Goal: Information Seeking & Learning: Learn about a topic

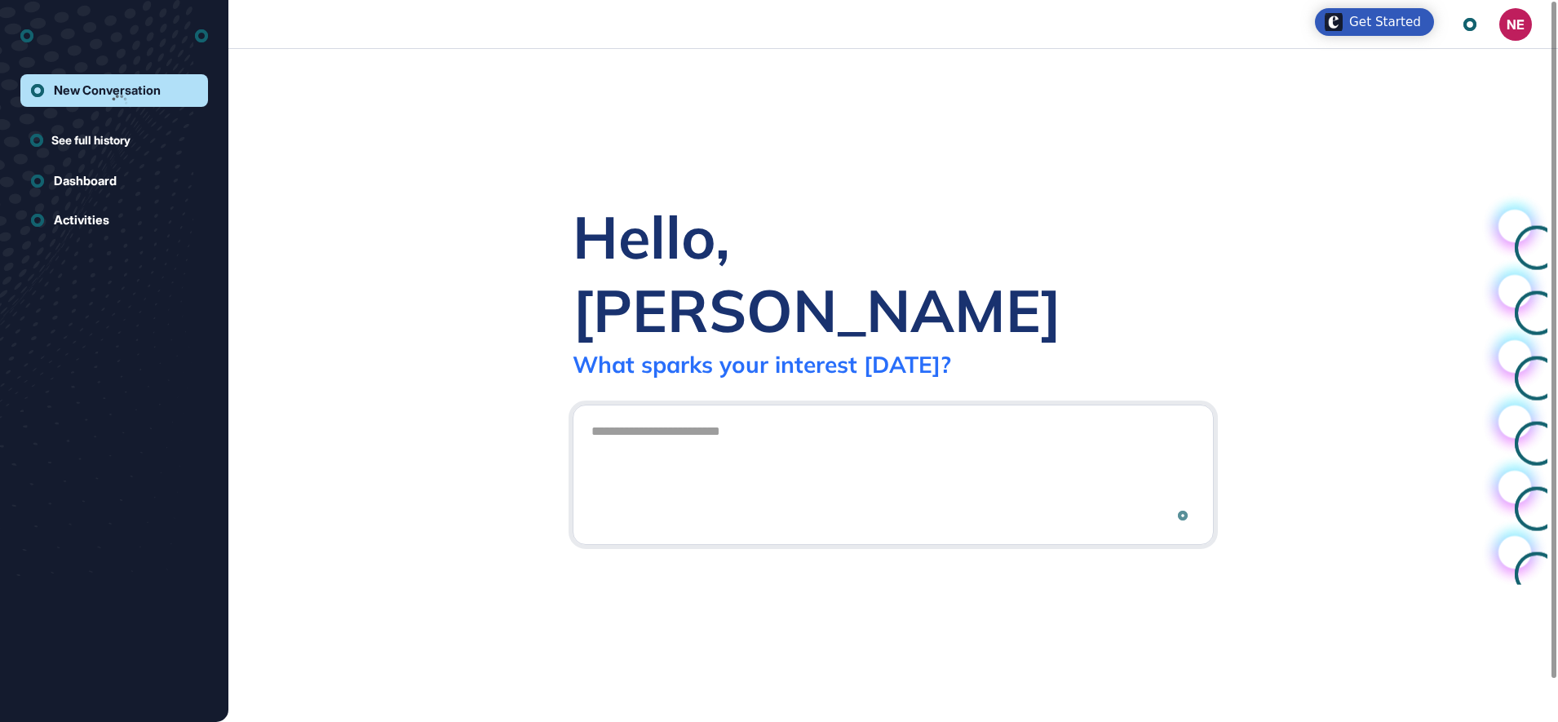
scroll to position [1, 1]
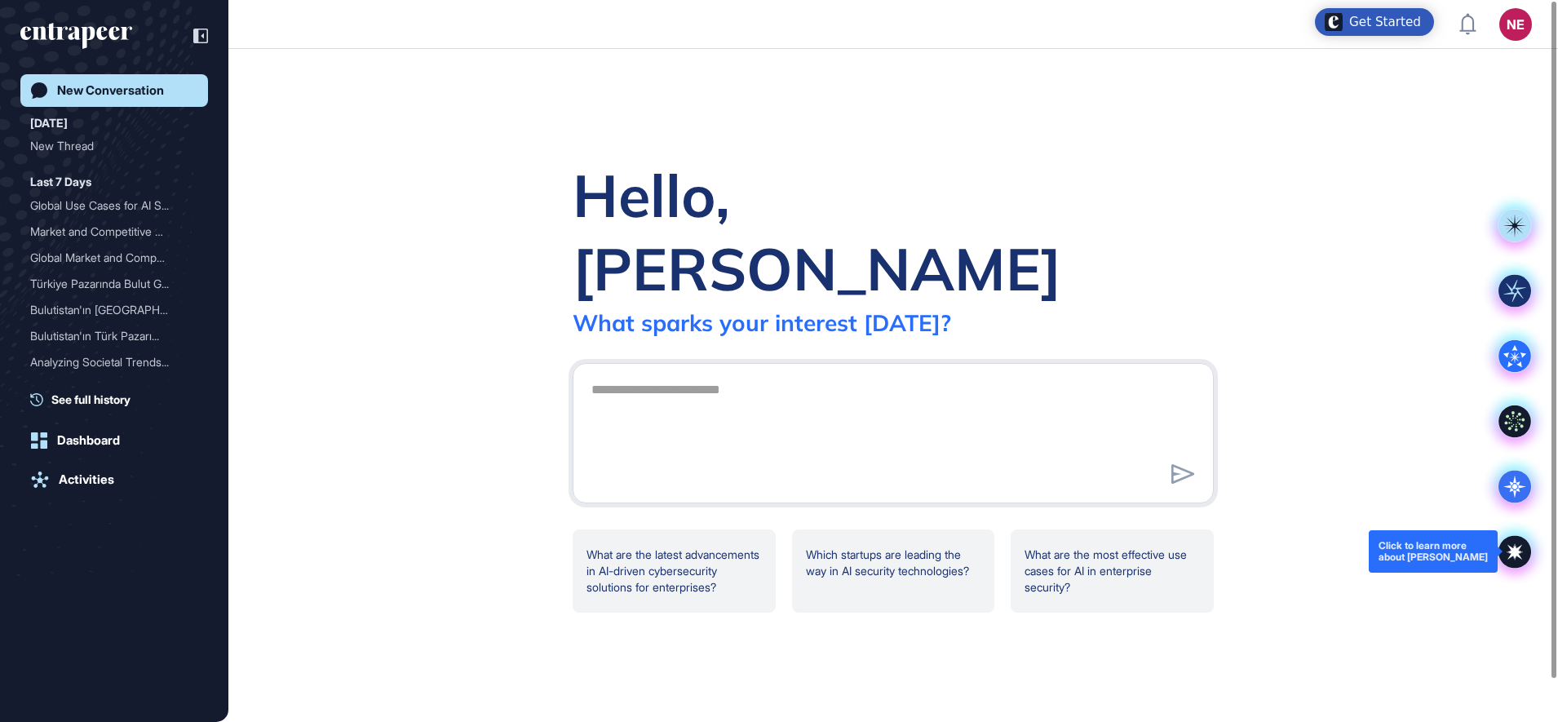
click at [1510, 551] on icon at bounding box center [1515, 552] width 14 height 14
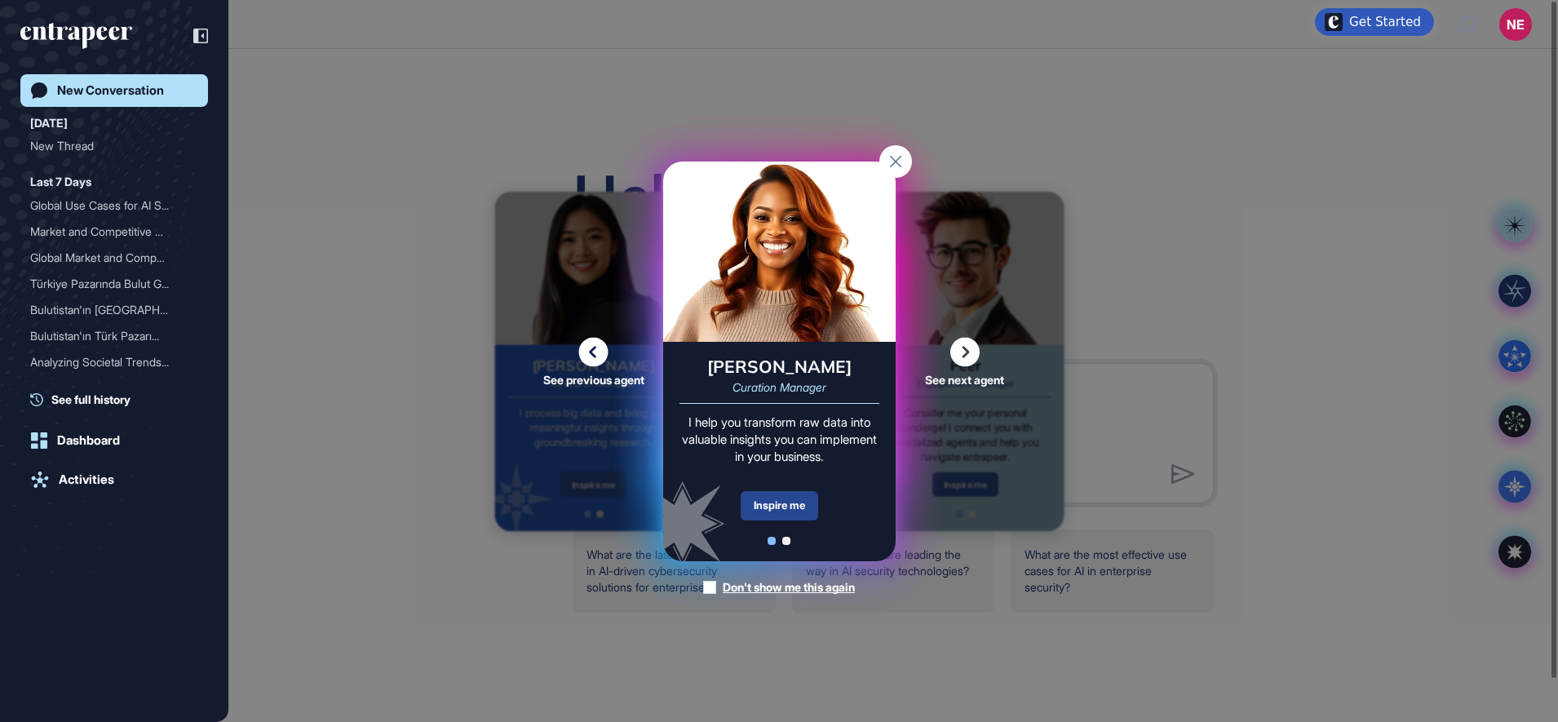
click at [796, 508] on div "Inspire me" at bounding box center [778, 505] width 77 height 29
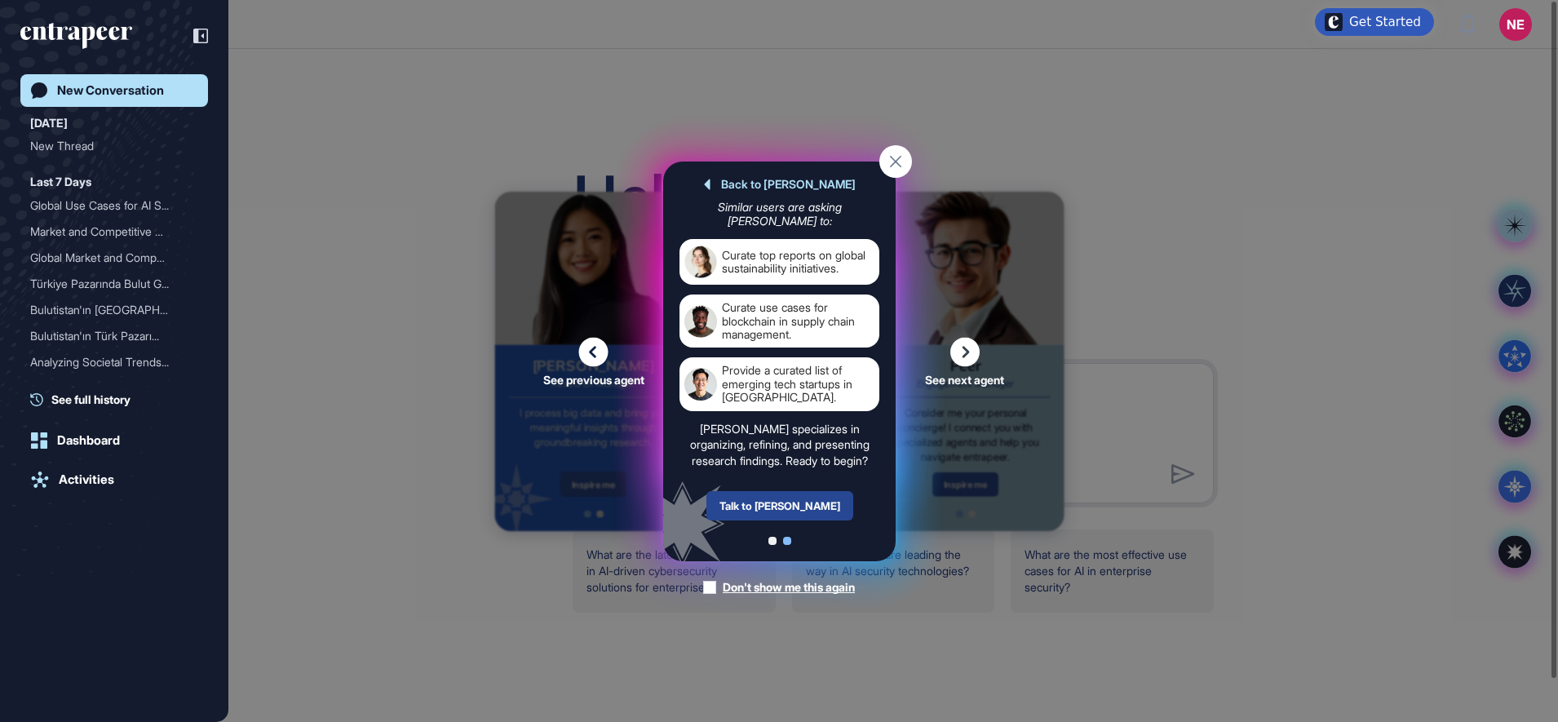
click at [814, 499] on div "Talk to [PERSON_NAME]" at bounding box center [778, 505] width 147 height 29
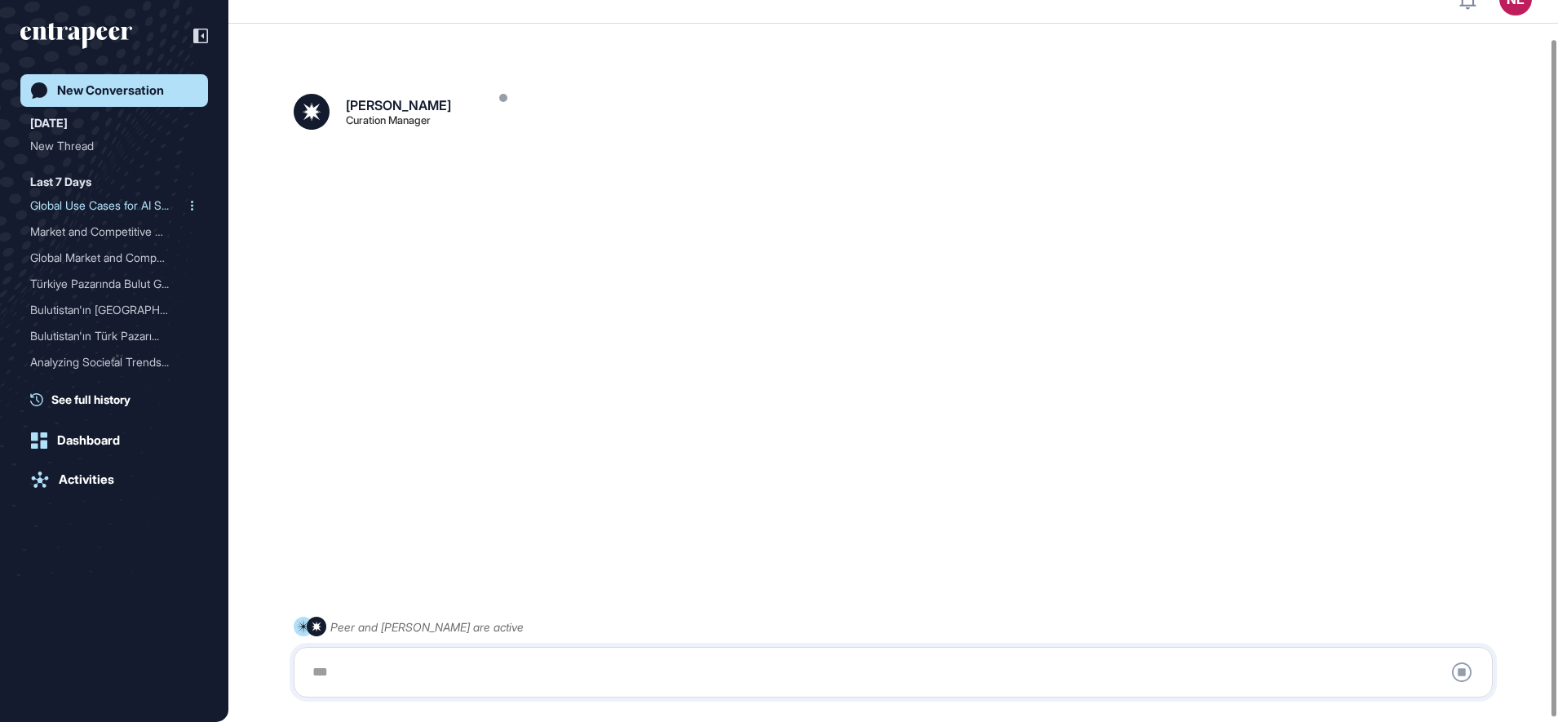
scroll to position [46, 0]
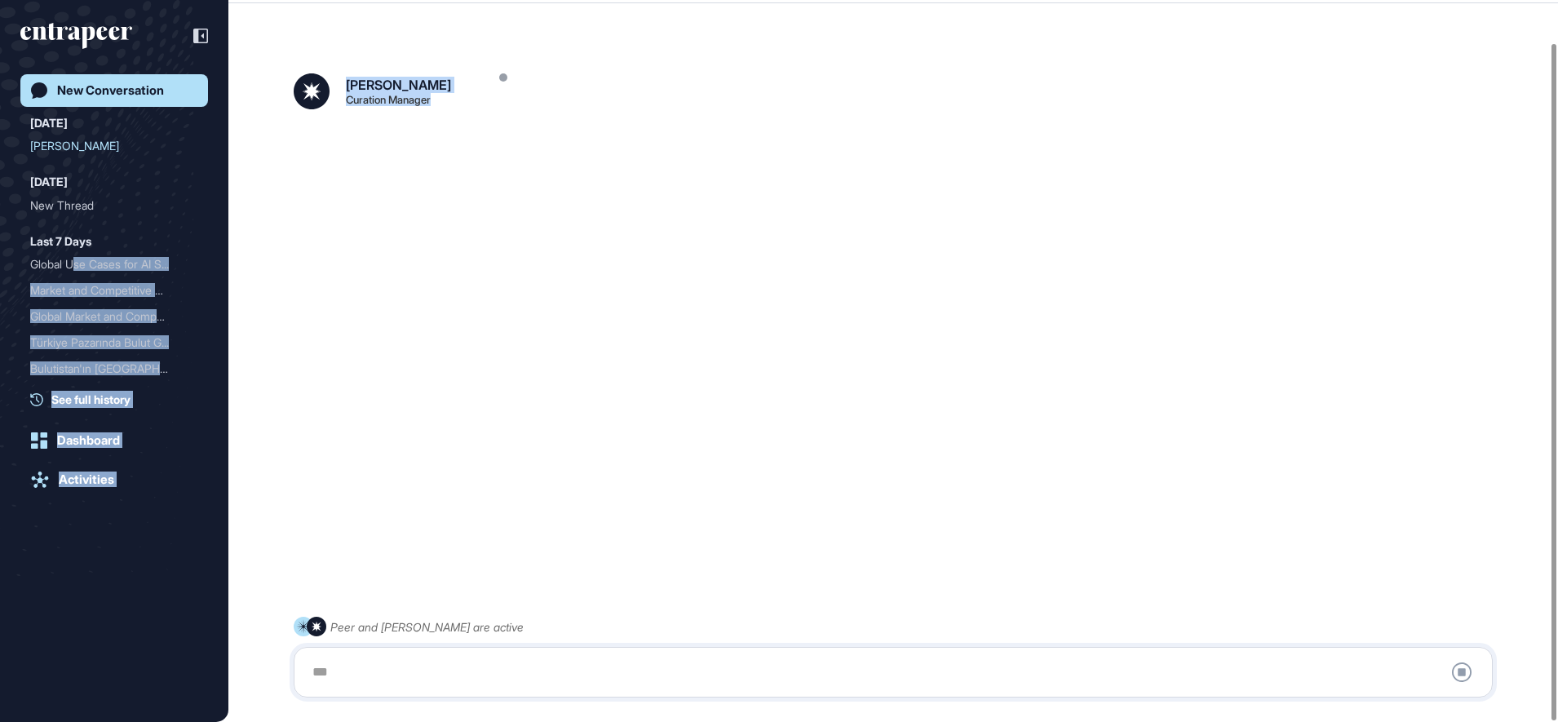
drag, startPoint x: 77, startPoint y: 259, endPoint x: 921, endPoint y: 281, distance: 843.5
click at [921, 281] on div "NE Dashboard Profile My Content Request More Data New Conversation Today Curie …" at bounding box center [779, 337] width 1558 height 767
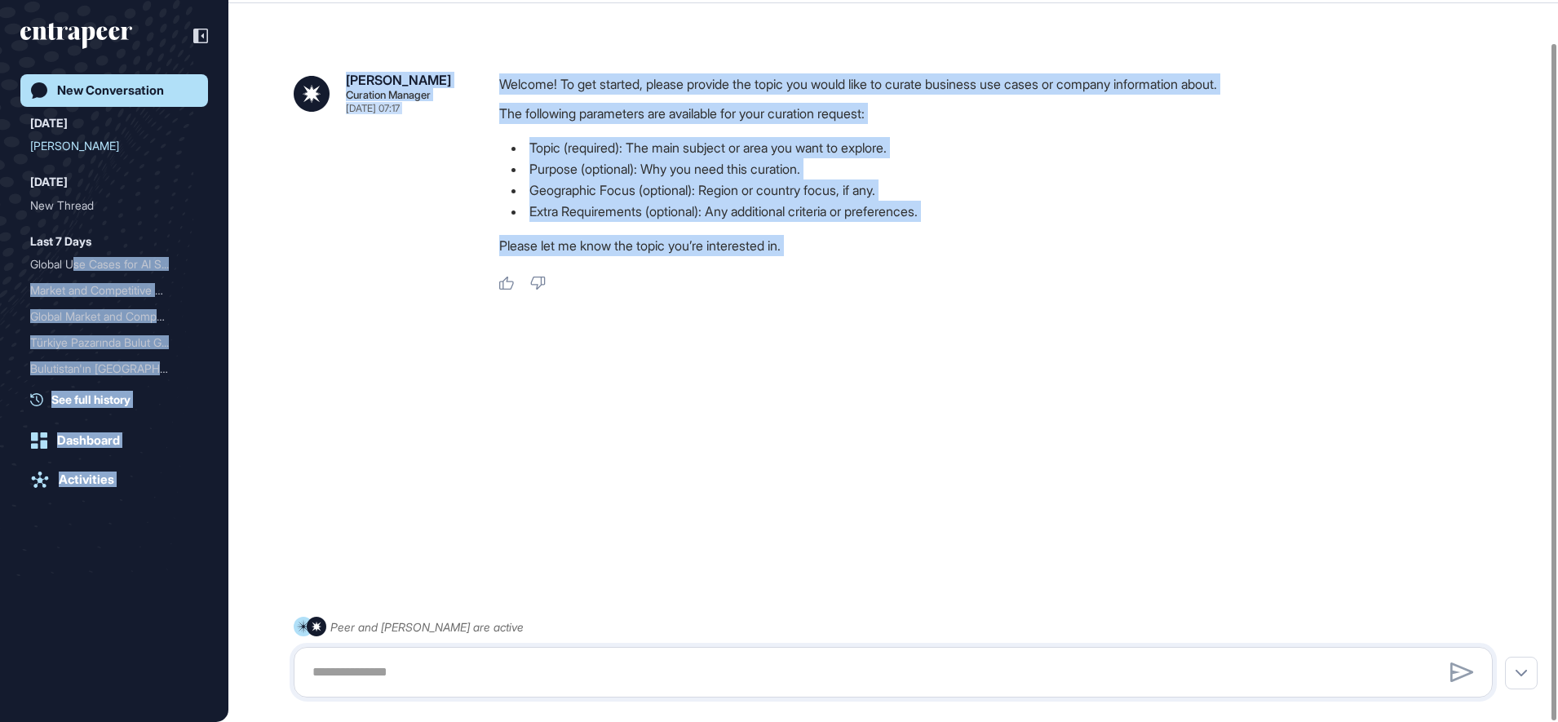
click at [718, 477] on div "Curie Curation Manager Aug 28, 2025 07:17 Welcome! To get started, please provi…" at bounding box center [892, 340] width 1329 height 650
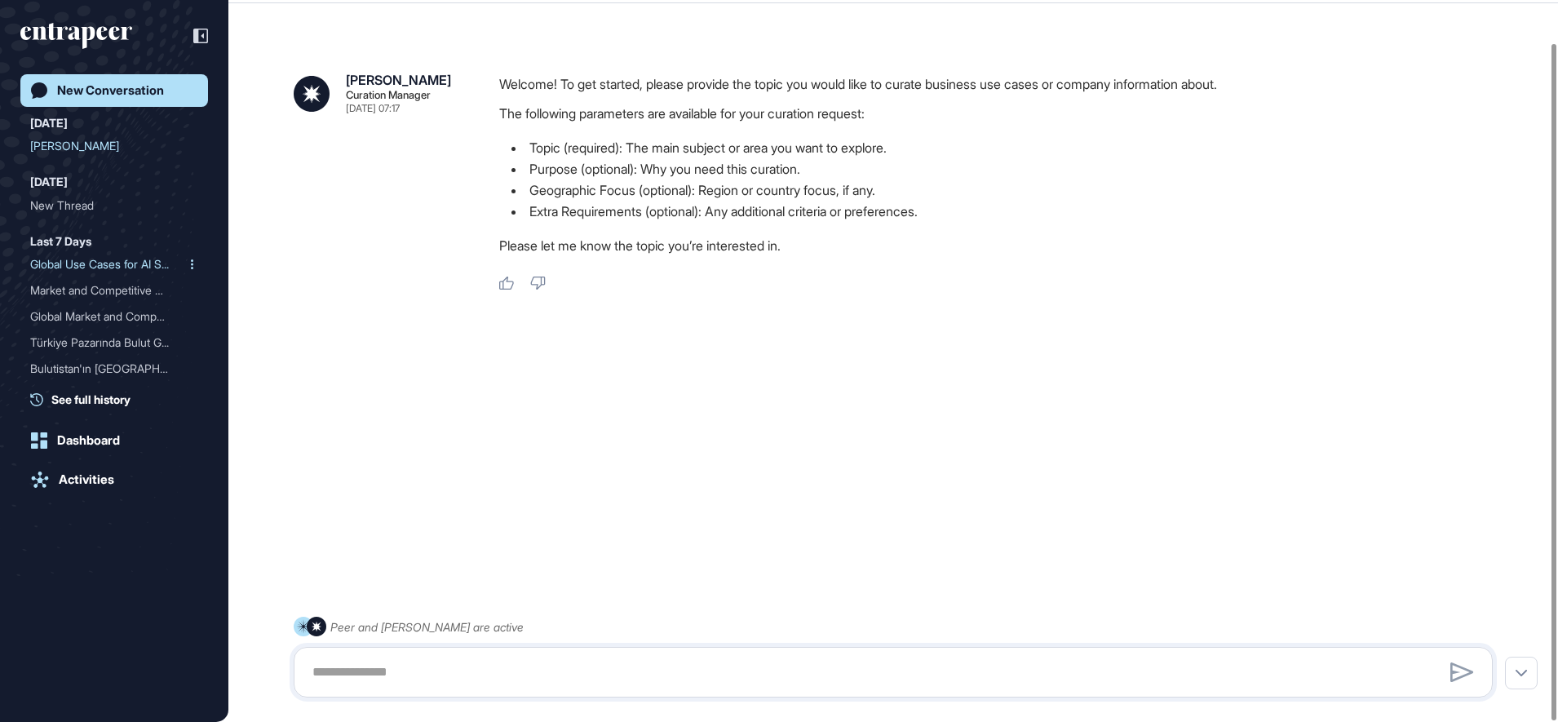
click at [64, 254] on div "Global Use Cases for AI S..." at bounding box center [107, 264] width 155 height 26
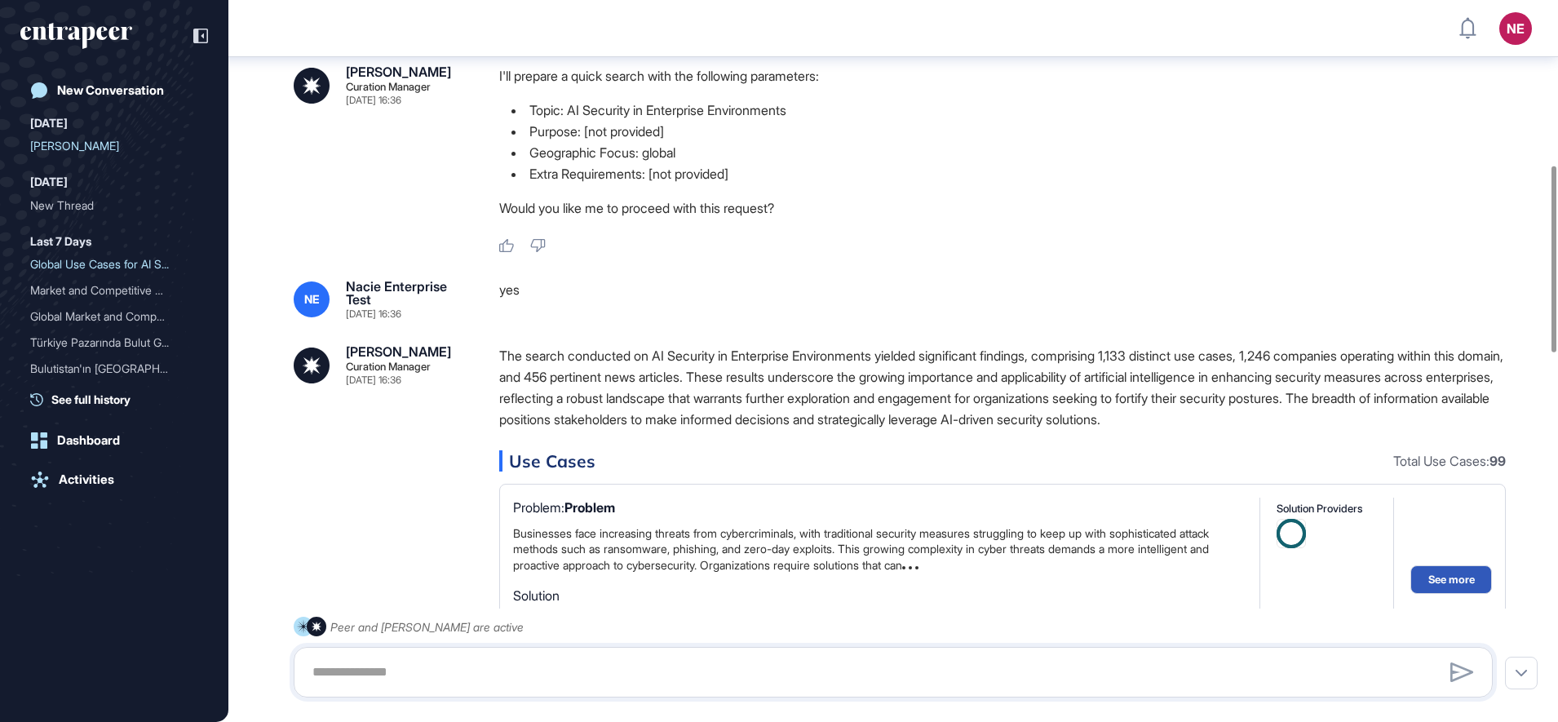
scroll to position [8, 0]
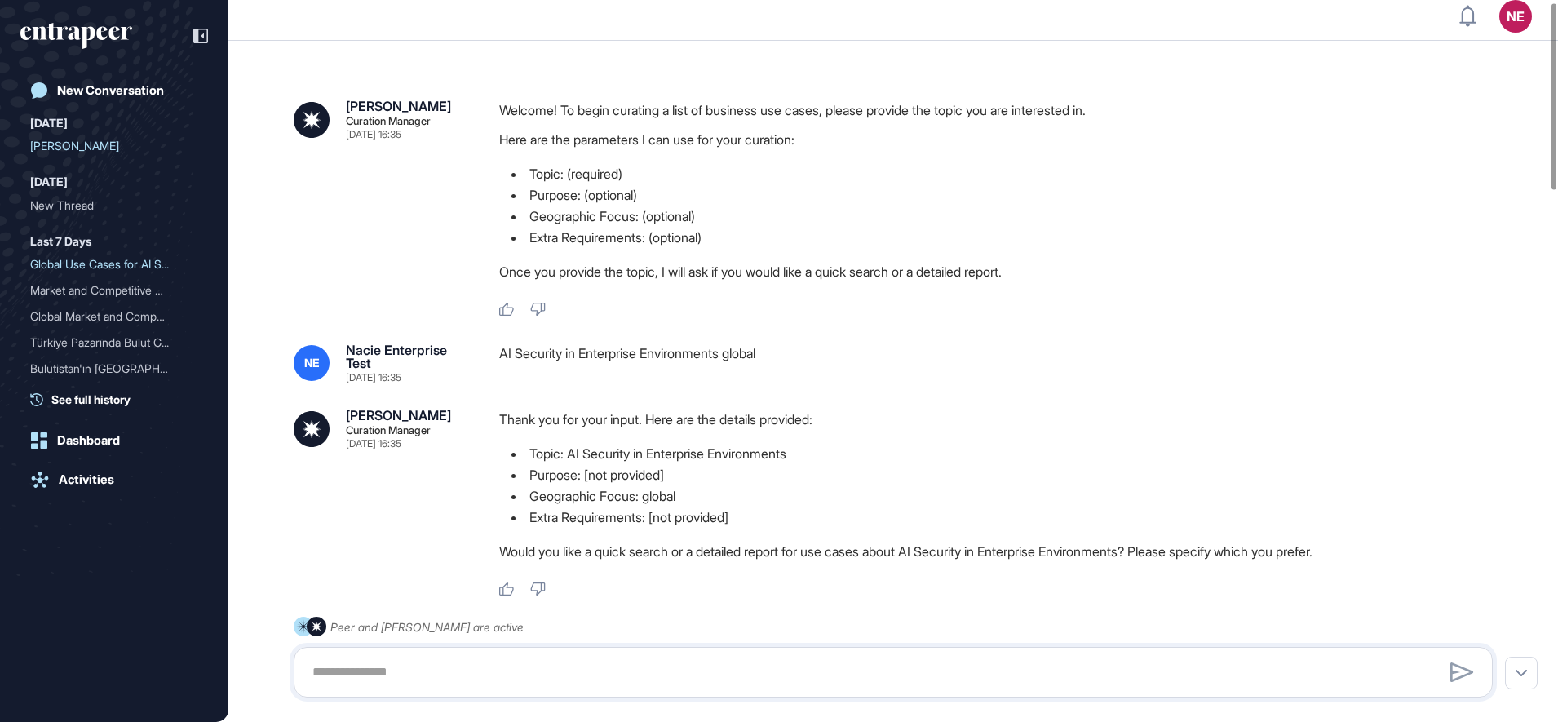
click at [627, 347] on div "AI Security in Enterprise Environments global" at bounding box center [1002, 362] width 1006 height 39
copy div "AI Security in Enterprise Environments global"
click at [99, 141] on div "[PERSON_NAME]" at bounding box center [107, 146] width 155 height 26
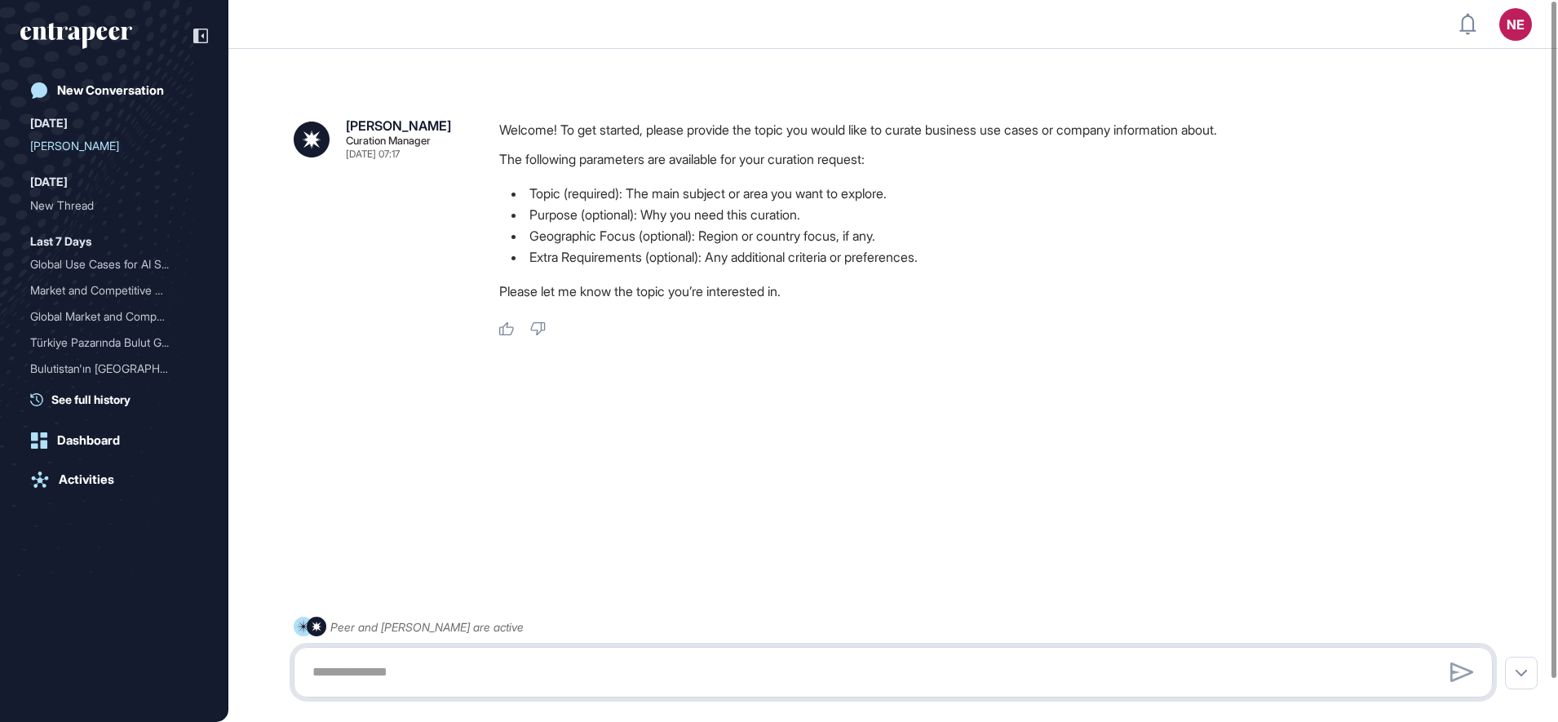
click at [458, 661] on textarea at bounding box center [893, 672] width 1181 height 33
paste textarea "**********"
type textarea "**********"
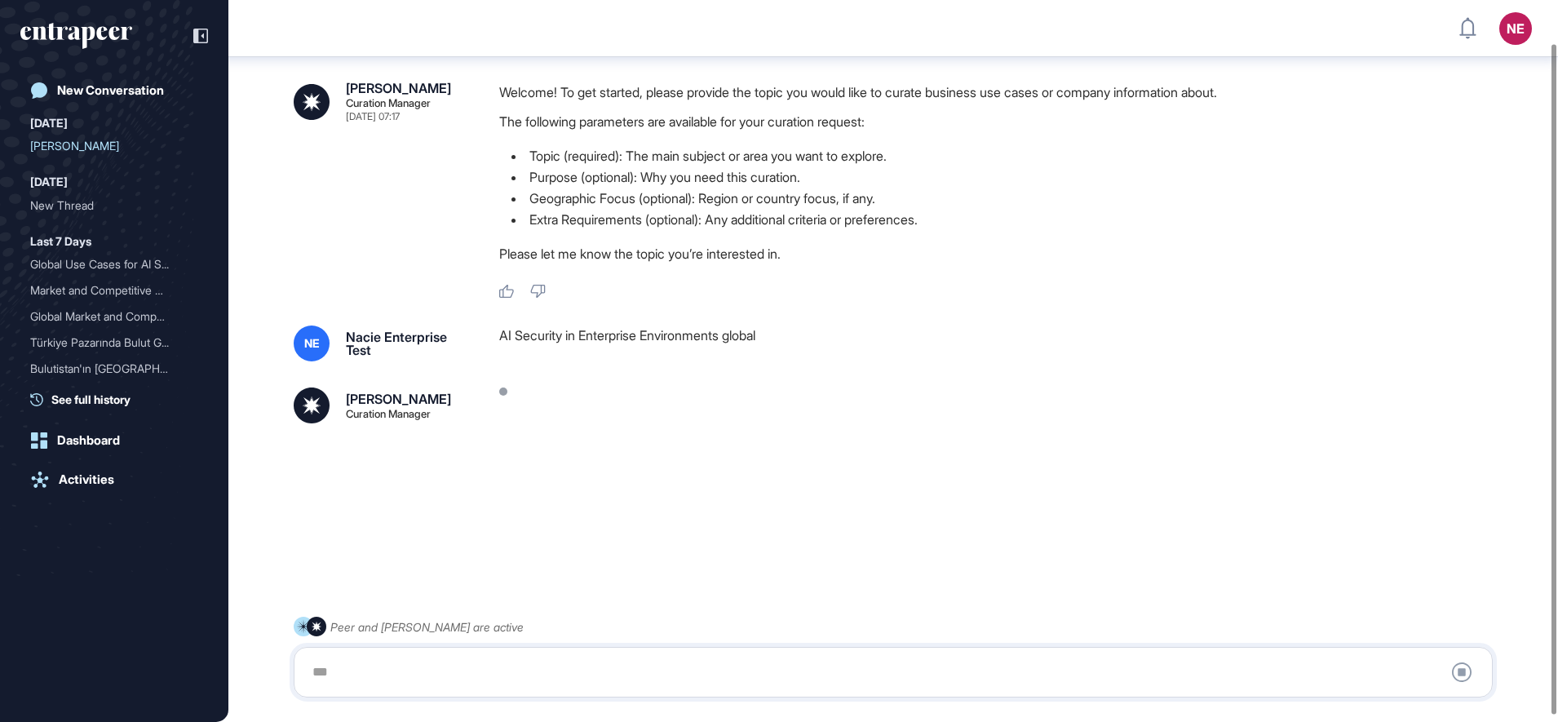
scroll to position [47, 0]
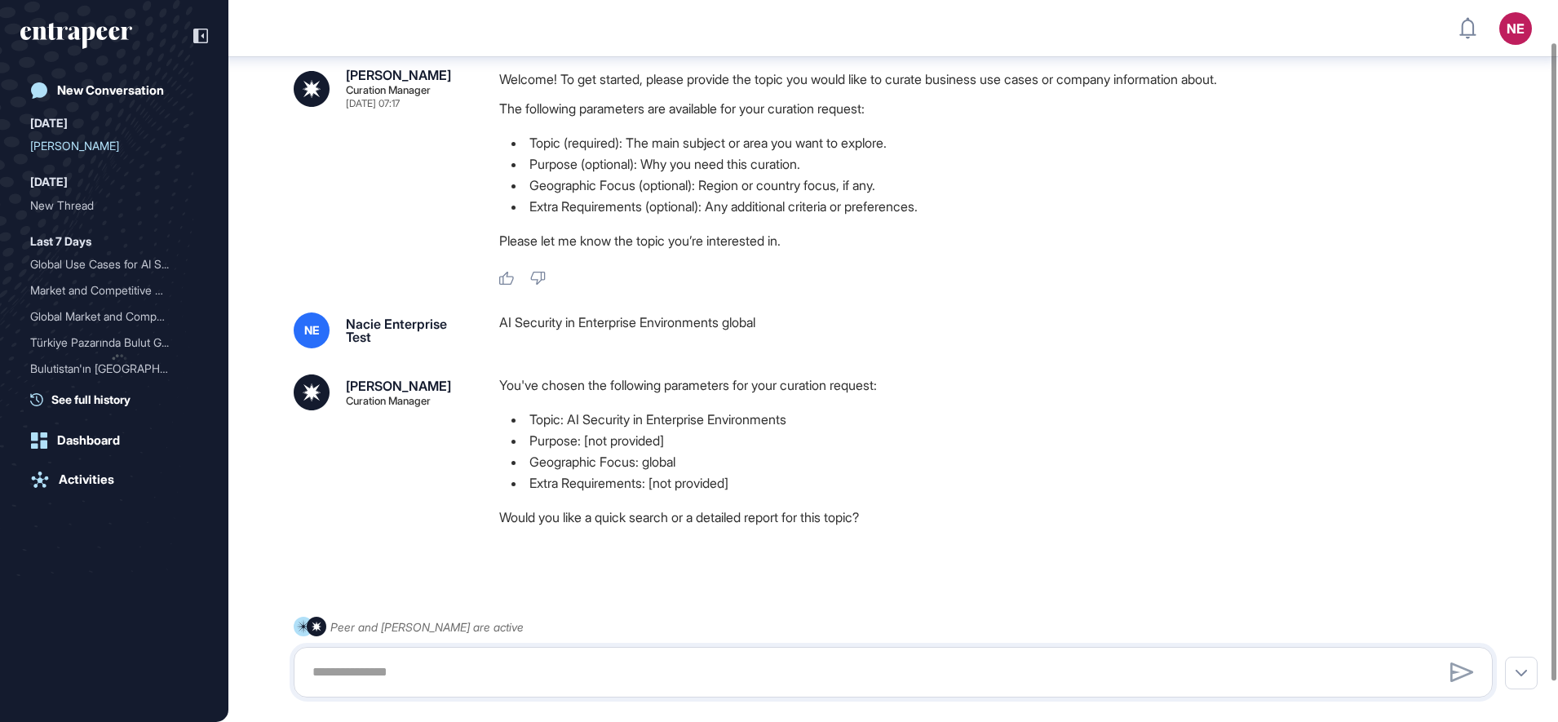
click at [409, 676] on div at bounding box center [893, 672] width 1181 height 33
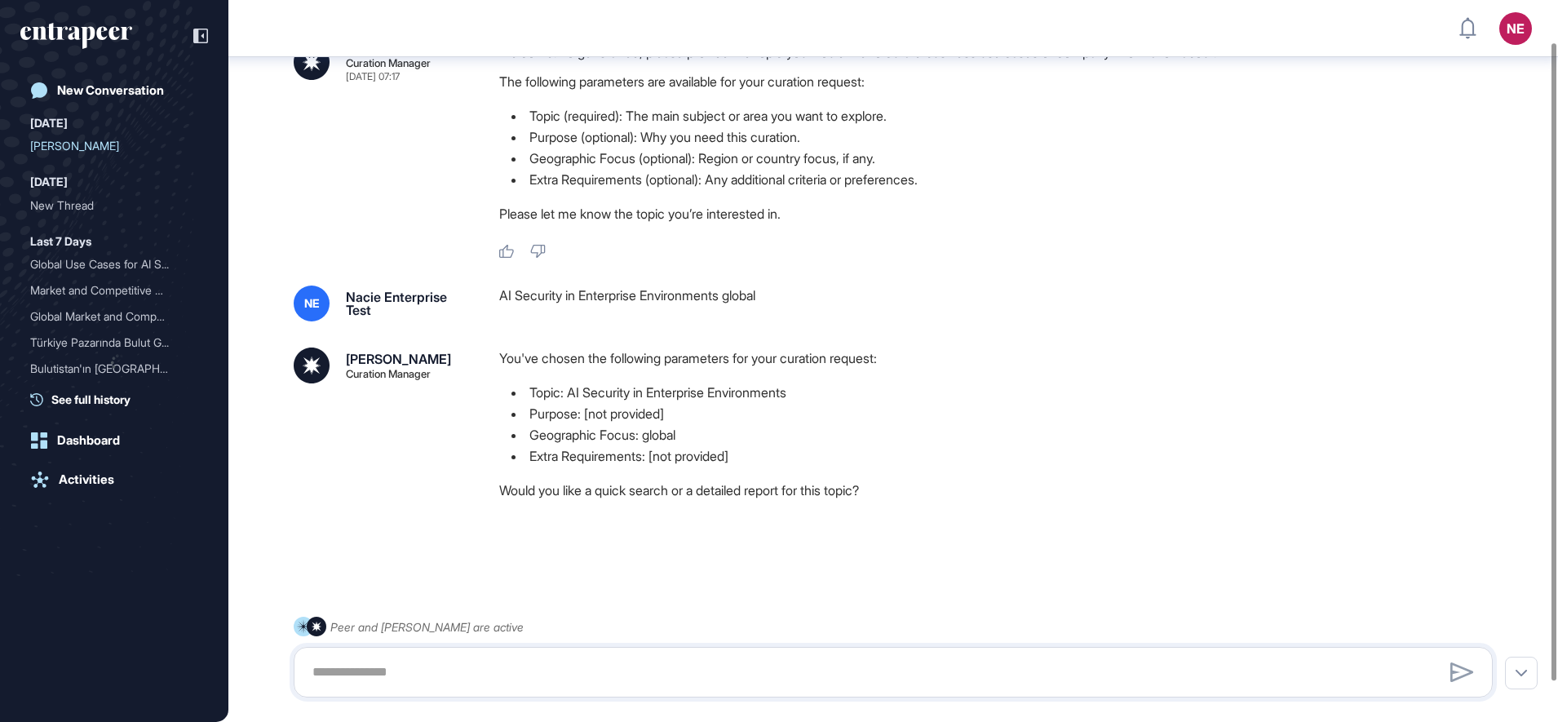
scroll to position [92, 0]
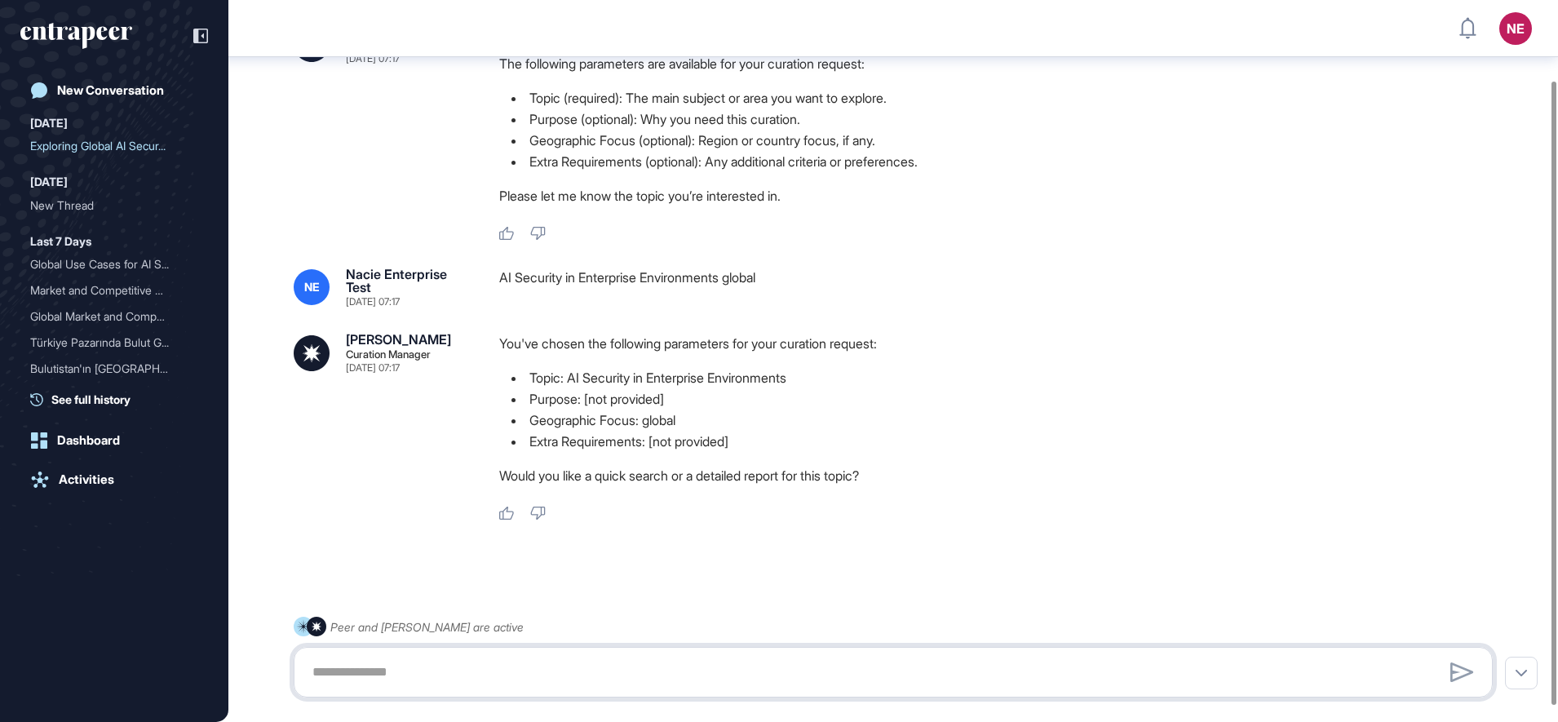
click at [355, 674] on textarea at bounding box center [893, 672] width 1181 height 33
type textarea "**********"
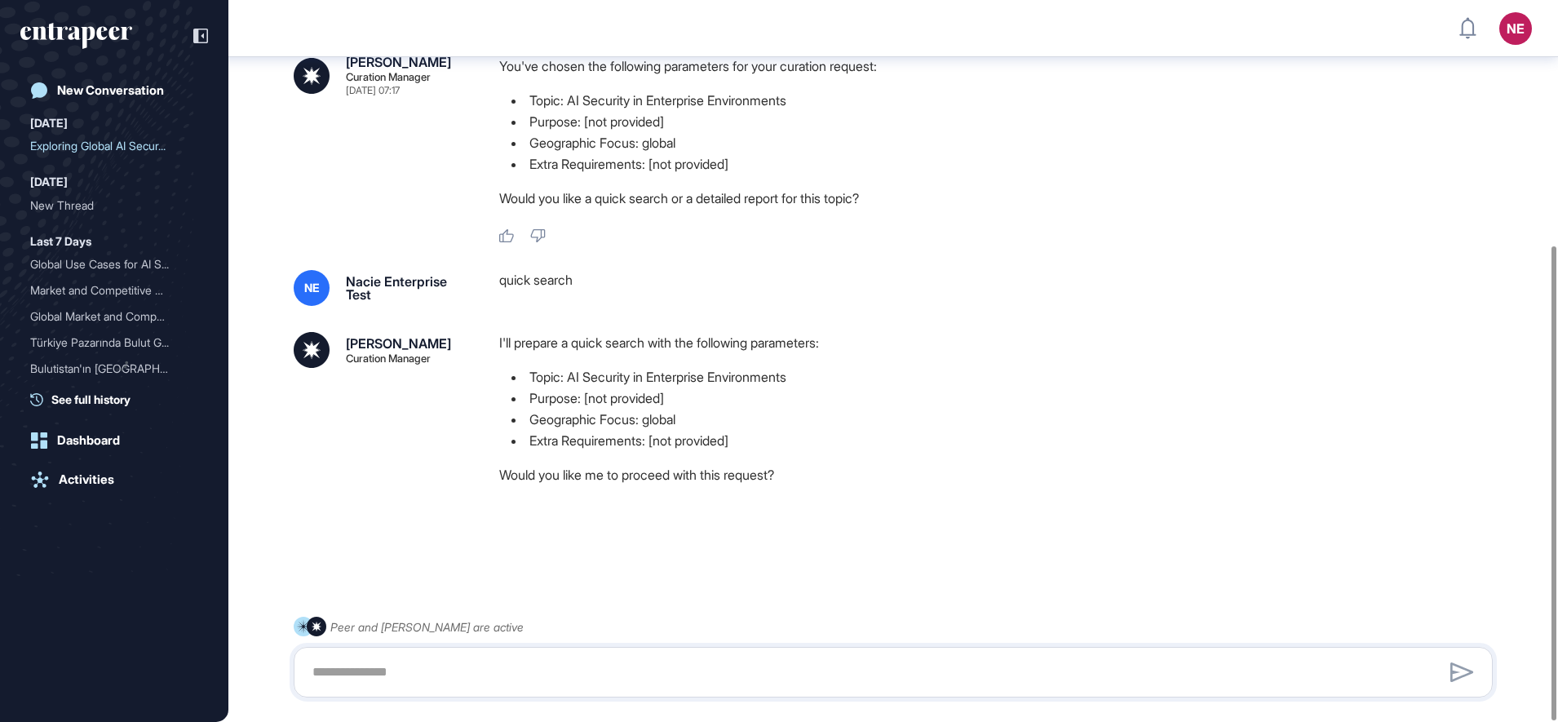
scroll to position [372, 0]
click at [405, 678] on textarea at bounding box center [893, 672] width 1181 height 33
type textarea "***"
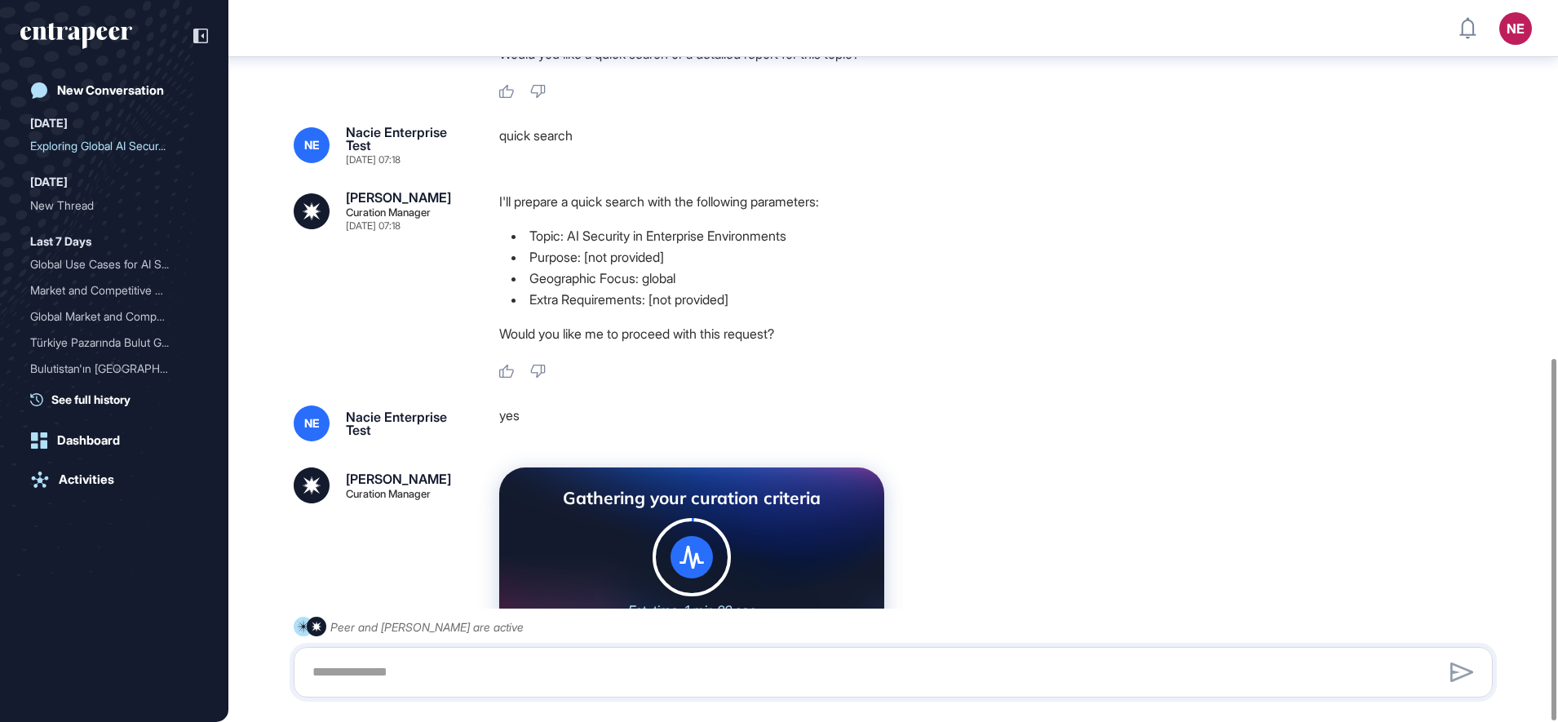
scroll to position [713, 0]
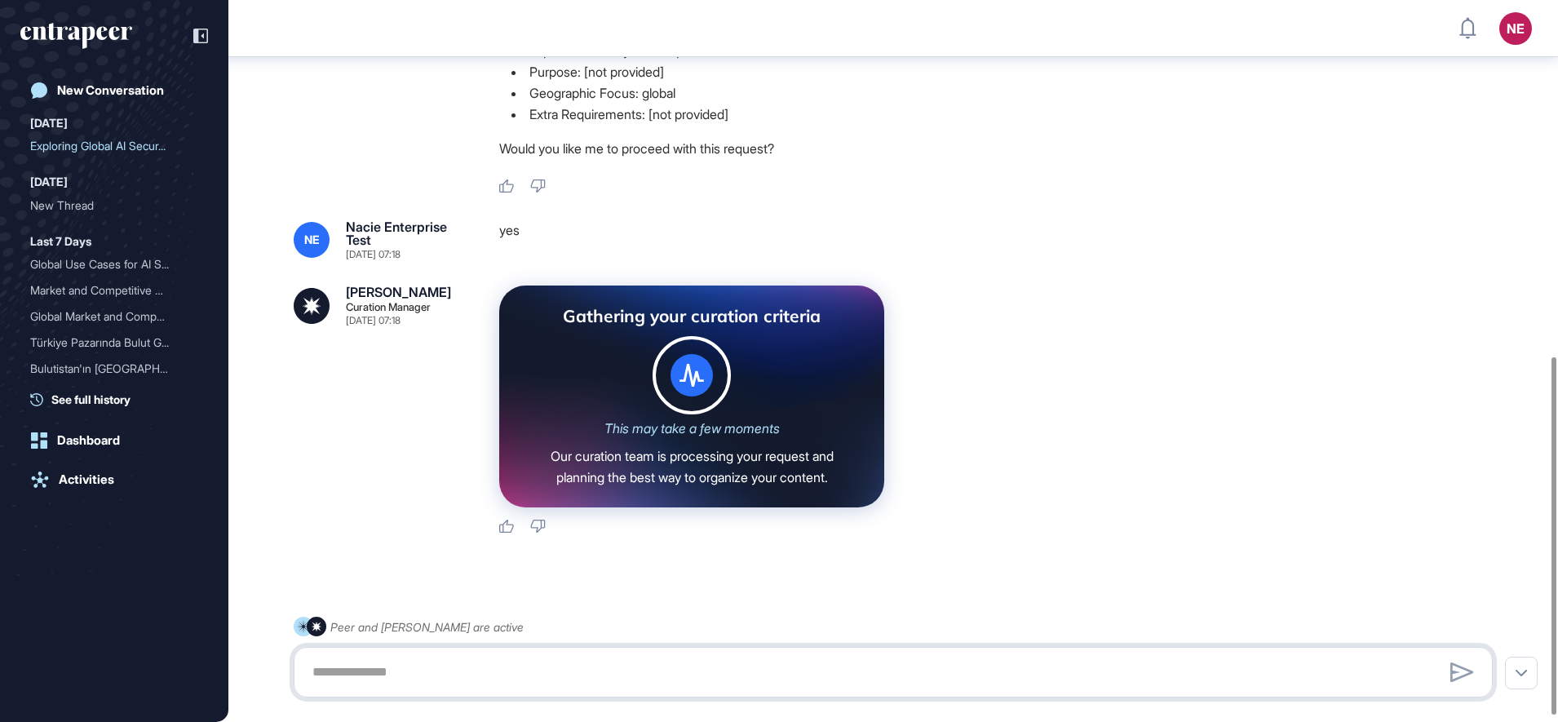
scroll to position [731, 0]
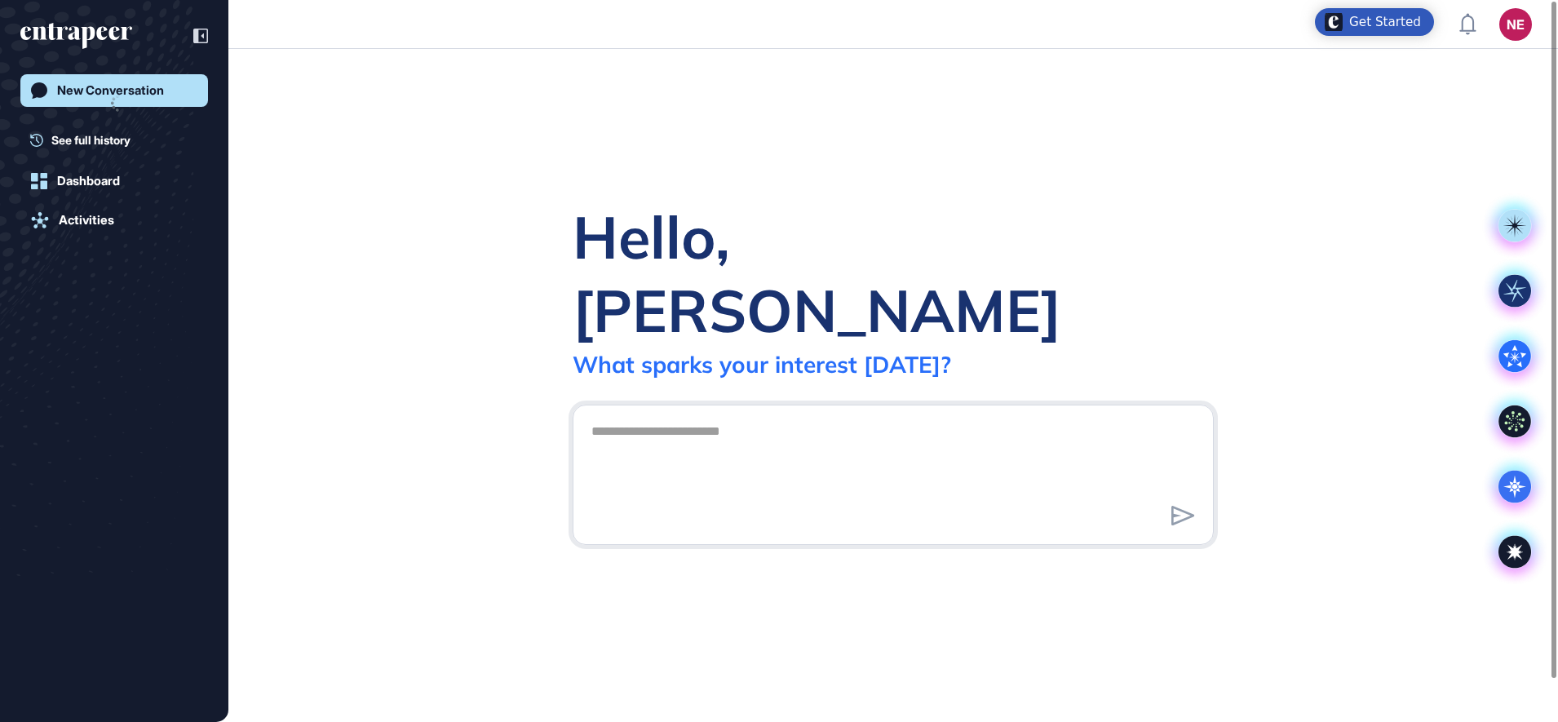
scroll to position [1, 1]
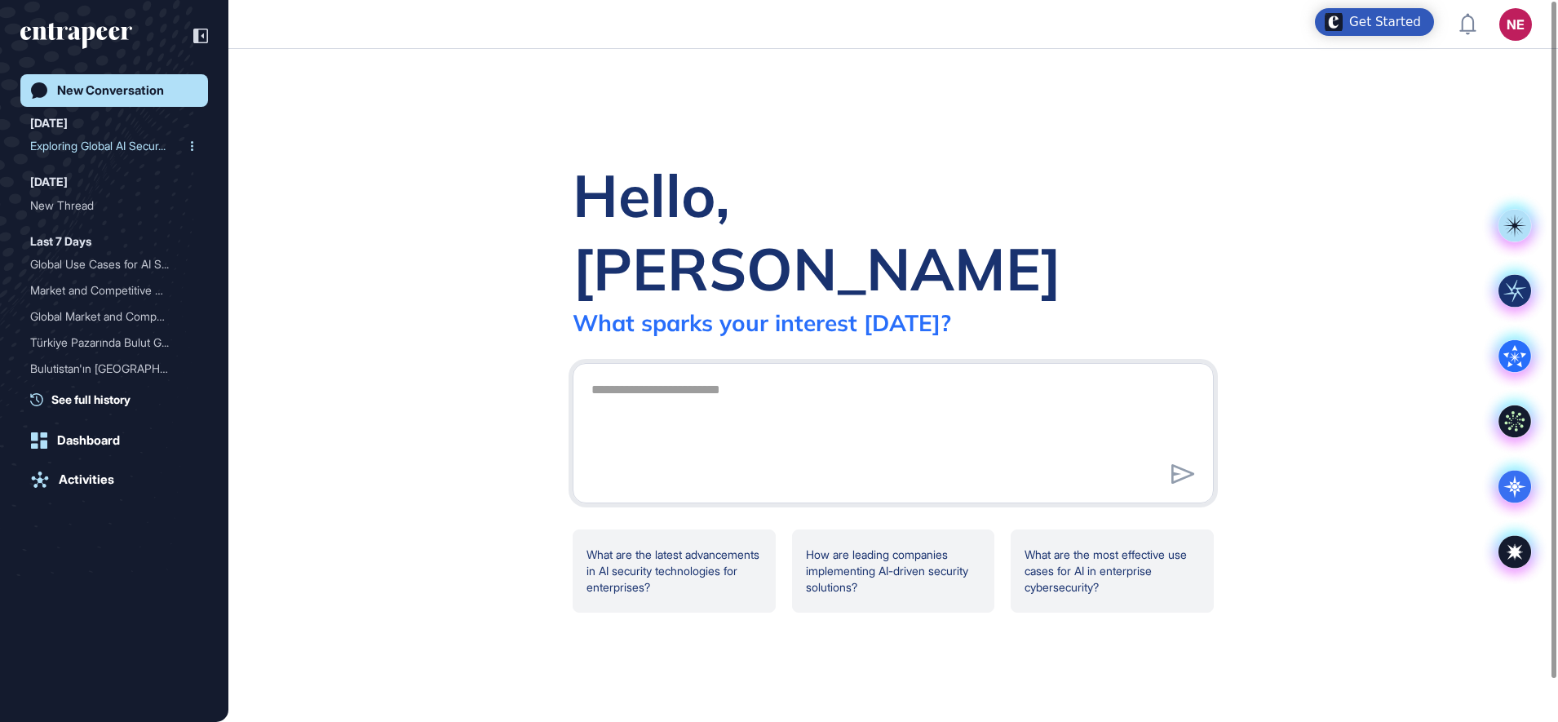
click at [49, 154] on div "Exploring Global AI Secur..." at bounding box center [107, 146] width 155 height 26
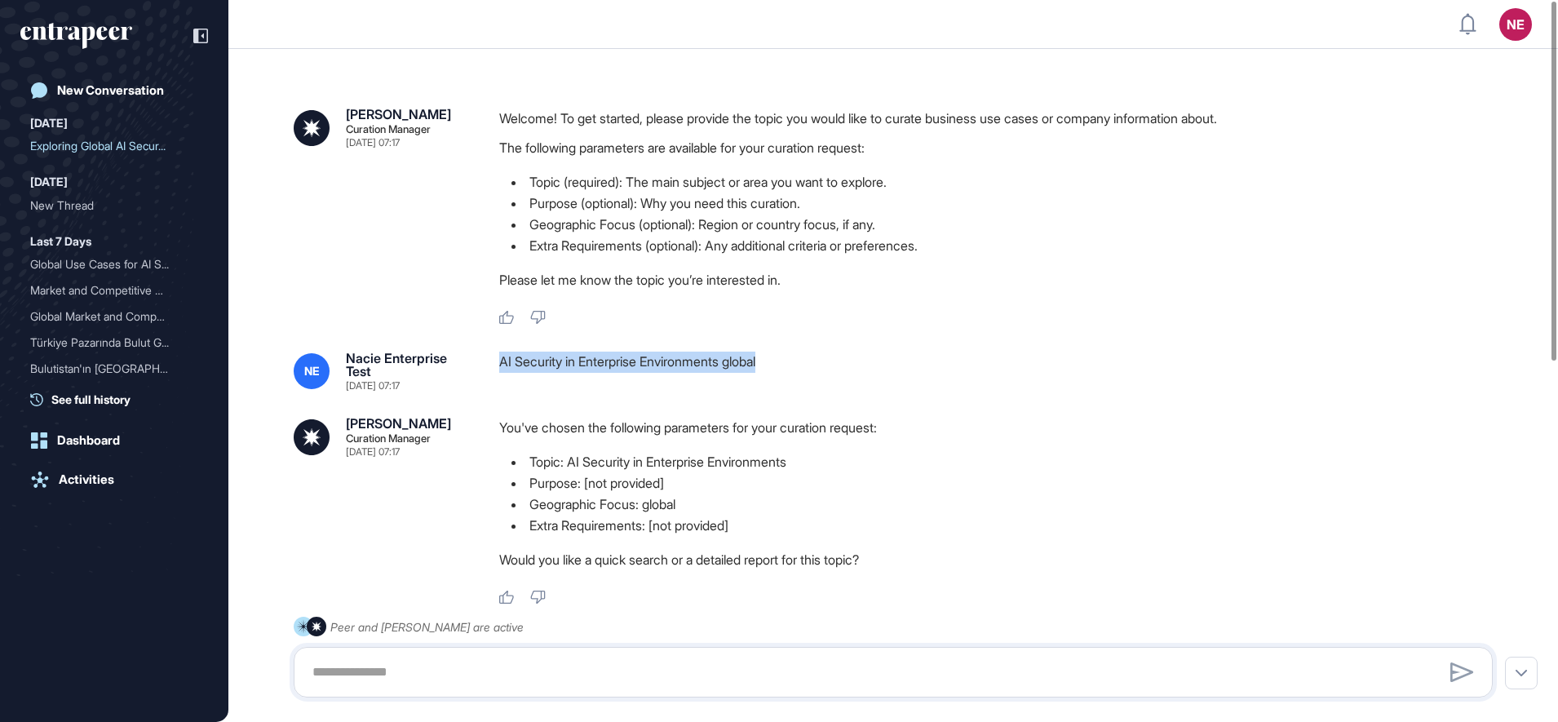
drag, startPoint x: 492, startPoint y: 365, endPoint x: 787, endPoint y: 368, distance: 295.2
click at [787, 368] on div "NE Nacie Enterprise Test Aug 28, 2025 07:17 AI Security in Enterprise Environme…" at bounding box center [893, 370] width 1199 height 39
copy div "AI Security in Enterprise Environments global"
click at [130, 99] on link "New Conversation" at bounding box center [114, 90] width 188 height 33
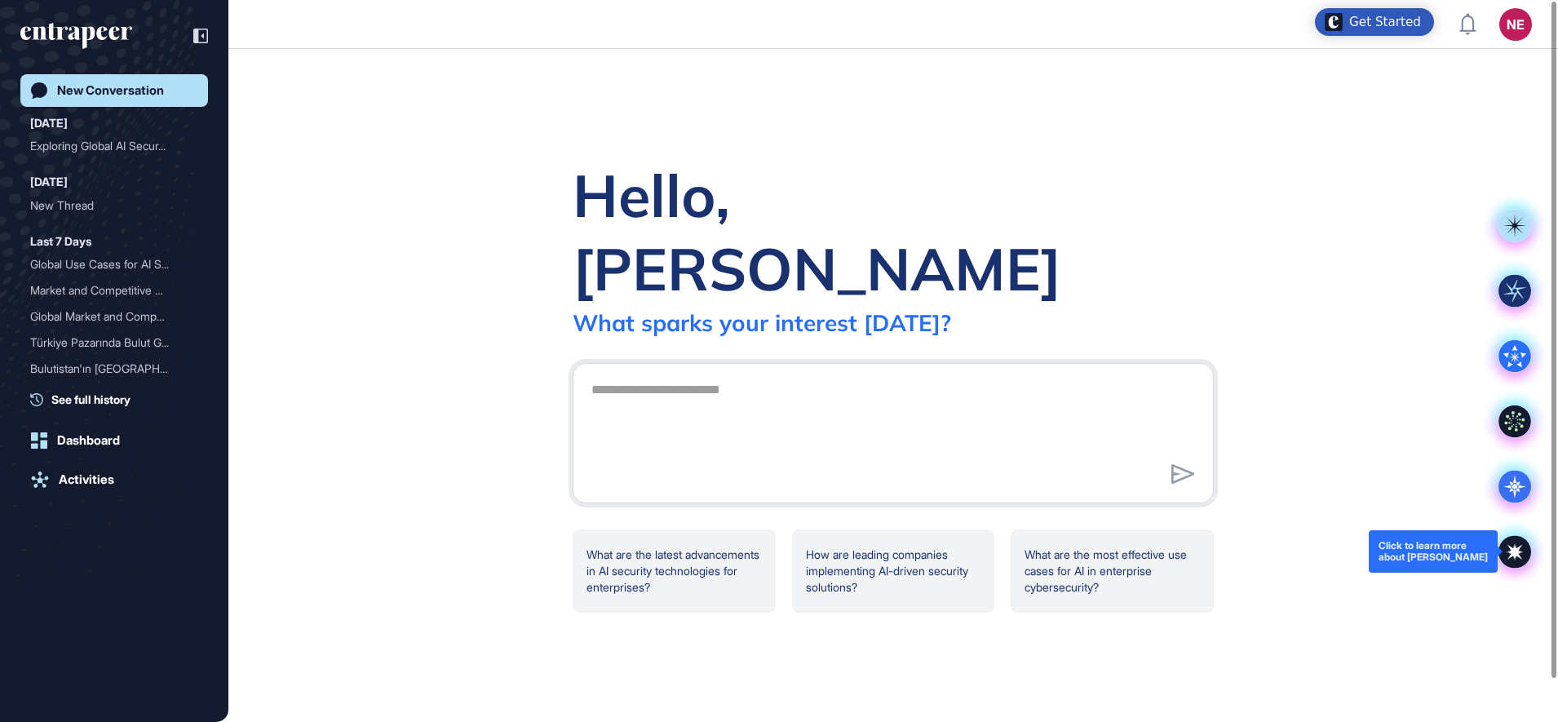
click at [1510, 555] on icon at bounding box center [1514, 551] width 15 height 15
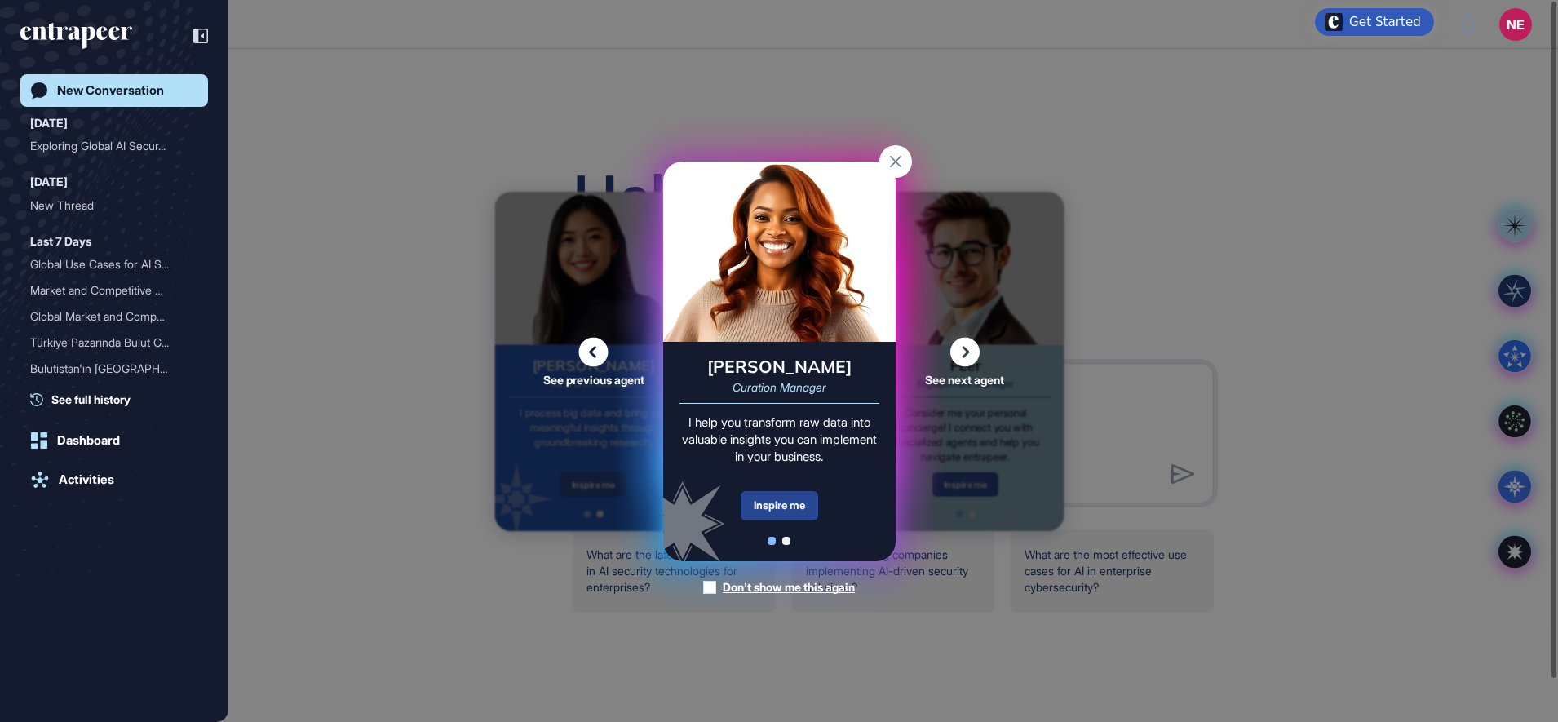
click at [796, 501] on div "Inspire me" at bounding box center [778, 505] width 77 height 29
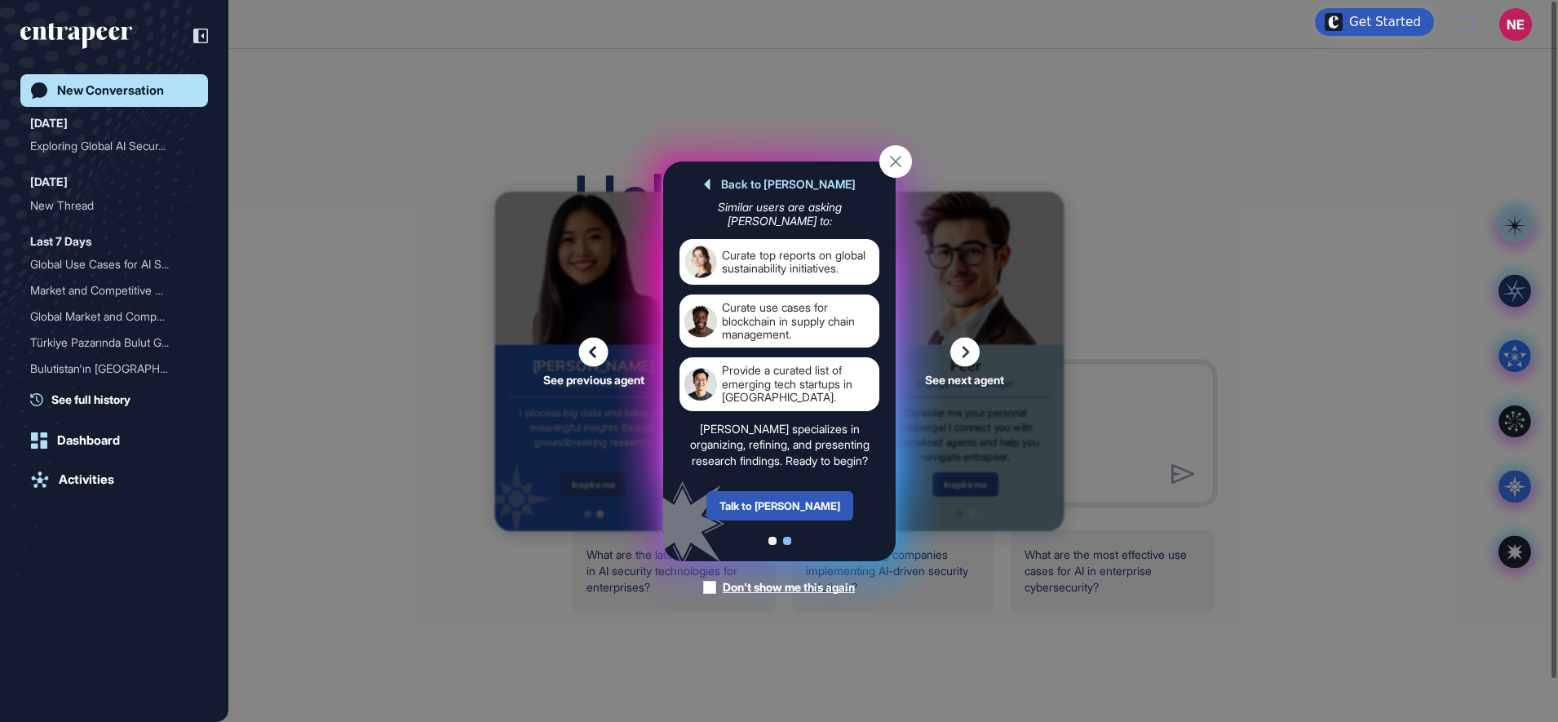
click at [794, 499] on div "Talk to [PERSON_NAME]" at bounding box center [778, 505] width 147 height 29
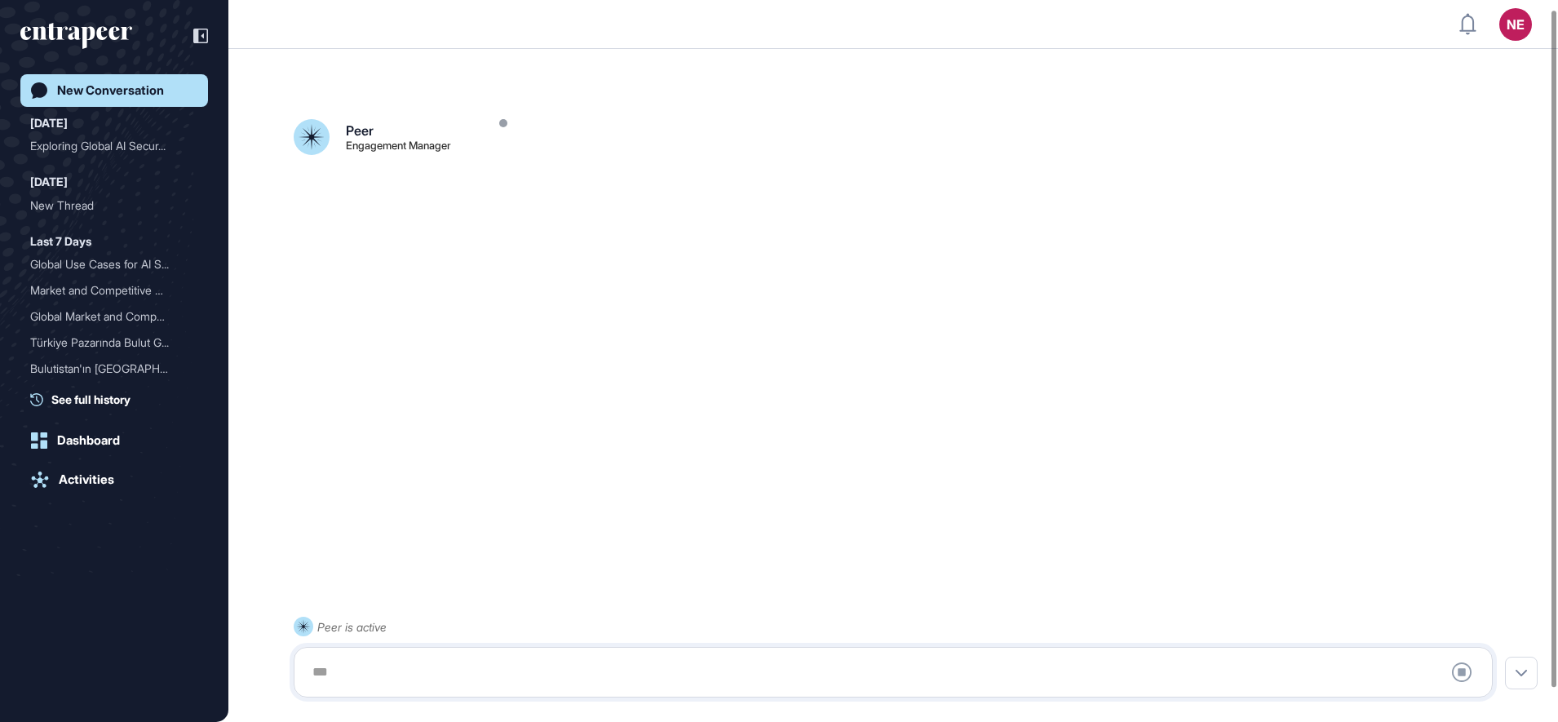
scroll to position [46, 0]
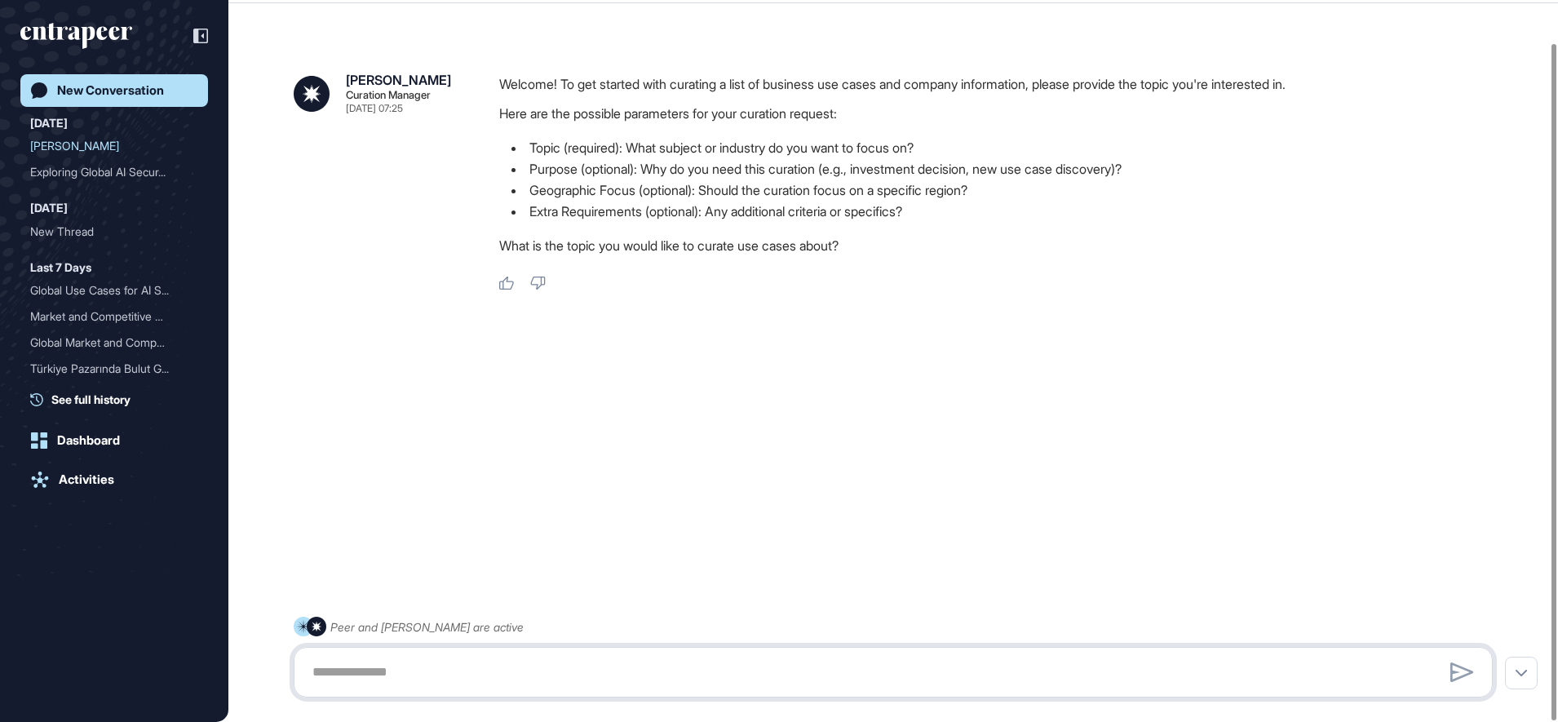
click at [370, 667] on textarea at bounding box center [893, 672] width 1181 height 33
paste textarea "**********"
type textarea "**********"
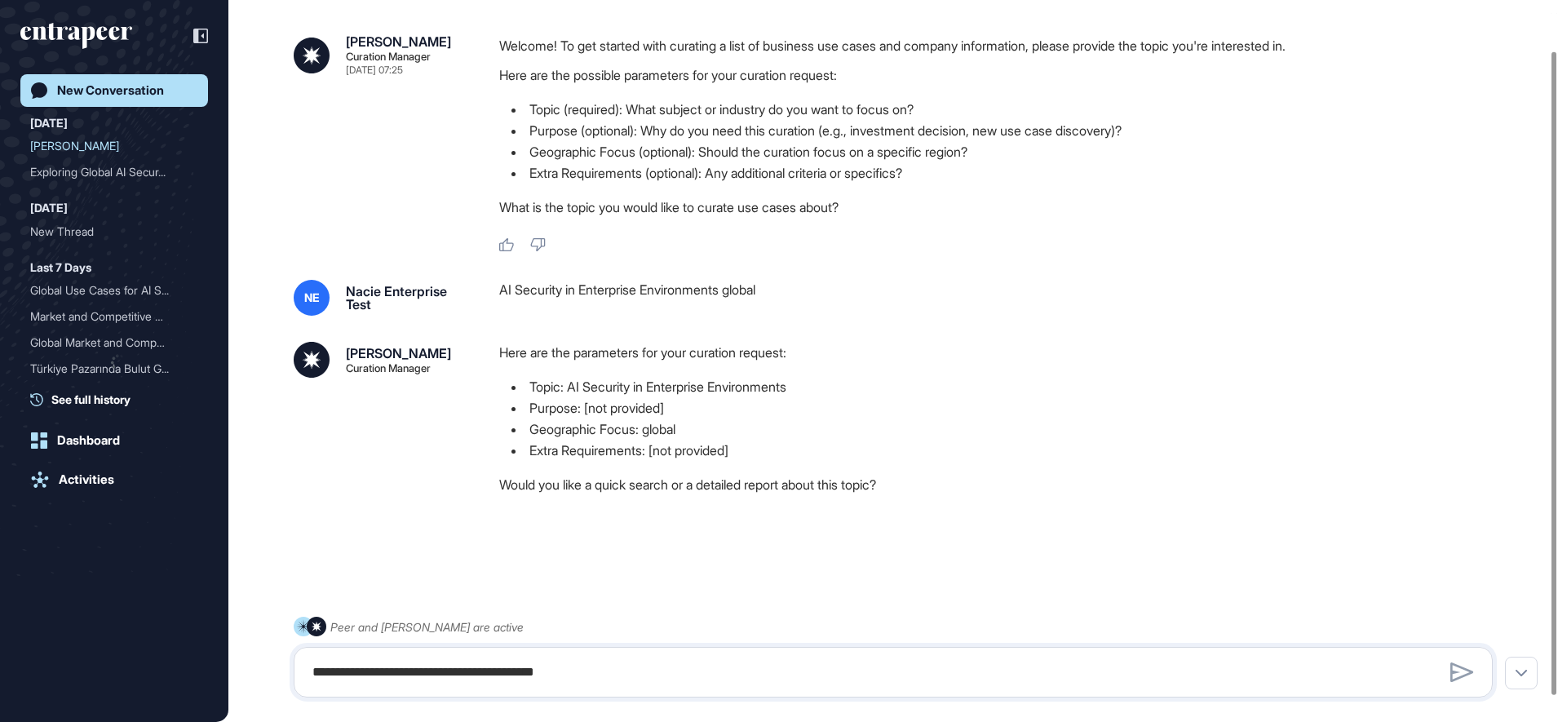
scroll to position [85, 0]
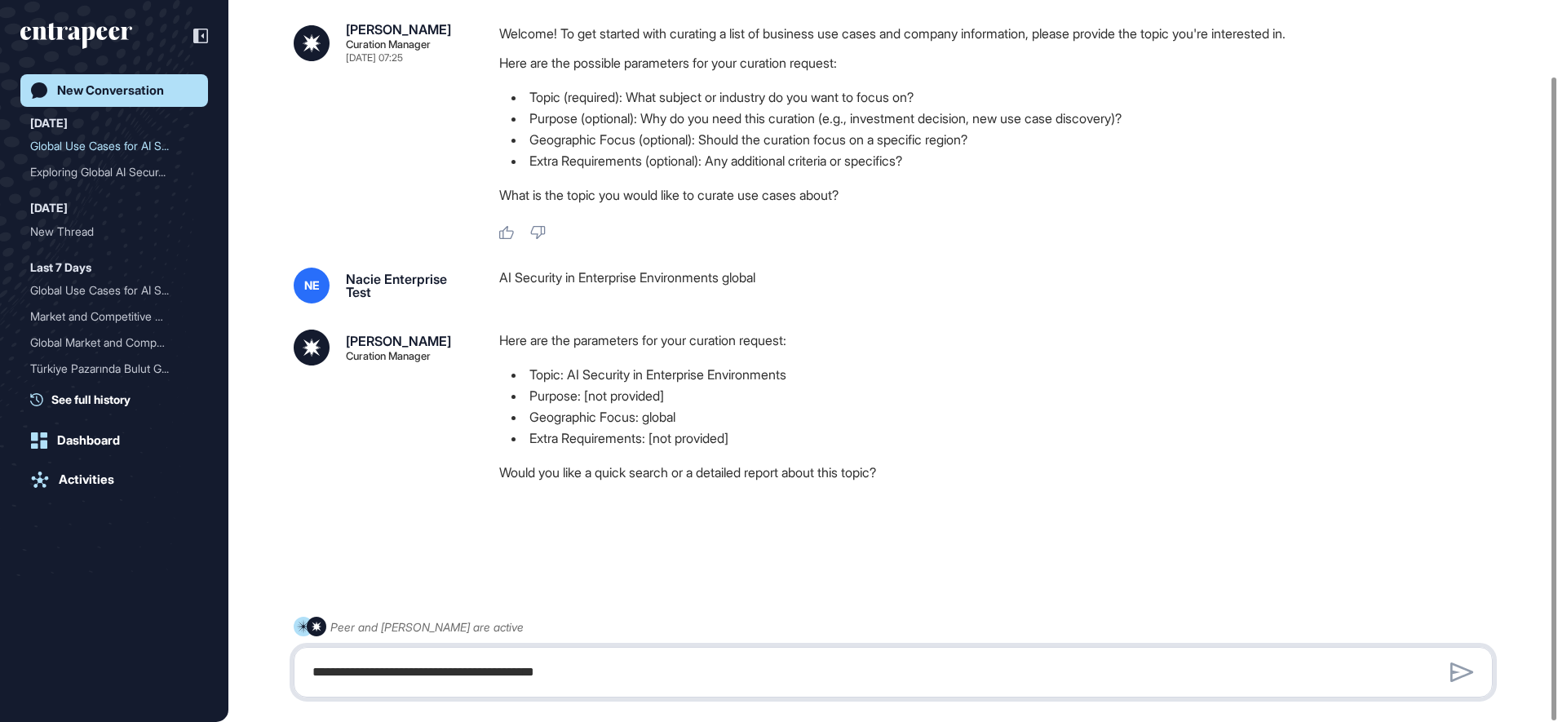
click at [345, 669] on textarea "**********" at bounding box center [893, 672] width 1181 height 33
type textarea "**********"
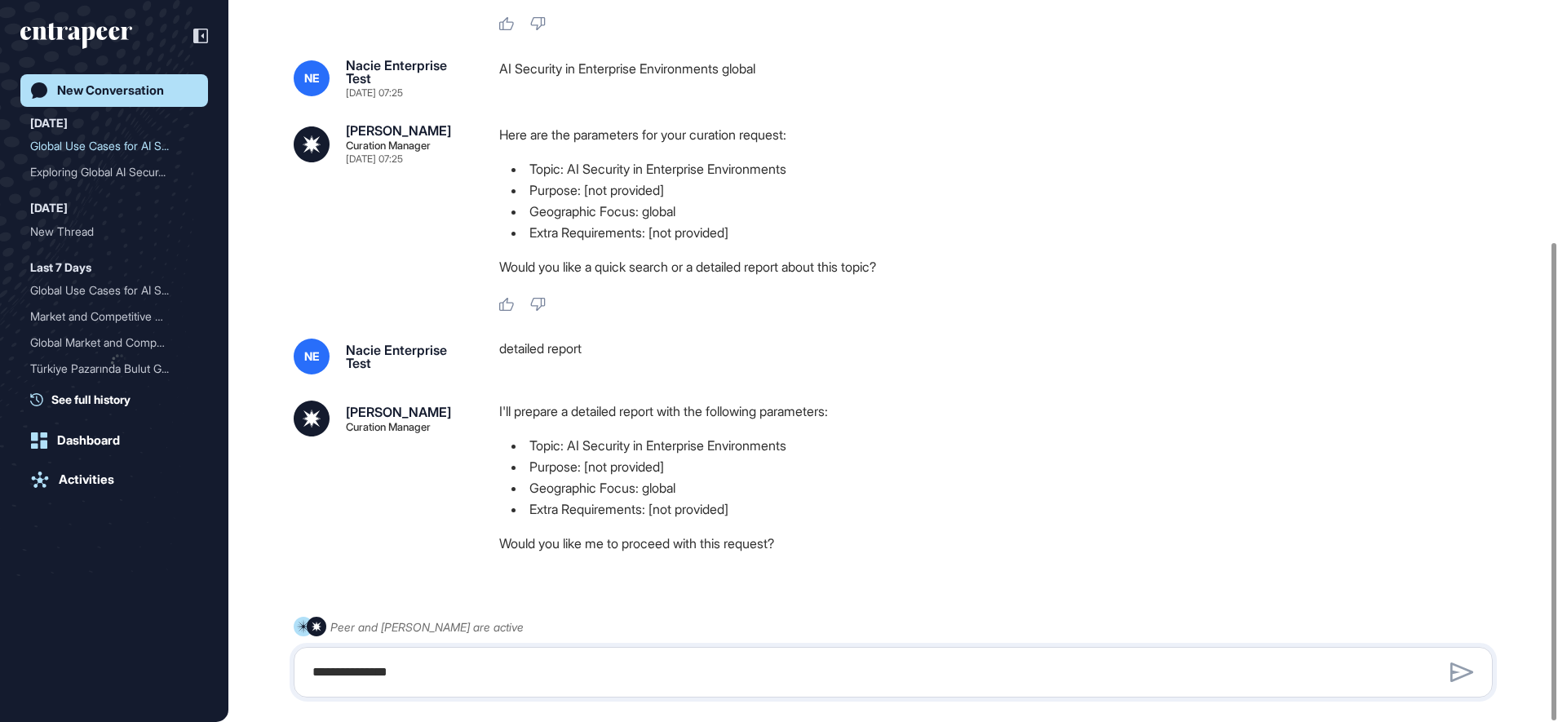
scroll to position [365, 0]
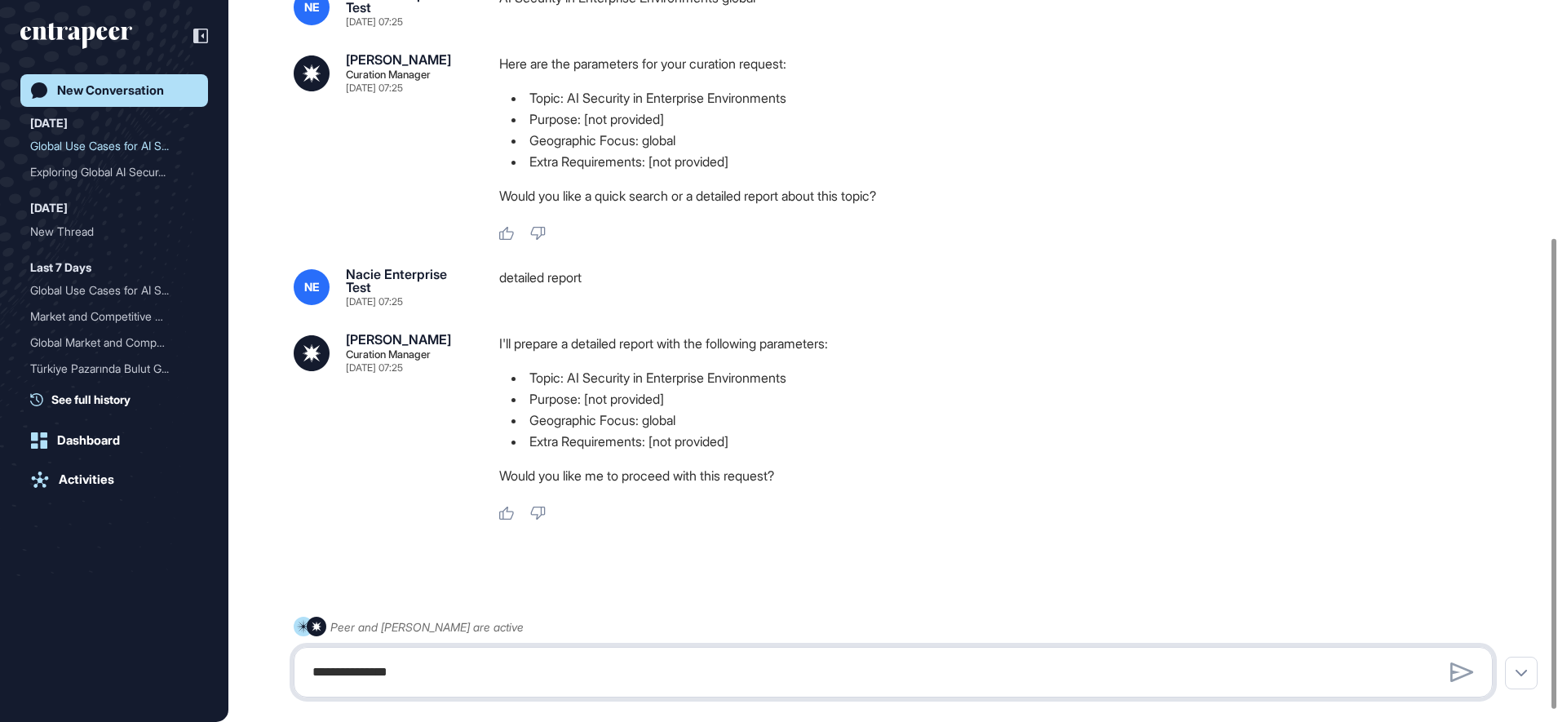
click at [460, 659] on textarea "**********" at bounding box center [893, 672] width 1181 height 33
type textarea "***"
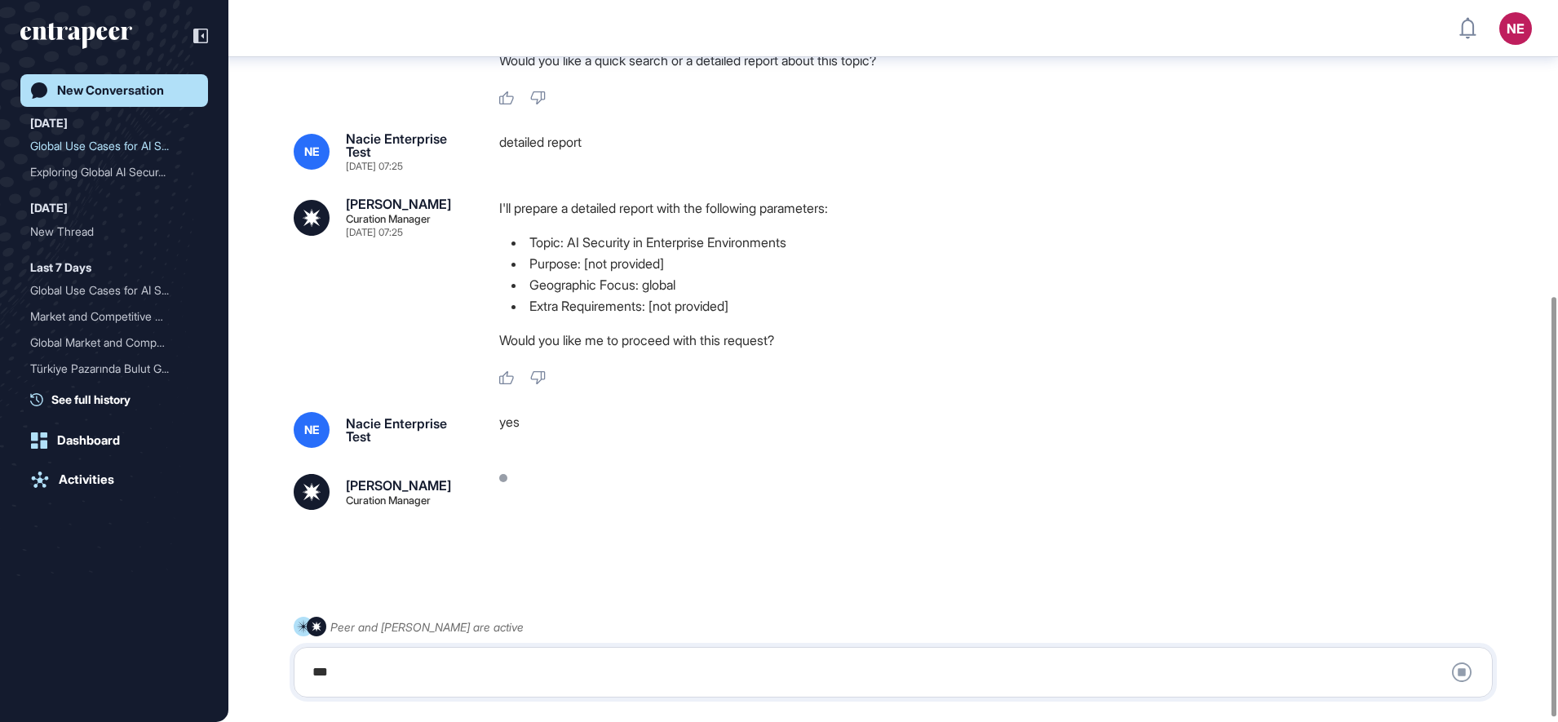
scroll to position [508, 0]
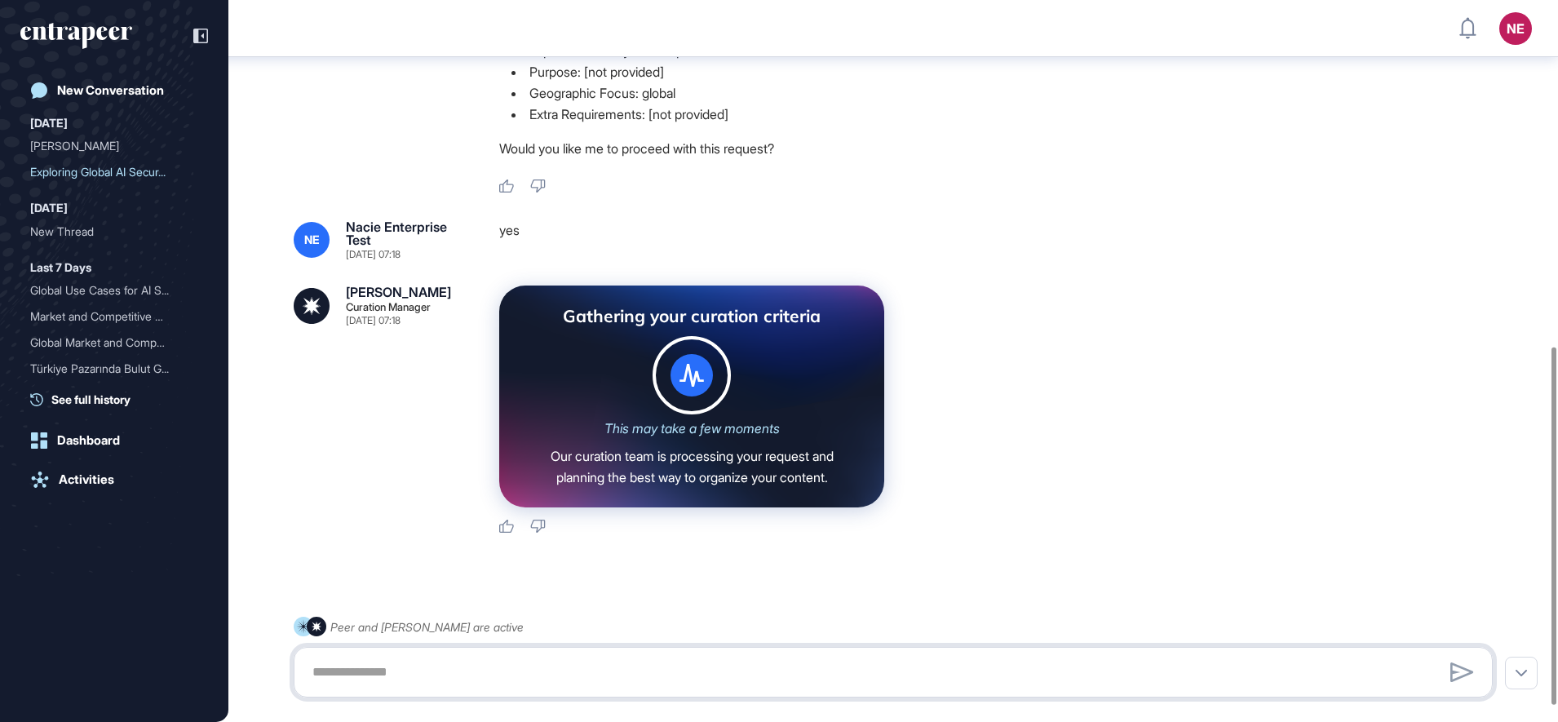
scroll to position [731, 0]
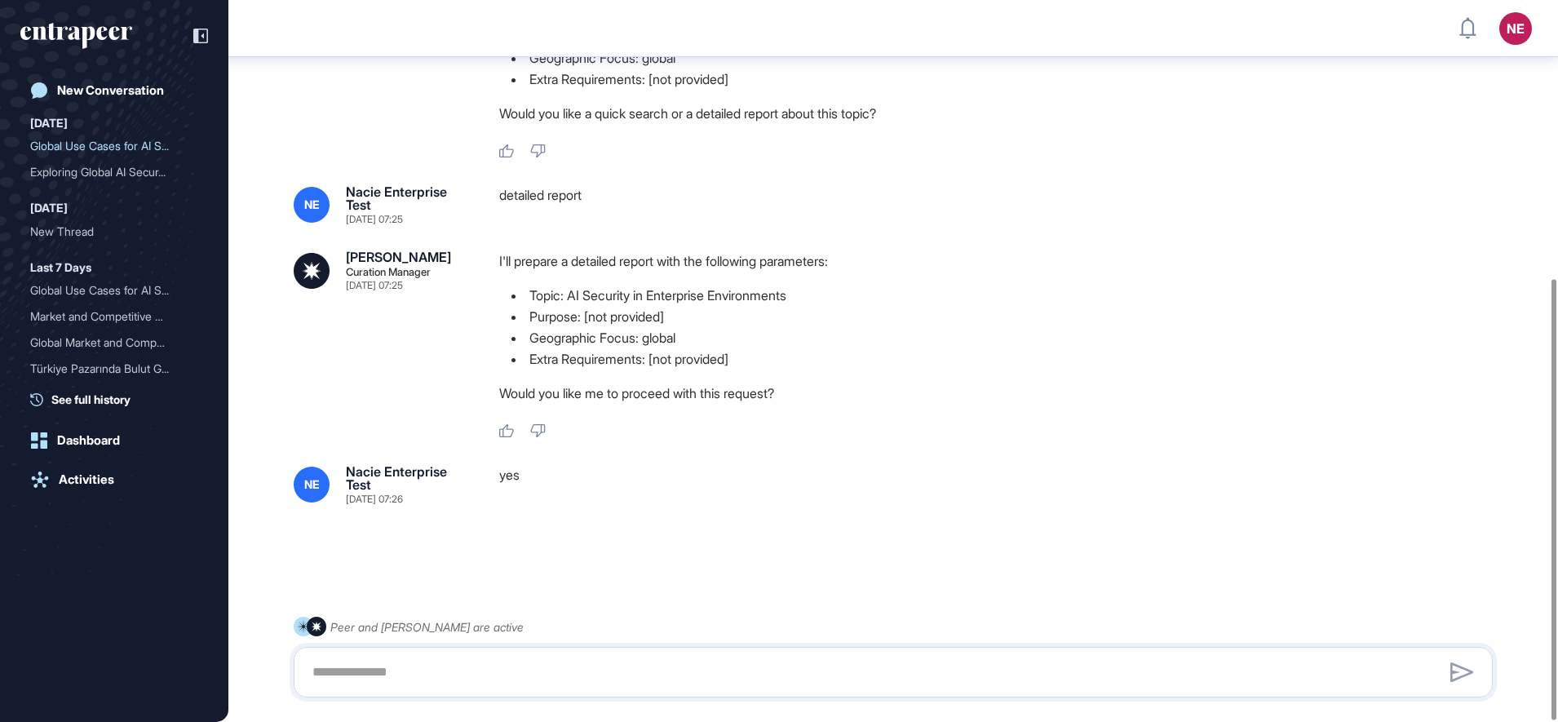
scroll to position [455, 0]
click at [479, 666] on textarea at bounding box center [893, 672] width 1181 height 33
type textarea "***"
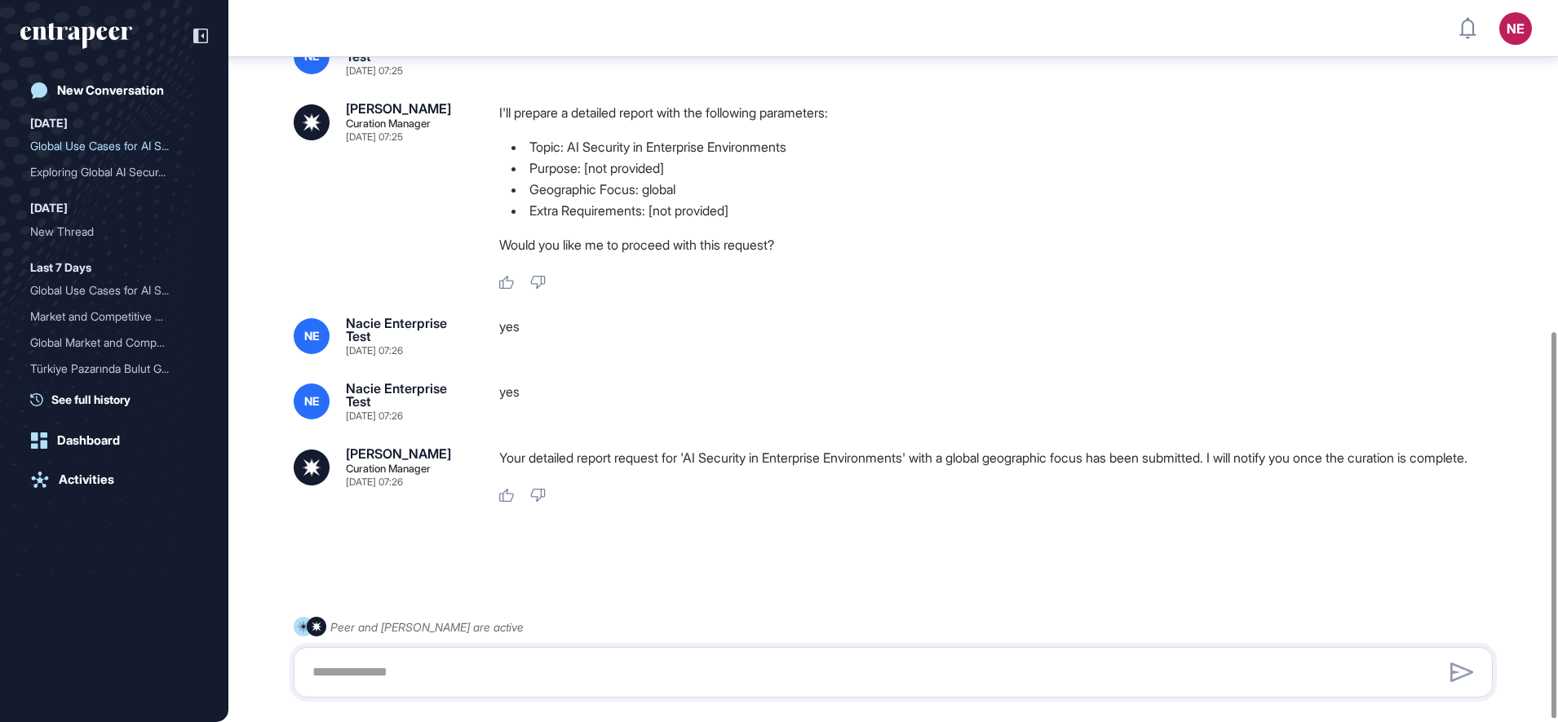
scroll to position [624, 0]
click at [111, 480] on div "Activities" at bounding box center [86, 479] width 55 height 15
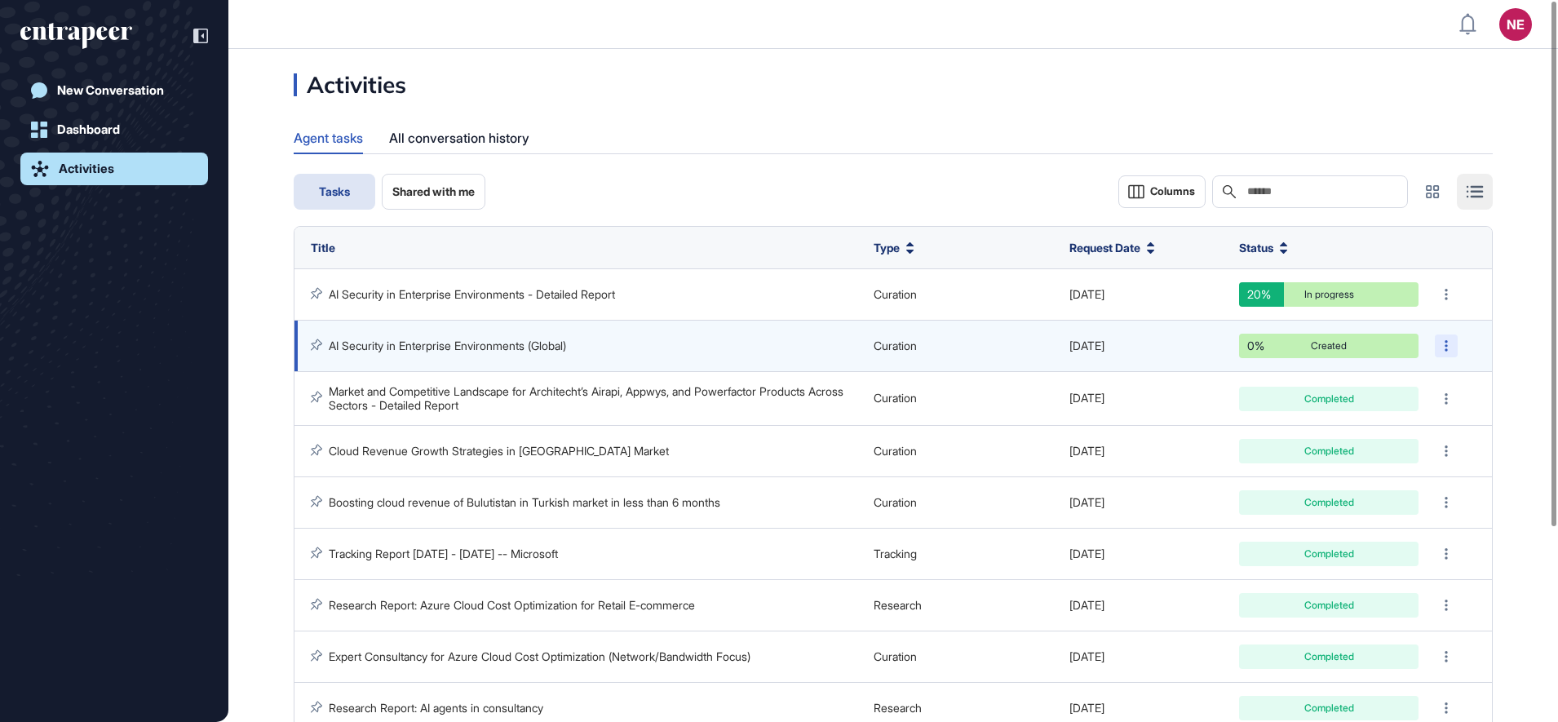
click at [1438, 346] on div at bounding box center [1445, 345] width 23 height 23
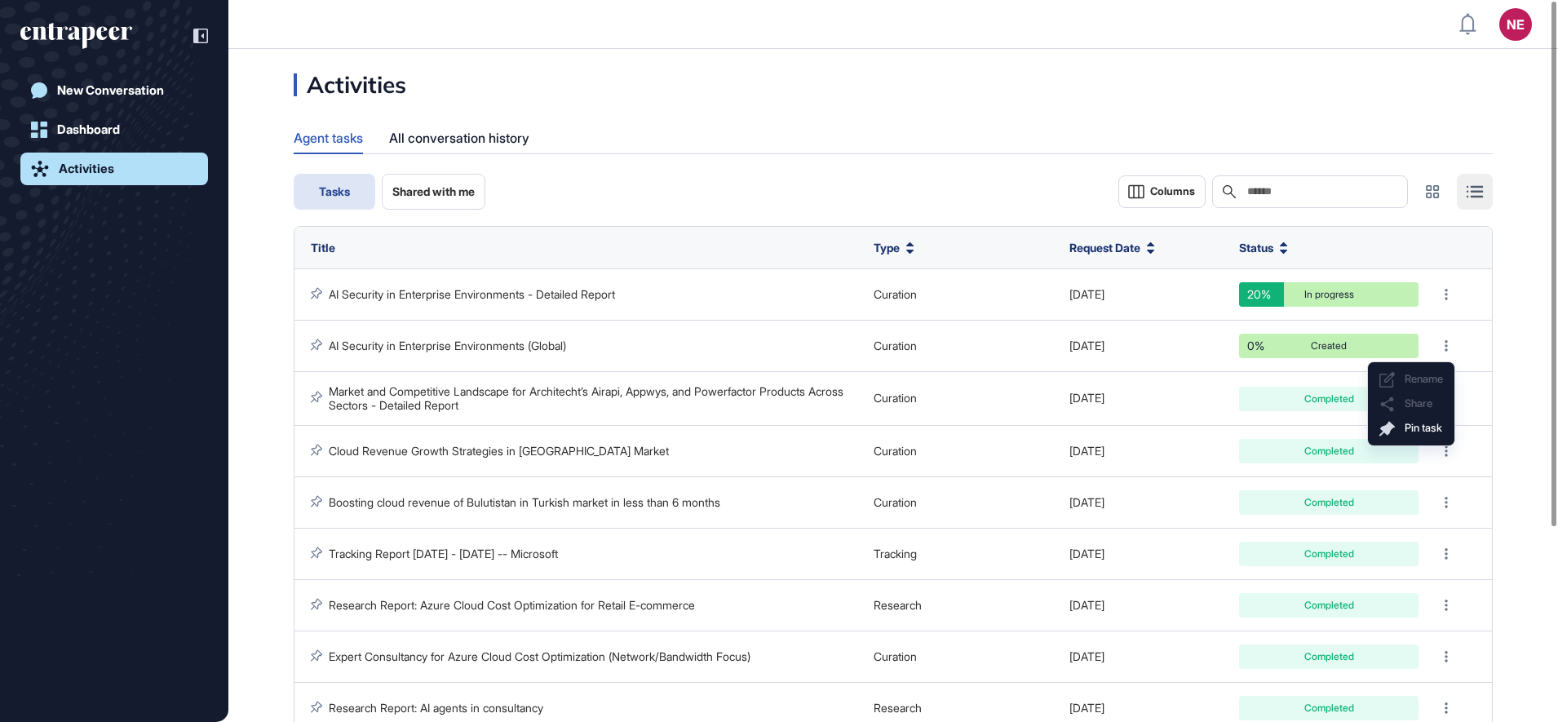
click at [848, 140] on div "Agent tasks All conversation history" at bounding box center [893, 138] width 1199 height 32
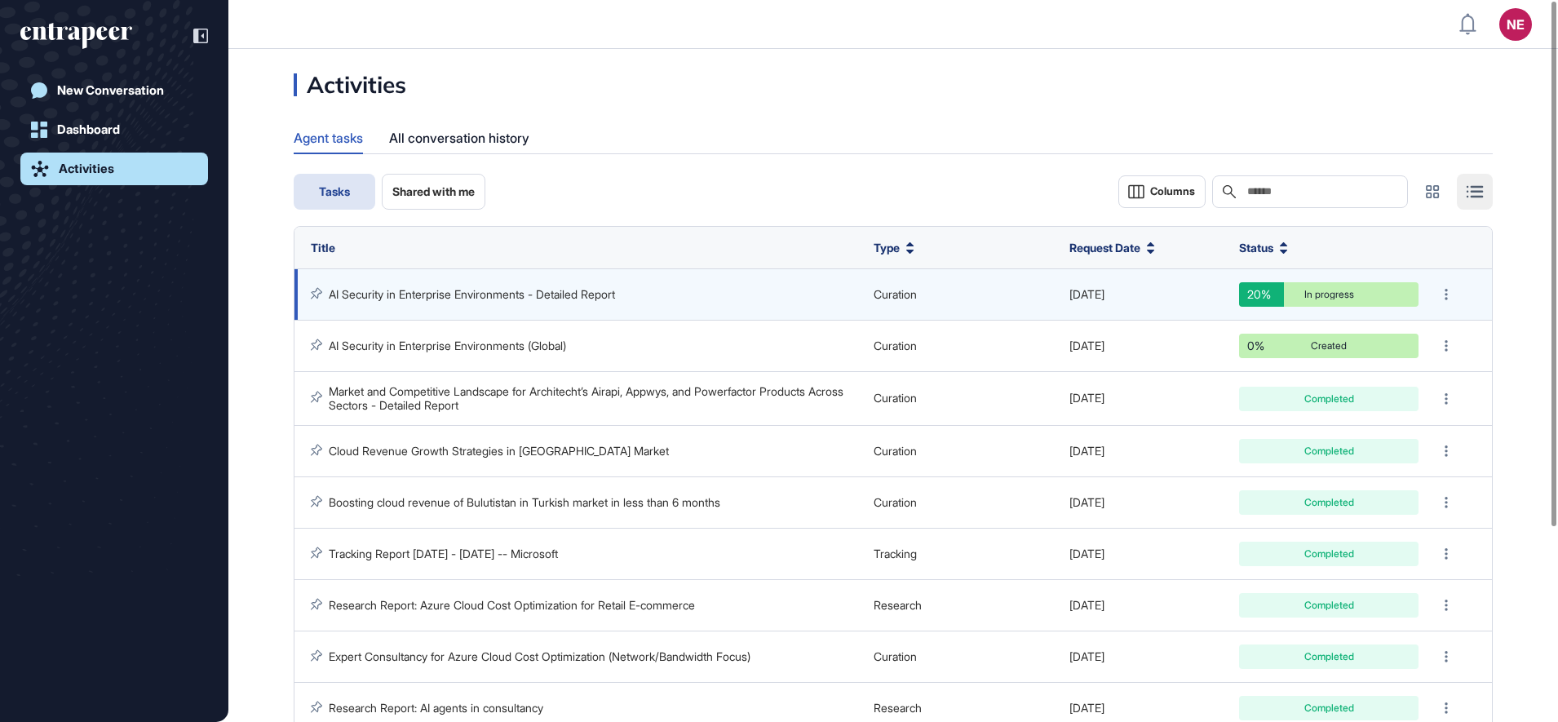
click at [411, 294] on link "AI Security in Enterprise Environments - Detailed Report" at bounding box center [472, 294] width 286 height 14
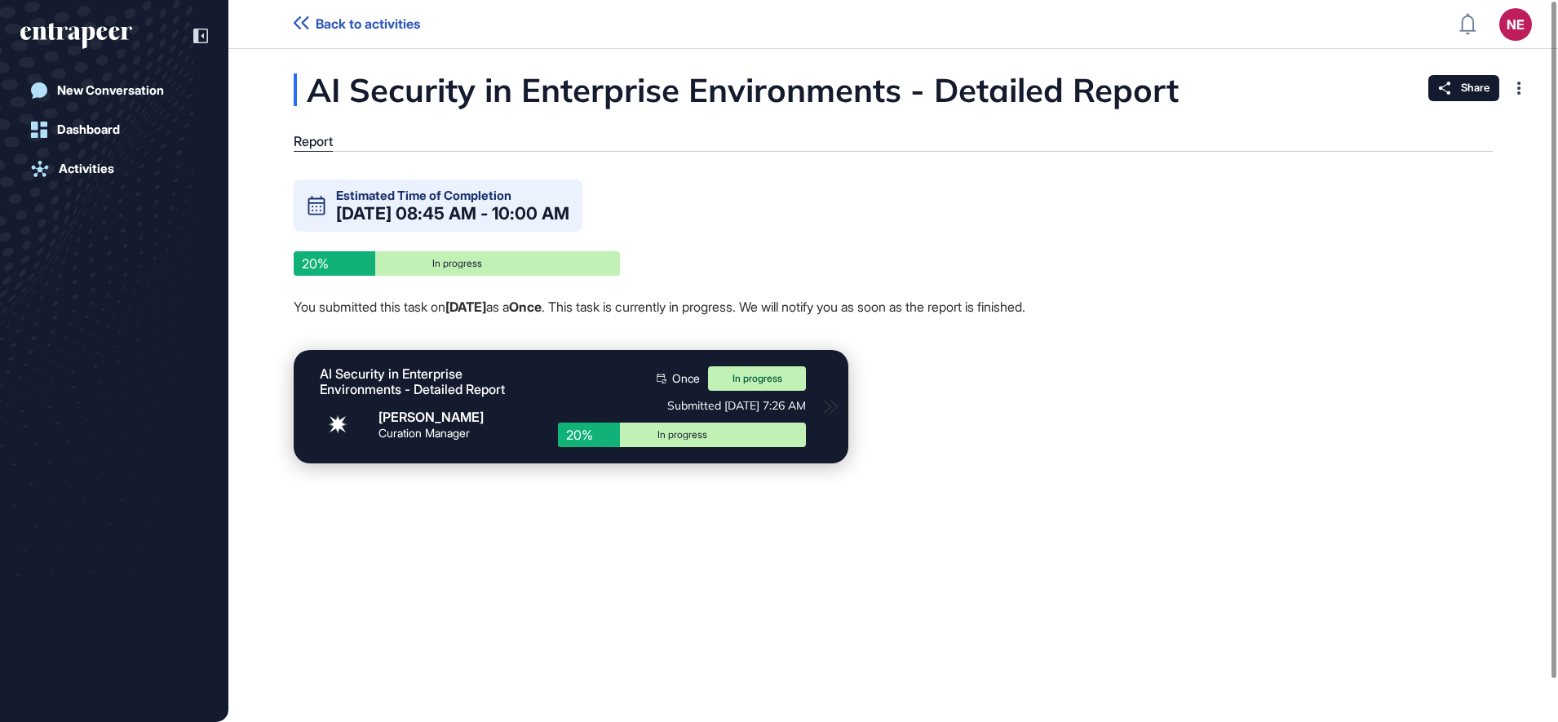
click at [831, 414] on icon at bounding box center [830, 406] width 15 height 15
click at [830, 414] on icon at bounding box center [830, 406] width 15 height 15
drag, startPoint x: 171, startPoint y: 91, endPoint x: 248, endPoint y: 7, distance: 113.1
click at [171, 91] on link "New Conversation" at bounding box center [114, 90] width 188 height 33
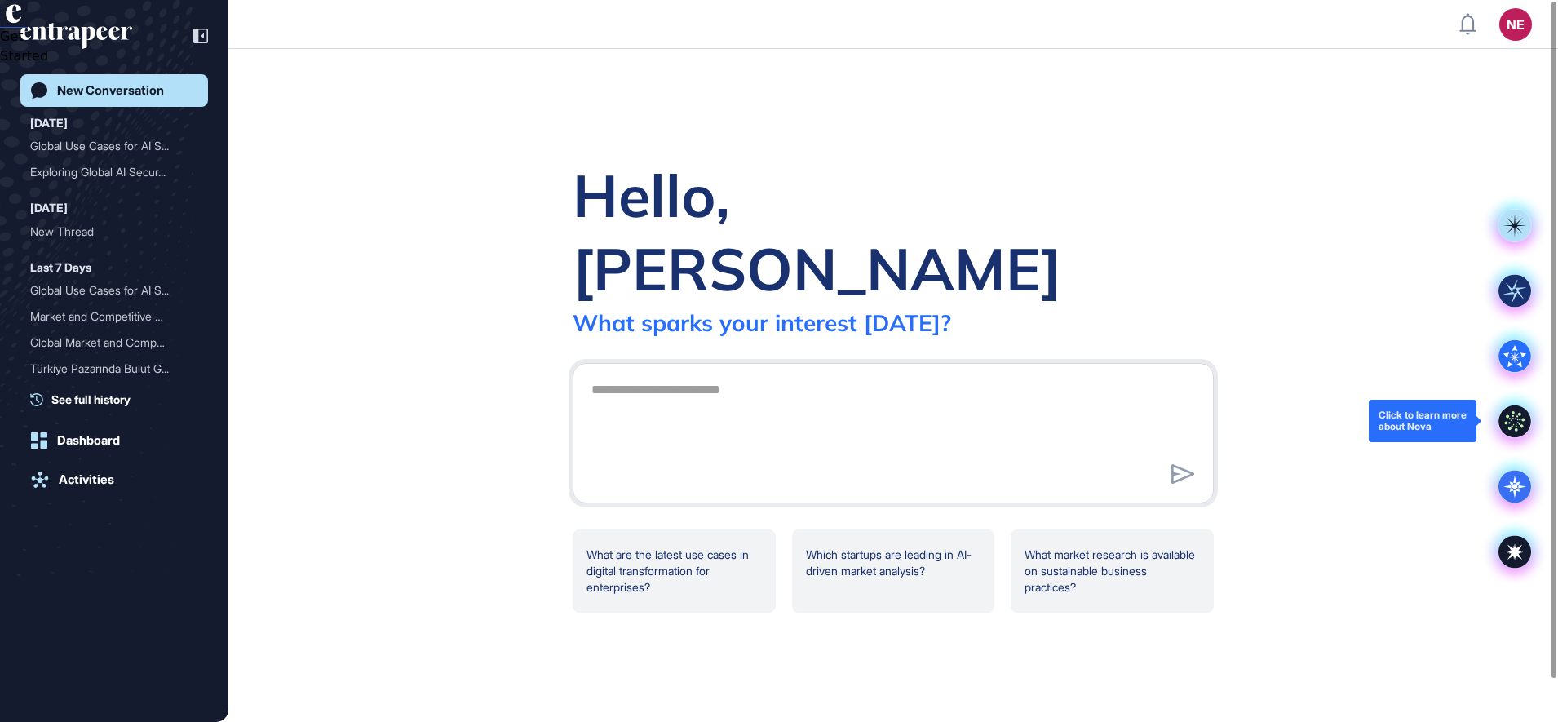
click at [1501, 422] on icon at bounding box center [1514, 420] width 33 height 33
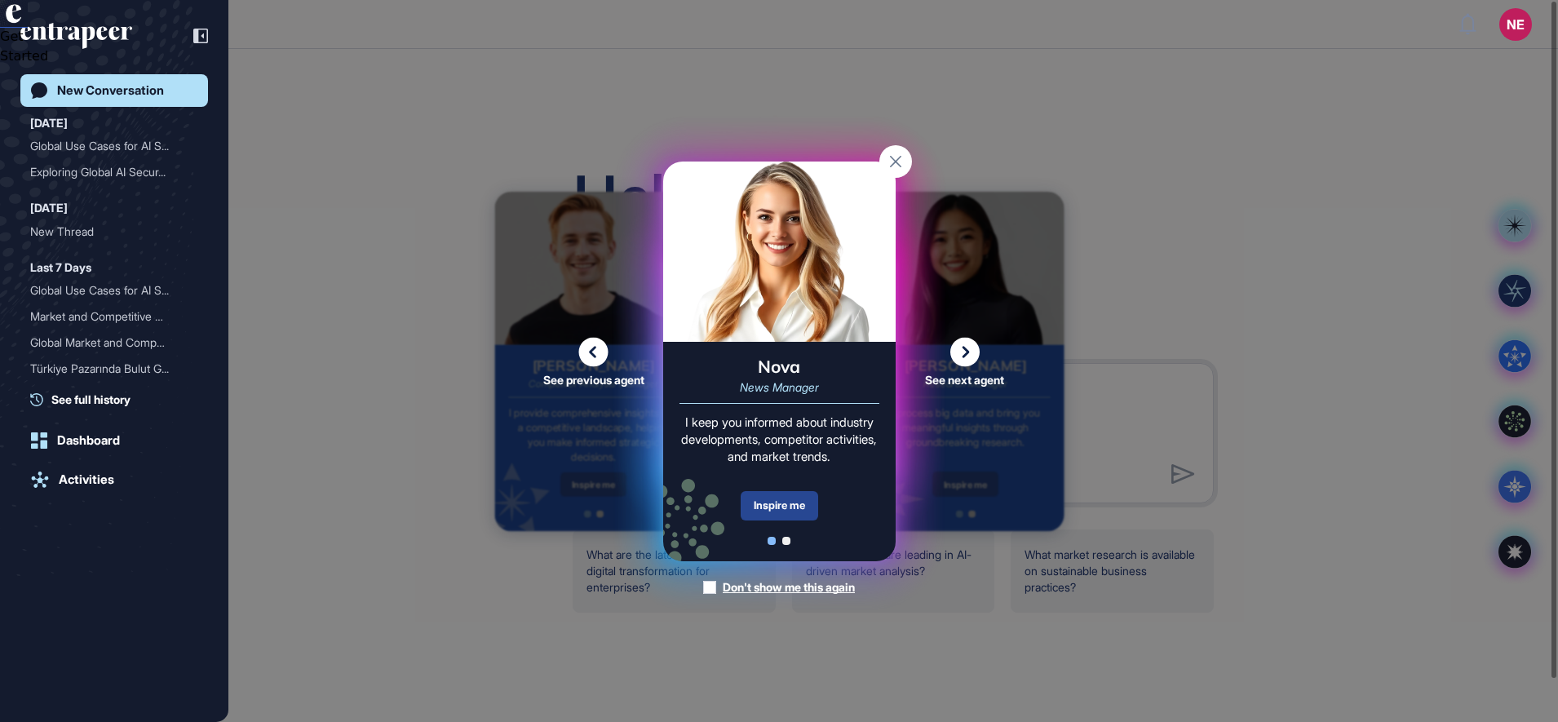
click at [782, 506] on div "Inspire me" at bounding box center [778, 505] width 77 height 29
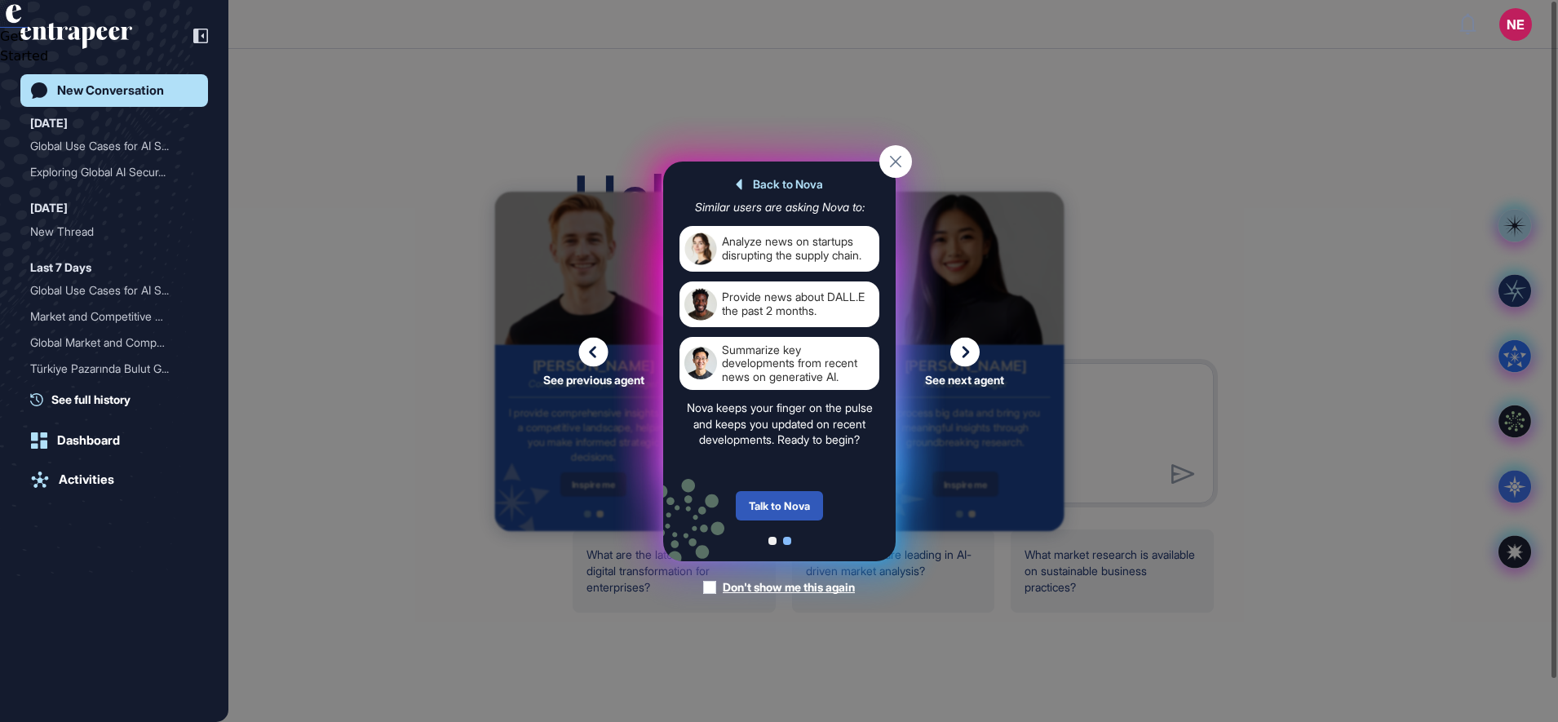
click at [782, 505] on div "Talk to Nova" at bounding box center [779, 505] width 87 height 29
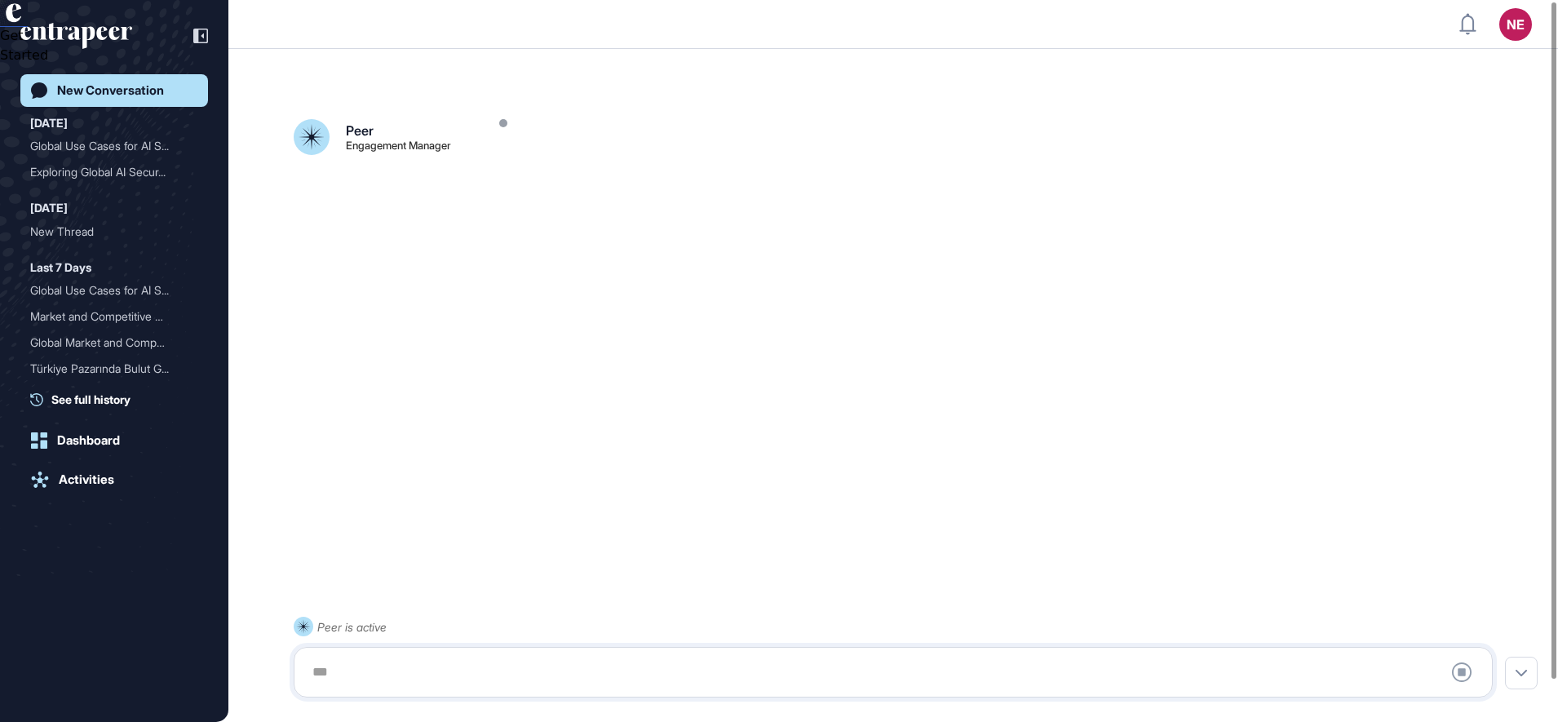
scroll to position [46, 0]
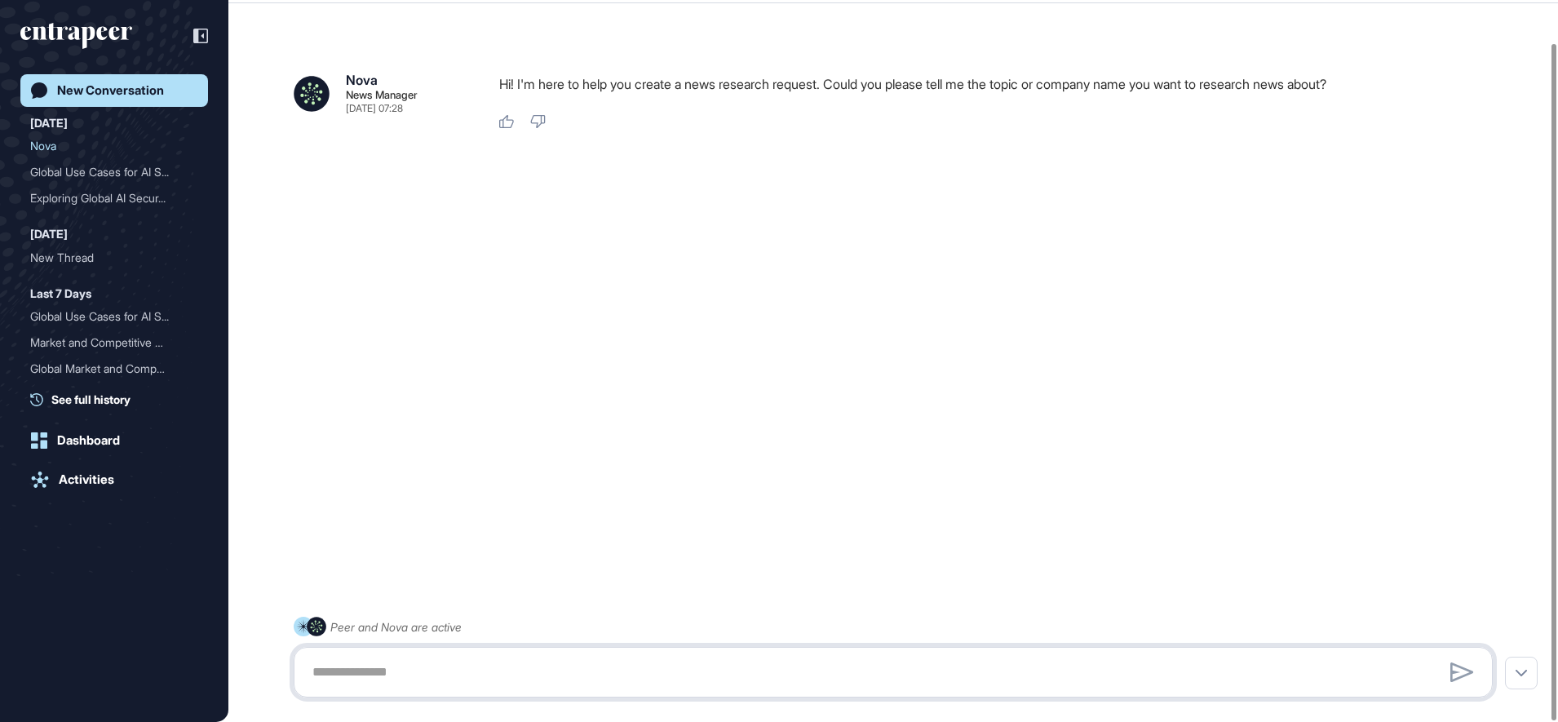
click at [427, 670] on textarea at bounding box center [893, 672] width 1181 height 33
type textarea "*"
type textarea "**********"
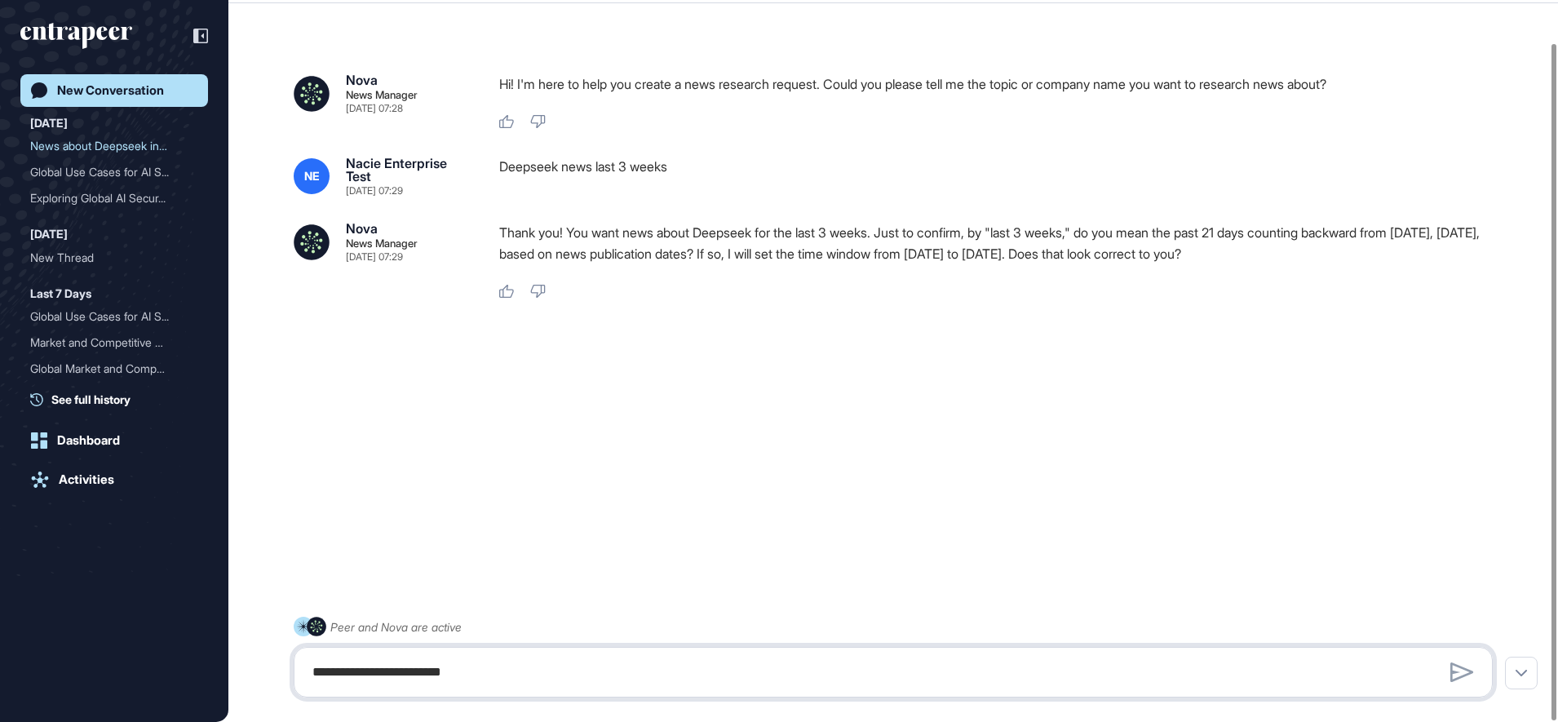
click at [572, 665] on textarea "**********" at bounding box center [893, 672] width 1181 height 33
type textarea "***"
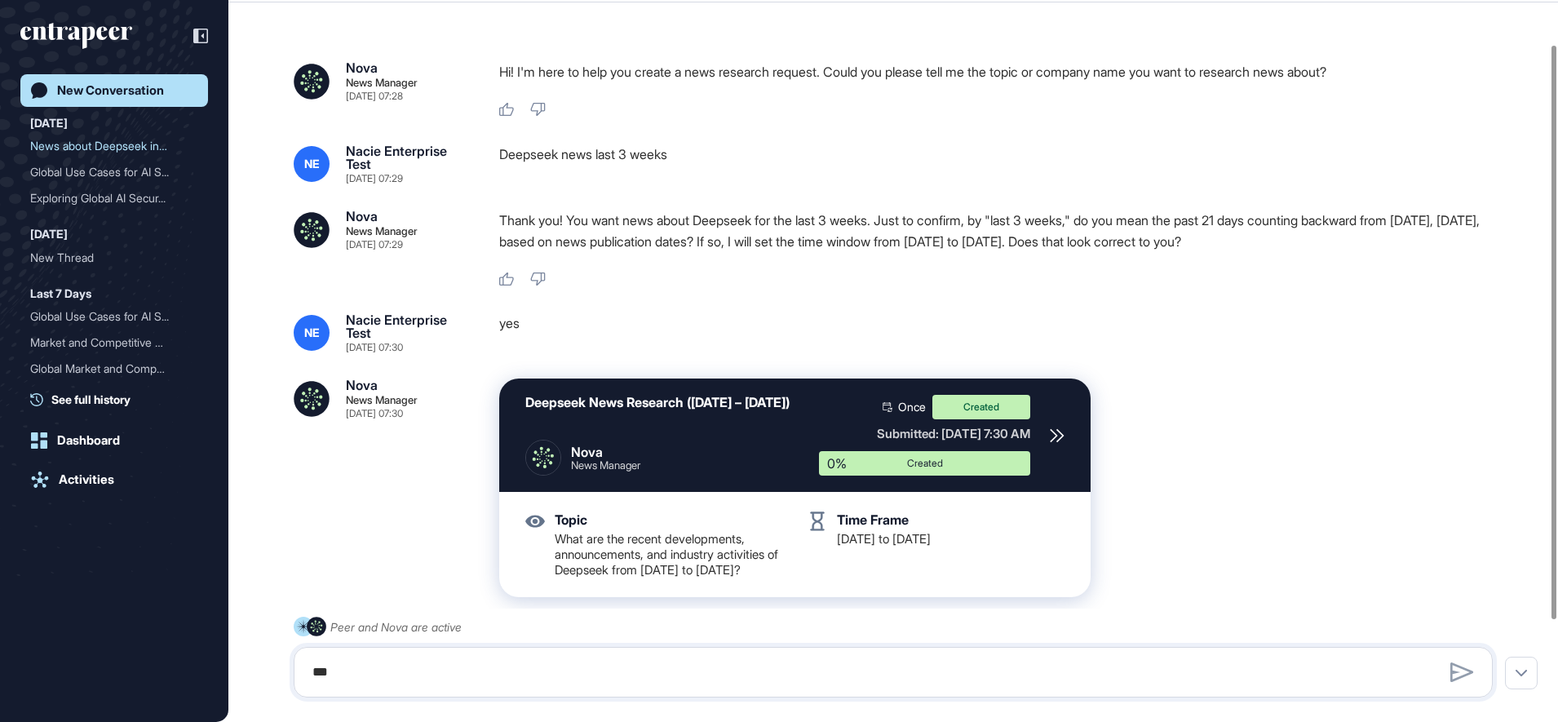
scroll to position [183, 0]
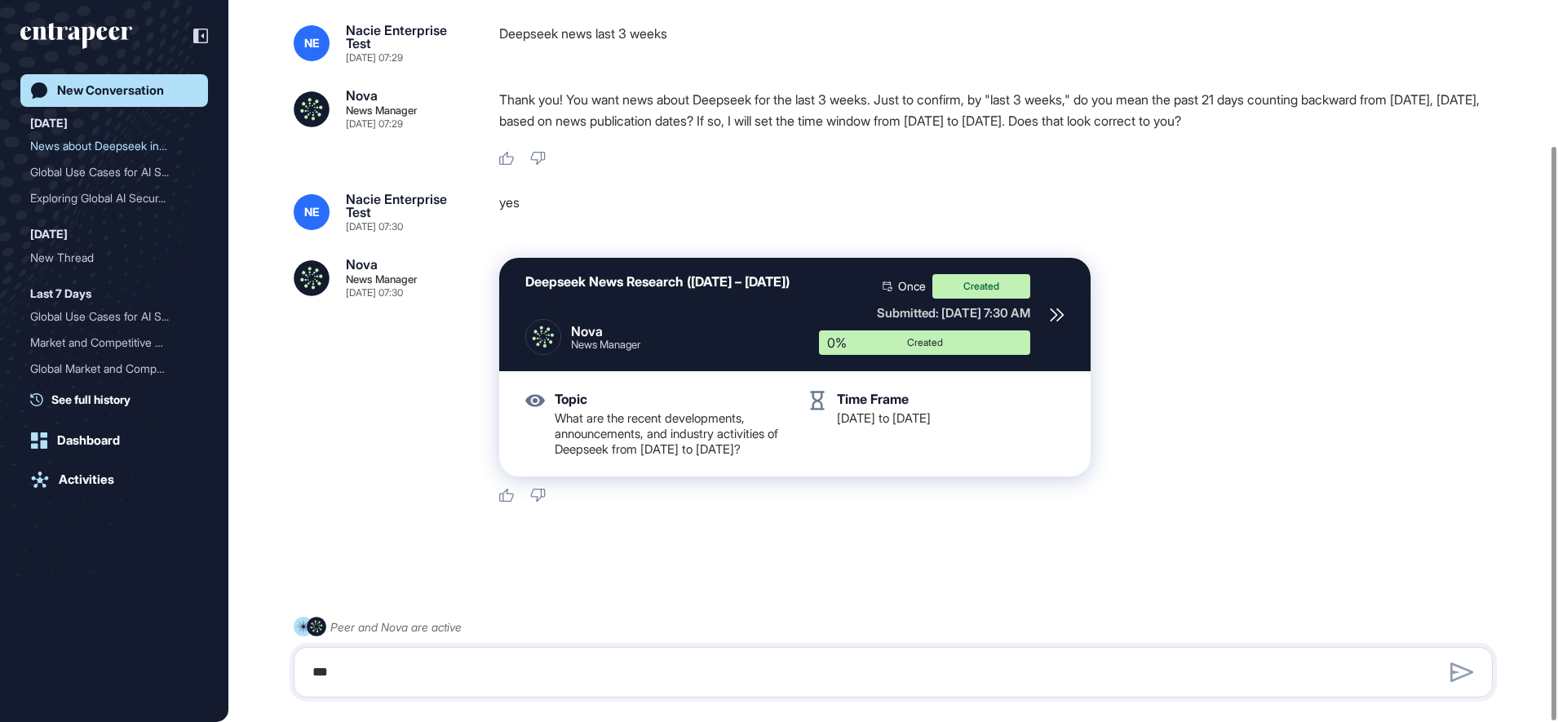
click at [1054, 307] on icon at bounding box center [1057, 314] width 15 height 15
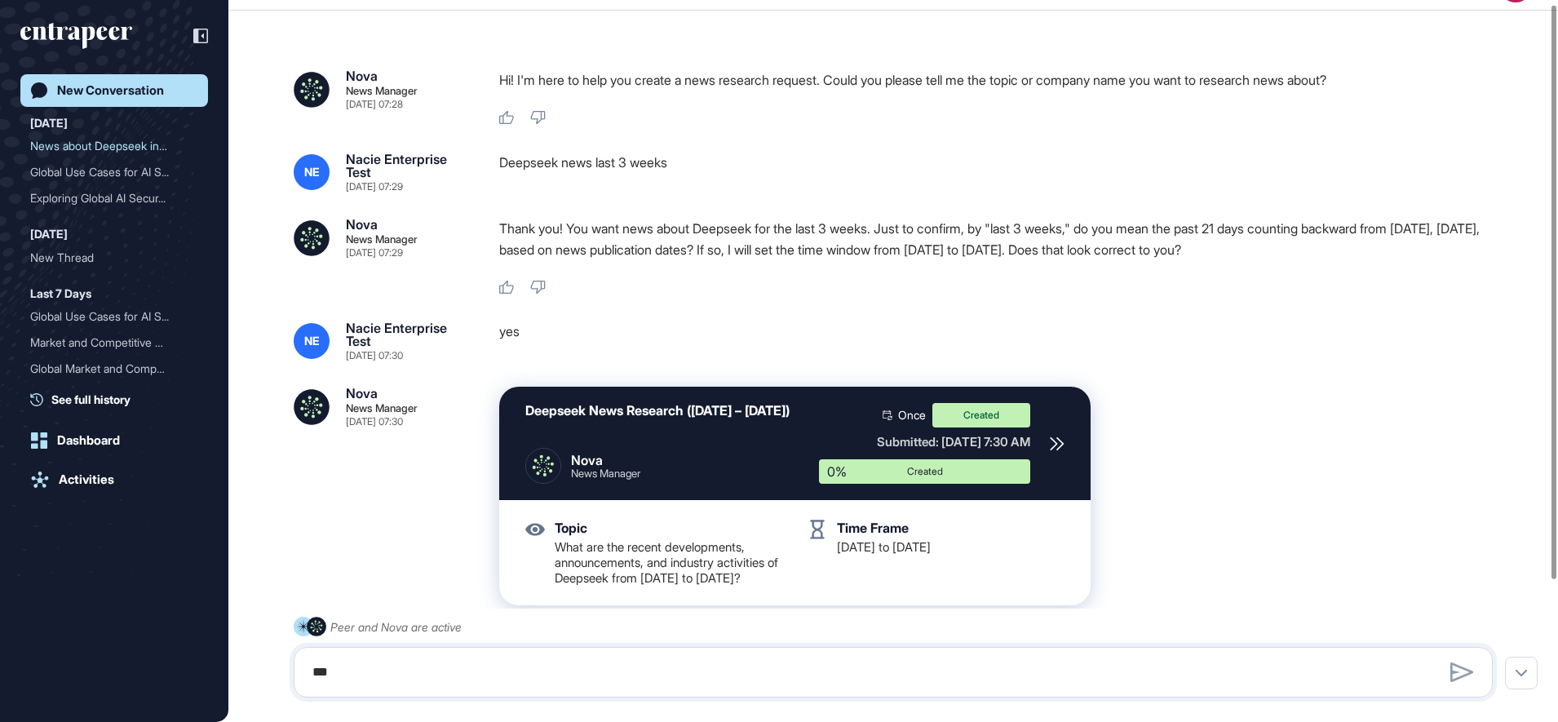
scroll to position [0, 0]
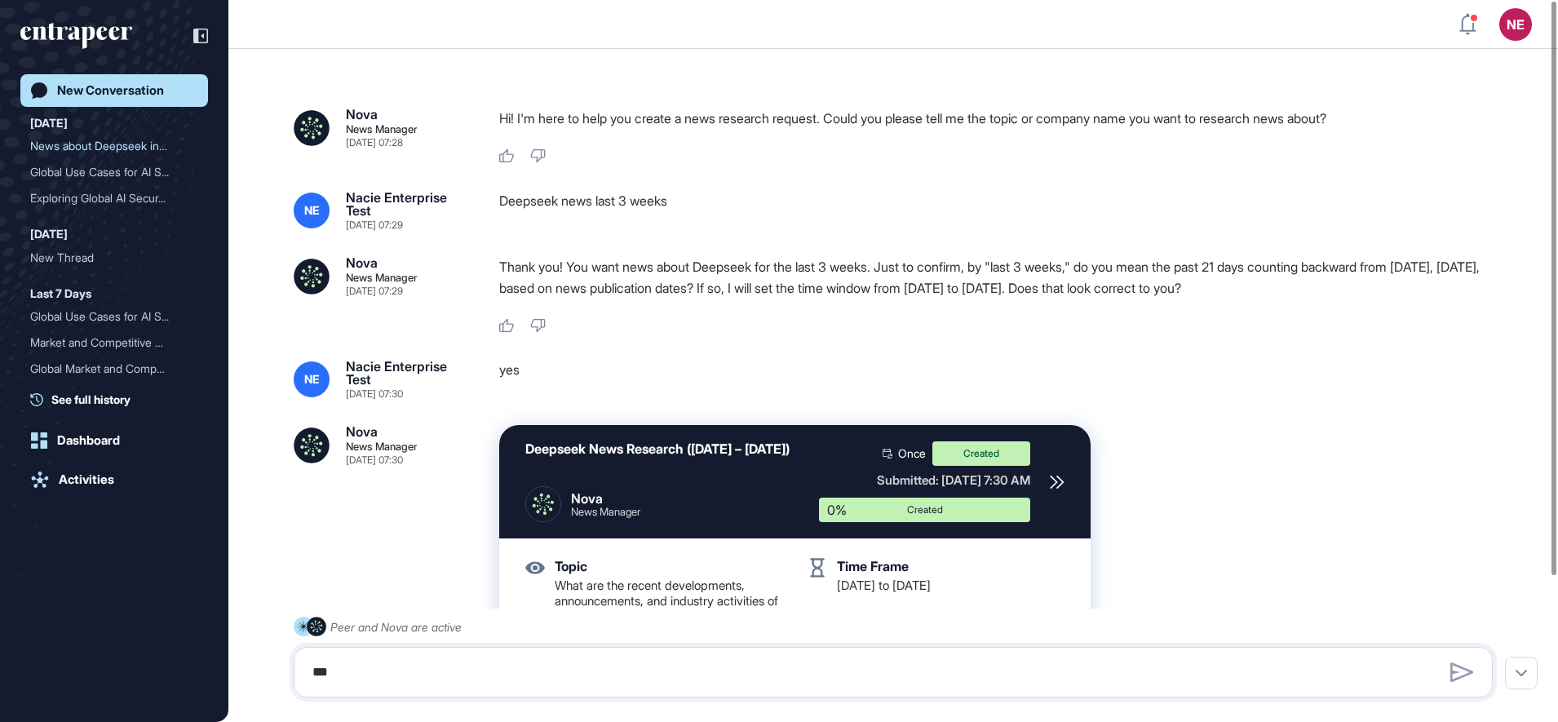
click at [109, 93] on div "New Conversation" at bounding box center [110, 90] width 107 height 15
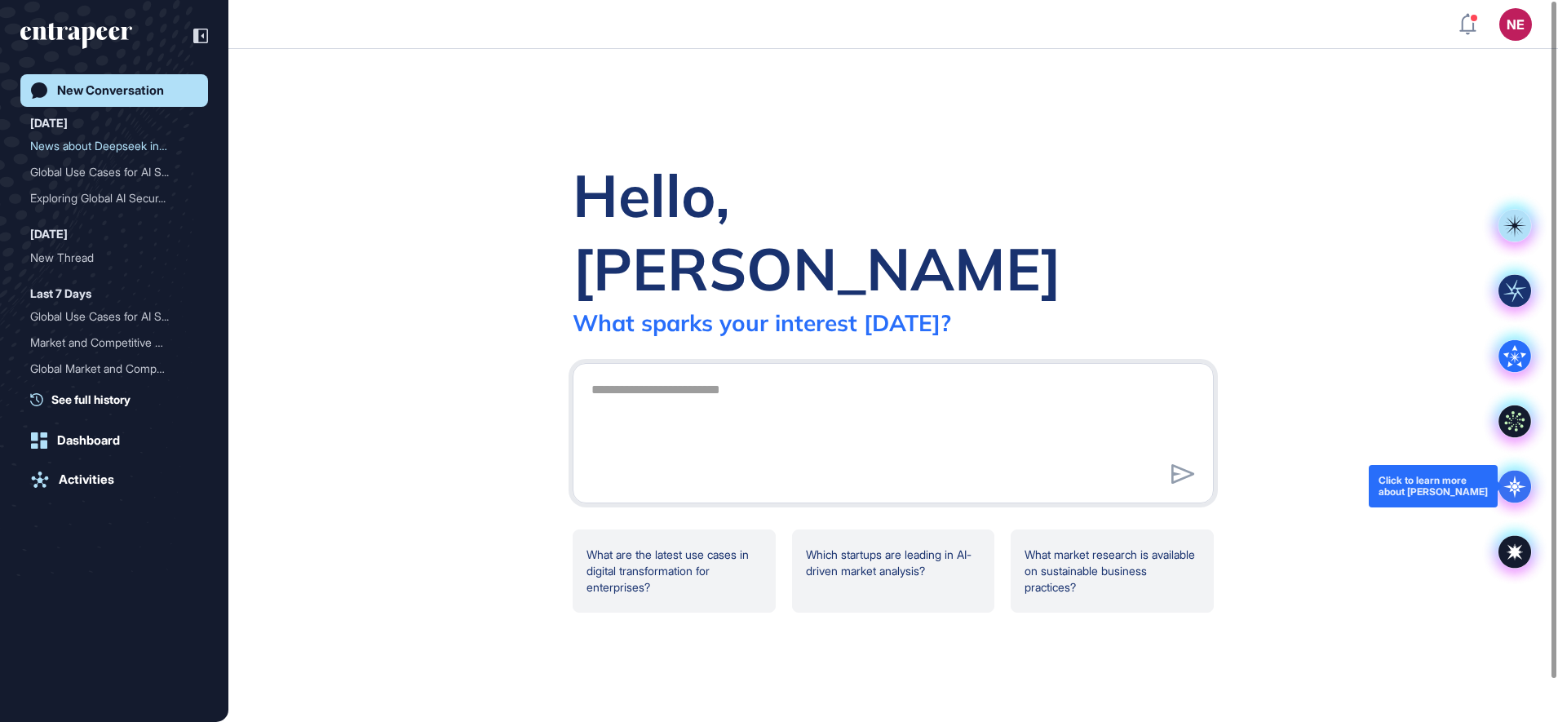
click at [1517, 488] on icon at bounding box center [1514, 486] width 23 height 23
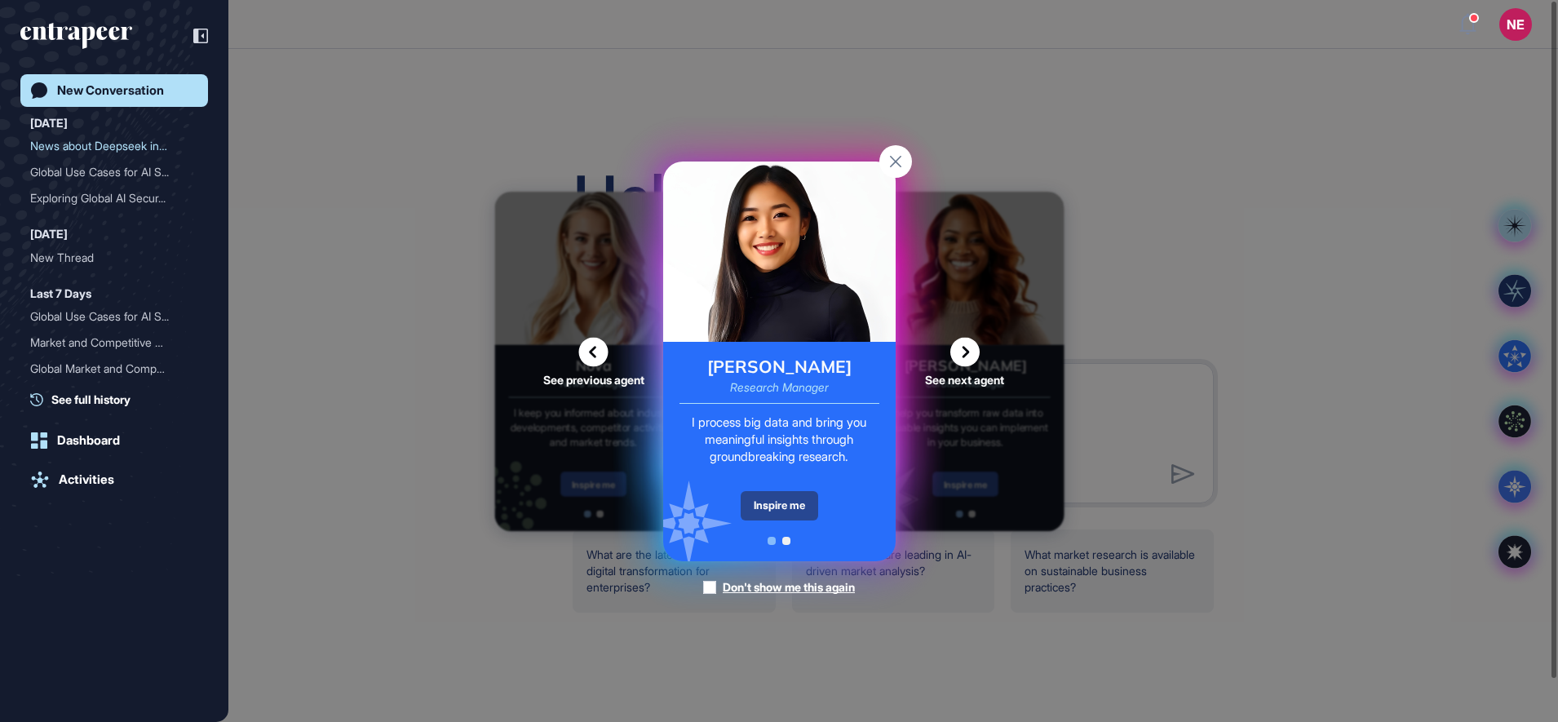
click at [791, 507] on div "Inspire me" at bounding box center [778, 505] width 77 height 29
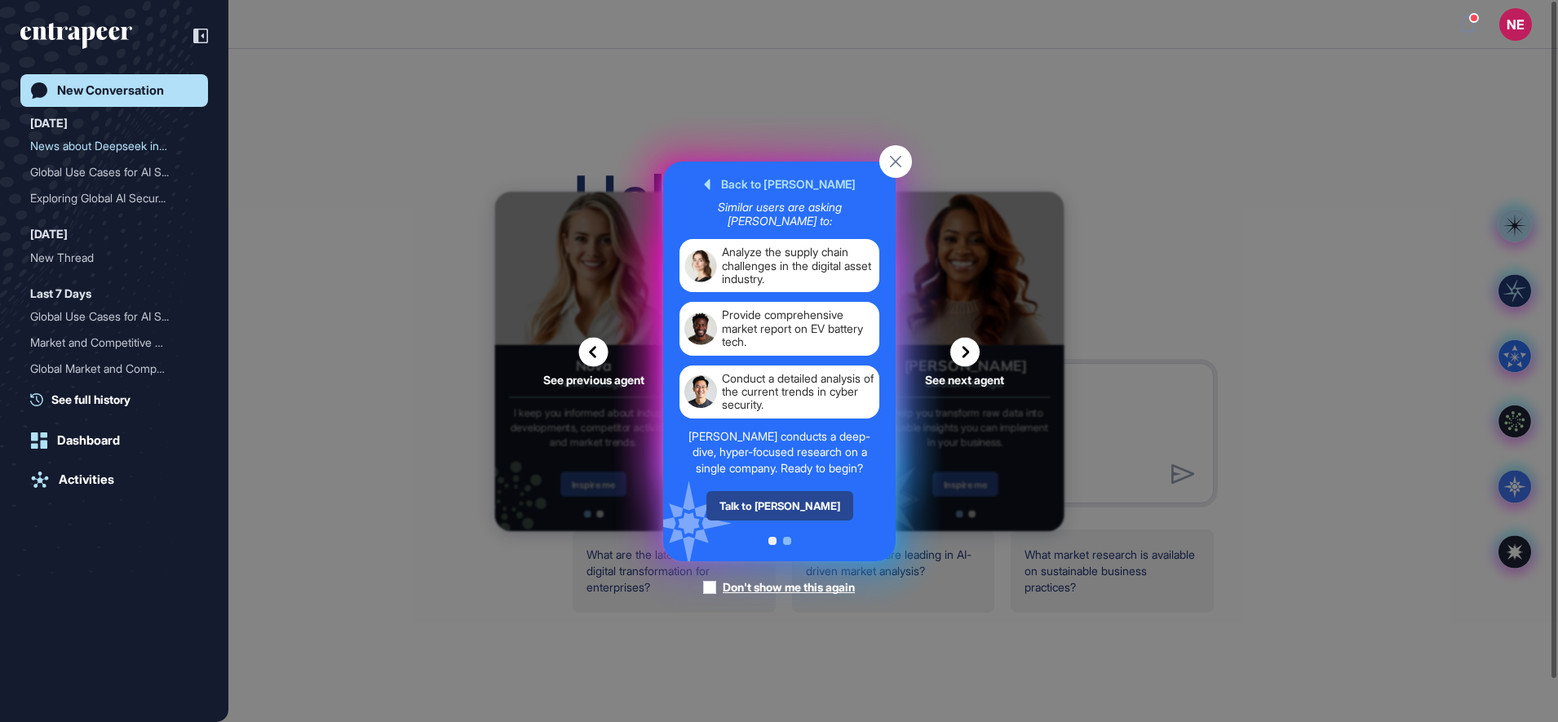
click at [784, 501] on div "Talk to Reese" at bounding box center [778, 505] width 147 height 29
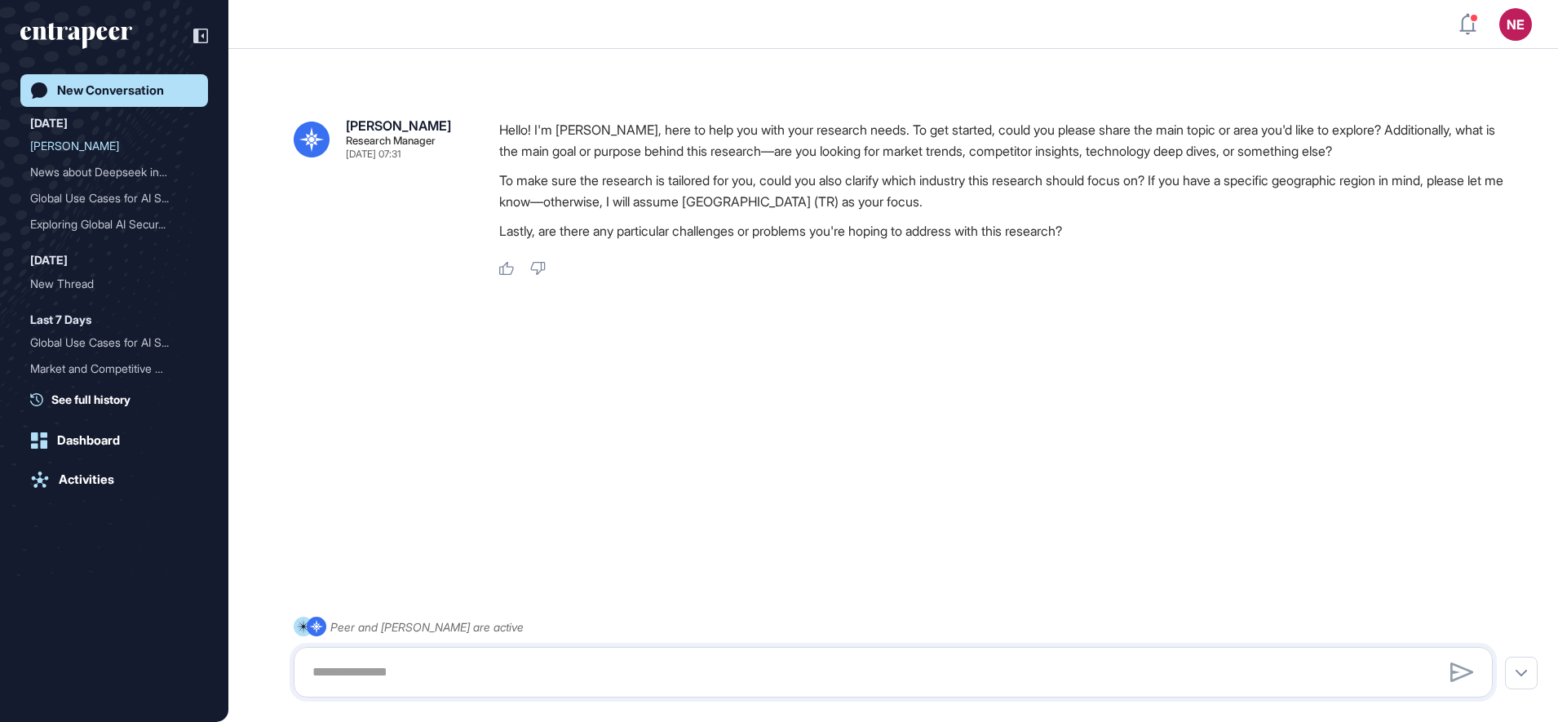
scroll to position [46, 0]
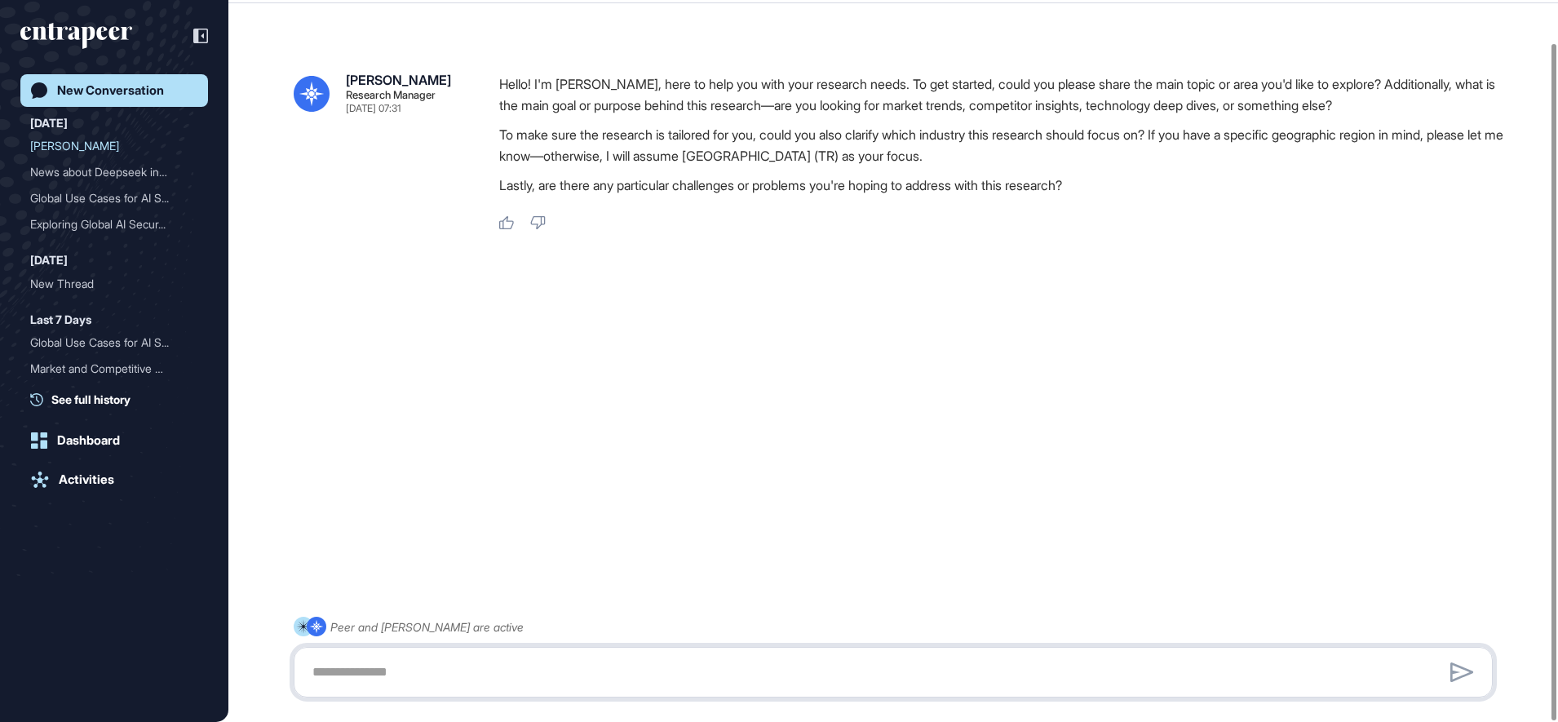
click at [377, 677] on textarea at bounding box center [893, 672] width 1181 height 33
paste textarea "**********"
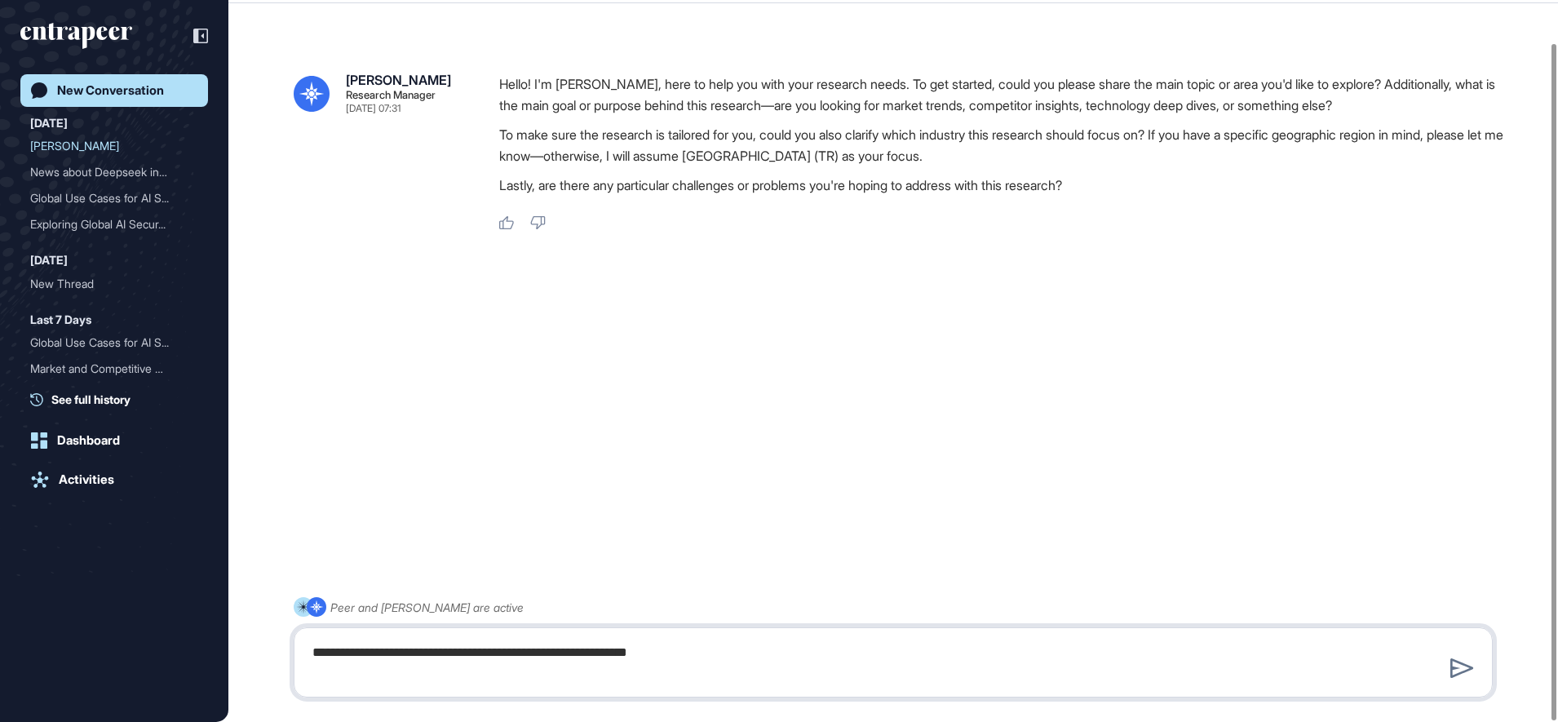
type textarea "**********"
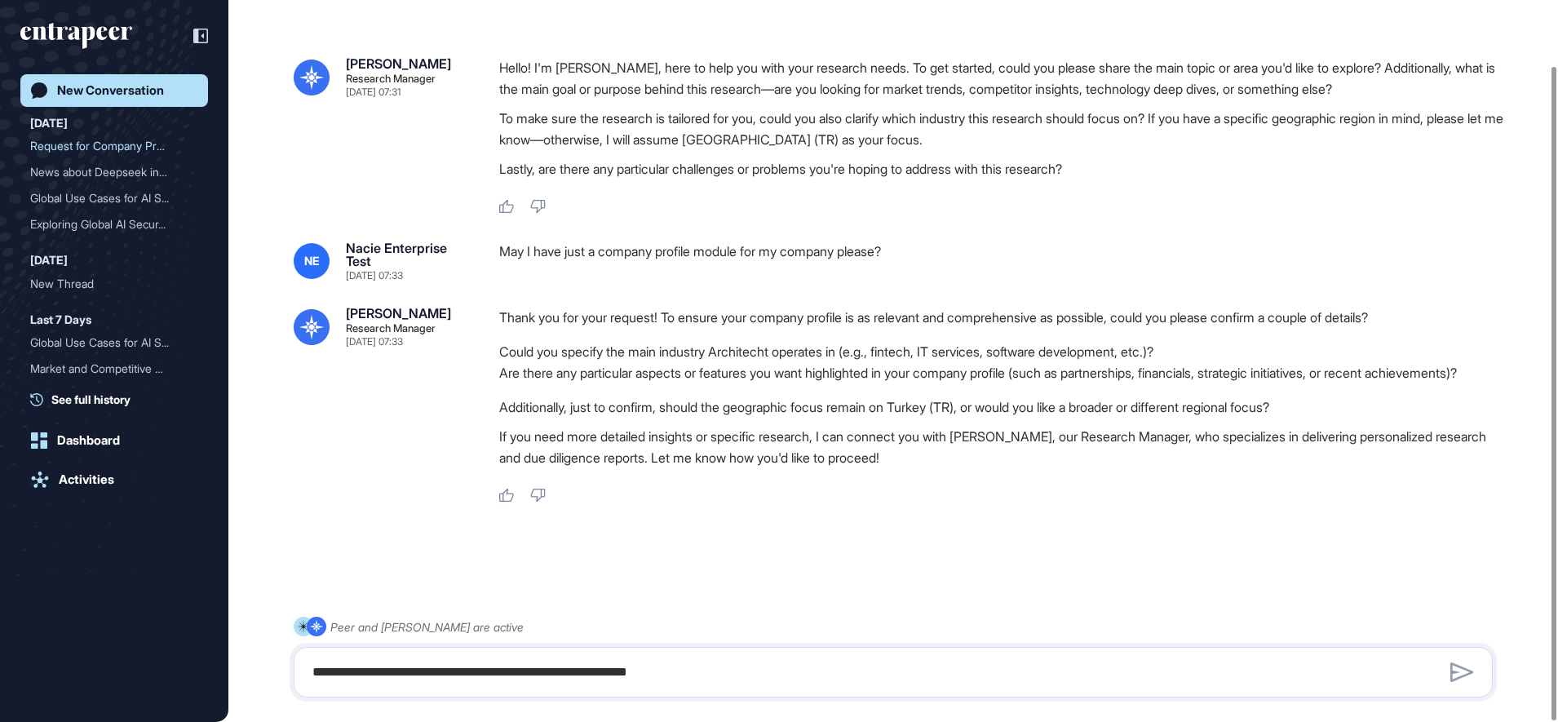
scroll to position [72, 0]
click at [418, 674] on textarea "**********" at bounding box center [893, 672] width 1181 height 33
paste textarea "**********"
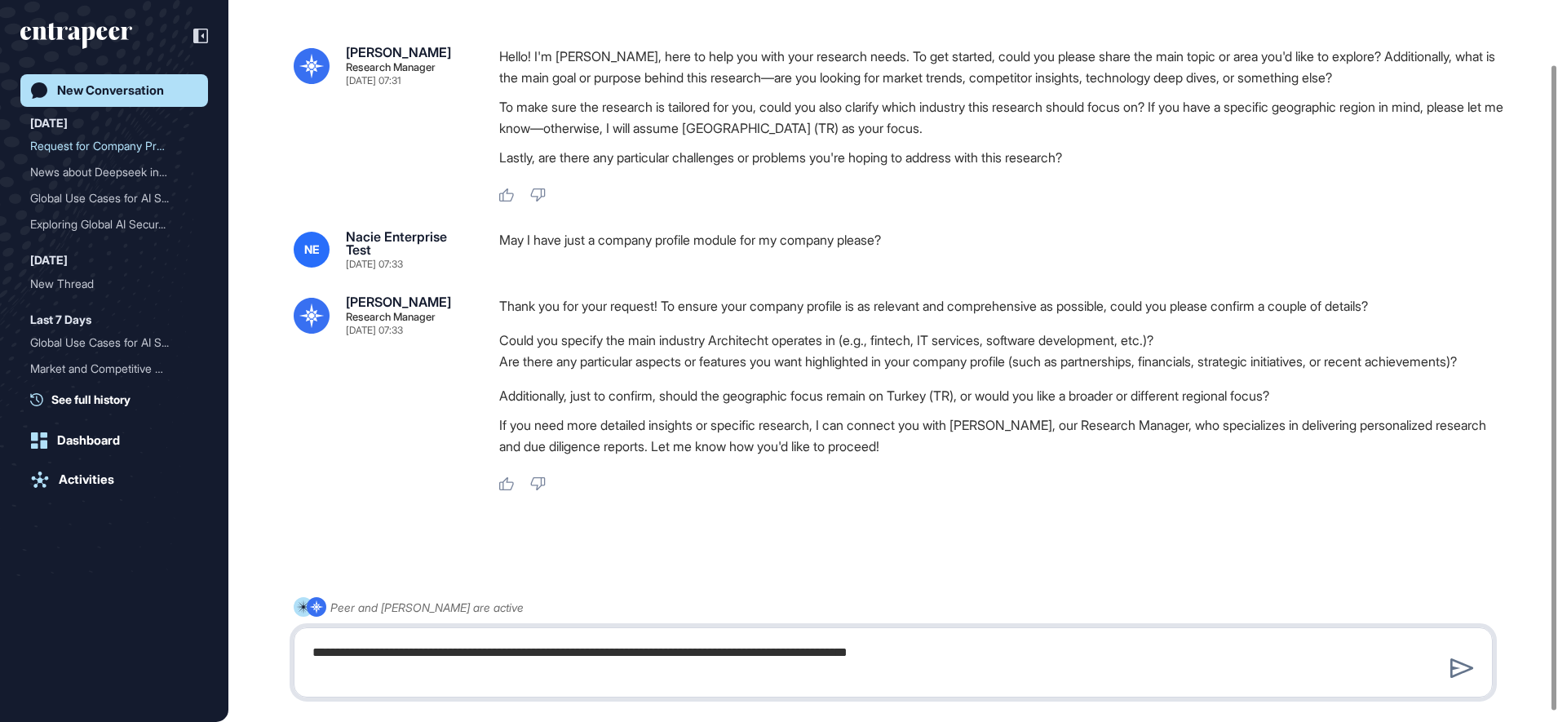
drag, startPoint x: 702, startPoint y: 645, endPoint x: 669, endPoint y: 646, distance: 32.6
click at [669, 646] on textarea "**********" at bounding box center [893, 662] width 1181 height 52
drag, startPoint x: 589, startPoint y: 656, endPoint x: 562, endPoint y: 651, distance: 27.4
click at [562, 651] on textarea "**********" at bounding box center [893, 662] width 1181 height 52
type textarea "**********"
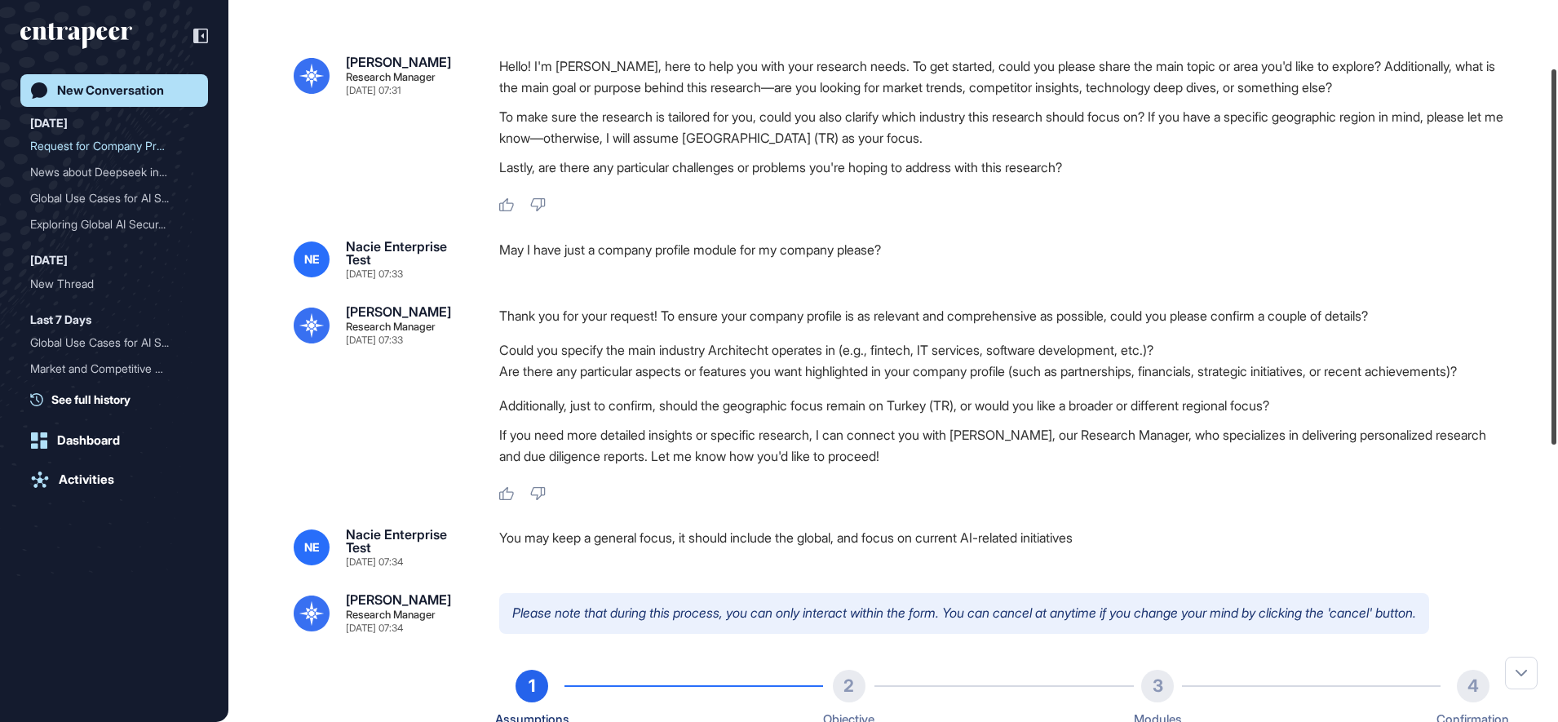
scroll to position [0, 0]
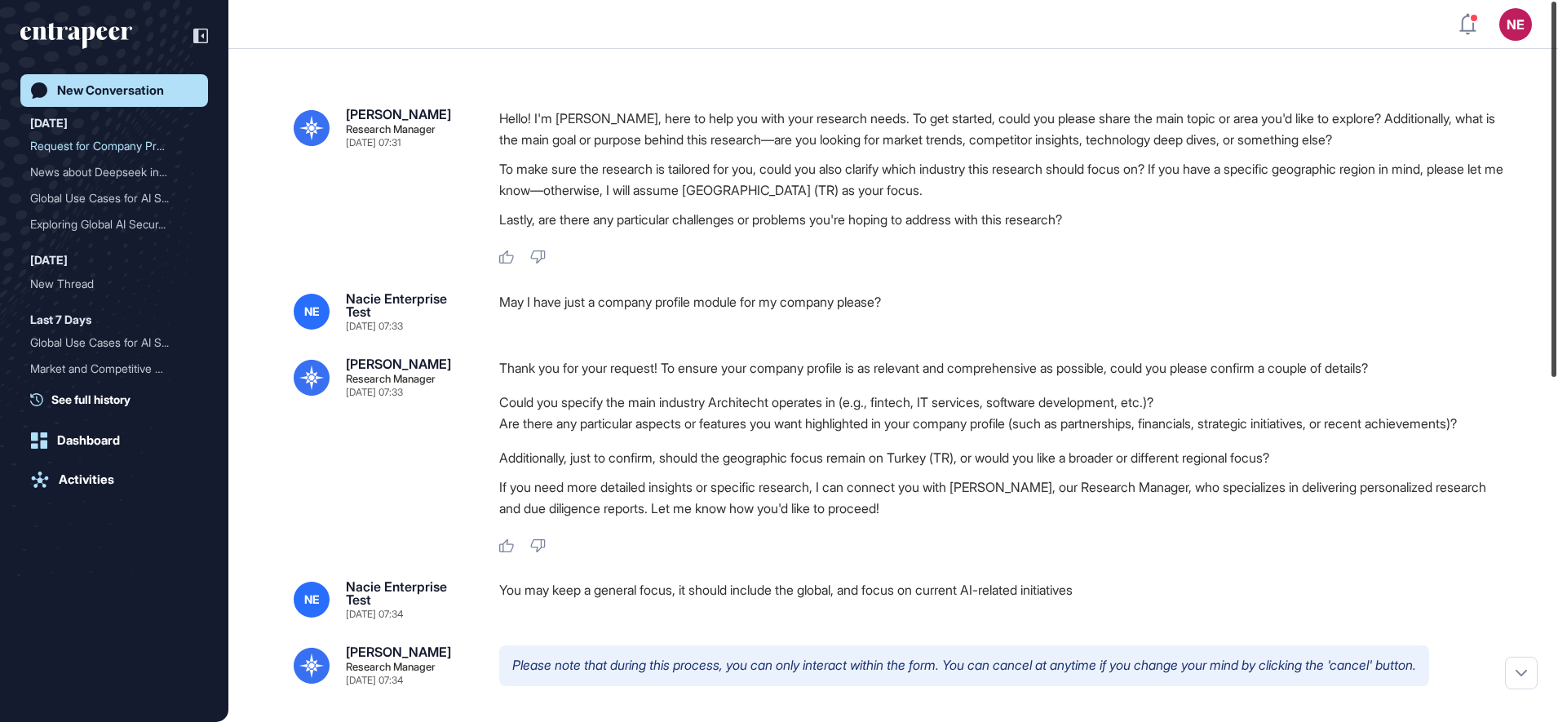
drag, startPoint x: 1556, startPoint y: 591, endPoint x: 1488, endPoint y: 191, distance: 406.1
click at [1488, 191] on div "NE Dashboard Profile My Content Request More Data New Conversation Today Reques…" at bounding box center [779, 361] width 1558 height 722
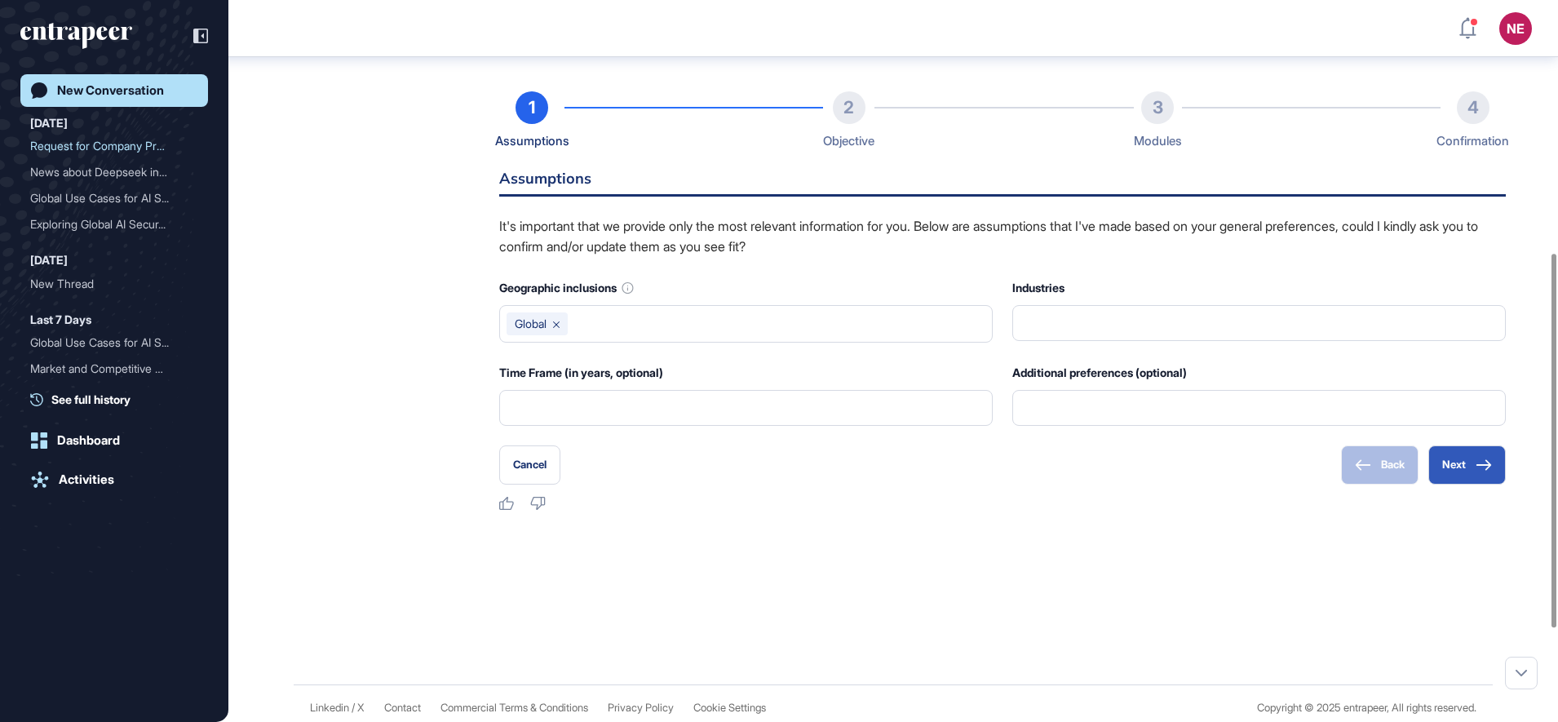
scroll to position [7, 0]
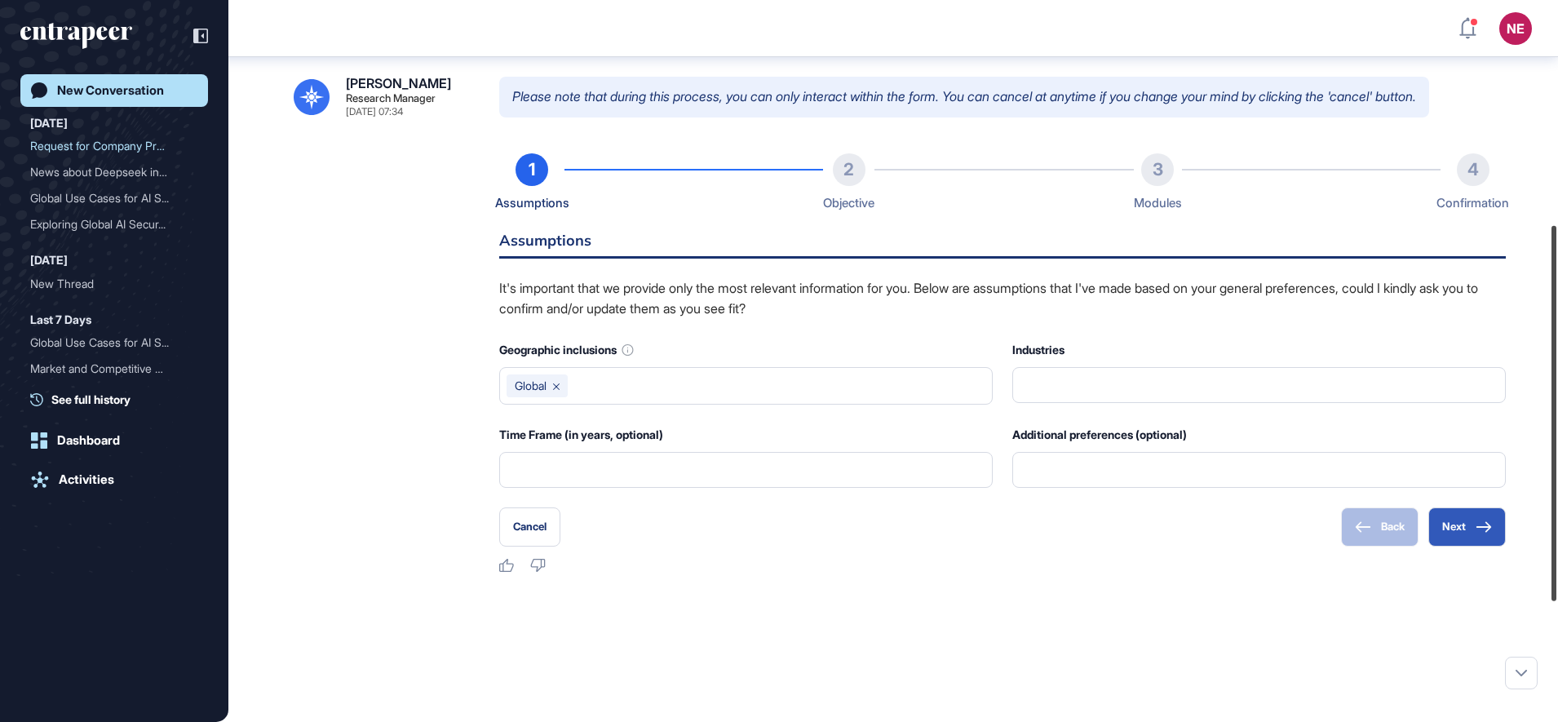
drag, startPoint x: 1561, startPoint y: 295, endPoint x: 1556, endPoint y: 590, distance: 294.4
click at [1557, 590] on html "NE Dashboard Profile My Content Request More Data New Conversation Today Reques…" at bounding box center [779, 361] width 1558 height 722
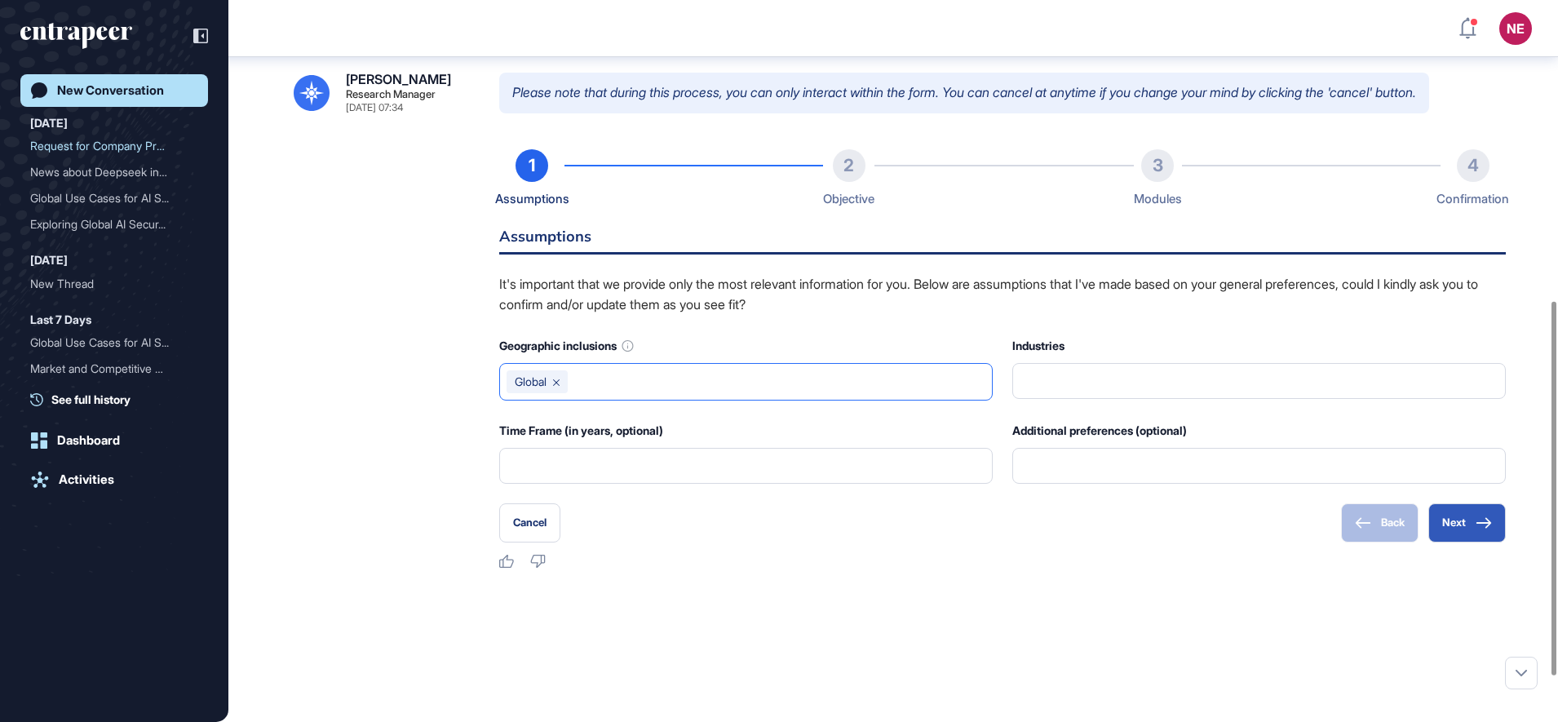
click at [665, 393] on input "text" at bounding box center [779, 381] width 411 height 23
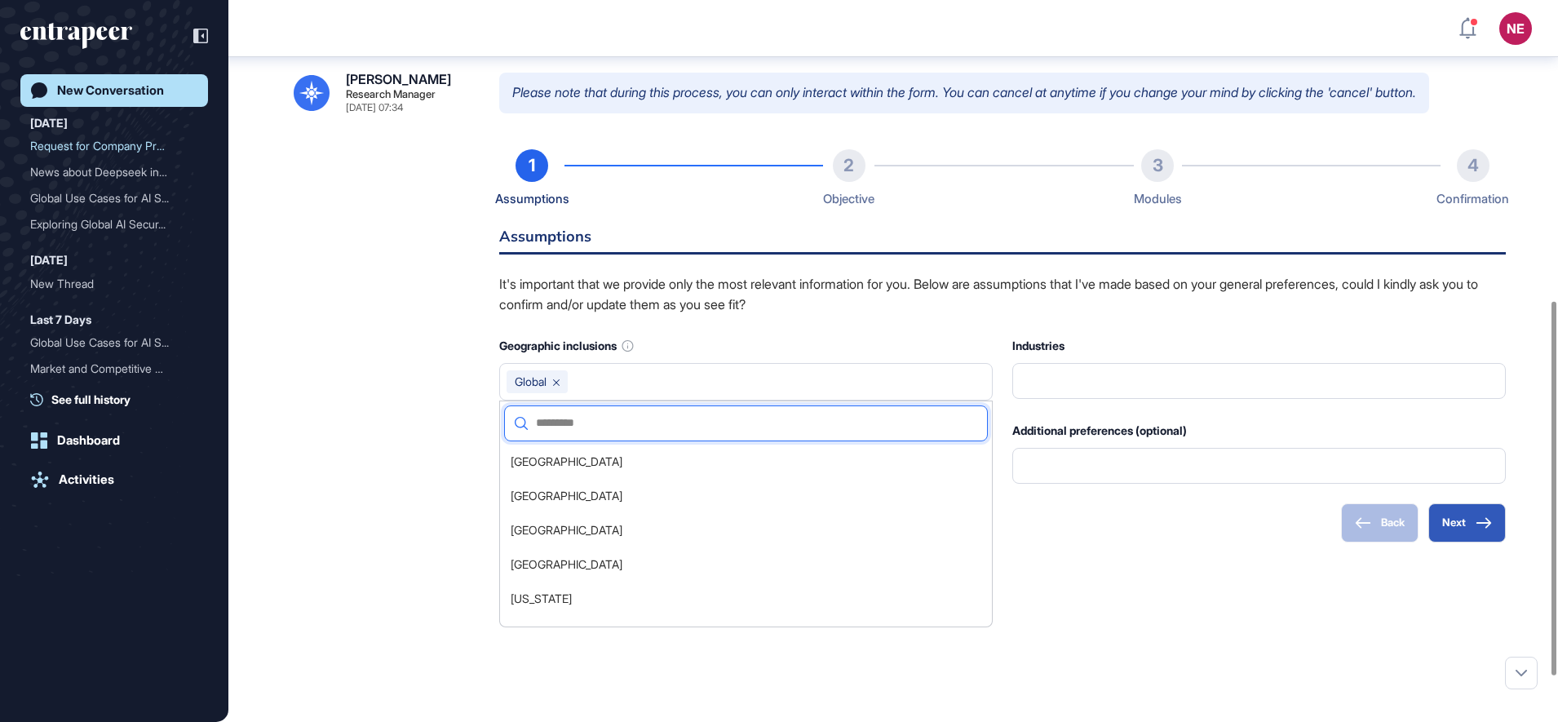
click at [568, 438] on input "text" at bounding box center [752, 423] width 449 height 34
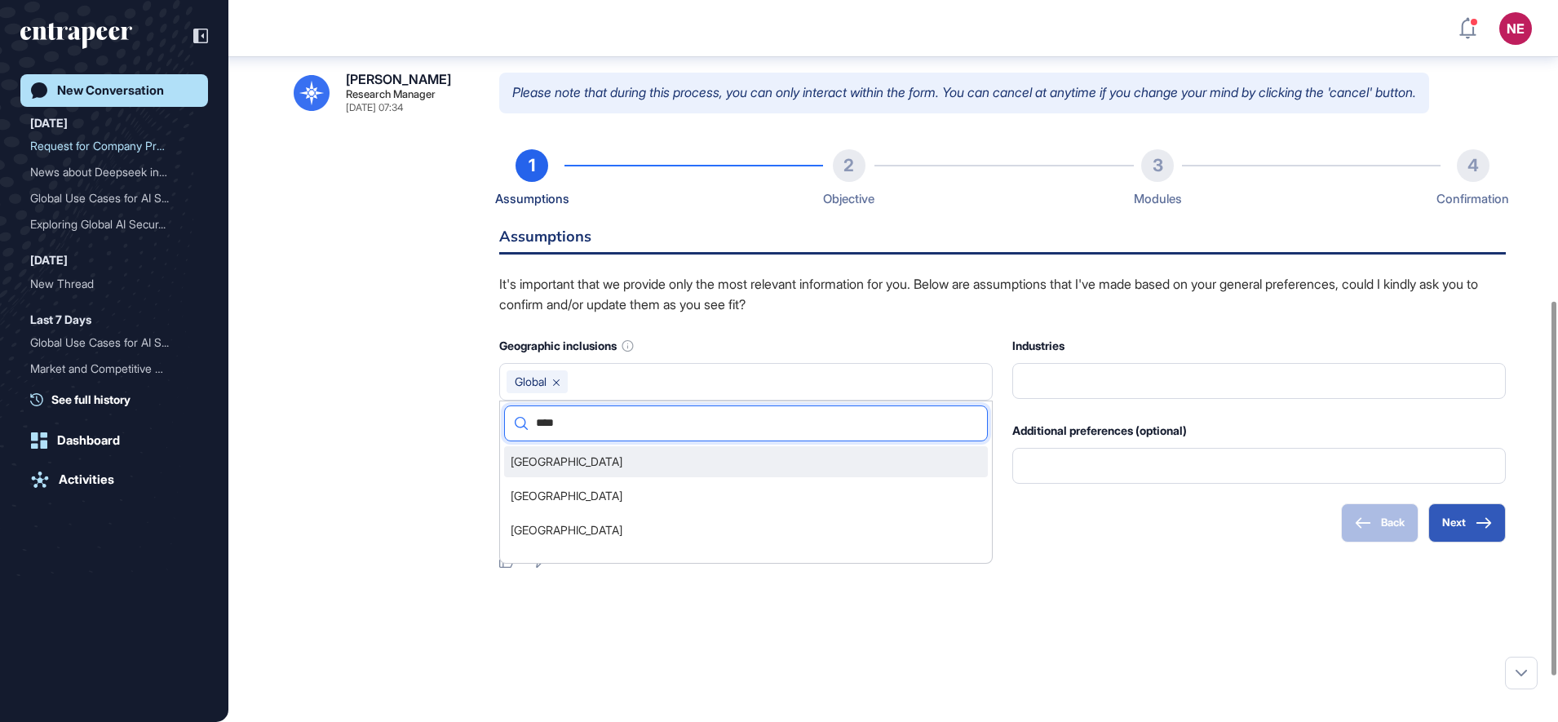
type input "****"
click at [568, 477] on li "Turkey" at bounding box center [746, 461] width 484 height 31
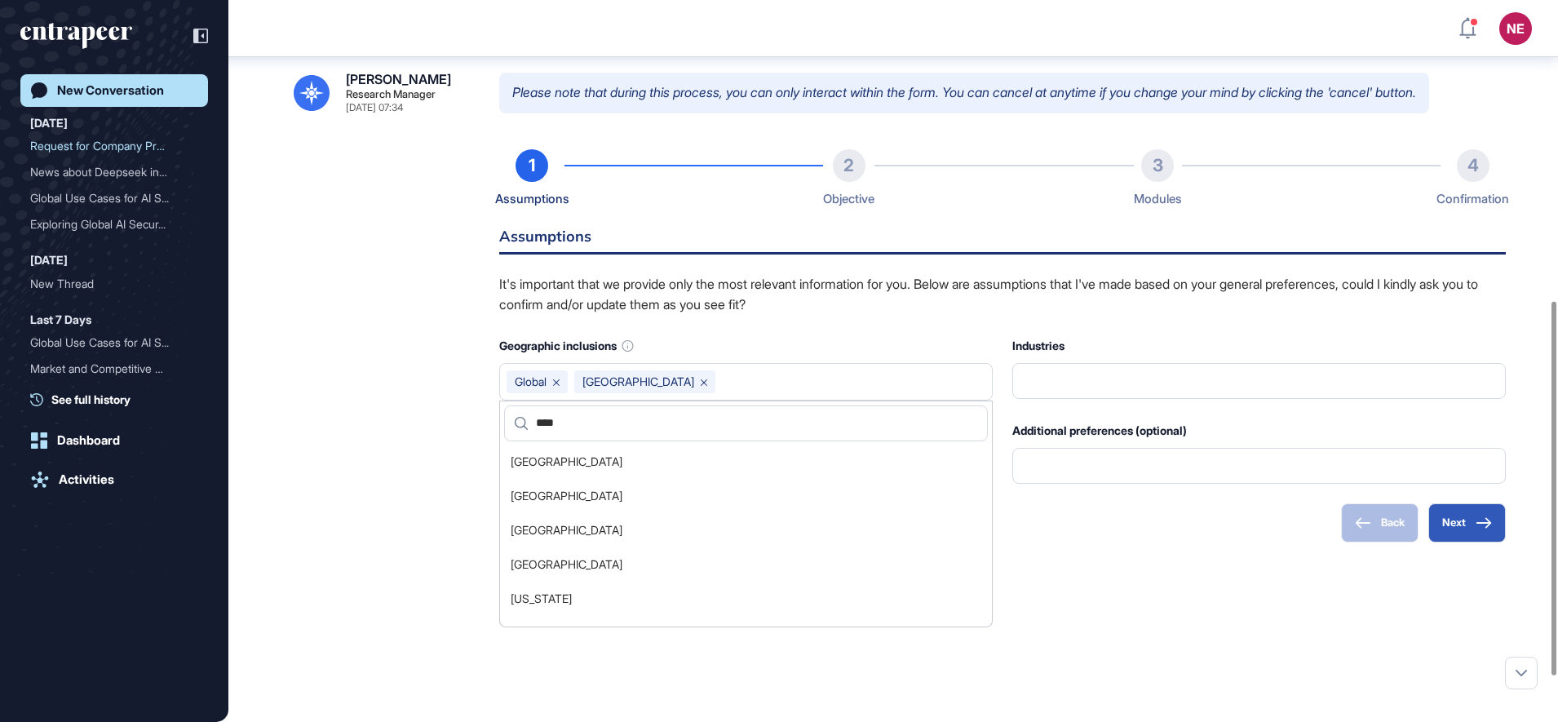
click at [1195, 606] on div "Reese Research Manager Aug 28, 2025 07:31 Hello! I'm Reese, here to help you wi…" at bounding box center [892, 109] width 1329 height 1266
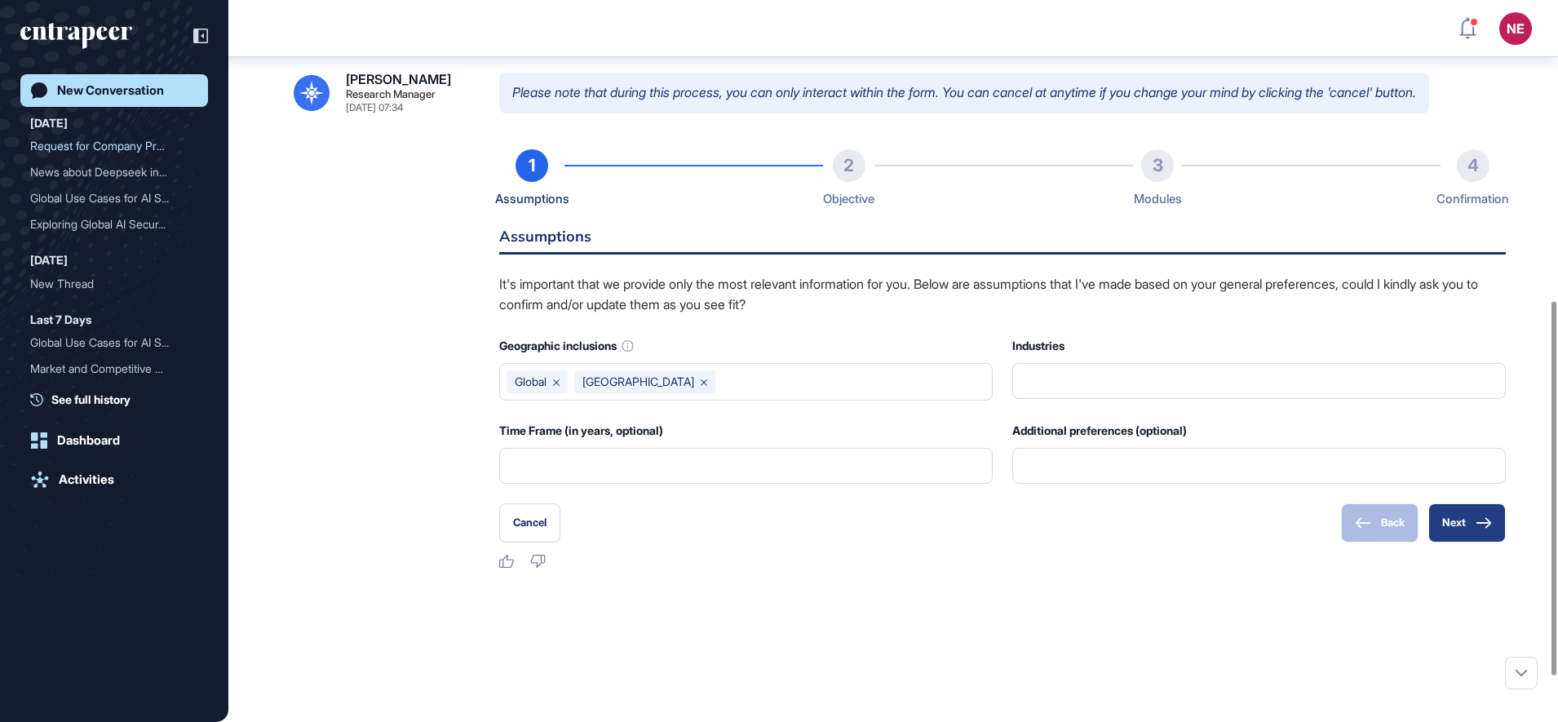
click at [1477, 535] on button "Next" at bounding box center [1466, 522] width 77 height 39
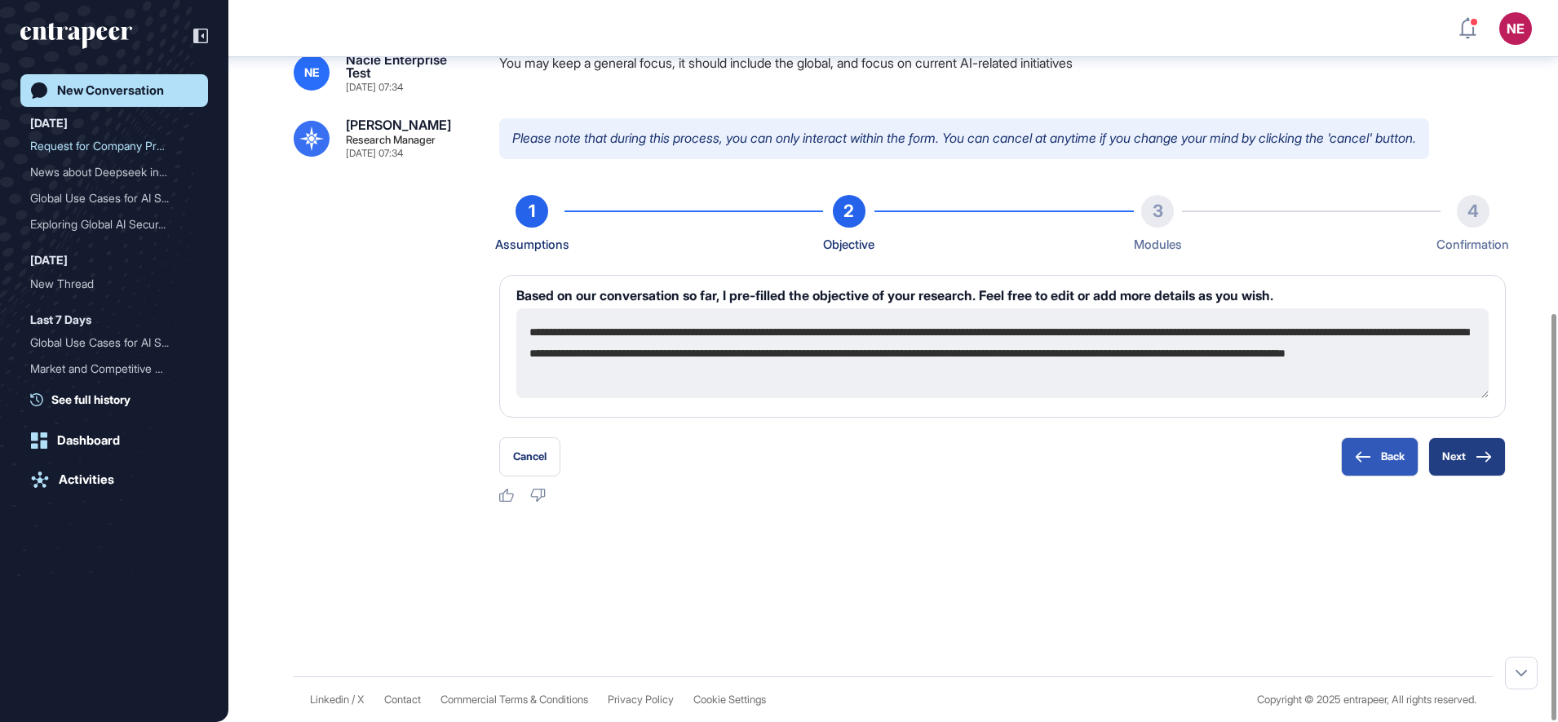
scroll to position [556, 0]
click at [1444, 453] on button "Next" at bounding box center [1466, 456] width 77 height 39
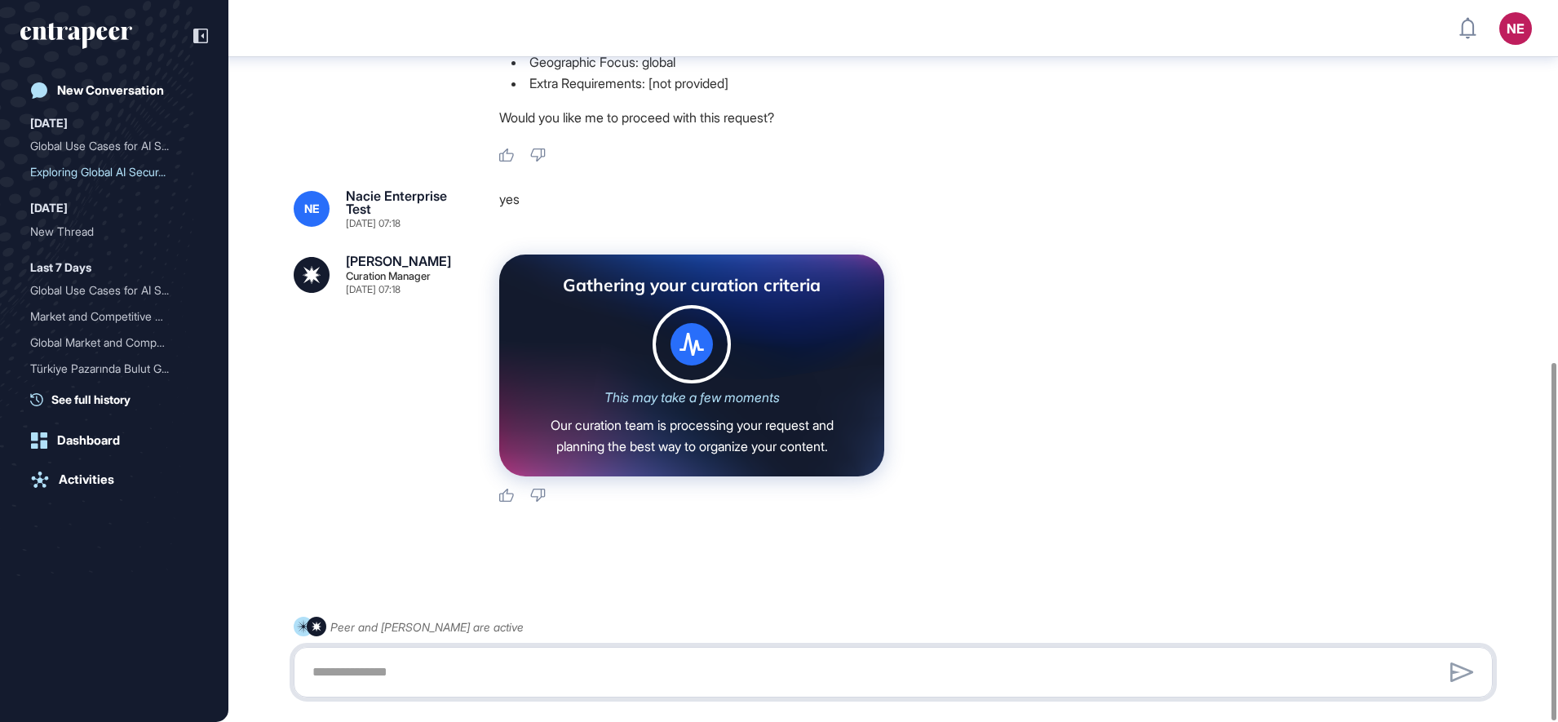
scroll to position [731, 0]
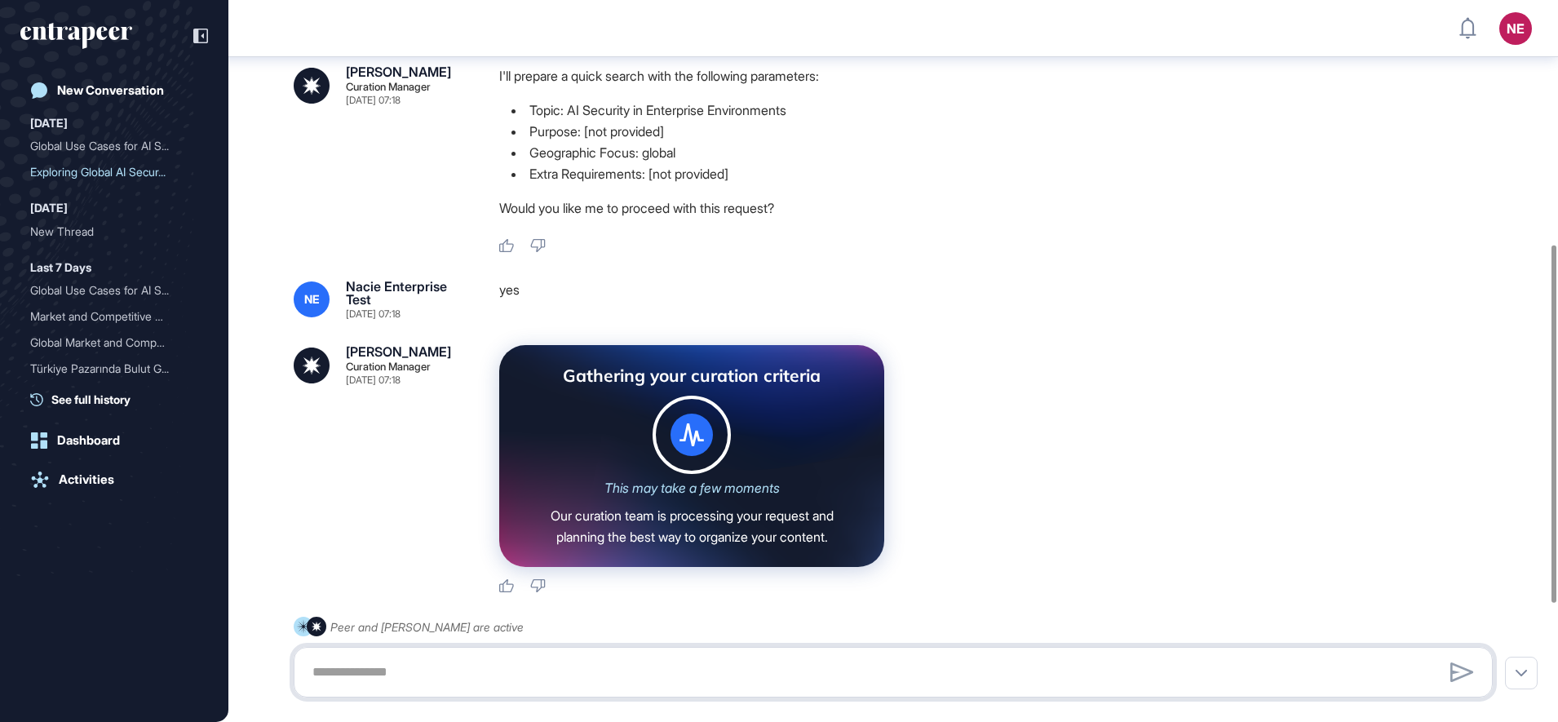
scroll to position [8, 0]
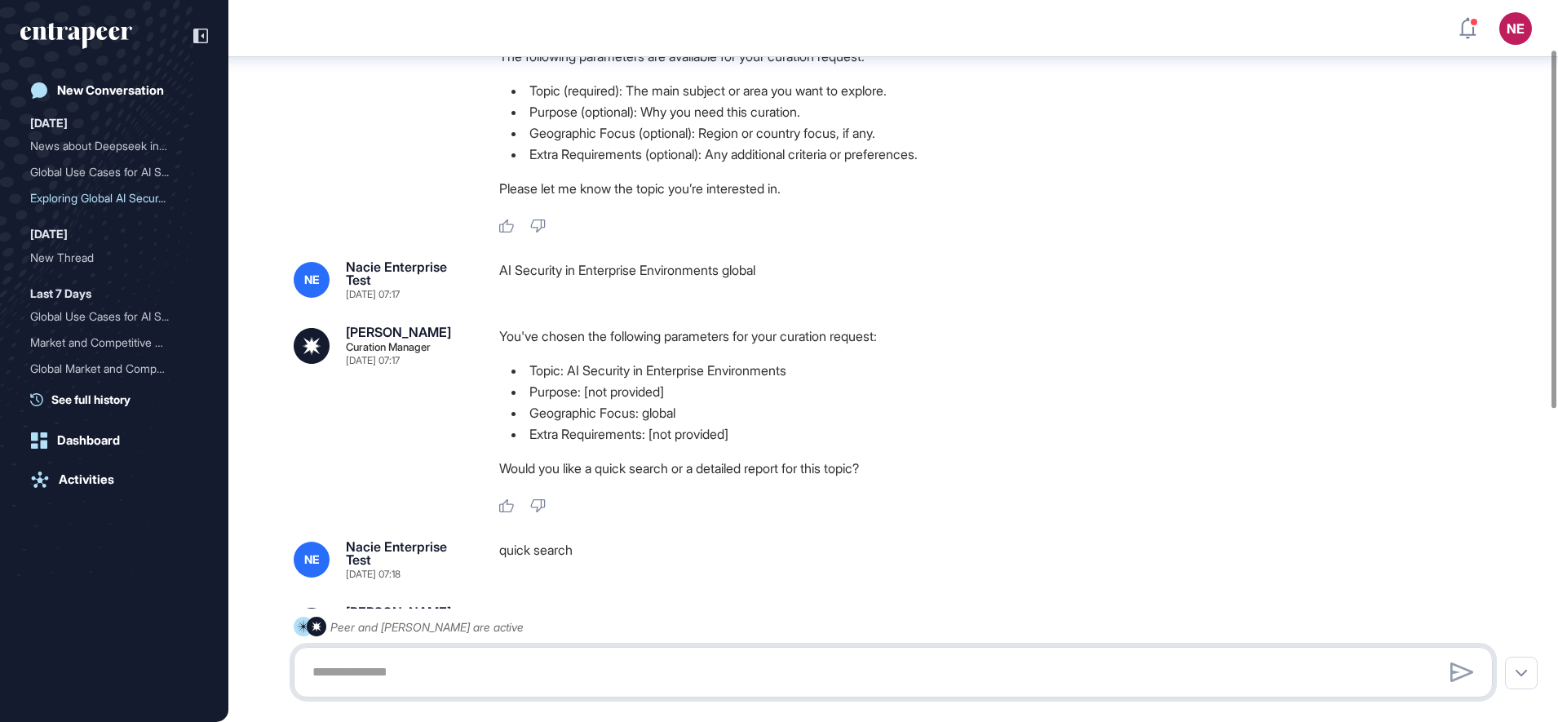
scroll to position [731, 0]
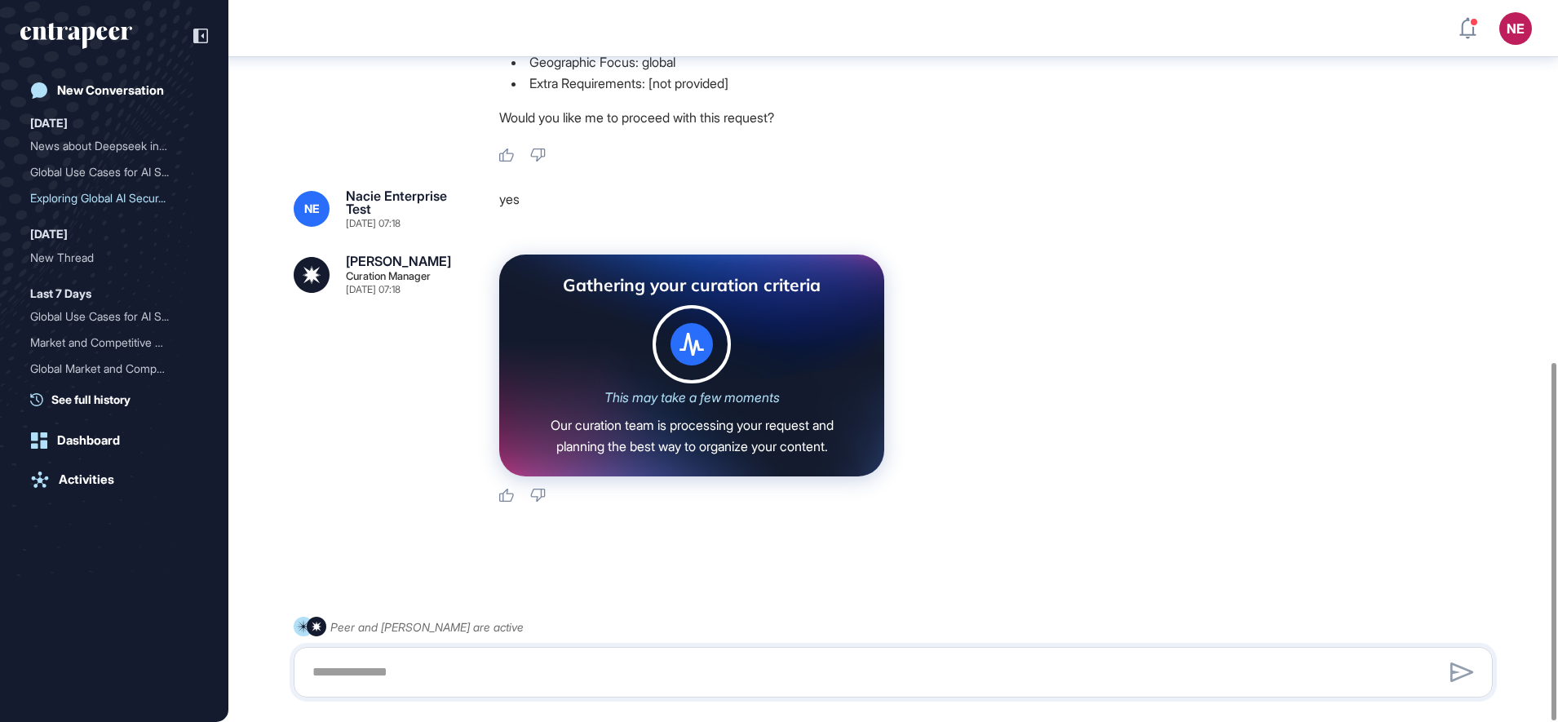
scroll to position [731, 0]
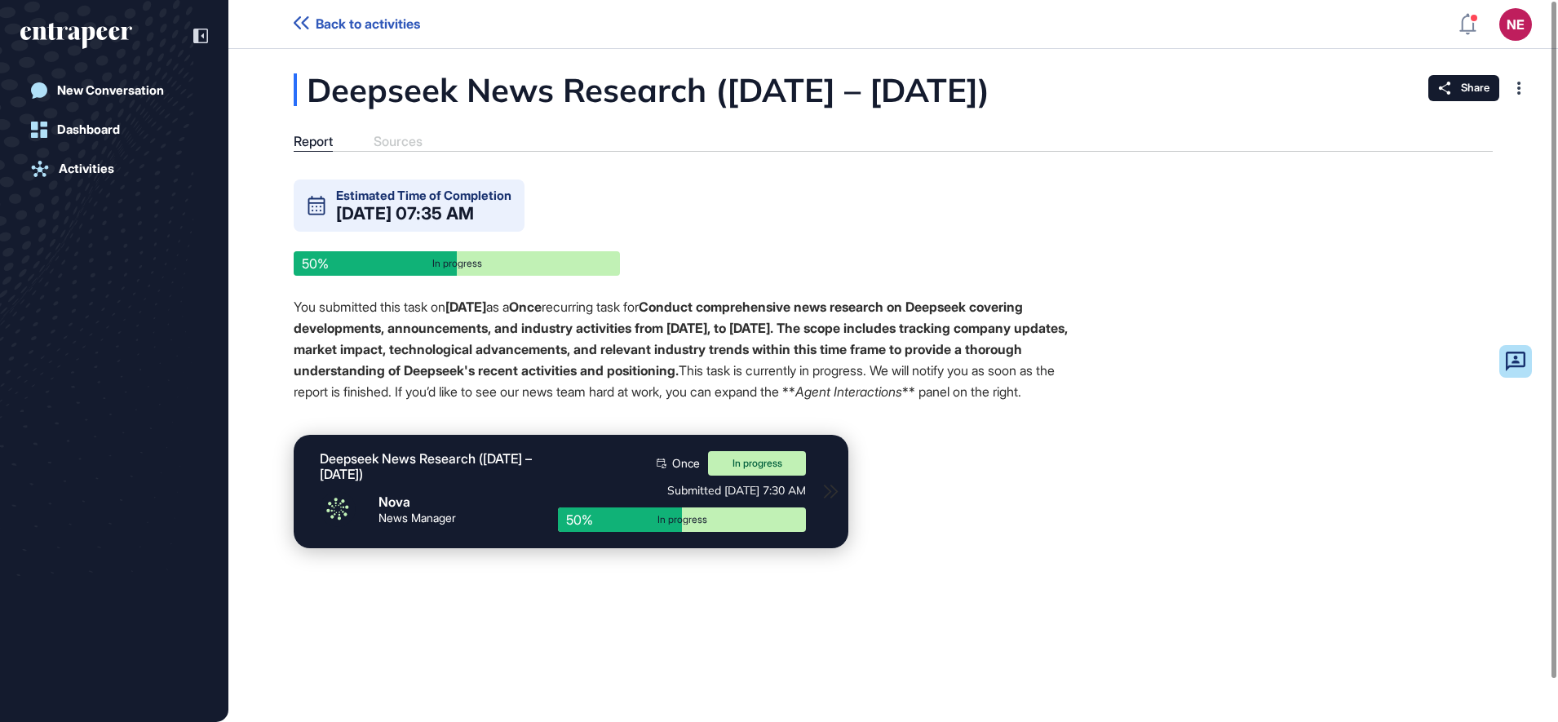
click at [302, 20] on icon at bounding box center [301, 22] width 15 height 13
click at [152, 92] on div "New Conversation" at bounding box center [110, 90] width 107 height 15
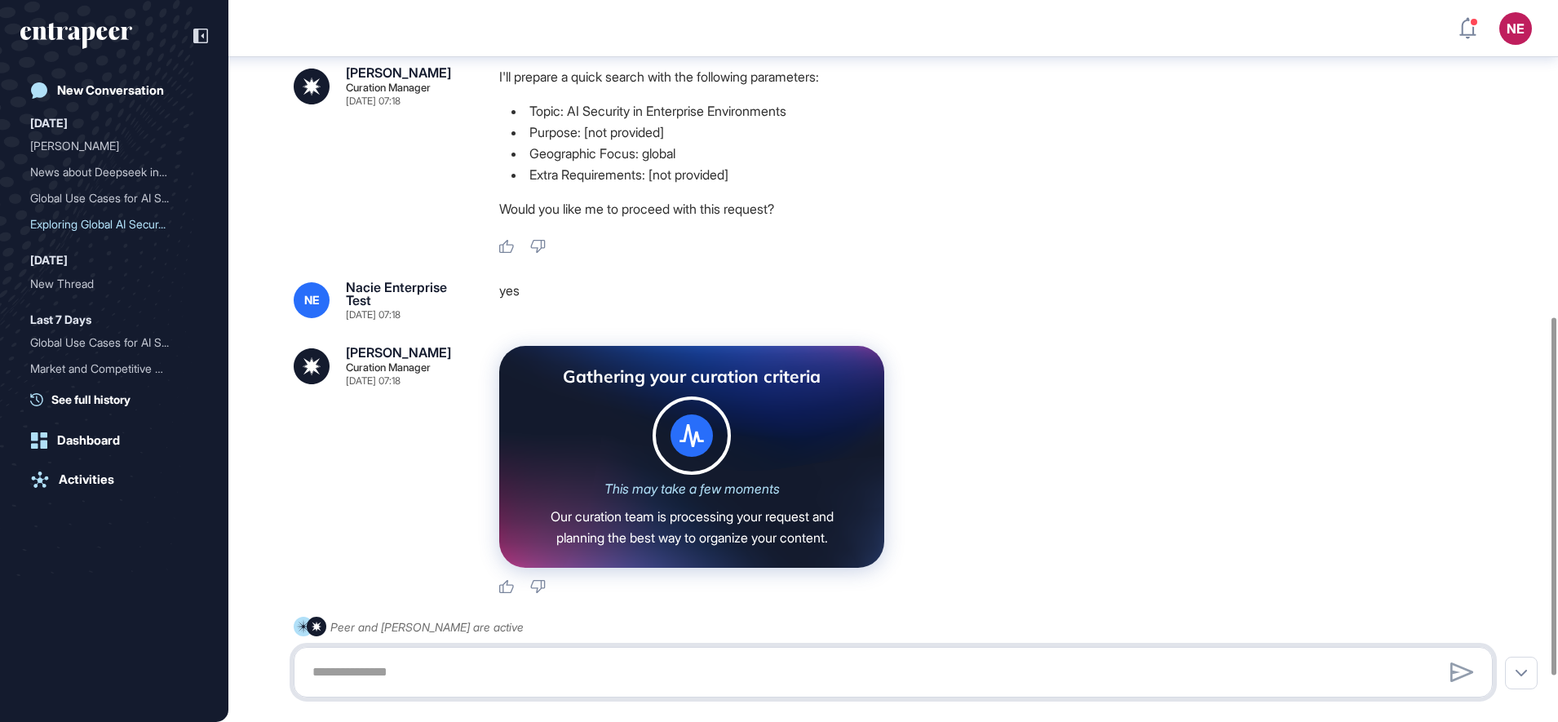
scroll to position [639, 0]
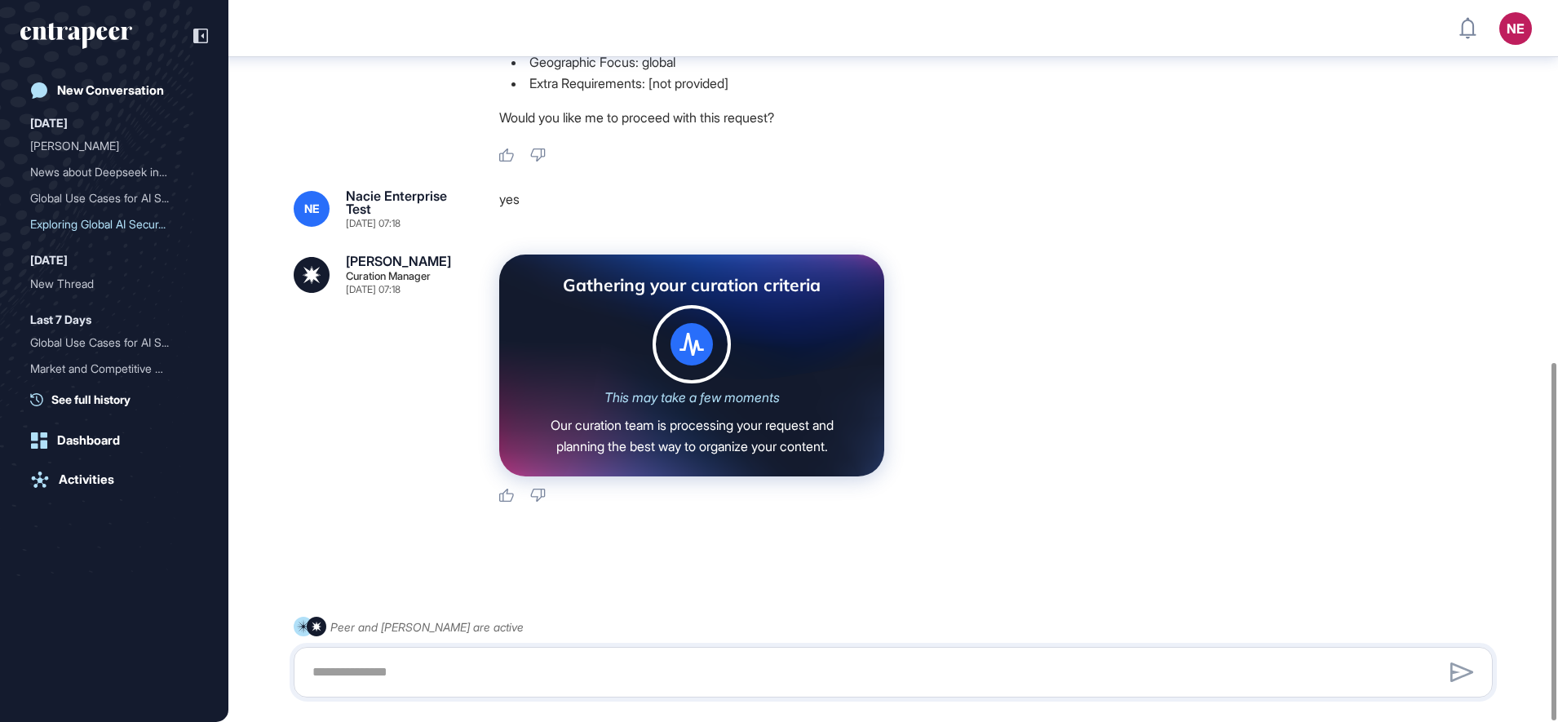
scroll to position [731, 0]
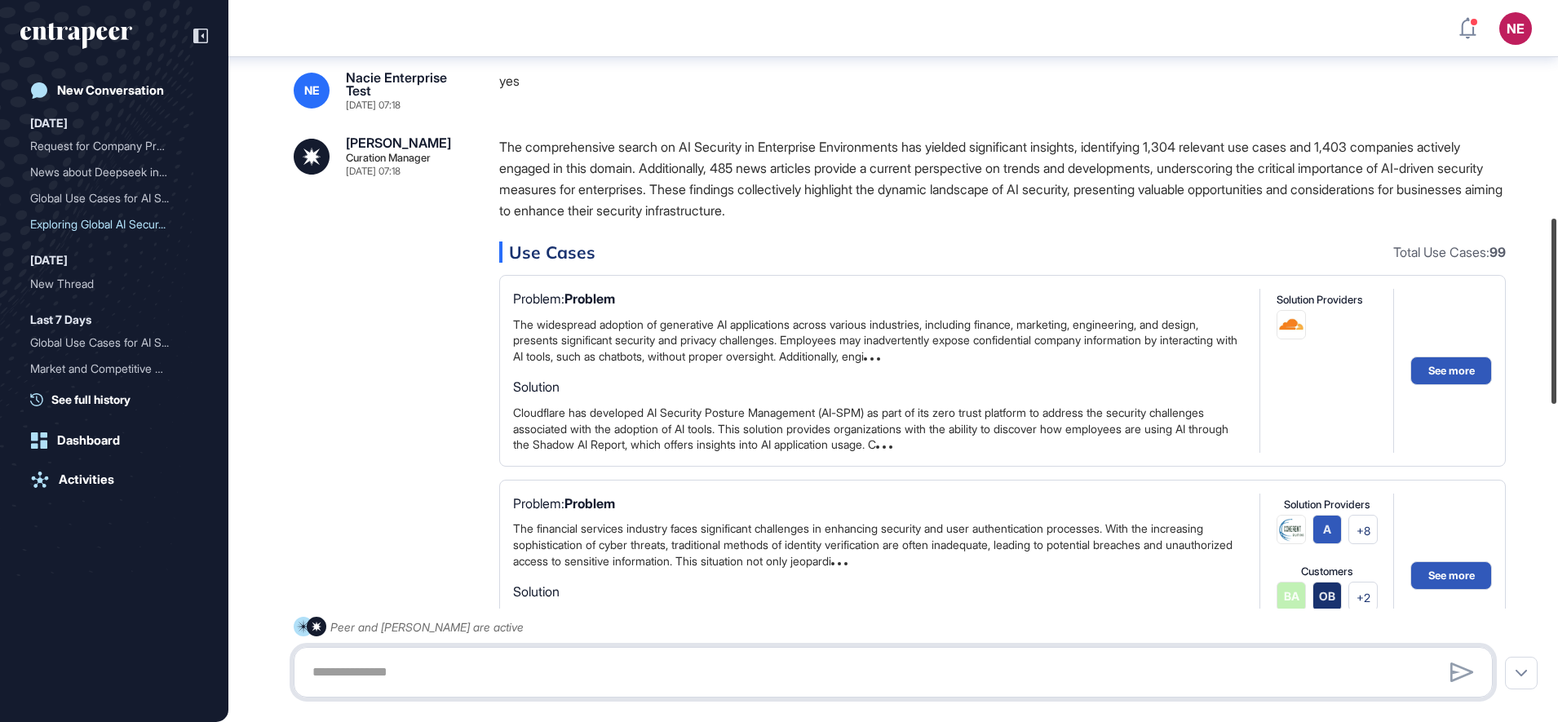
scroll to position [845, 0]
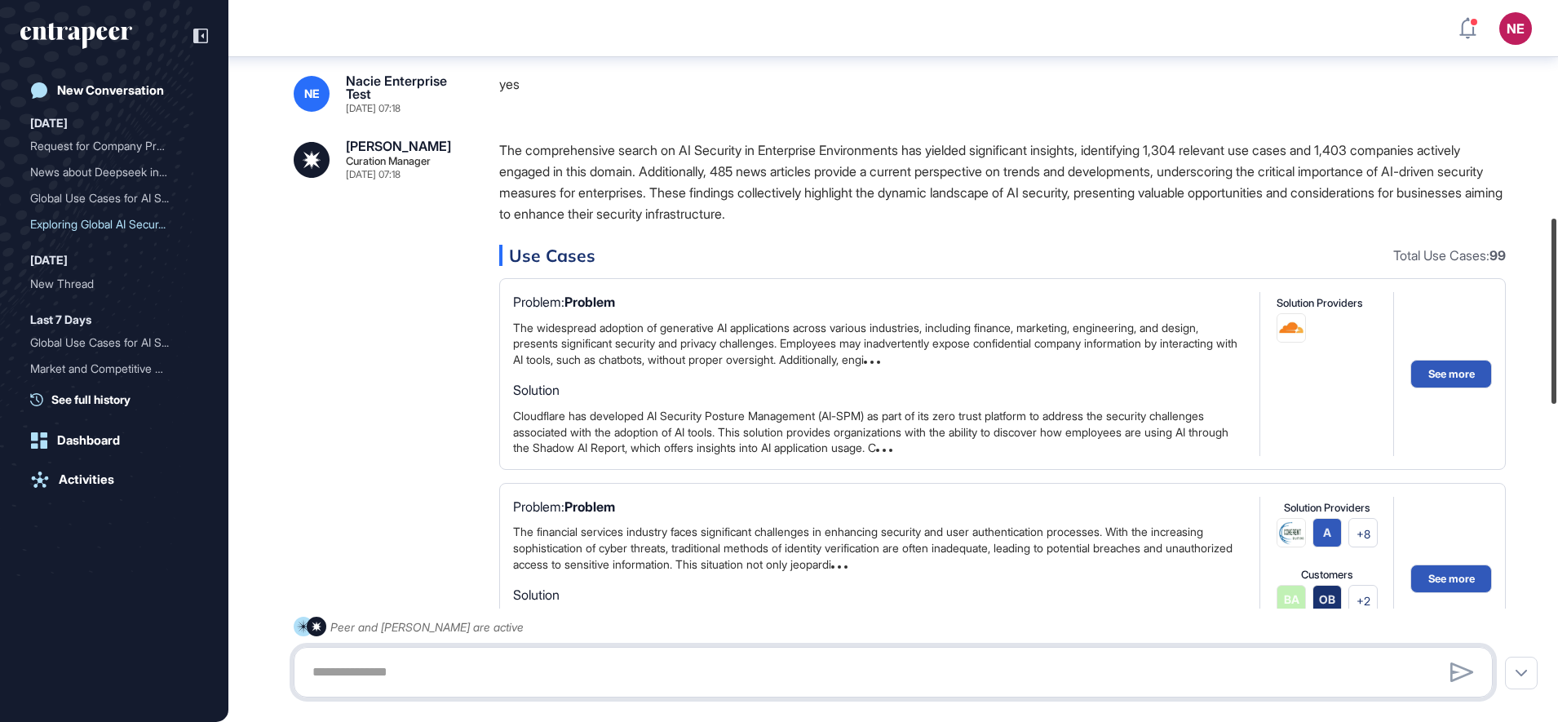
drag, startPoint x: 1550, startPoint y: 416, endPoint x: 1560, endPoint y: 306, distance: 110.5
click at [1557, 306] on html "NE Dashboard Profile My Content Request More Data New Conversation Today Reques…" at bounding box center [779, 361] width 1558 height 722
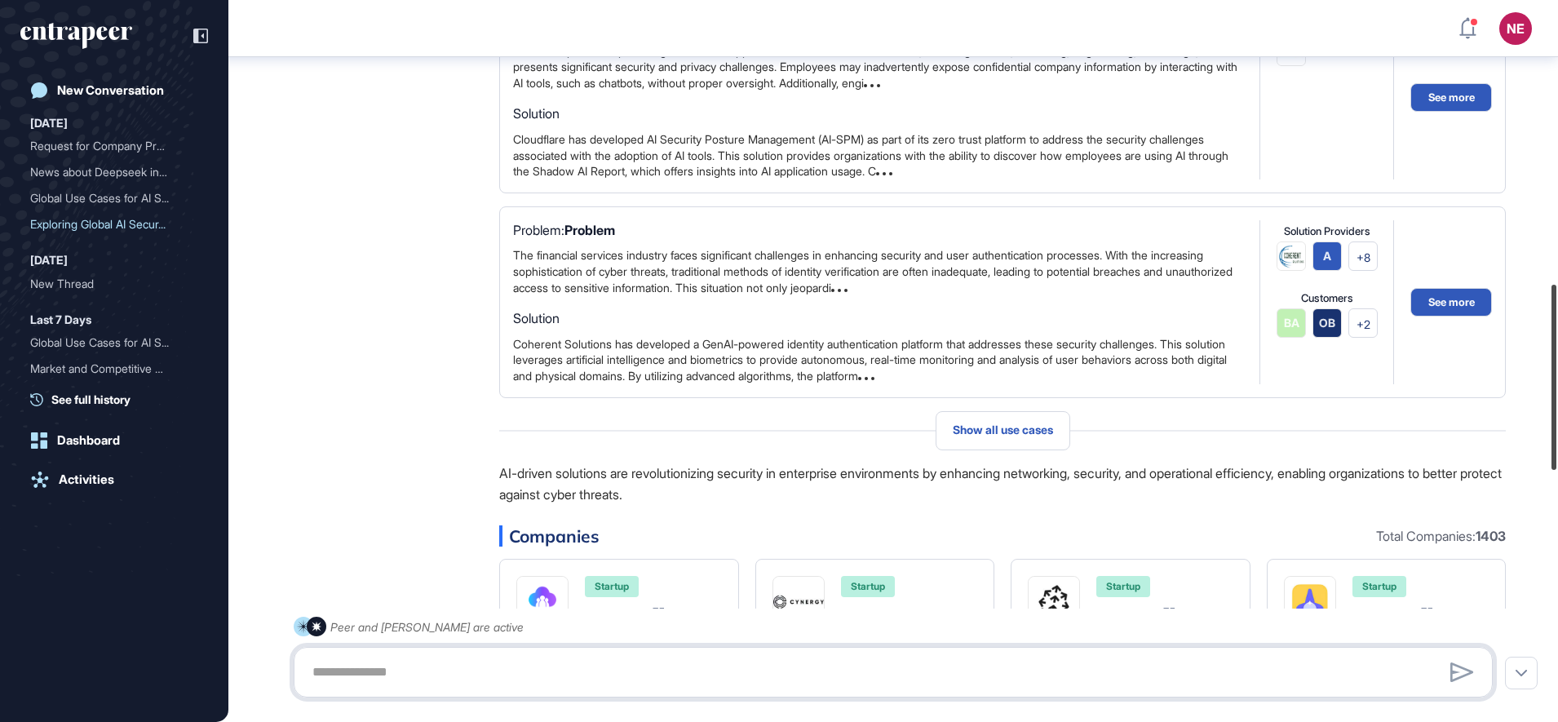
scroll to position [1140, 0]
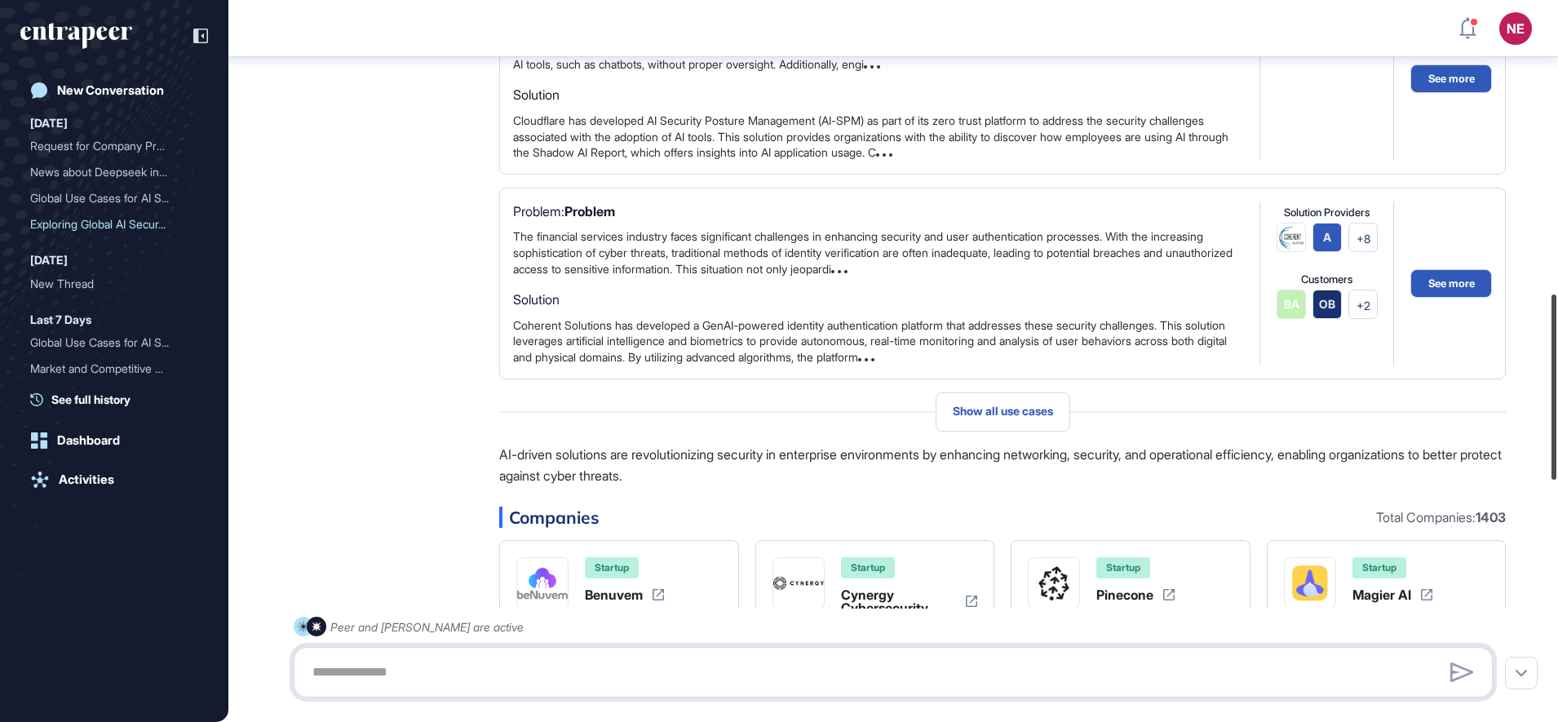
drag, startPoint x: 1556, startPoint y: 287, endPoint x: 1561, endPoint y: 363, distance: 76.0
click at [1557, 363] on html "NE Dashboard Profile My Content Request More Data New Conversation Today Reques…" at bounding box center [779, 361] width 1558 height 722
click at [1023, 410] on span "Show all use cases" at bounding box center [1002, 410] width 100 height 13
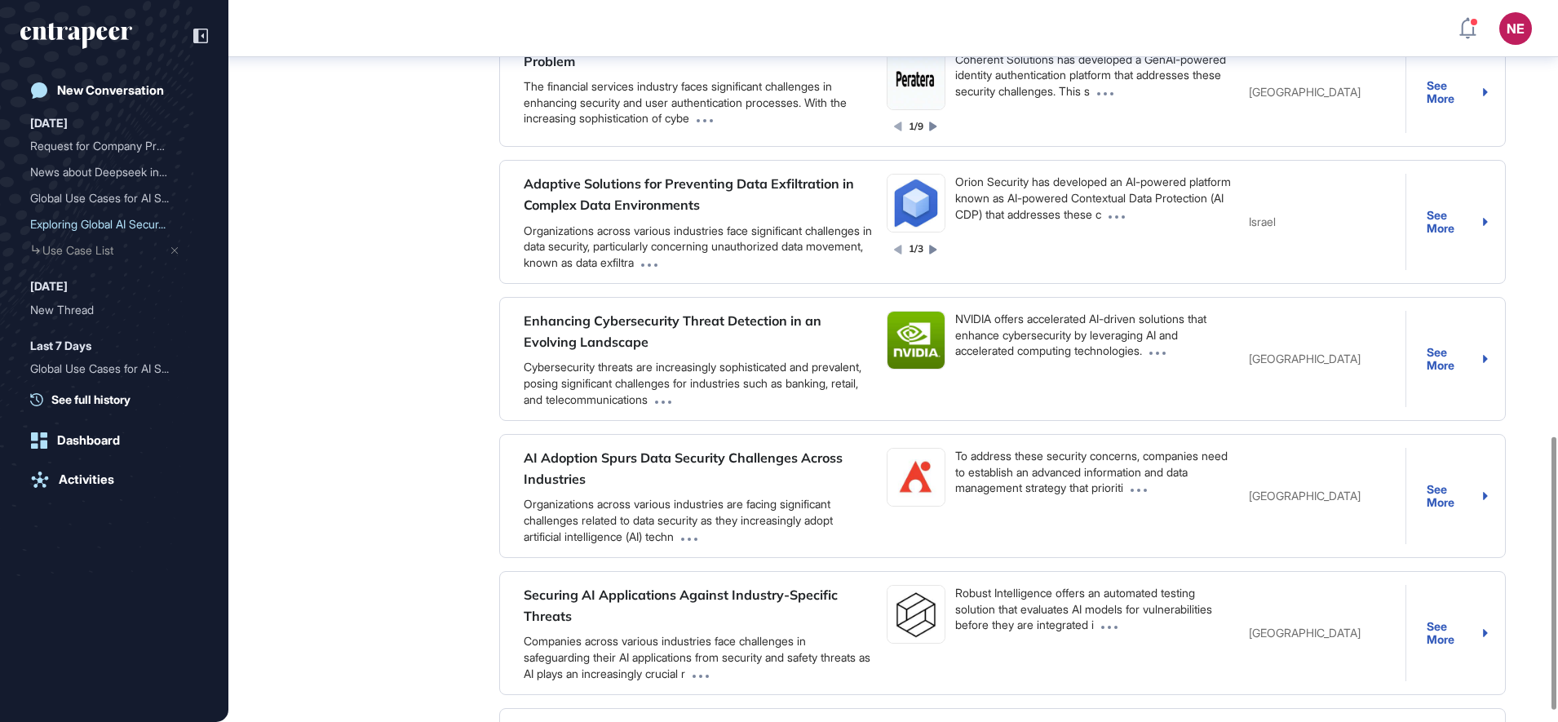
scroll to position [1179, 0]
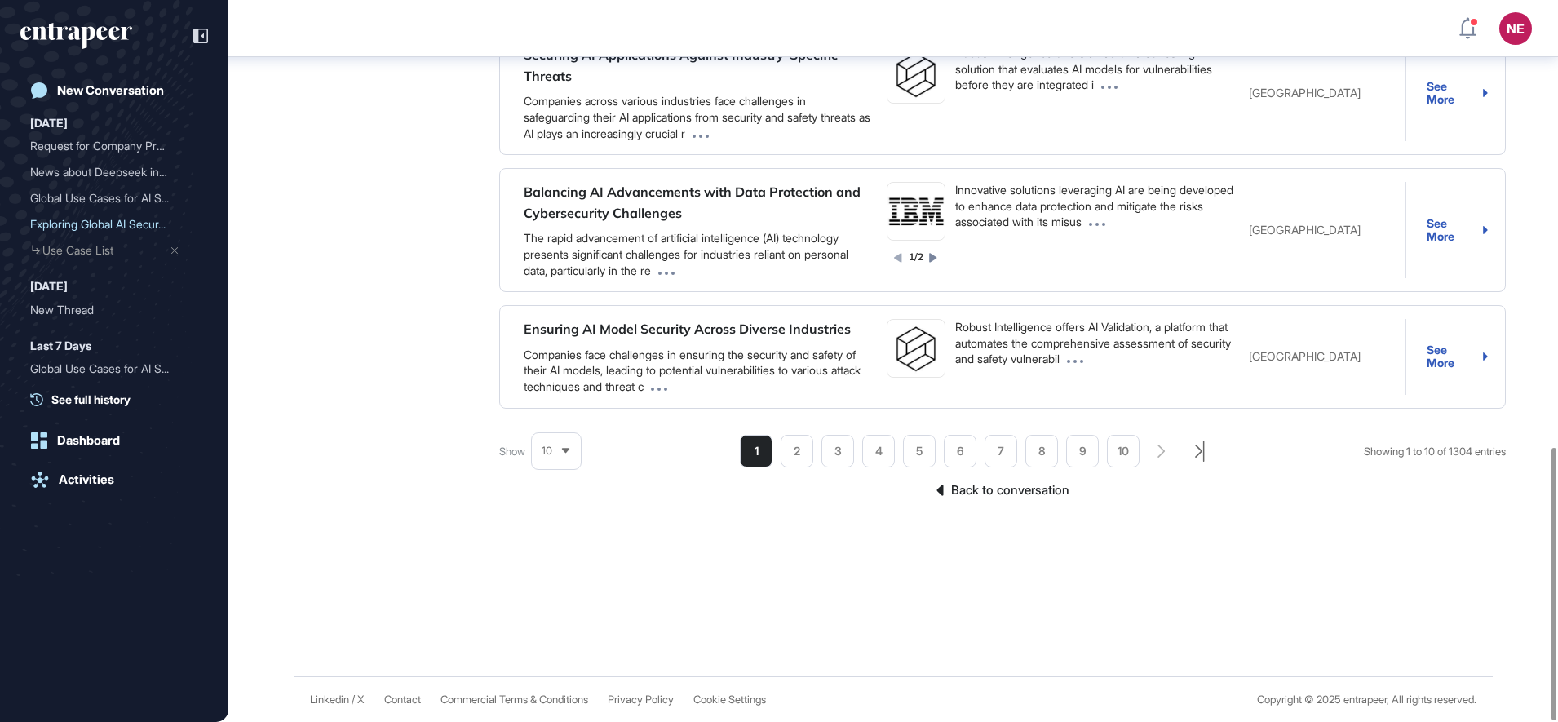
click at [1195, 450] on icon "search-pagination-last-page-button" at bounding box center [1200, 450] width 10 height 21
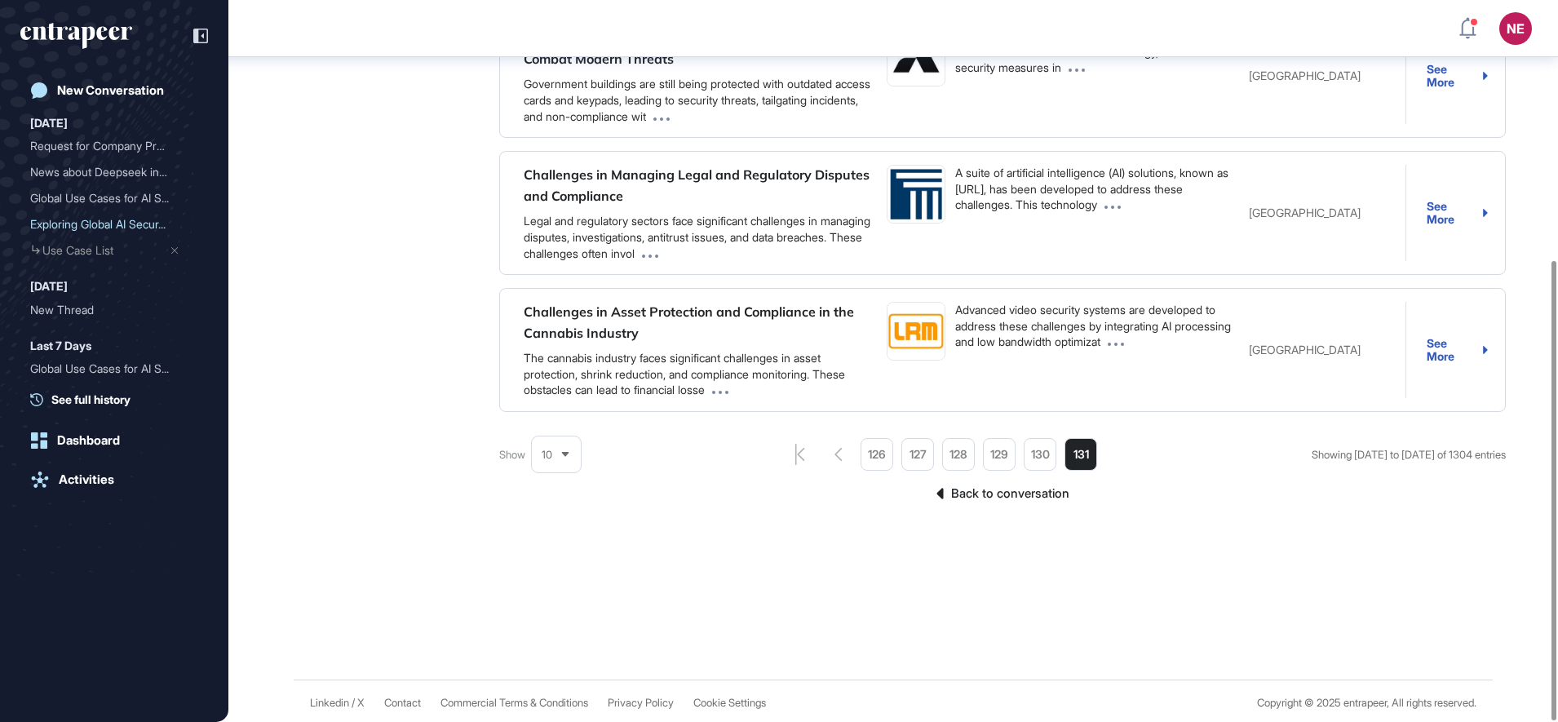
scroll to position [413, 0]
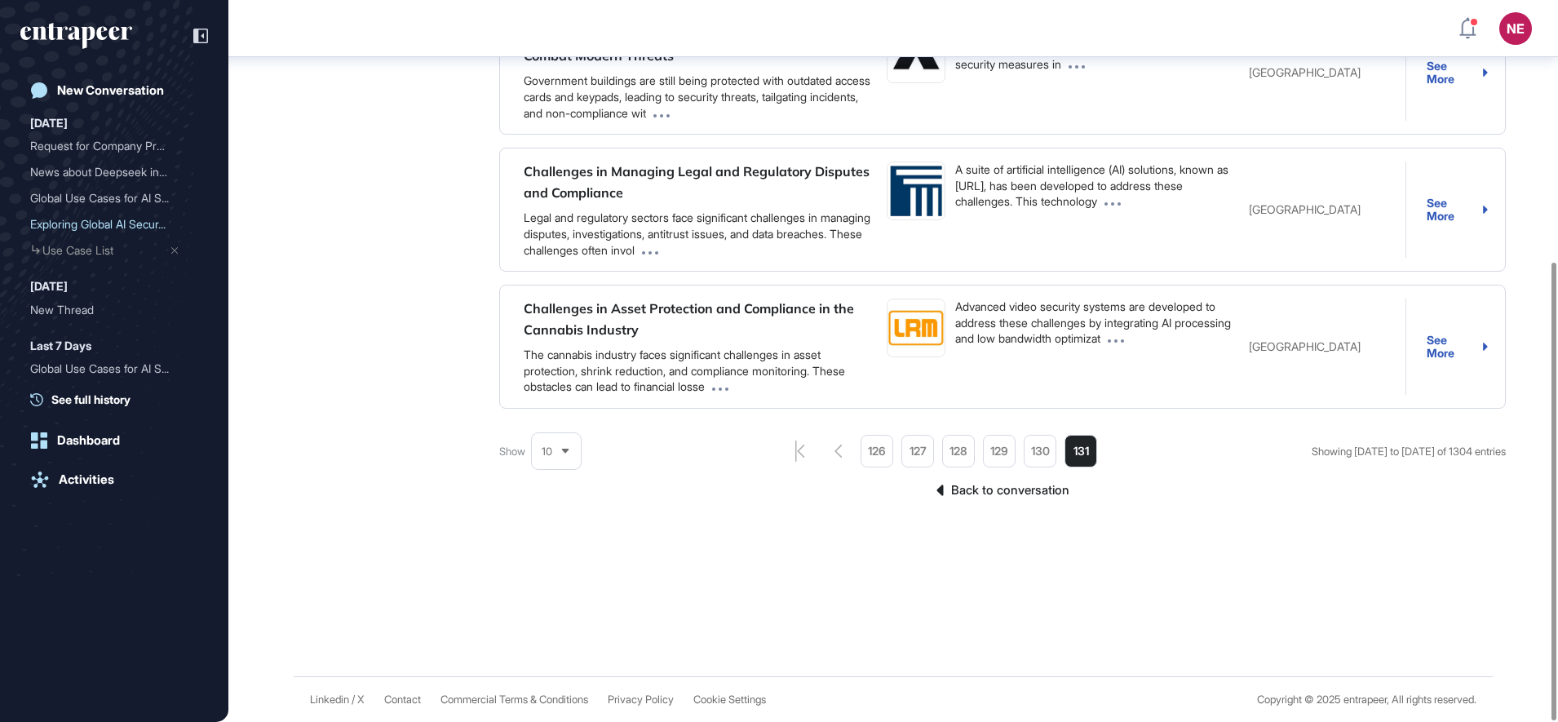
click at [1023, 493] on link "Back to conversation" at bounding box center [1002, 489] width 1006 height 21
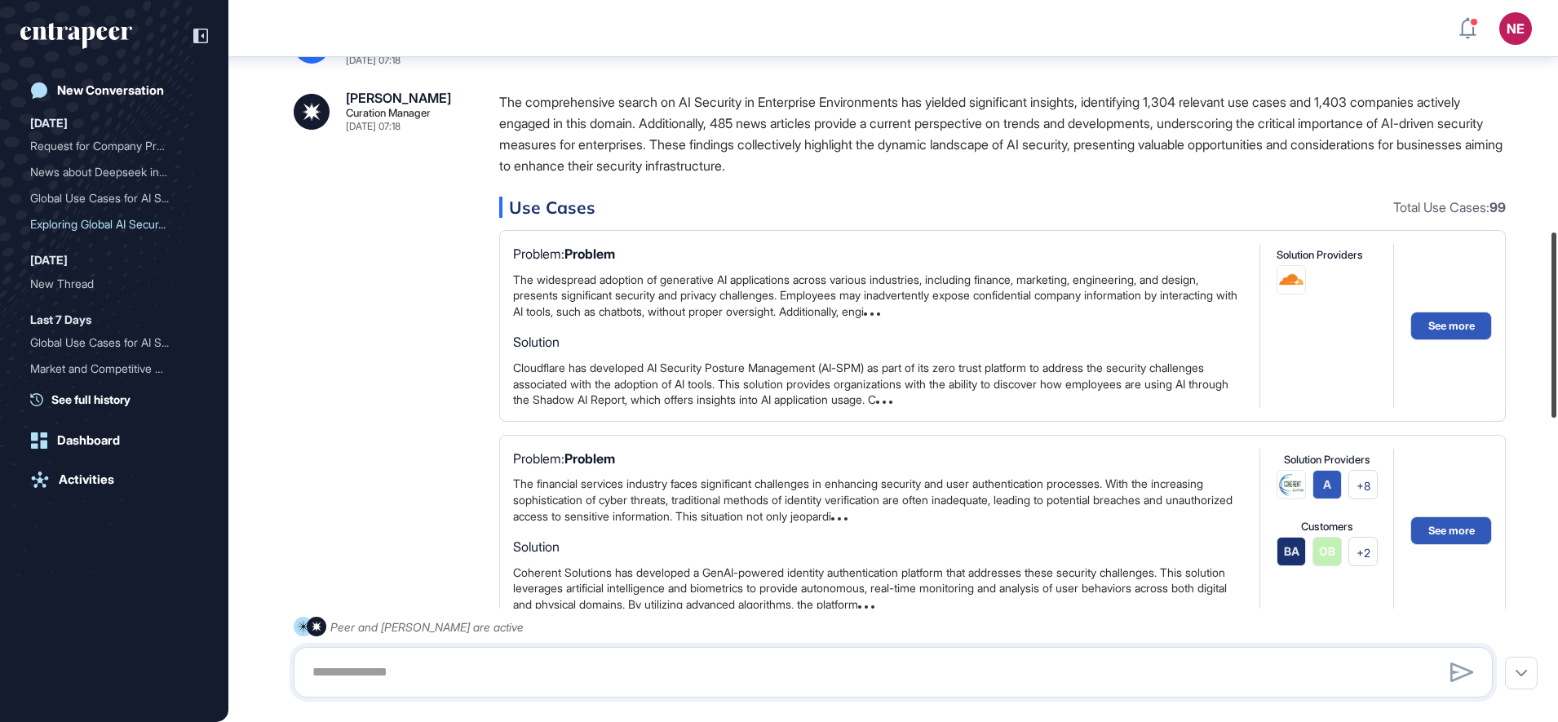
scroll to position [877, 0]
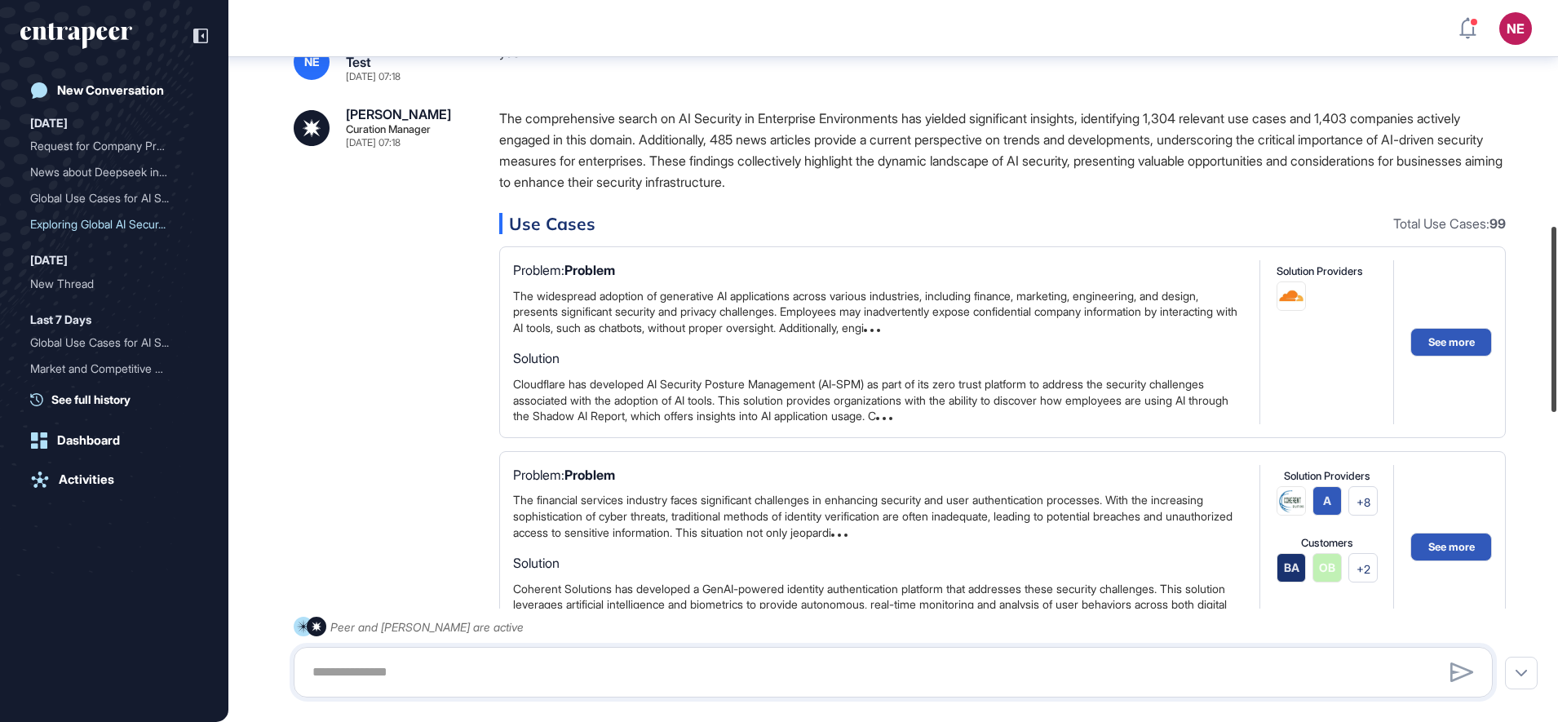
drag, startPoint x: 1555, startPoint y: 115, endPoint x: 1561, endPoint y: 339, distance: 224.3
click at [1557, 339] on html "NE Dashboard Profile My Content Request More Data New Conversation Today Reques…" at bounding box center [779, 361] width 1558 height 722
drag, startPoint x: 1224, startPoint y: 123, endPoint x: 1182, endPoint y: 123, distance: 42.4
click at [1182, 123] on p "The comprehensive search on AI Security in Enterprise Environments has yielded …" at bounding box center [1002, 150] width 1006 height 85
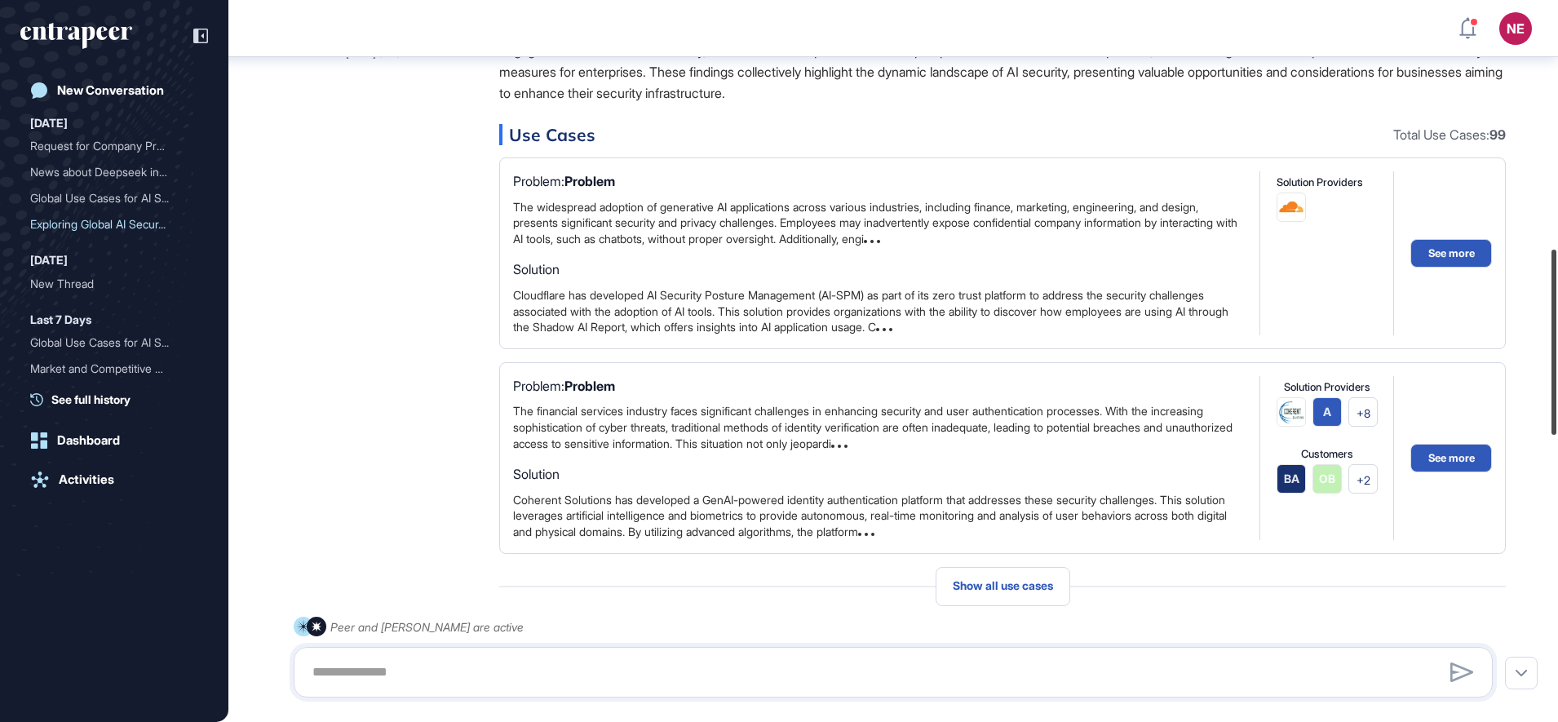
scroll to position [956, 0]
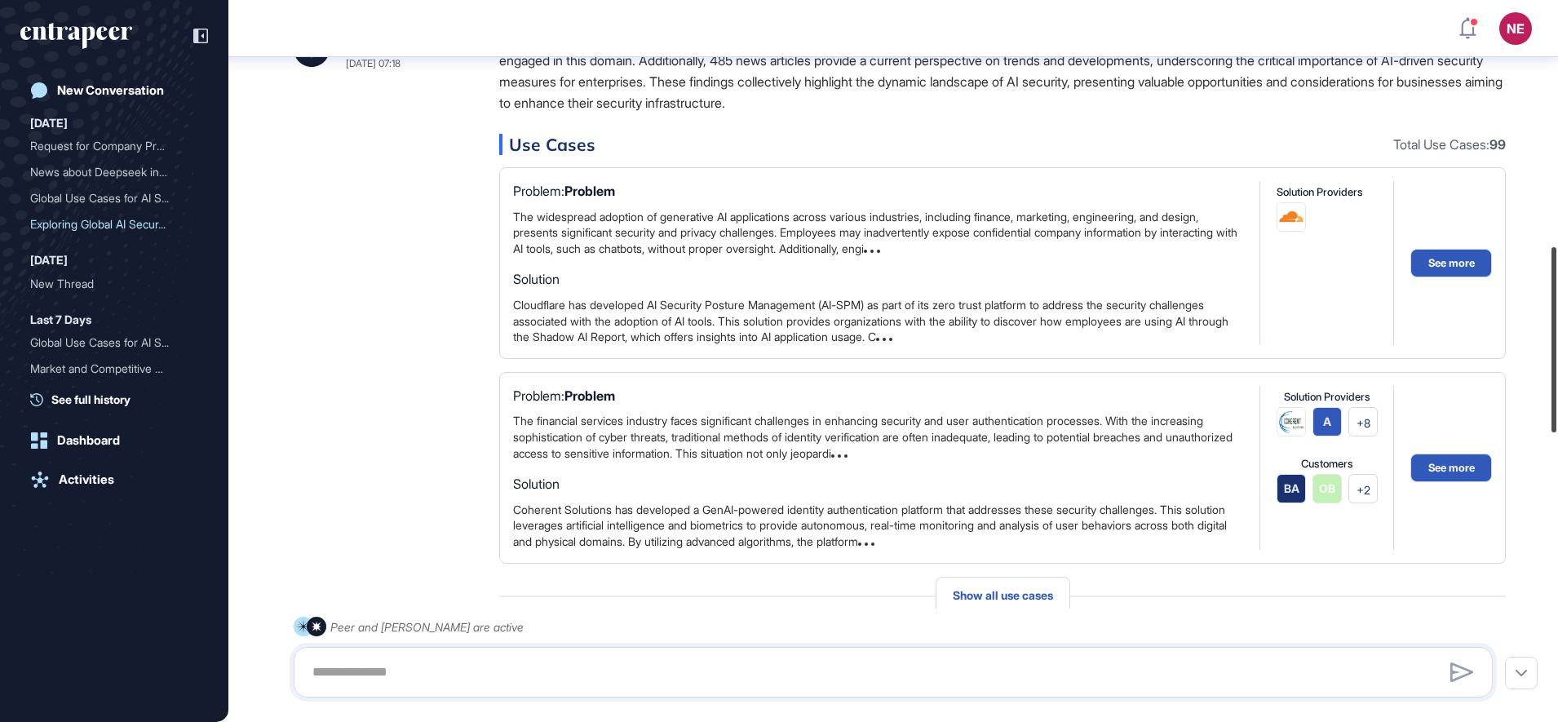
drag, startPoint x: 1561, startPoint y: 309, endPoint x: 1559, endPoint y: 322, distance: 13.1
click at [1557, 322] on html "NE Dashboard Profile My Content Request More Data New Conversation Today Reques…" at bounding box center [779, 361] width 1558 height 722
click at [1435, 258] on button "See more" at bounding box center [1451, 263] width 82 height 29
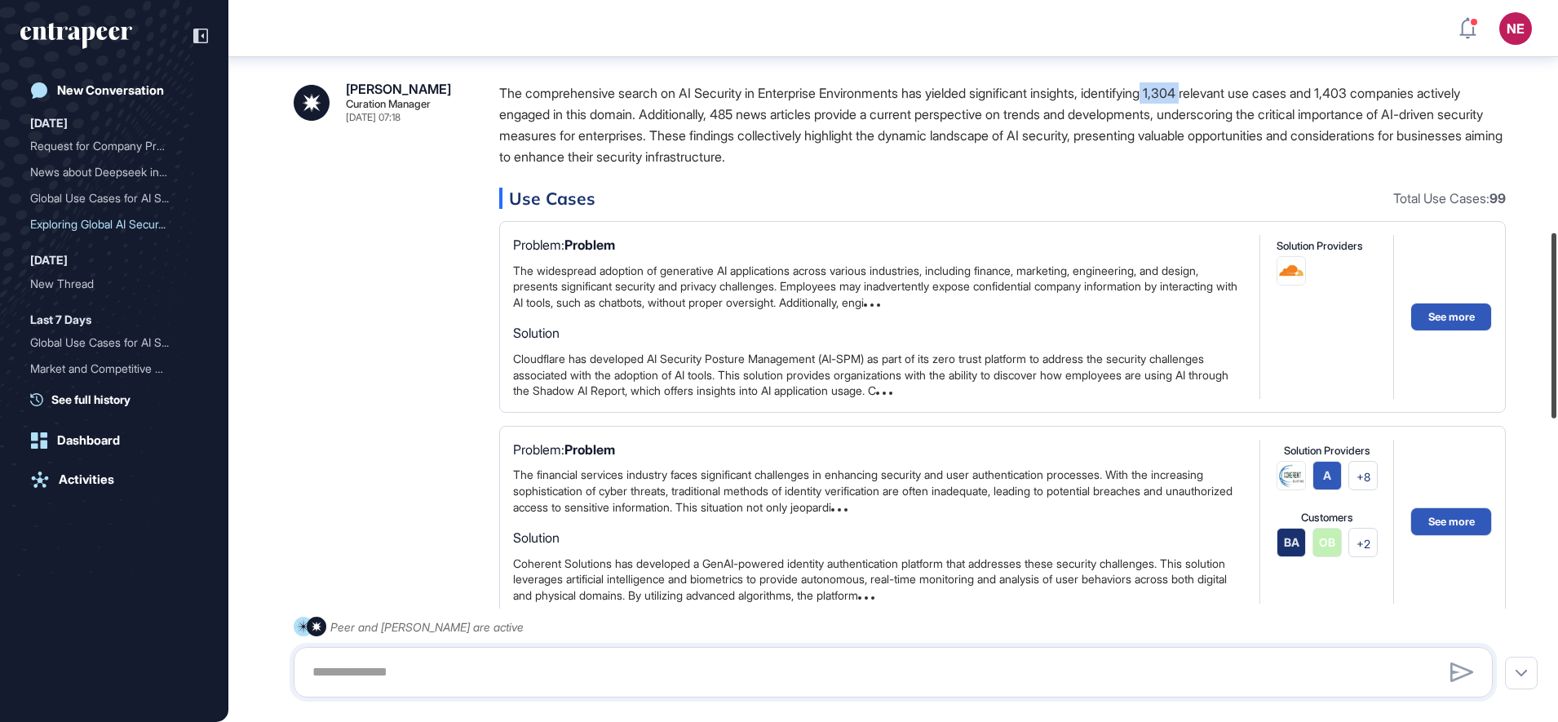
scroll to position [899, 0]
drag, startPoint x: 1556, startPoint y: 343, endPoint x: 1561, endPoint y: 329, distance: 15.5
click at [1557, 329] on html "NE Dashboard Profile My Content Request More Data New Conversation Today Reques…" at bounding box center [779, 361] width 1558 height 722
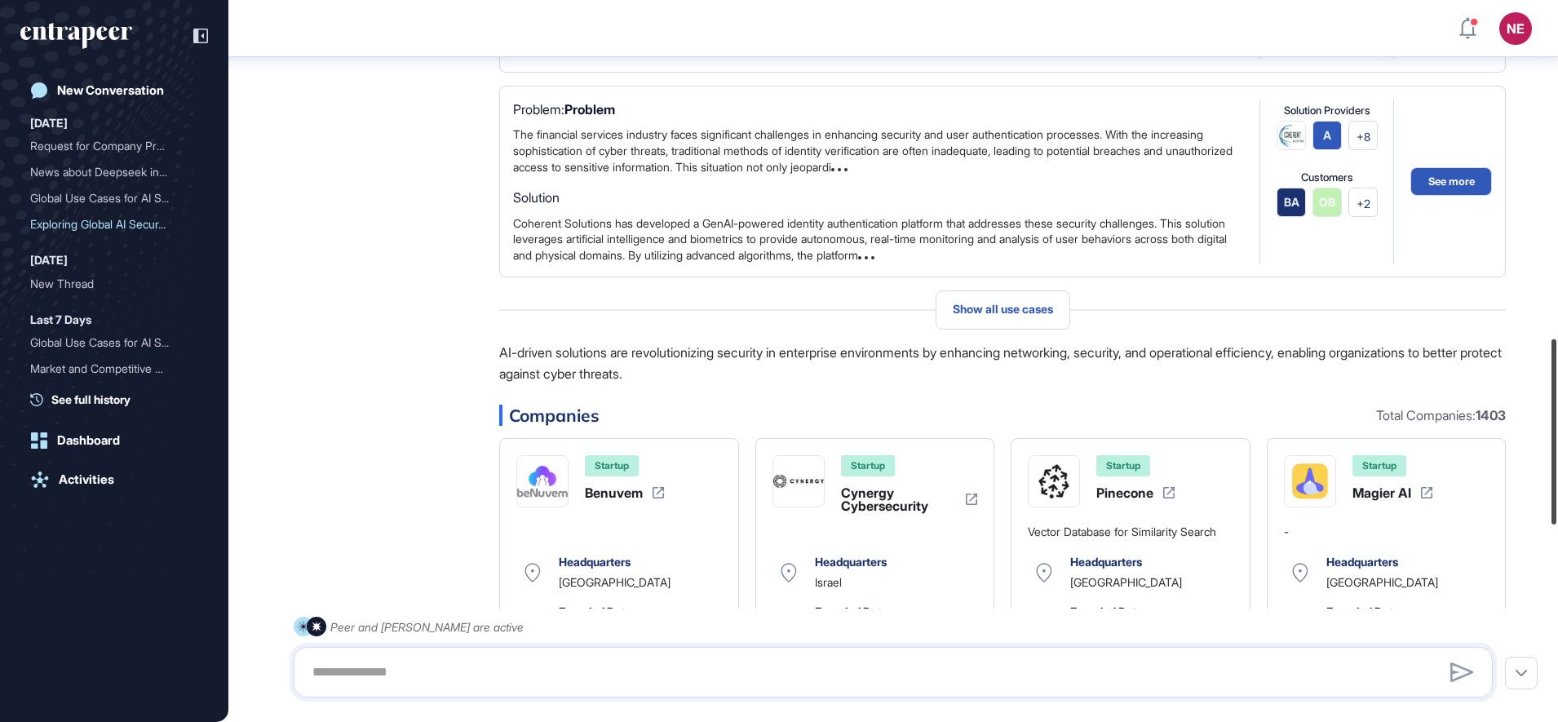
scroll to position [1331, 0]
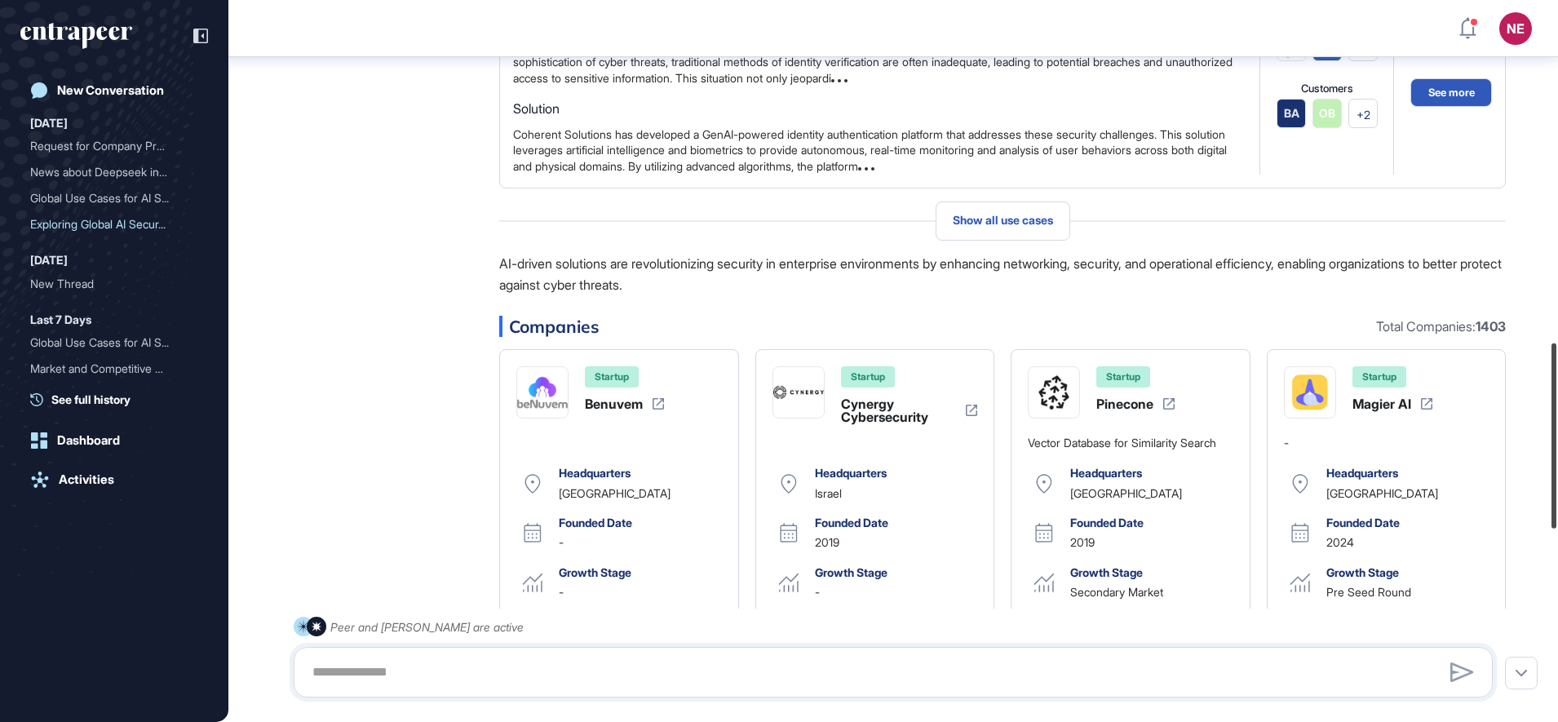
drag, startPoint x: 1556, startPoint y: 298, endPoint x: 1561, endPoint y: 409, distance: 111.0
click at [1557, 409] on html "NE Dashboard Profile My Content Request More Data New Conversation Today Reques…" at bounding box center [779, 361] width 1558 height 722
click at [1035, 228] on div "Show all use cases" at bounding box center [1002, 220] width 135 height 39
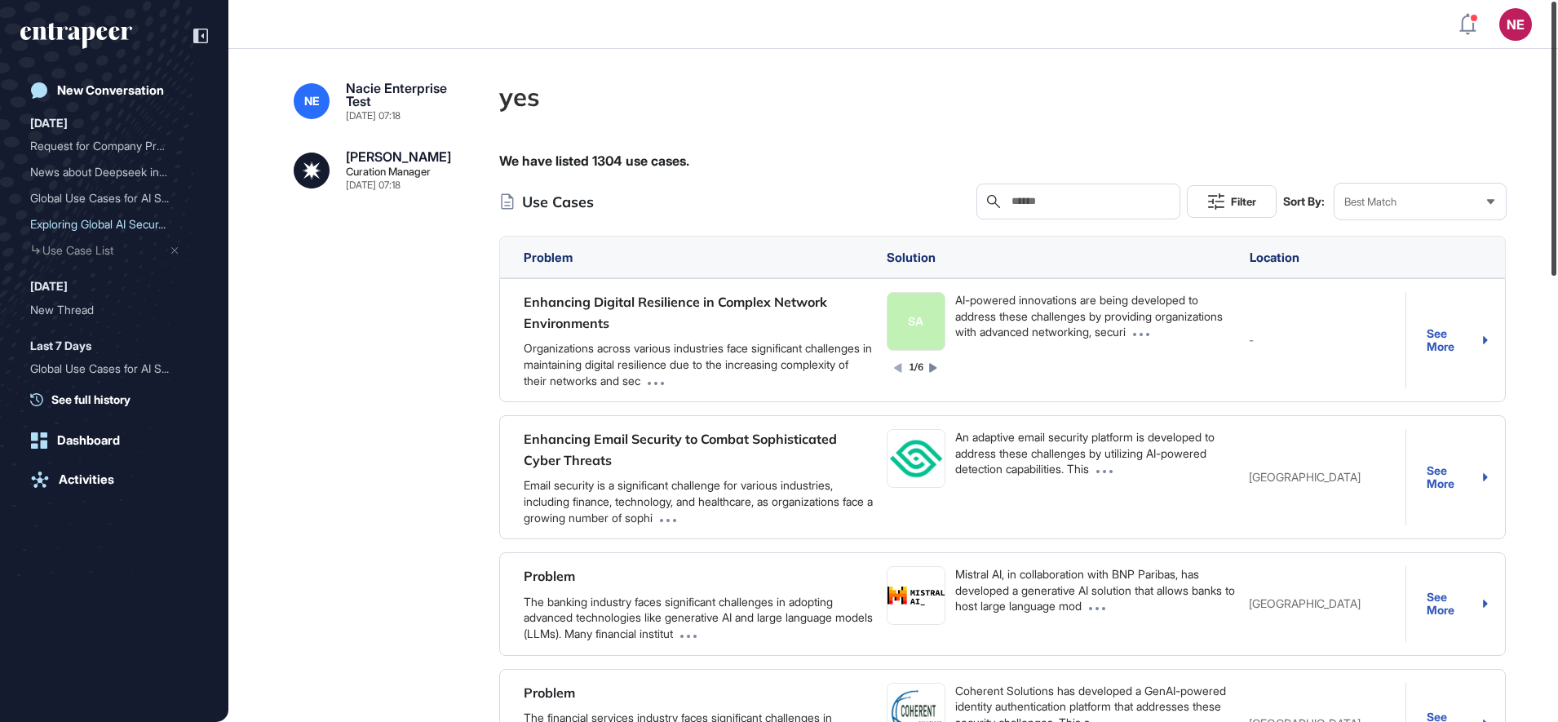
drag, startPoint x: 1556, startPoint y: 241, endPoint x: 1561, endPoint y: 222, distance: 20.2
click at [1557, 222] on html "NE Dashboard Profile My Content Request More Data New Conversation Today Reques…" at bounding box center [779, 361] width 1558 height 722
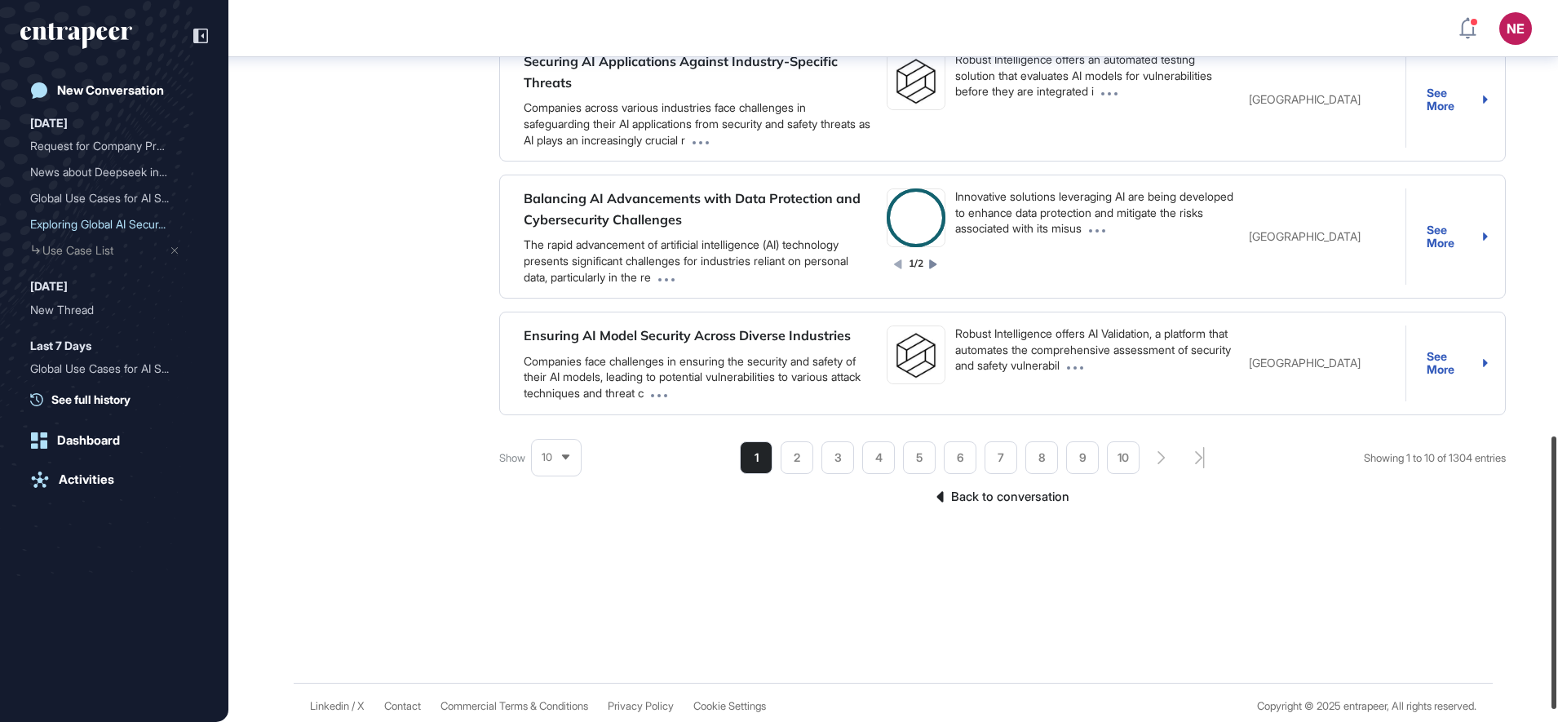
scroll to position [1179, 0]
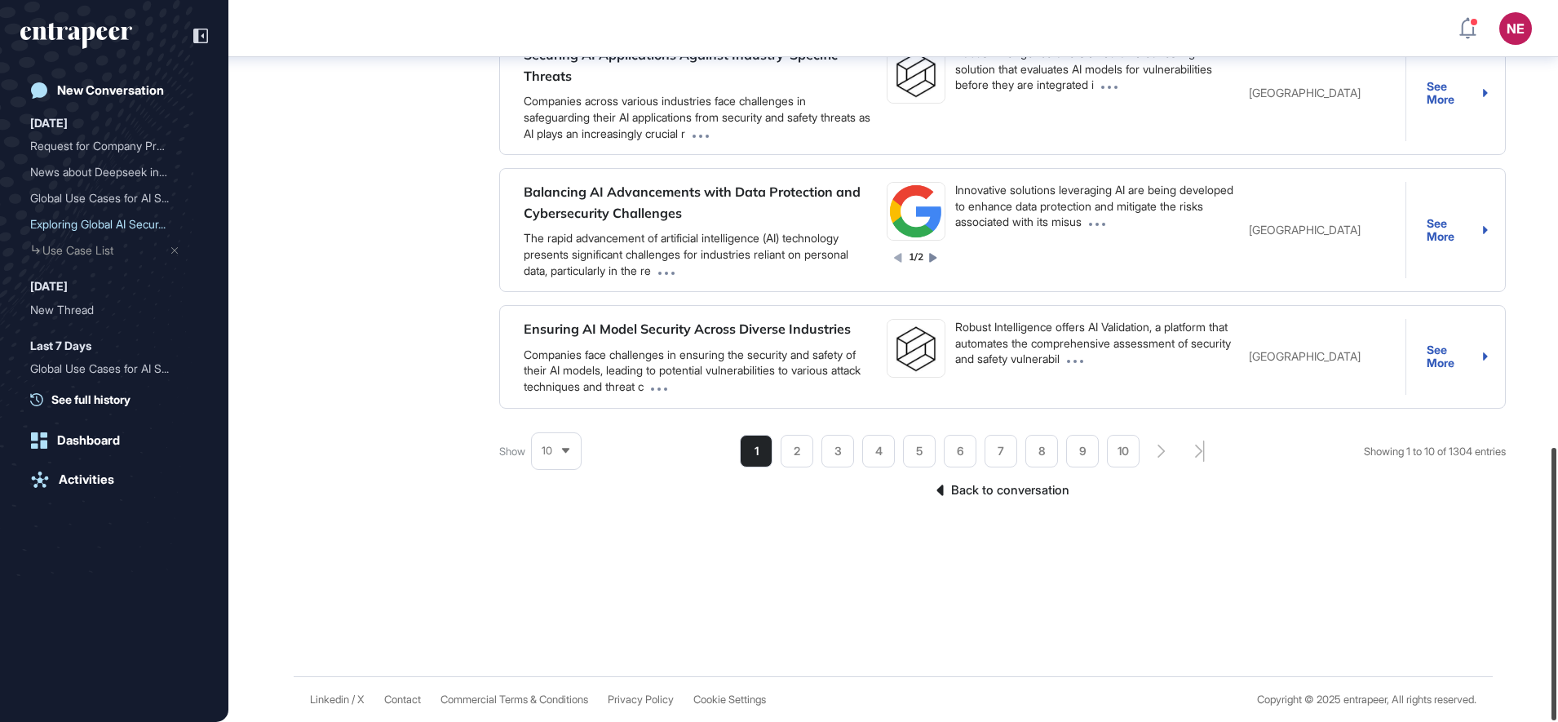
drag, startPoint x: 1554, startPoint y: 244, endPoint x: 1561, endPoint y: 716, distance: 472.2
click at [1557, 716] on html "NE Dashboard Profile My Content Request More Data New Conversation Today Reques…" at bounding box center [779, 361] width 1558 height 722
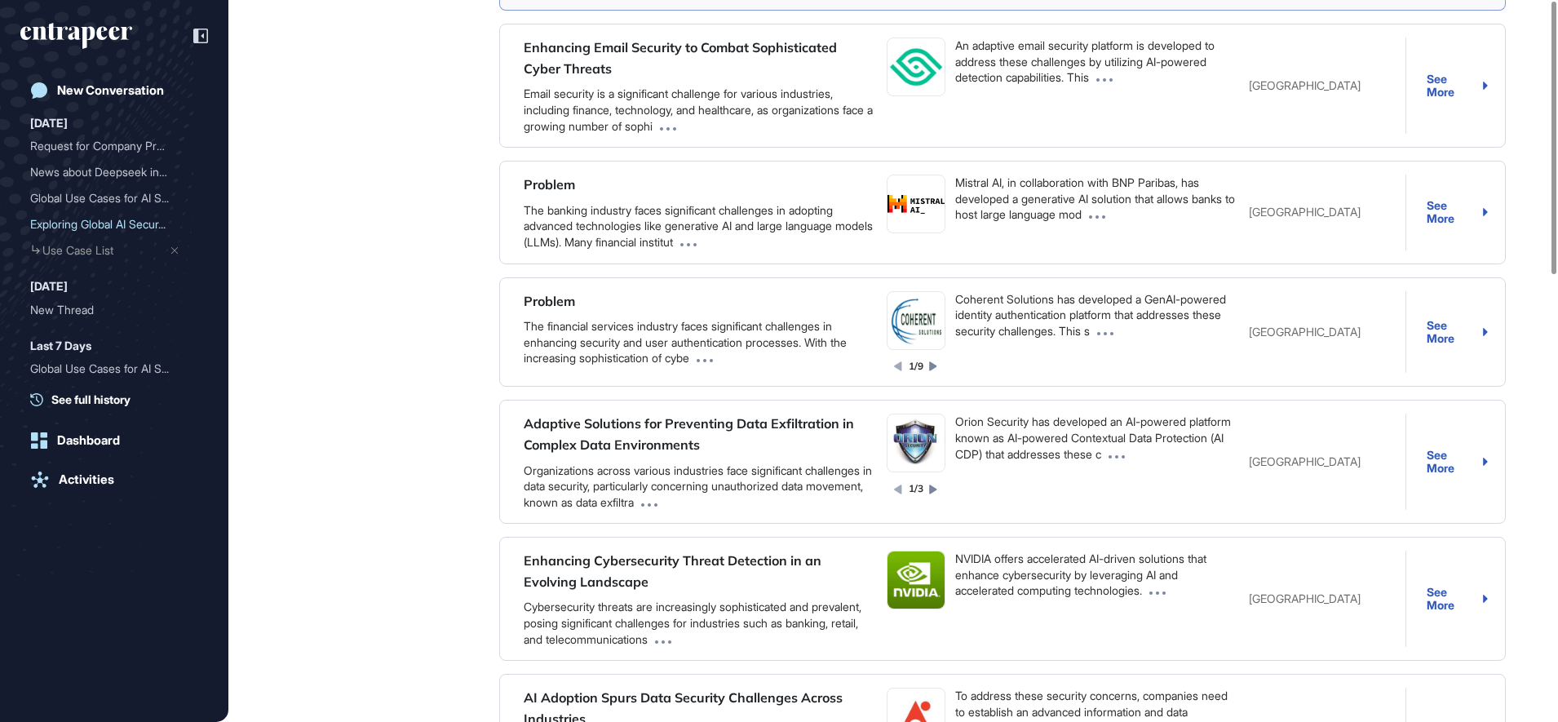
scroll to position [0, 0]
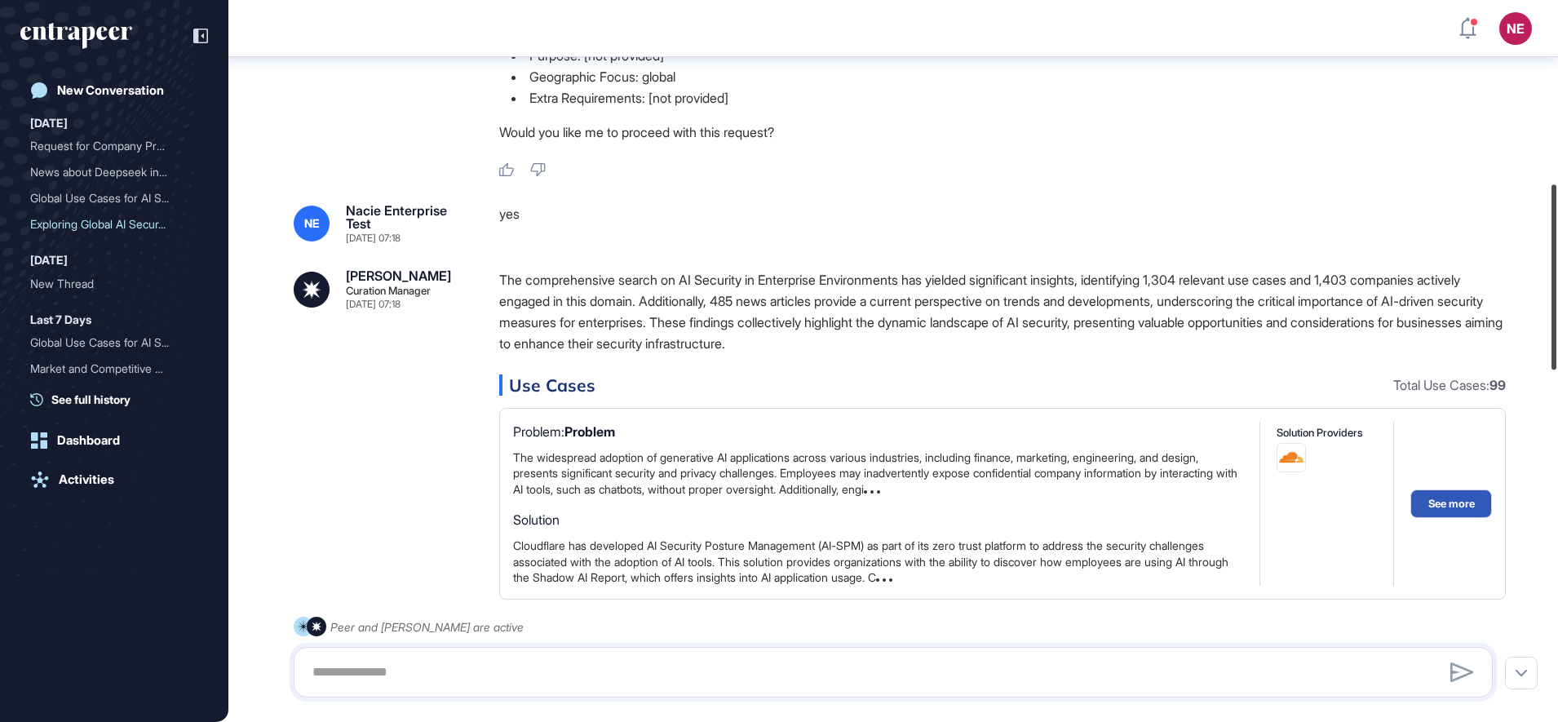
scroll to position [712, 0]
drag, startPoint x: 1556, startPoint y: 453, endPoint x: 1561, endPoint y: 309, distance: 143.6
click at [1557, 309] on html "NE Dashboard Profile My Content Request More Data New Conversation Today Reques…" at bounding box center [779, 361] width 1558 height 722
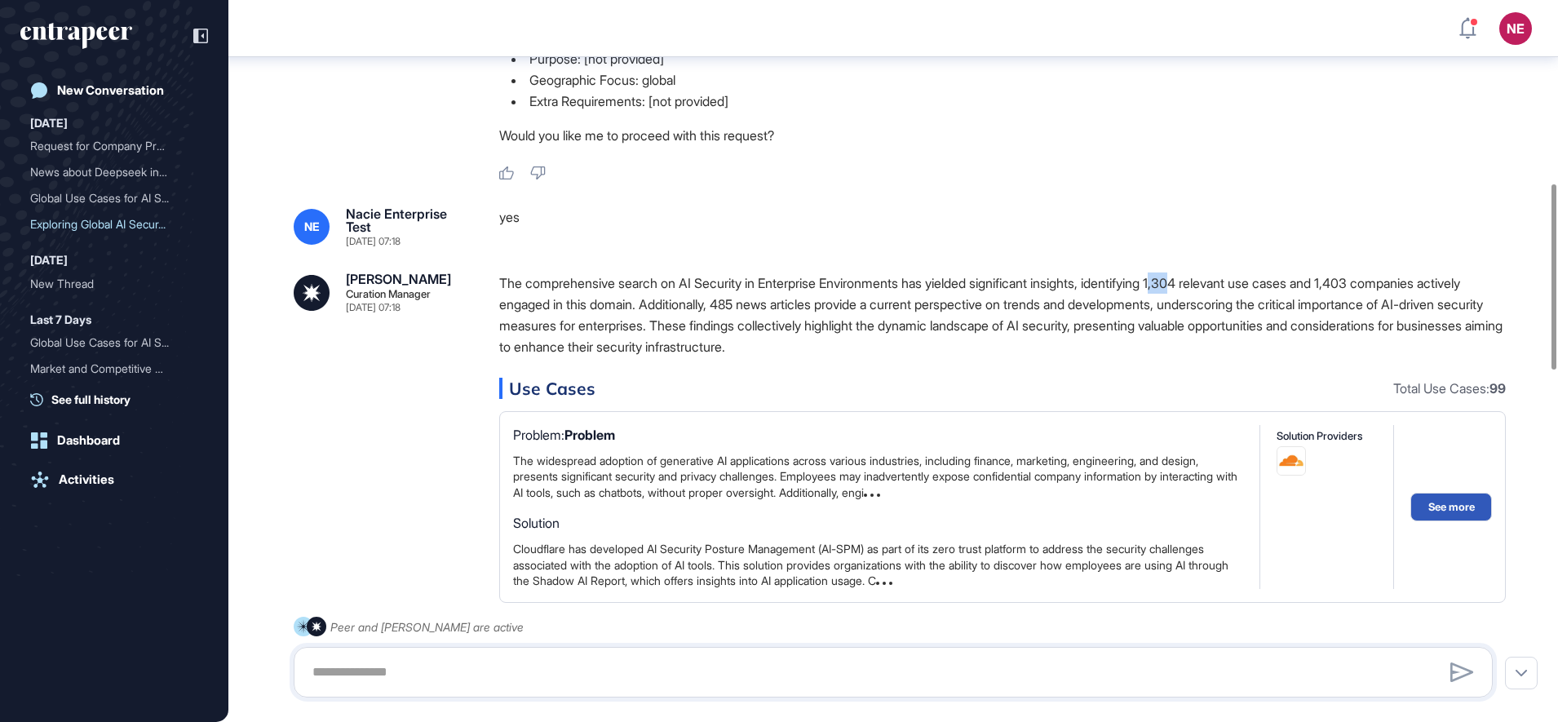
drag, startPoint x: 1191, startPoint y: 278, endPoint x: 1213, endPoint y: 285, distance: 23.2
click at [1213, 285] on p "The comprehensive search on AI Security in Enterprise Environments has yielded …" at bounding box center [1002, 314] width 1006 height 85
drag, startPoint x: 1213, startPoint y: 285, endPoint x: 1340, endPoint y: 283, distance: 126.4
click at [1340, 283] on p "The comprehensive search on AI Security in Enterprise Environments has yielded …" at bounding box center [1002, 314] width 1006 height 85
copy p "1,304 relevant use cases"
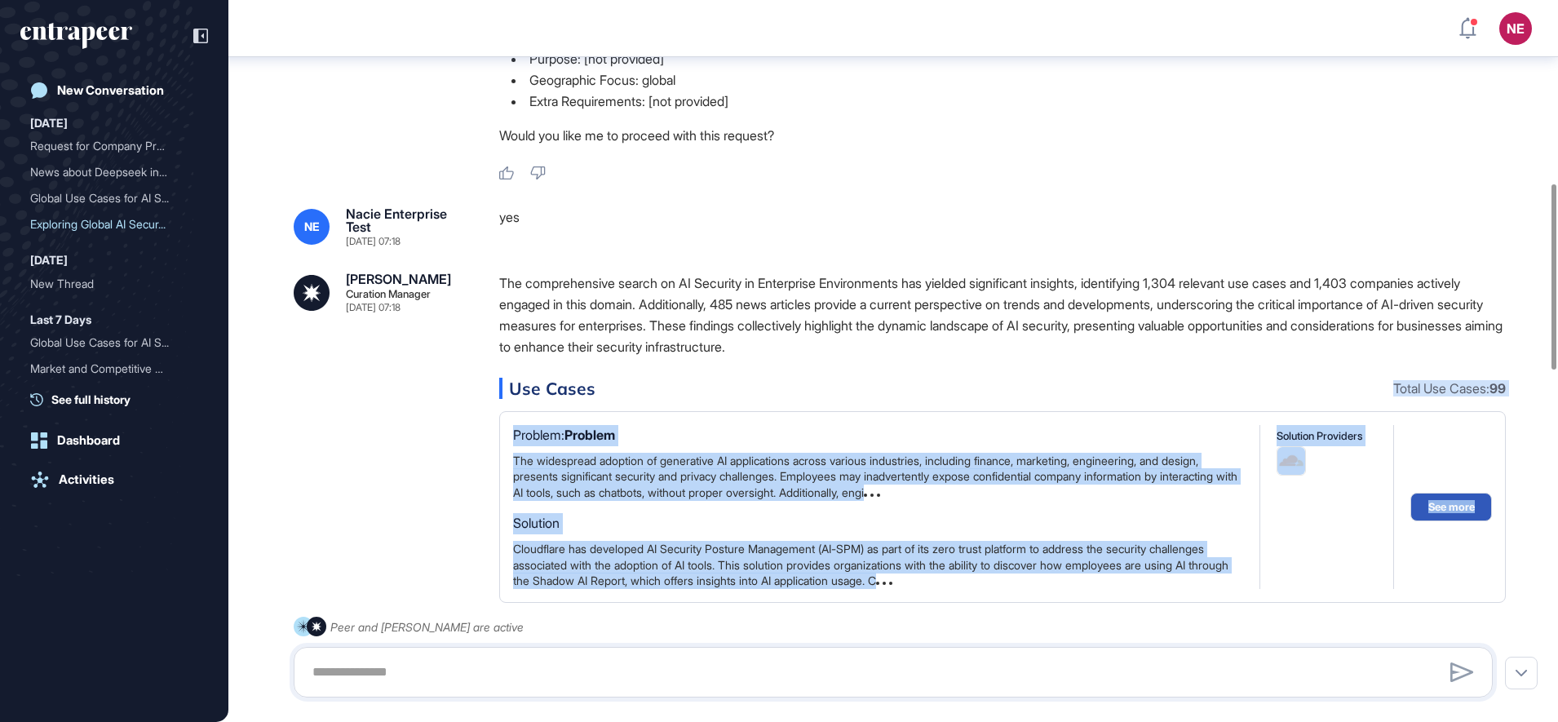
drag, startPoint x: 1380, startPoint y: 390, endPoint x: 1510, endPoint y: 399, distance: 130.8
click at [1510, 399] on div "Curie Curation Manager Aug 28, 2025 07:17 Welcome! To get started, please provi…" at bounding box center [892, 693] width 1329 height 2696
drag, startPoint x: 1510, startPoint y: 399, endPoint x: 1372, endPoint y: 378, distance: 139.4
click at [1509, 387] on div "Curie Curation Manager Aug 28, 2025 07:17 Welcome! To get started, please provi…" at bounding box center [892, 693] width 1329 height 2696
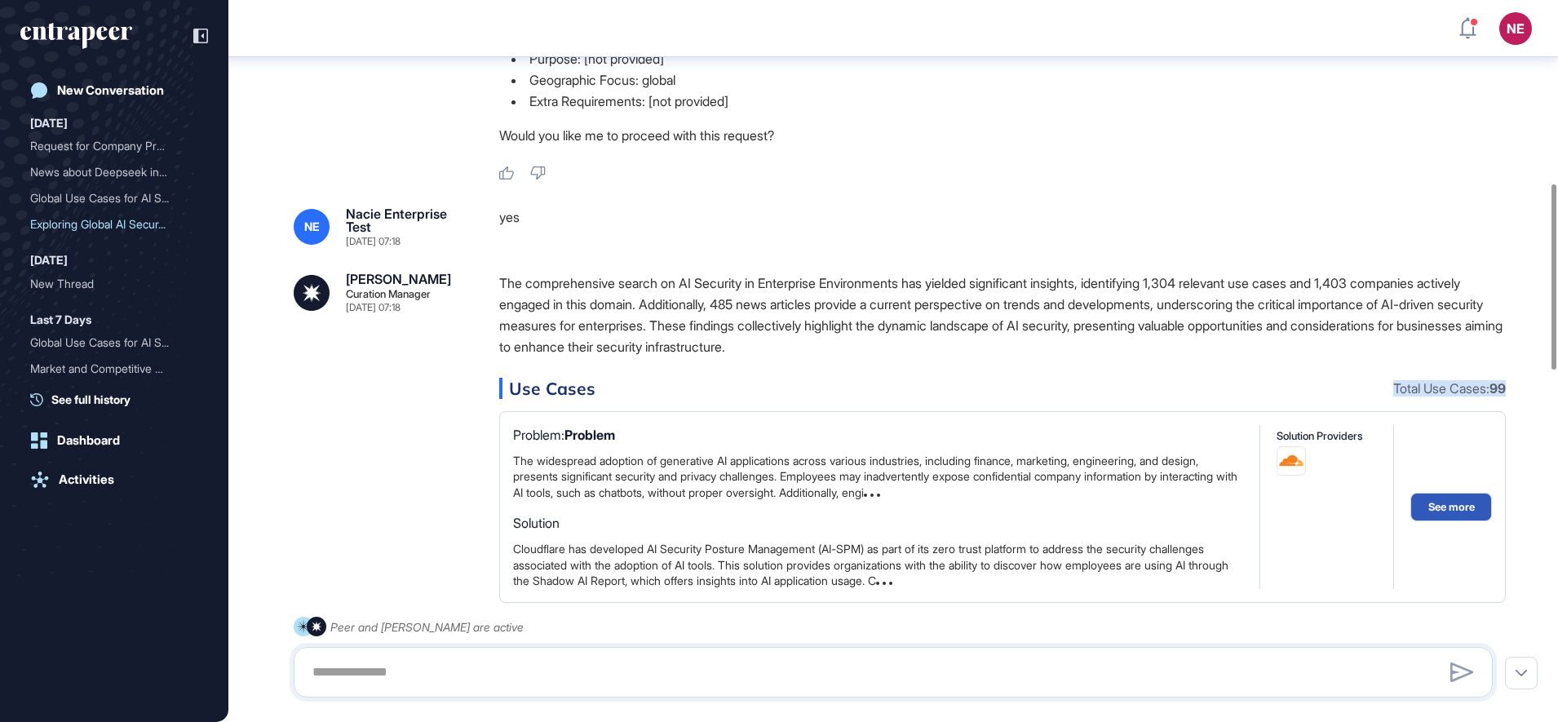
drag, startPoint x: 1513, startPoint y: 390, endPoint x: 1501, endPoint y: 388, distance: 11.5
click at [1501, 388] on div "Curie Curation Manager Aug 28, 2025 07:17 Welcome! To get started, please provi…" at bounding box center [892, 693] width 1329 height 2696
copy div "Total Use Cases: 99"
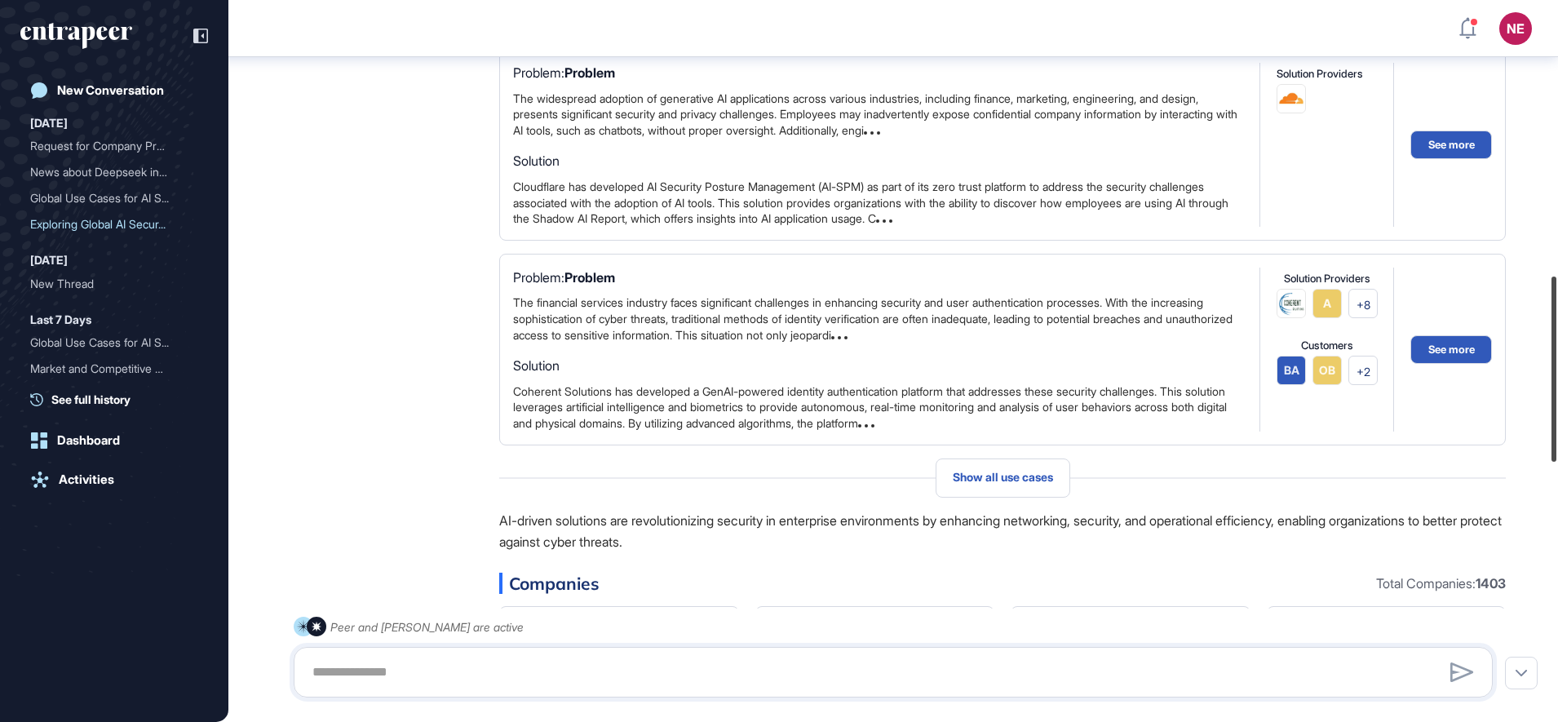
scroll to position [1084, 0]
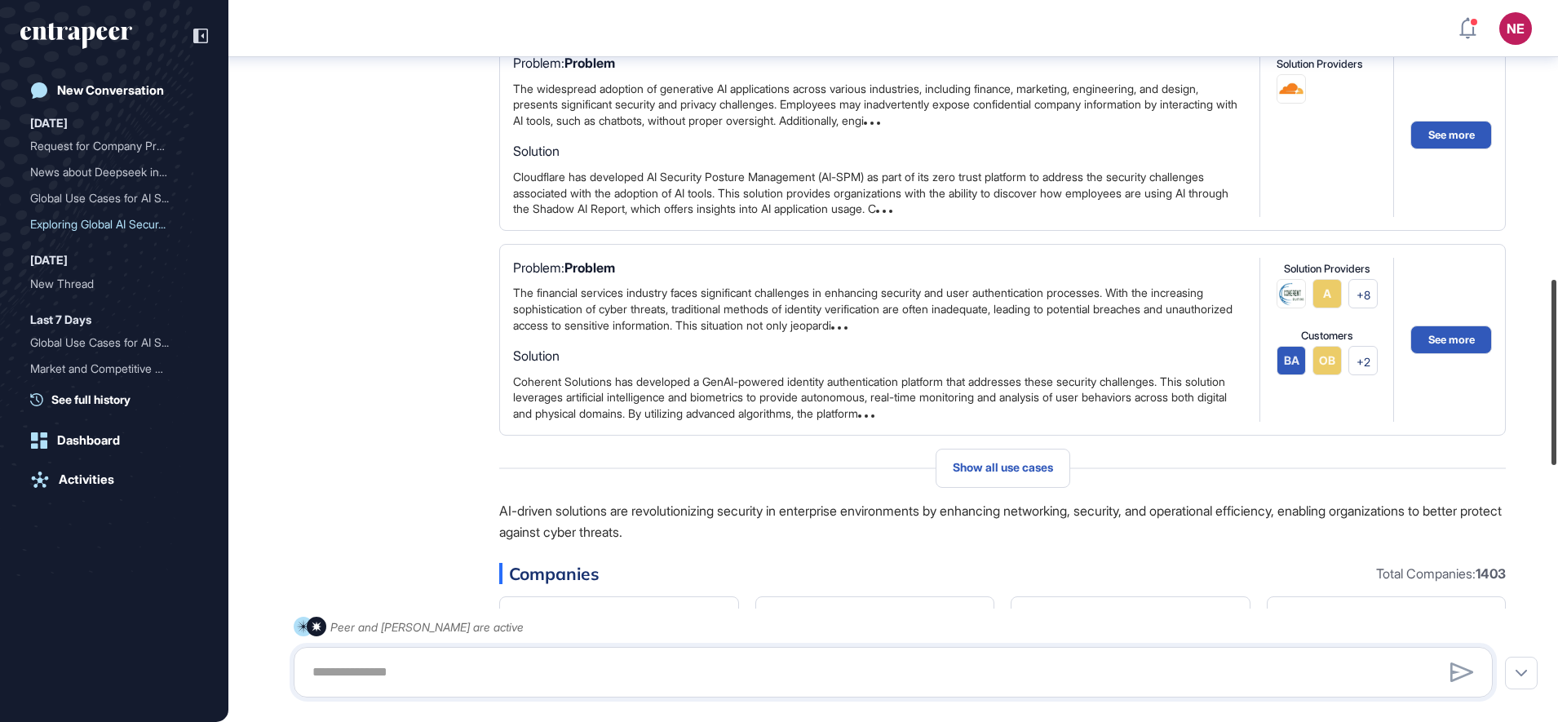
drag, startPoint x: 1555, startPoint y: 345, endPoint x: 1550, endPoint y: 440, distance: 95.5
click at [1551, 440] on div at bounding box center [1553, 372] width 5 height 185
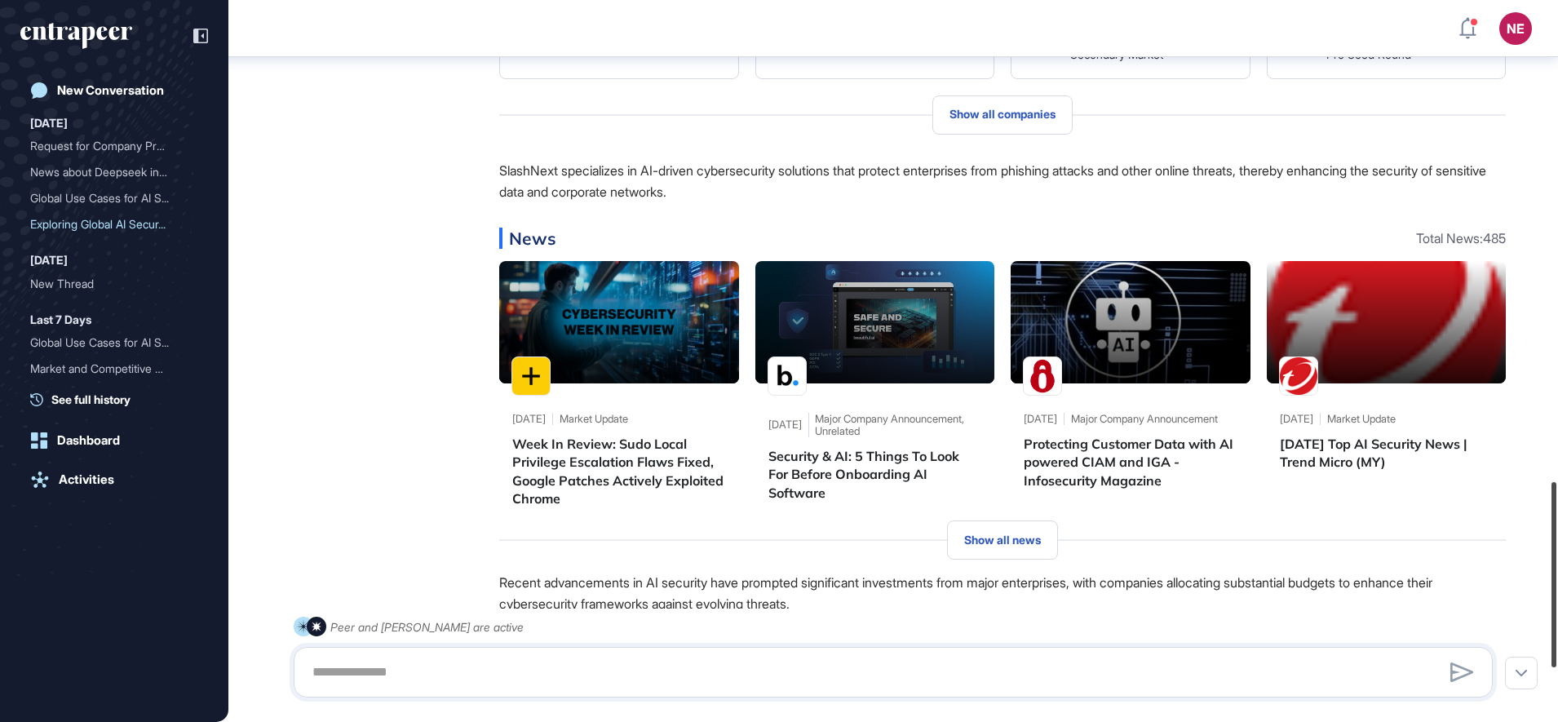
scroll to position [1871, 0]
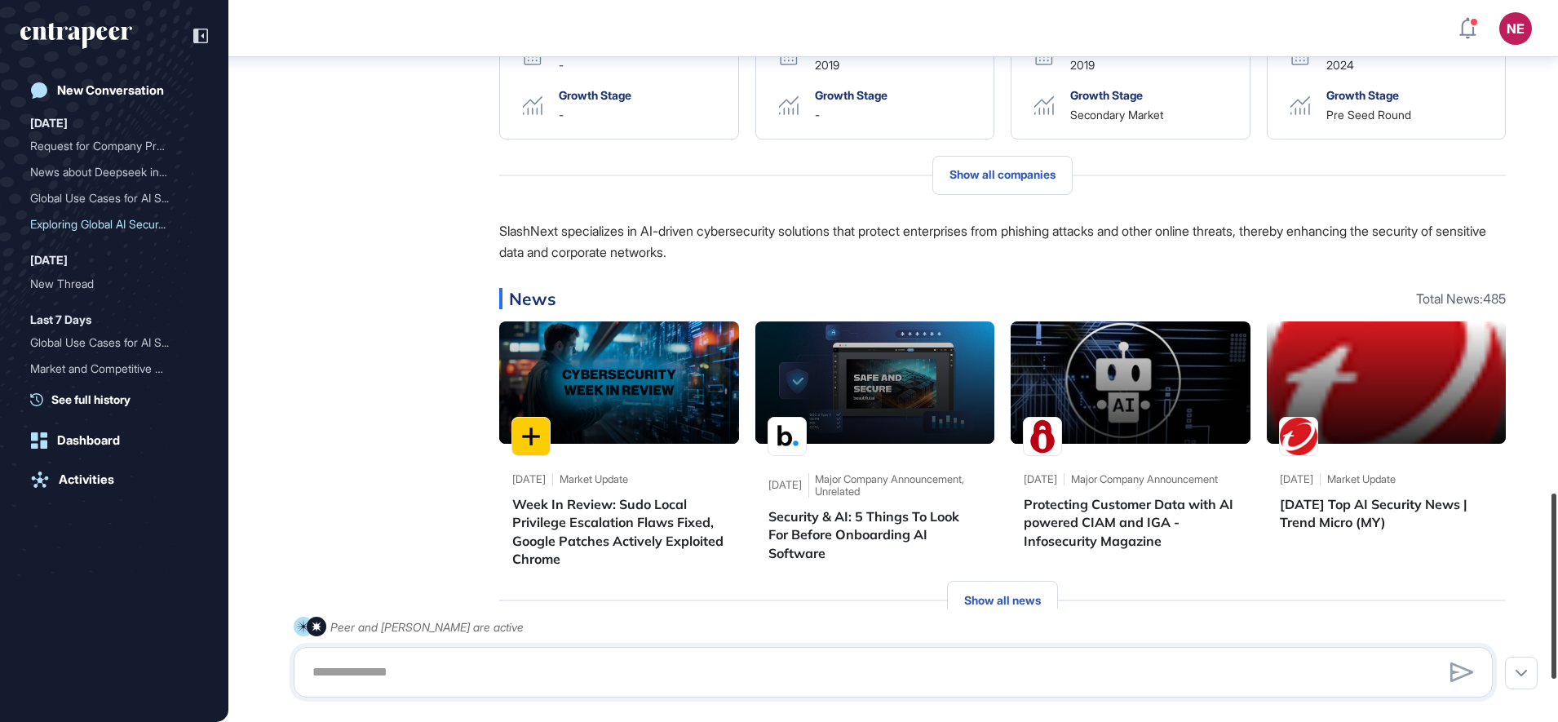
drag, startPoint x: 1555, startPoint y: 422, endPoint x: 1538, endPoint y: 634, distance: 212.7
click at [1538, 634] on div "NE Dashboard Profile My Content Request More Data New Conversation Today Reques…" at bounding box center [779, 361] width 1558 height 722
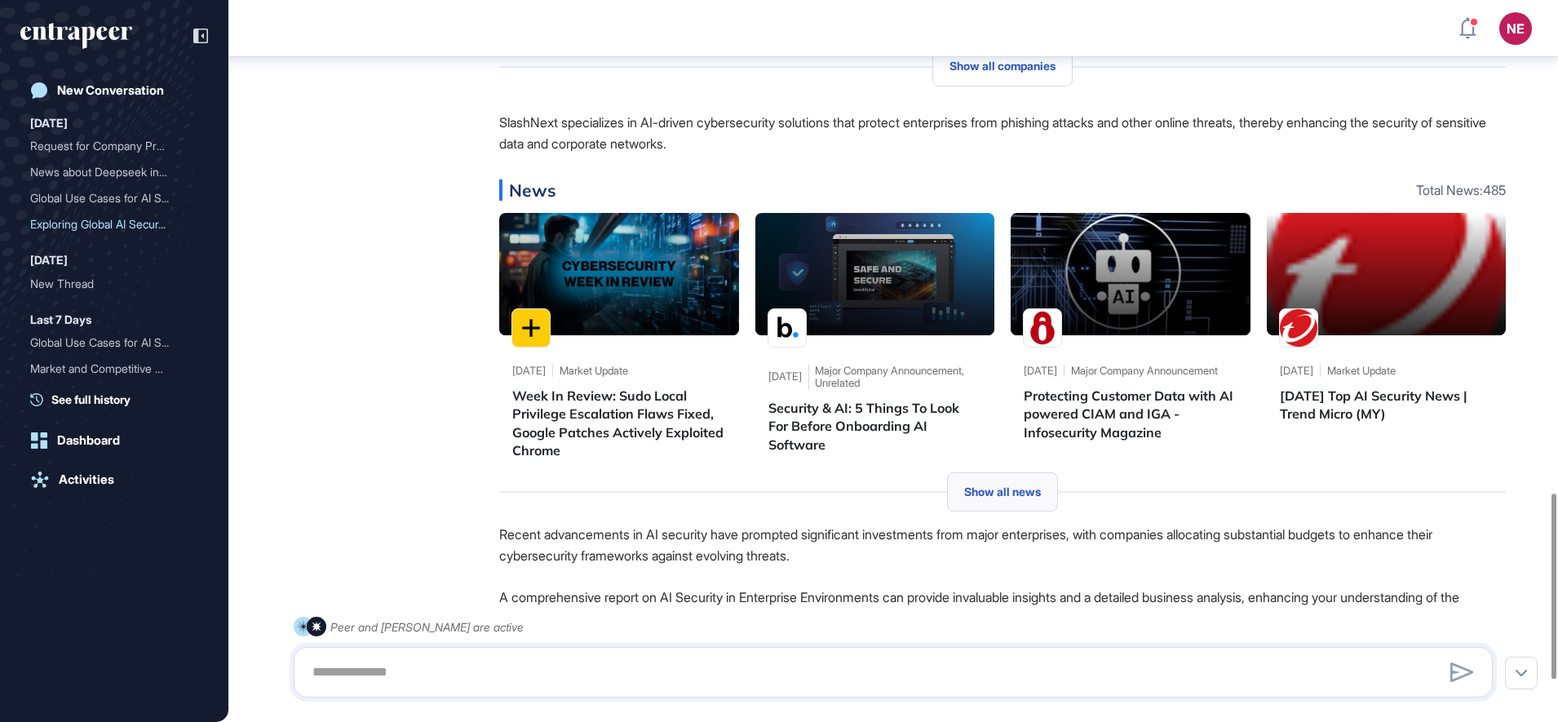
click at [1053, 502] on div "Show all news" at bounding box center [1002, 491] width 111 height 39
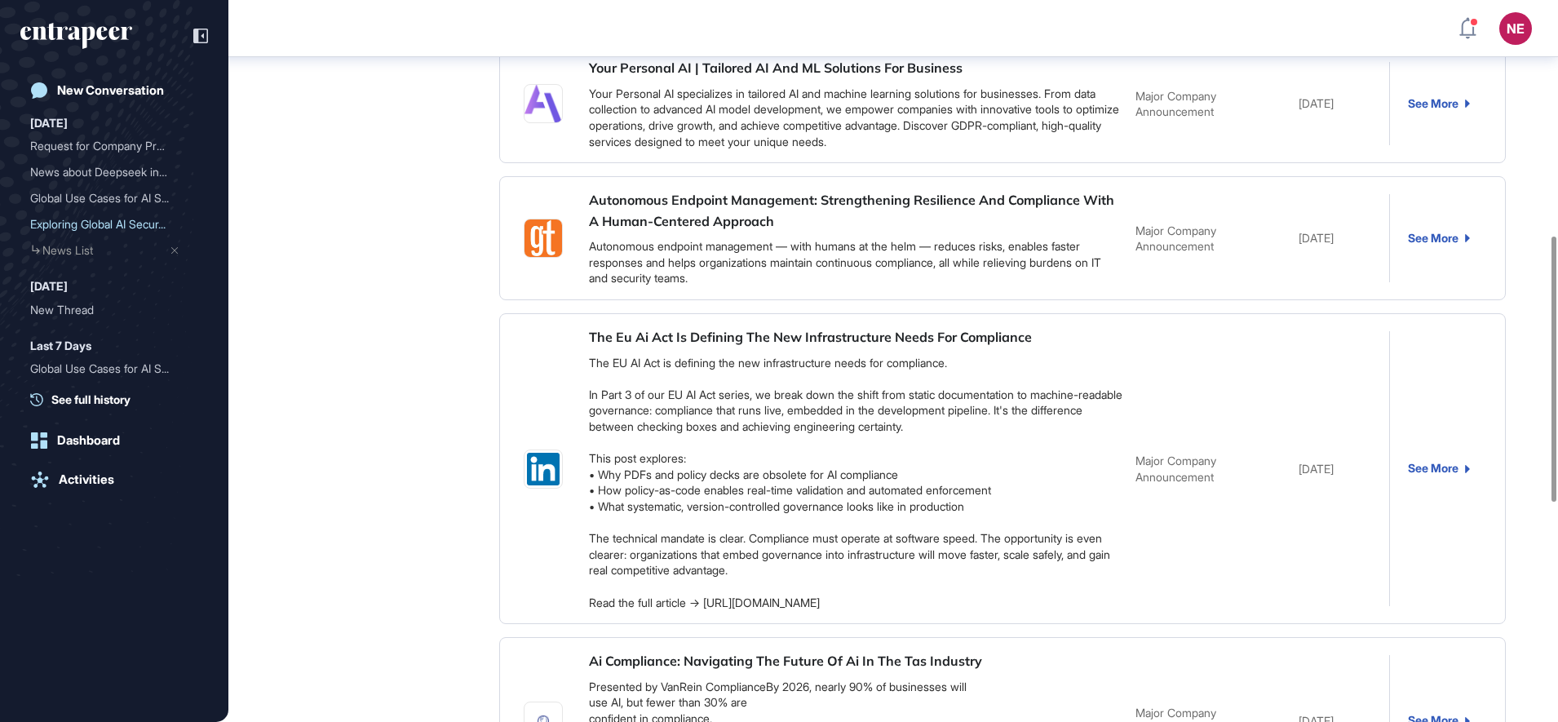
scroll to position [639, 0]
click at [1435, 463] on link "See More" at bounding box center [1438, 467] width 62 height 13
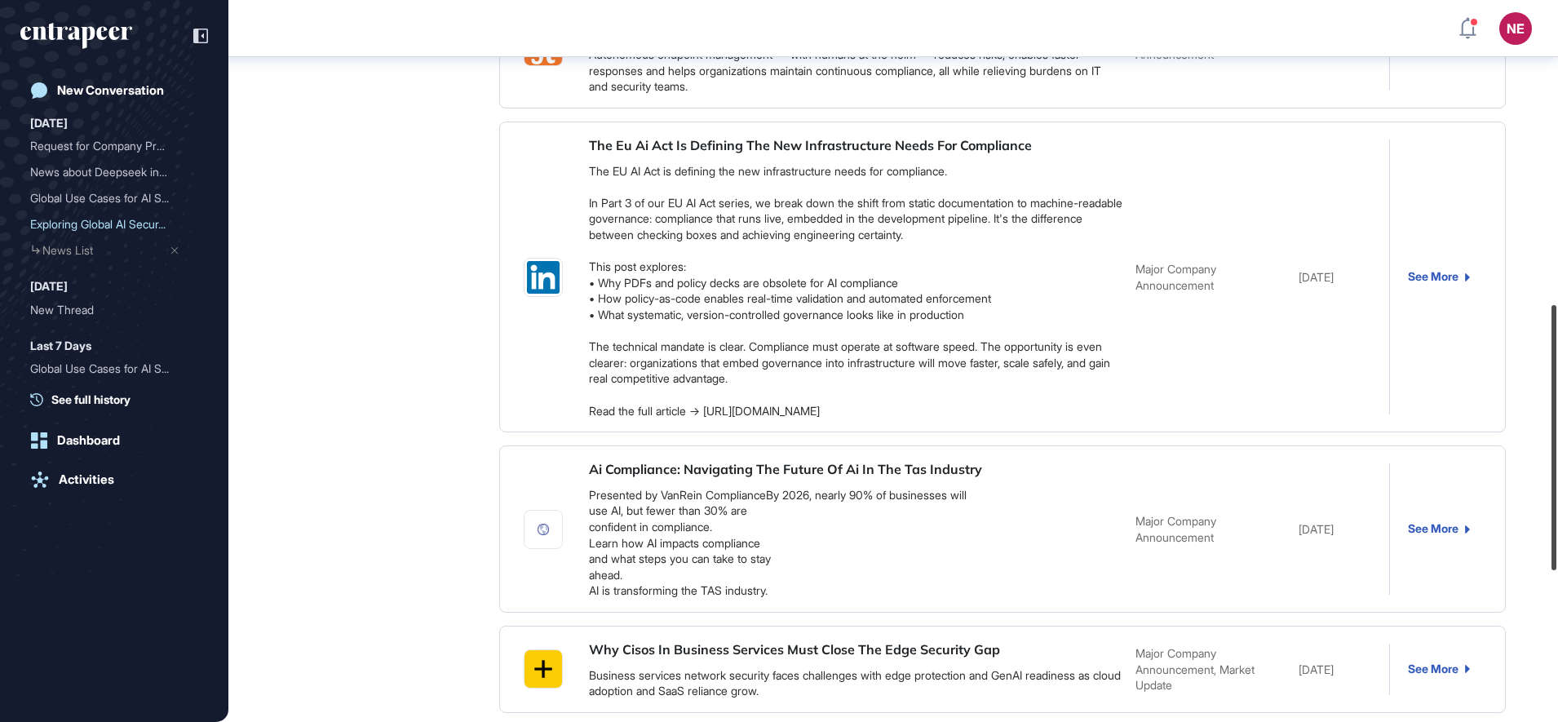
scroll to position [826, 0]
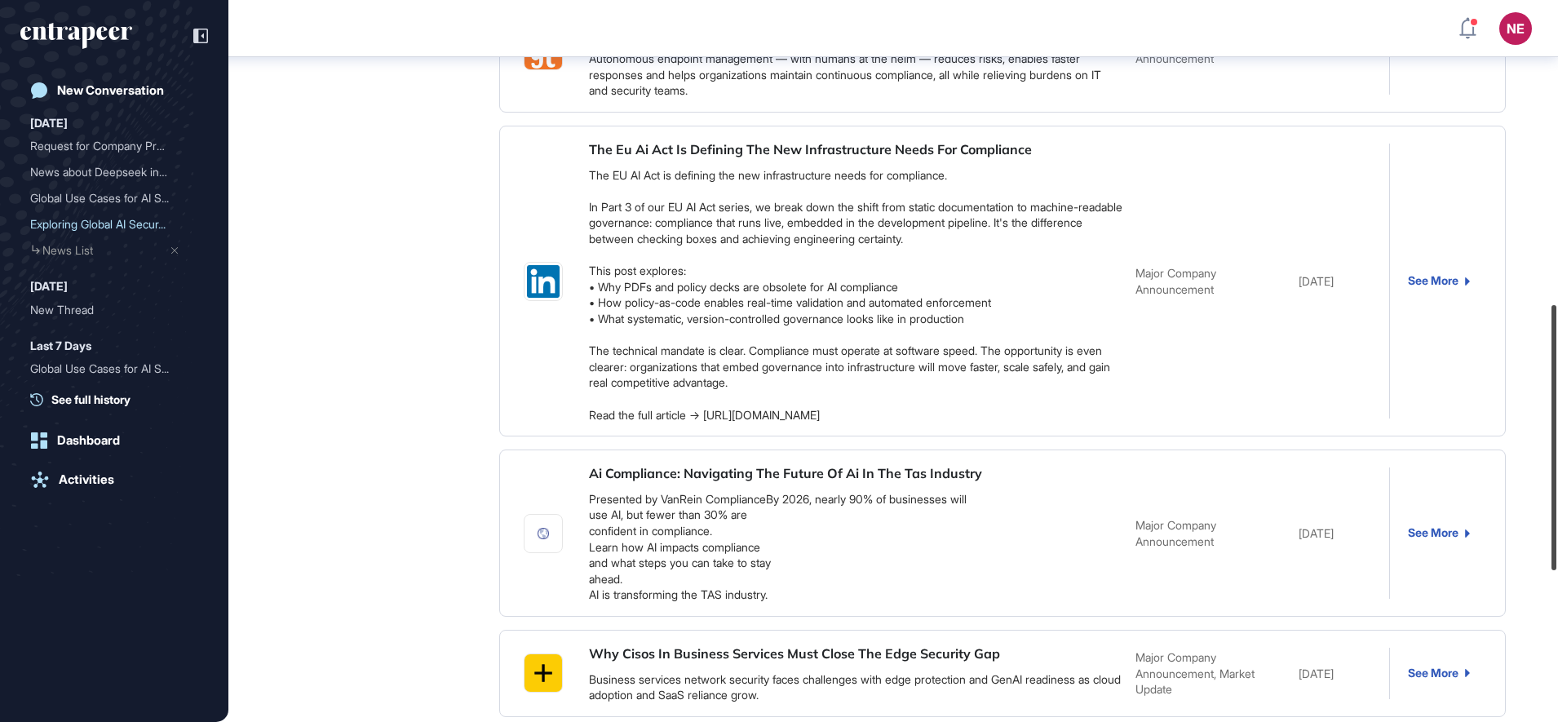
drag, startPoint x: 1556, startPoint y: 385, endPoint x: 1561, endPoint y: 453, distance: 68.7
click at [1557, 453] on html "NE Dashboard Profile My Content Request More Data New Conversation Today Reques…" at bounding box center [779, 361] width 1558 height 722
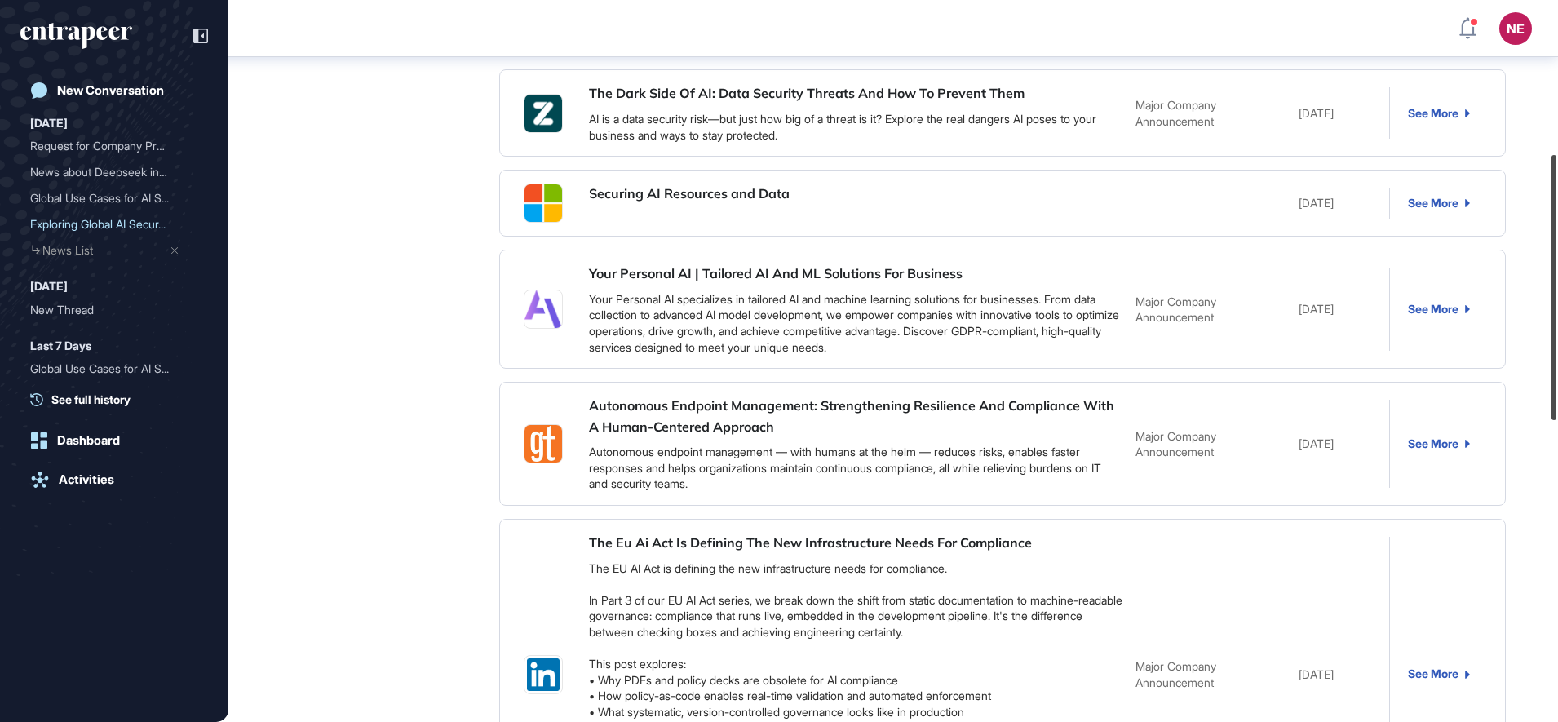
scroll to position [418, 0]
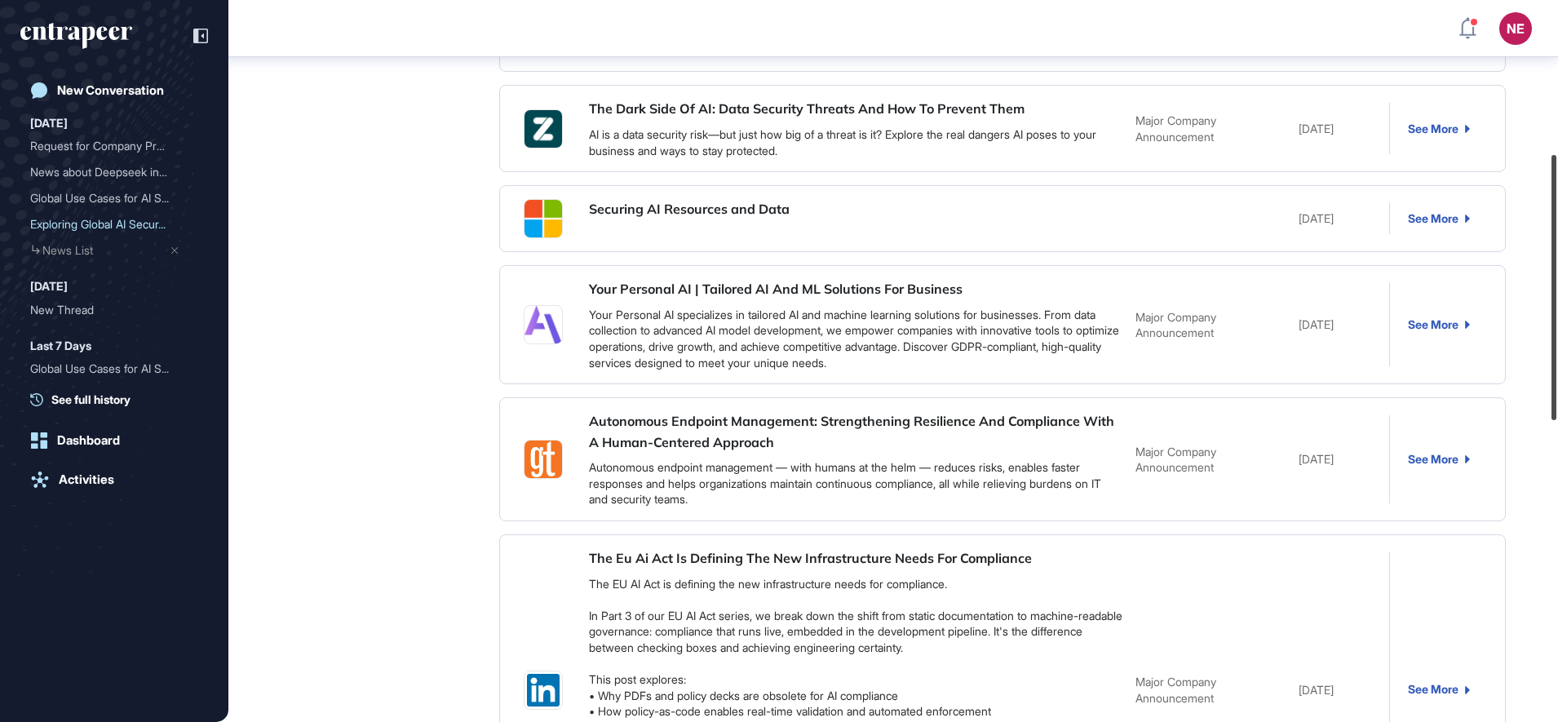
drag, startPoint x: 1561, startPoint y: 403, endPoint x: 1549, endPoint y: 195, distance: 208.3
click at [1551, 195] on div at bounding box center [1553, 287] width 5 height 265
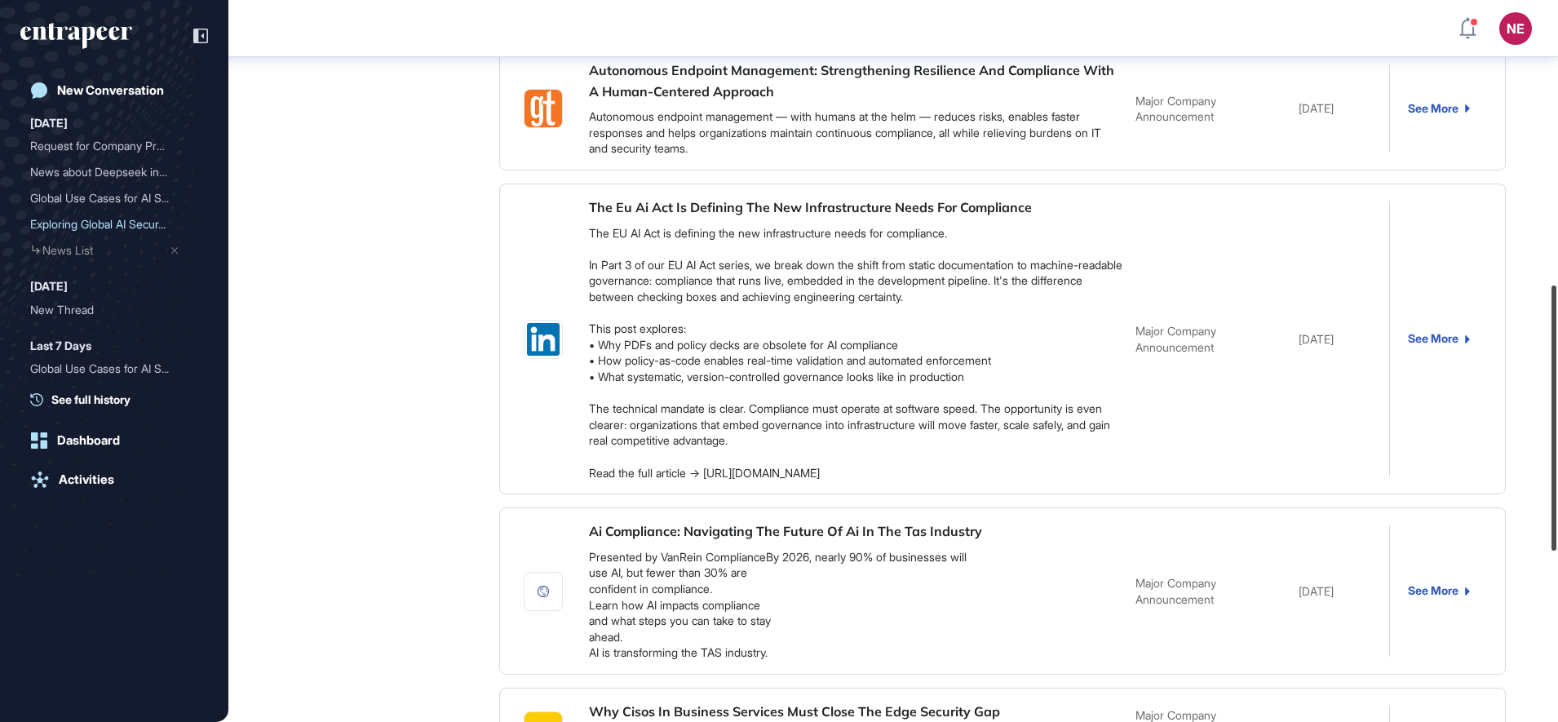
scroll to position [773, 0]
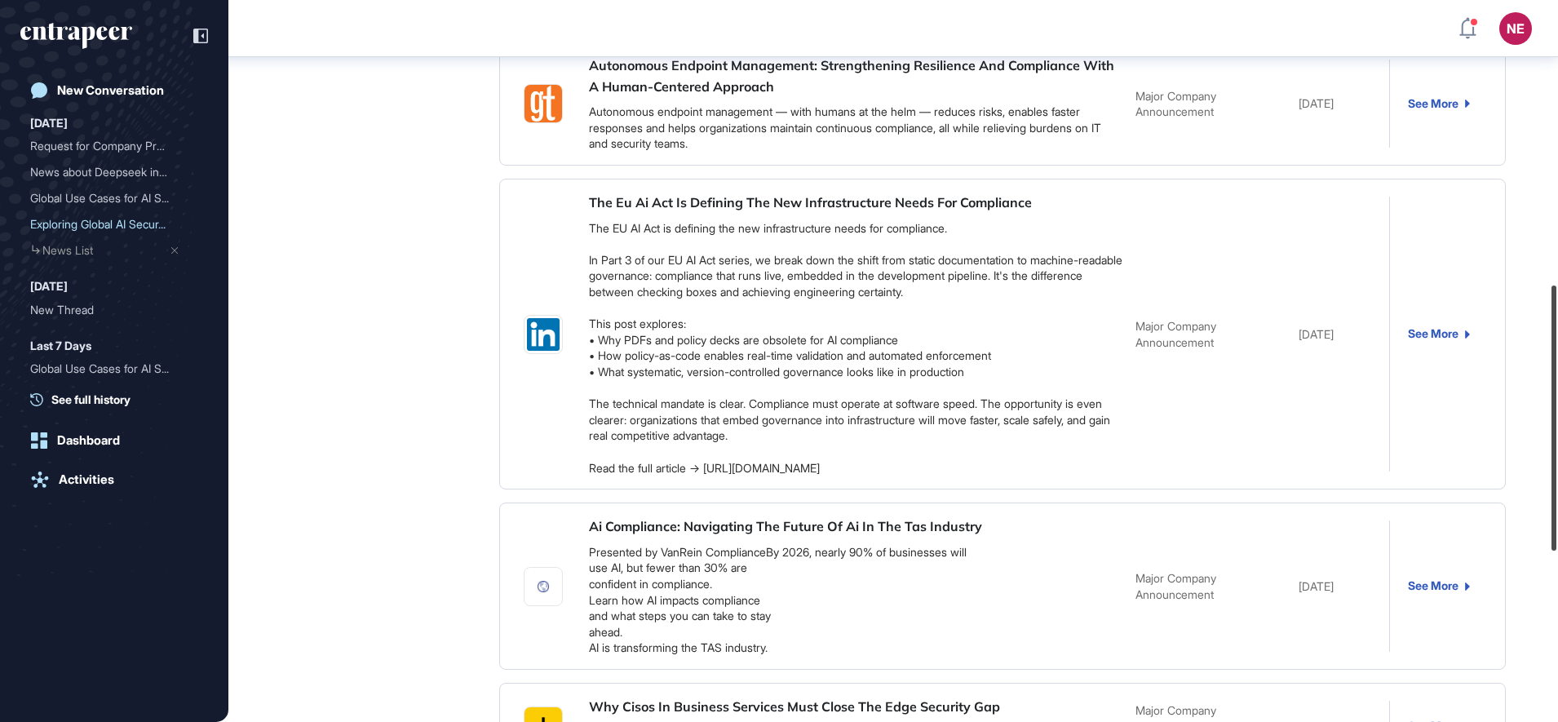
drag, startPoint x: 1561, startPoint y: 311, endPoint x: 1551, endPoint y: 416, distance: 105.6
click at [1551, 416] on div at bounding box center [1553, 417] width 5 height 265
click at [440, 227] on div "Curie Curation Manager Aug 28, 2025 07:18 We have listed 485 news. News Search …" at bounding box center [893, 179] width 1199 height 1589
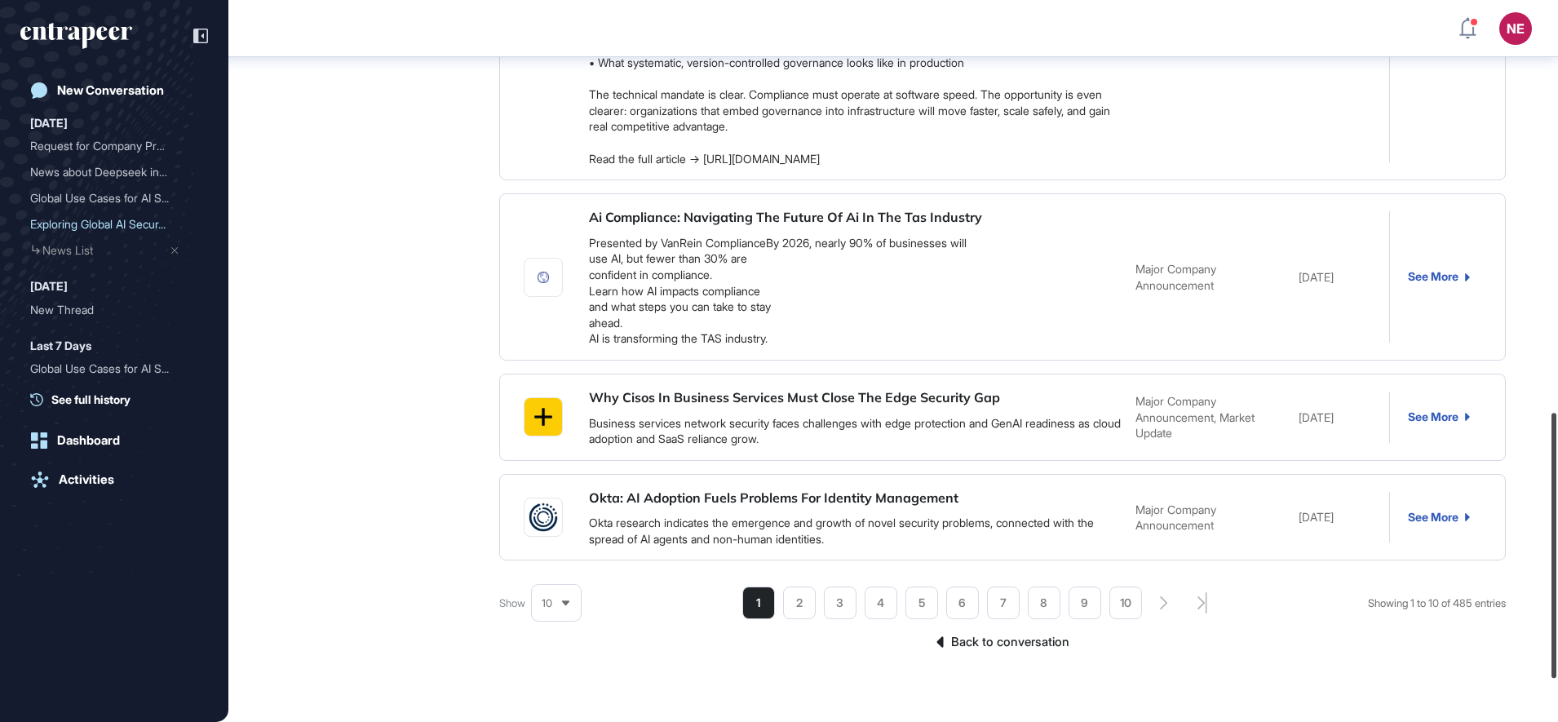
scroll to position [1148, 0]
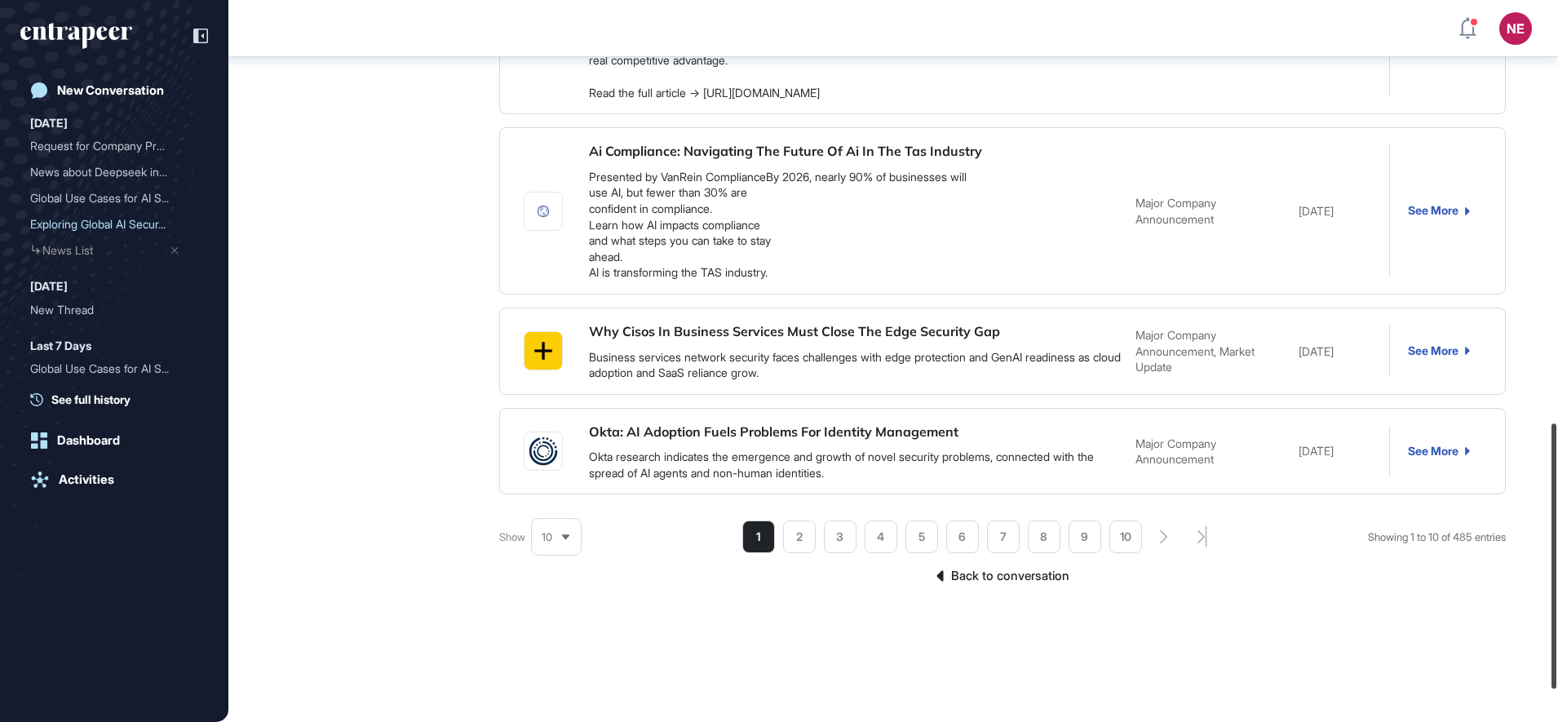
drag, startPoint x: 1561, startPoint y: 464, endPoint x: 1561, endPoint y: 571, distance: 106.8
click at [1557, 571] on html "NE Dashboard Profile My Content Request More Data New Conversation Today Reques…" at bounding box center [779, 361] width 1558 height 722
click at [1450, 351] on link "See More" at bounding box center [1438, 350] width 62 height 13
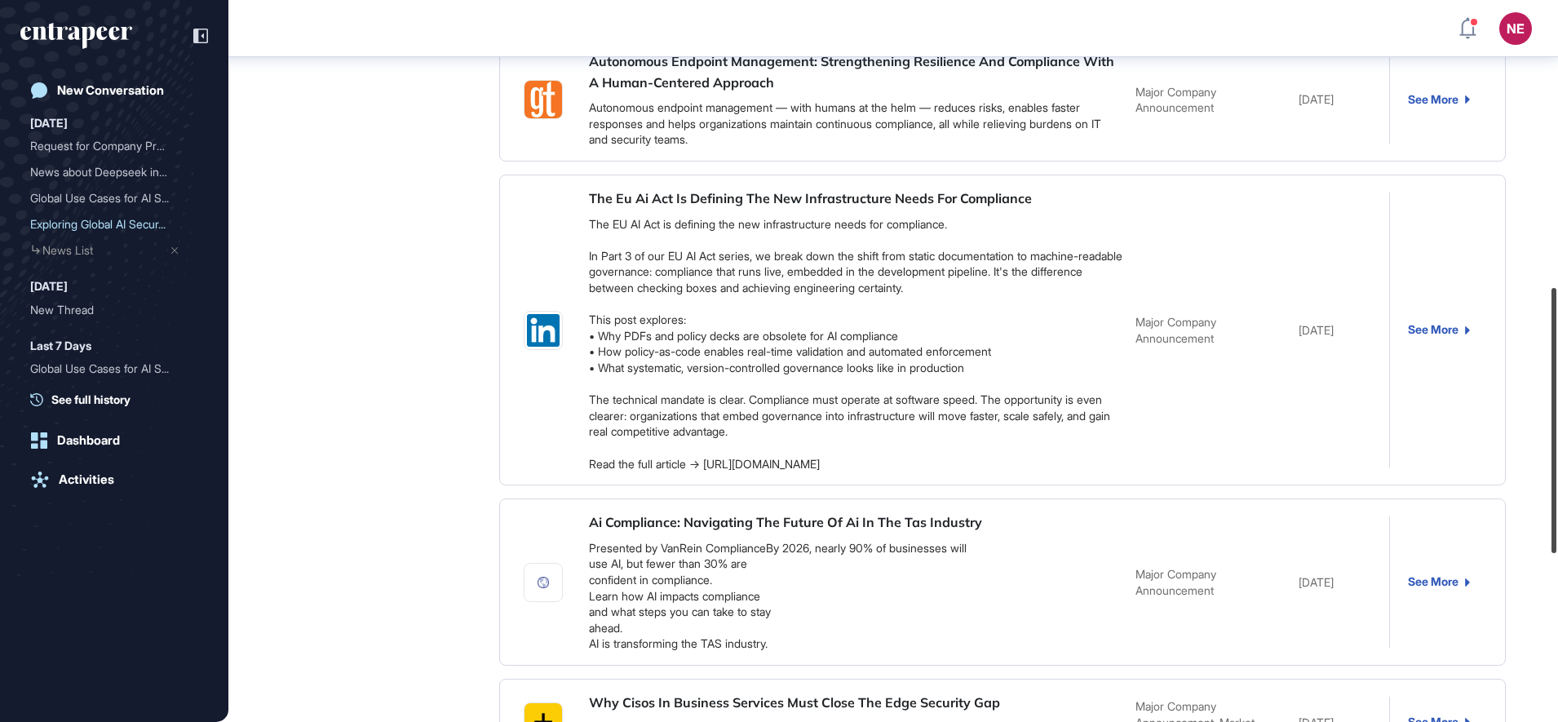
scroll to position [780, 0]
drag, startPoint x: 1561, startPoint y: 542, endPoint x: 1561, endPoint y: 407, distance: 135.4
click at [1557, 407] on html "NE Dashboard Profile My Content Request More Data New Conversation Today Reques…" at bounding box center [779, 361] width 1558 height 722
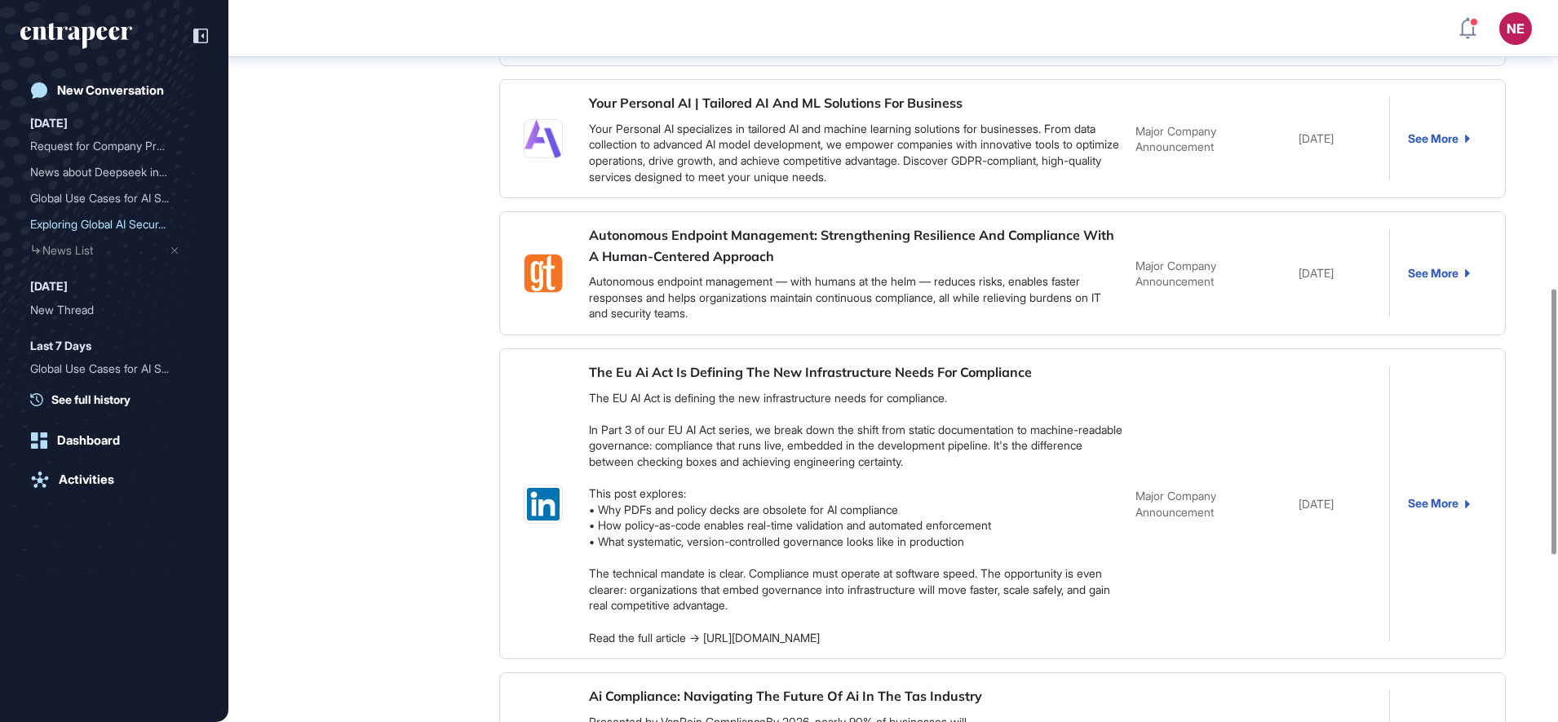
scroll to position [1235, 0]
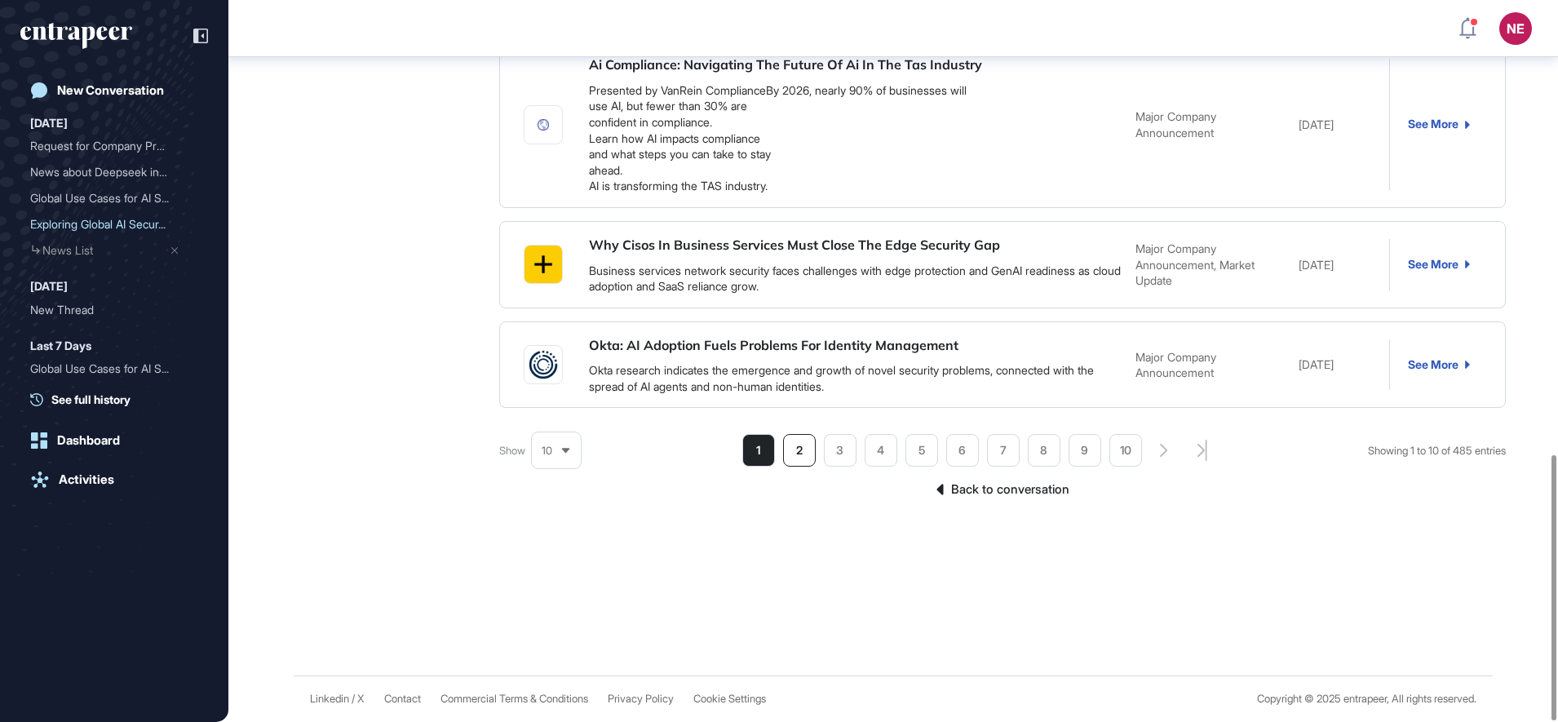
click at [790, 457] on li "2" at bounding box center [799, 450] width 33 height 33
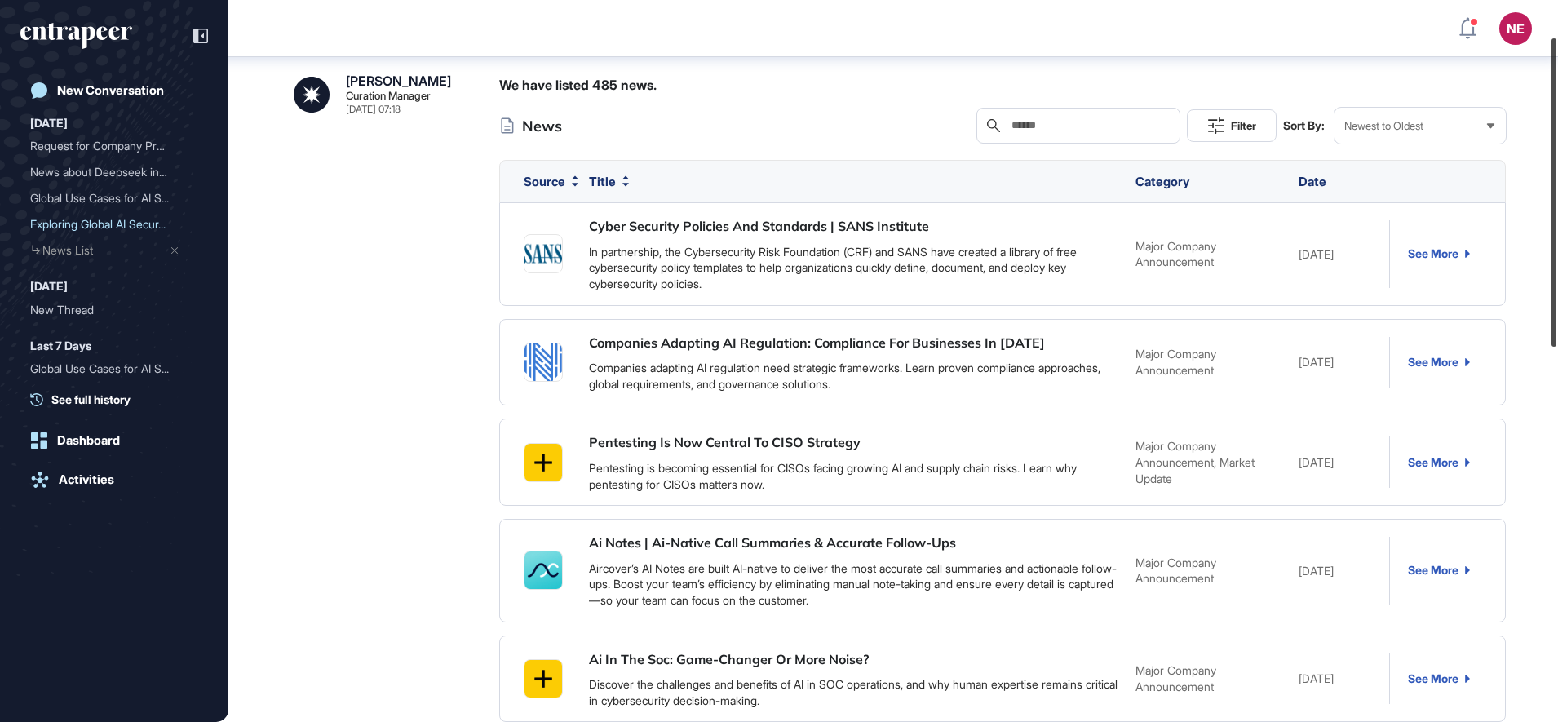
scroll to position [88, 0]
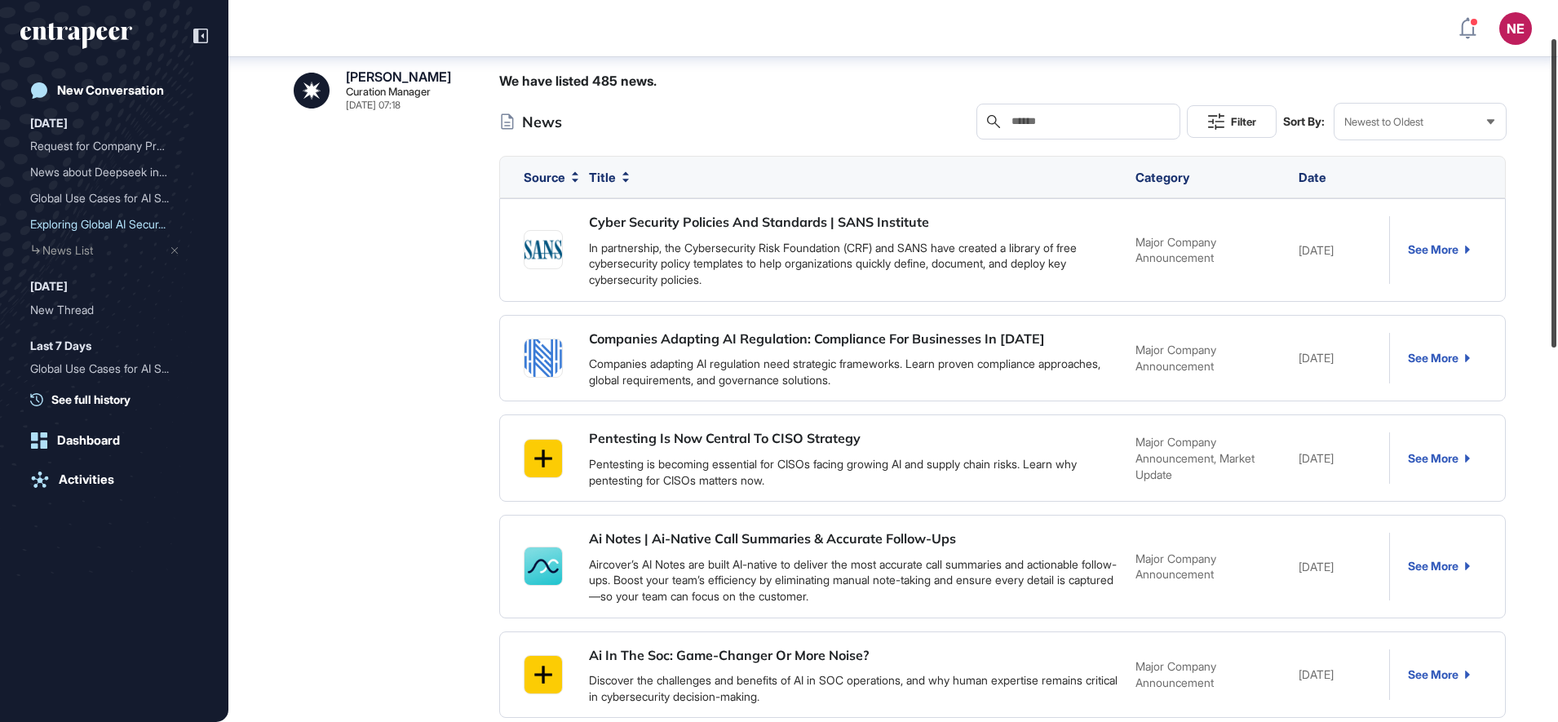
drag, startPoint x: 1556, startPoint y: 504, endPoint x: 1553, endPoint y: 131, distance: 372.7
click at [1553, 131] on div at bounding box center [1553, 193] width 5 height 308
click at [1421, 243] on link "See More" at bounding box center [1438, 249] width 62 height 13
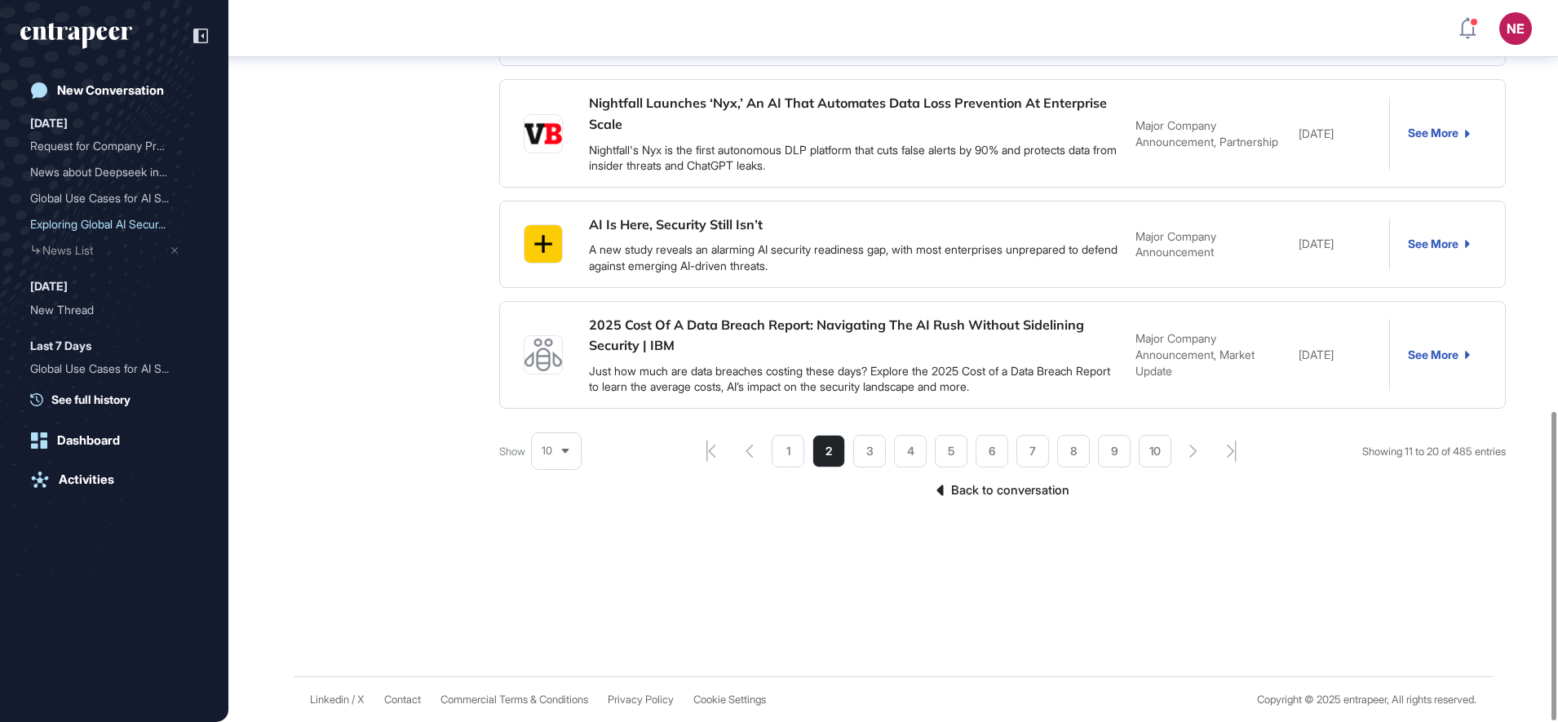
scroll to position [329, 0]
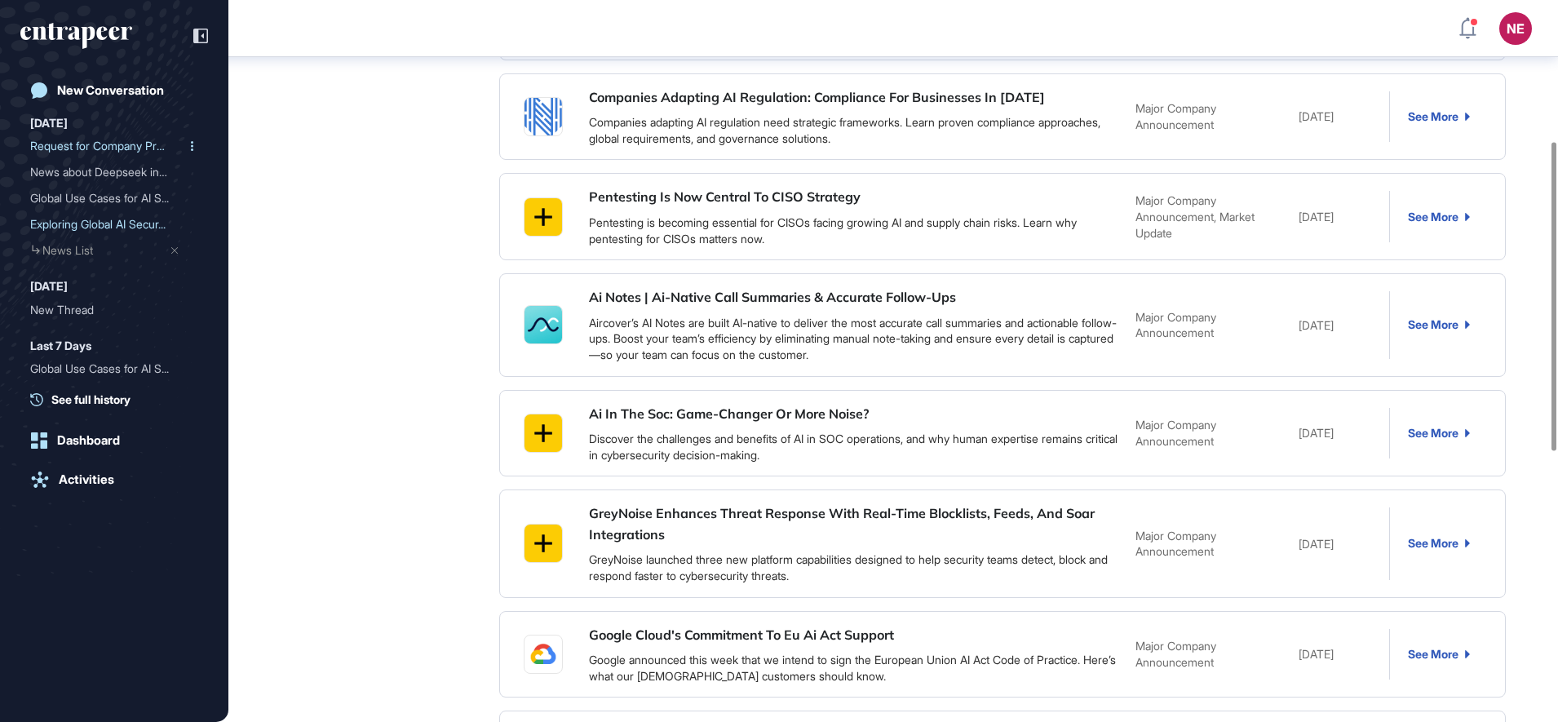
click at [119, 147] on div "Request for Company Profi..." at bounding box center [107, 146] width 155 height 26
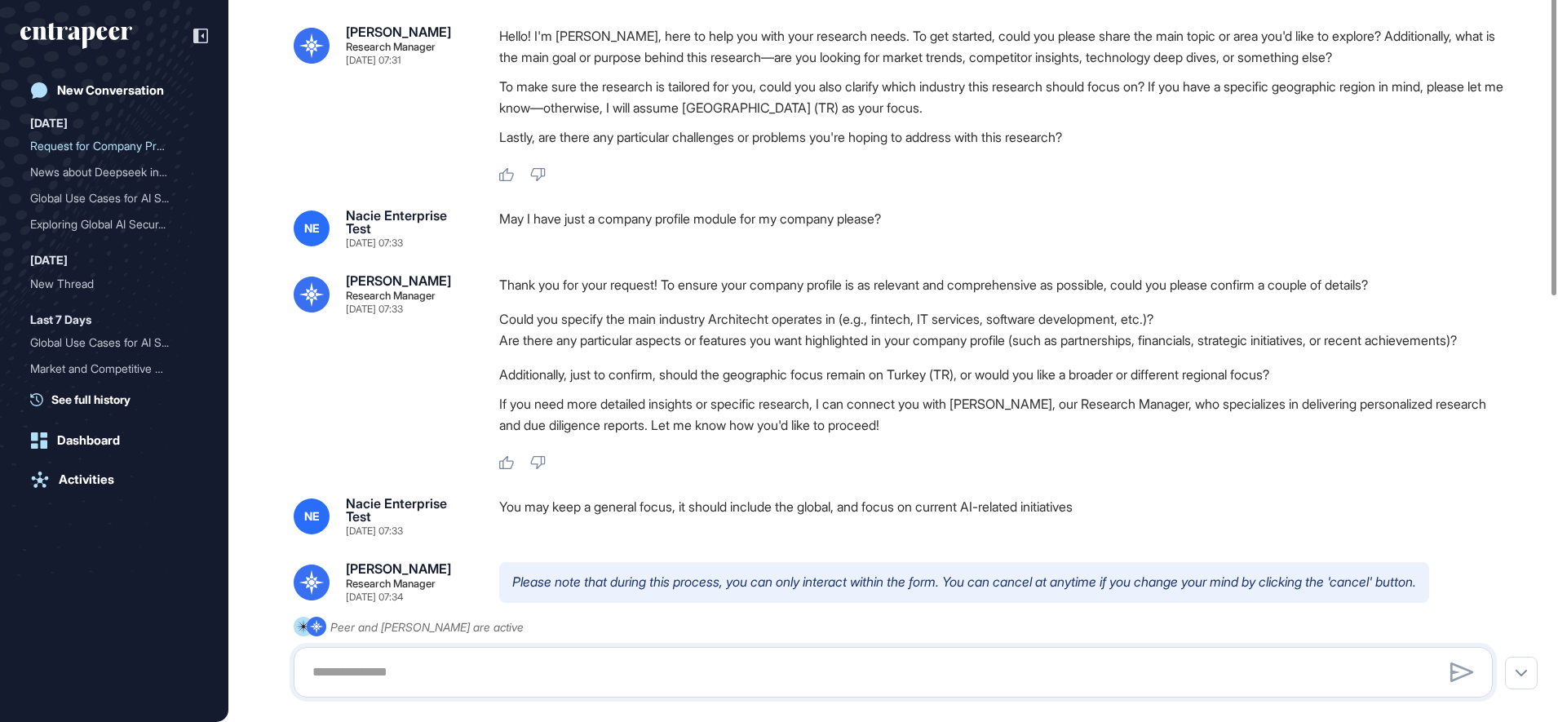
scroll to position [204, 0]
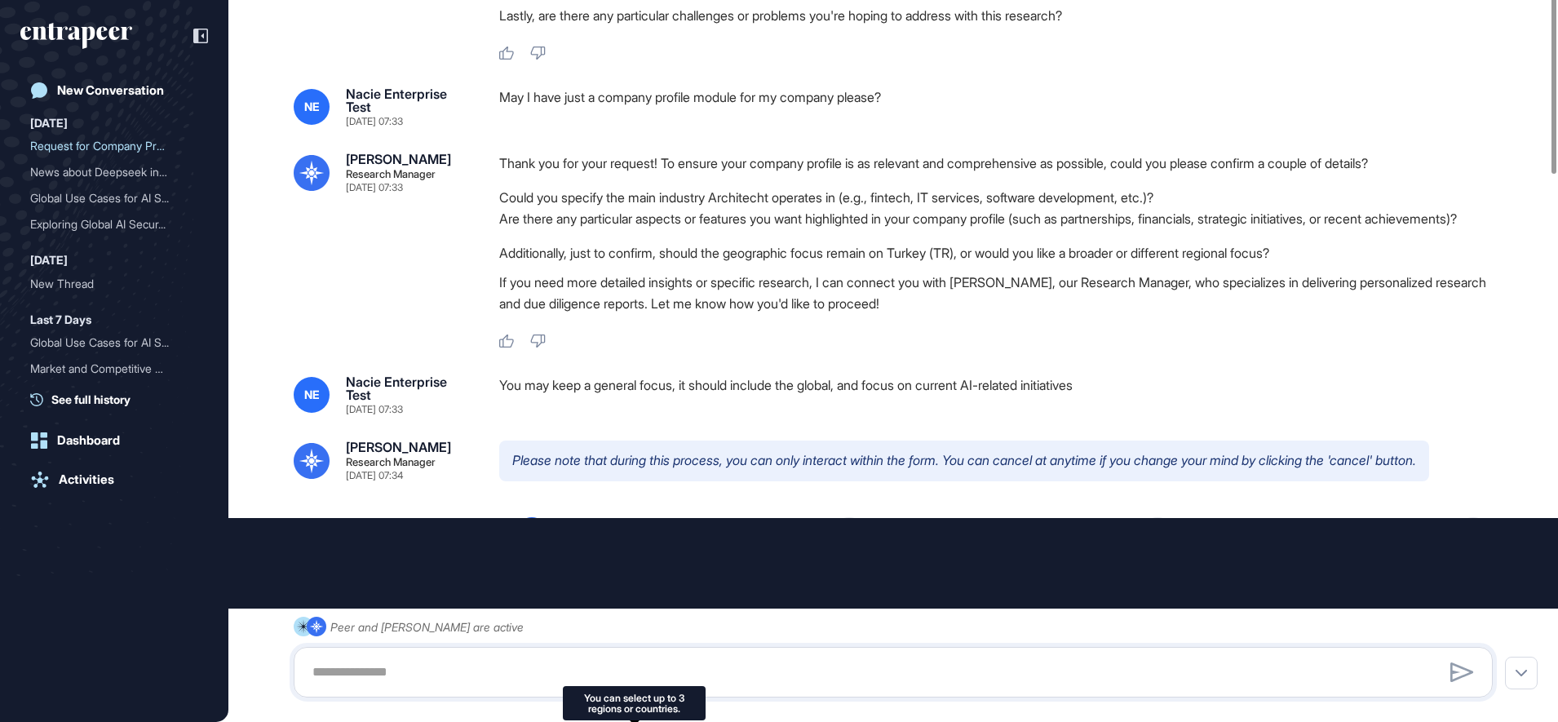
type input "**********"
type input "*"
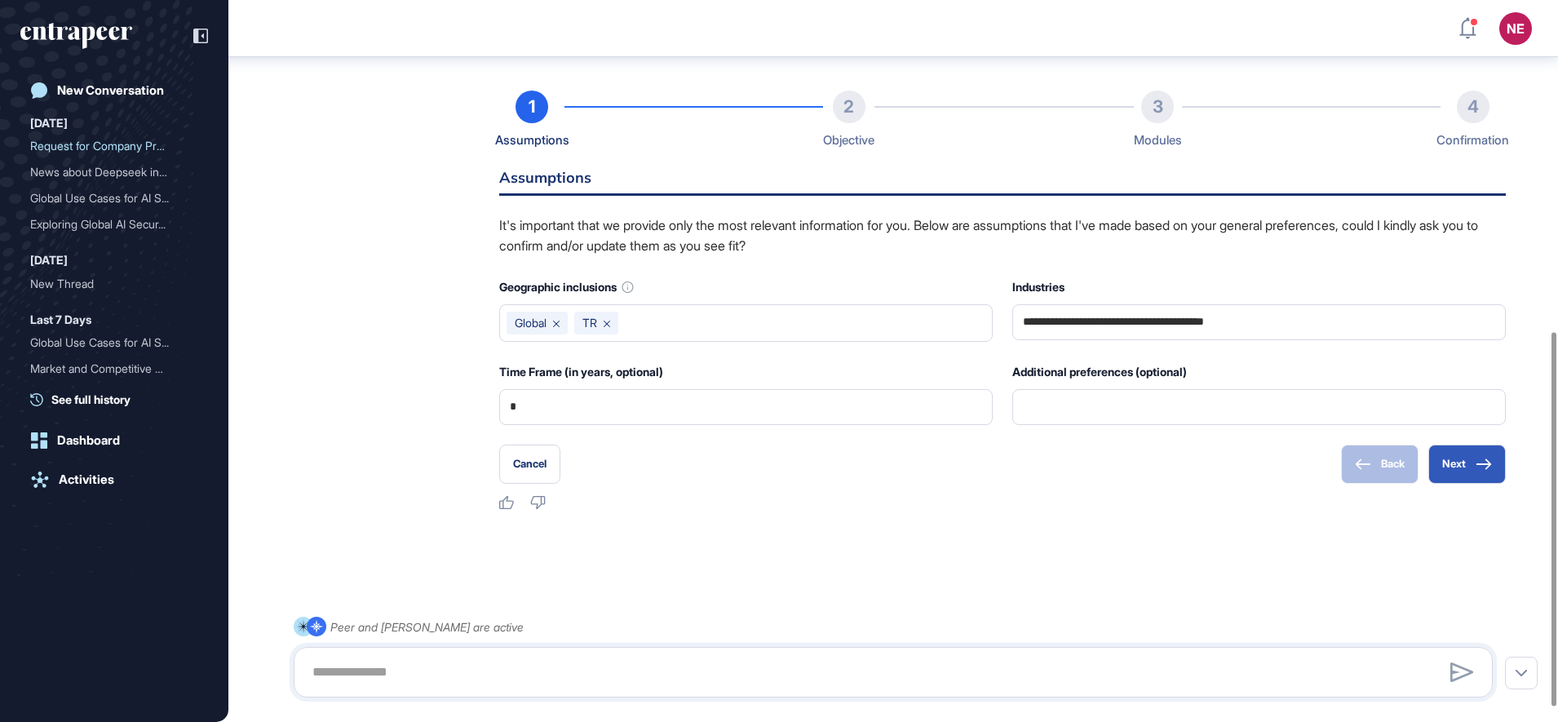
scroll to position [639, 0]
click at [1451, 483] on button "Next" at bounding box center [1466, 463] width 77 height 39
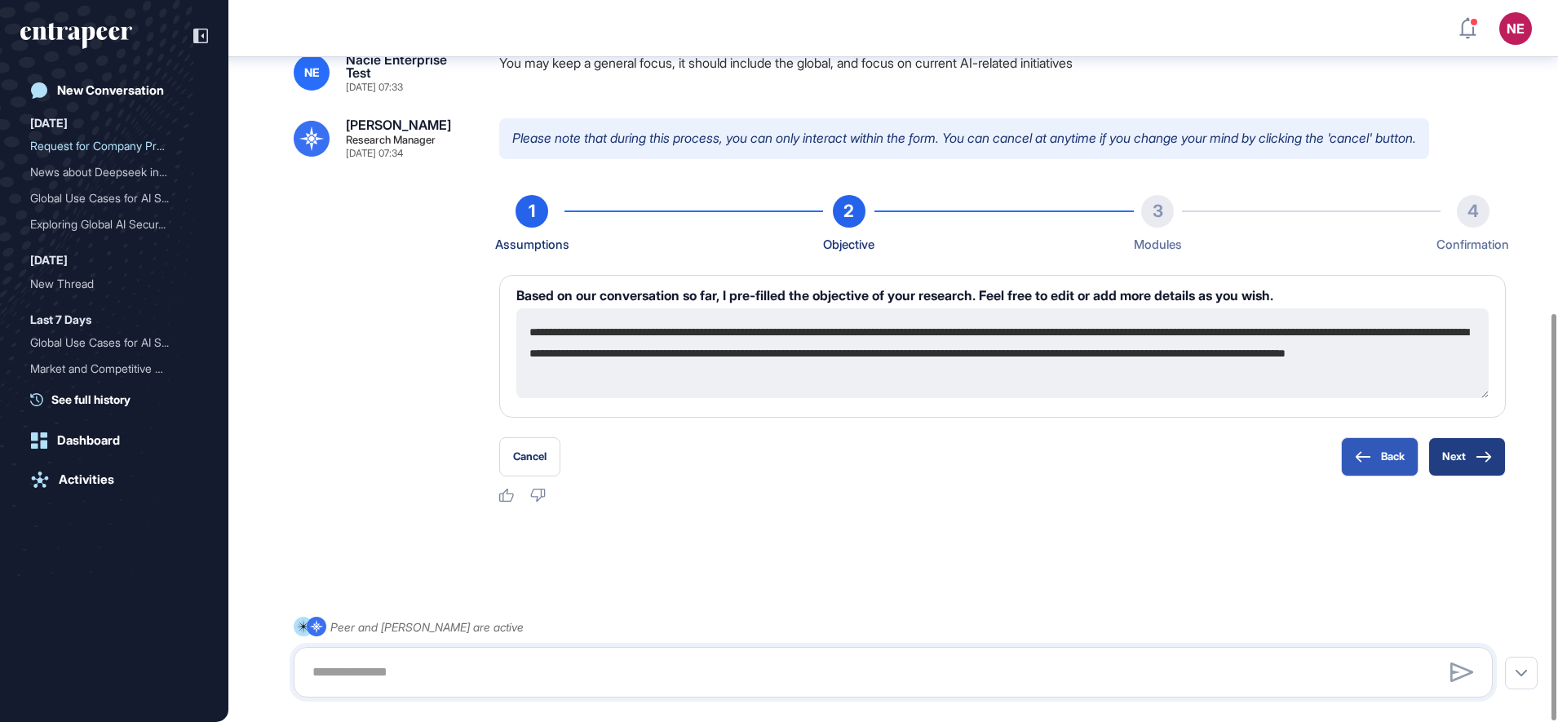
click at [1466, 464] on button "Next" at bounding box center [1466, 456] width 77 height 39
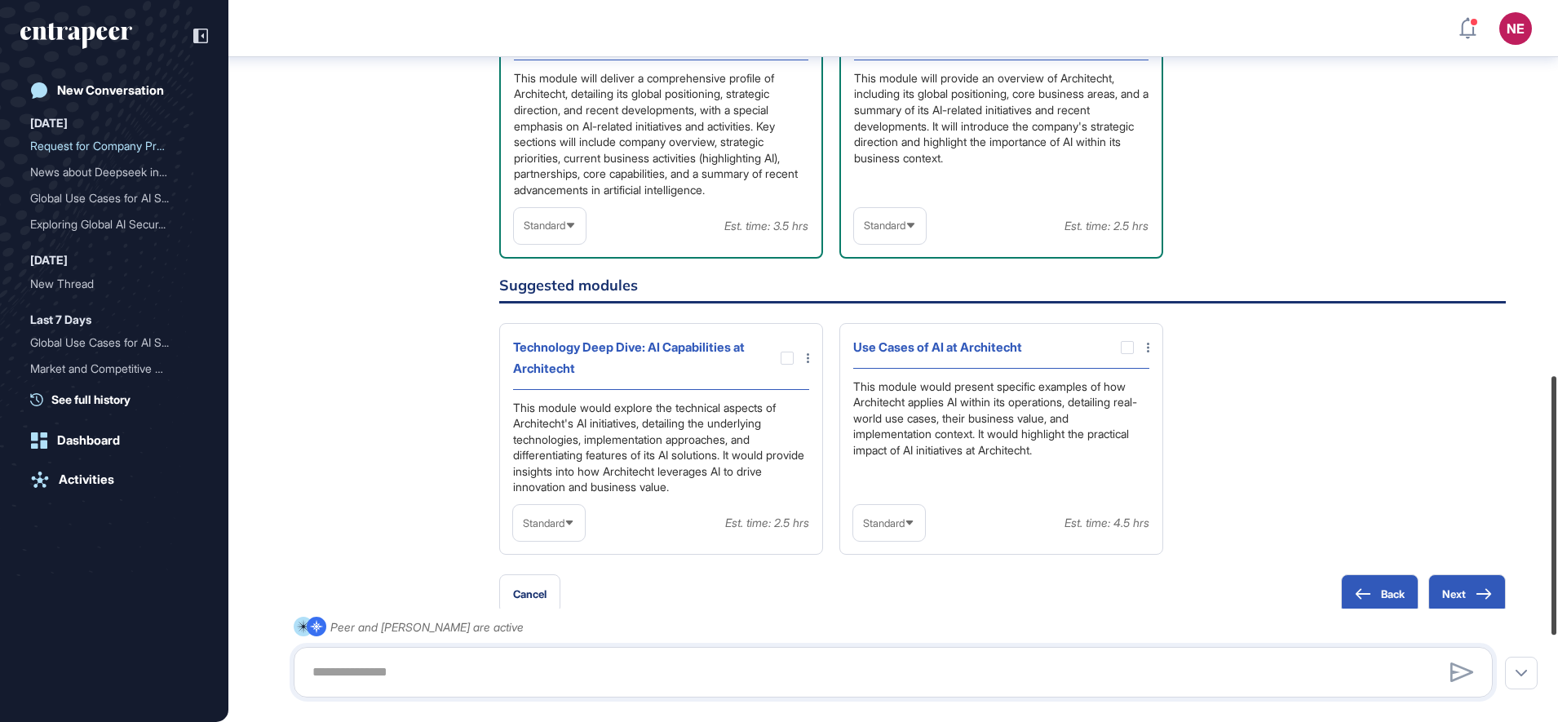
scroll to position [1144, 0]
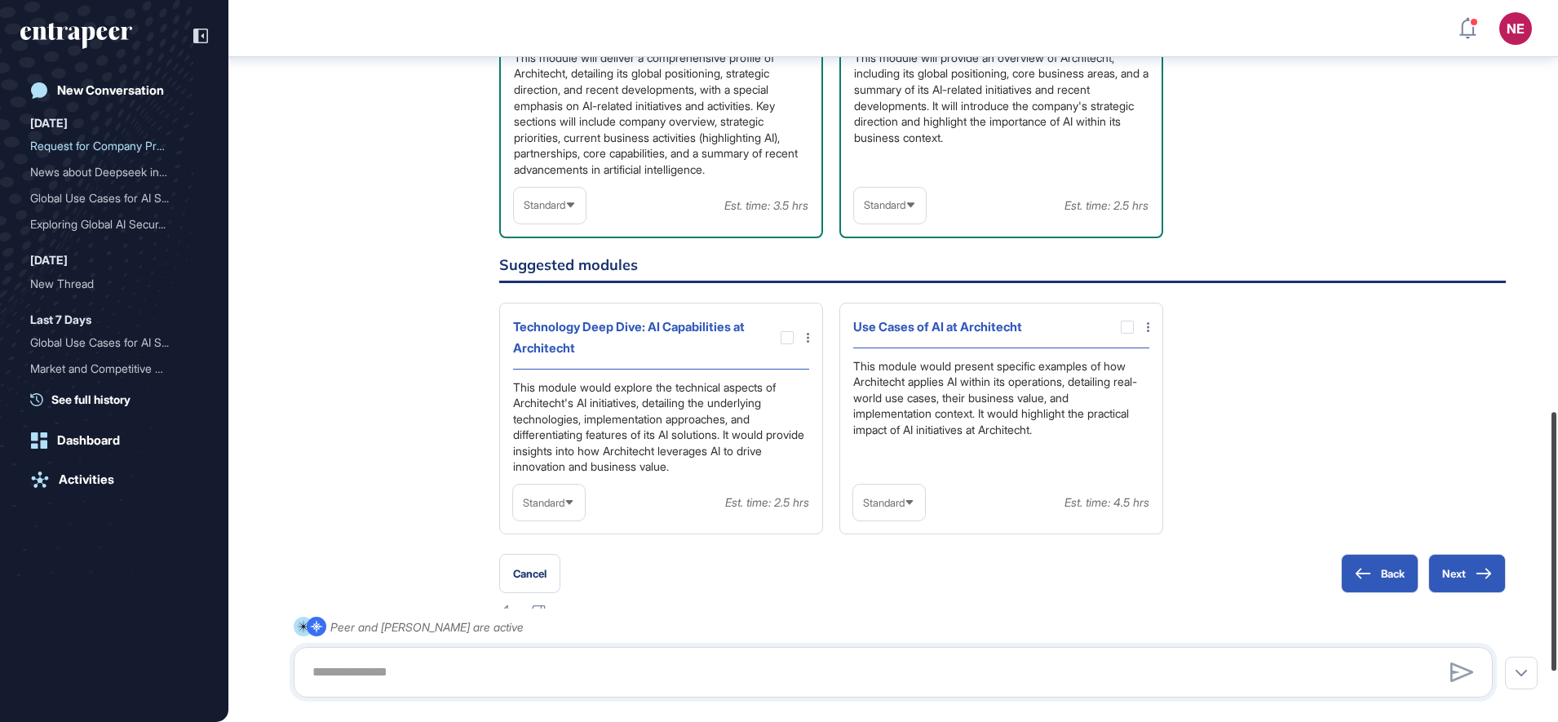
drag, startPoint x: 1561, startPoint y: 254, endPoint x: 1555, endPoint y: 464, distance: 209.7
click at [1555, 464] on div at bounding box center [1553, 541] width 5 height 259
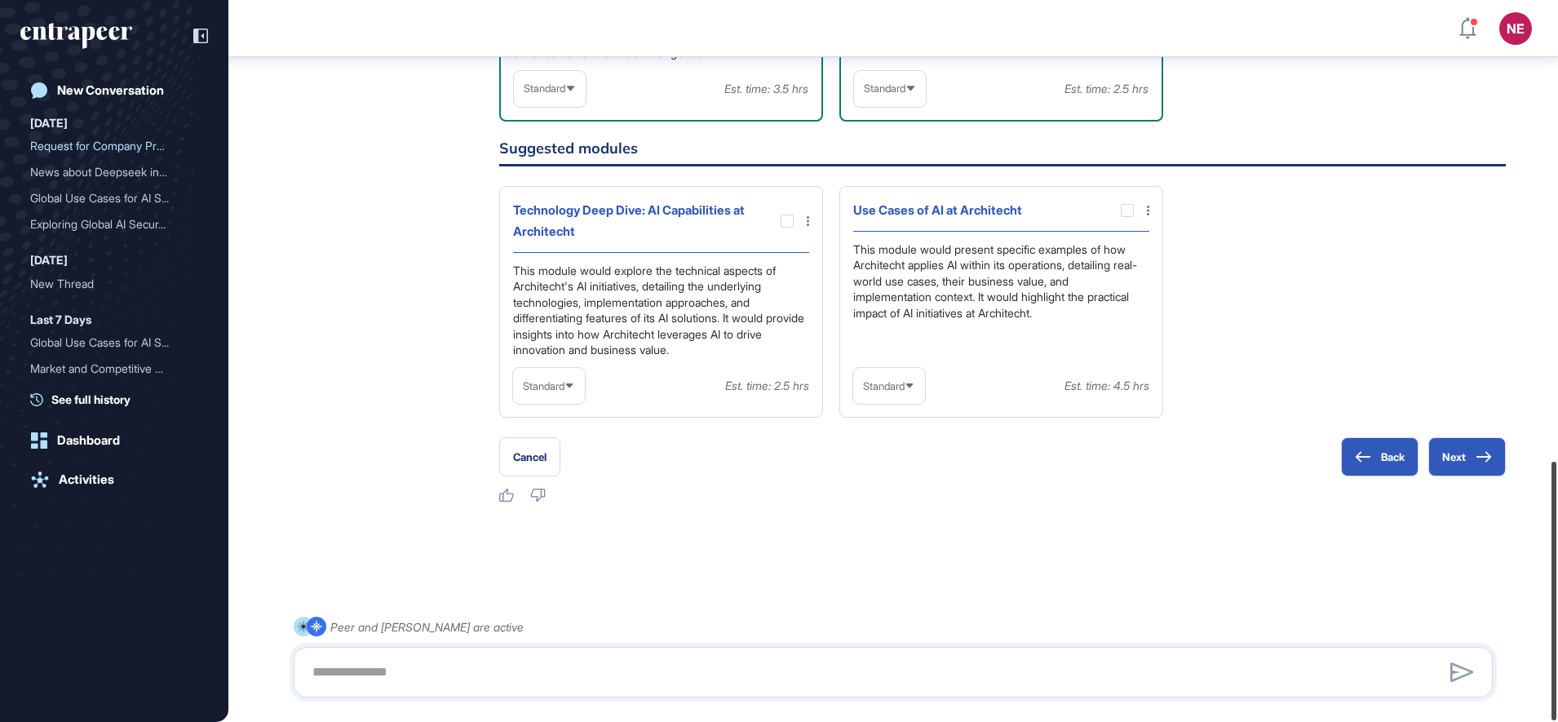
drag, startPoint x: 1556, startPoint y: 515, endPoint x: 1561, endPoint y: 644, distance: 128.9
click at [1557, 644] on html "NE Dashboard Profile My Content Request More Data New Conversation Today Reques…" at bounding box center [779, 361] width 1558 height 722
click at [1475, 454] on icon at bounding box center [1483, 456] width 16 height 11
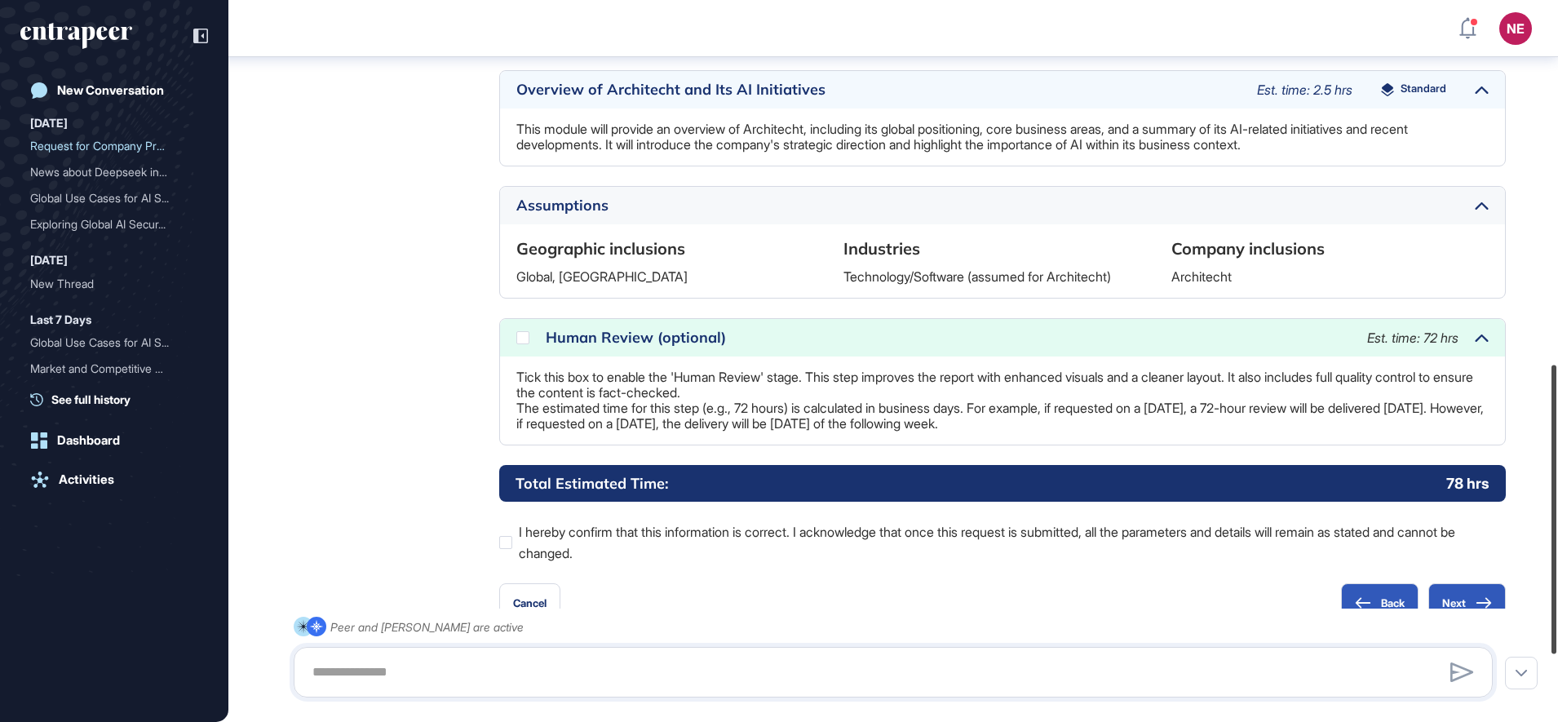
scroll to position [908, 0]
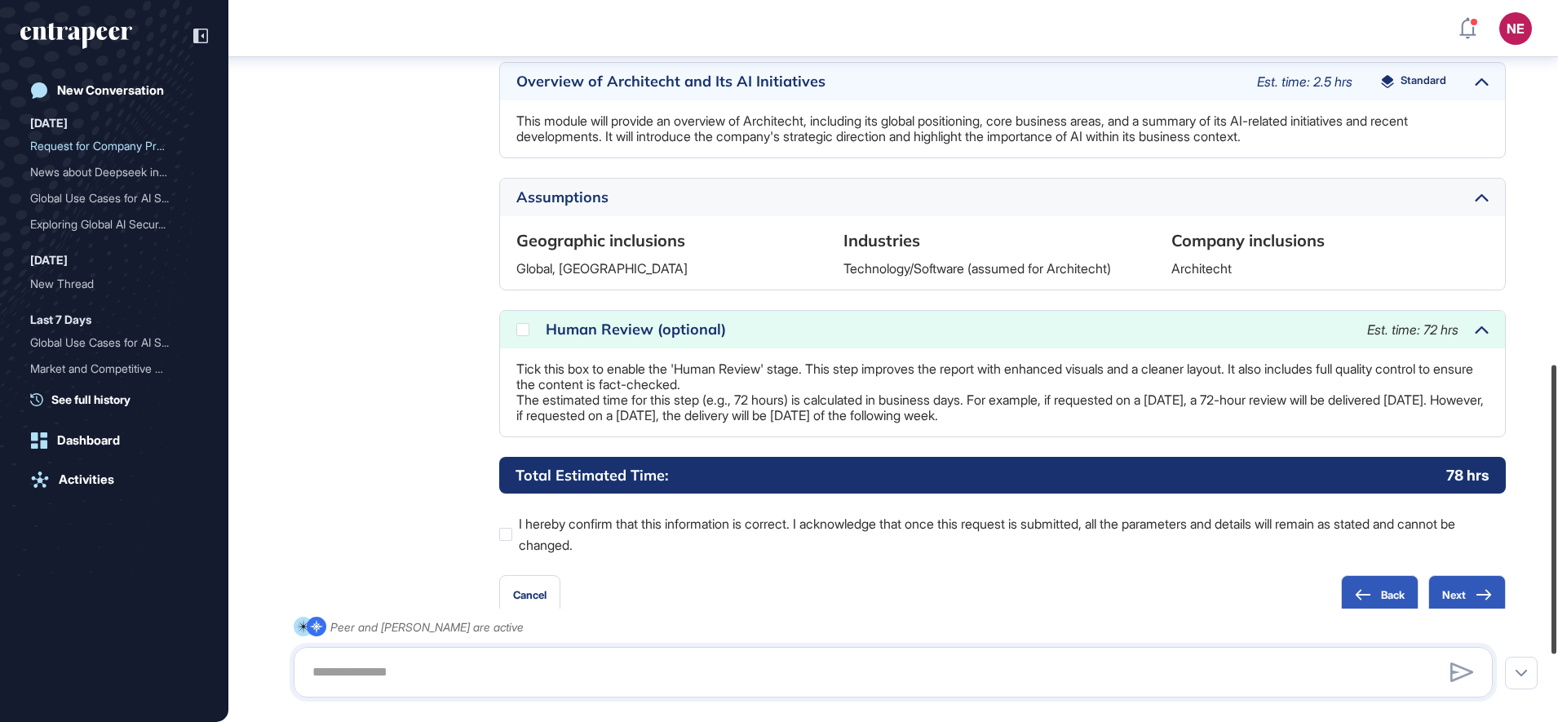
drag, startPoint x: 1561, startPoint y: 326, endPoint x: 1538, endPoint y: 458, distance: 134.1
click at [1557, 454] on html "NE Dashboard Profile My Content Request More Data New Conversation Today Reques…" at bounding box center [779, 361] width 1558 height 722
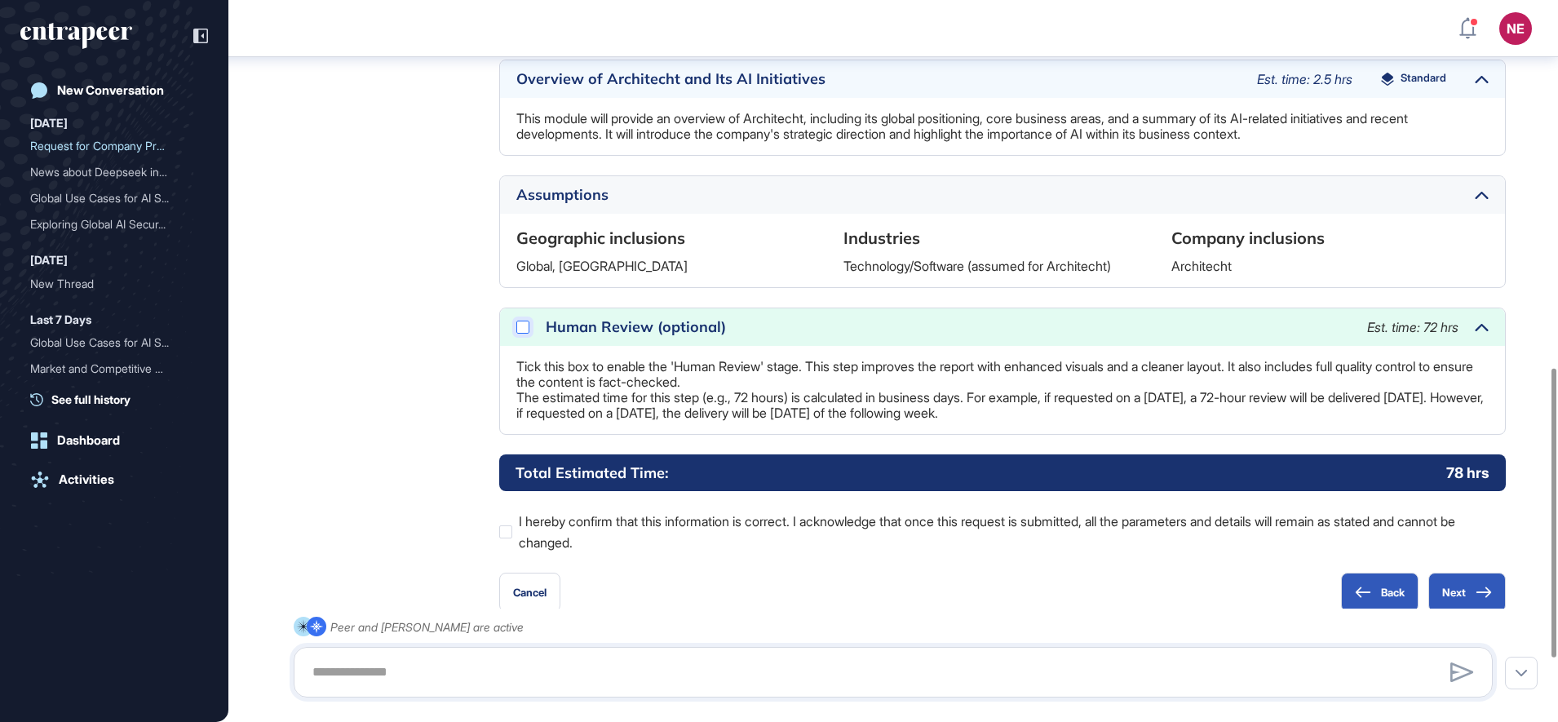
click at [520, 334] on div at bounding box center [522, 326] width 13 height 13
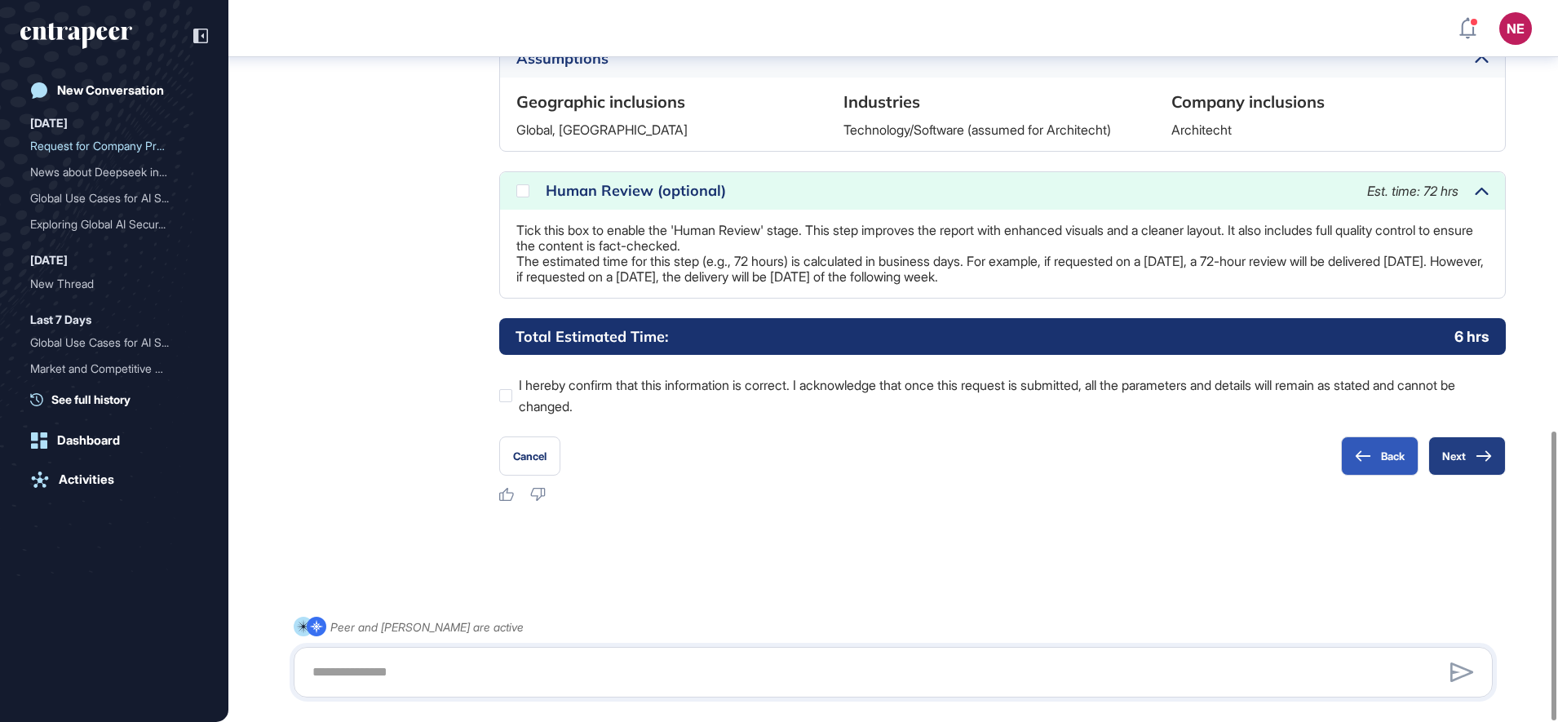
click at [1456, 464] on button "Next" at bounding box center [1466, 455] width 77 height 39
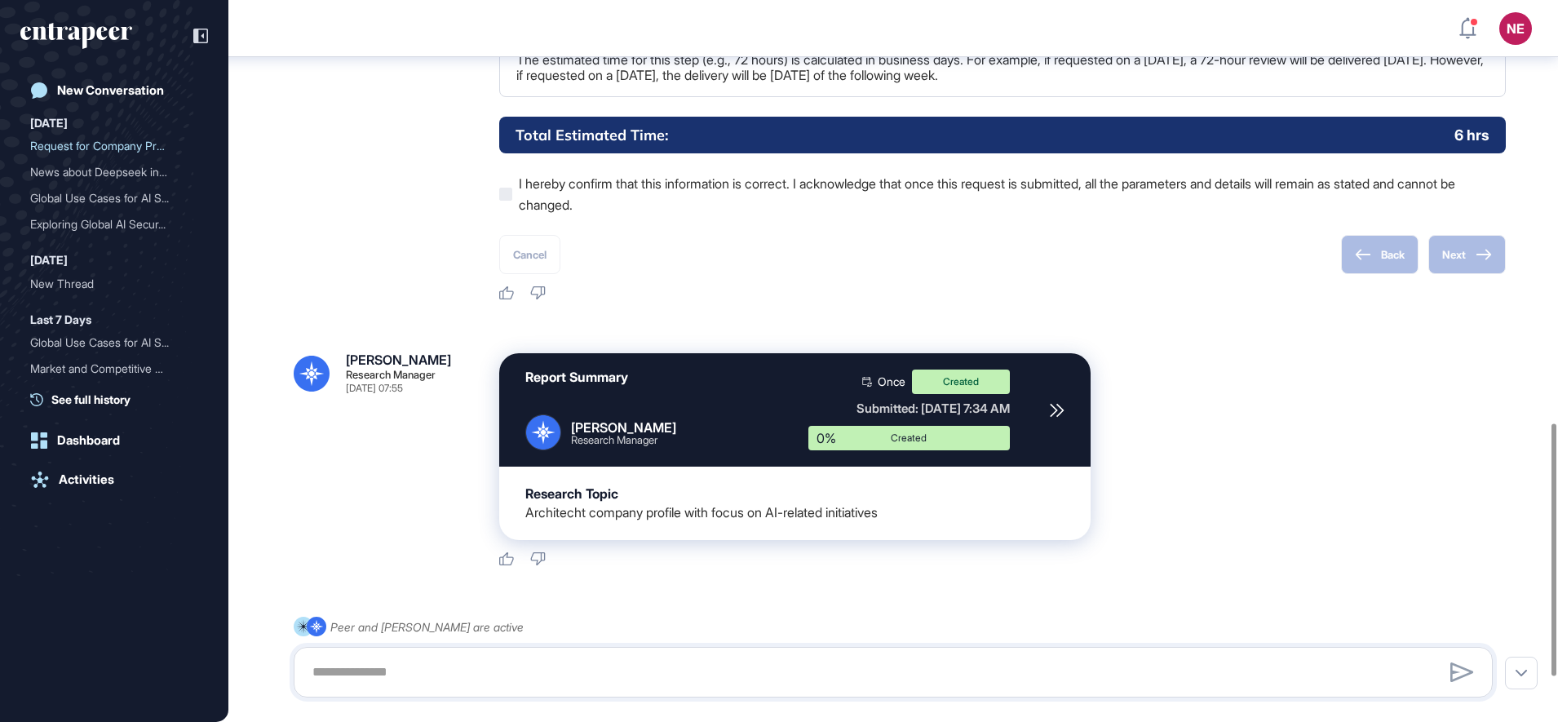
scroll to position [1253, 0]
click at [83, 433] on div "Dashboard" at bounding box center [88, 440] width 63 height 15
click at [100, 473] on div "New Conversation Today Request for Company Profi... News about Deepseek in th..…" at bounding box center [114, 377] width 188 height 607
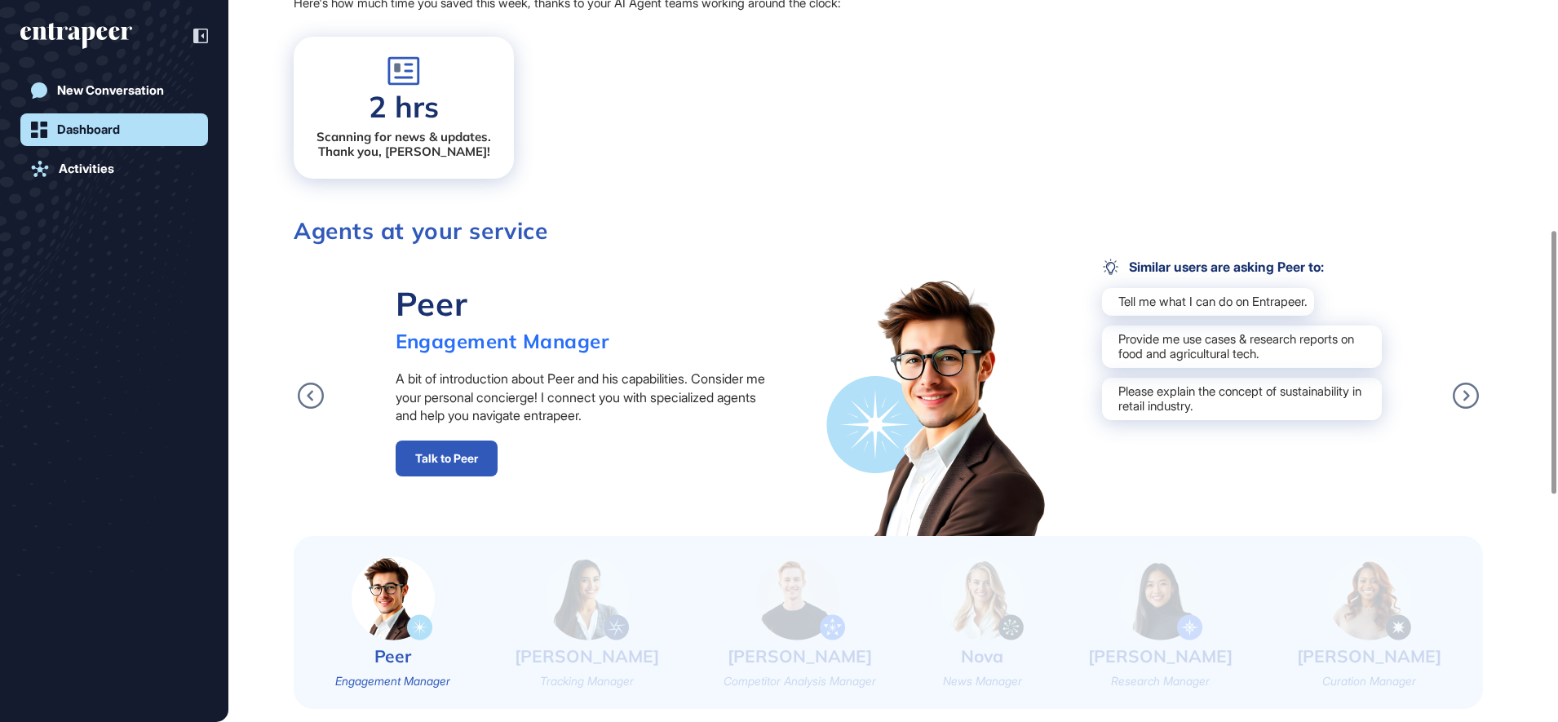
scroll to position [1255, 0]
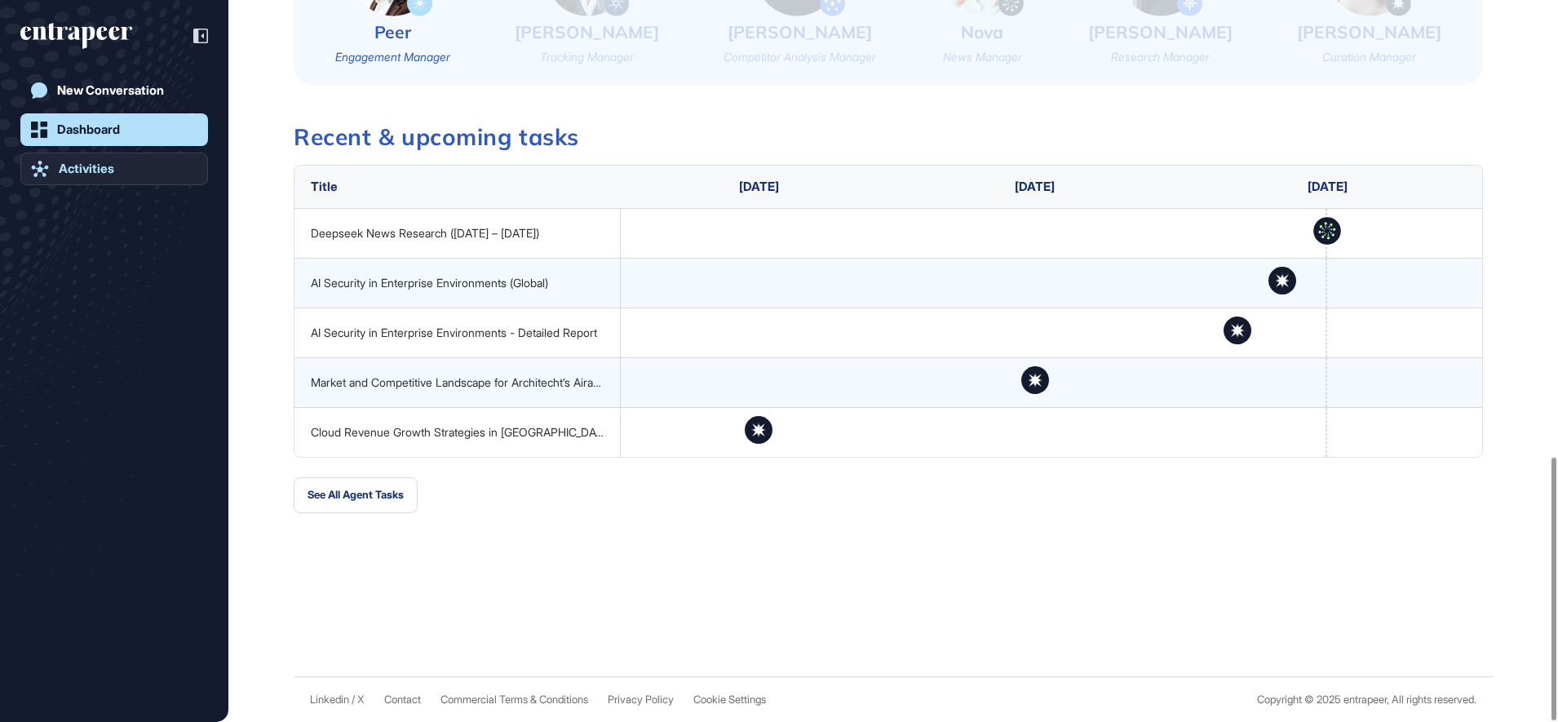
click at [99, 172] on div "Activities" at bounding box center [86, 168] width 55 height 15
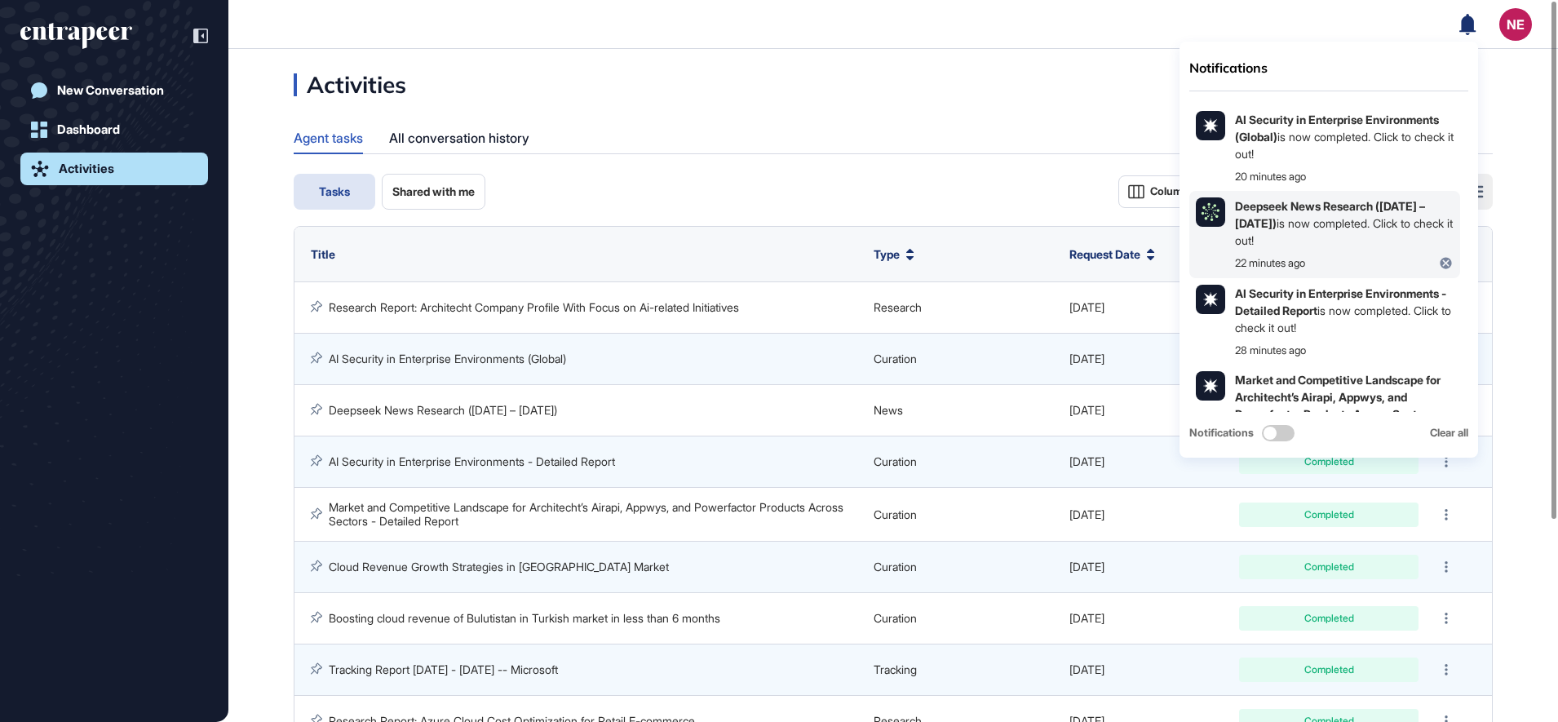
click at [1309, 231] on div "Deepseek News Research (July 31 – August 28, 2025) is now completed. Click to c…" at bounding box center [1344, 222] width 219 height 51
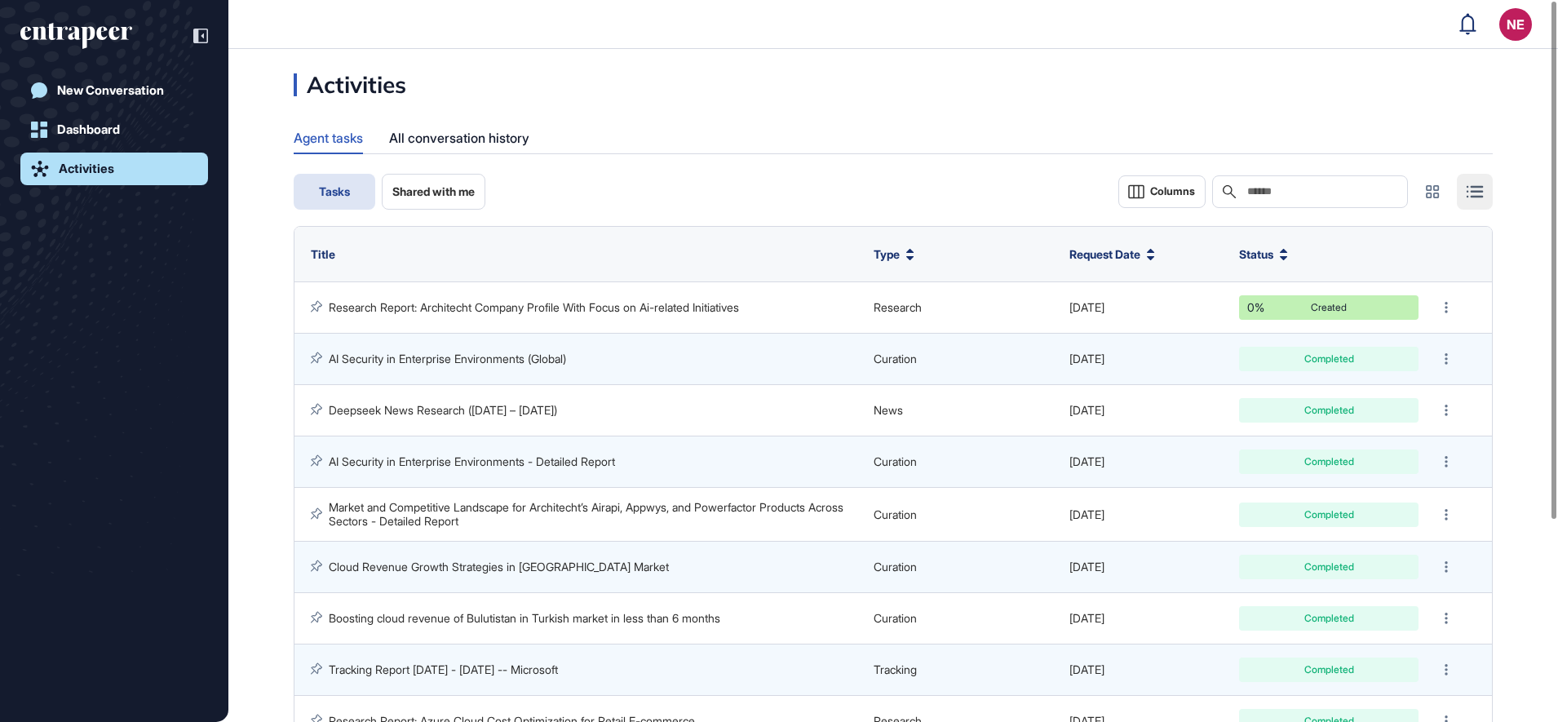
click at [256, 367] on div "Activities Agent tasks All conversation history Tasks Shared with me Columns Se…" at bounding box center [892, 502] width 1329 height 859
click at [458, 148] on div "All conversation history" at bounding box center [459, 138] width 140 height 32
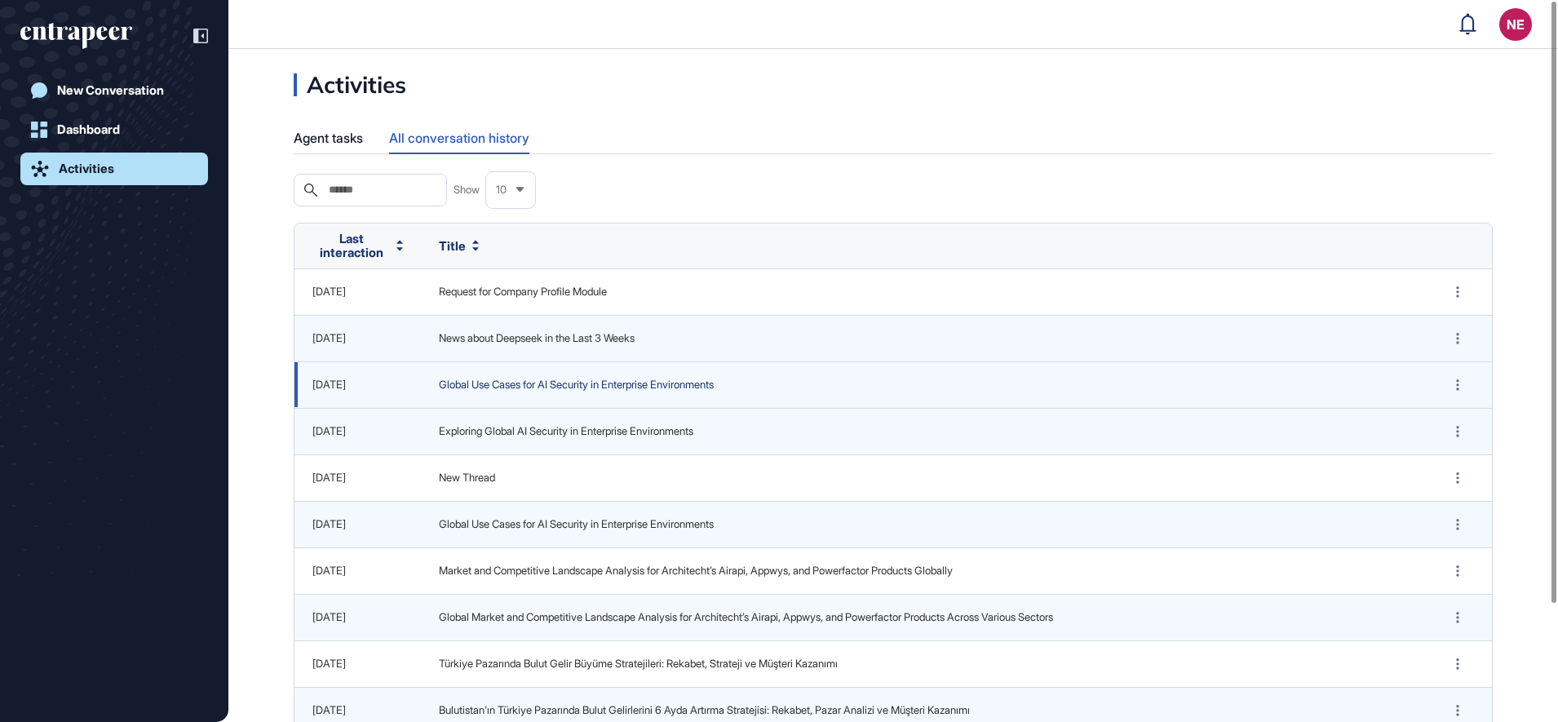
click at [533, 391] on span "Global Use Cases for AI Security in Enterprise Environments" at bounding box center [924, 385] width 971 height 16
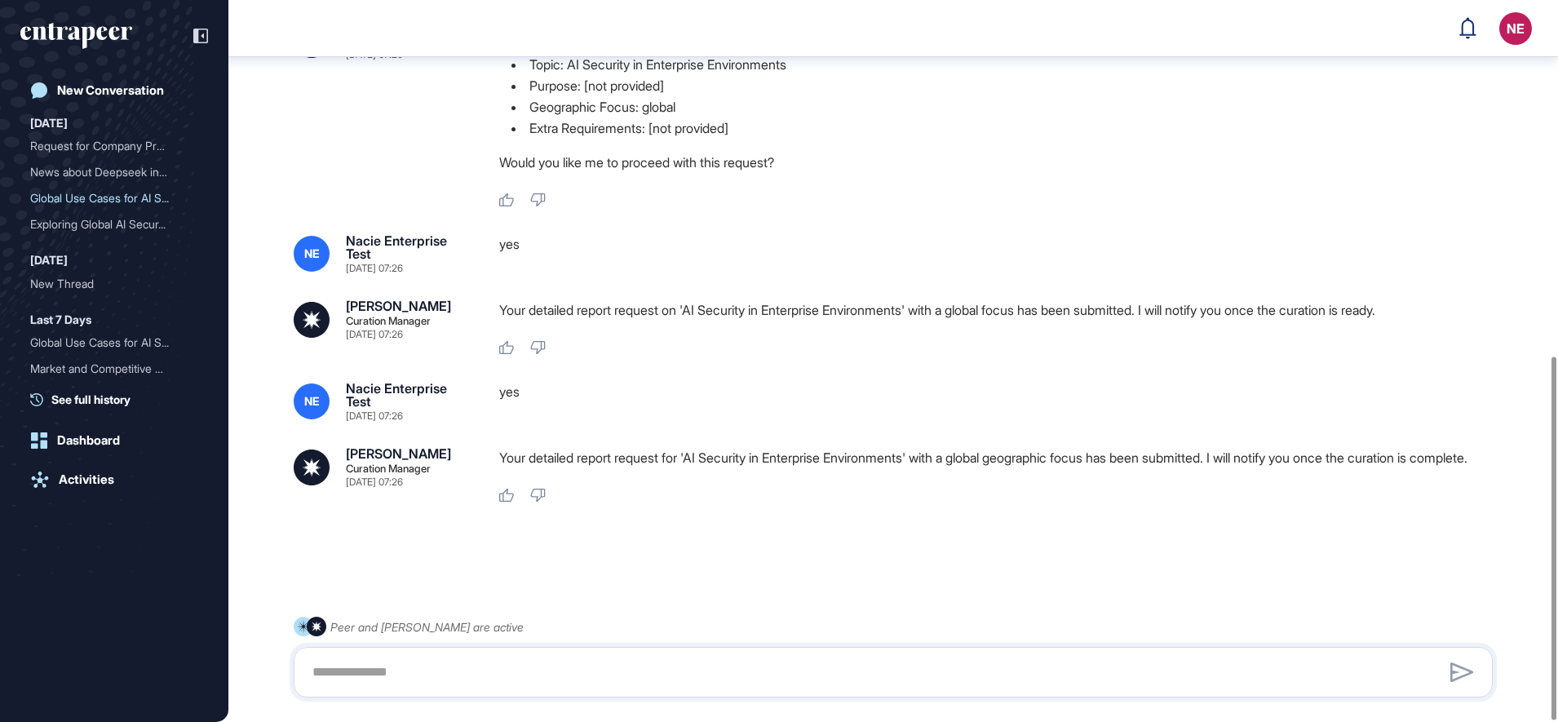
scroll to position [706, 0]
click at [86, 221] on div "Exploring Global AI Secur..." at bounding box center [107, 224] width 155 height 26
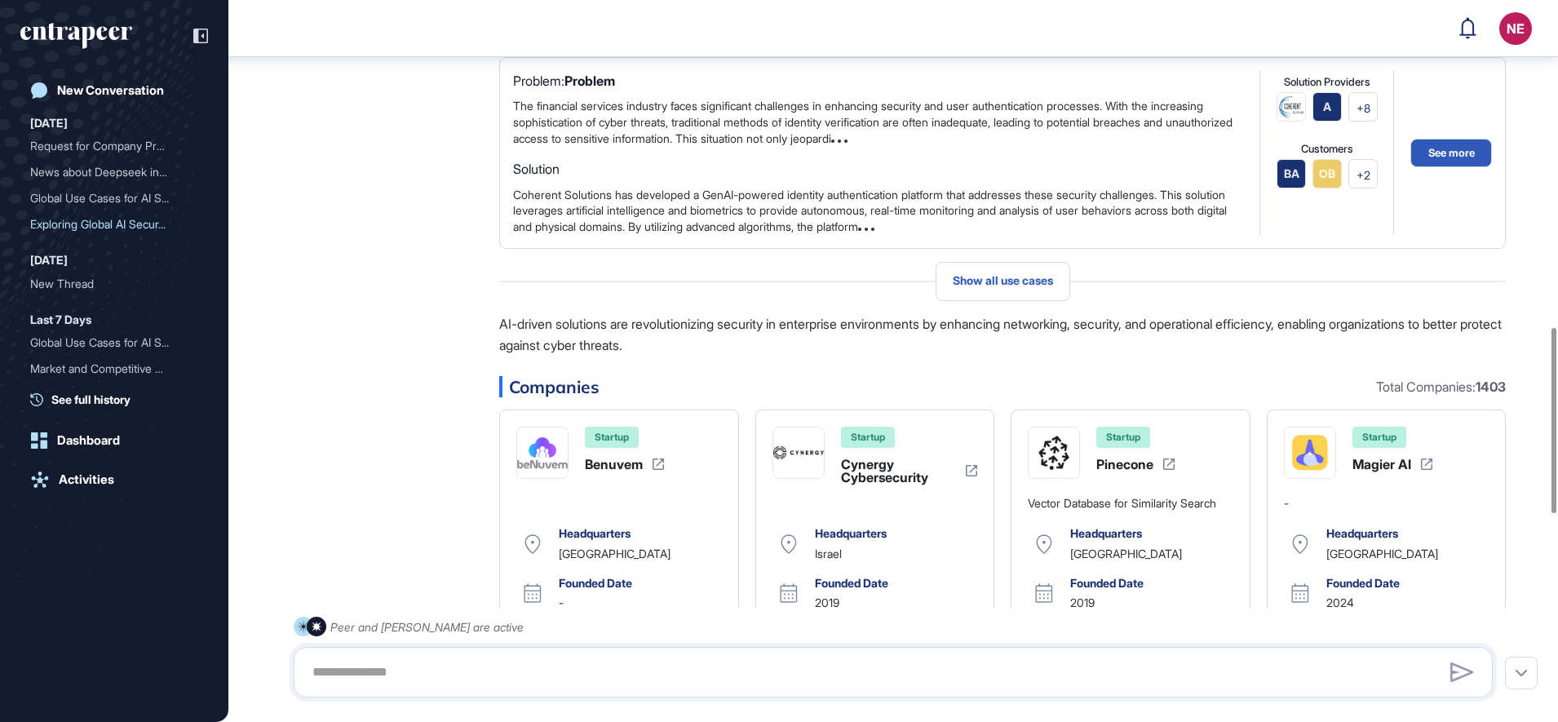
scroll to position [1271, 0]
click at [378, 506] on div "Curie Curation Manager Aug 28, 2025 07:18 The comprehensive search on AI Securi…" at bounding box center [893, 511] width 1199 height 1596
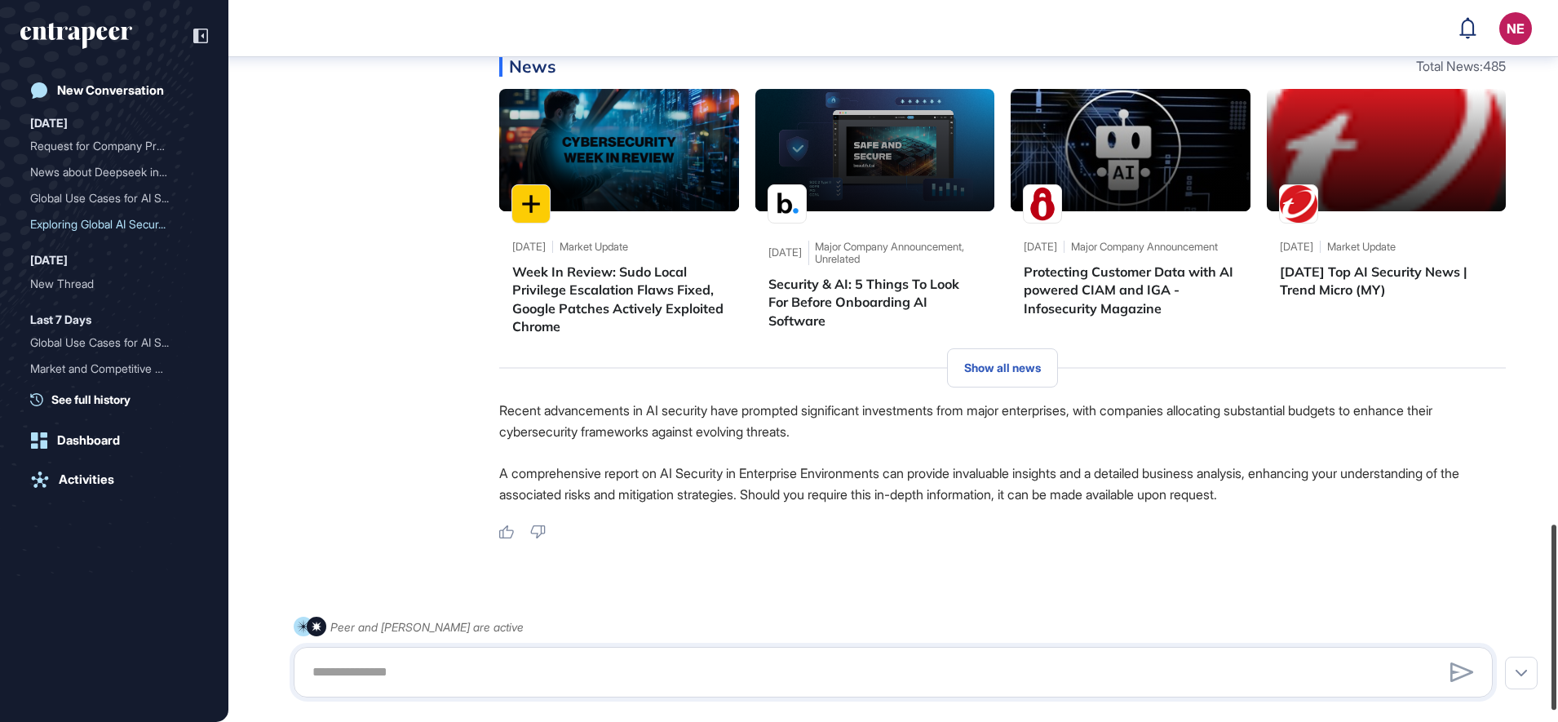
drag, startPoint x: 1558, startPoint y: 461, endPoint x: 1485, endPoint y: 592, distance: 150.0
click at [1551, 619] on div at bounding box center [1553, 616] width 5 height 185
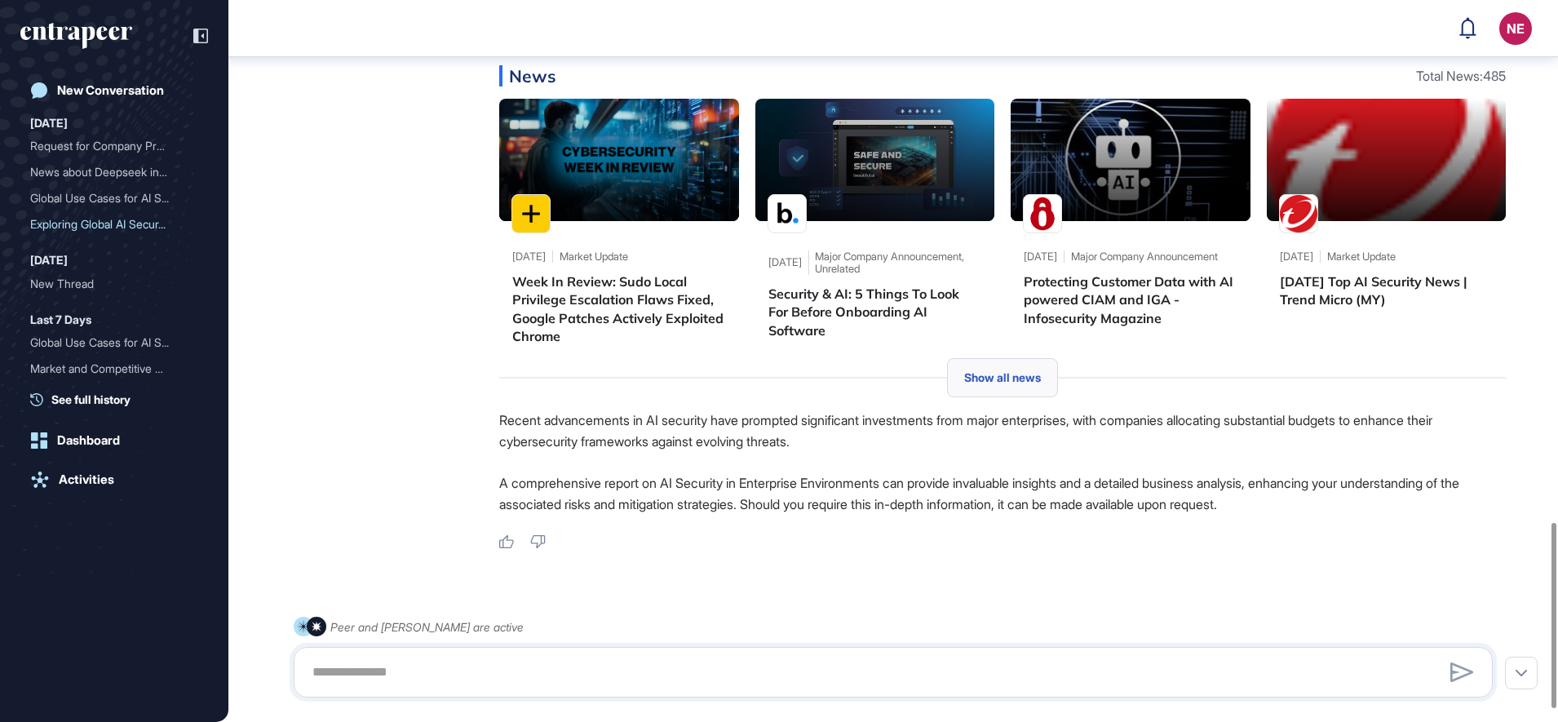
click at [1031, 383] on span "Show all news" at bounding box center [1002, 377] width 77 height 13
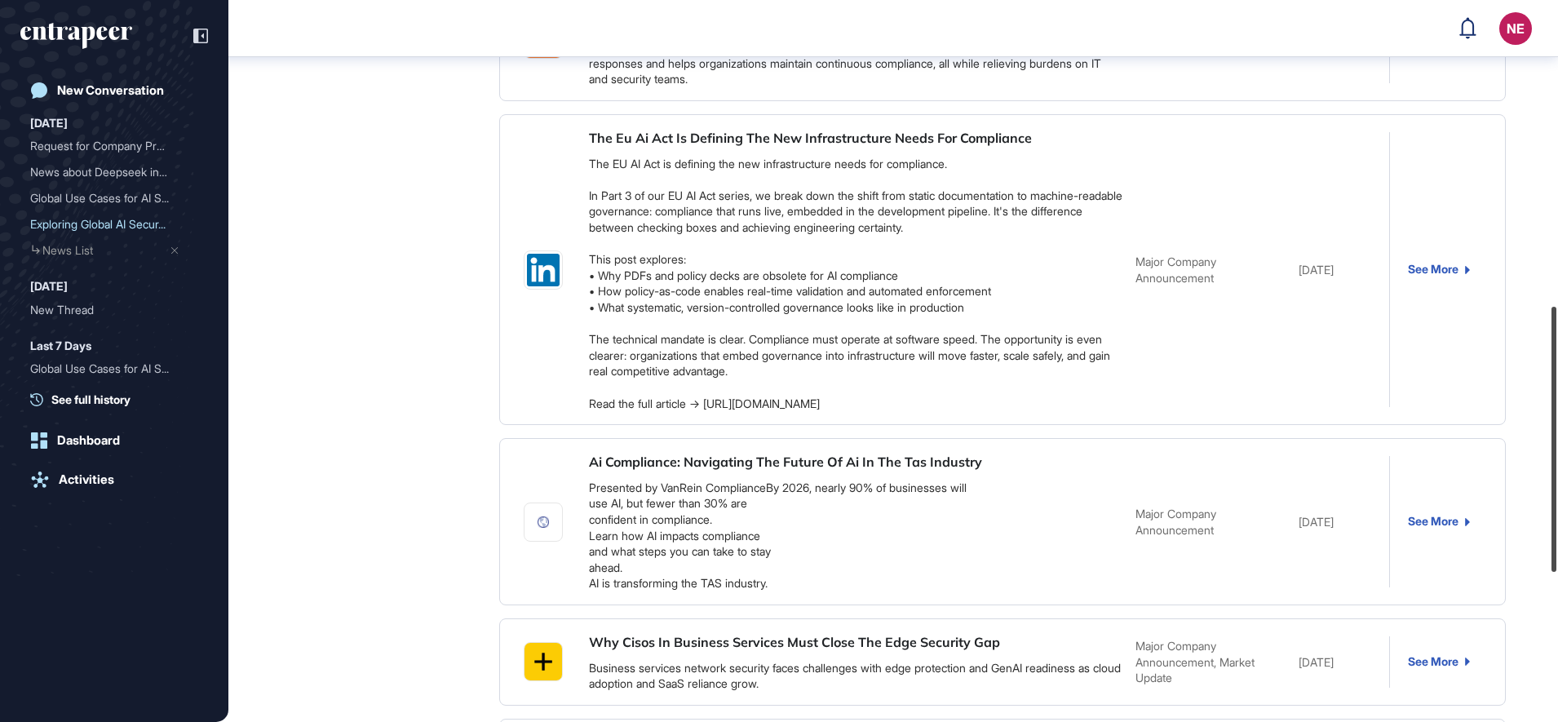
scroll to position [824, 0]
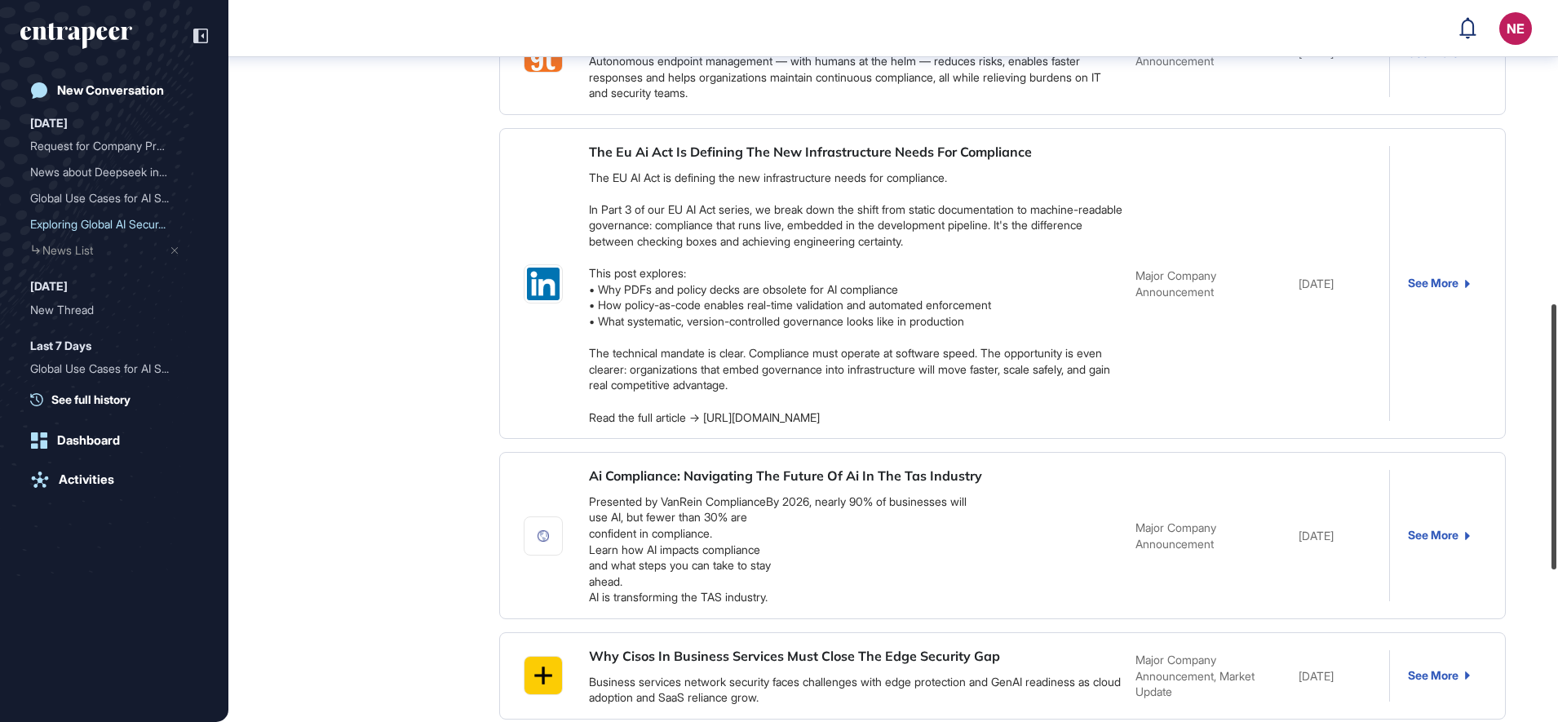
drag, startPoint x: 1561, startPoint y: 205, endPoint x: 1561, endPoint y: 493, distance: 287.0
click at [1557, 493] on html "NE Dashboard Profile My Content Request More Data New Conversation Today Reques…" at bounding box center [779, 361] width 1558 height 722
click at [505, 475] on div "Ai Compliance: Navigating The Future Of Ai In The Tas Industry Presented by Van…" at bounding box center [1002, 535] width 1006 height 167
click at [391, 434] on div "Curie Curation Manager Aug 28, 2025 07:18 We have listed 485 news. News Search …" at bounding box center [893, 129] width 1199 height 1589
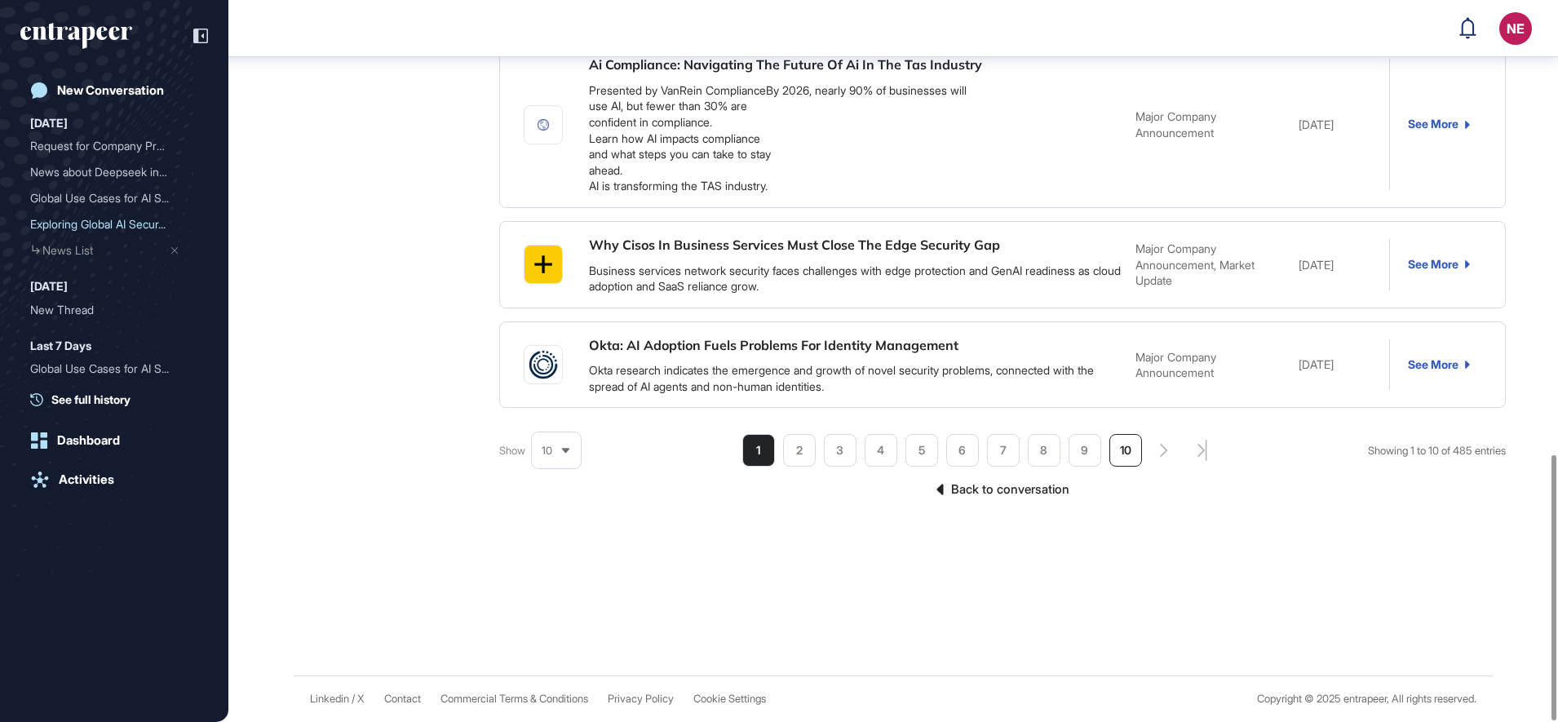
click at [1117, 452] on li "10" at bounding box center [1125, 450] width 33 height 33
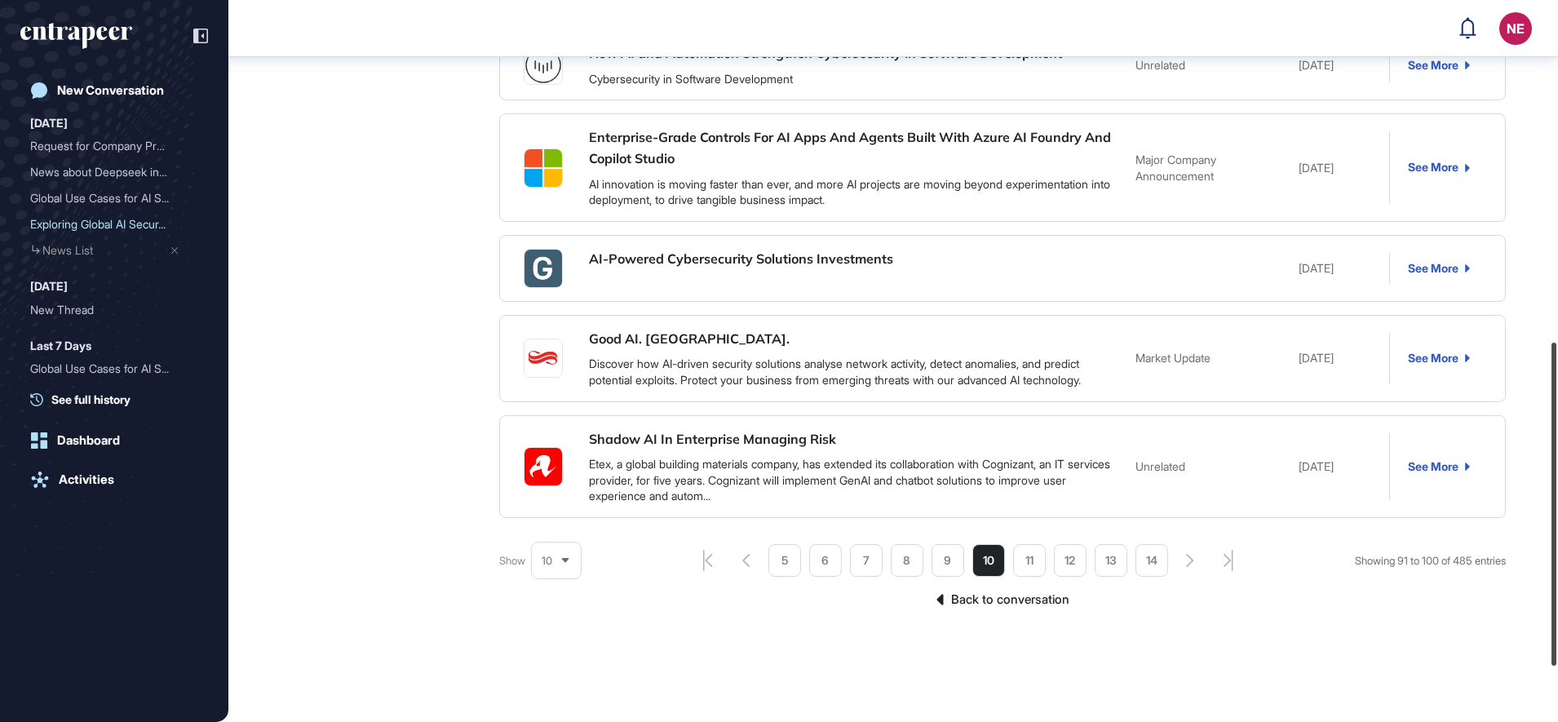
scroll to position [865, 0]
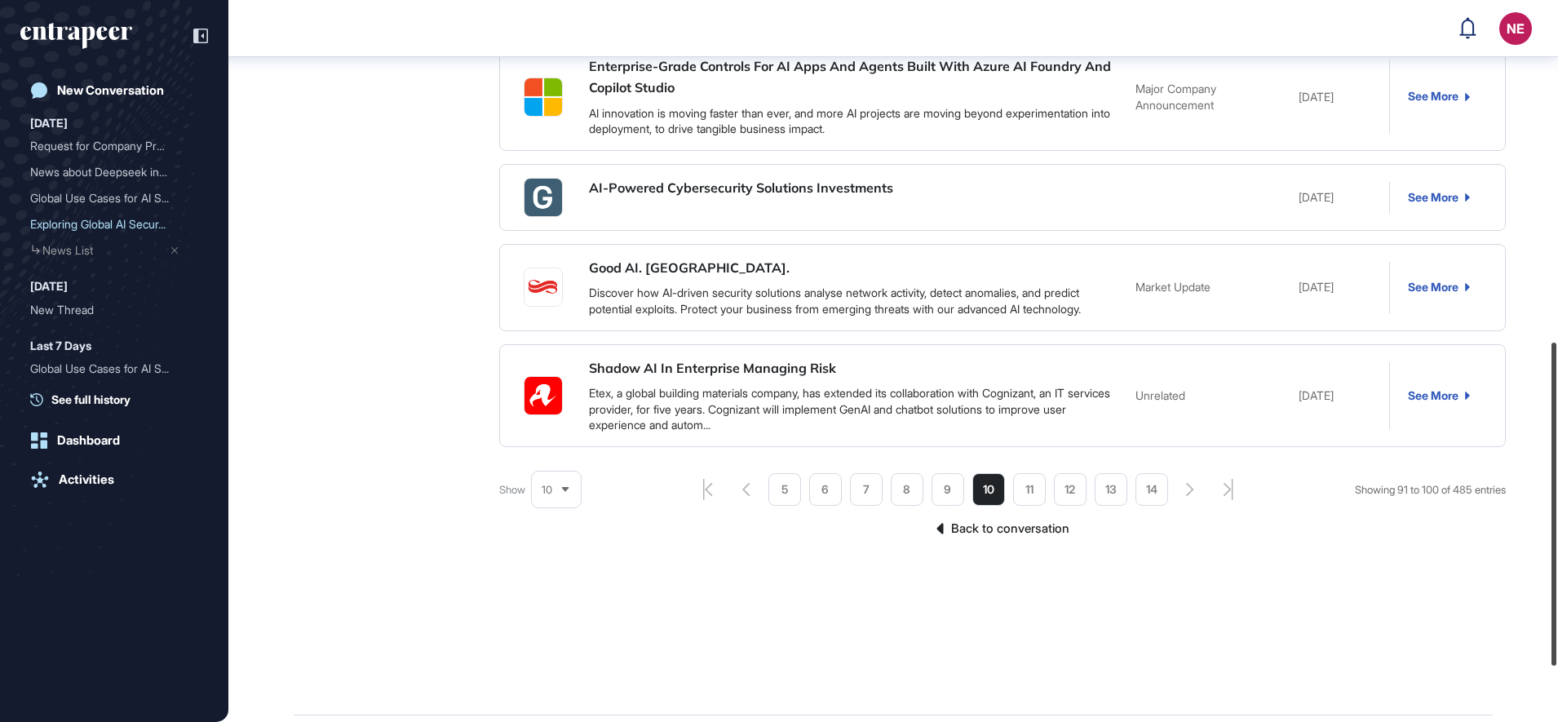
drag, startPoint x: 1556, startPoint y: 192, endPoint x: 1481, endPoint y: 585, distance: 399.3
click at [1557, 580] on html "NE Dashboard Profile My Content Request More Data New Conversation Today Reques…" at bounding box center [779, 361] width 1558 height 722
click at [703, 479] on icon "aiagent-pagination-first-page-button" at bounding box center [708, 489] width 10 height 21
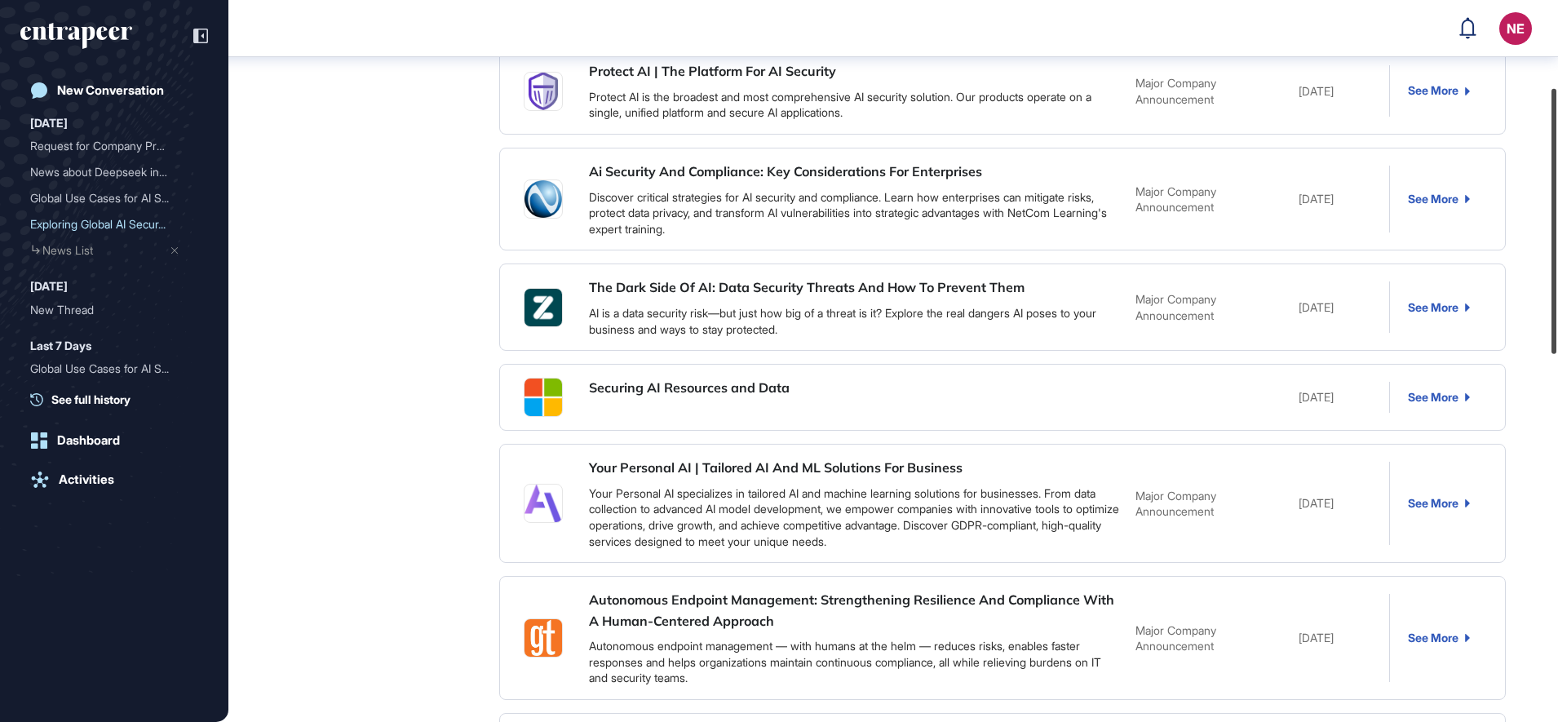
scroll to position [236, 0]
drag, startPoint x: 1556, startPoint y: 391, endPoint x: 1549, endPoint y: 161, distance: 230.9
click at [1551, 161] on div at bounding box center [1553, 221] width 5 height 265
click at [1435, 398] on link "See More" at bounding box center [1438, 399] width 62 height 13
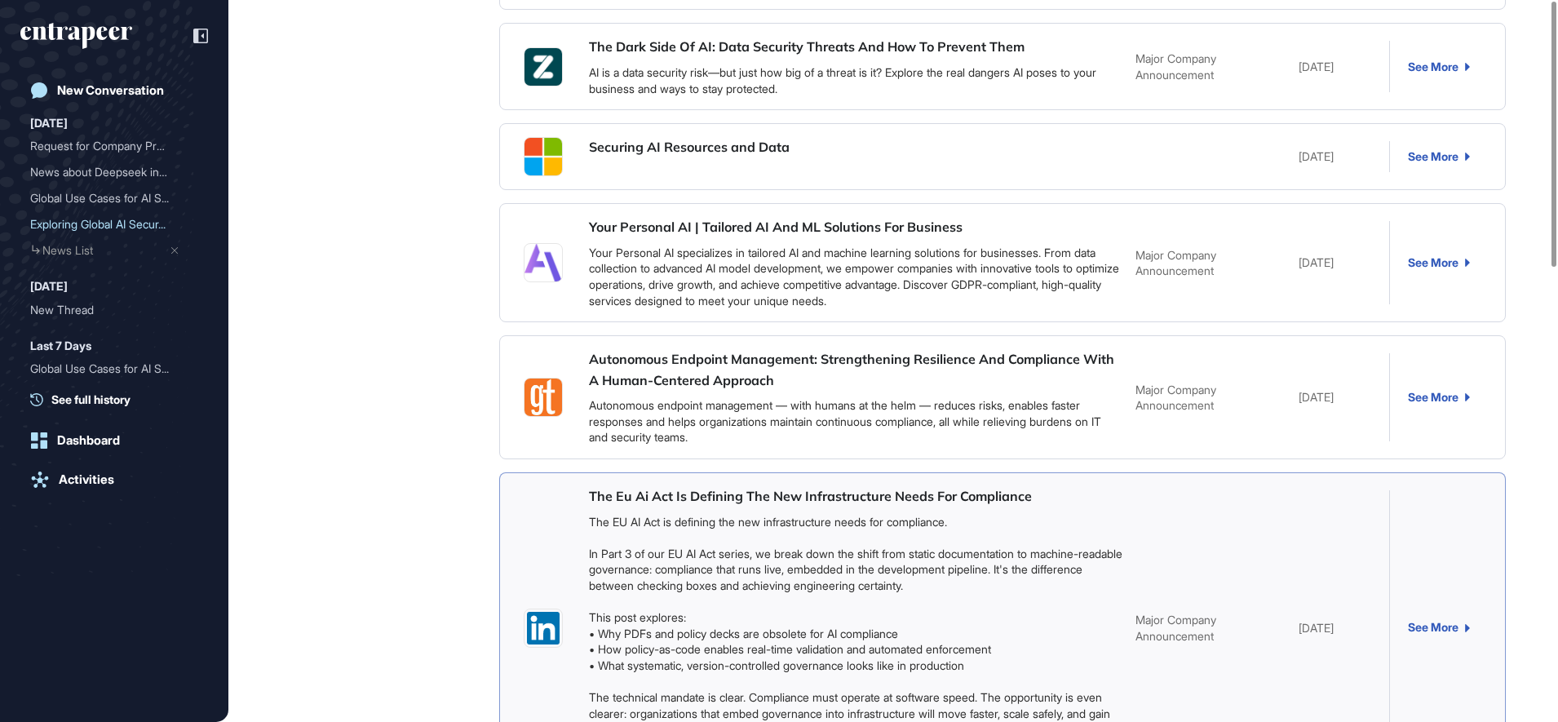
scroll to position [0, 0]
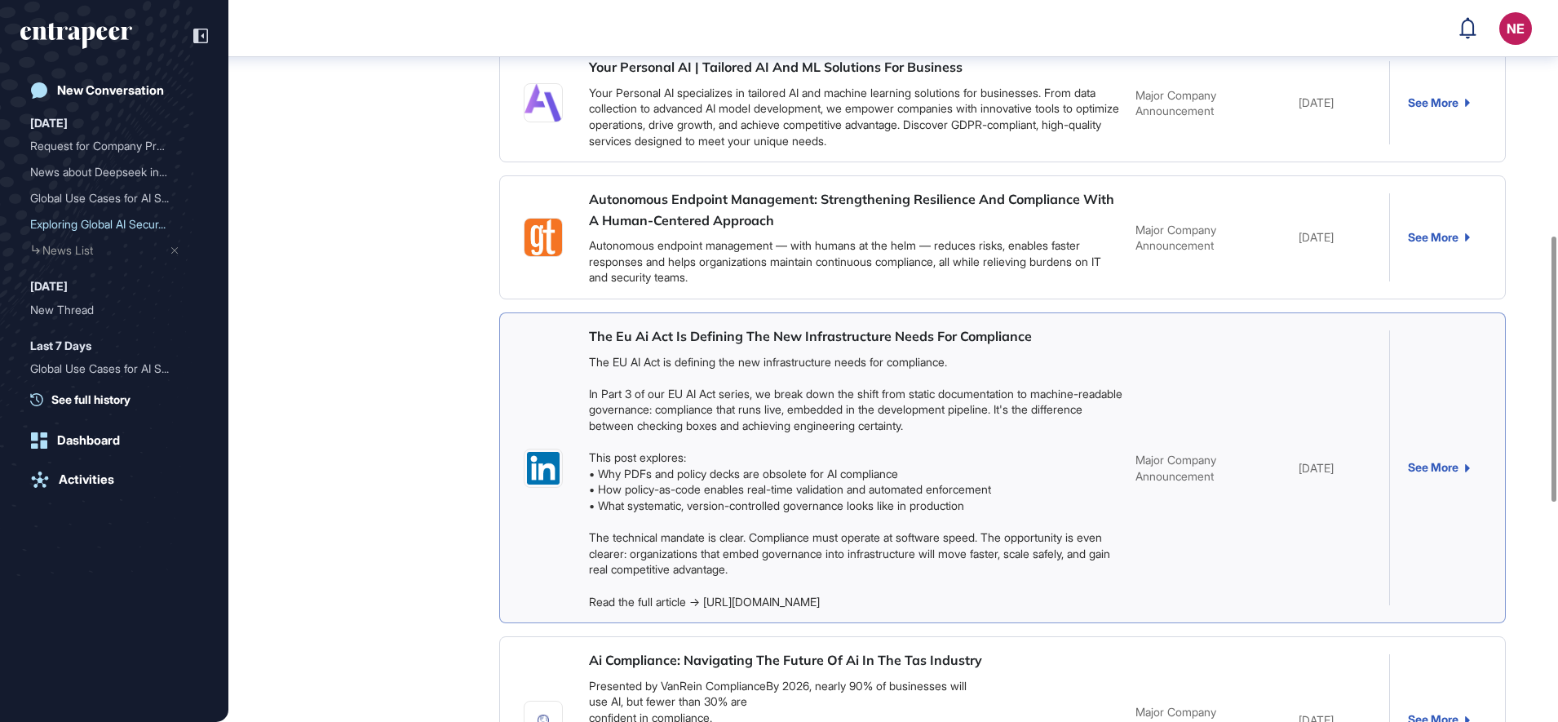
scroll to position [8, 0]
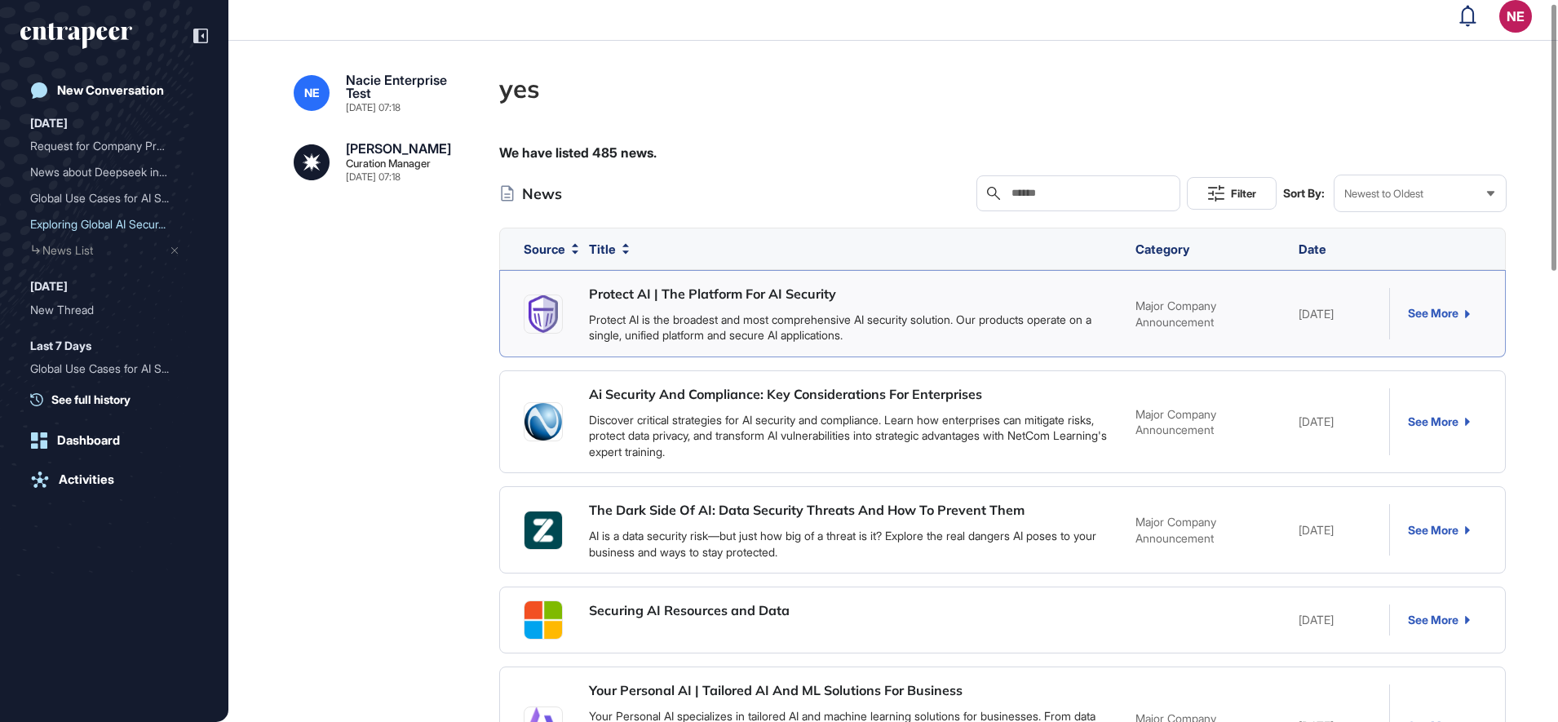
click at [1458, 319] on link "See More" at bounding box center [1438, 313] width 62 height 13
click at [95, 475] on div "Activities" at bounding box center [86, 479] width 55 height 15
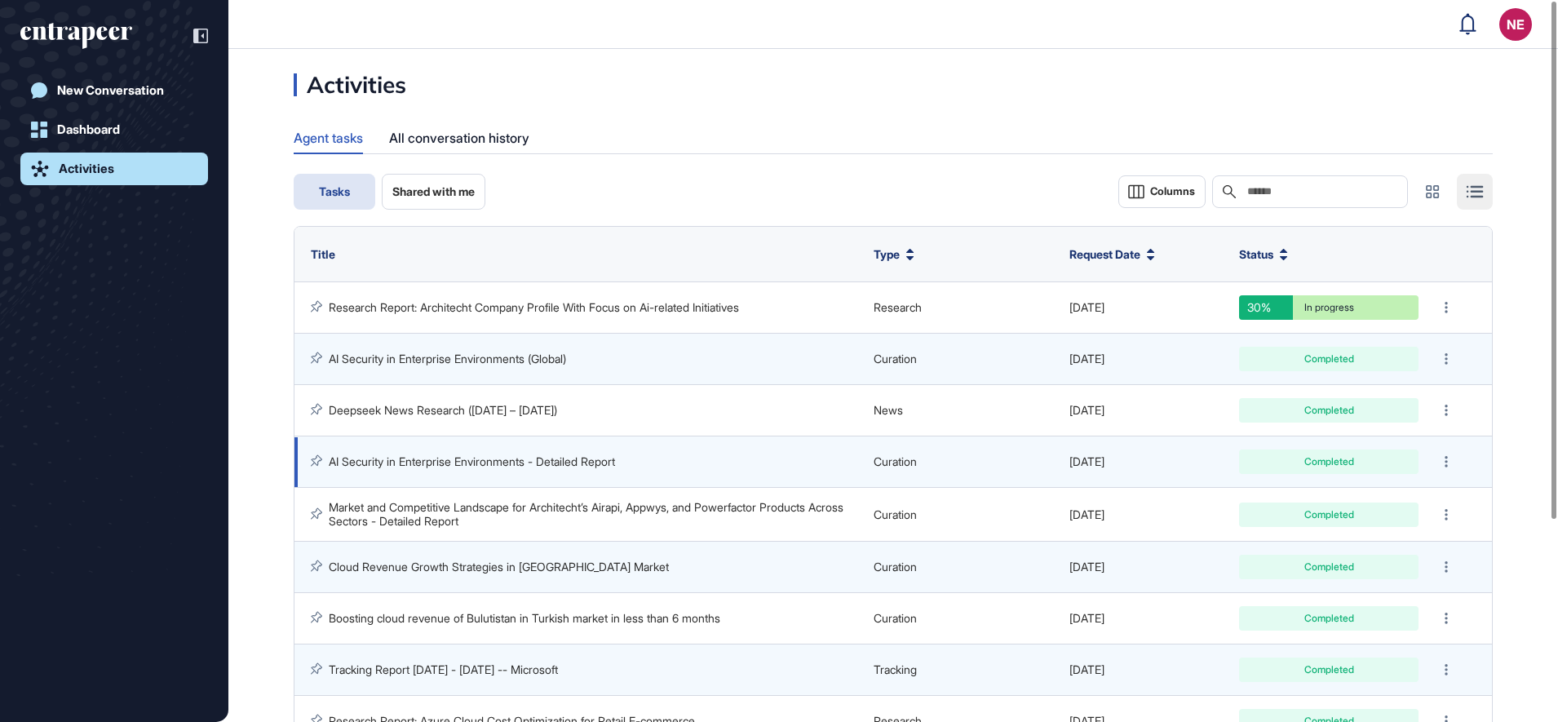
click at [469, 463] on link "AI Security in Enterprise Environments - Detailed Report" at bounding box center [472, 461] width 286 height 14
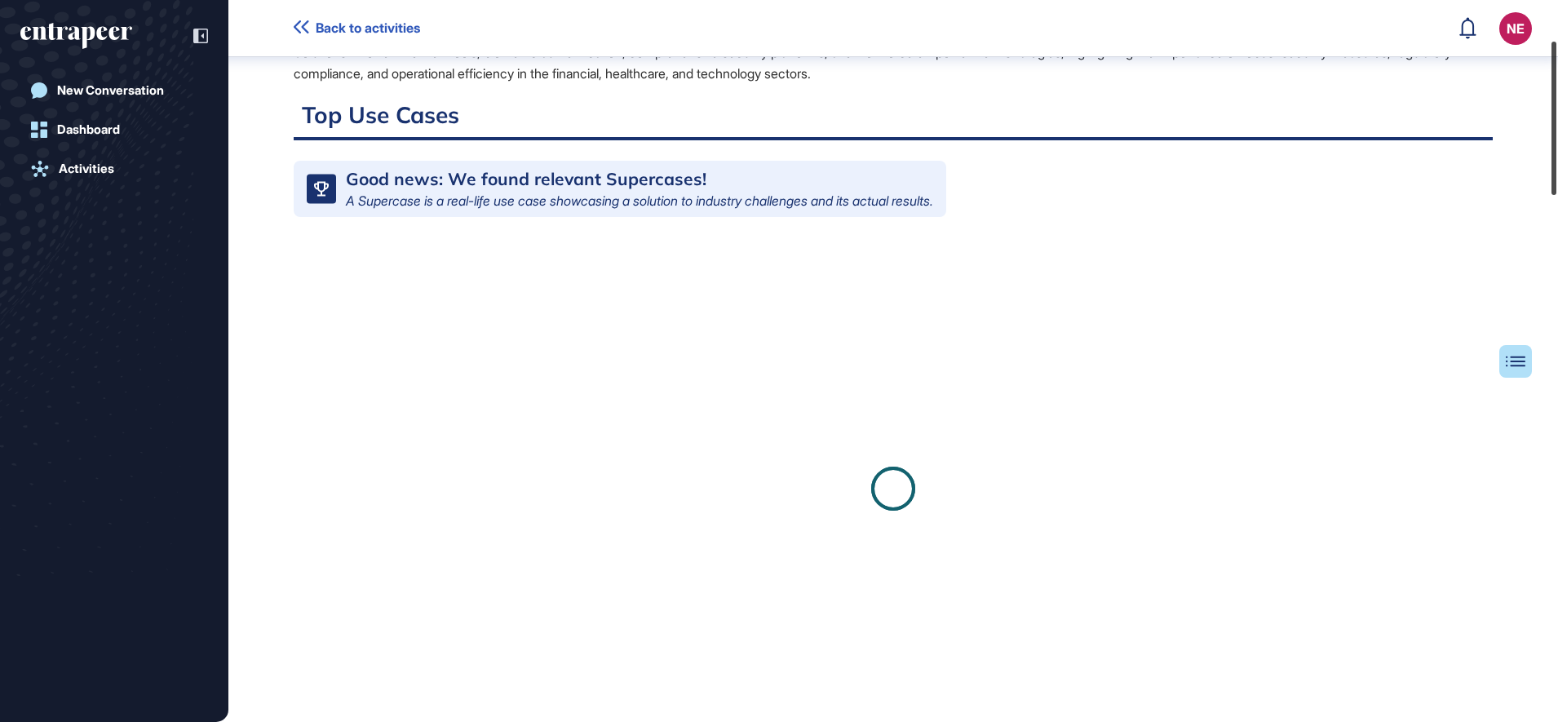
scroll to position [200, 0]
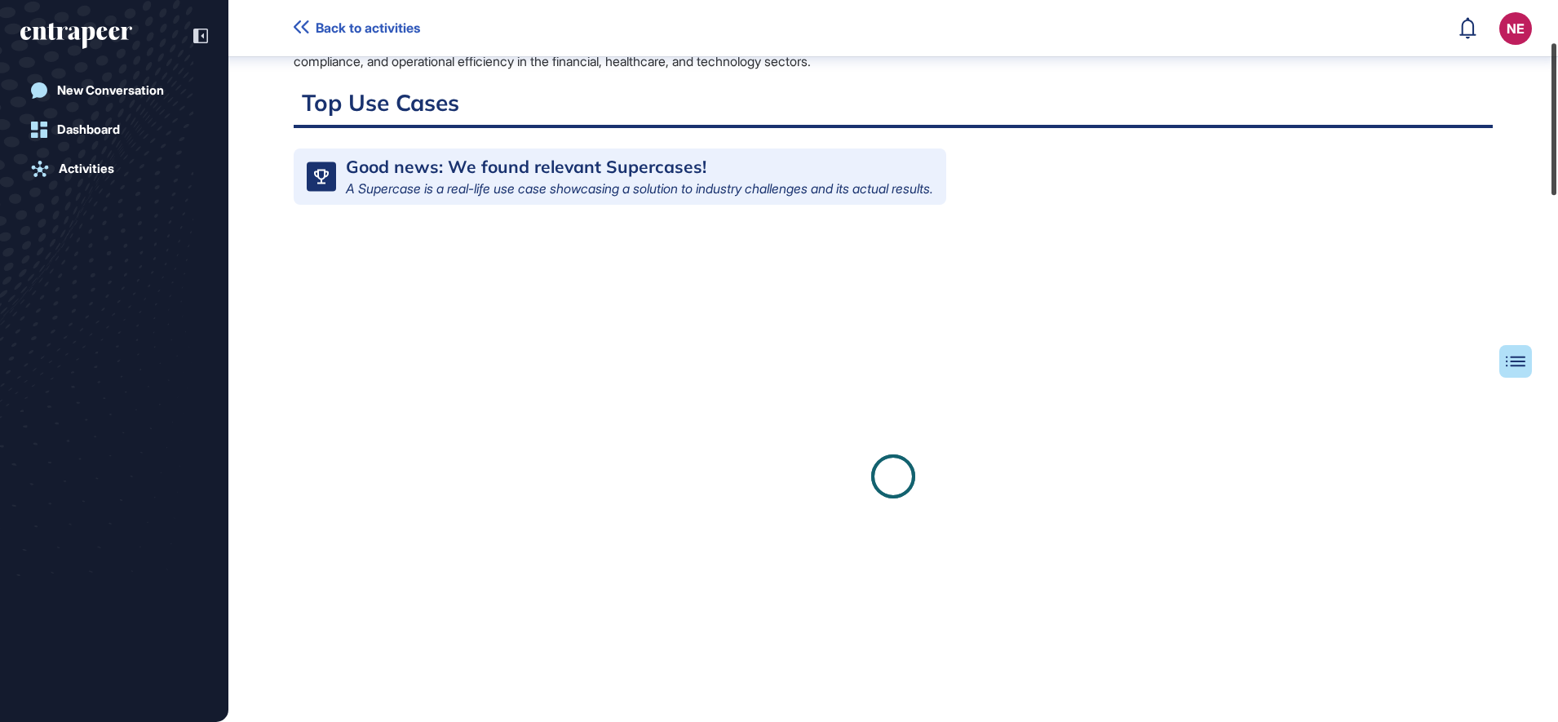
drag, startPoint x: 1556, startPoint y: 94, endPoint x: 1560, endPoint y: 136, distance: 42.6
click at [1557, 136] on html "Back to activities NE Dashboard Profile My Content Request More Data New Conver…" at bounding box center [779, 361] width 1558 height 722
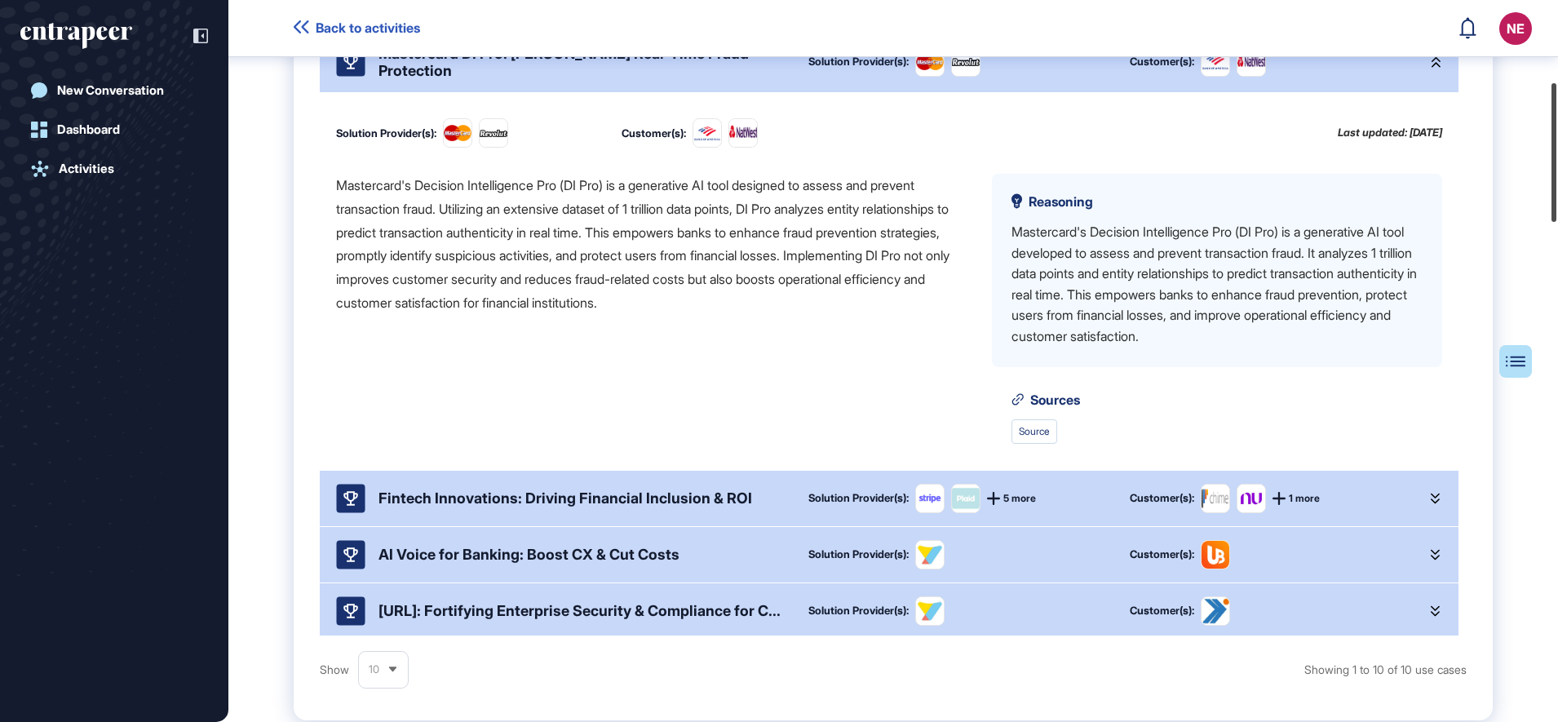
scroll to position [187, 0]
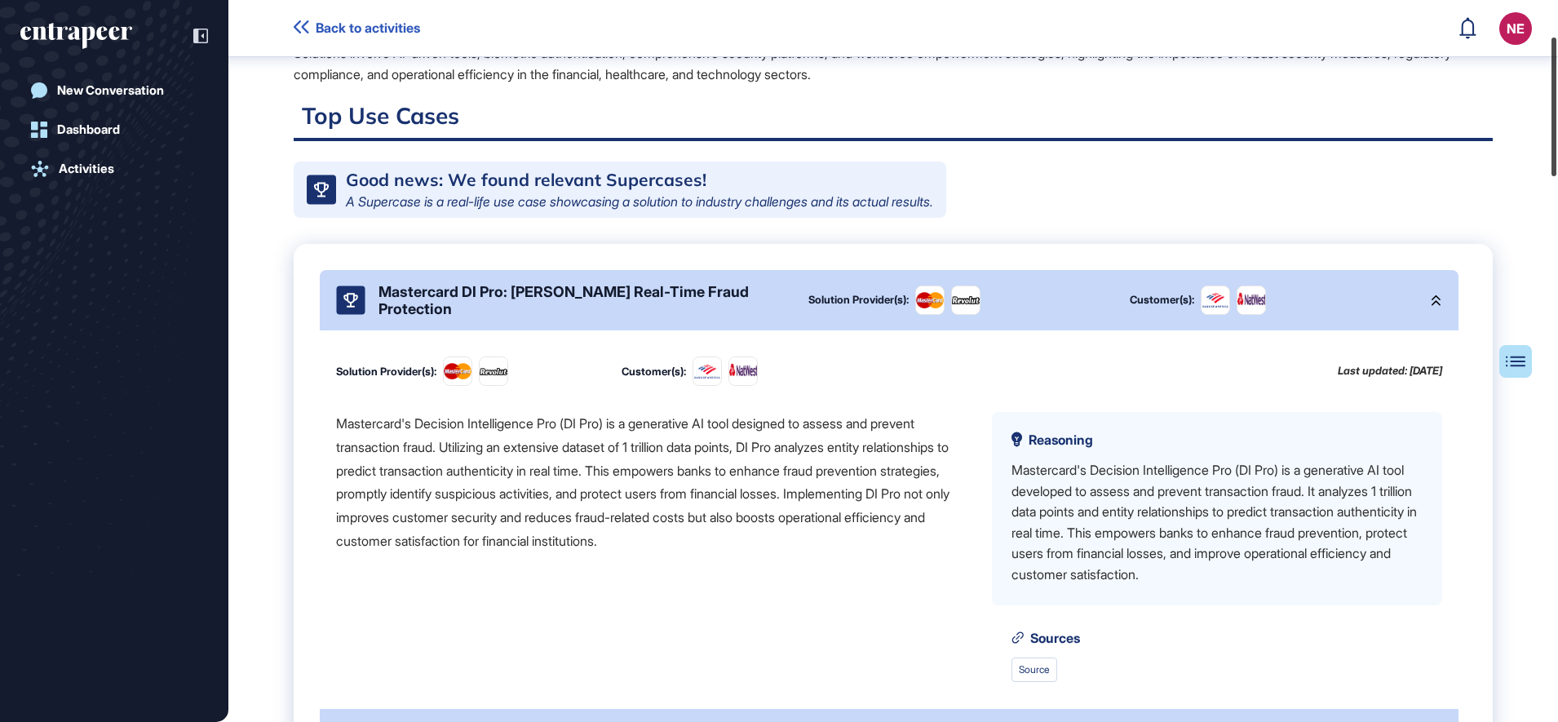
drag, startPoint x: 1554, startPoint y: 150, endPoint x: 1516, endPoint y: 148, distance: 38.4
click at [1516, 148] on div "Back to activities NE Dashboard Profile My Content Request More Data New Conver…" at bounding box center [779, 361] width 1558 height 722
click at [1430, 306] on icon at bounding box center [1434, 299] width 9 height 11
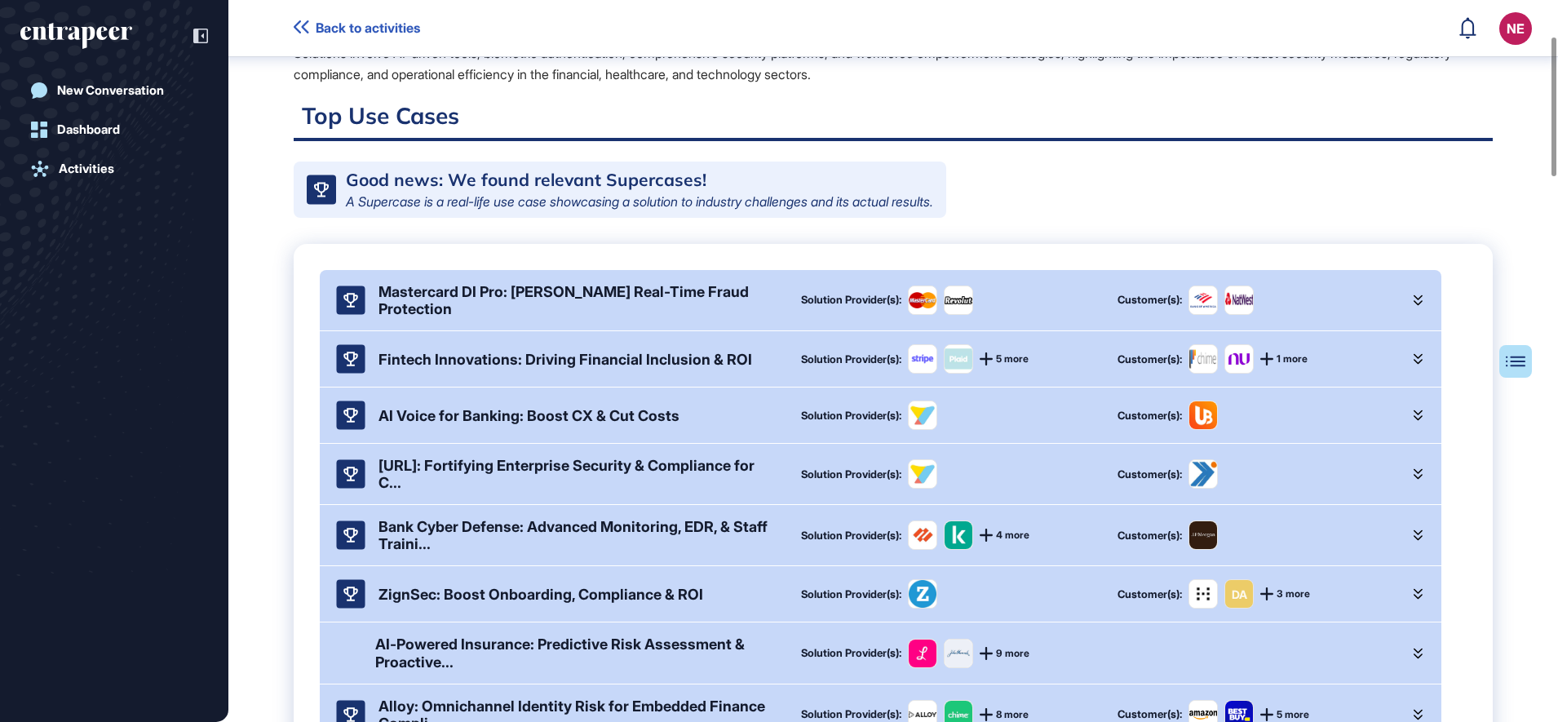
click at [1412, 365] on div at bounding box center [1418, 358] width 13 height 29
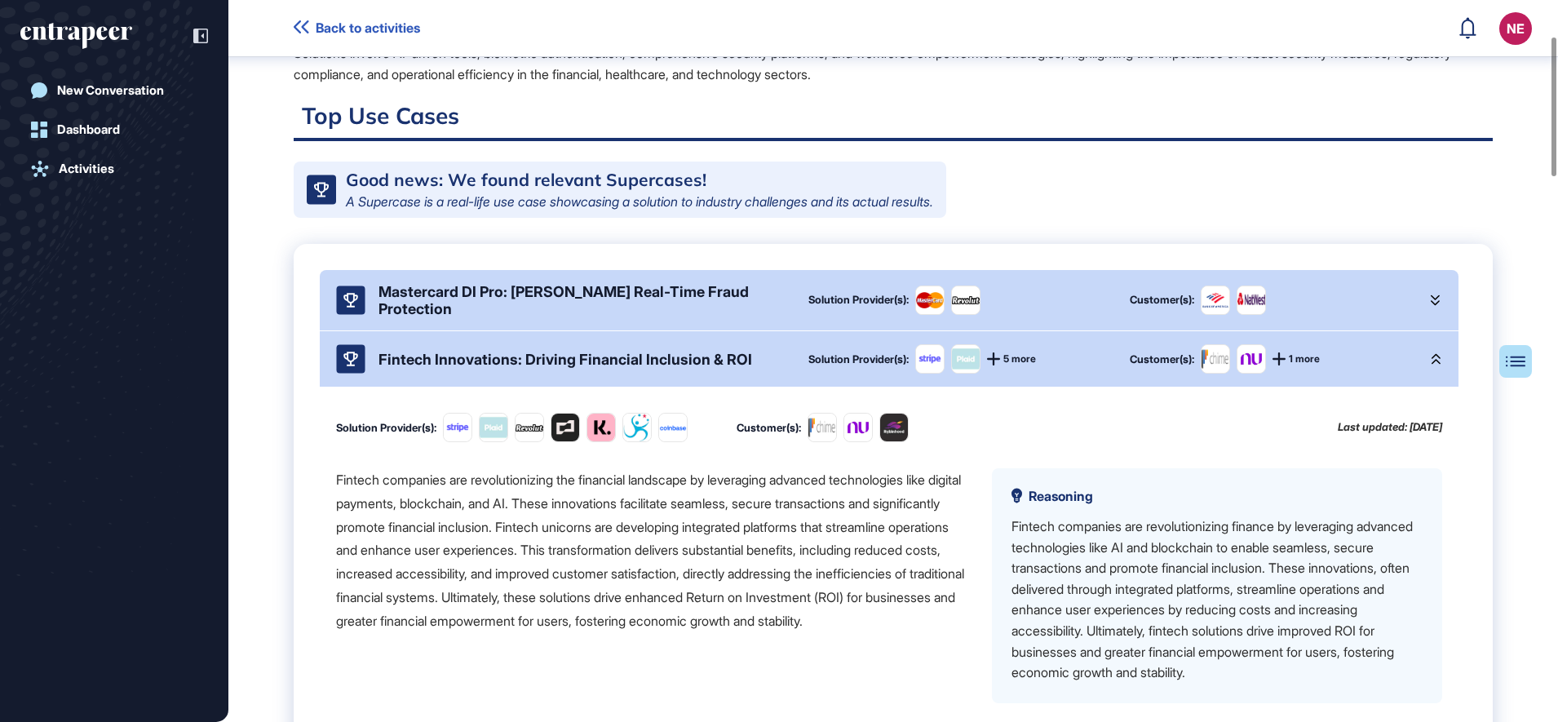
click at [1430, 371] on div at bounding box center [1435, 358] width 13 height 29
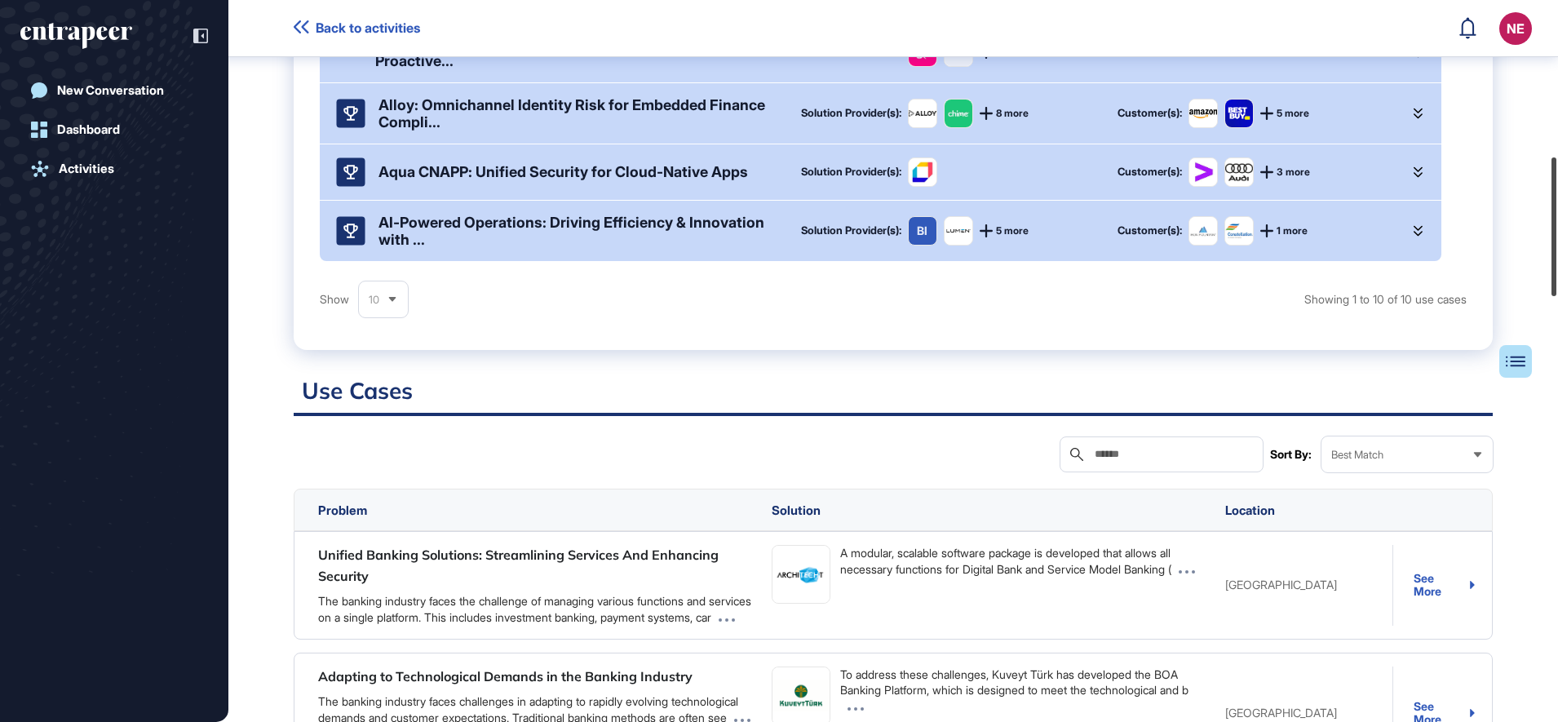
scroll to position [809, 0]
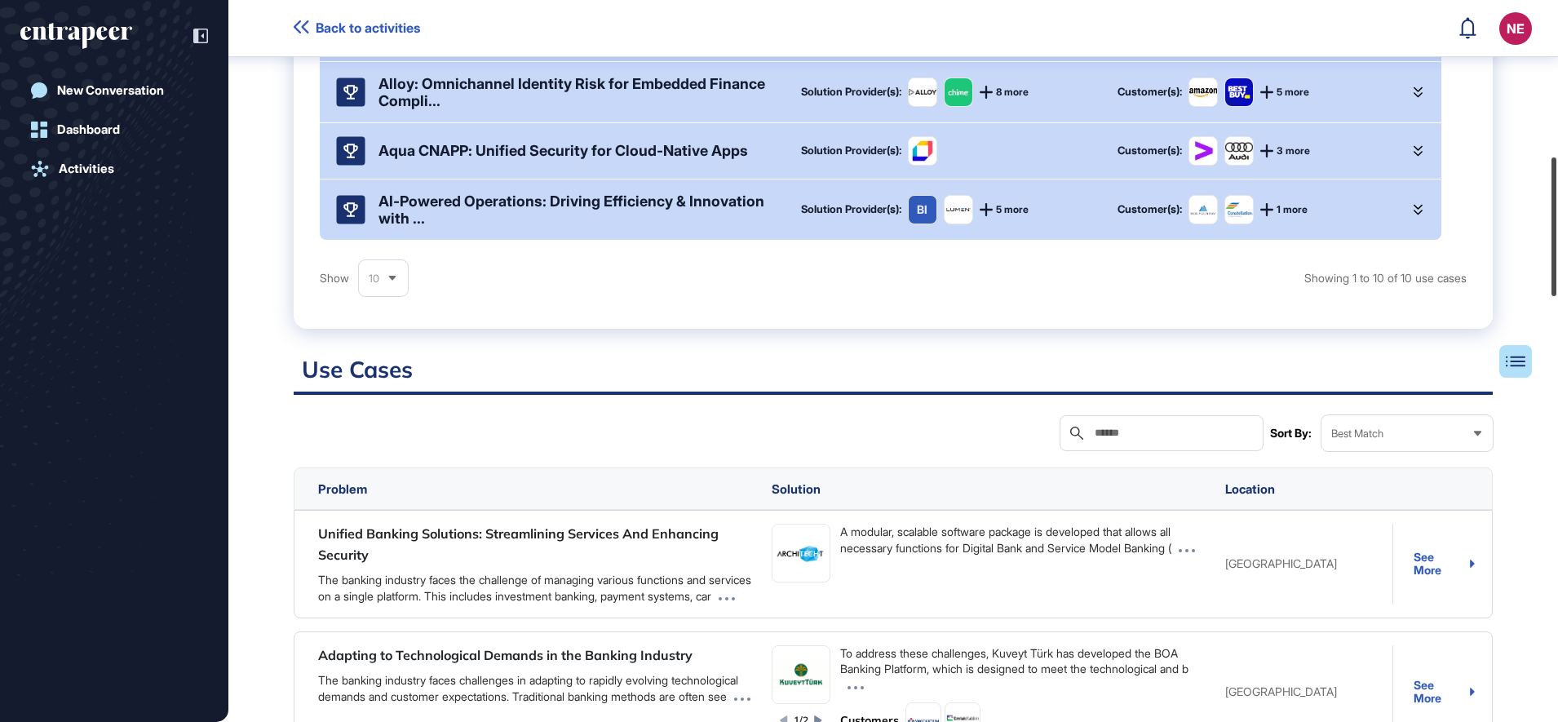
drag, startPoint x: 1556, startPoint y: 164, endPoint x: 1561, endPoint y: 284, distance: 120.0
click at [1557, 284] on html "Back to activities NE Dashboard Profile My Content Request More Data New Conver…" at bounding box center [779, 361] width 1558 height 722
click at [1421, 157] on icon at bounding box center [1417, 151] width 9 height 11
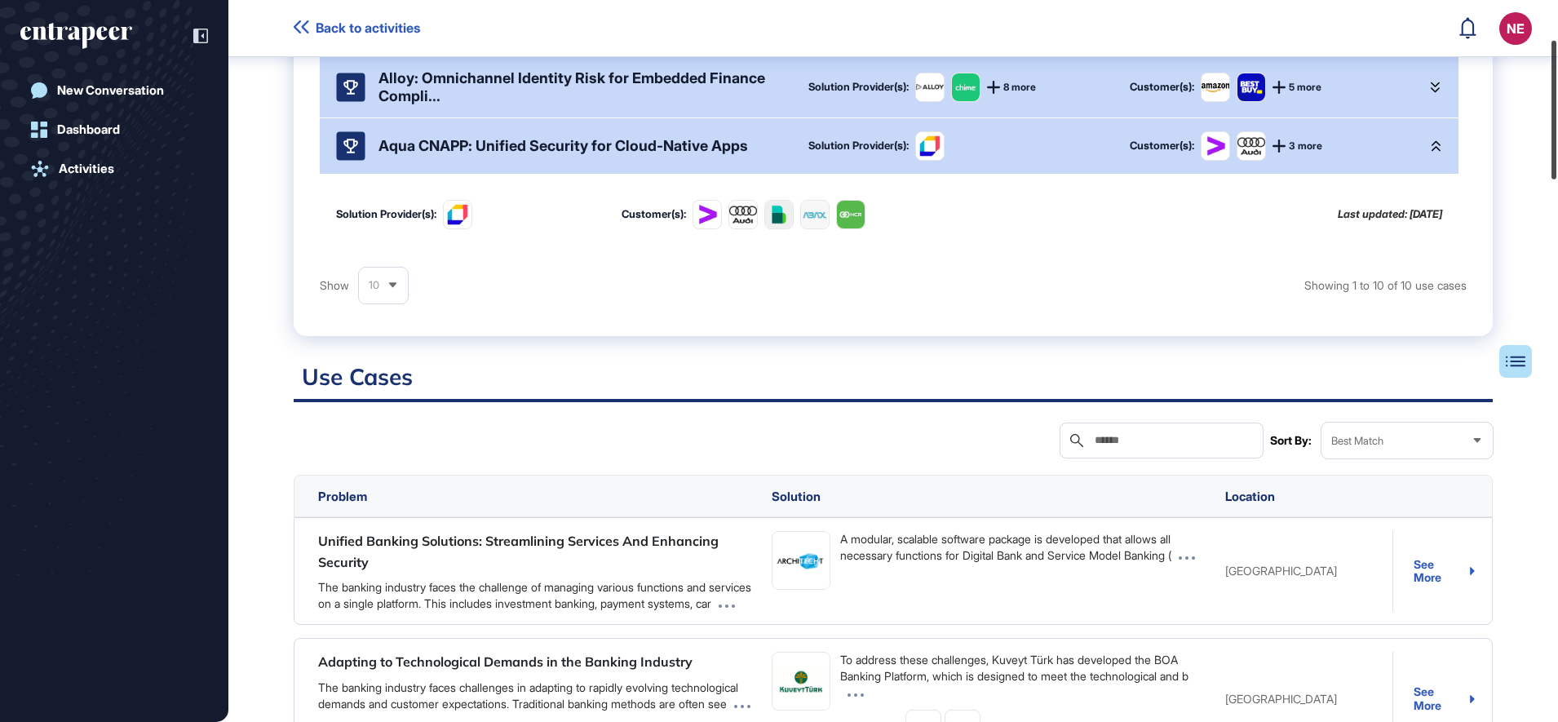
scroll to position [202, 0]
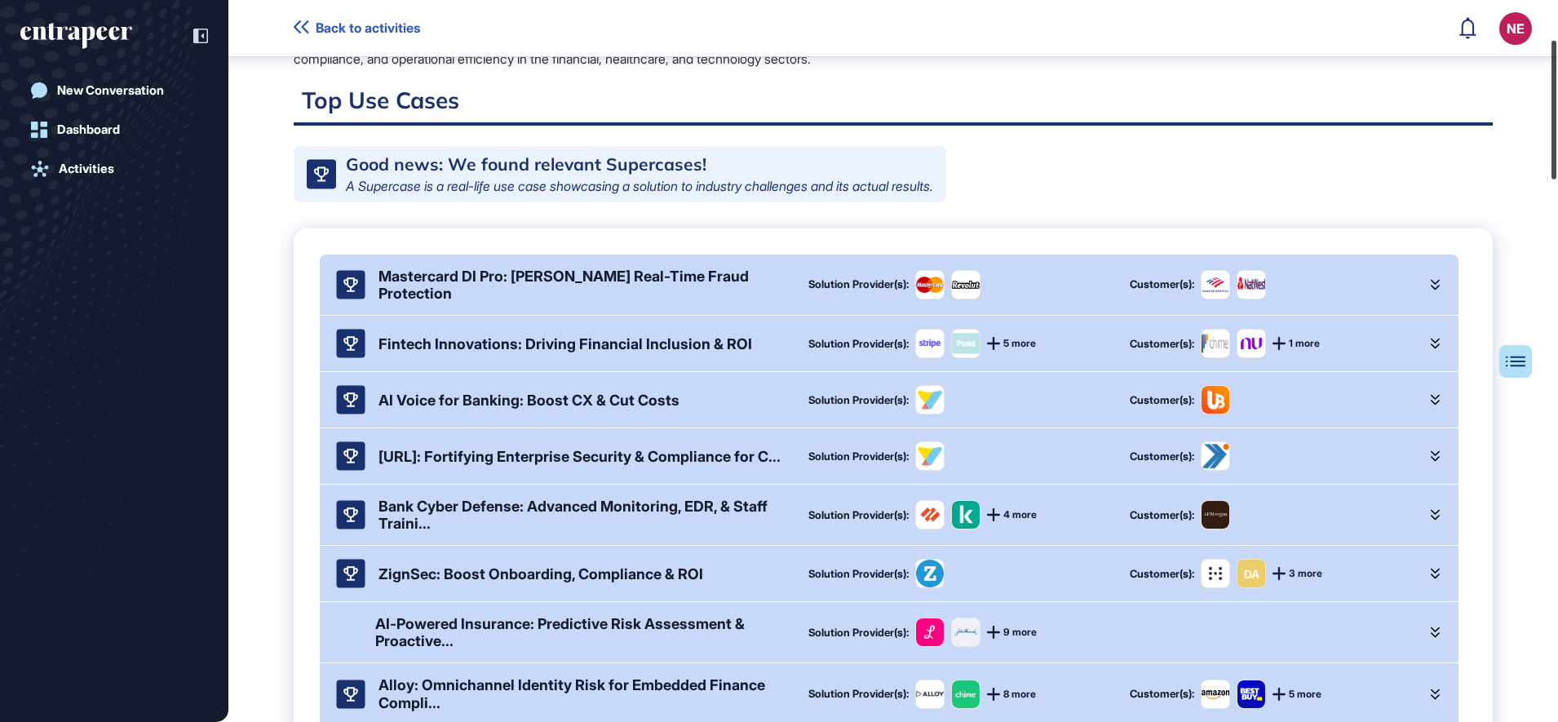
drag, startPoint x: 1556, startPoint y: 259, endPoint x: 1560, endPoint y: 142, distance: 116.7
click at [1557, 142] on html "Back to activities NE Dashboard Profile My Content Request More Data New Conver…" at bounding box center [779, 361] width 1558 height 722
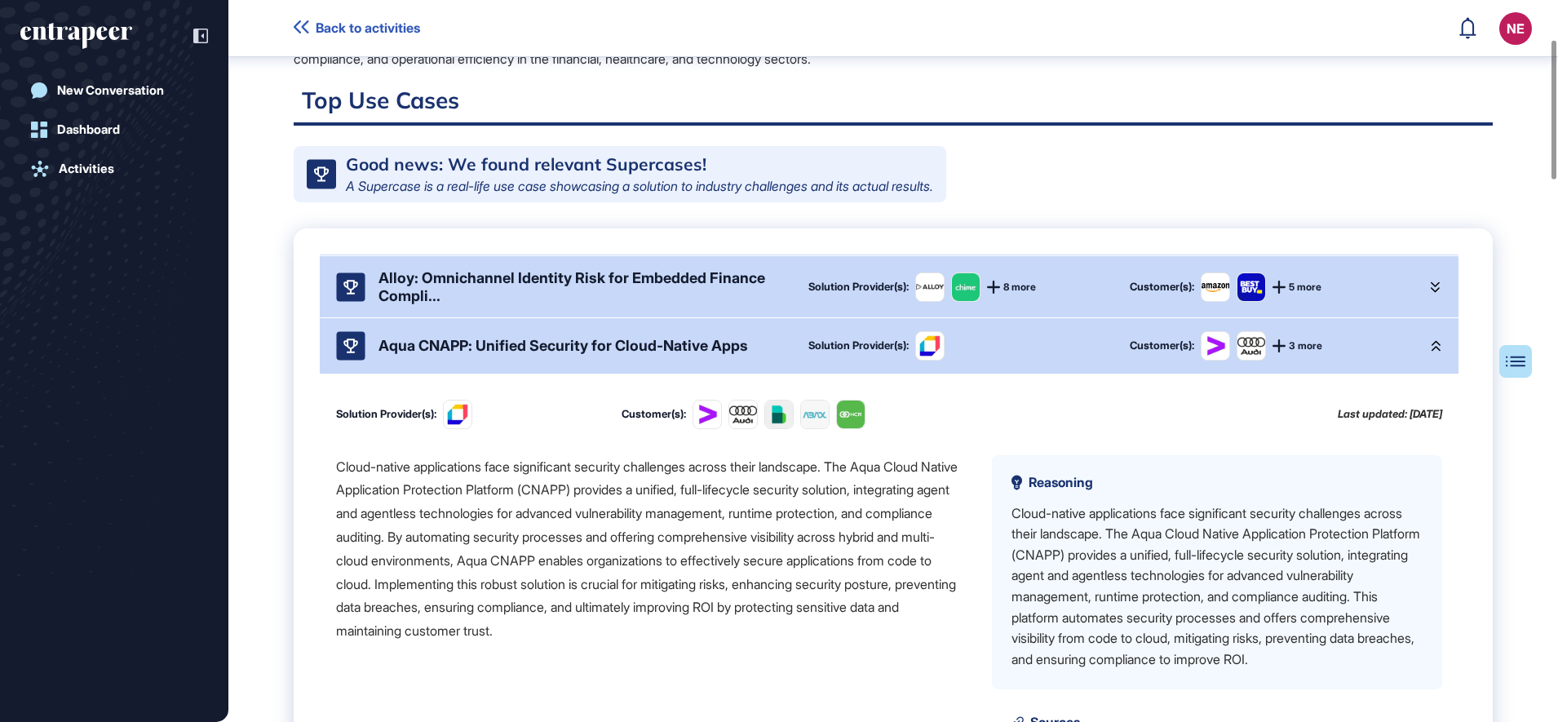
scroll to position [432, 0]
click at [1430, 340] on icon at bounding box center [1434, 345] width 9 height 11
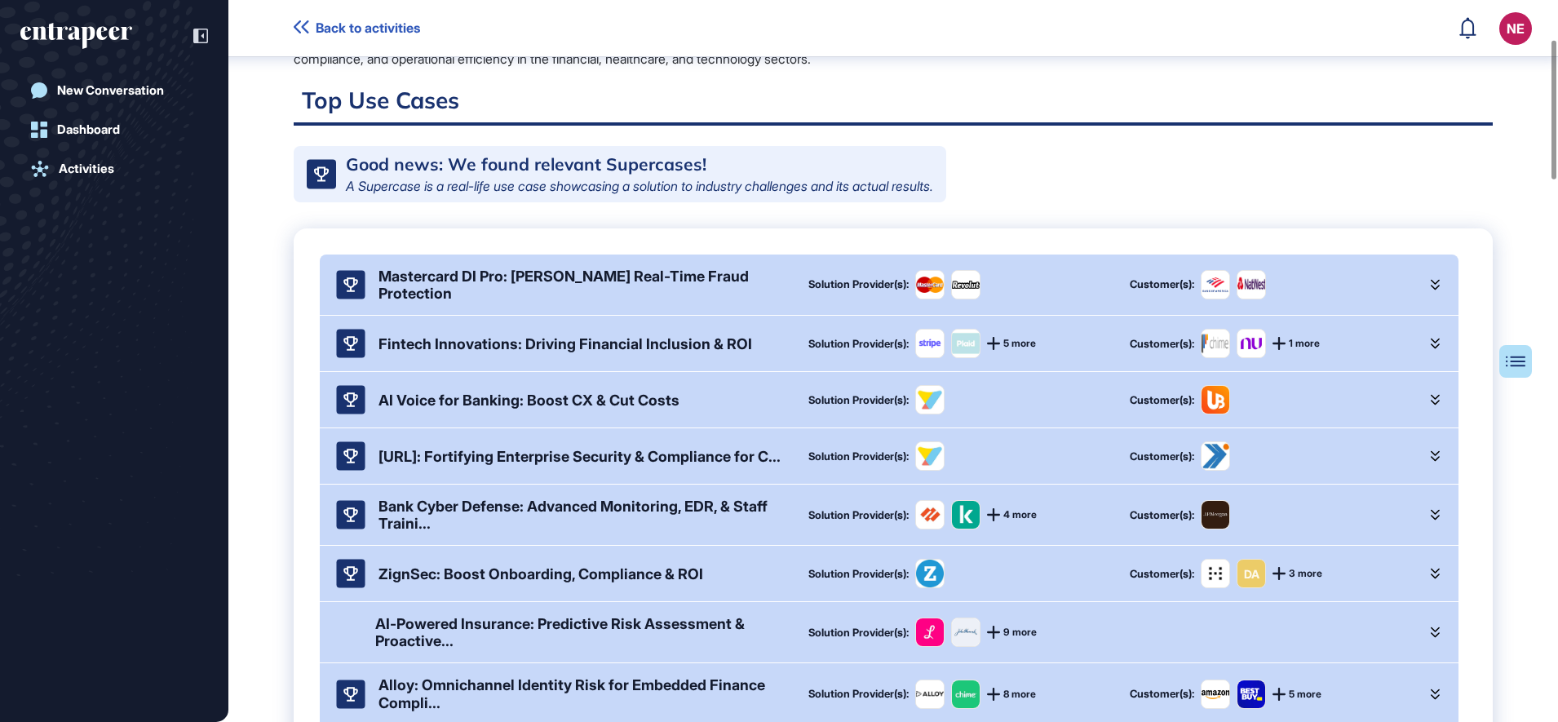
scroll to position [0, 0]
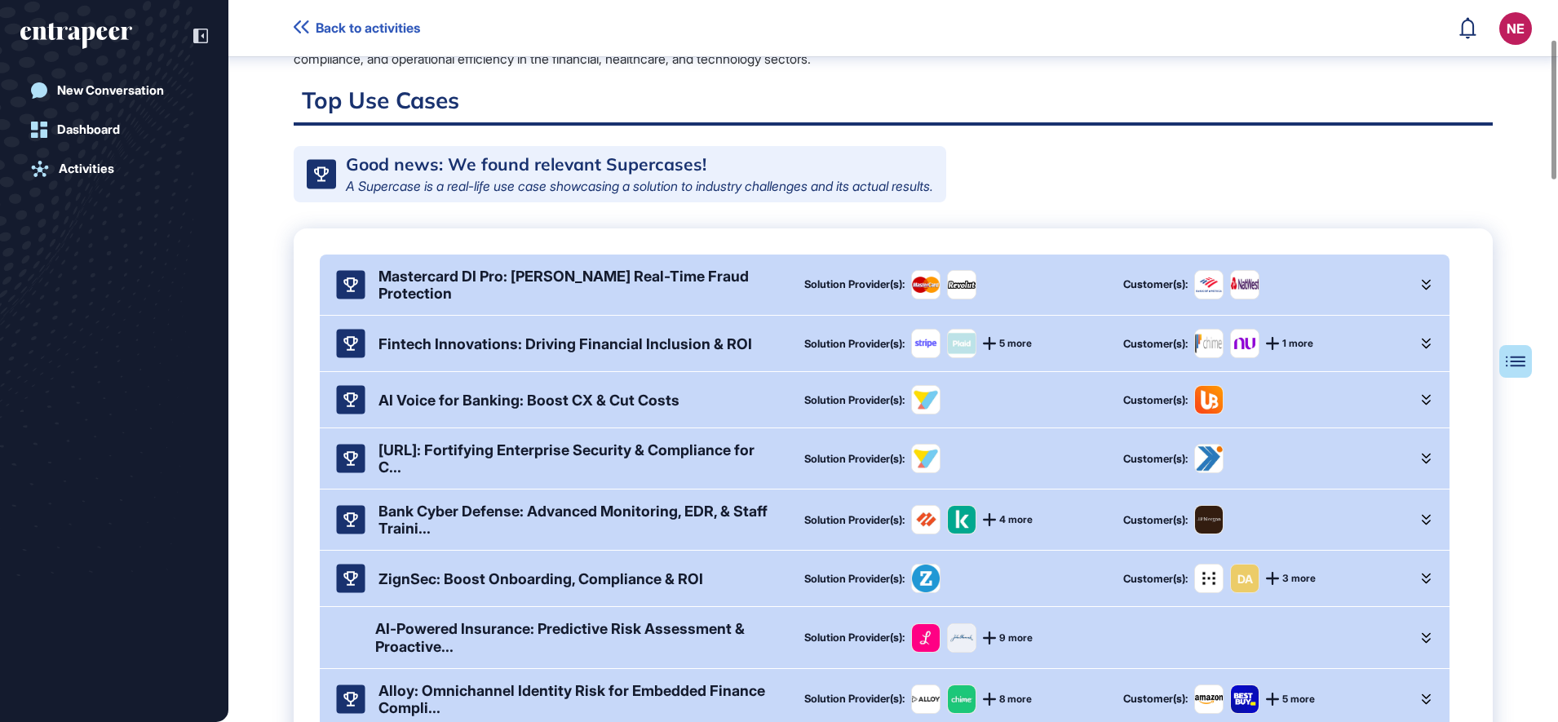
click at [1428, 464] on icon at bounding box center [1425, 458] width 9 height 11
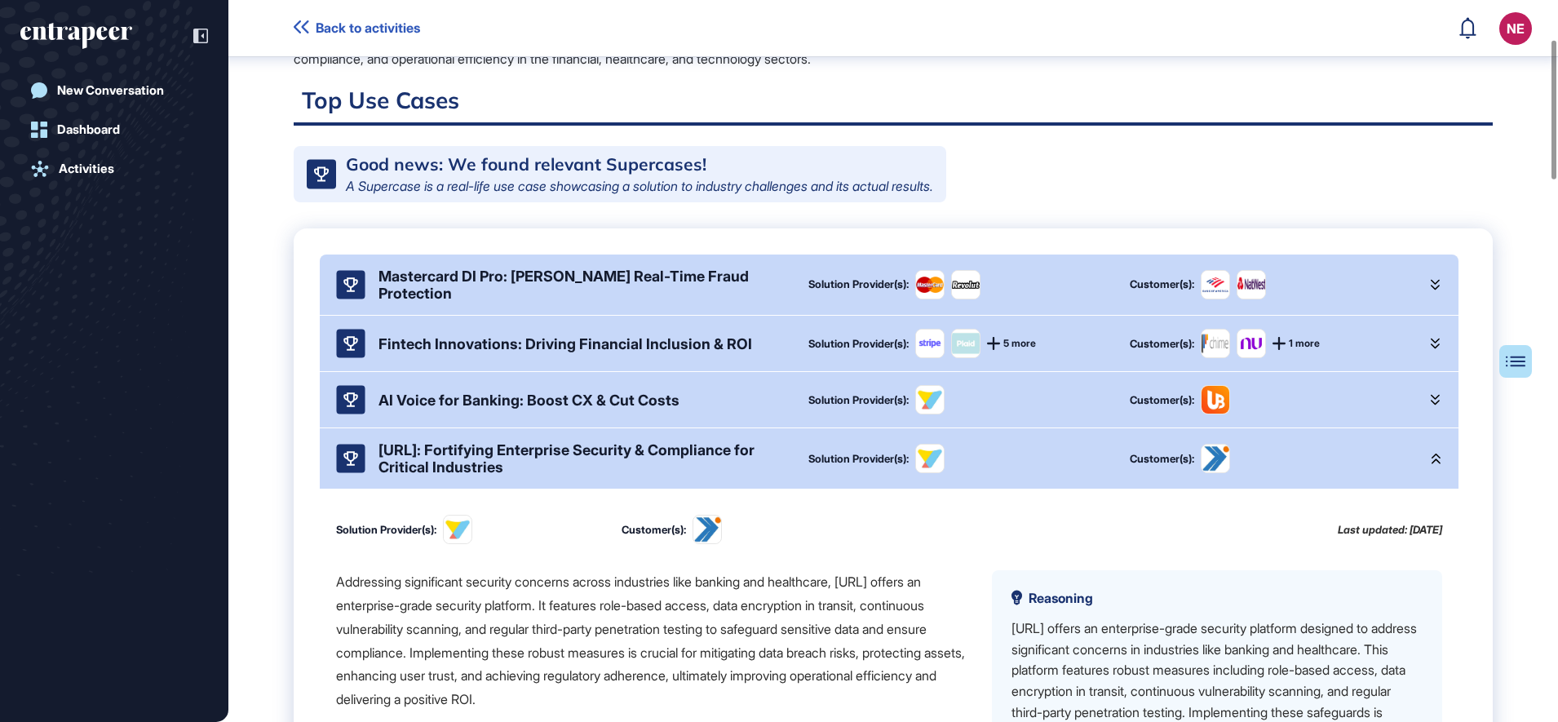
click at [1430, 464] on icon at bounding box center [1434, 458] width 9 height 11
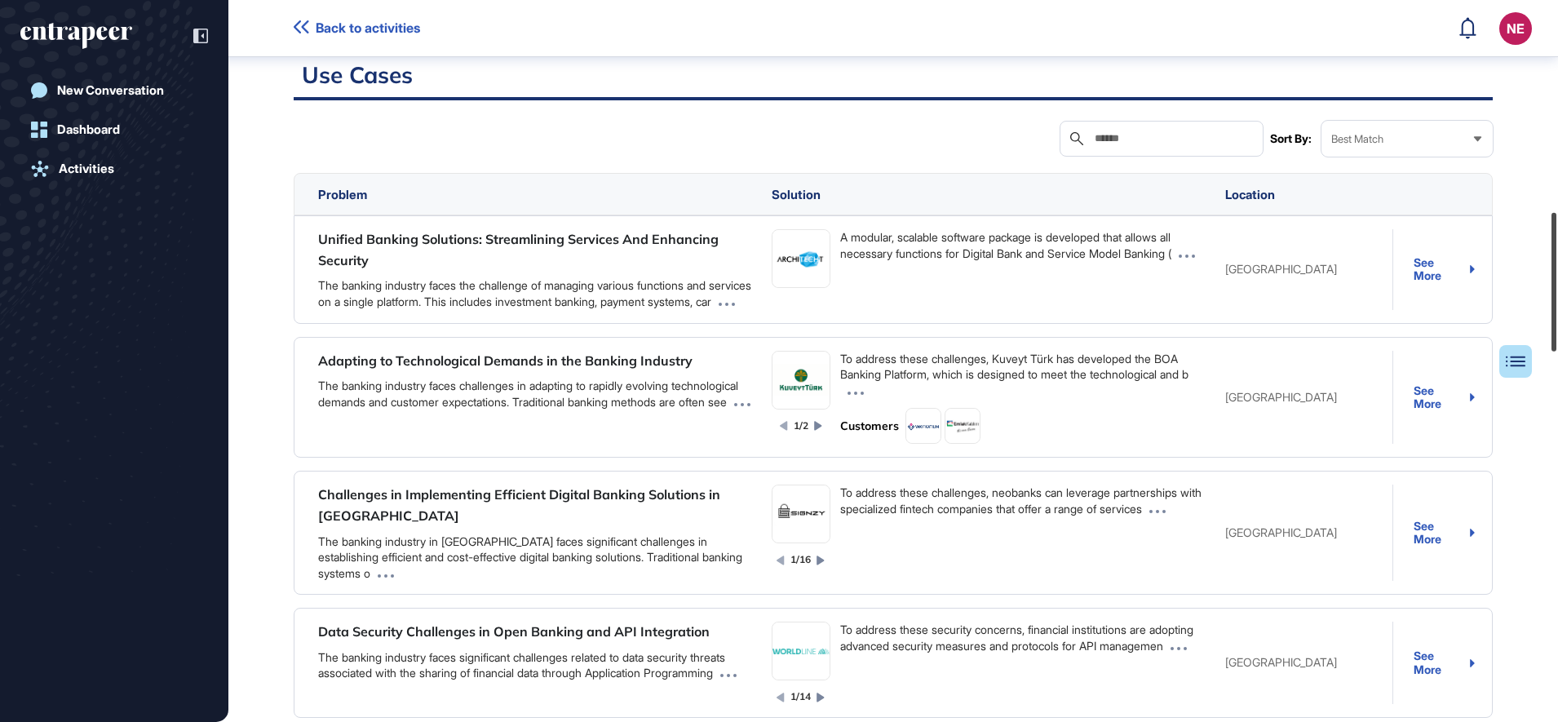
scroll to position [1108, 0]
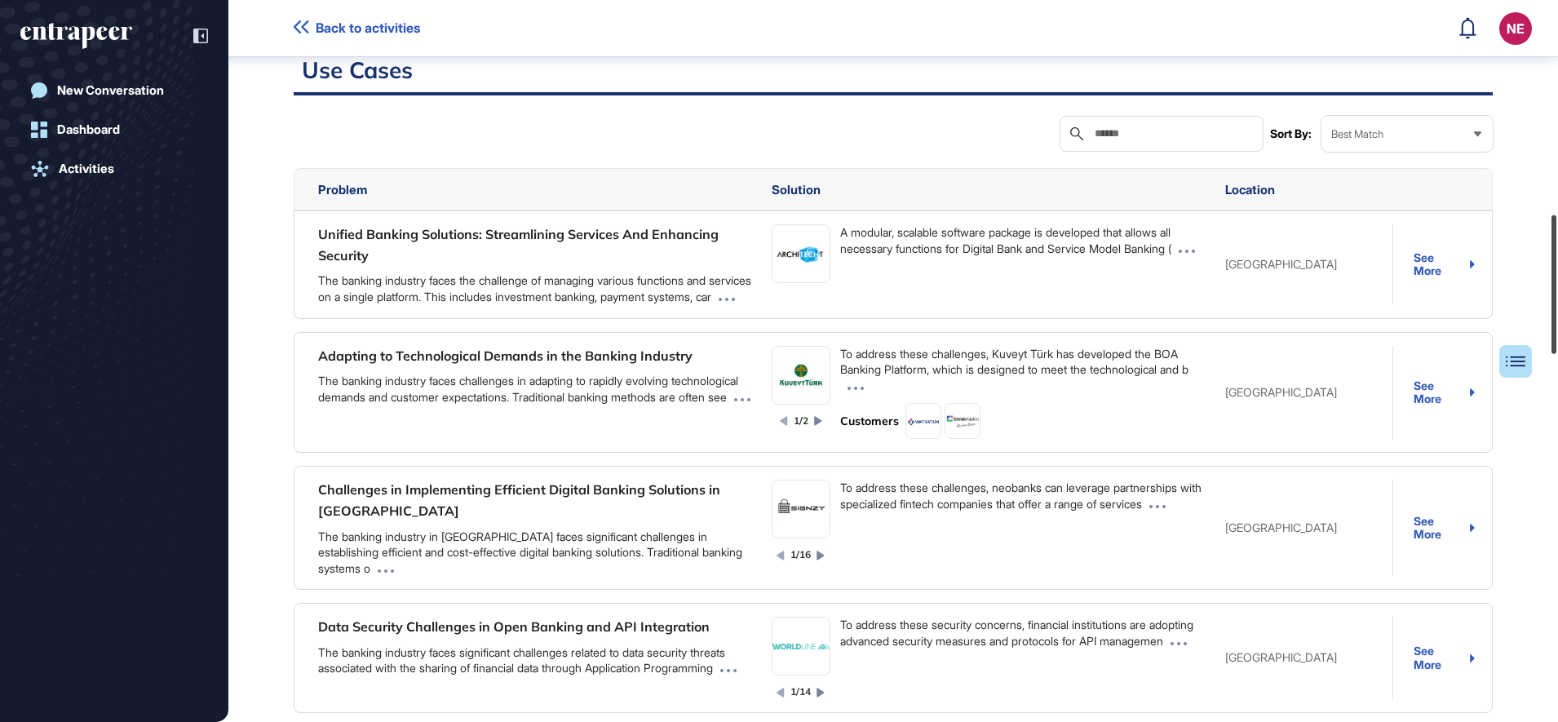
drag, startPoint x: 1561, startPoint y: 144, endPoint x: 1558, endPoint y: 287, distance: 142.7
click at [1557, 287] on html "Back to activities NE Dashboard Profile My Content Request More Data New Conver…" at bounding box center [779, 361] width 1558 height 722
click at [1438, 278] on div "See More" at bounding box center [1443, 264] width 61 height 27
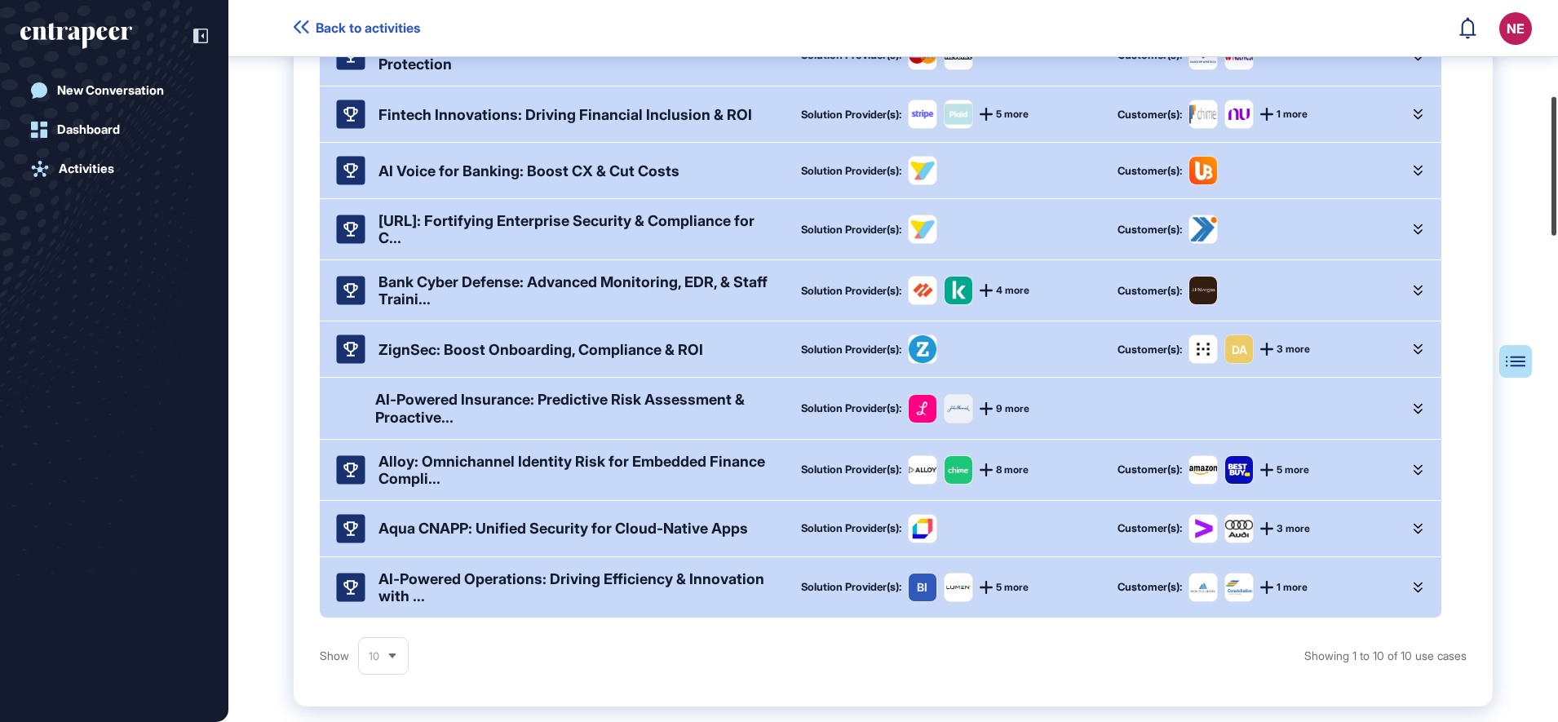
scroll to position [393, 0]
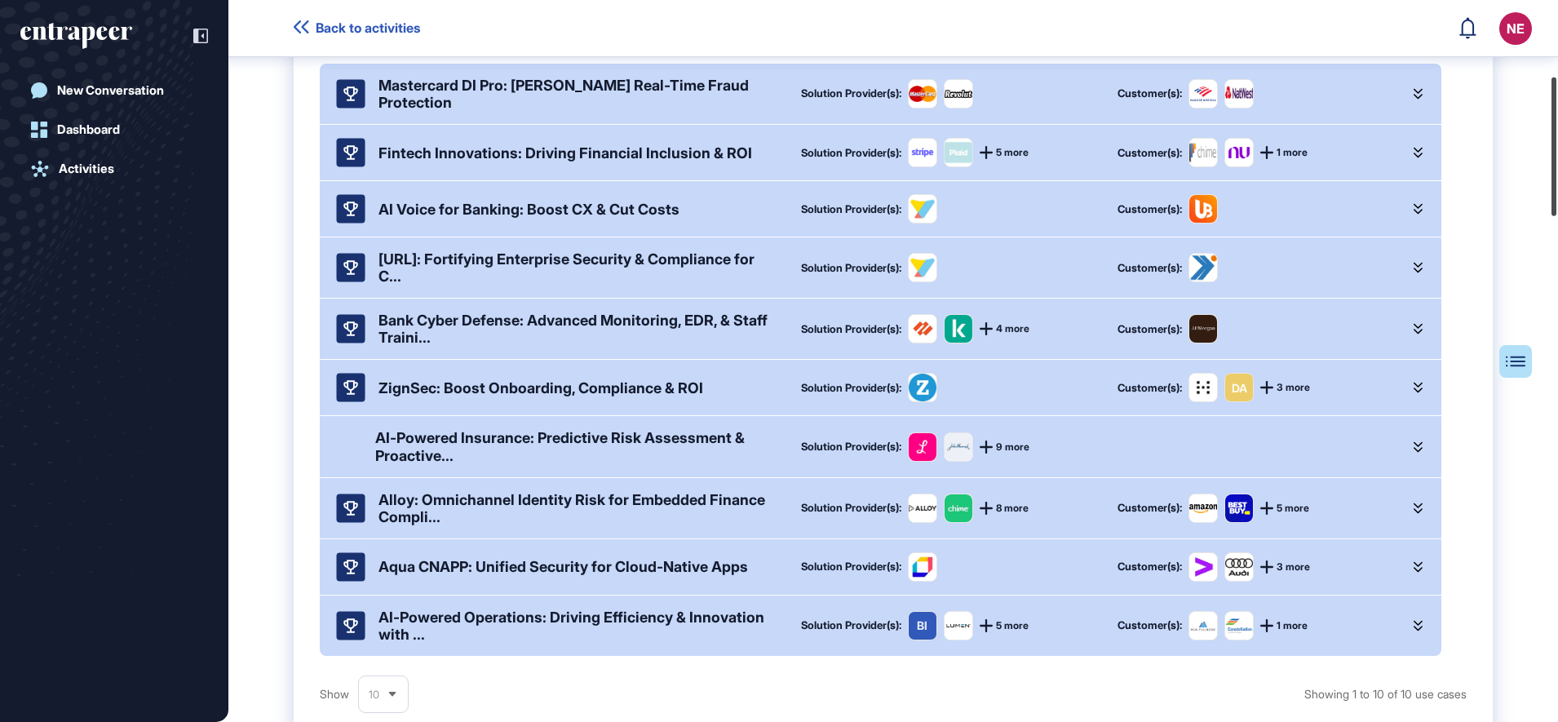
drag, startPoint x: 1556, startPoint y: 280, endPoint x: 1561, endPoint y: 142, distance: 137.9
click at [1557, 142] on html "Back to activities NE Dashboard Profile My Content Request More Data New Conver…" at bounding box center [779, 361] width 1558 height 722
click at [1244, 166] on img at bounding box center [1239, 153] width 28 height 28
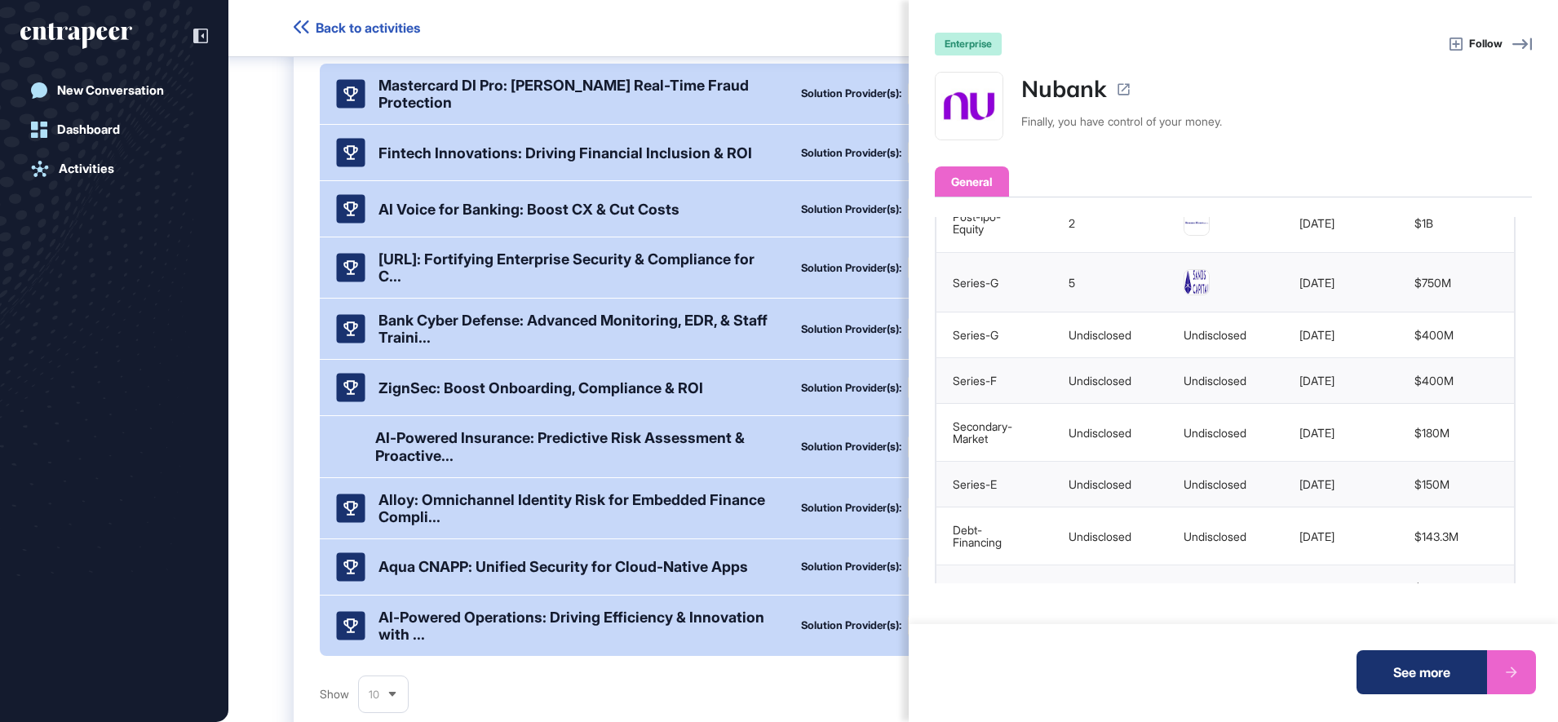
scroll to position [530, 0]
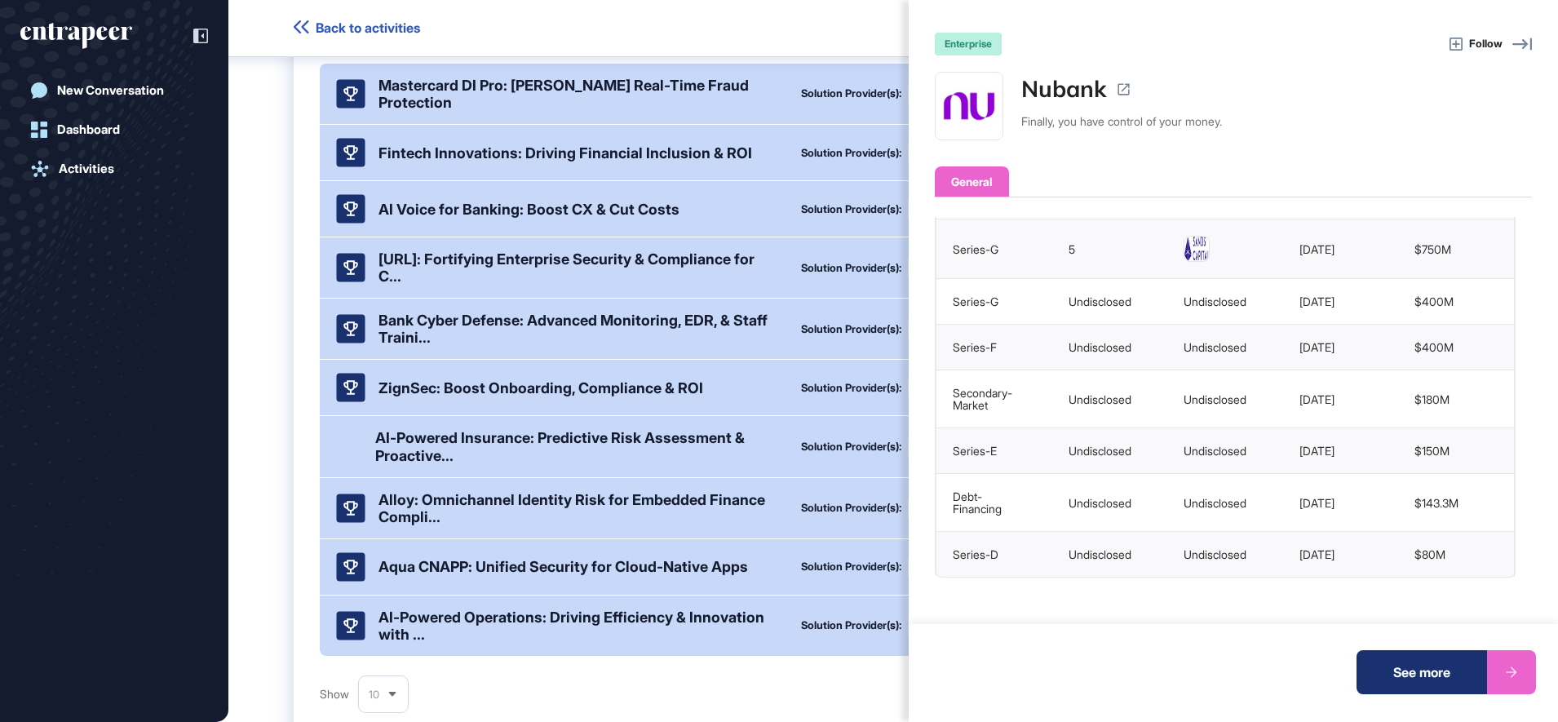
click at [257, 479] on div "enterprise Follow Nubank Finally, you have control of your money. General Opera…" at bounding box center [779, 361] width 1558 height 722
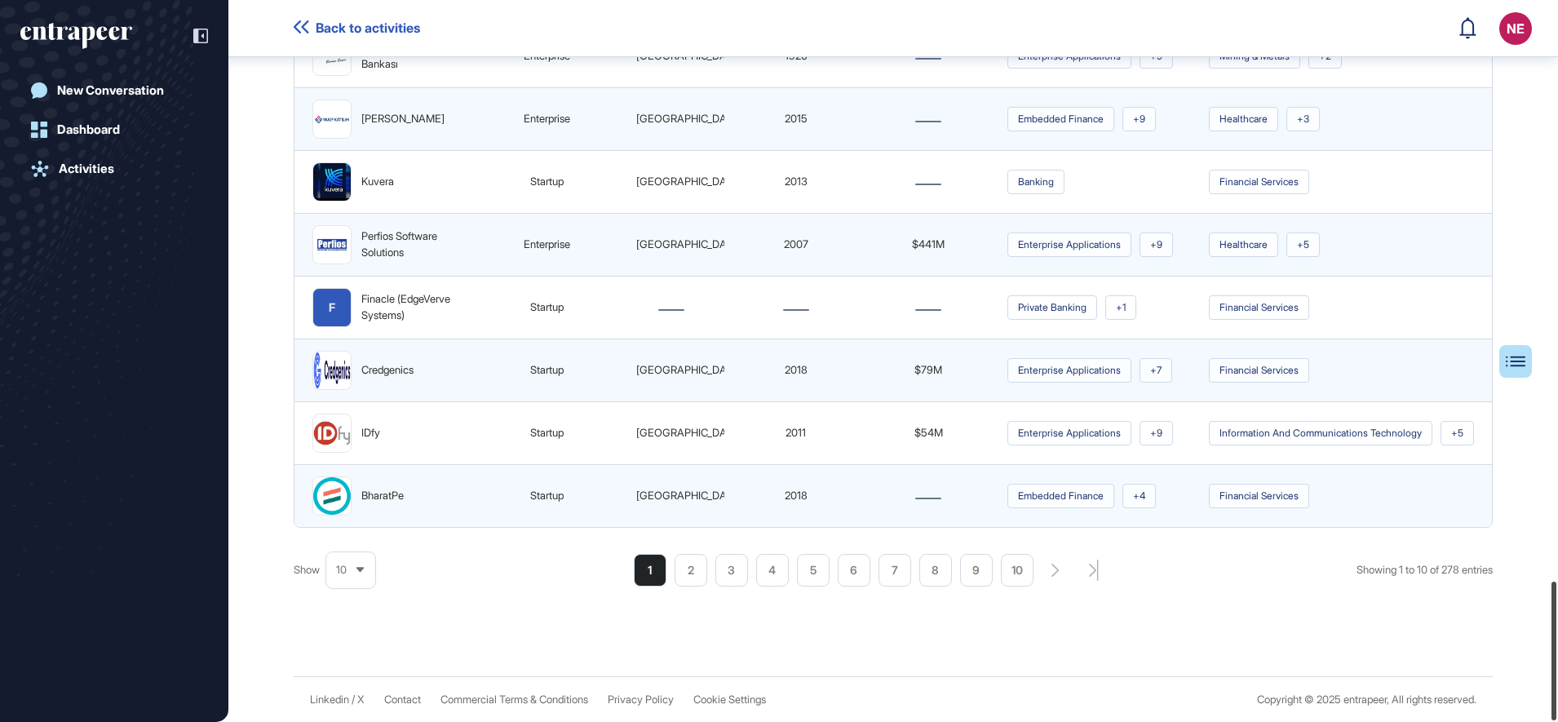
scroll to position [3009, 0]
drag, startPoint x: 1556, startPoint y: 288, endPoint x: 1561, endPoint y: 678, distance: 389.8
click at [1557, 678] on html "Back to activities NE Dashboard Profile My Content Request More Data New Conver…" at bounding box center [779, 361] width 1558 height 722
click at [382, 497] on div "BharatPe" at bounding box center [382, 496] width 42 height 16
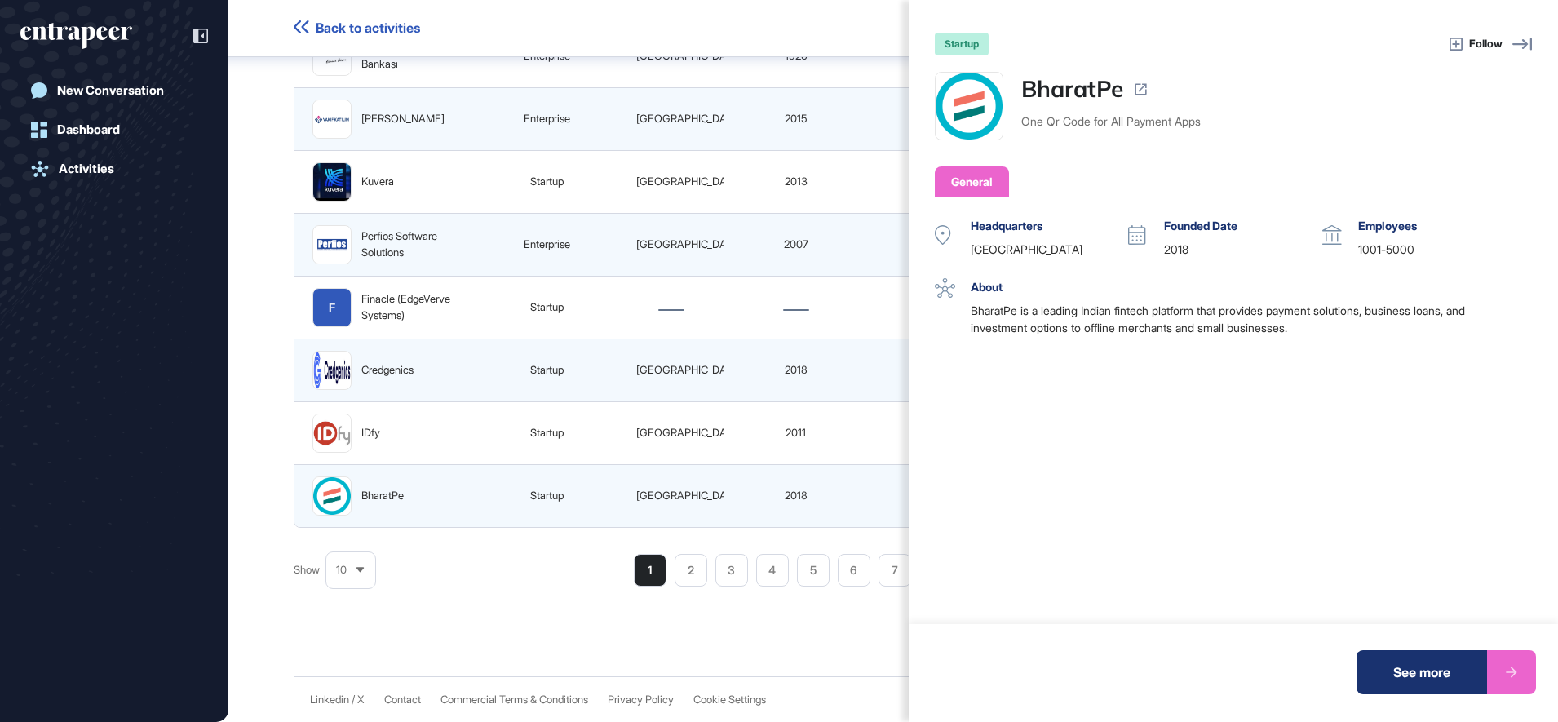
click at [105, 171] on div "startup Follow BharatPe One Qr Code for All Payment Apps General Operating Stat…" at bounding box center [779, 361] width 1558 height 722
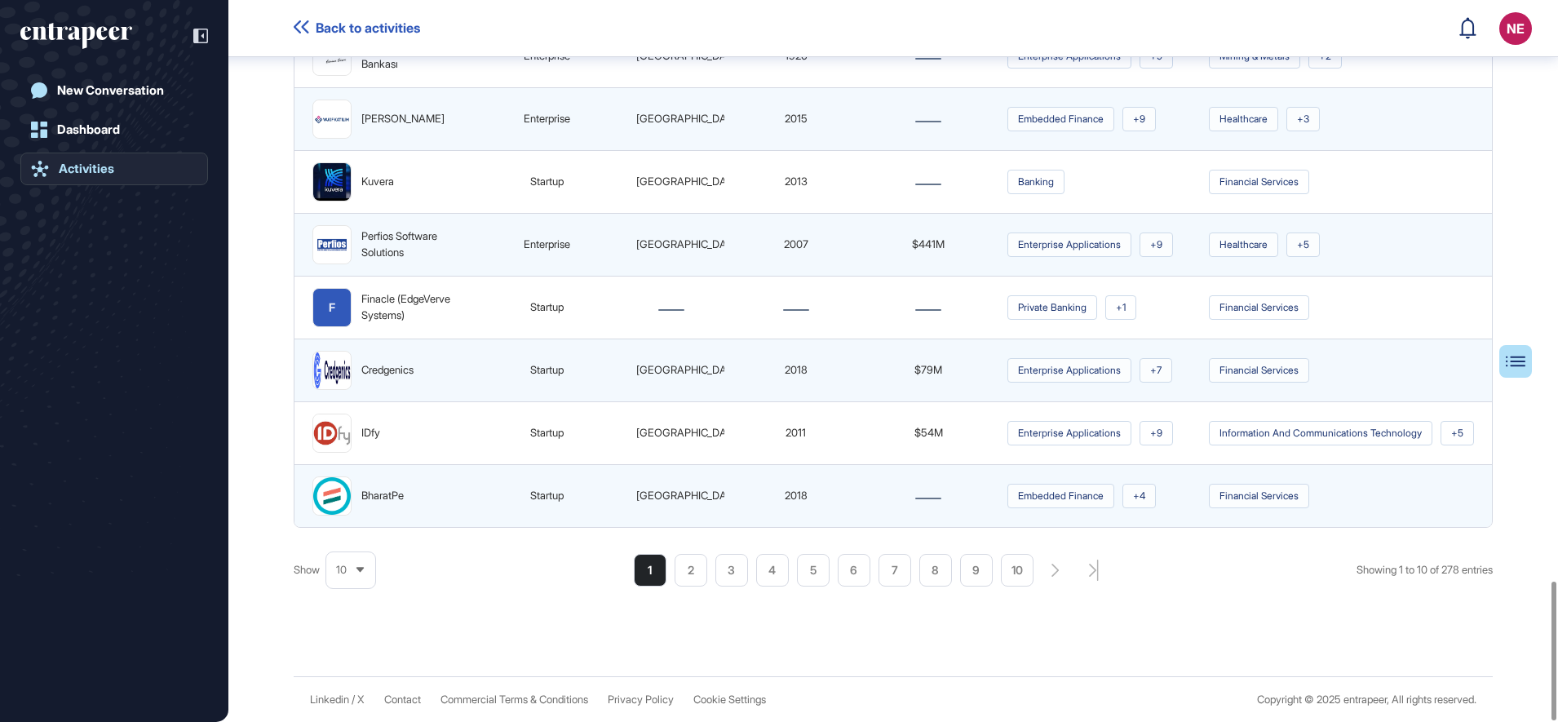
click at [95, 171] on div "Activities" at bounding box center [86, 168] width 55 height 15
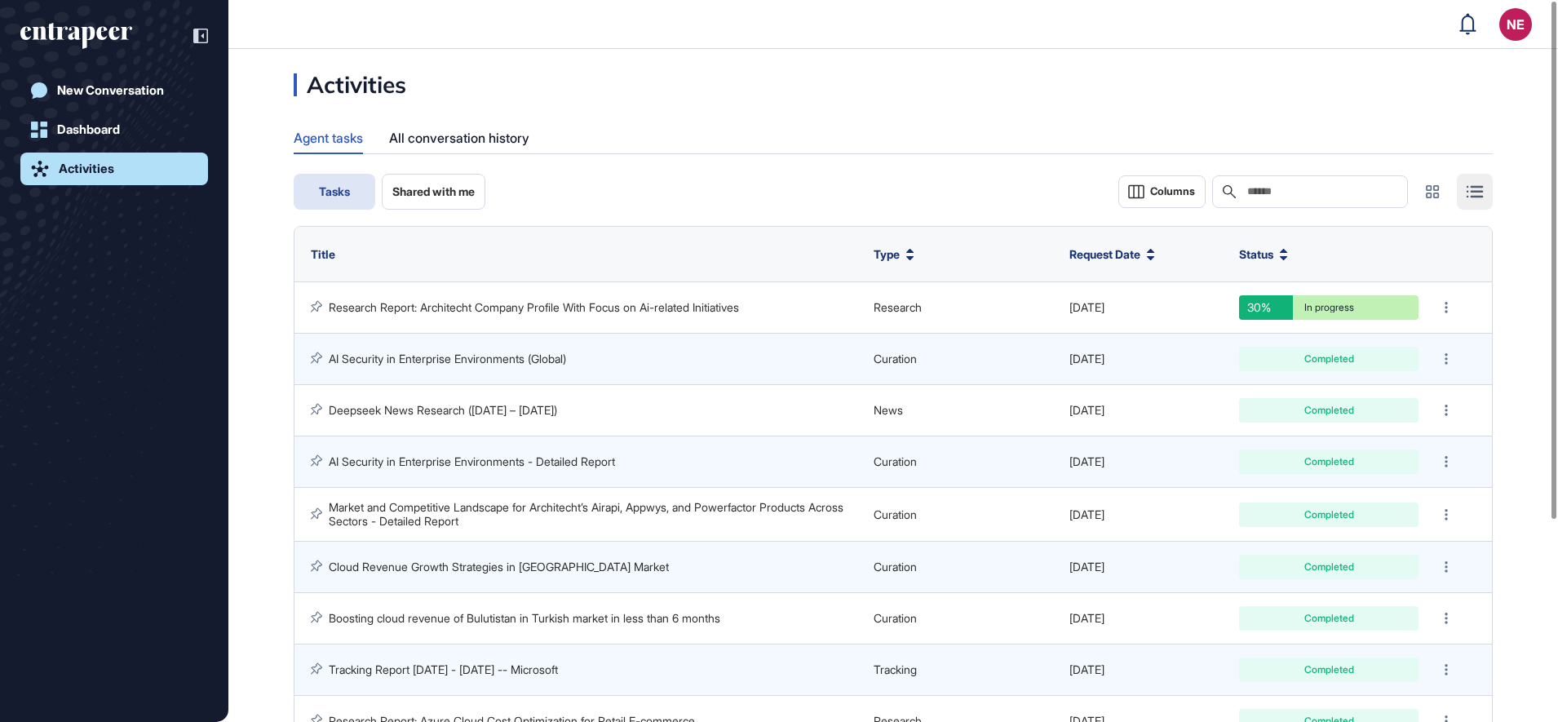
drag, startPoint x: 86, startPoint y: 93, endPoint x: 216, endPoint y: 95, distance: 130.5
click at [86, 93] on div "New Conversation" at bounding box center [110, 90] width 107 height 15
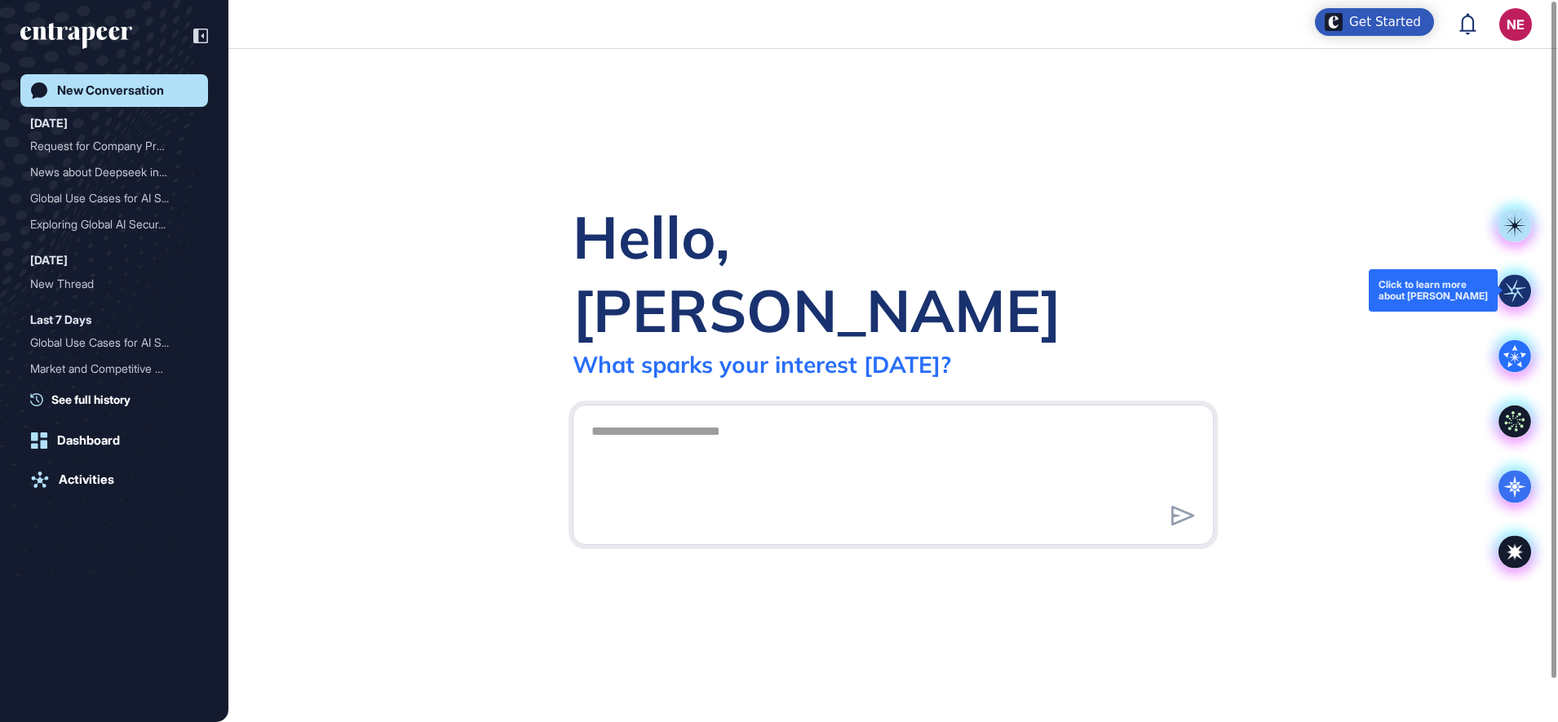
click at [1523, 277] on rect at bounding box center [1514, 290] width 33 height 33
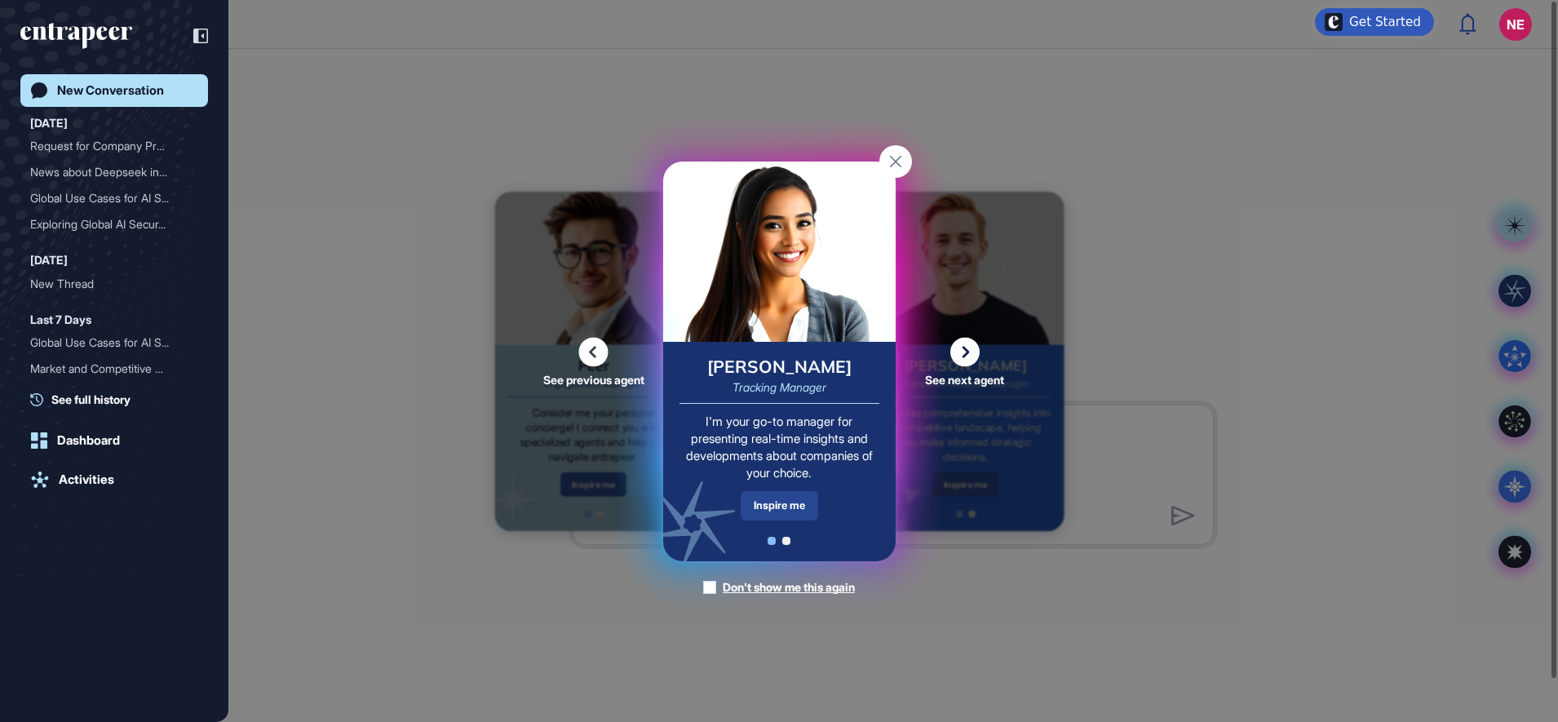
click at [744, 502] on div "Inspire me" at bounding box center [778, 505] width 77 height 29
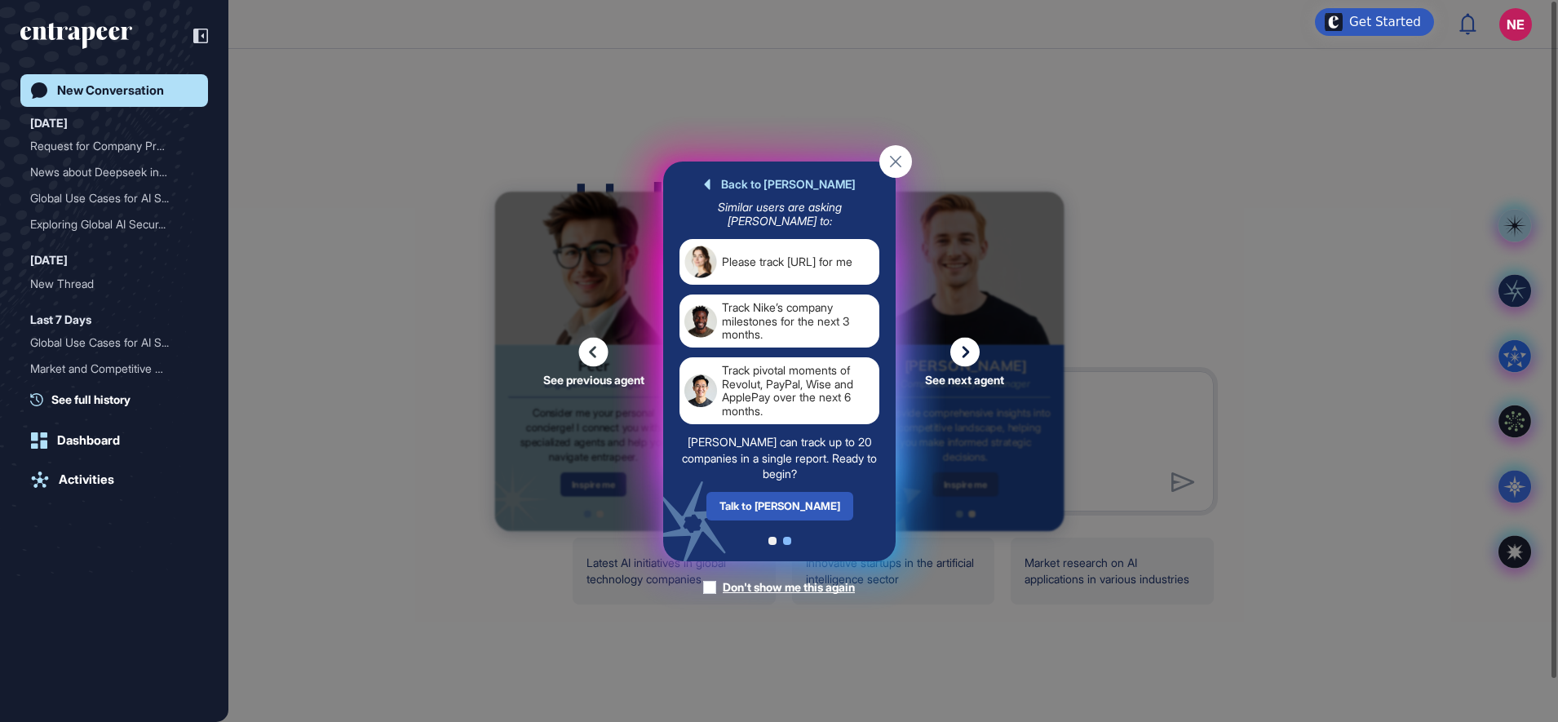
click at [744, 502] on div "Talk to Tracy" at bounding box center [778, 505] width 147 height 29
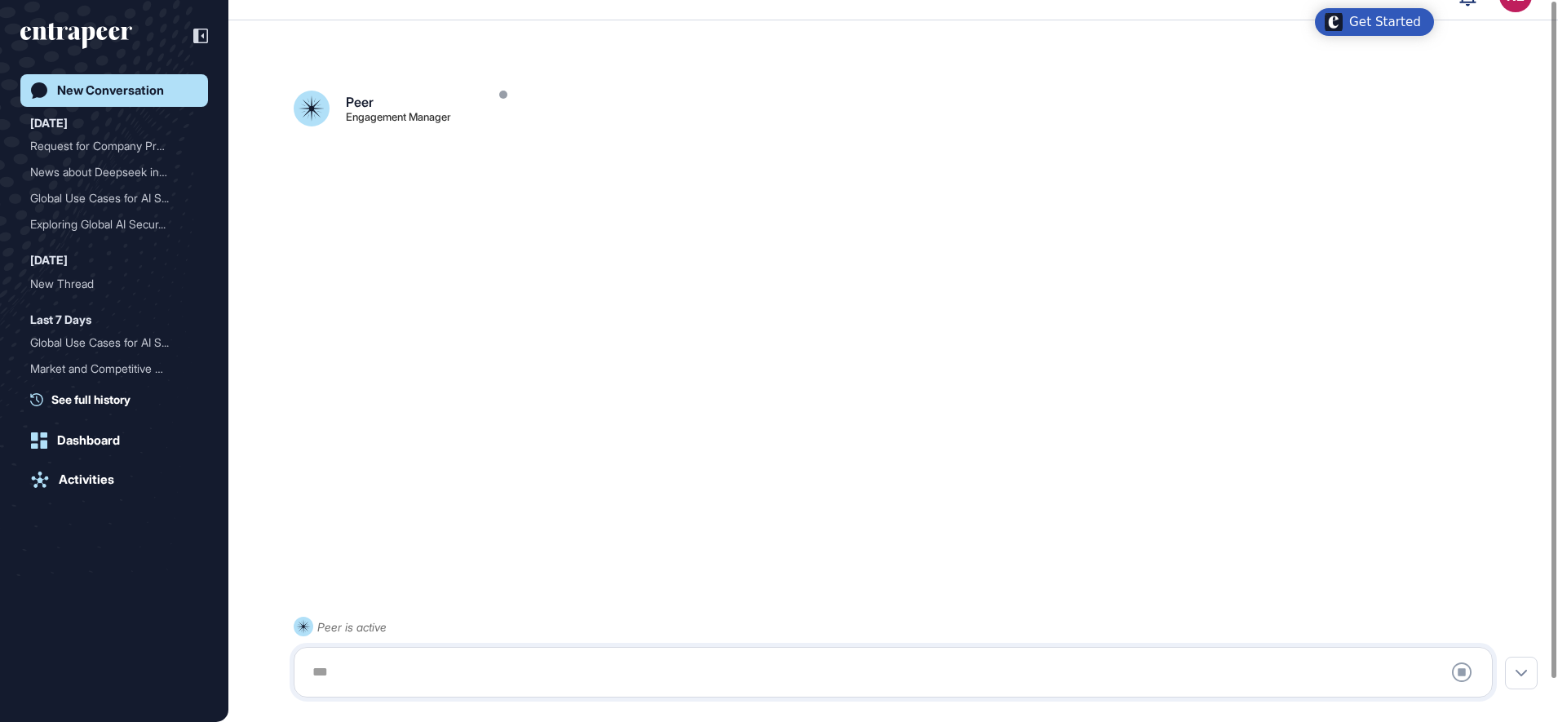
scroll to position [46, 0]
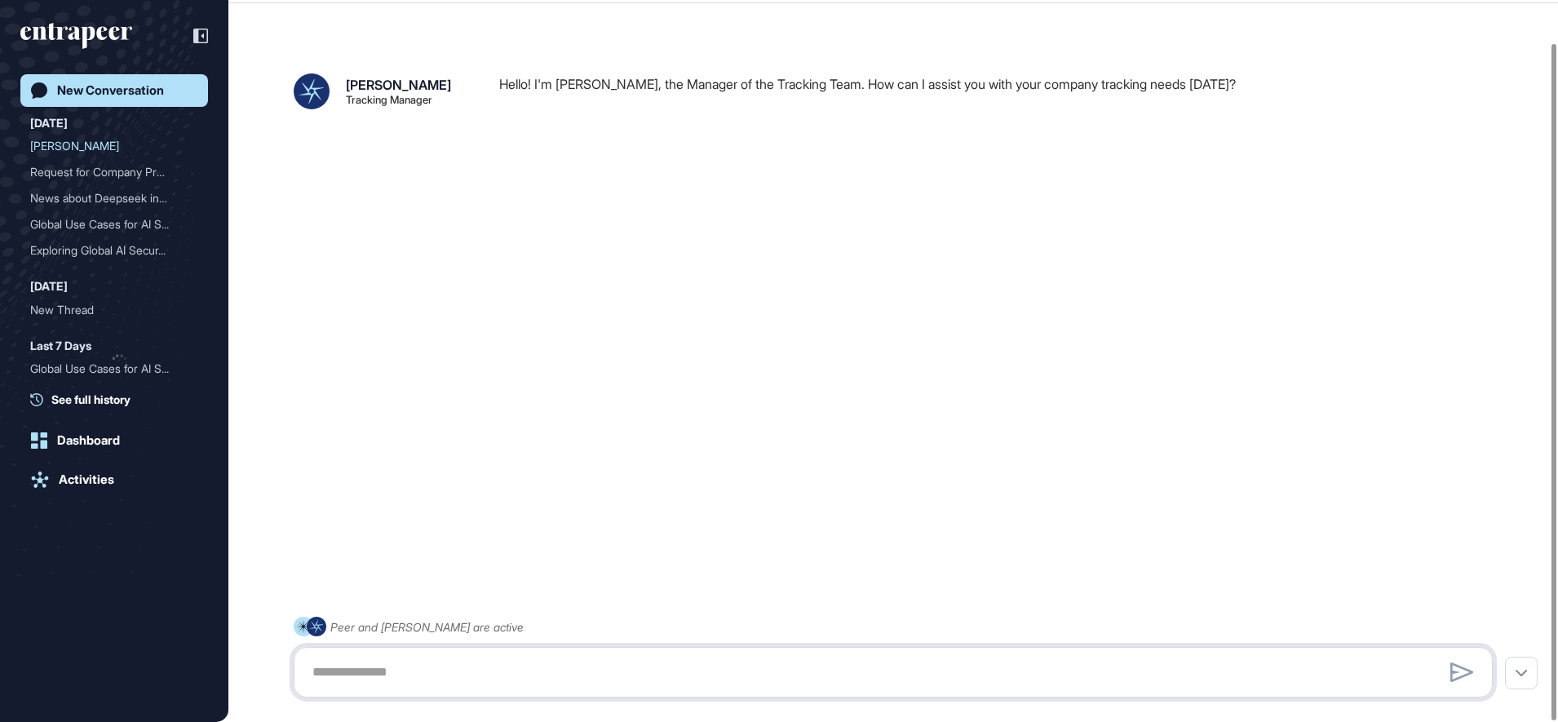
click at [384, 674] on textarea at bounding box center [893, 672] width 1181 height 33
paste textarea "**********"
type textarea "**********"
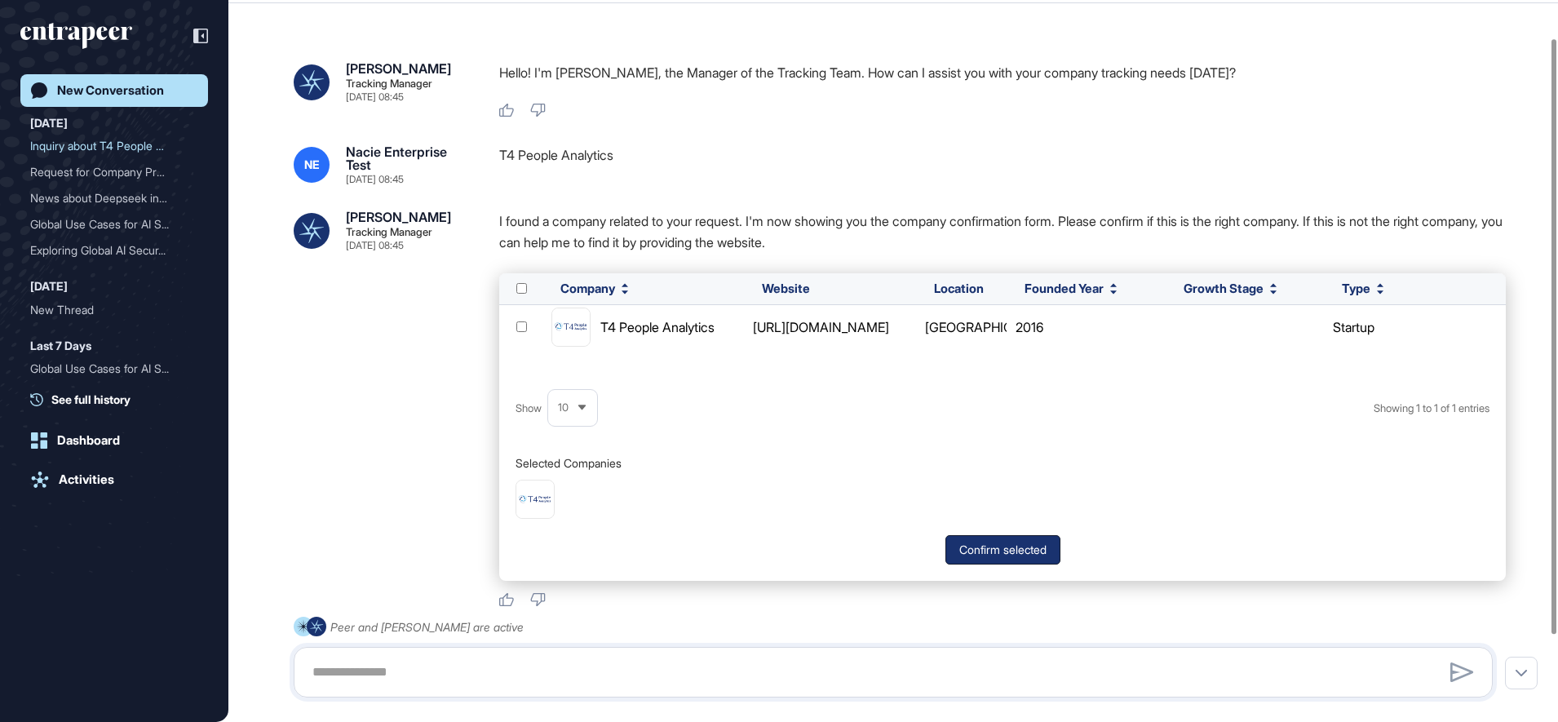
click at [1023, 550] on button "Confirm selected" at bounding box center [1002, 549] width 115 height 29
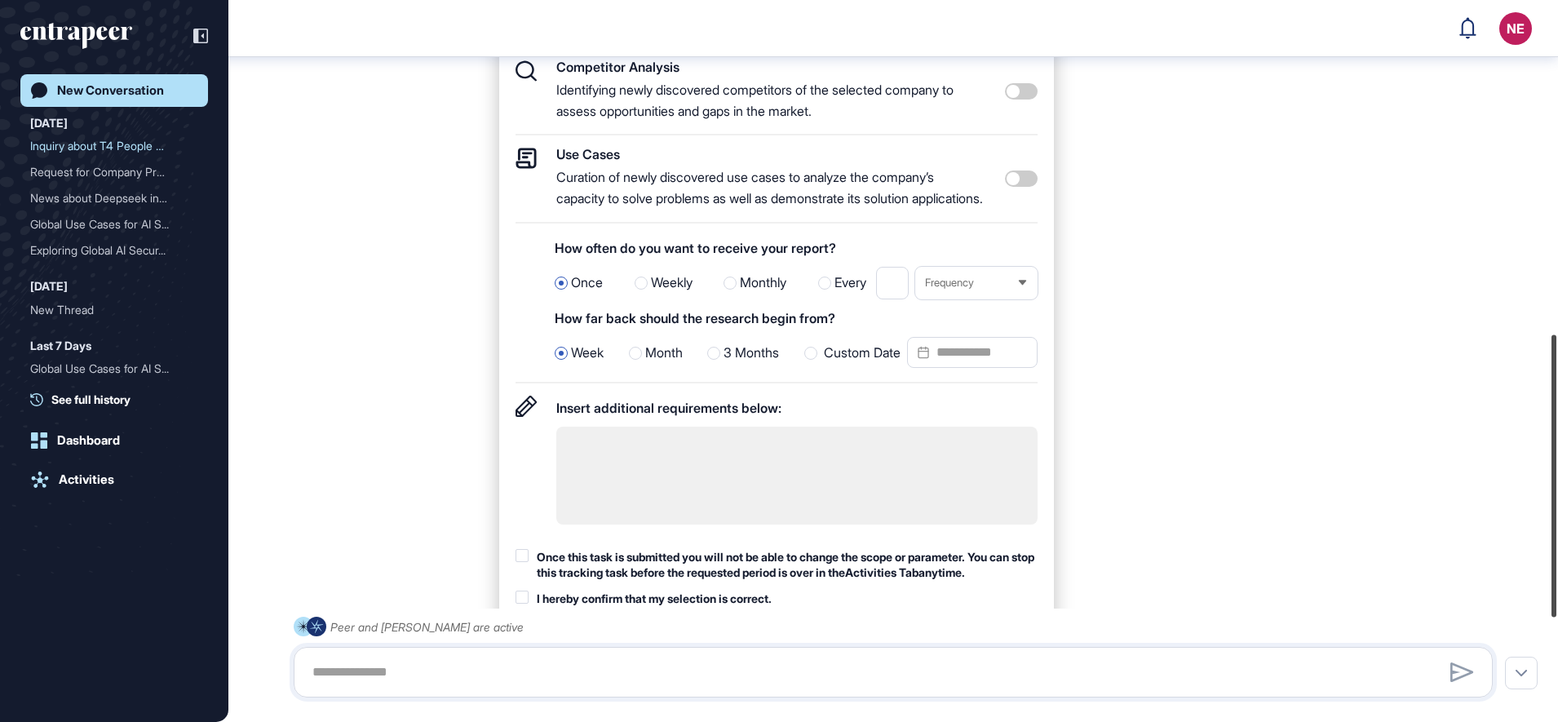
scroll to position [855, 0]
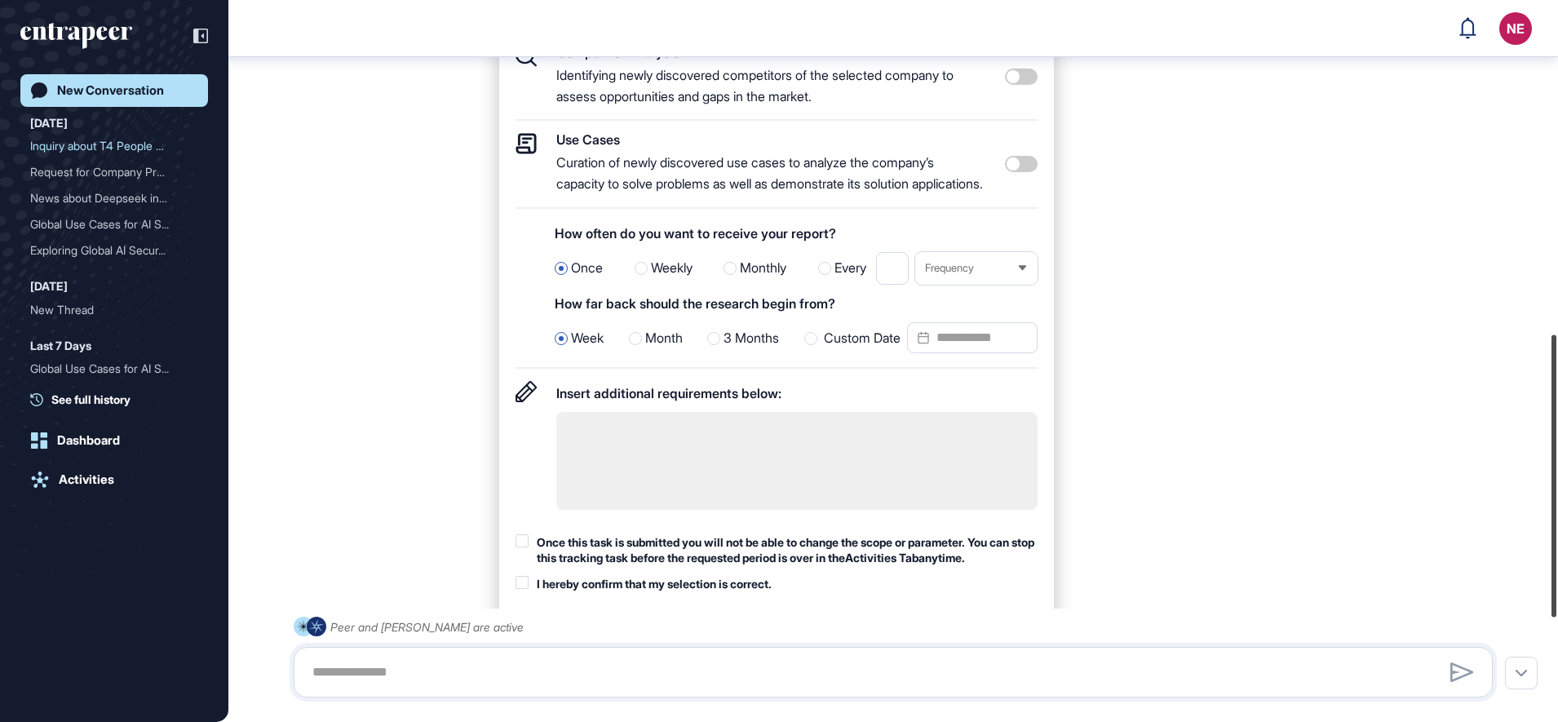
drag, startPoint x: 1556, startPoint y: 502, endPoint x: 1551, endPoint y: 409, distance: 93.9
click at [1551, 409] on div at bounding box center [1553, 475] width 5 height 282
click at [762, 349] on span "3 Months" at bounding box center [750, 338] width 55 height 21
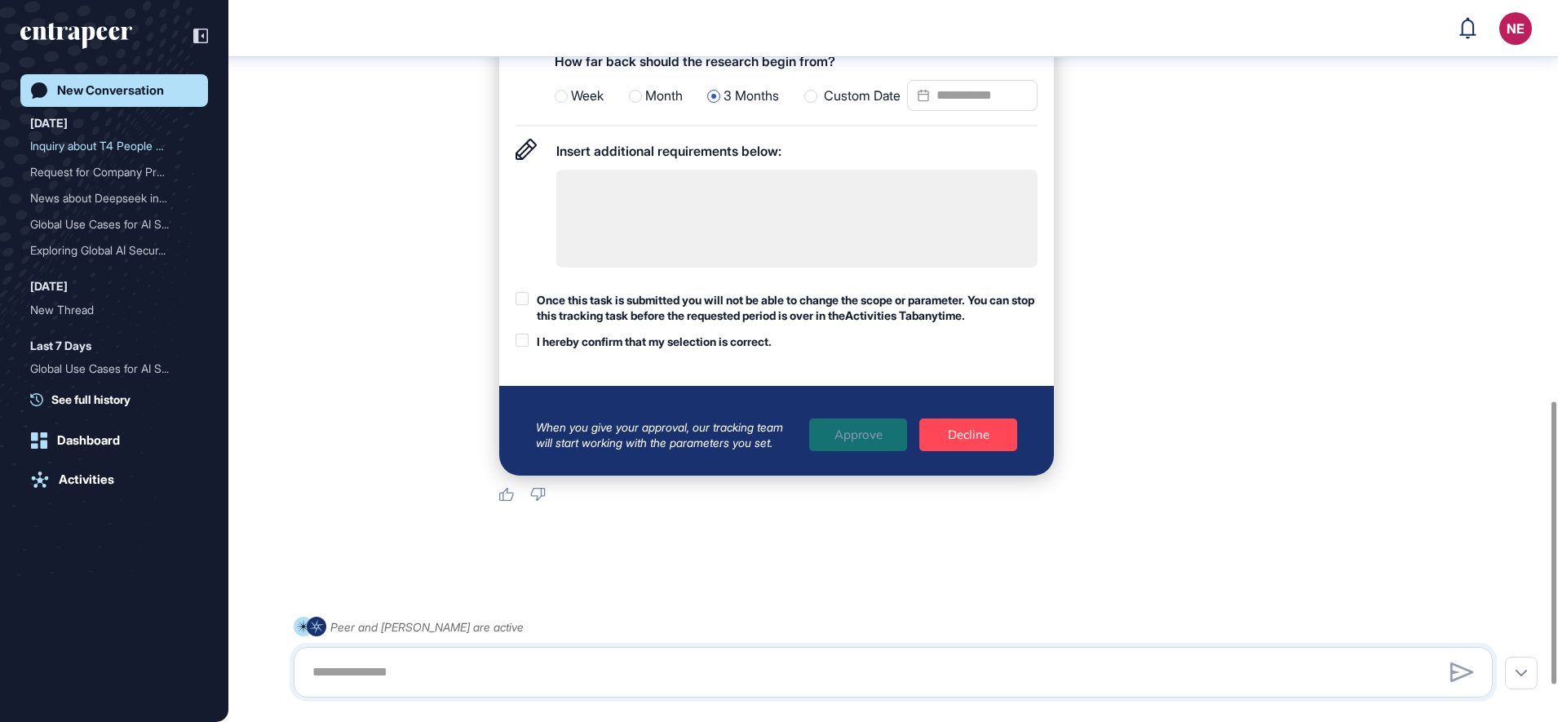
scroll to position [1118, 0]
click at [826, 309] on div "Once this task is submitted you will not be able to change the scope or paramet…" at bounding box center [787, 308] width 501 height 32
click at [723, 341] on div "I hereby confirm that my selection is correct." at bounding box center [654, 342] width 235 height 16
click at [882, 440] on div "Approve" at bounding box center [858, 434] width 98 height 33
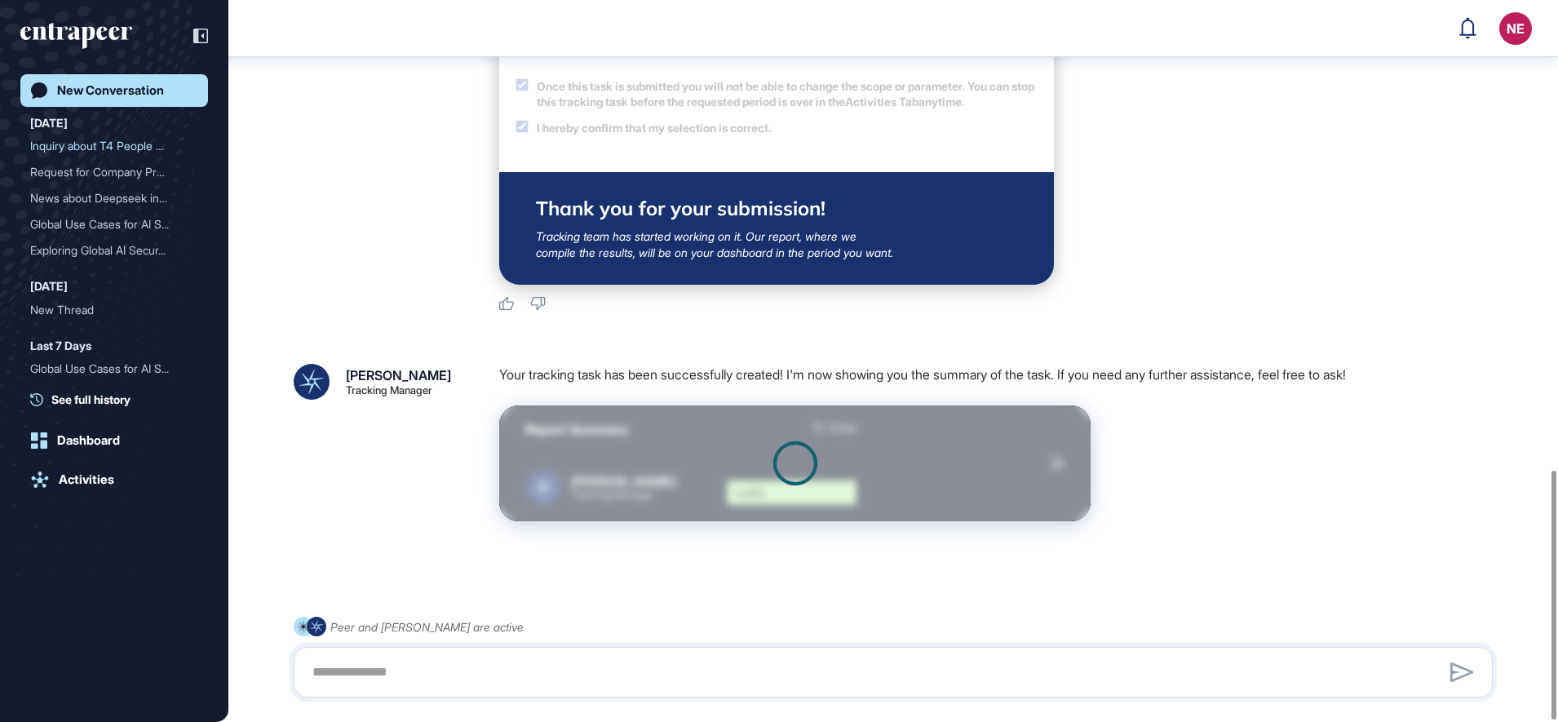
scroll to position [1363, 0]
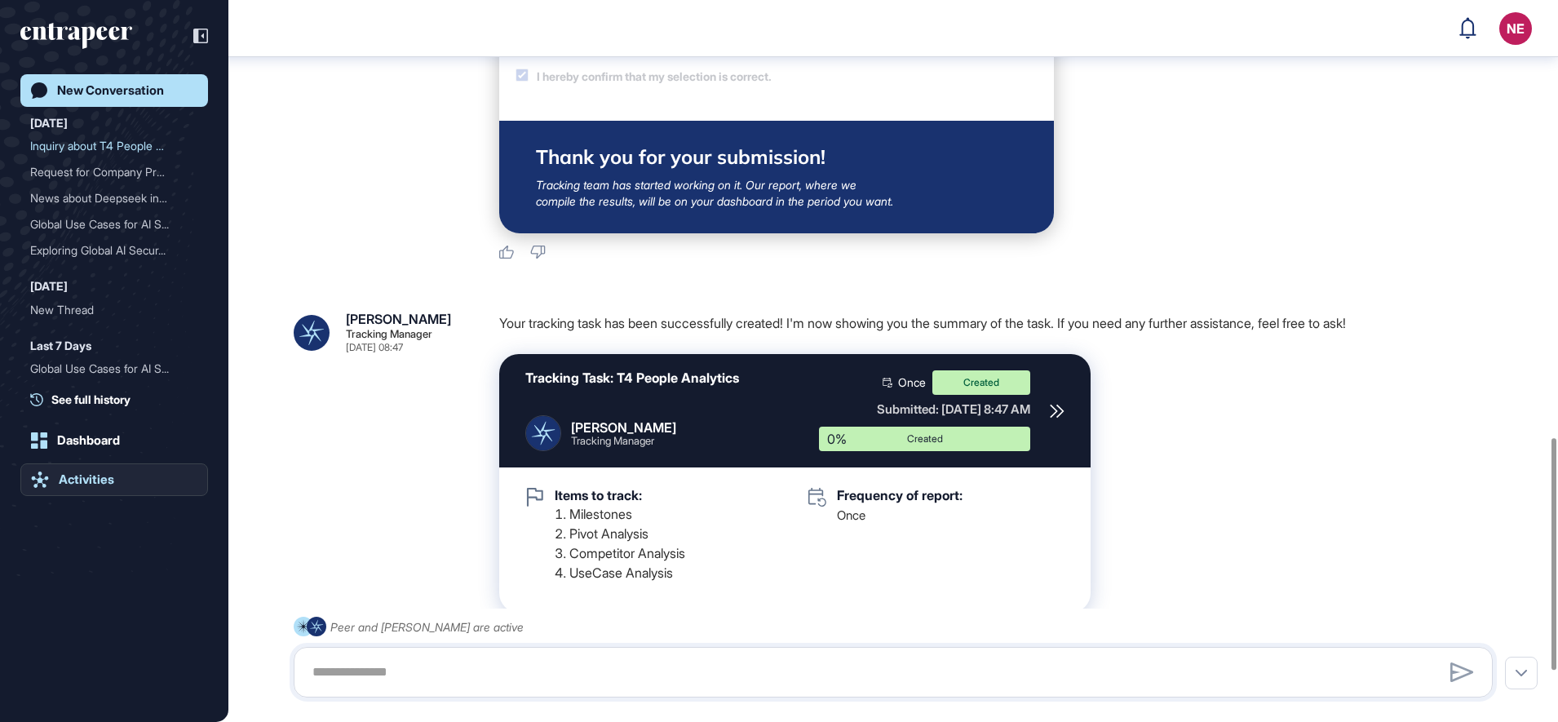
click at [95, 479] on div "Activities" at bounding box center [86, 479] width 55 height 15
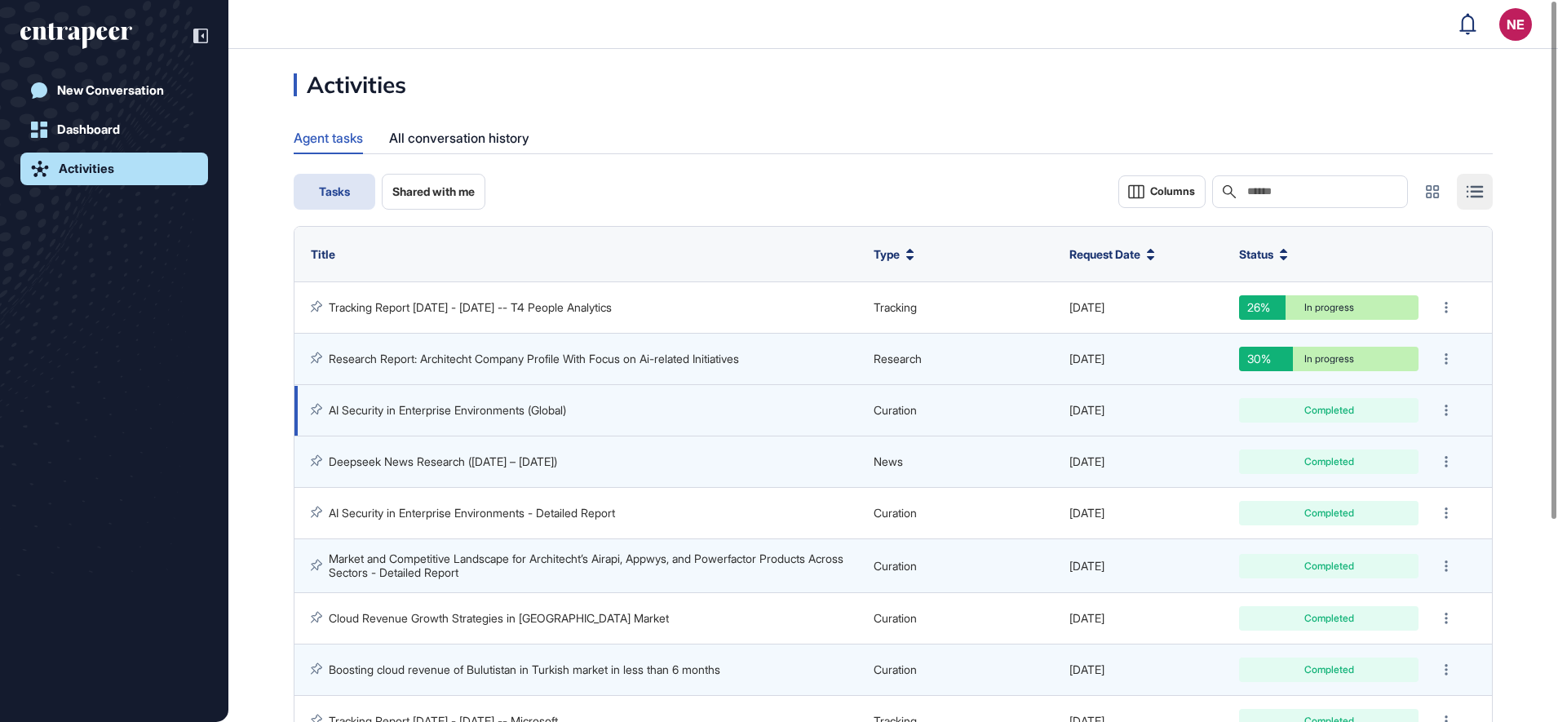
click at [552, 416] on link "AI Security in Enterprise Environments (Global)" at bounding box center [447, 410] width 237 height 14
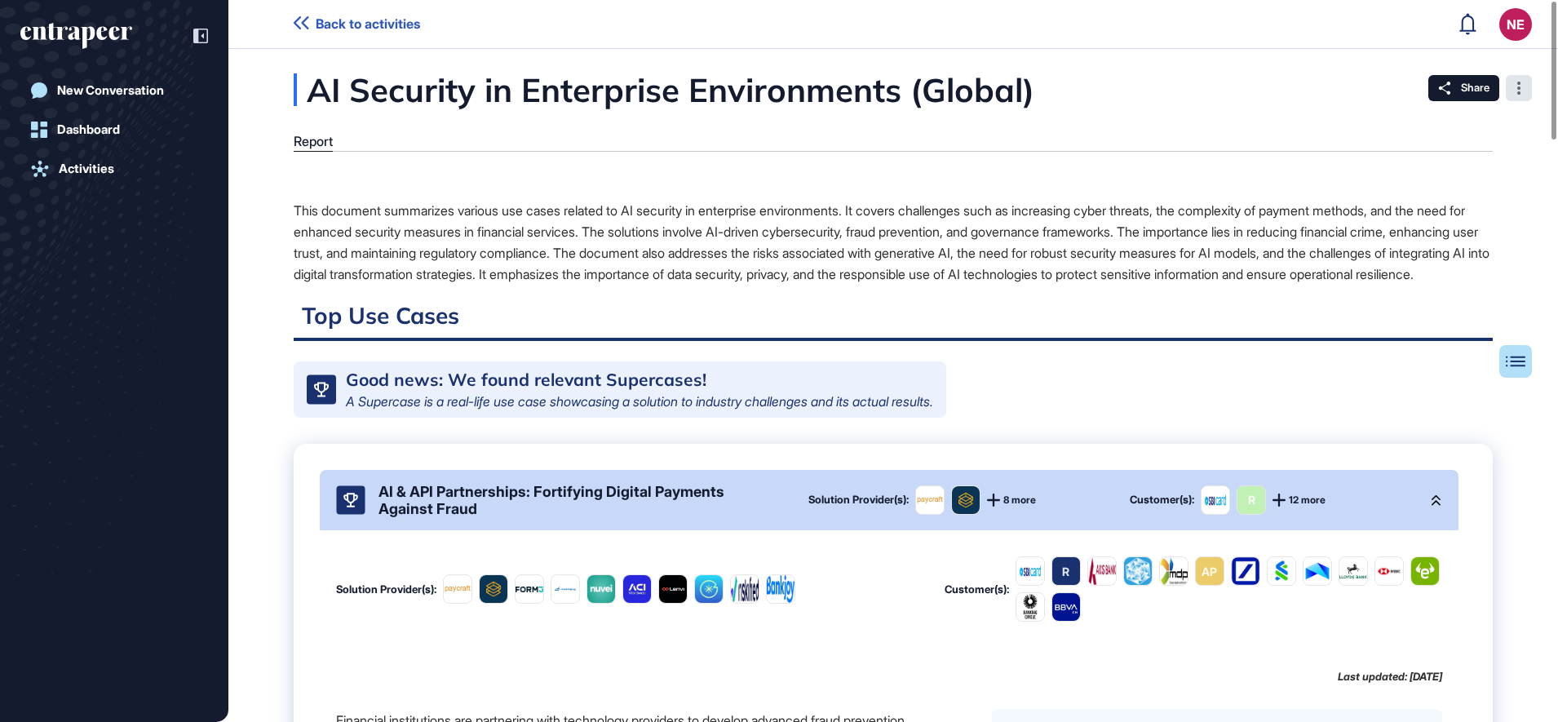
click at [1523, 82] on div at bounding box center [1518, 88] width 26 height 26
click at [1474, 91] on span "Share" at bounding box center [1474, 88] width 29 height 13
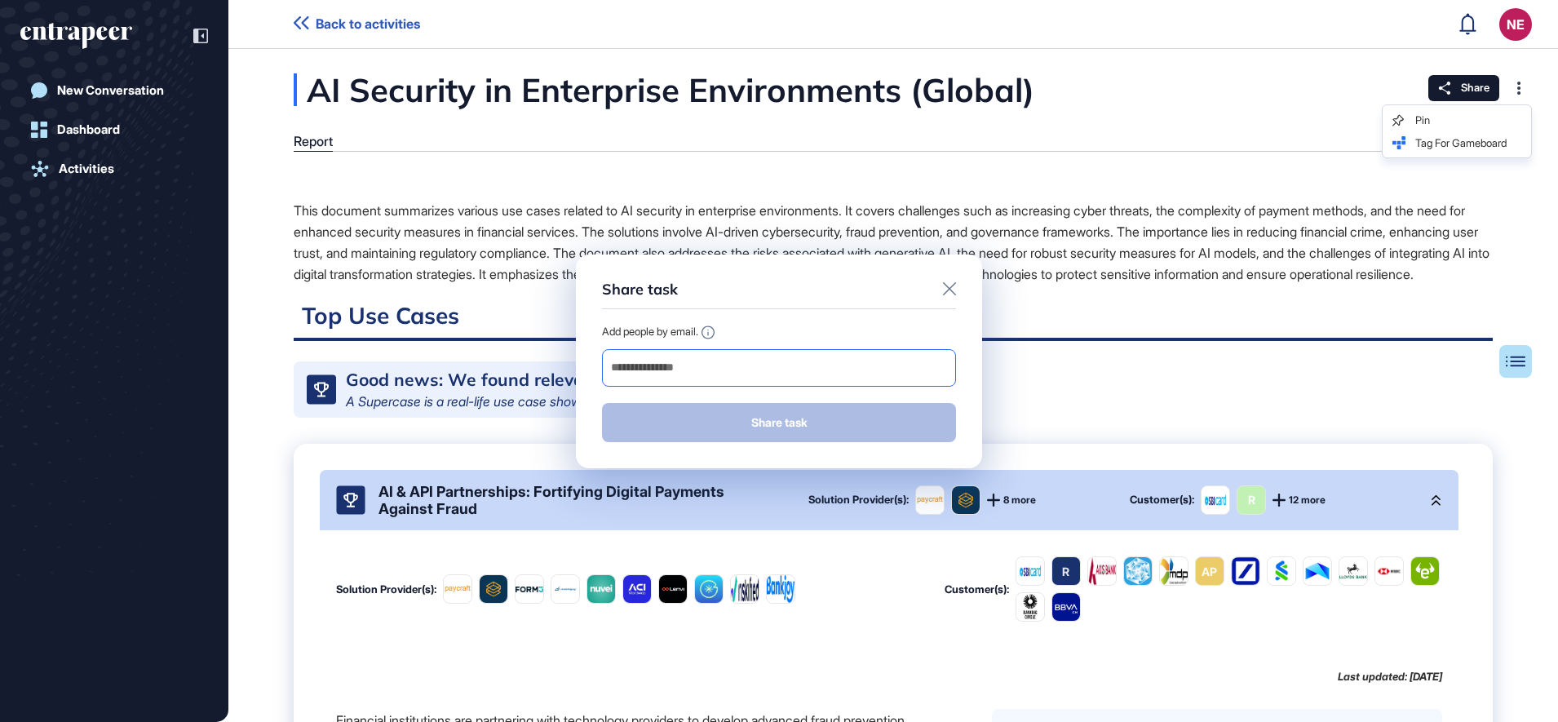
drag, startPoint x: 780, startPoint y: 371, endPoint x: 777, endPoint y: 361, distance: 10.1
click at [780, 371] on input "email" at bounding box center [778, 367] width 339 height 23
type input "**********"
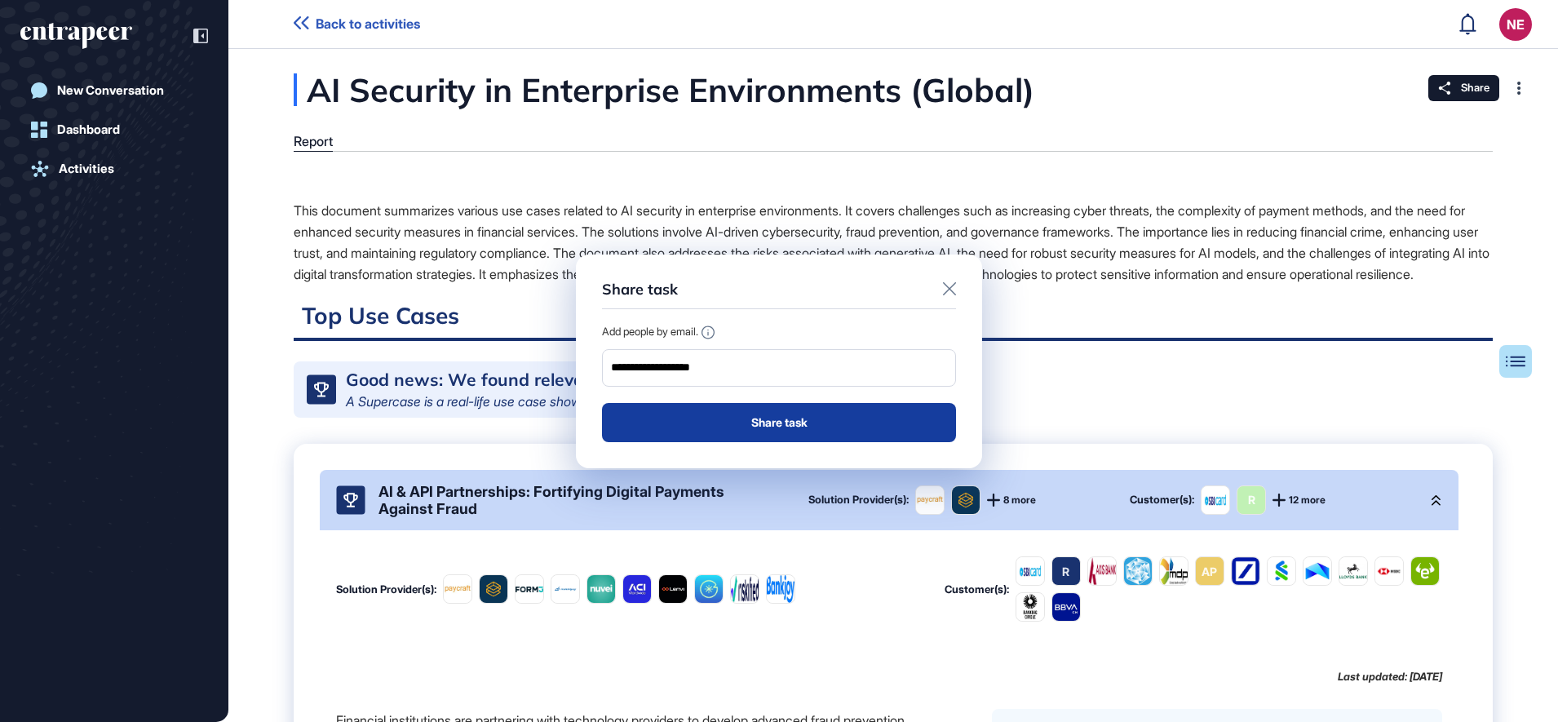
click at [653, 427] on button "Share task" at bounding box center [779, 422] width 354 height 39
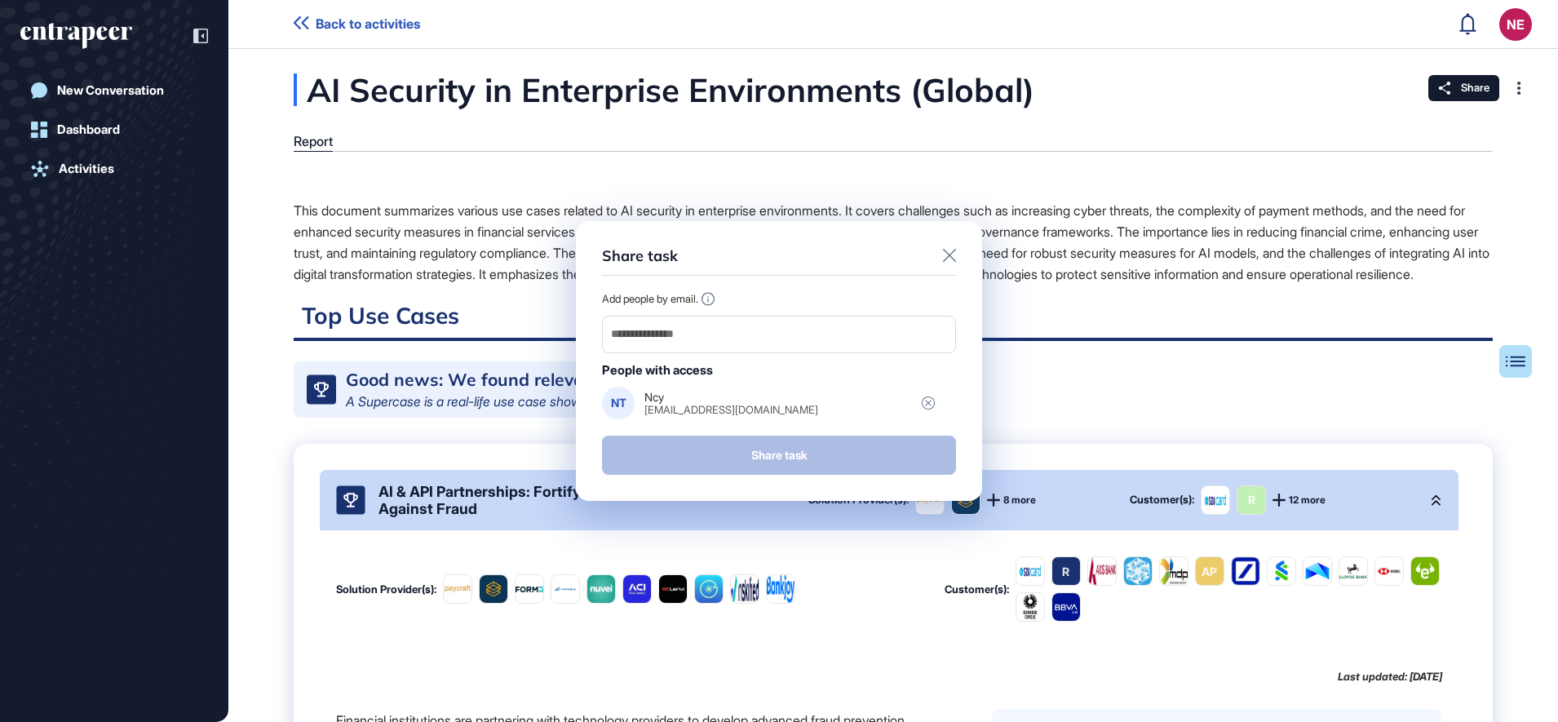
click at [948, 263] on div at bounding box center [949, 257] width 13 height 20
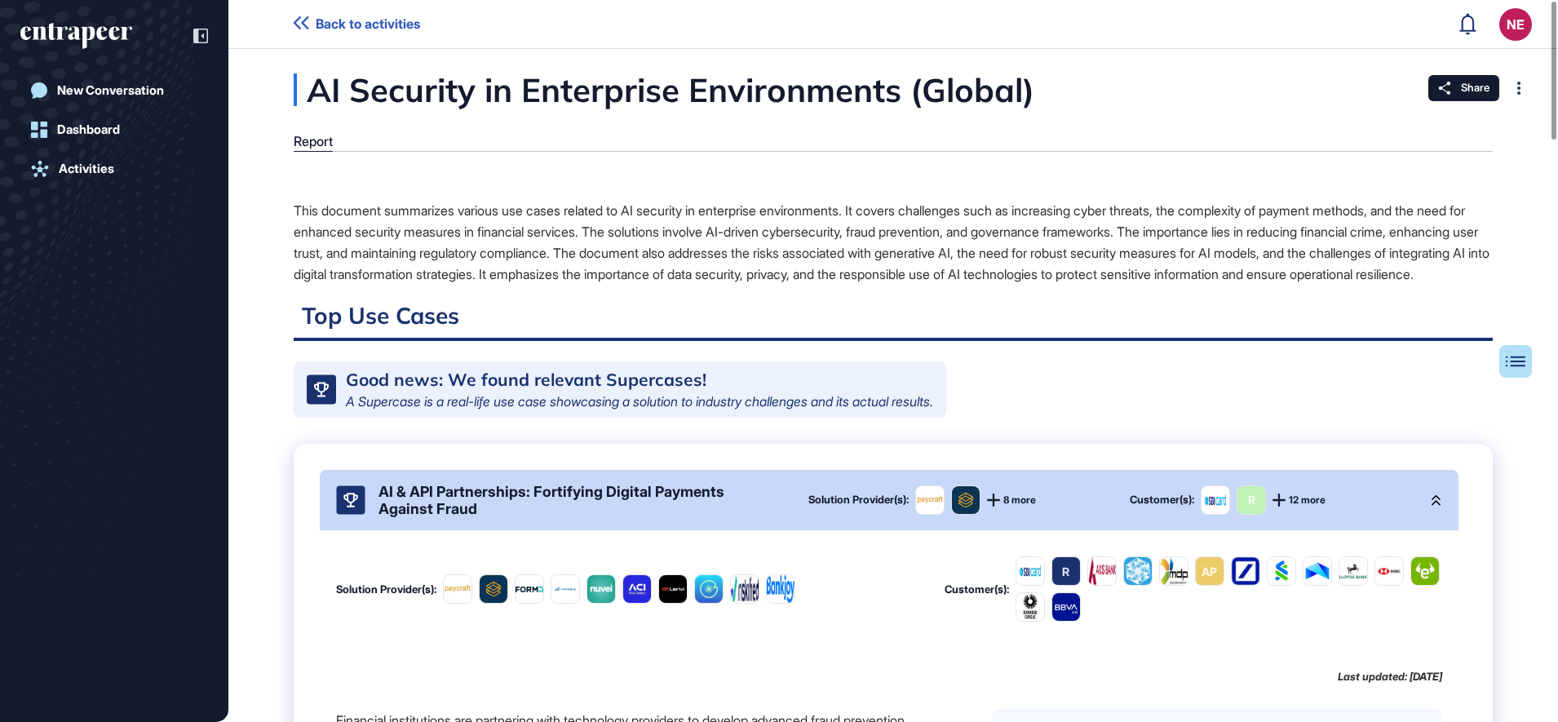
click at [310, 21] on link "Back to activities" at bounding box center [357, 23] width 126 height 15
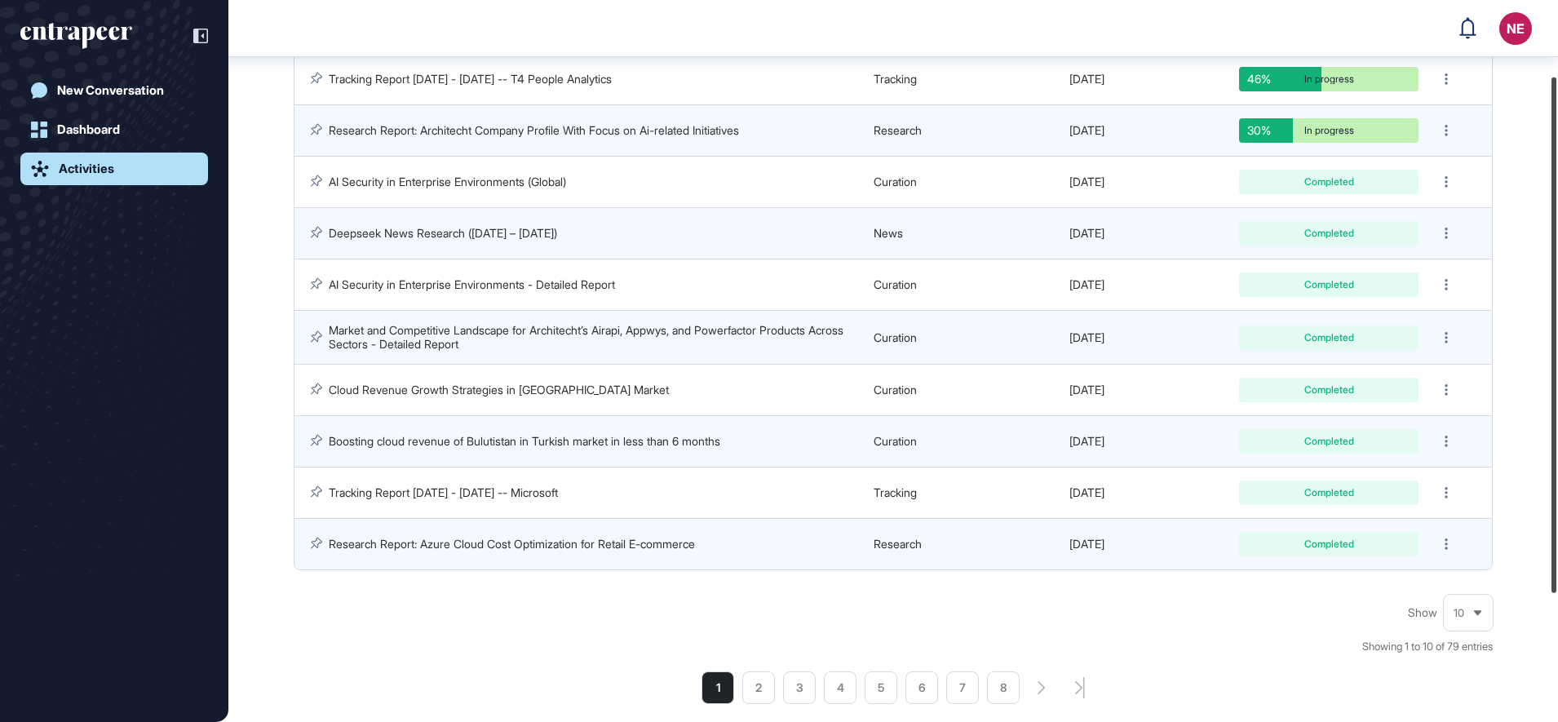
scroll to position [289, 0]
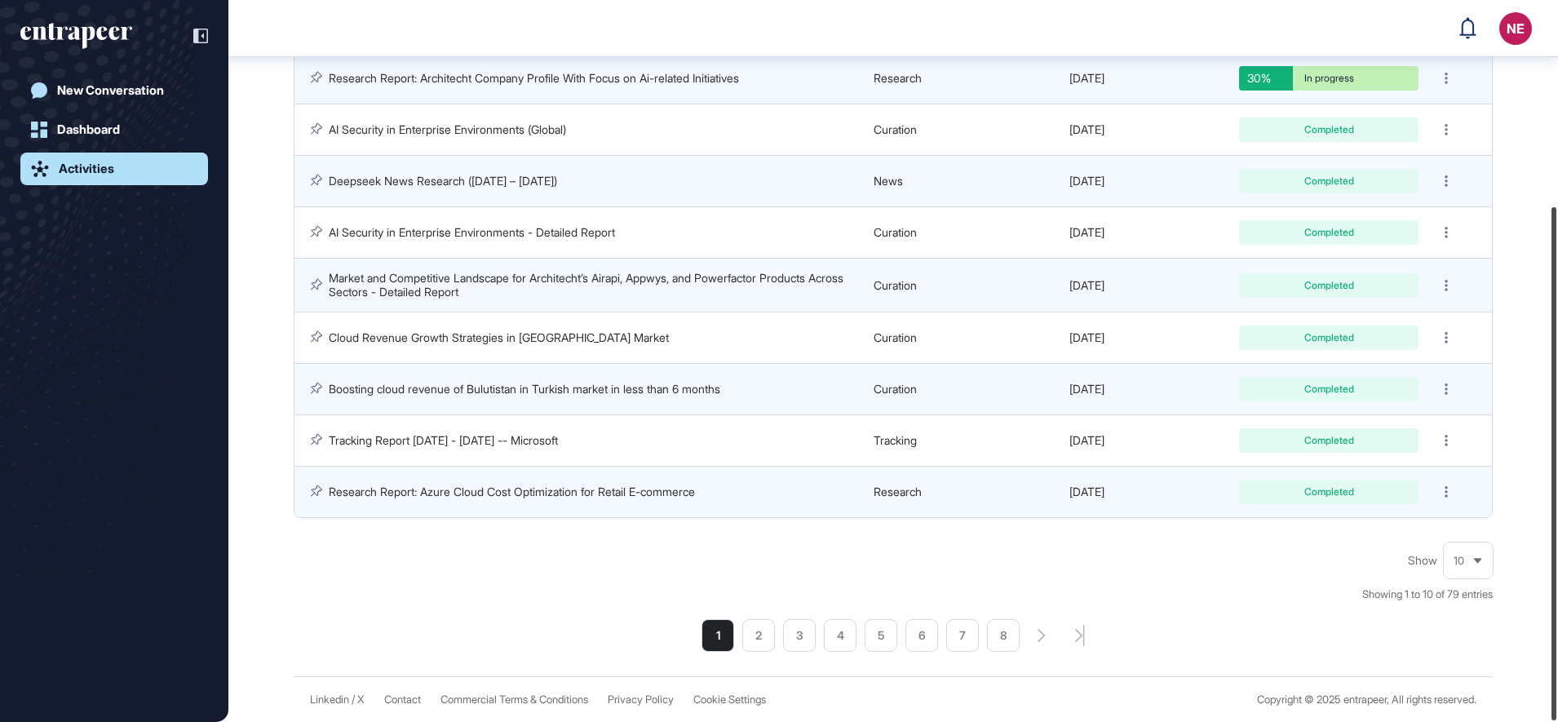
drag, startPoint x: 1555, startPoint y: 189, endPoint x: 1561, endPoint y: 542, distance: 353.1
click at [1557, 542] on html "NE Dashboard Profile My Content Request More Data New Conversation Dashboard Ac…" at bounding box center [779, 361] width 1558 height 722
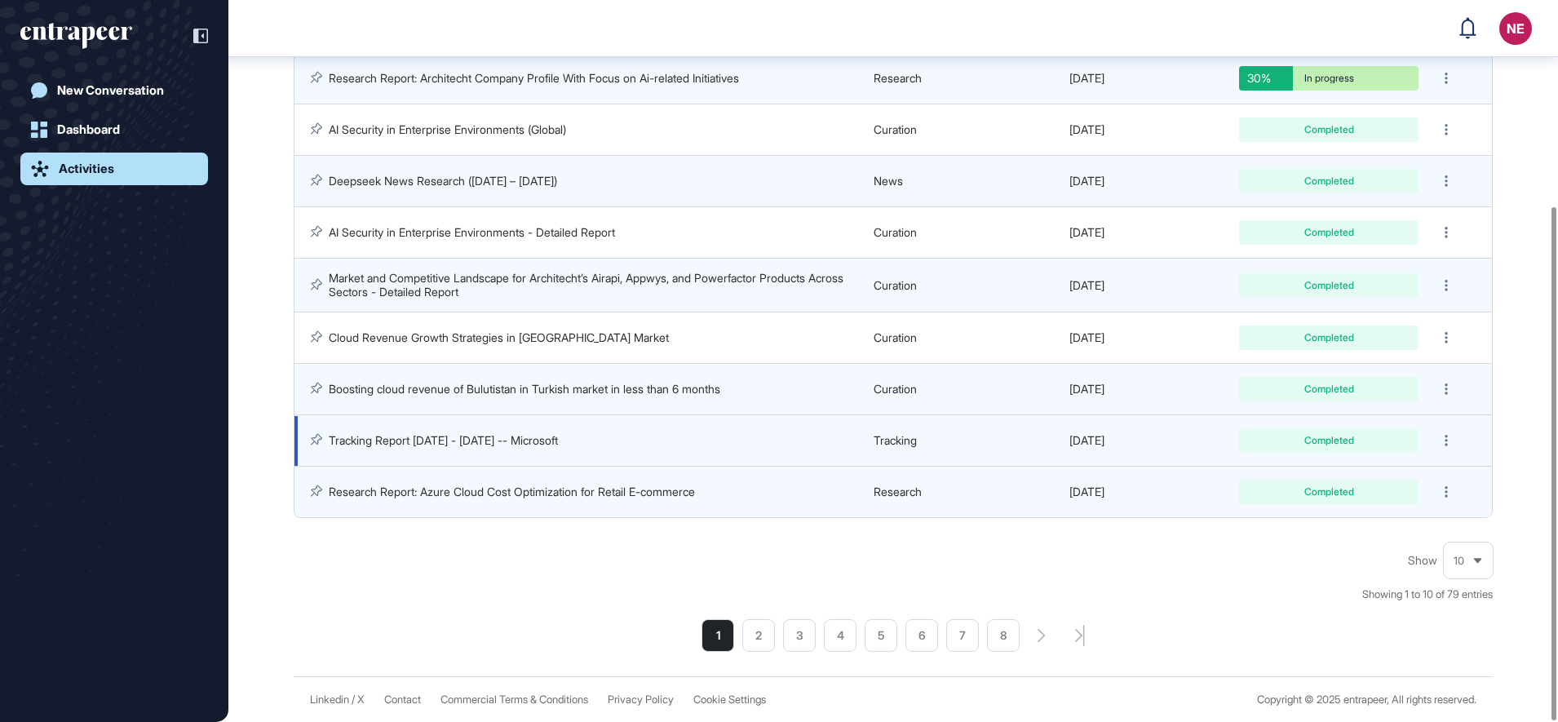
click at [485, 440] on link "Tracking Report [DATE] - [DATE] -- Microsoft" at bounding box center [443, 440] width 229 height 14
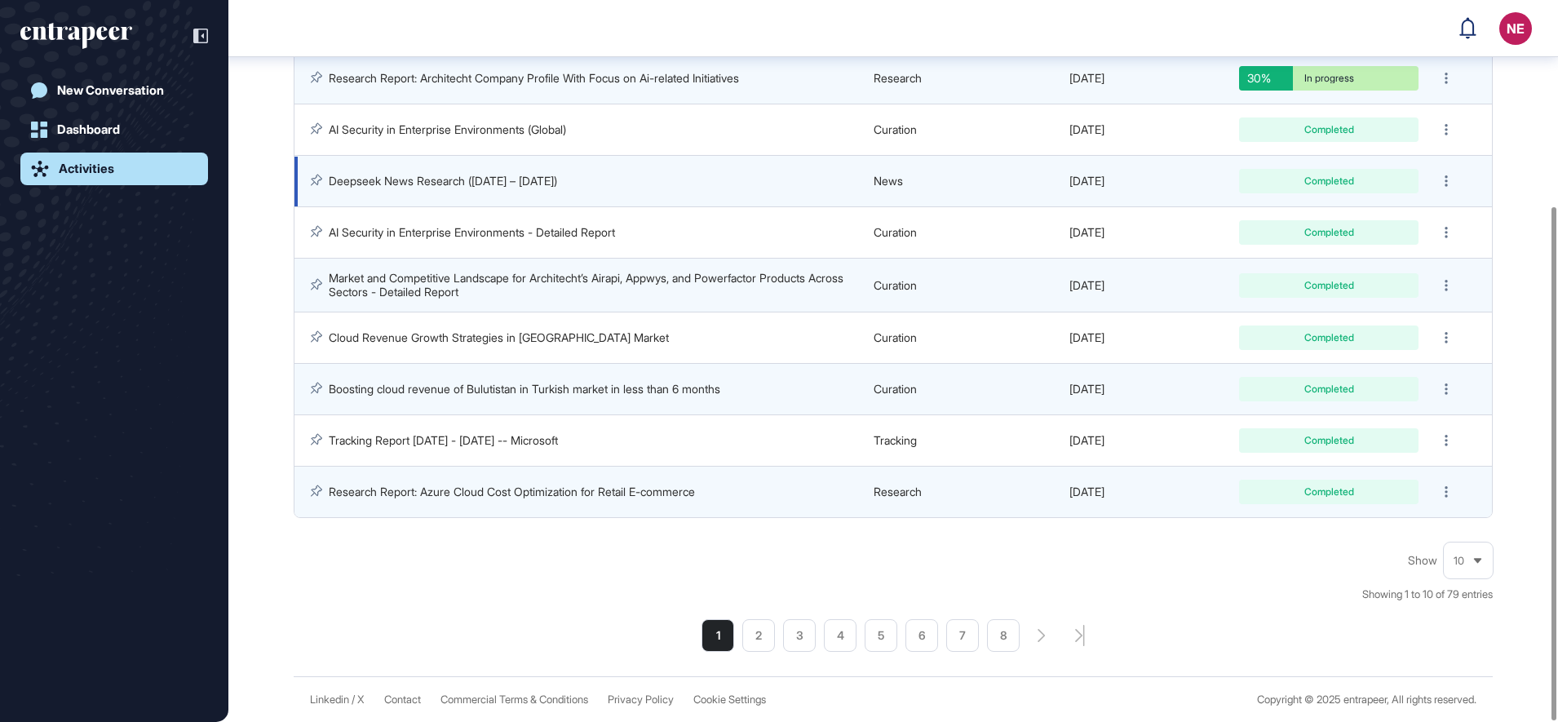
click at [481, 184] on link "Deepseek News Research ([DATE] – [DATE])" at bounding box center [443, 181] width 228 height 14
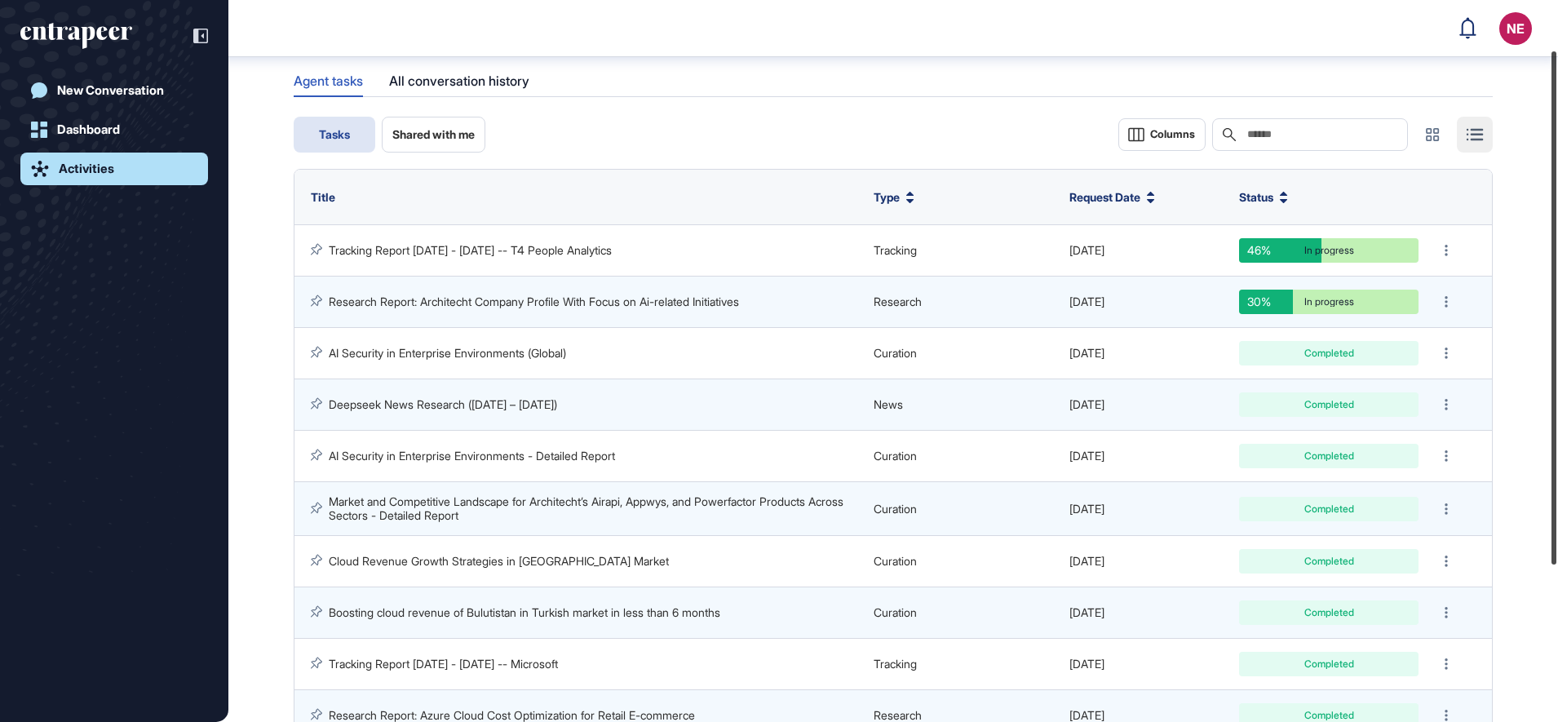
scroll to position [59, 0]
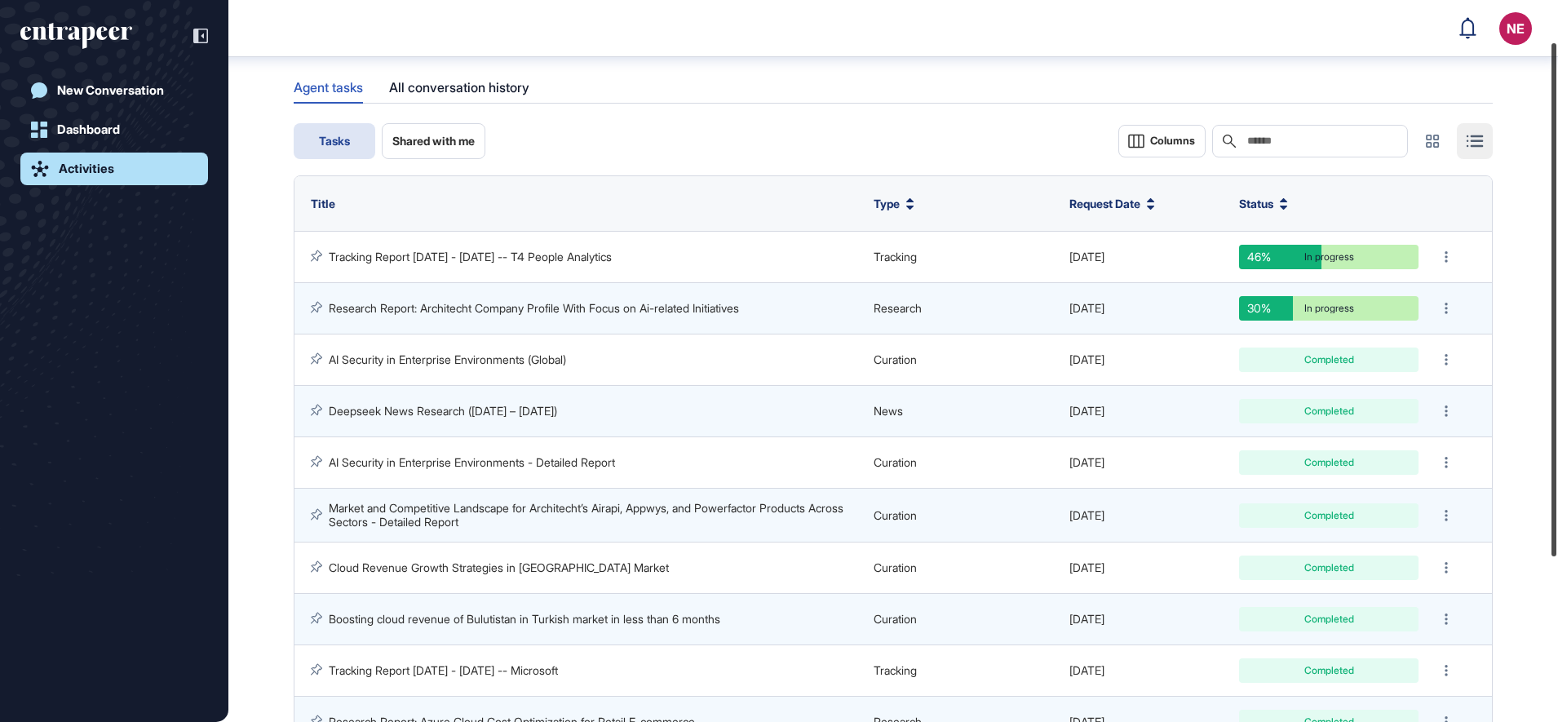
drag, startPoint x: 1556, startPoint y: 502, endPoint x: 1561, endPoint y: 338, distance: 164.0
click at [1557, 338] on html "NE Dashboard Profile My Content Request More Data New Conversation Dashboard Ac…" at bounding box center [779, 361] width 1558 height 722
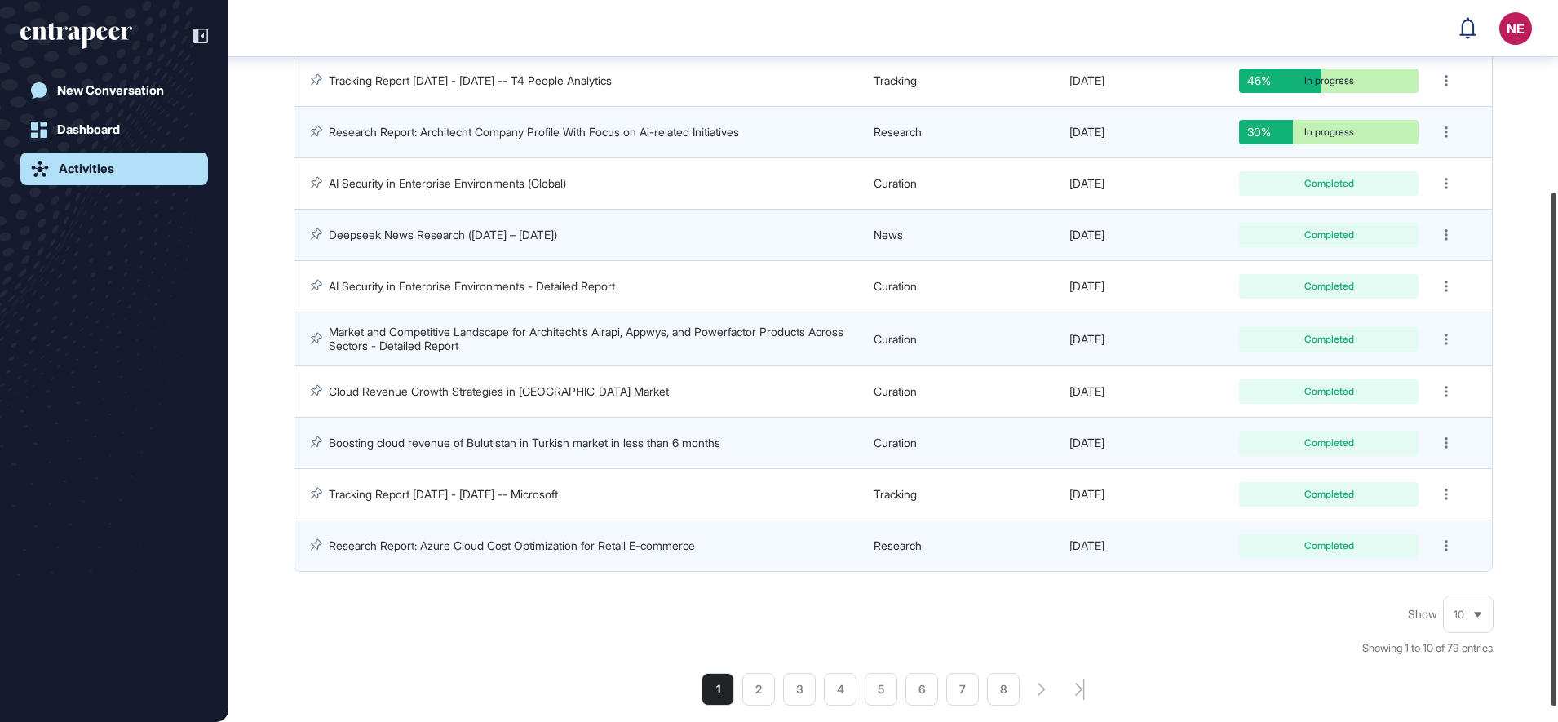
scroll to position [285, 0]
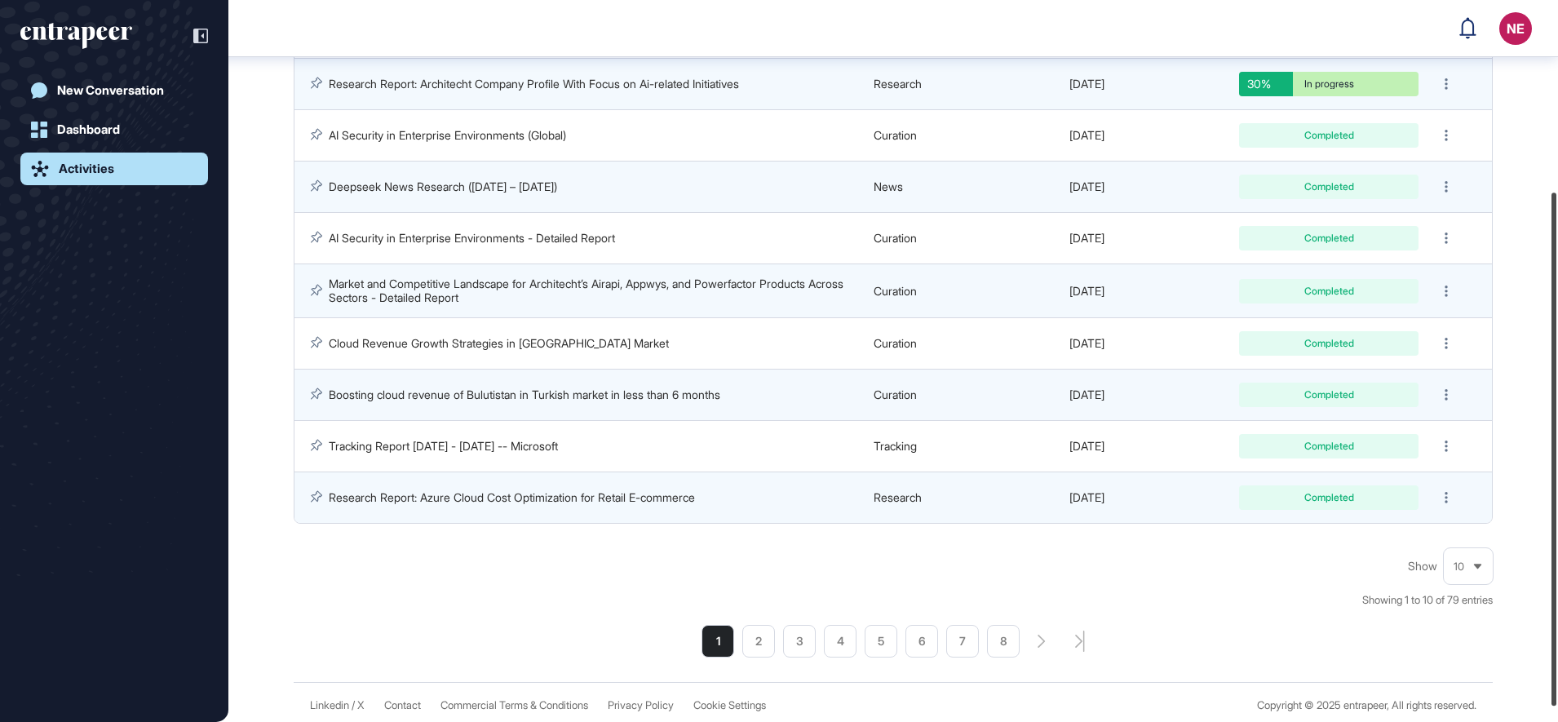
drag, startPoint x: 1561, startPoint y: 378, endPoint x: 1556, endPoint y: 536, distance: 158.3
click at [1557, 533] on html "NE Dashboard Profile My Content Request More Data New Conversation Dashboard Ac…" at bounding box center [779, 361] width 1558 height 722
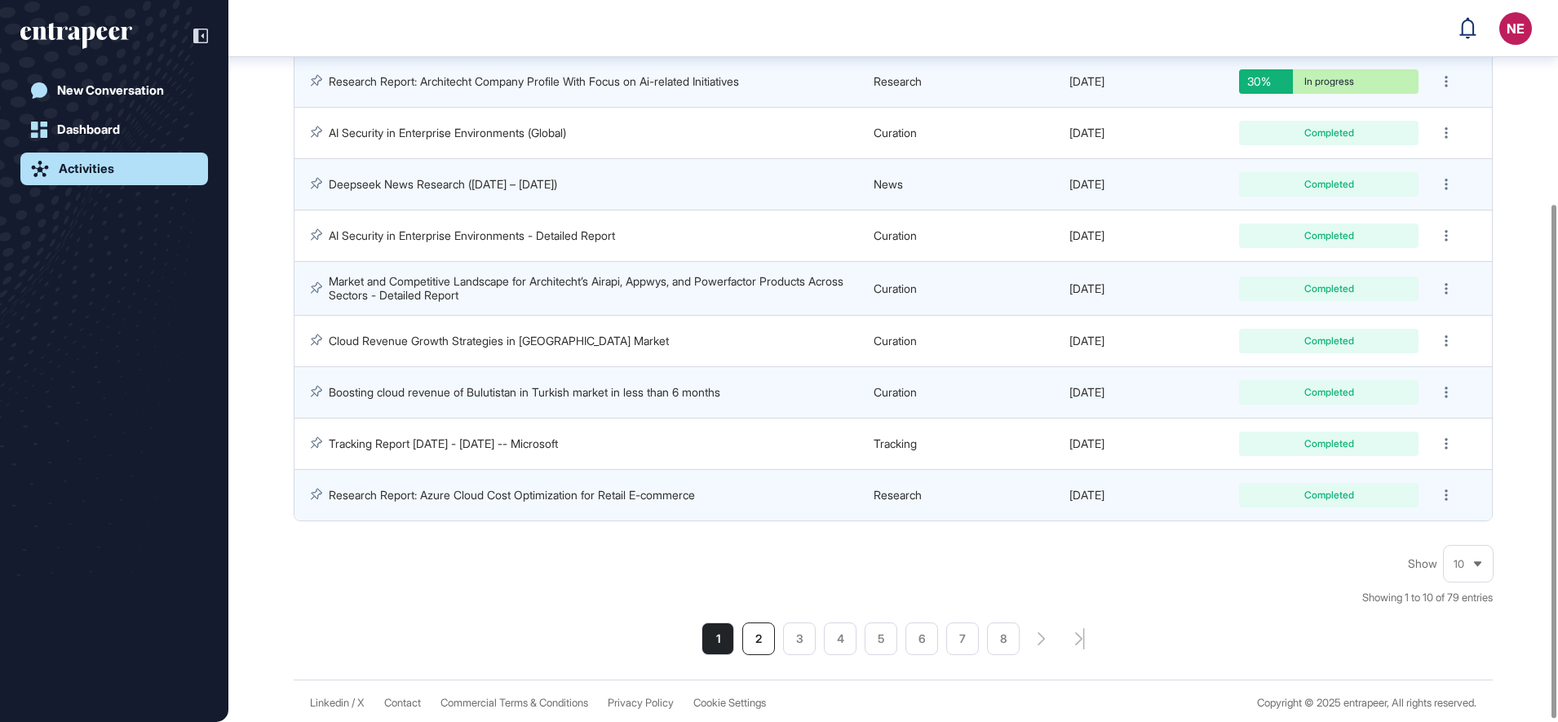
click at [754, 634] on li "2" at bounding box center [758, 638] width 33 height 33
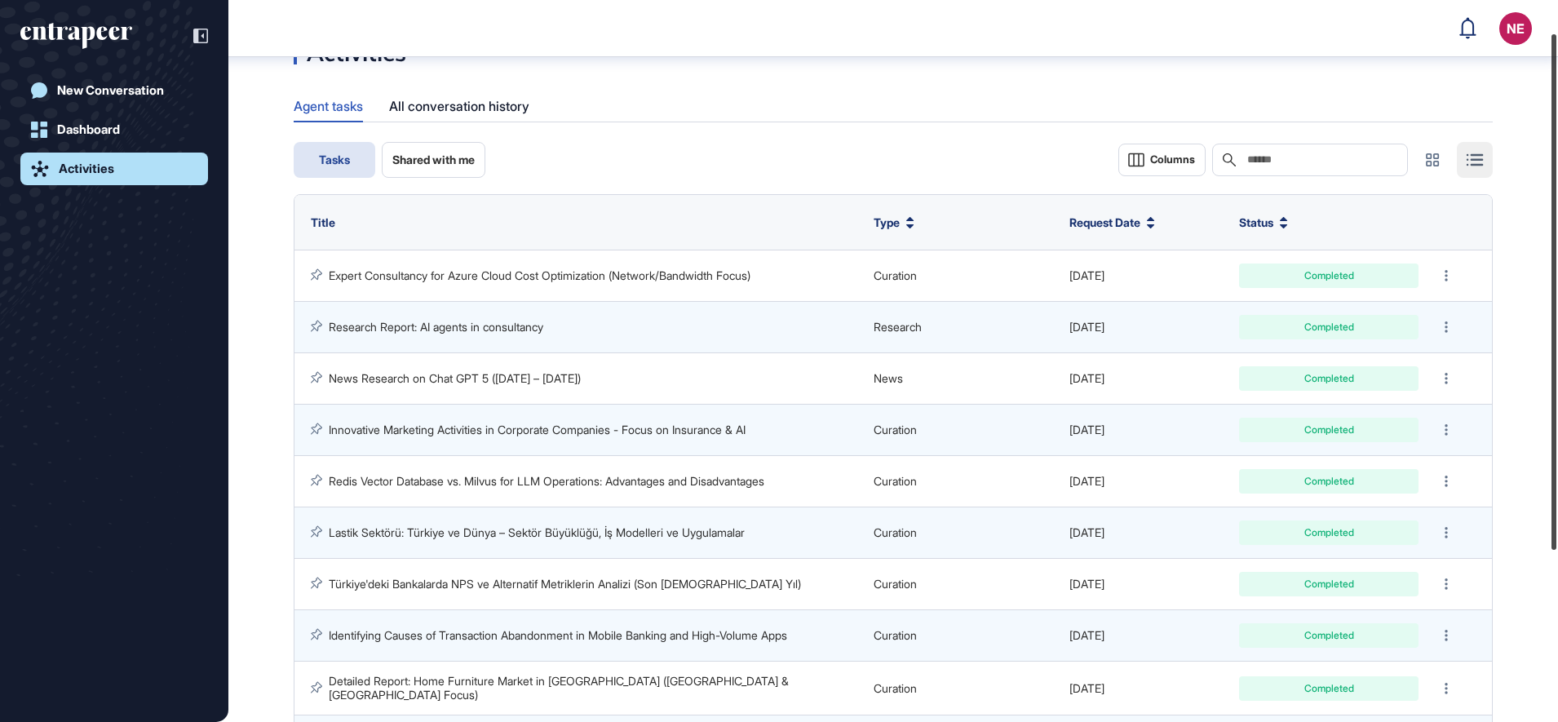
scroll to position [49, 0]
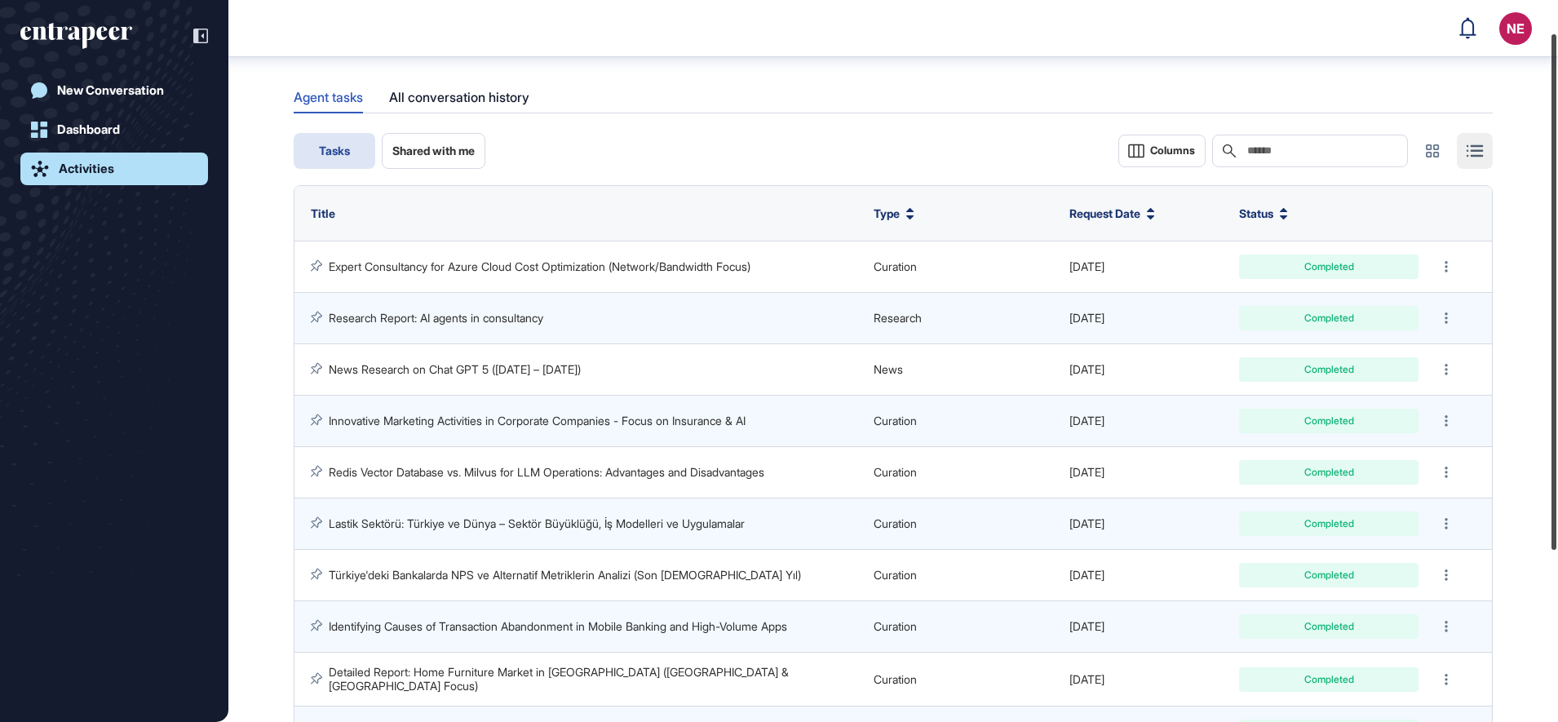
drag, startPoint x: 1556, startPoint y: 166, endPoint x: 1552, endPoint y: 201, distance: 34.5
click at [1552, 201] on div at bounding box center [1553, 291] width 5 height 515
click at [511, 316] on link "Research Report: AI agents in consultancy" at bounding box center [436, 318] width 214 height 14
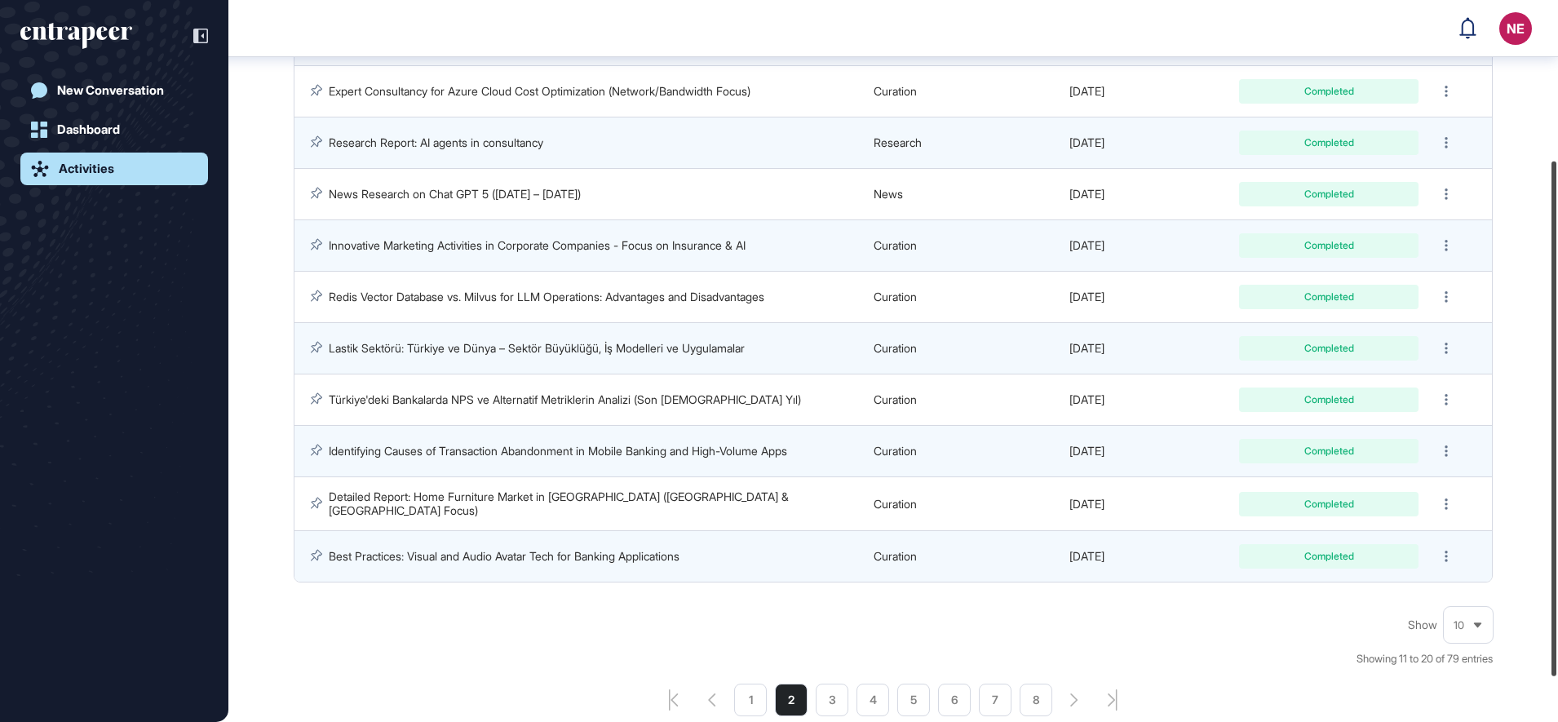
scroll to position [247, 0]
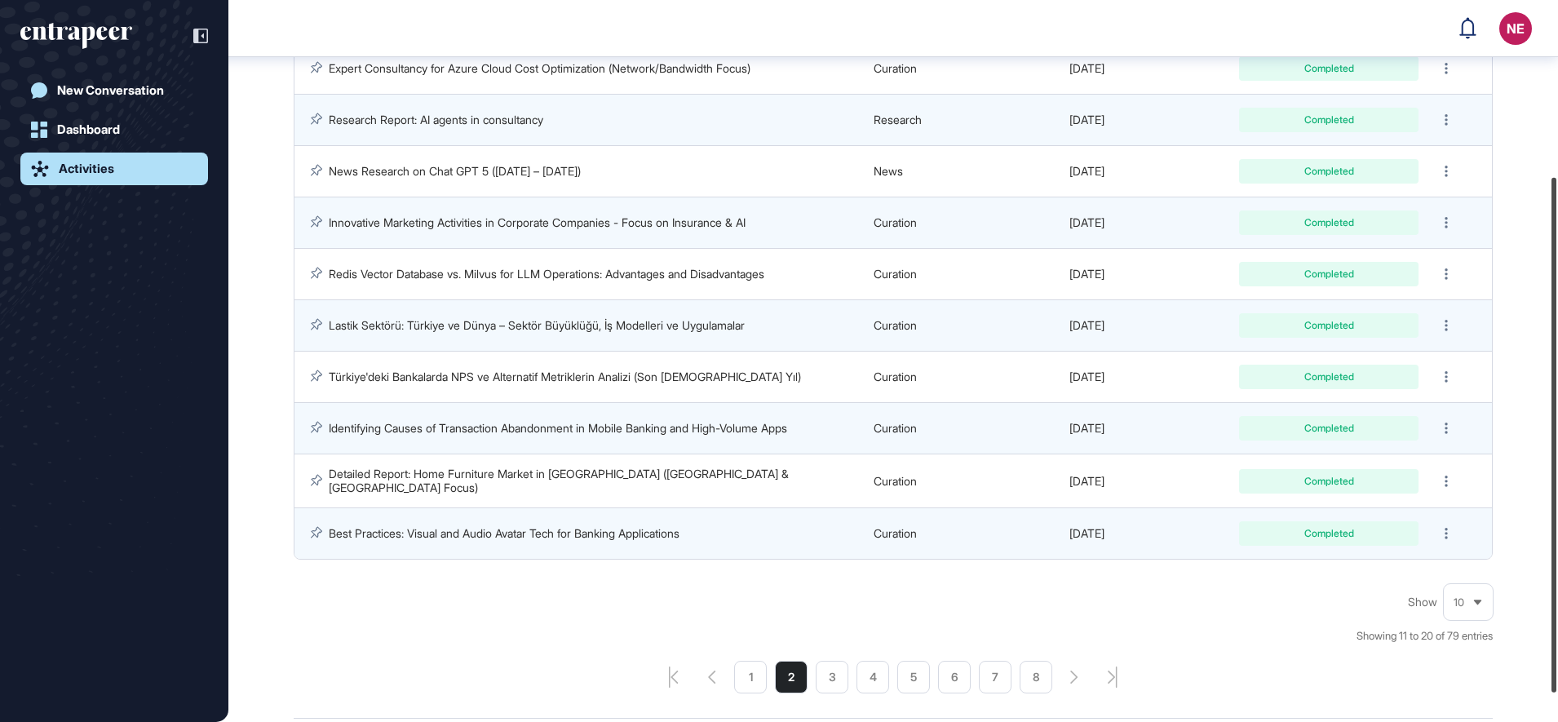
drag, startPoint x: 1561, startPoint y: 298, endPoint x: 1561, endPoint y: 403, distance: 105.2
click at [1557, 403] on html "NE Dashboard Profile My Content Request More Data New Conversation Dashboard Ac…" at bounding box center [779, 361] width 1558 height 722
click at [823, 669] on li "3" at bounding box center [831, 677] width 33 height 33
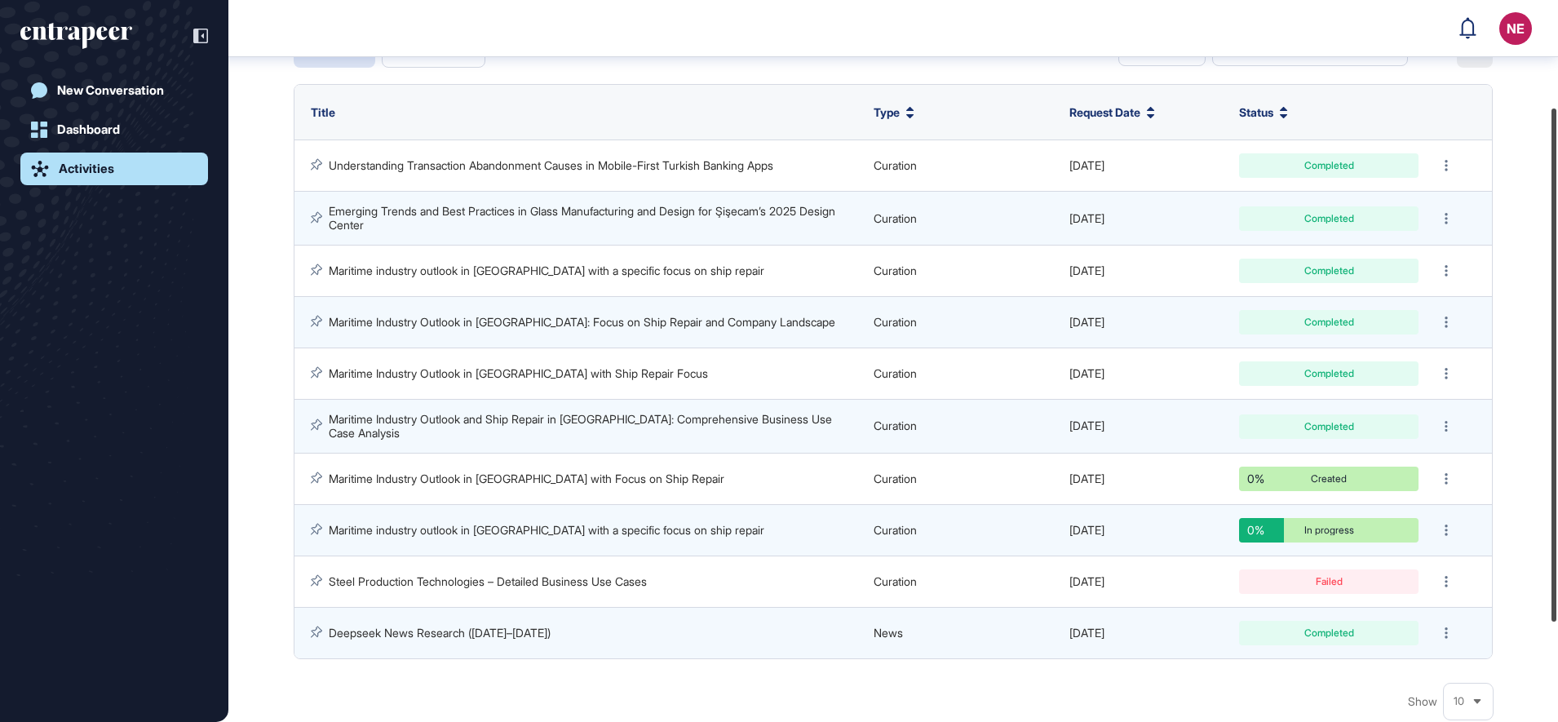
drag, startPoint x: 1556, startPoint y: 164, endPoint x: 1388, endPoint y: 534, distance: 406.5
click at [1557, 489] on html "NE Dashboard Profile My Content Request More Data New Conversation Dashboard Ac…" at bounding box center [779, 361] width 1558 height 722
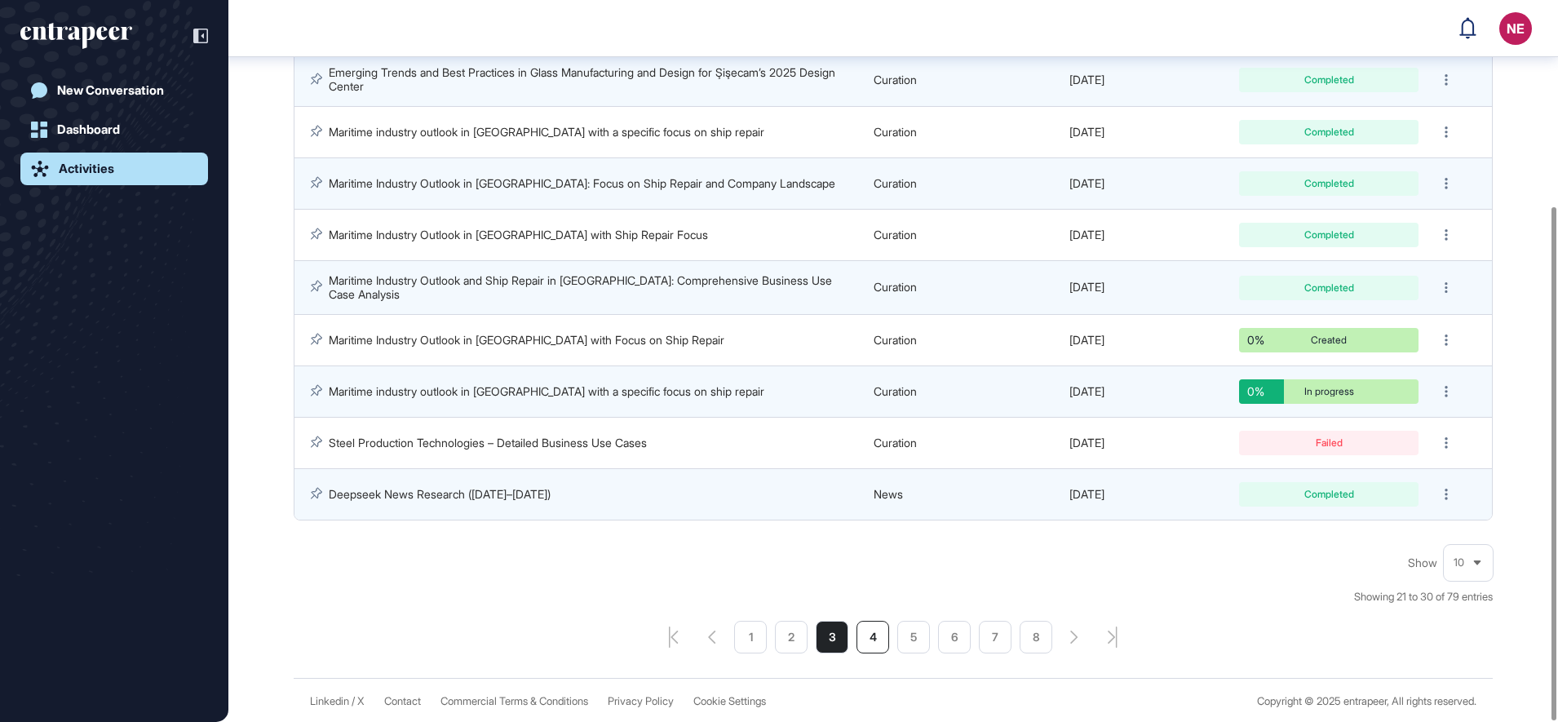
click at [873, 644] on li "4" at bounding box center [872, 637] width 33 height 33
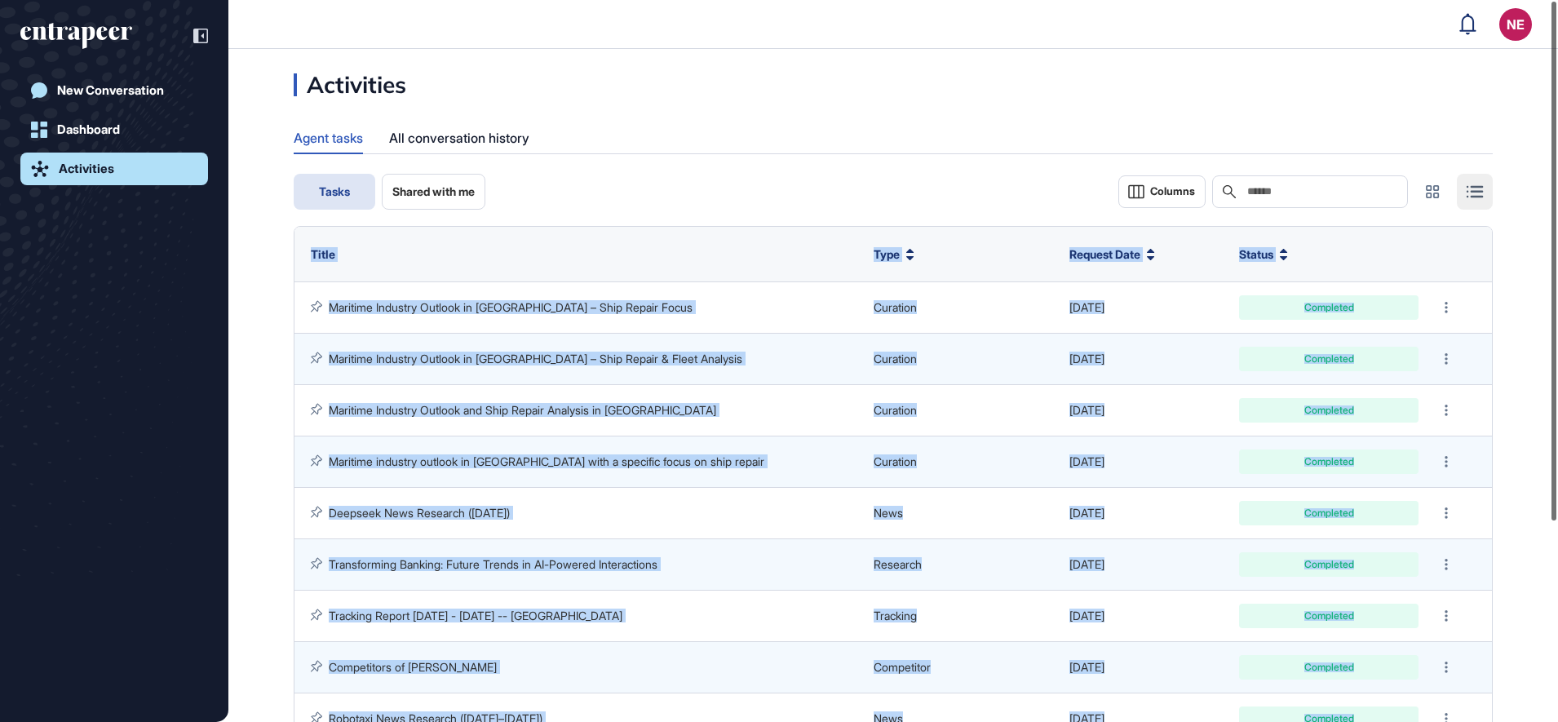
drag, startPoint x: 1528, startPoint y: 241, endPoint x: 1554, endPoint y: 324, distance: 86.4
click at [1554, 324] on div "NE Dashboard Profile My Content Request More Data New Conversation Dashboard Ac…" at bounding box center [779, 361] width 1558 height 722
click at [372, 671] on link "Competitors of Jasper" at bounding box center [413, 667] width 168 height 14
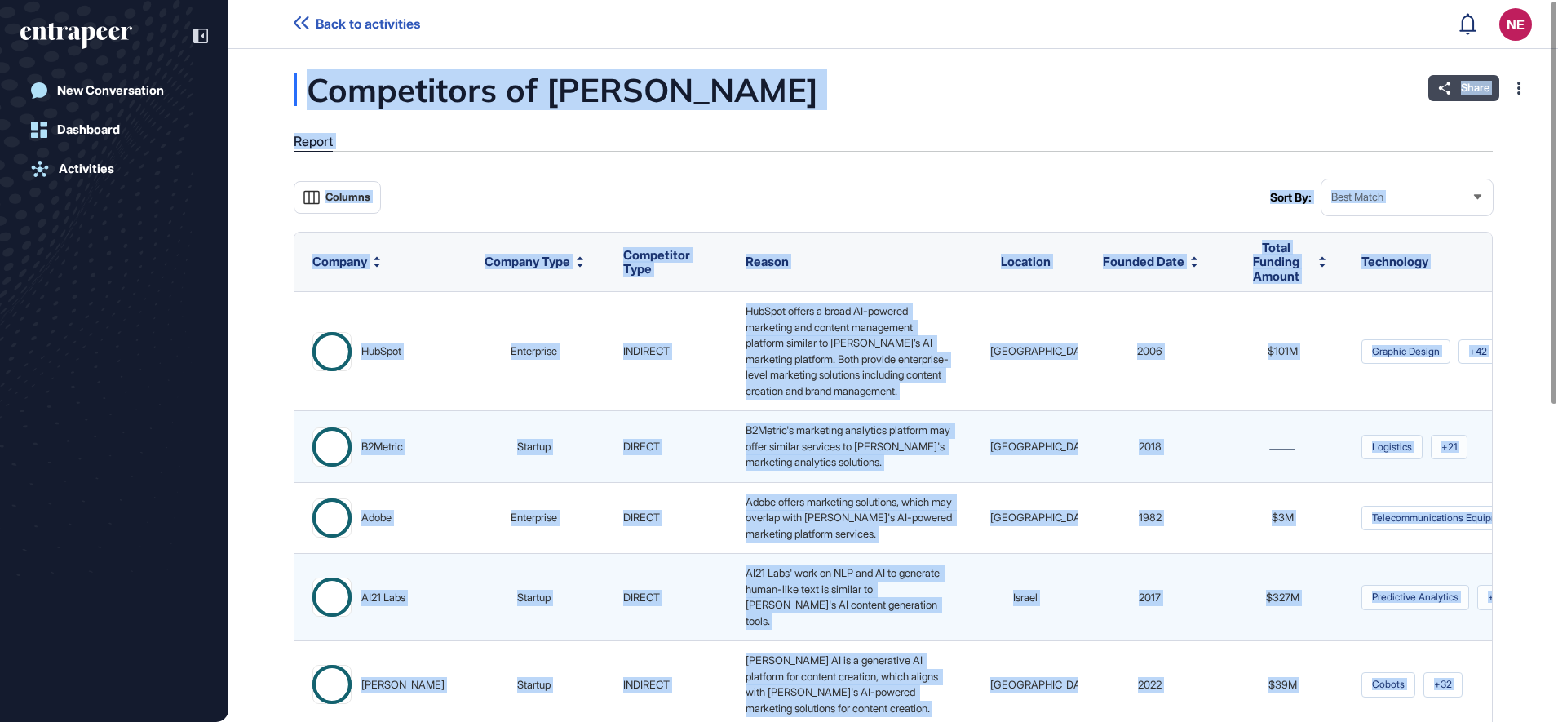
click at [1460, 88] on span "Share" at bounding box center [1474, 88] width 29 height 13
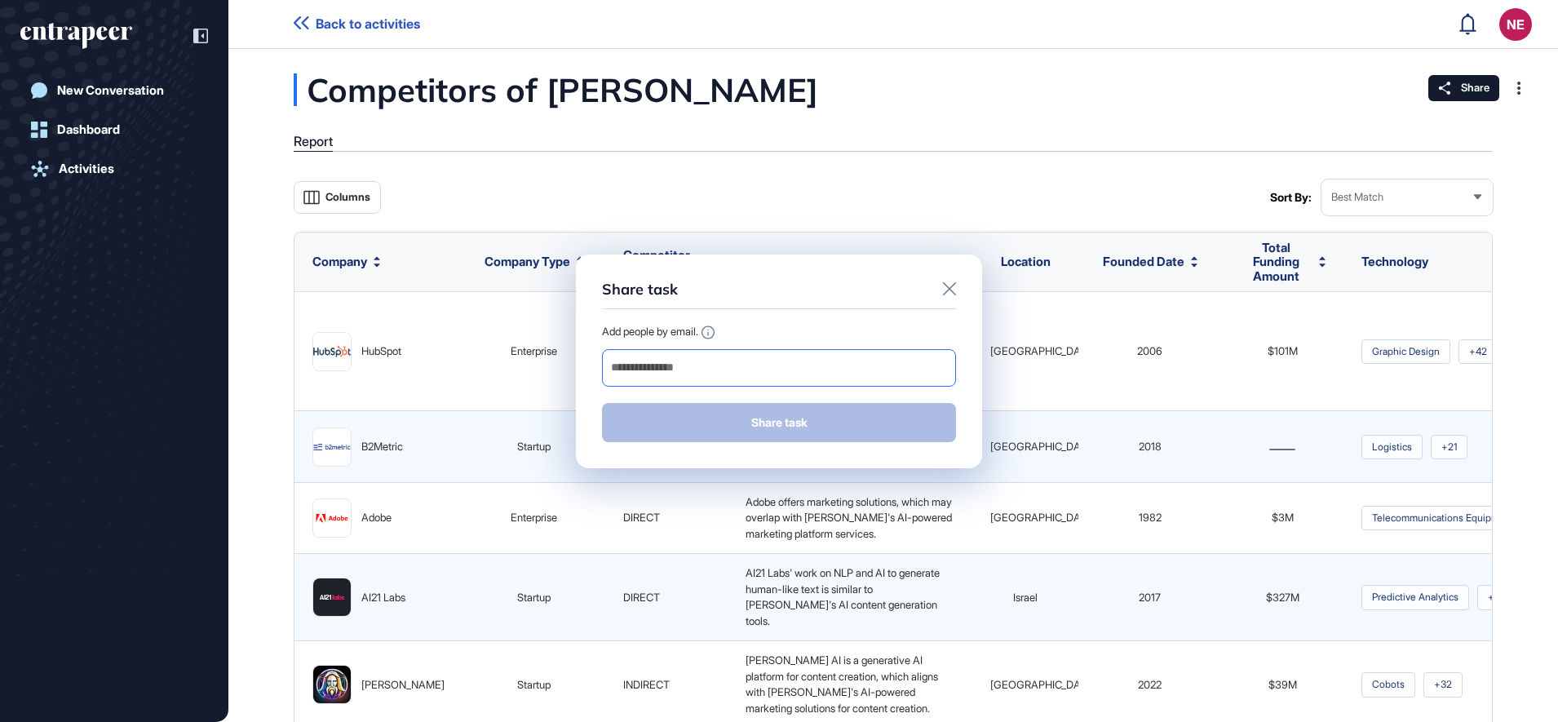
click at [762, 374] on input "email" at bounding box center [778, 367] width 339 height 23
type input "**********"
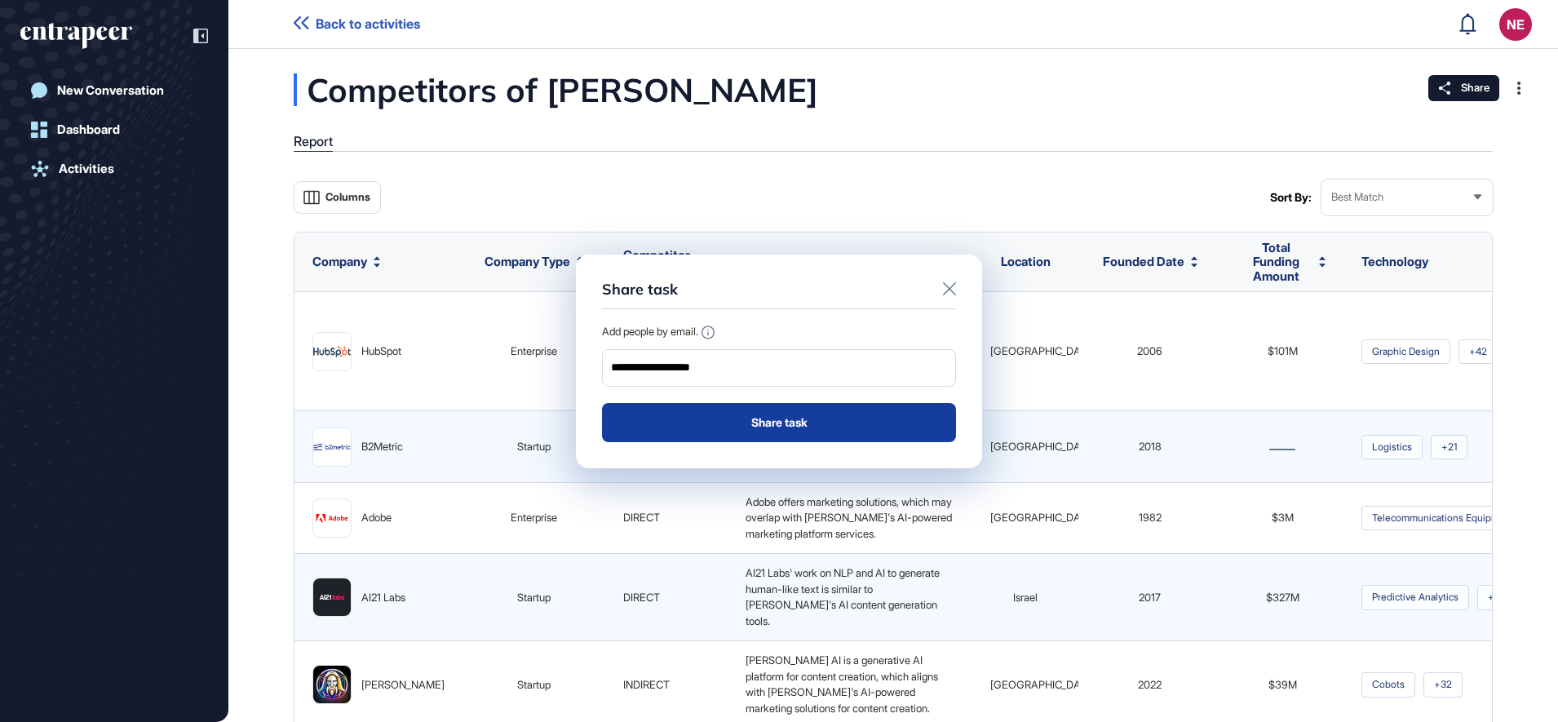
click at [725, 439] on button "Share task" at bounding box center [779, 422] width 354 height 39
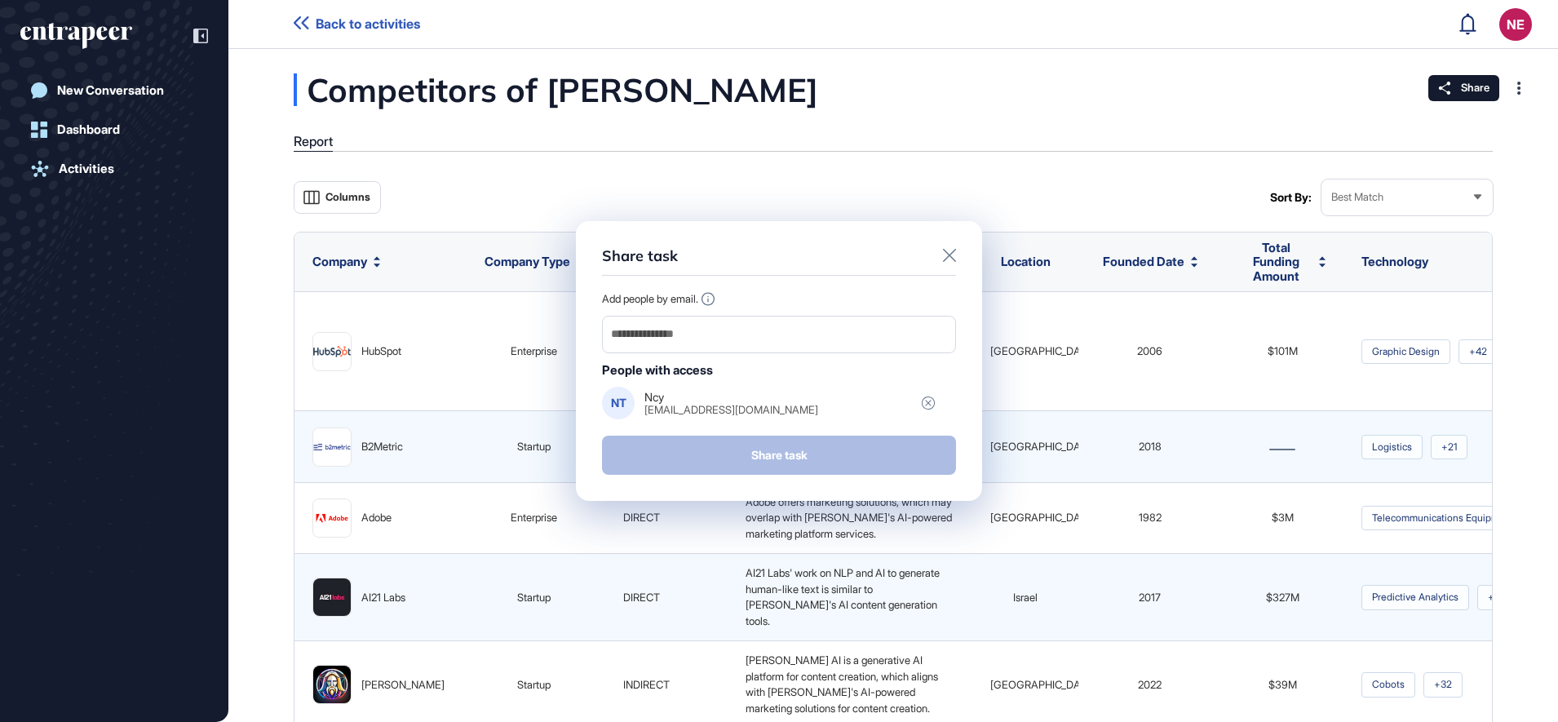
click at [117, 163] on div "Share task Add people by email. People with access NT Ncy ncyzcnncy@gmail.com S…" at bounding box center [779, 361] width 1558 height 722
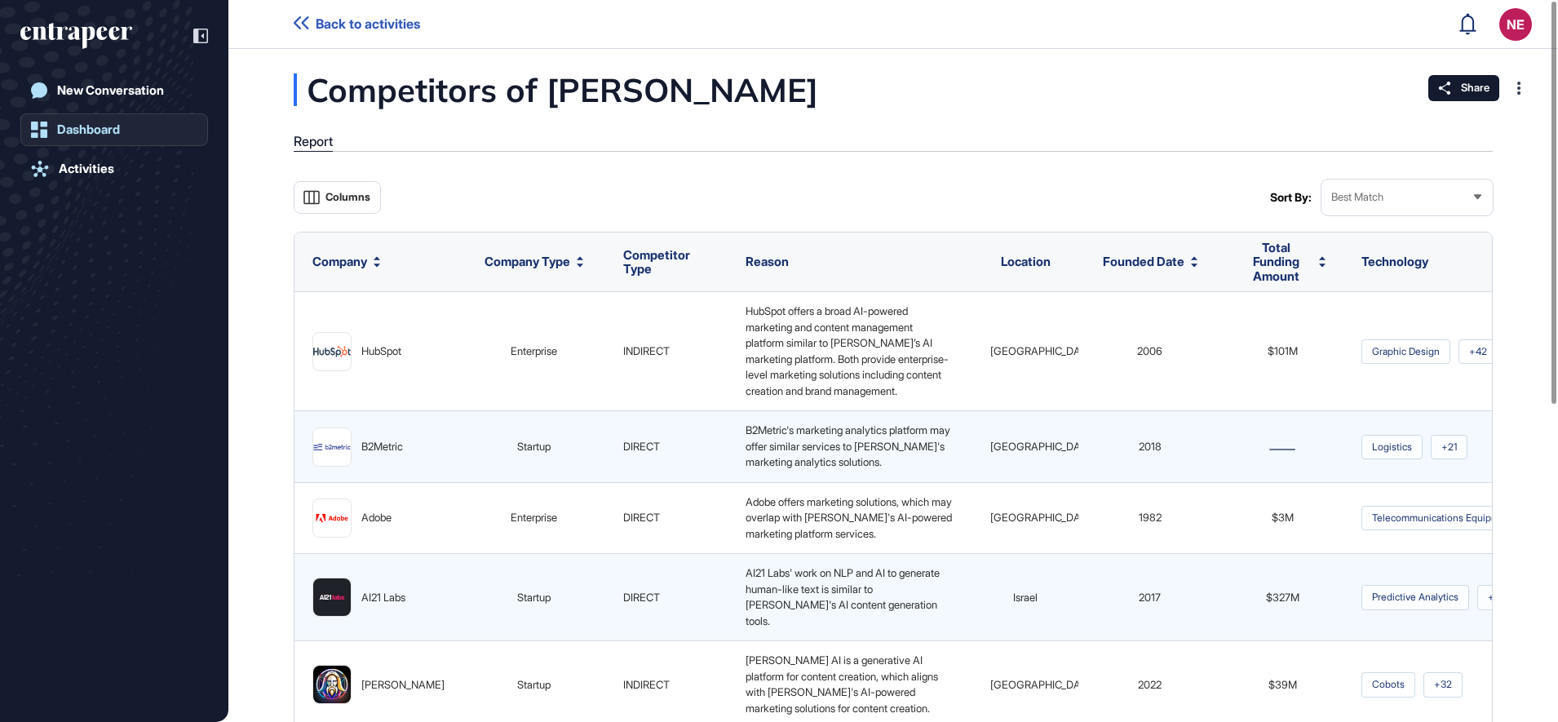
click at [105, 117] on link "Dashboard" at bounding box center [114, 129] width 188 height 33
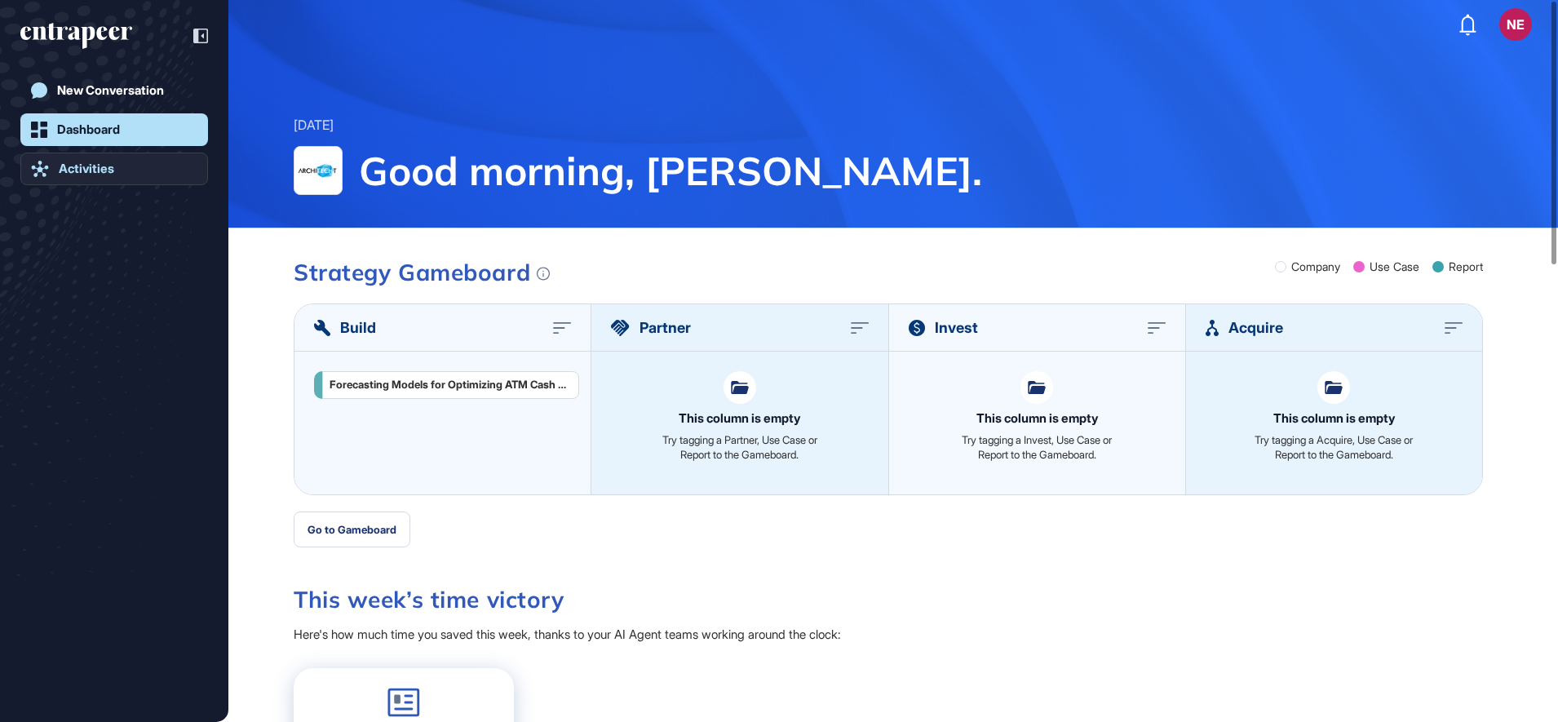
click at [77, 170] on div "Activities" at bounding box center [86, 168] width 55 height 15
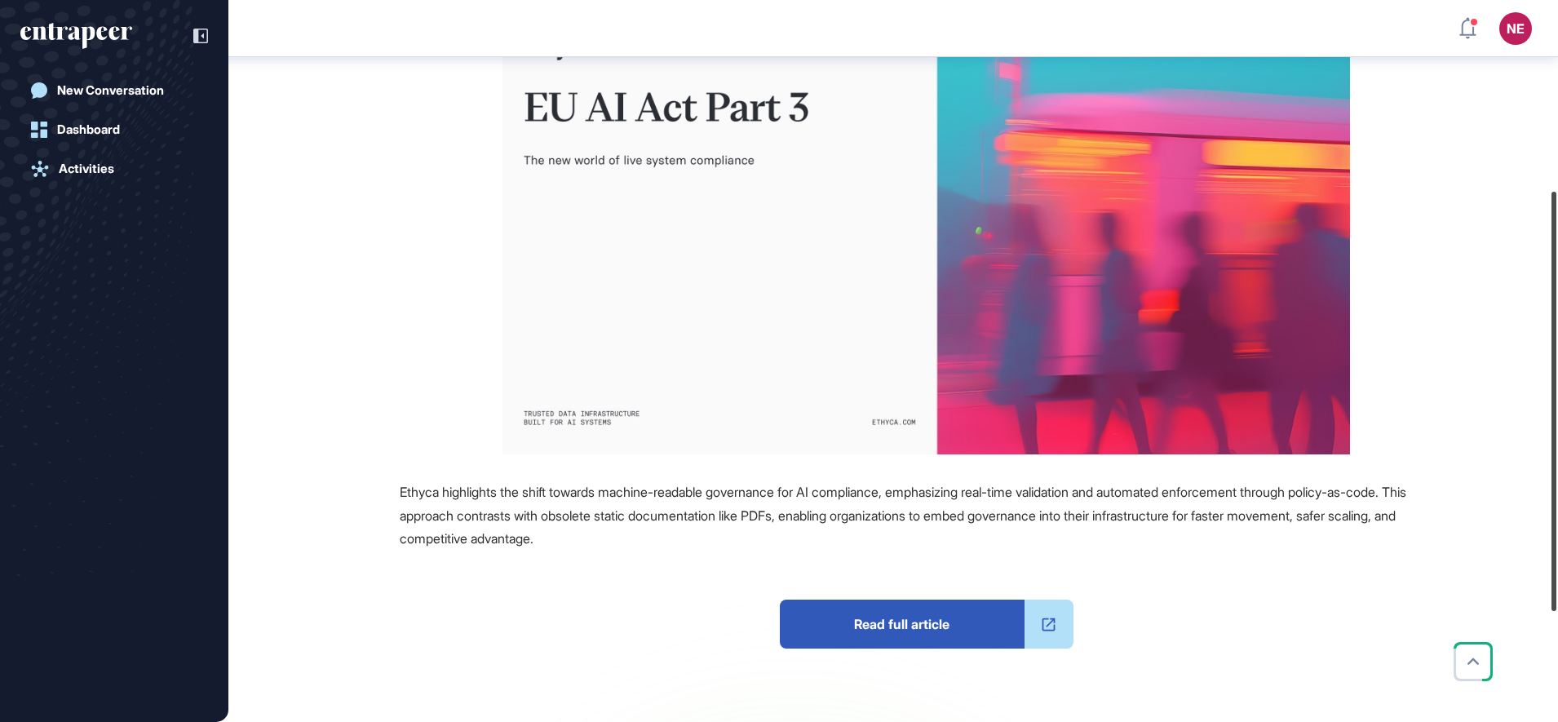
scroll to position [332, 0]
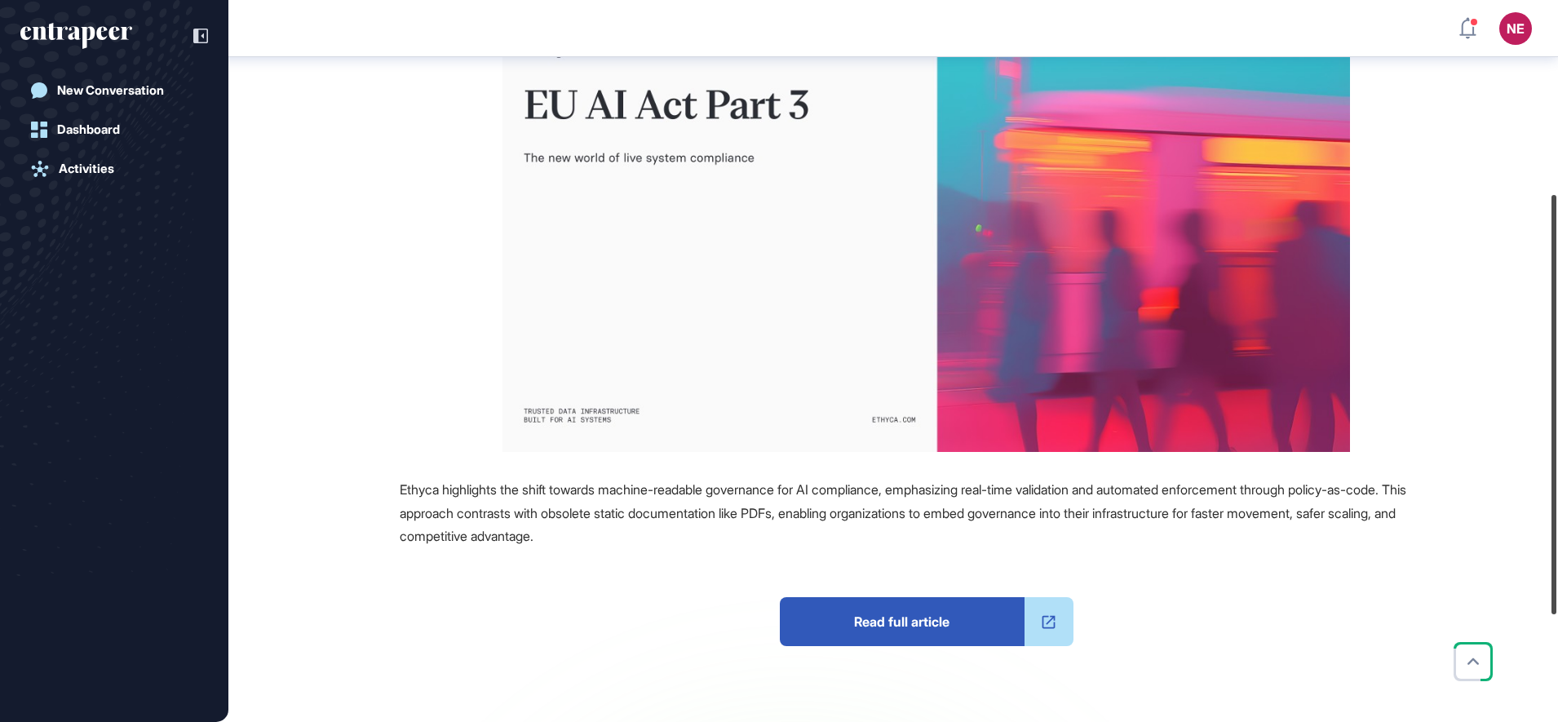
drag, startPoint x: 1561, startPoint y: 227, endPoint x: 1549, endPoint y: 406, distance: 179.8
click at [1551, 406] on div at bounding box center [1553, 404] width 5 height 419
click at [919, 630] on span "Read full article" at bounding box center [902, 621] width 245 height 49
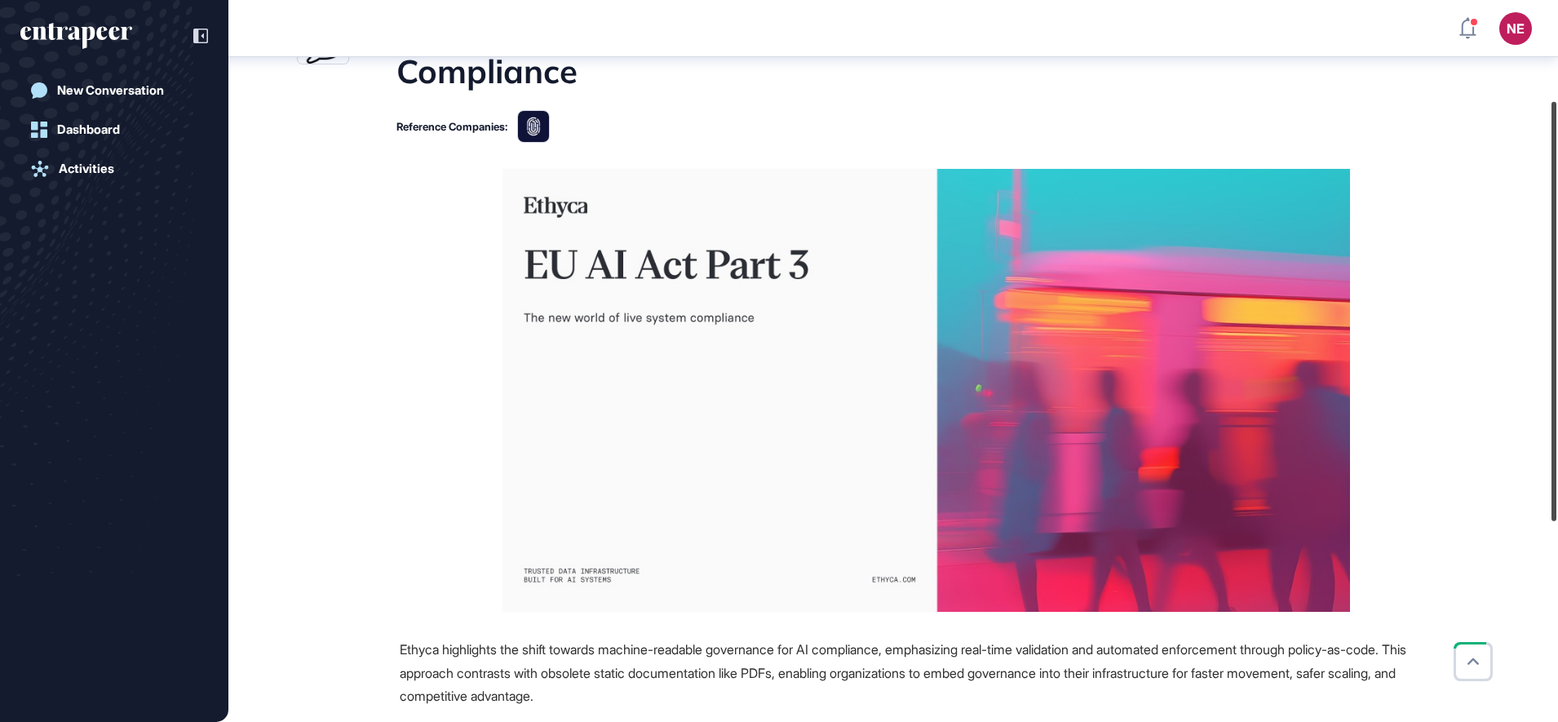
scroll to position [0, 0]
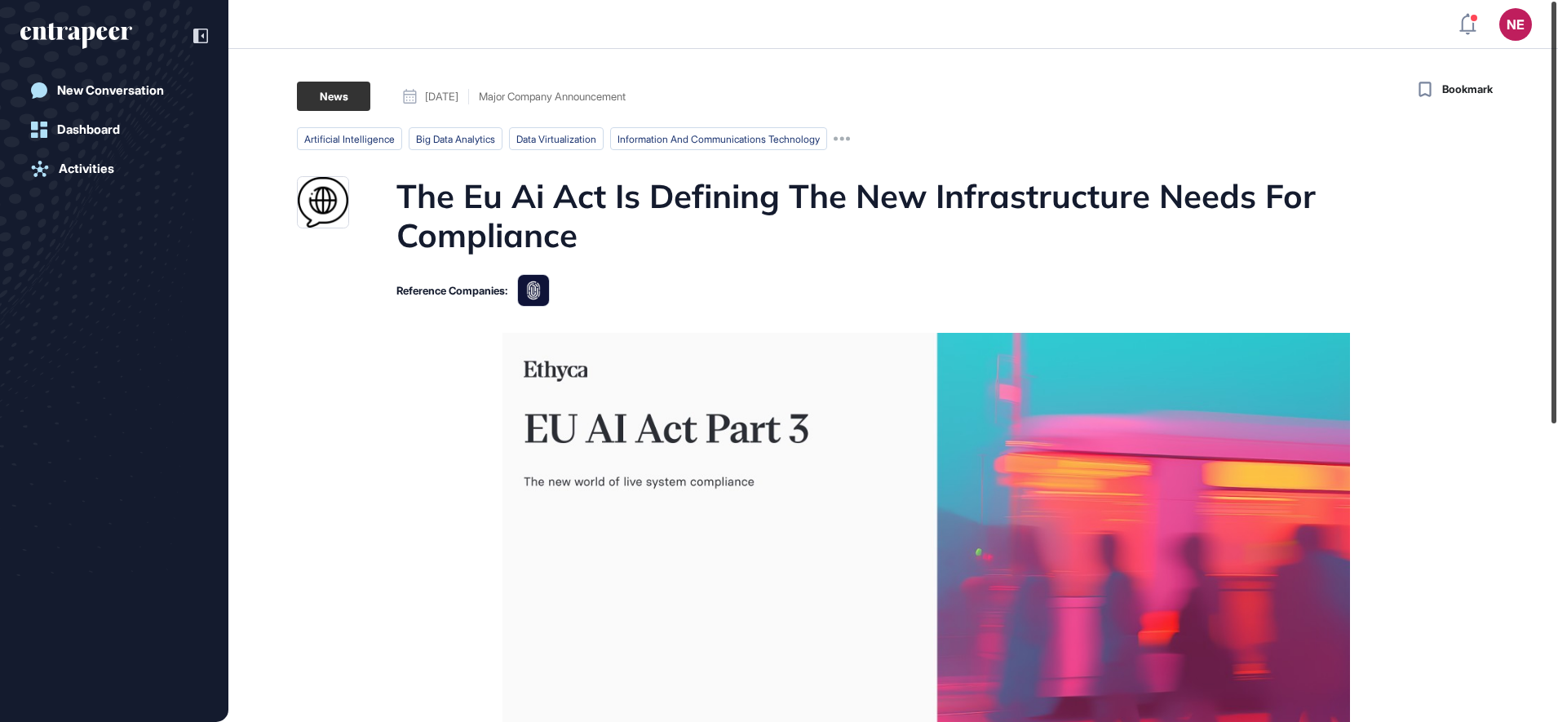
drag, startPoint x: 1556, startPoint y: 357, endPoint x: 1509, endPoint y: 91, distance: 270.8
click at [1509, 91] on div "NE Dashboard Profile My Content Request More Data New Conversation Dashboard Ac…" at bounding box center [779, 361] width 1558 height 722
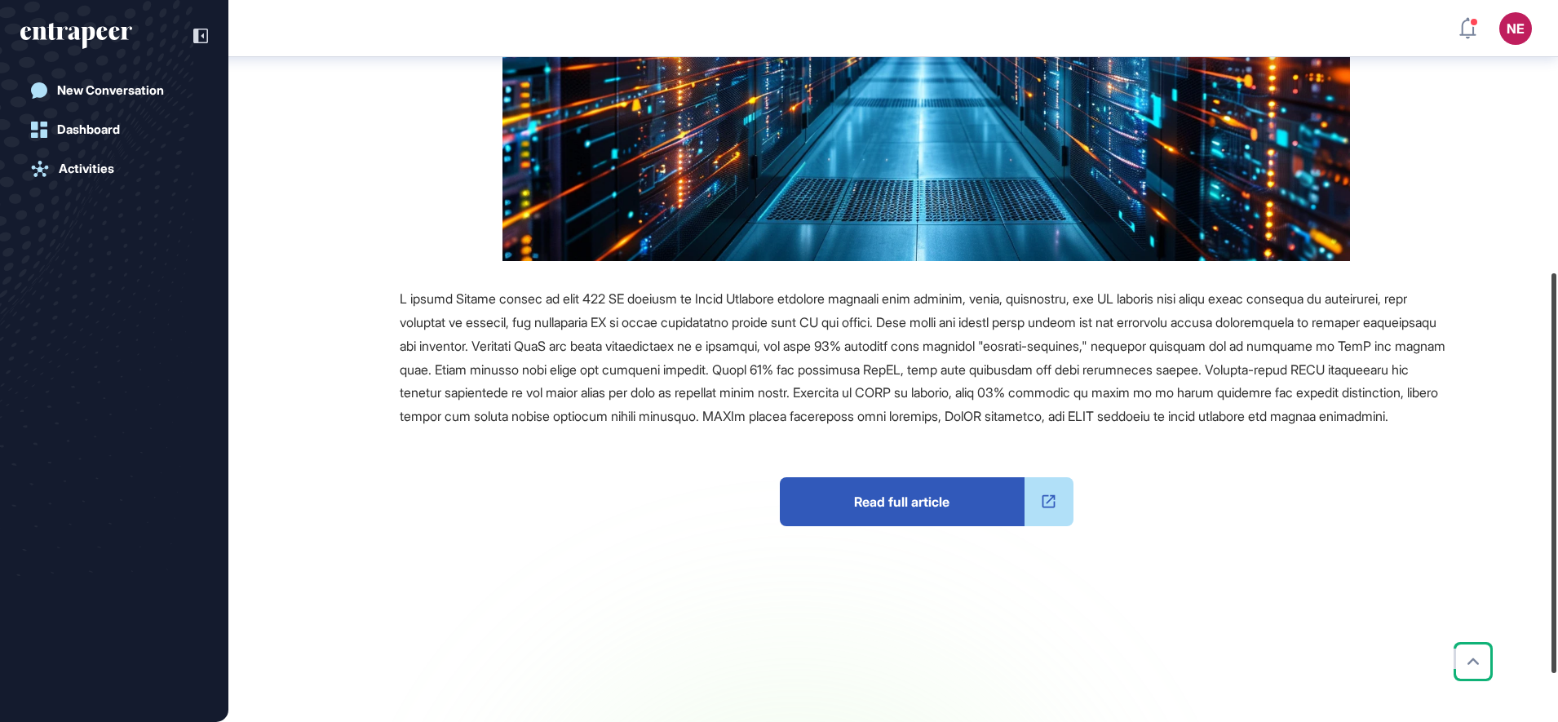
scroll to position [494, 0]
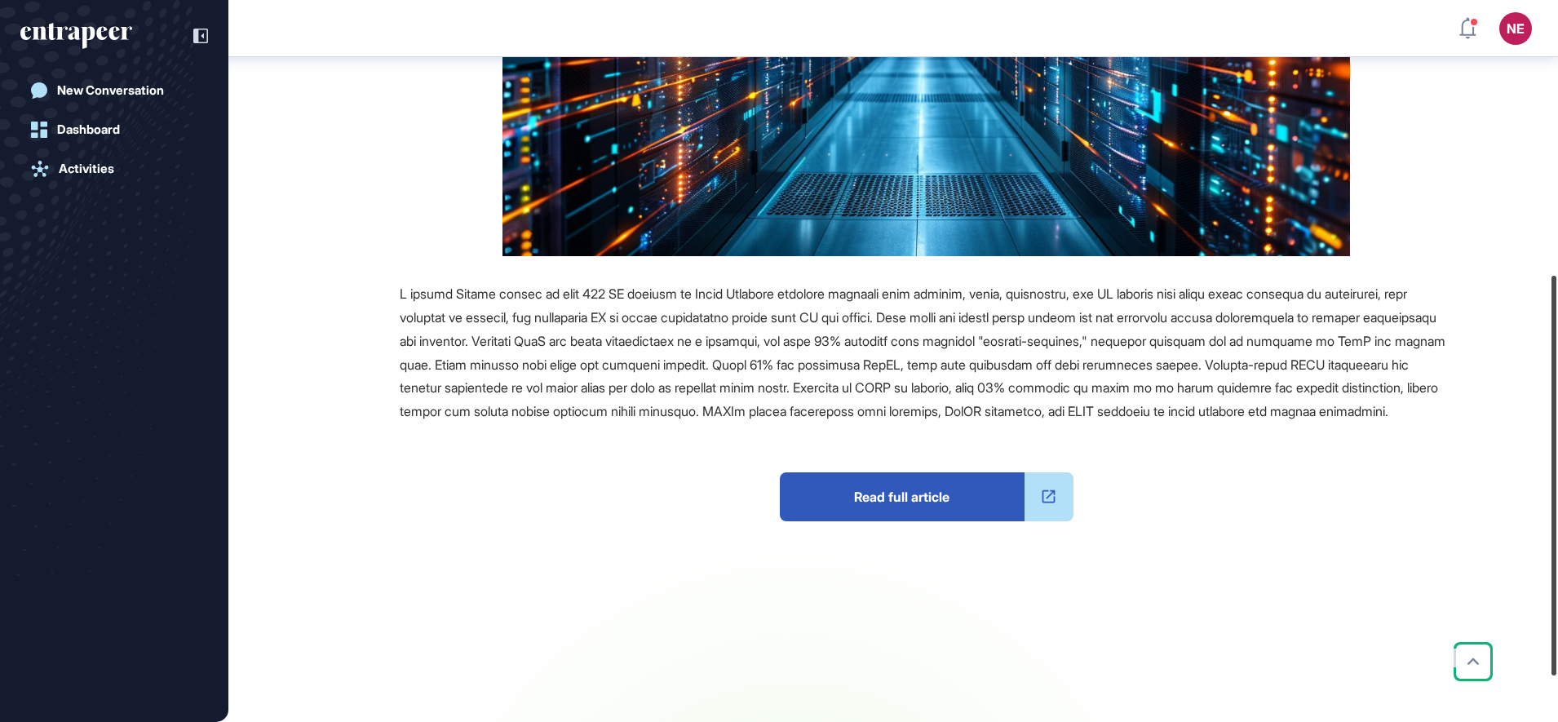
drag, startPoint x: 1556, startPoint y: 199, endPoint x: 1531, endPoint y: 473, distance: 275.2
click at [1531, 473] on div "NE Dashboard Profile My Content Request More Data New Conversation Dashboard Ac…" at bounding box center [779, 361] width 1558 height 722
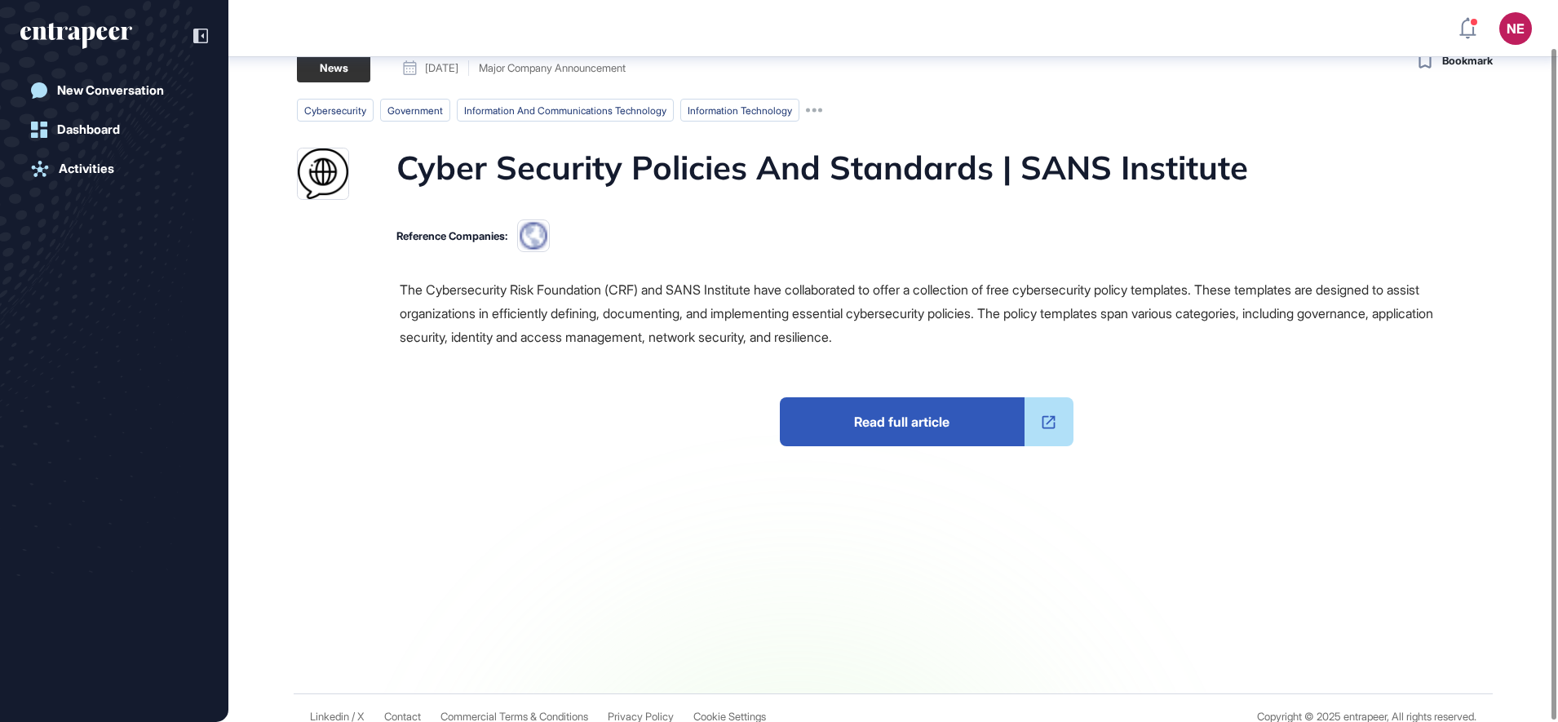
scroll to position [54, 0]
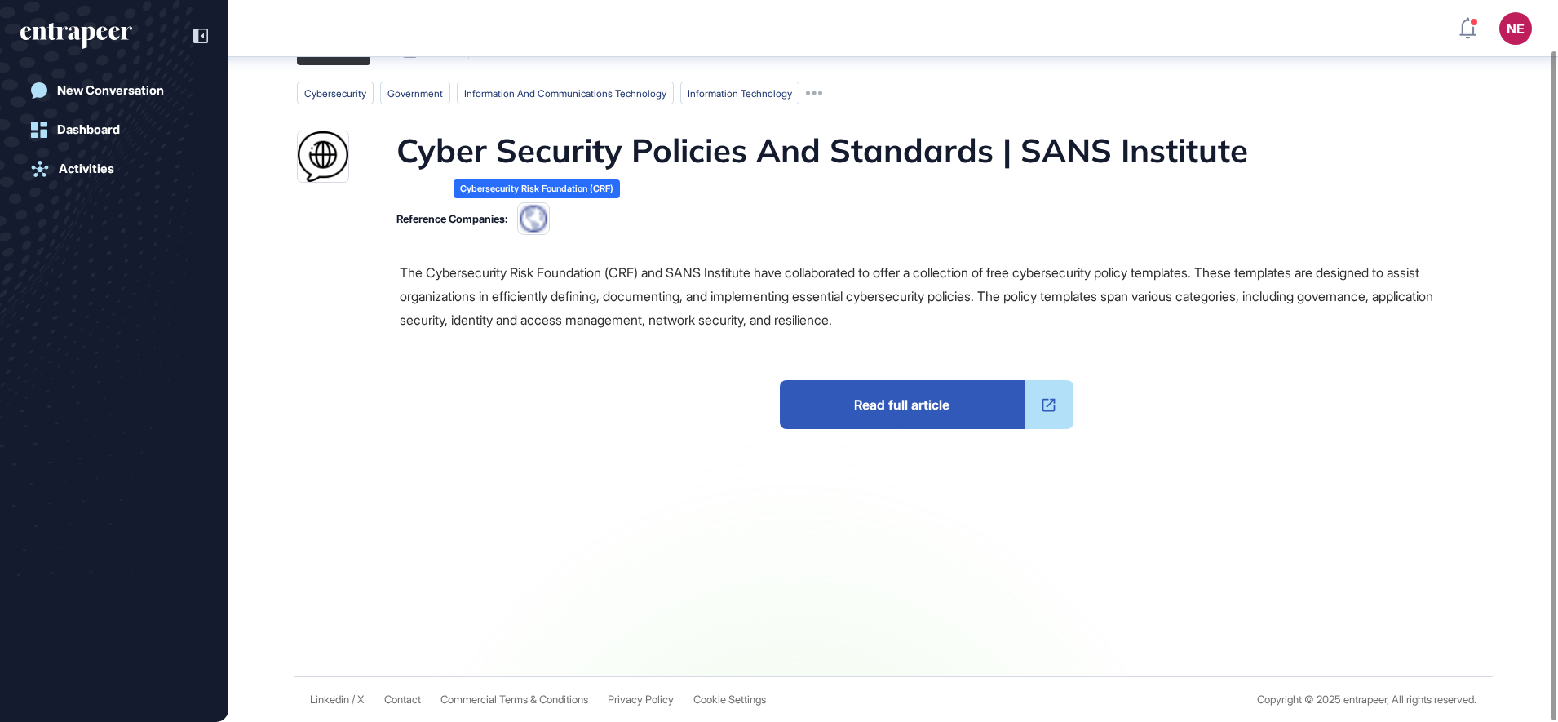
click at [546, 219] on img at bounding box center [533, 218] width 33 height 33
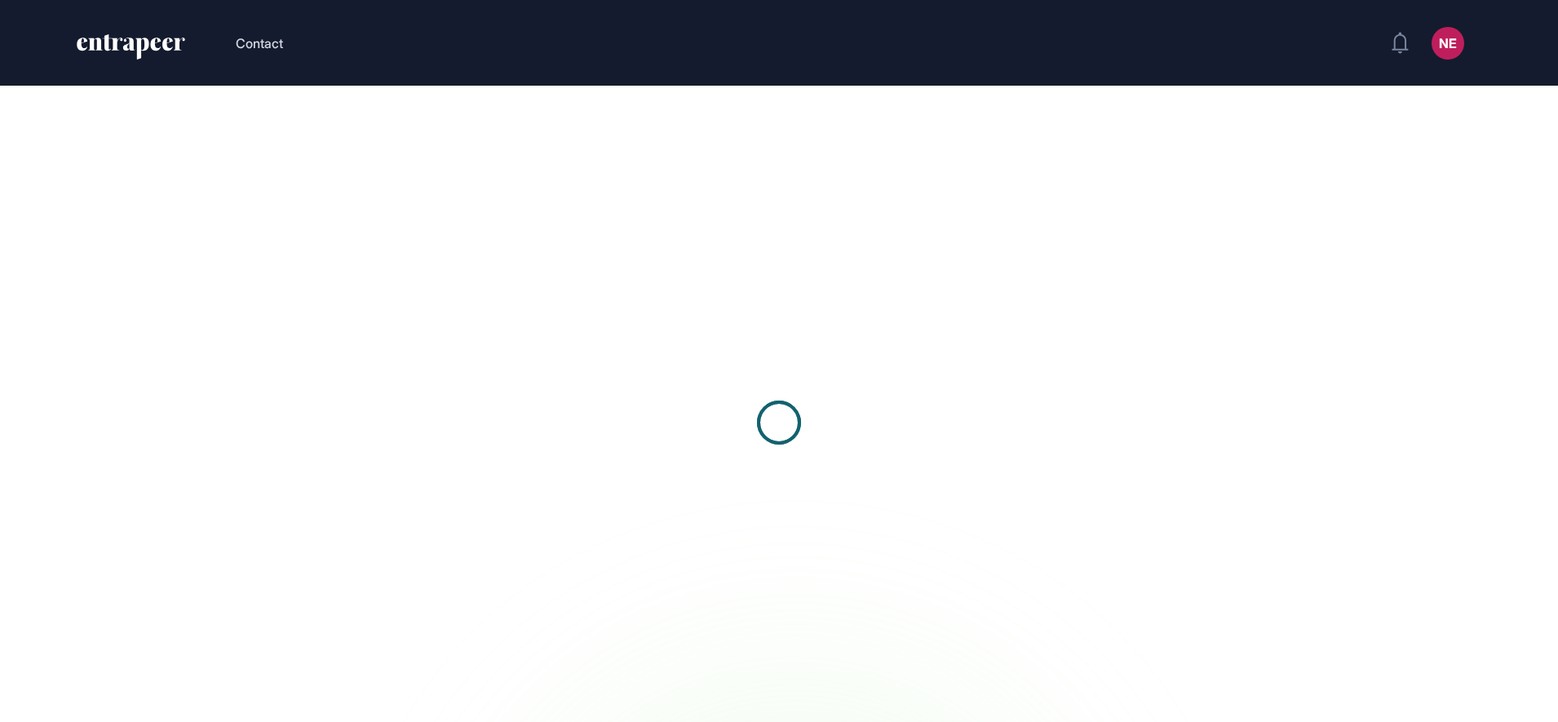
scroll to position [1, 1]
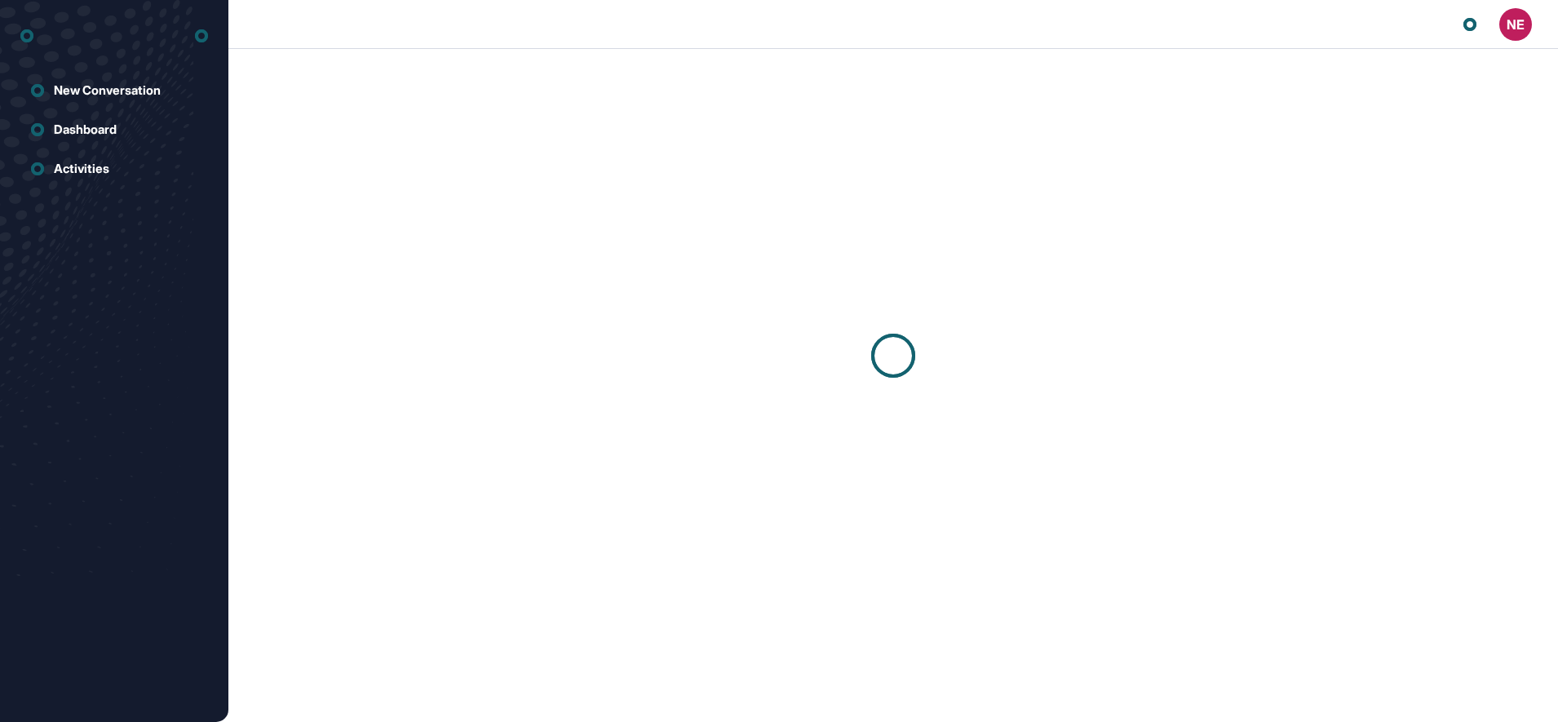
scroll to position [1, 1]
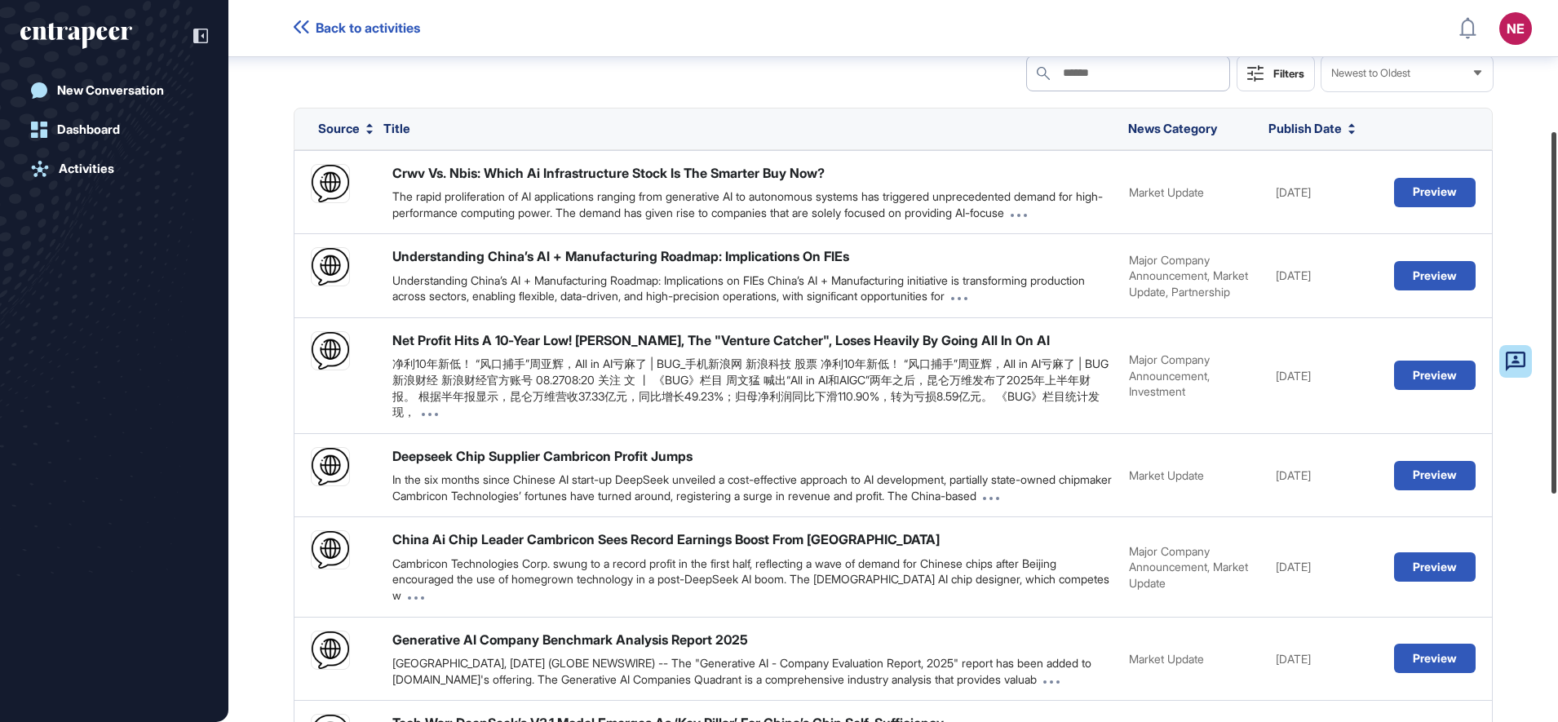
scroll to position [279, 0]
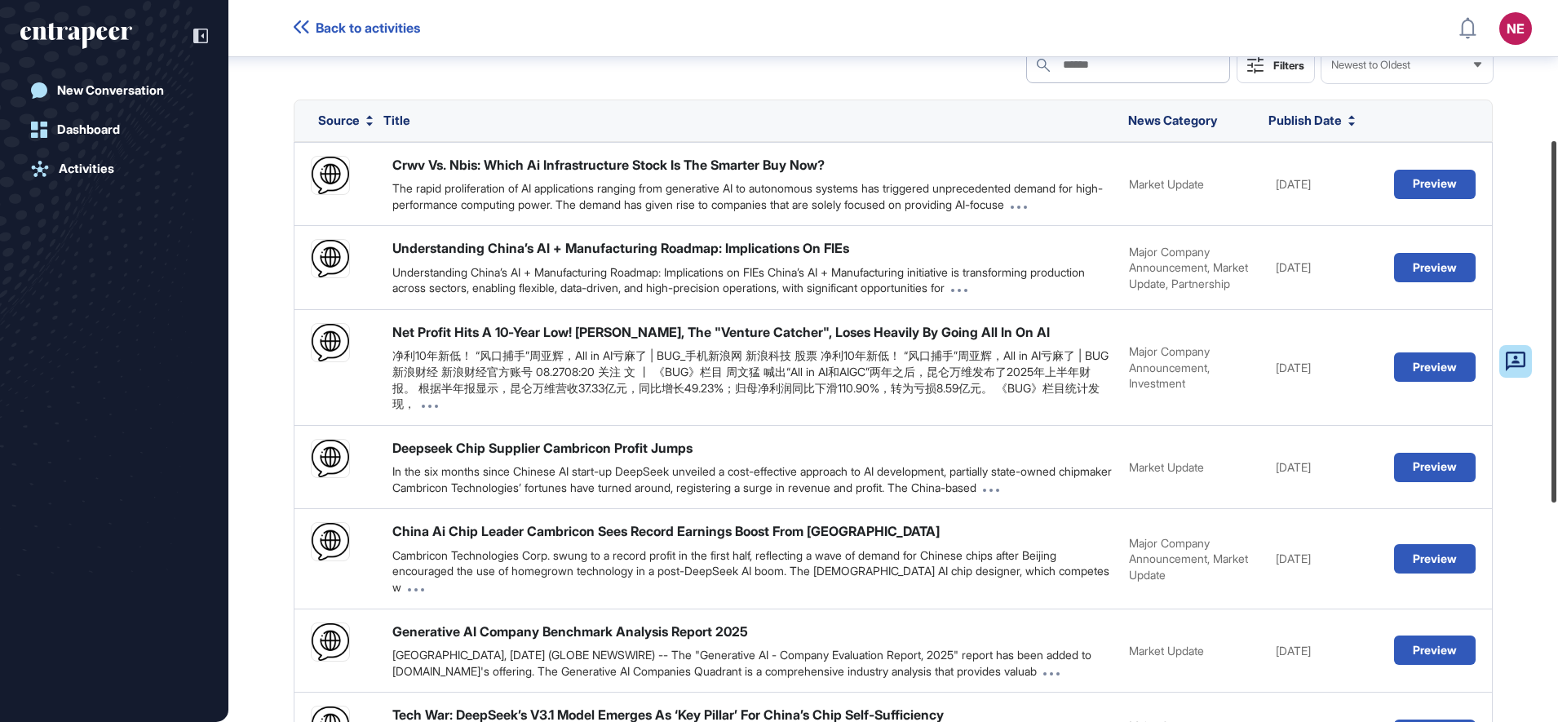
drag, startPoint x: 1556, startPoint y: 224, endPoint x: 1561, endPoint y: 337, distance: 112.6
click at [1557, 337] on html "Back to activities NE Dashboard Profile My Content Request More Data New Conver…" at bounding box center [779, 361] width 1558 height 722
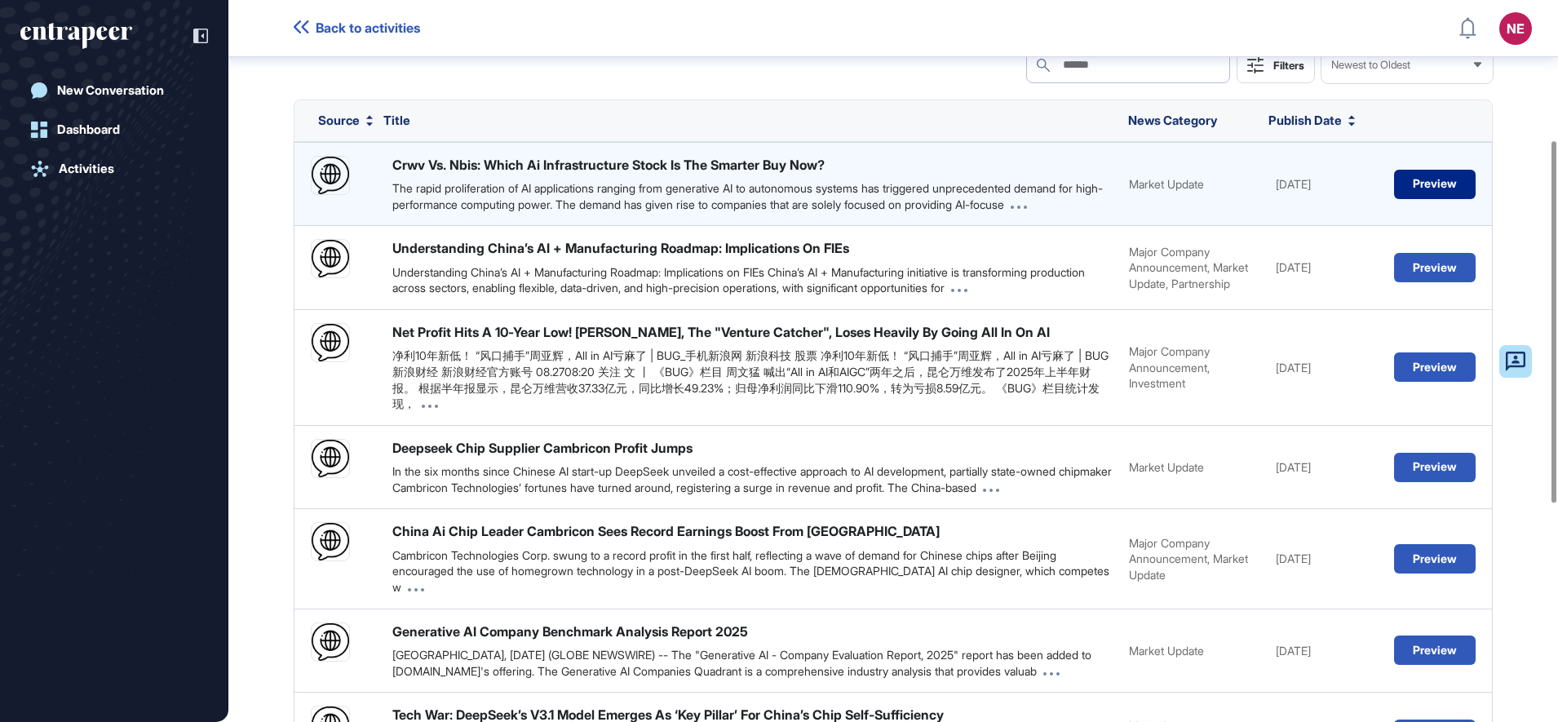
click at [1421, 185] on button "Preview" at bounding box center [1435, 184] width 82 height 29
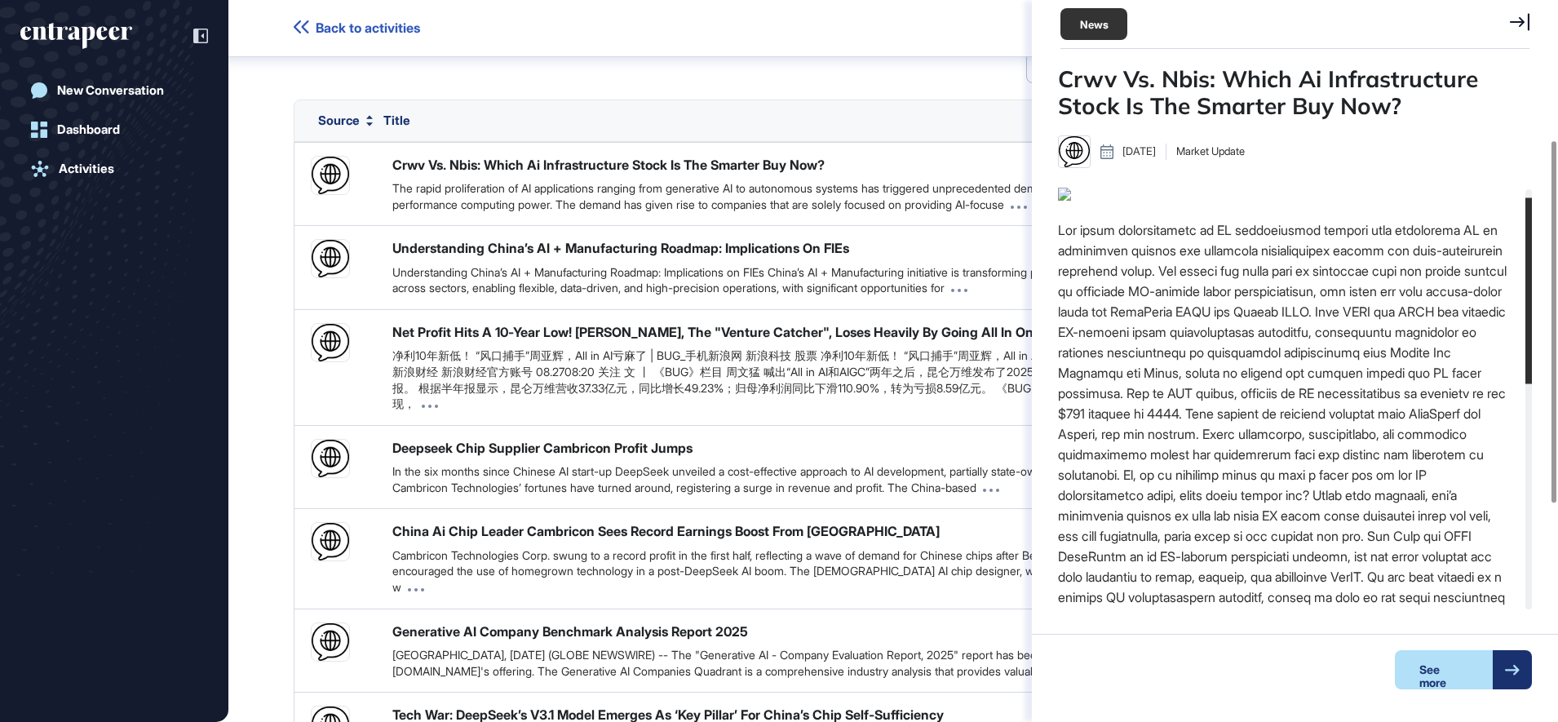
scroll to position [534, 0]
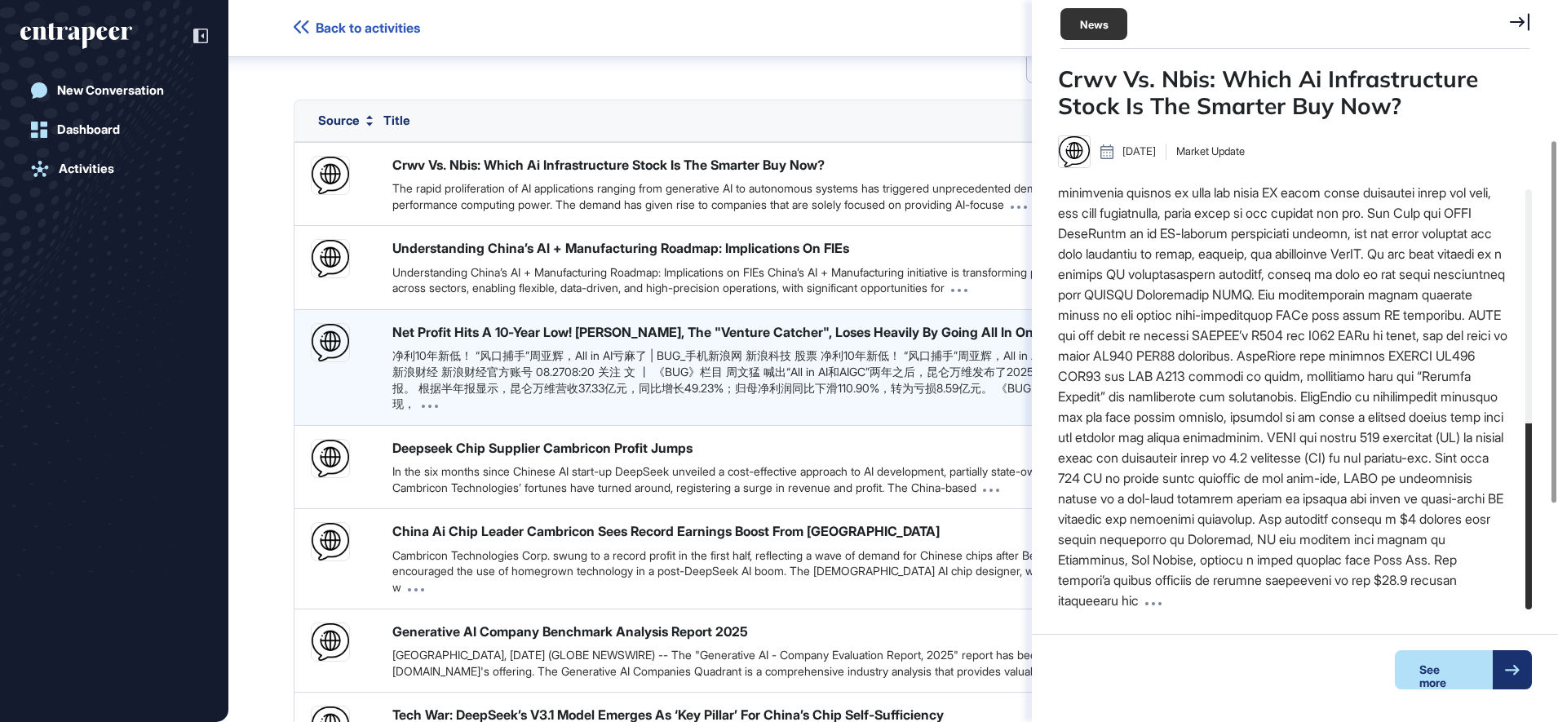
click at [908, 387] on div "净利10年新低！ “风口捕手”周亚辉，All in AI亏麻了 | BUG_手机新浪网 新浪科技 股票 净利10年新低！ “风口捕手”周亚辉，All in A…" at bounding box center [752, 379] width 720 height 64
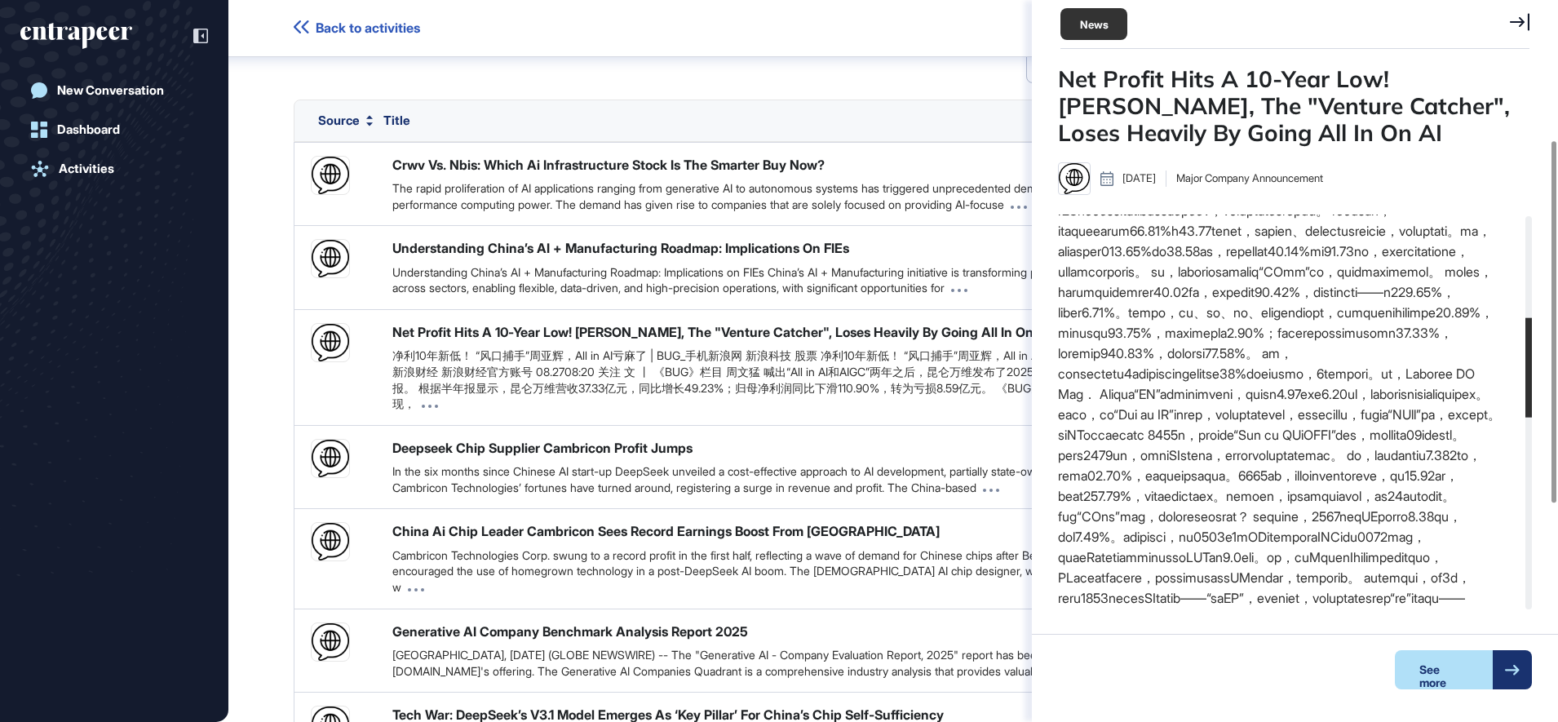
scroll to position [132, 0]
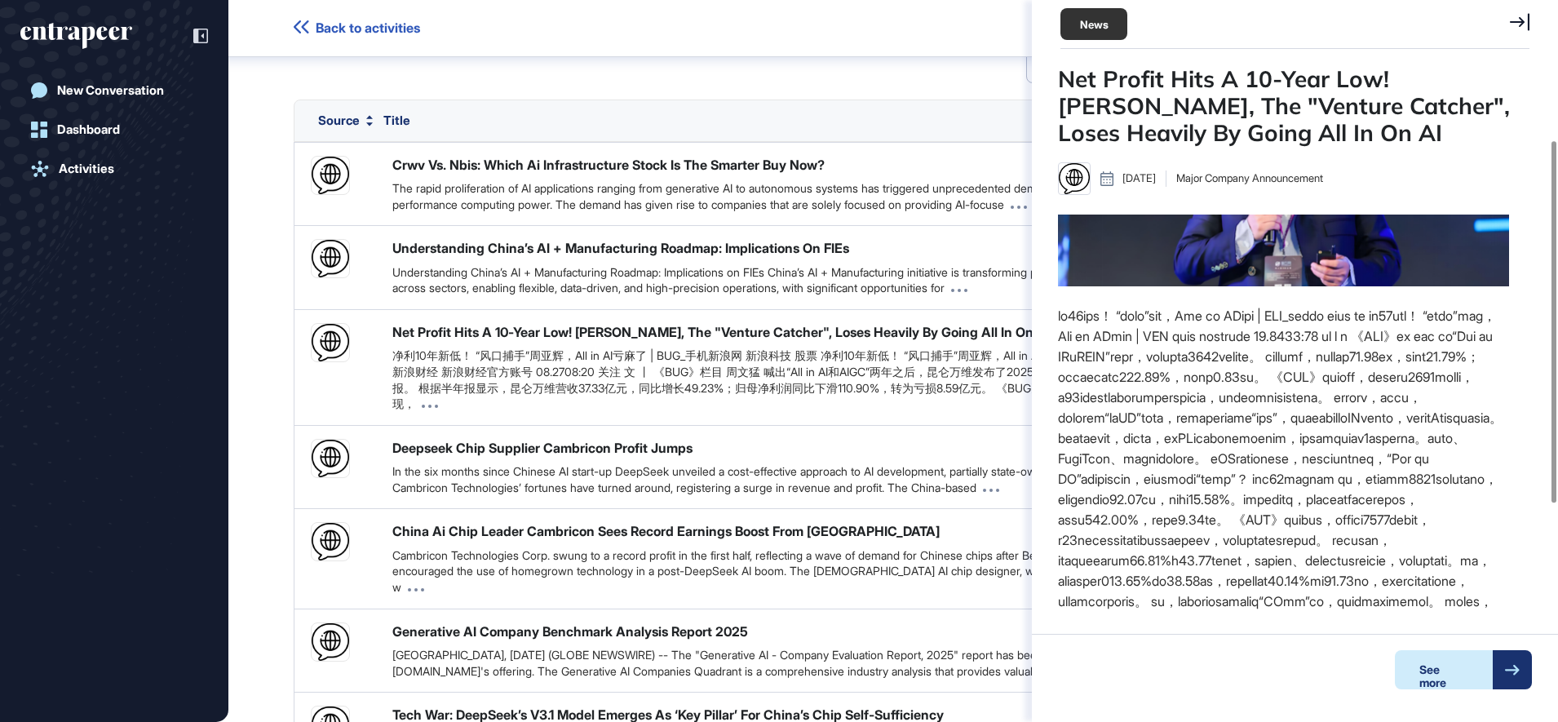
click at [1456, 678] on div "See more" at bounding box center [1443, 669] width 98 height 39
click at [1519, 25] on icon at bounding box center [1519, 21] width 20 height 17
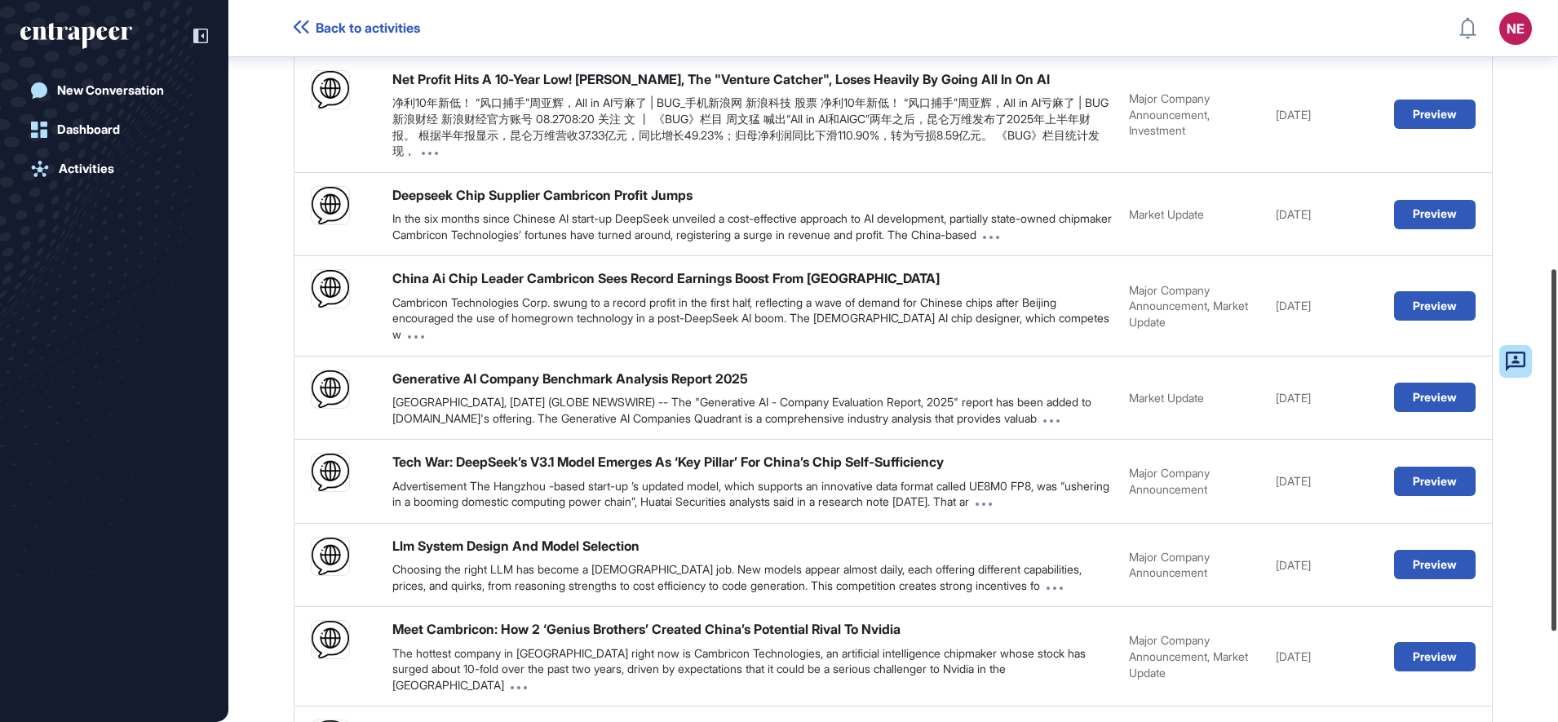
scroll to position [537, 0]
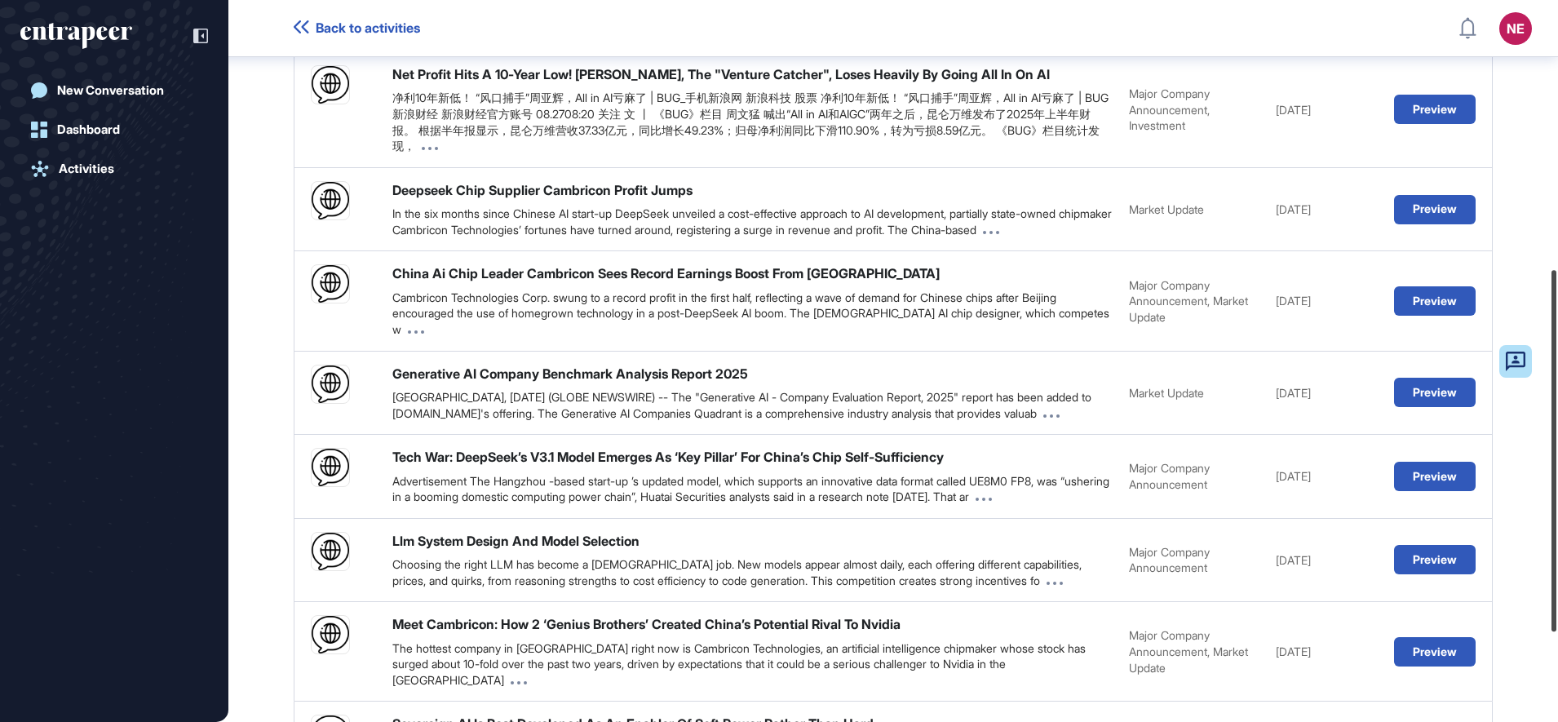
drag, startPoint x: 1561, startPoint y: 338, endPoint x: 1561, endPoint y: 450, distance: 112.5
click at [1557, 450] on html "Back to activities NE Dashboard Profile My Content Request More Data New Conver…" at bounding box center [779, 361] width 1558 height 722
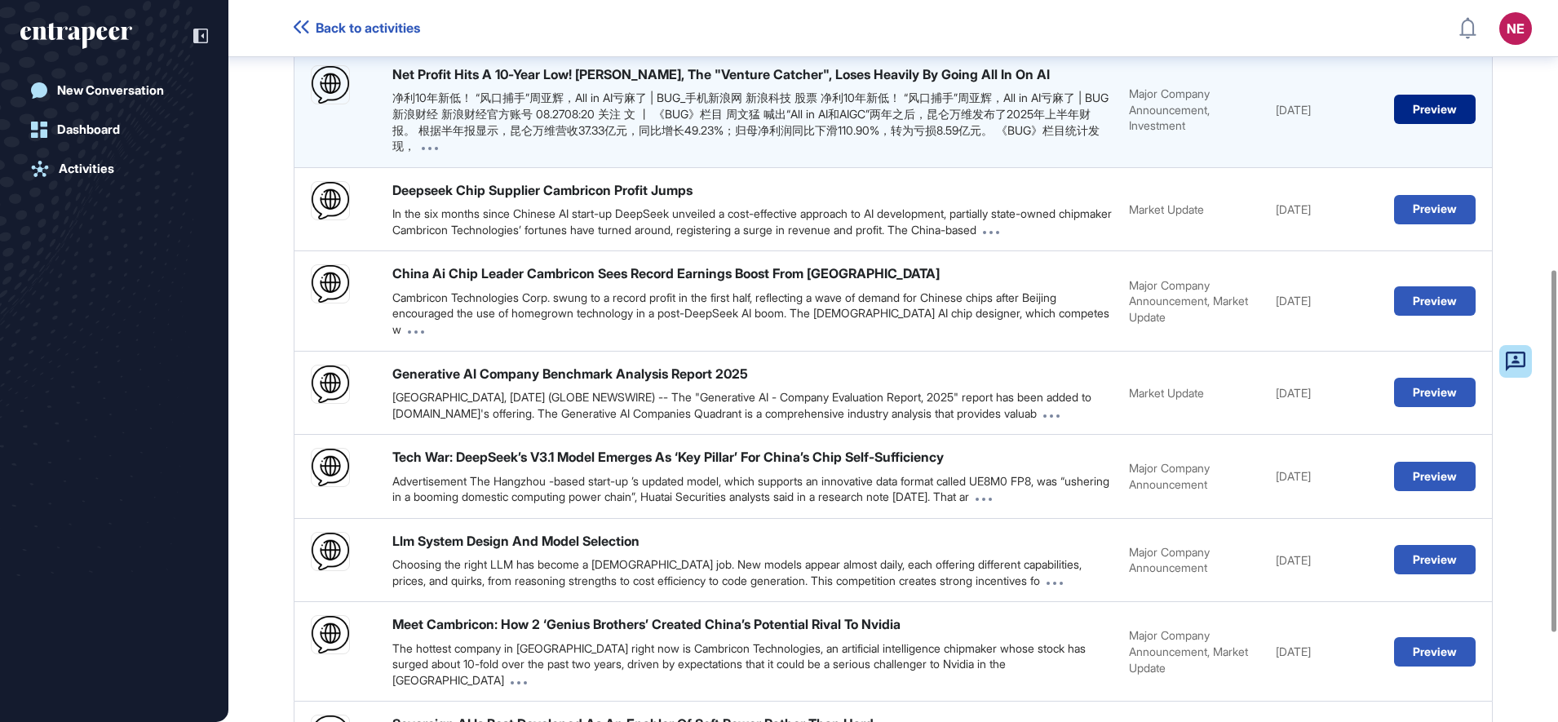
click at [1415, 113] on button "Preview" at bounding box center [1435, 109] width 82 height 29
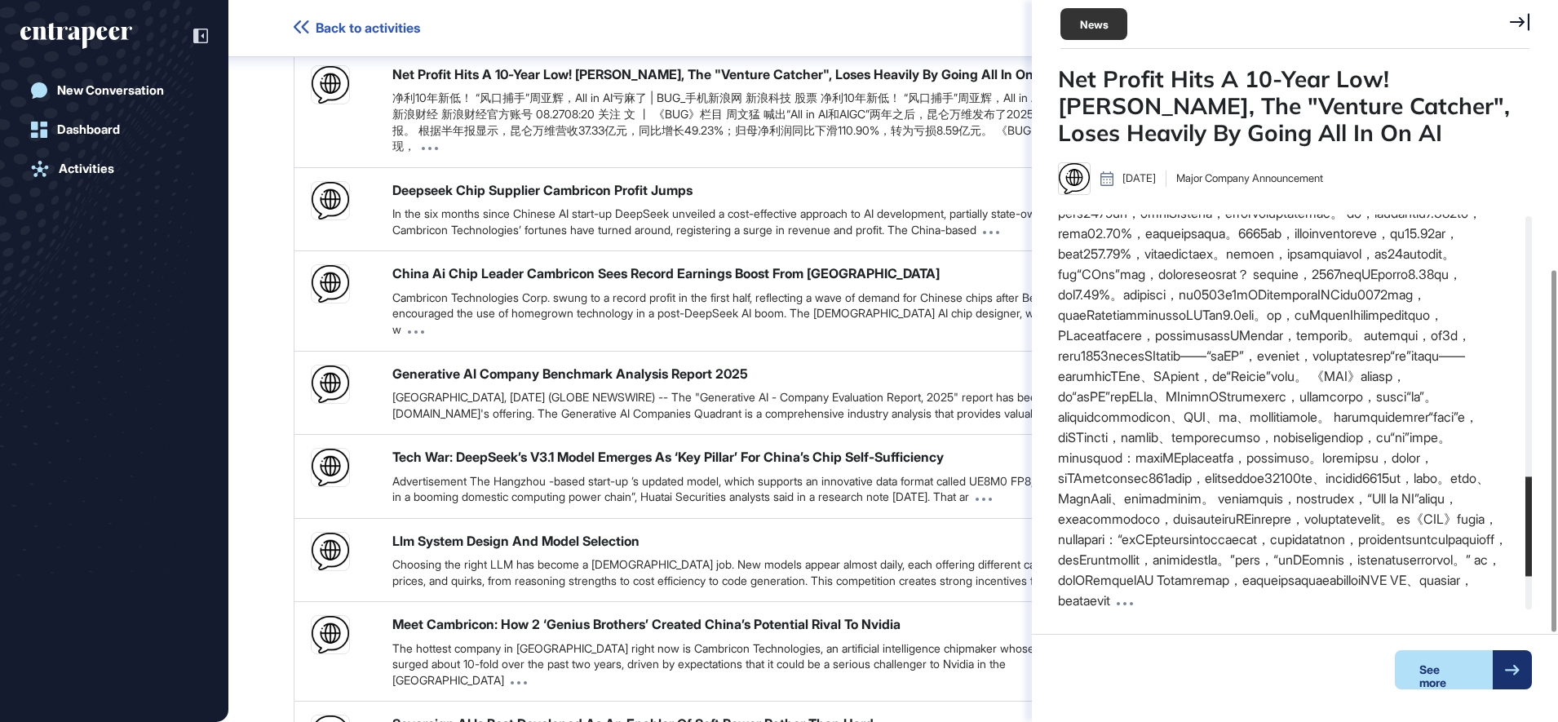
scroll to position [1173, 0]
click at [277, 407] on div "Deepseek News Research (July 31 – August 28, 2025) Report Sources Agent Interac…" at bounding box center [892, 194] width 1329 height 1299
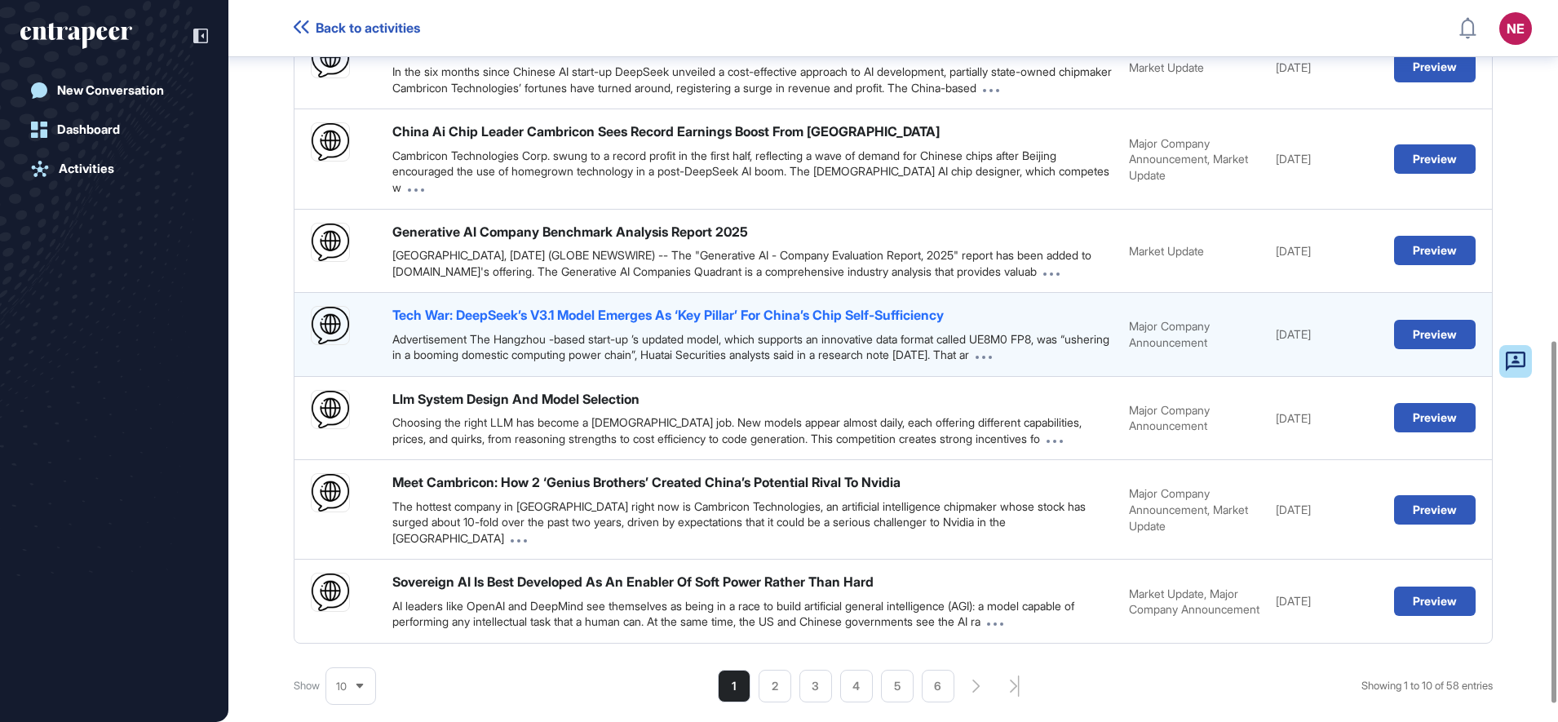
scroll to position [714, 0]
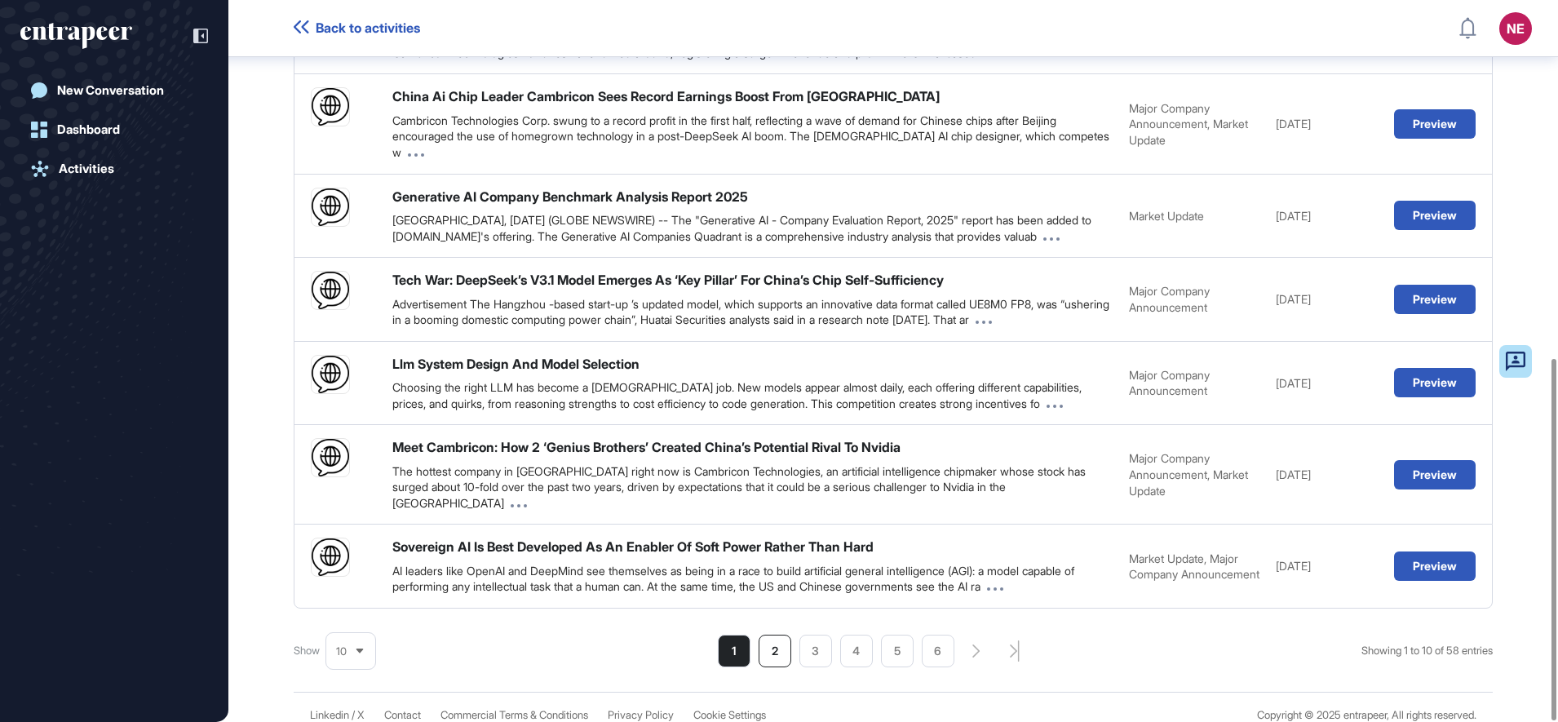
click at [761, 634] on li "2" at bounding box center [774, 650] width 33 height 33
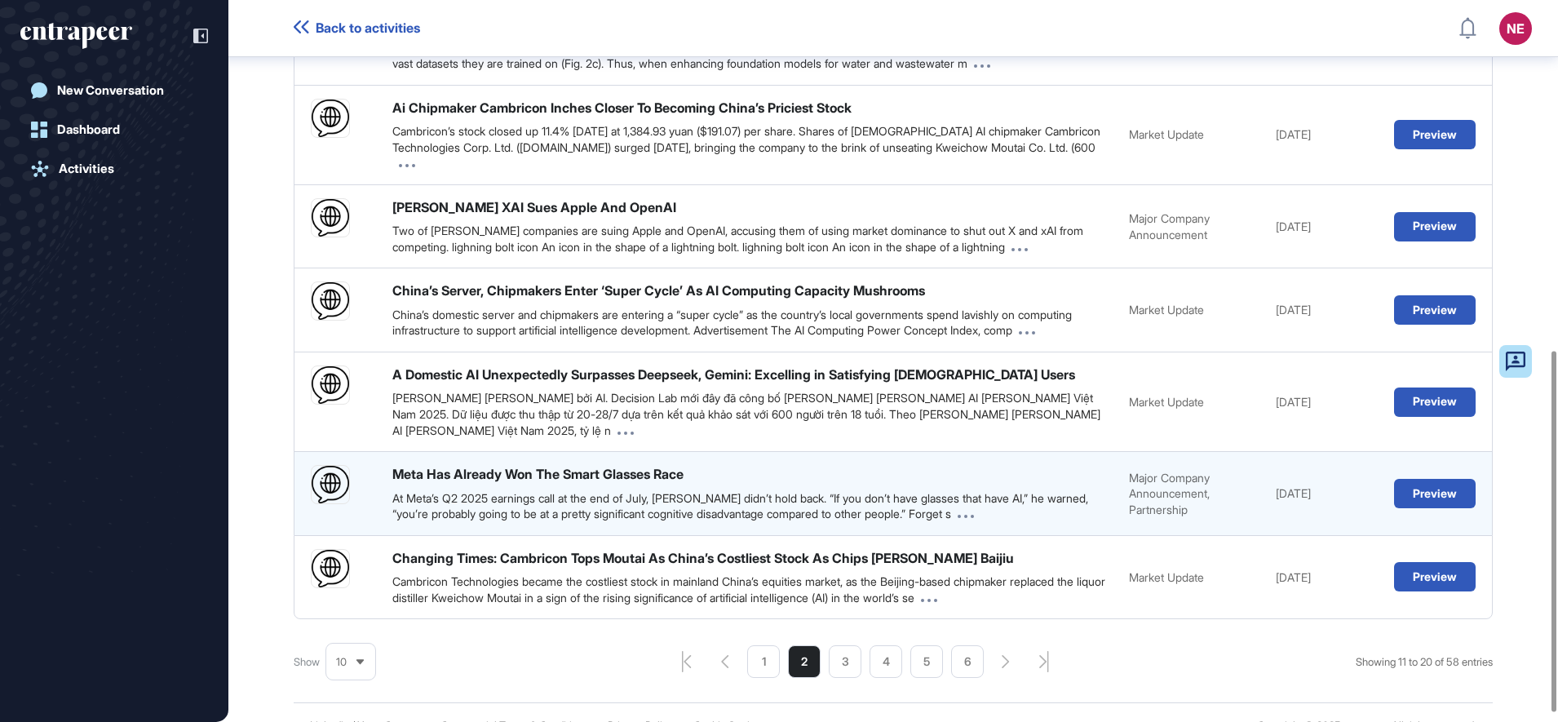
scroll to position [716, 0]
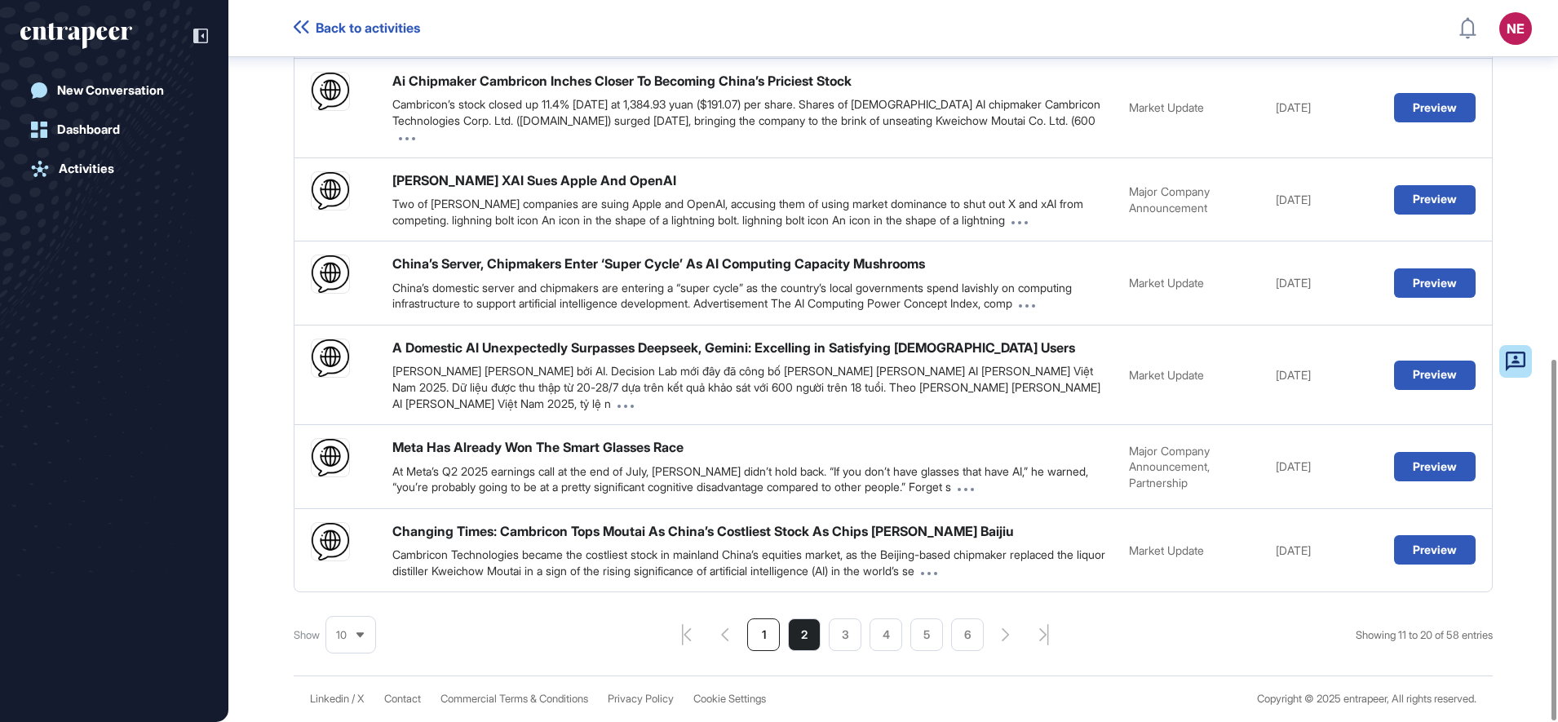
click at [762, 632] on li "1" at bounding box center [763, 634] width 33 height 33
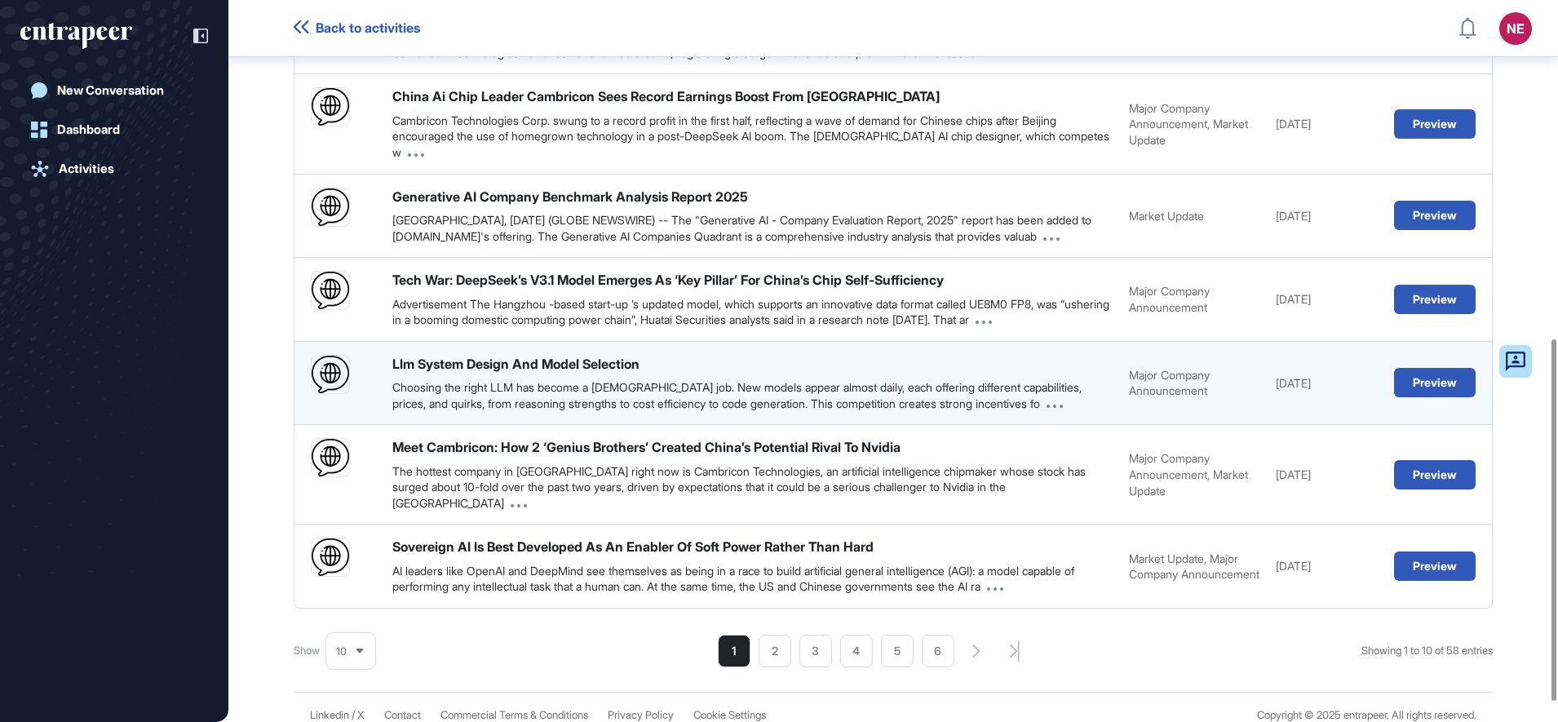
scroll to position [0, 0]
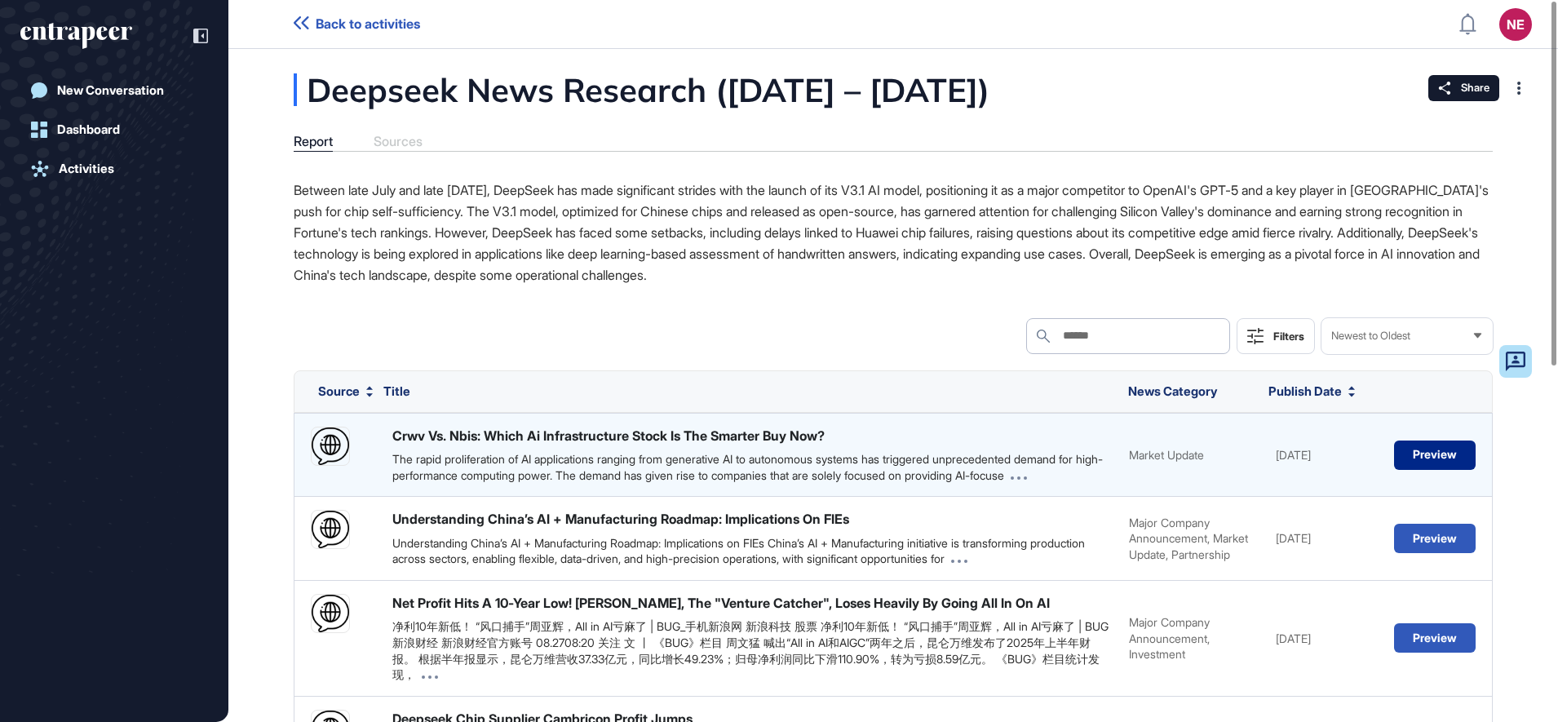
click at [1423, 457] on button "Preview" at bounding box center [1435, 454] width 82 height 29
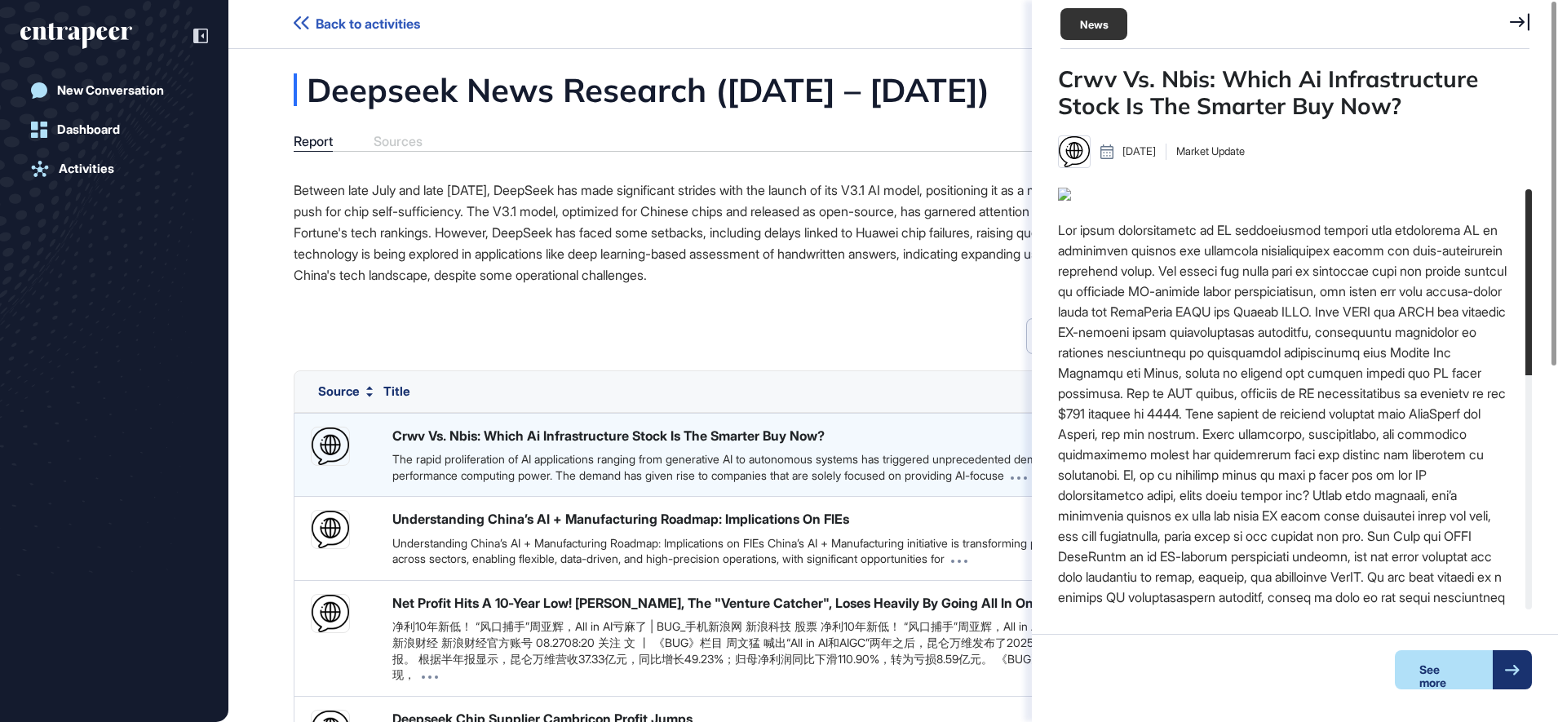
scroll to position [7, 1]
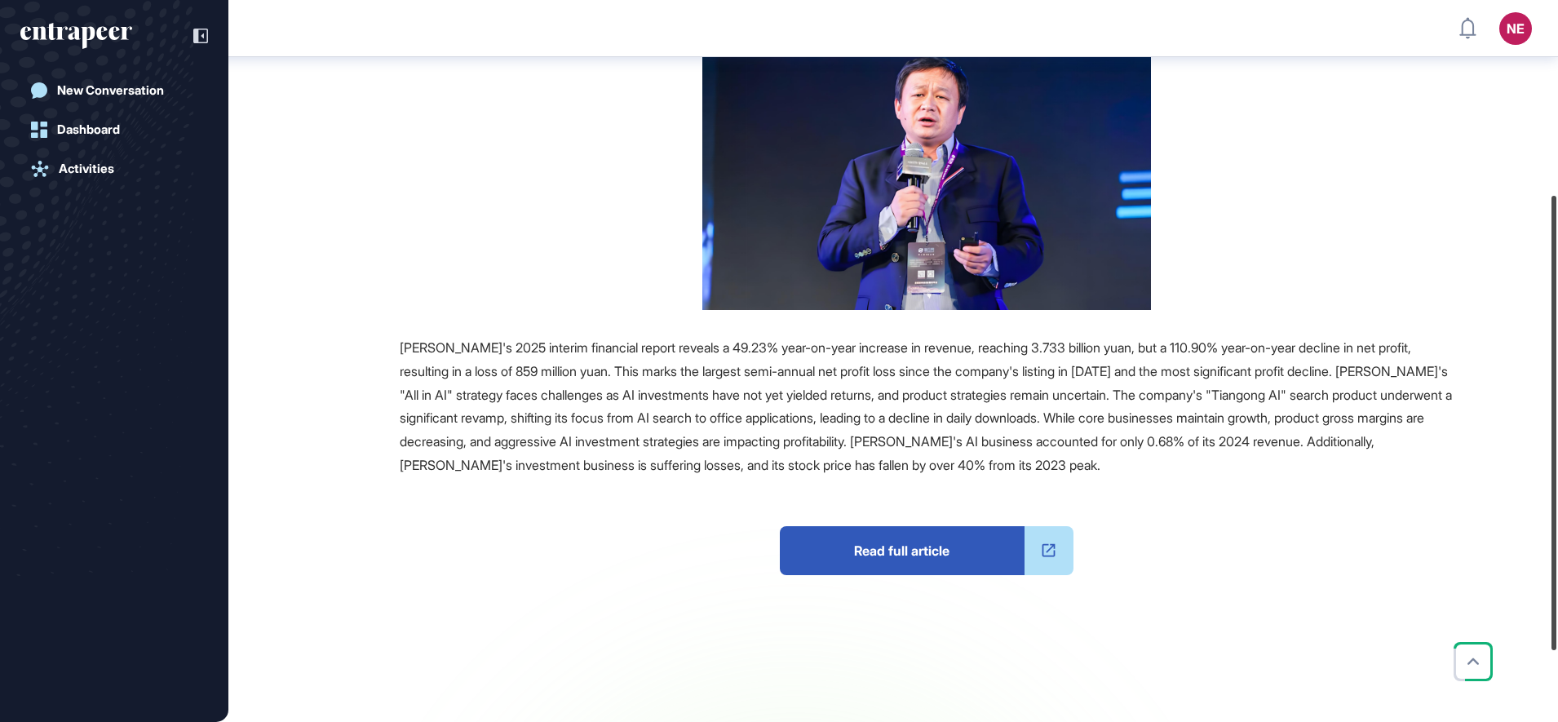
scroll to position [313, 0]
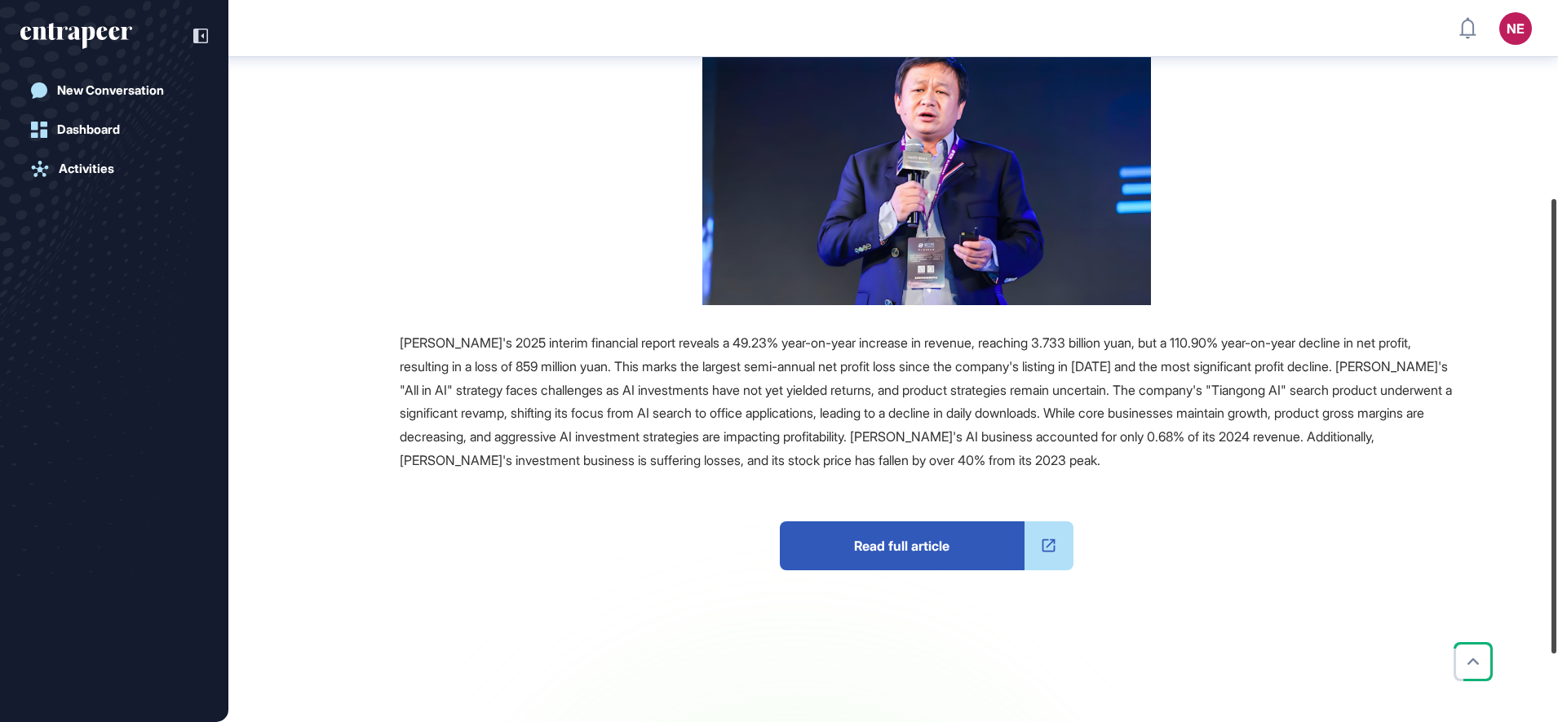
drag, startPoint x: 1561, startPoint y: 303, endPoint x: 1561, endPoint y: 408, distance: 104.4
click at [1557, 408] on html "NE Dashboard Profile My Content Request More Data New Conversation Dashboard Ac…" at bounding box center [779, 361] width 1558 height 722
click at [879, 538] on span "Read full article" at bounding box center [902, 545] width 245 height 49
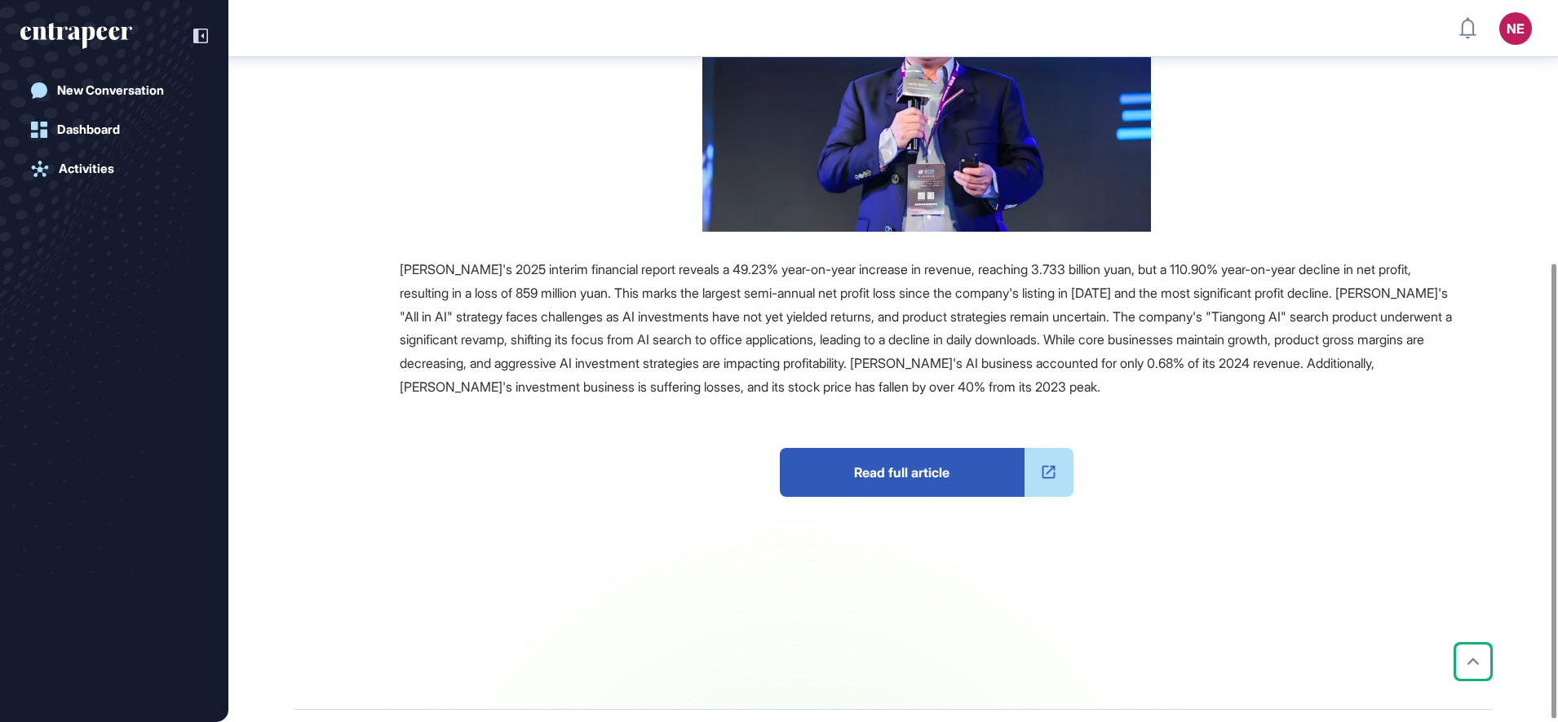
scroll to position [419, 0]
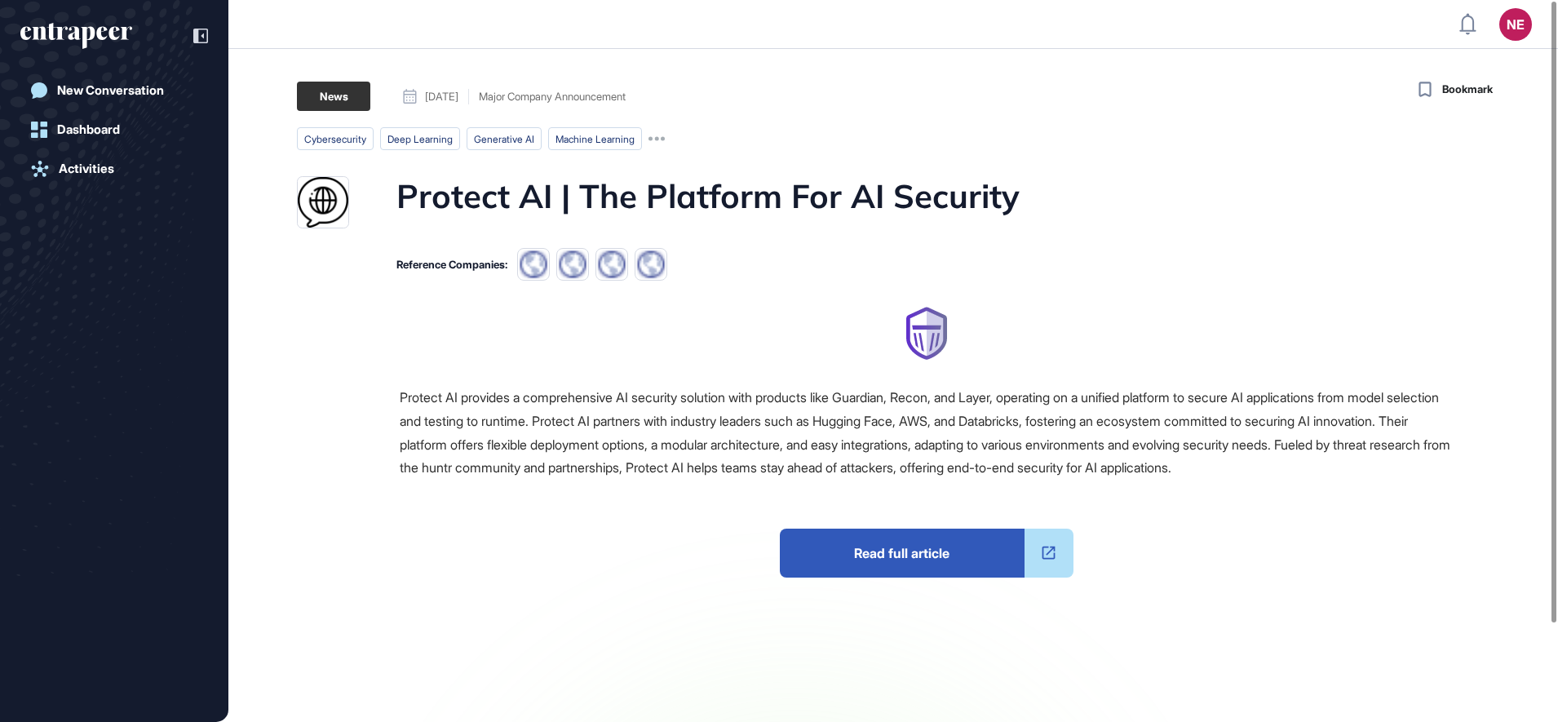
click at [897, 547] on span "Read full article" at bounding box center [902, 552] width 245 height 49
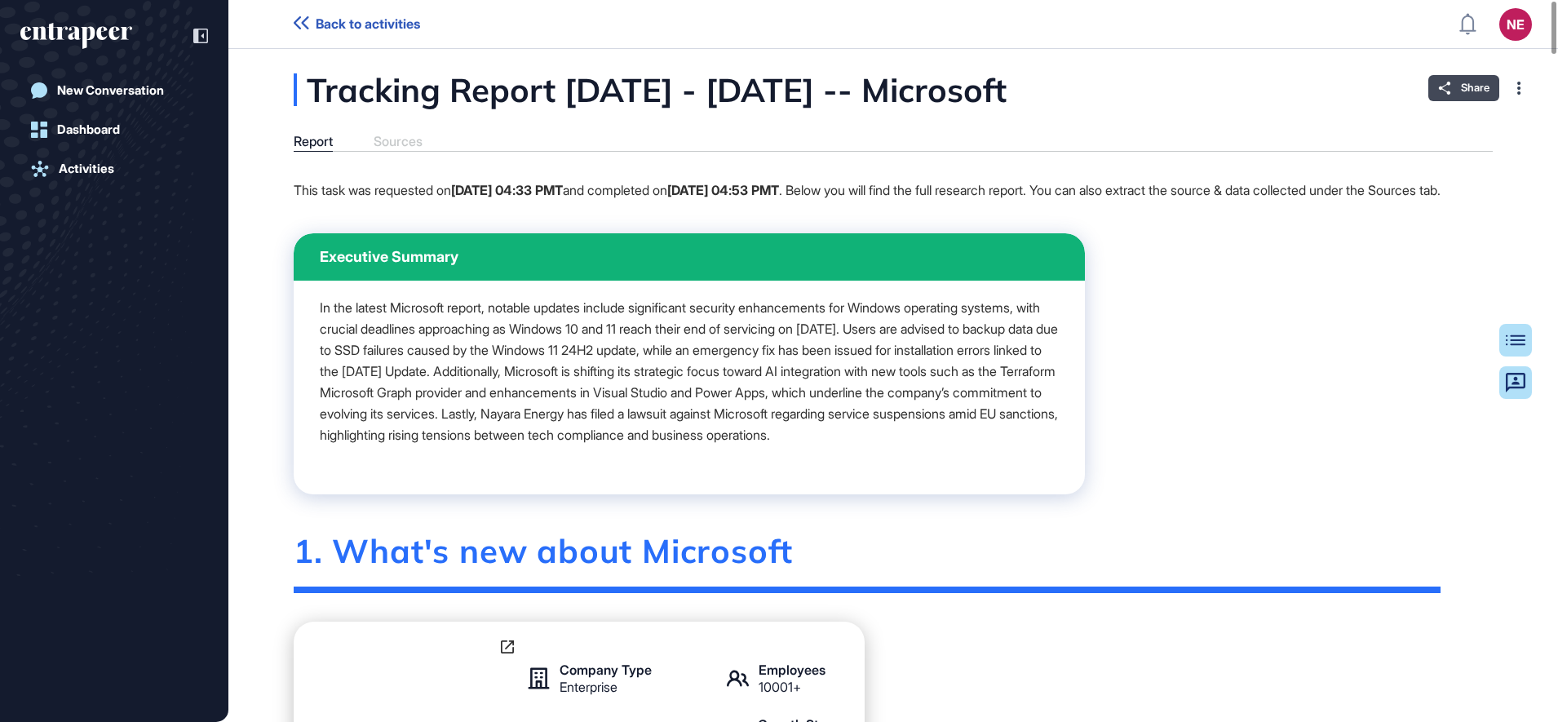
click at [1478, 89] on span "Share" at bounding box center [1474, 88] width 29 height 13
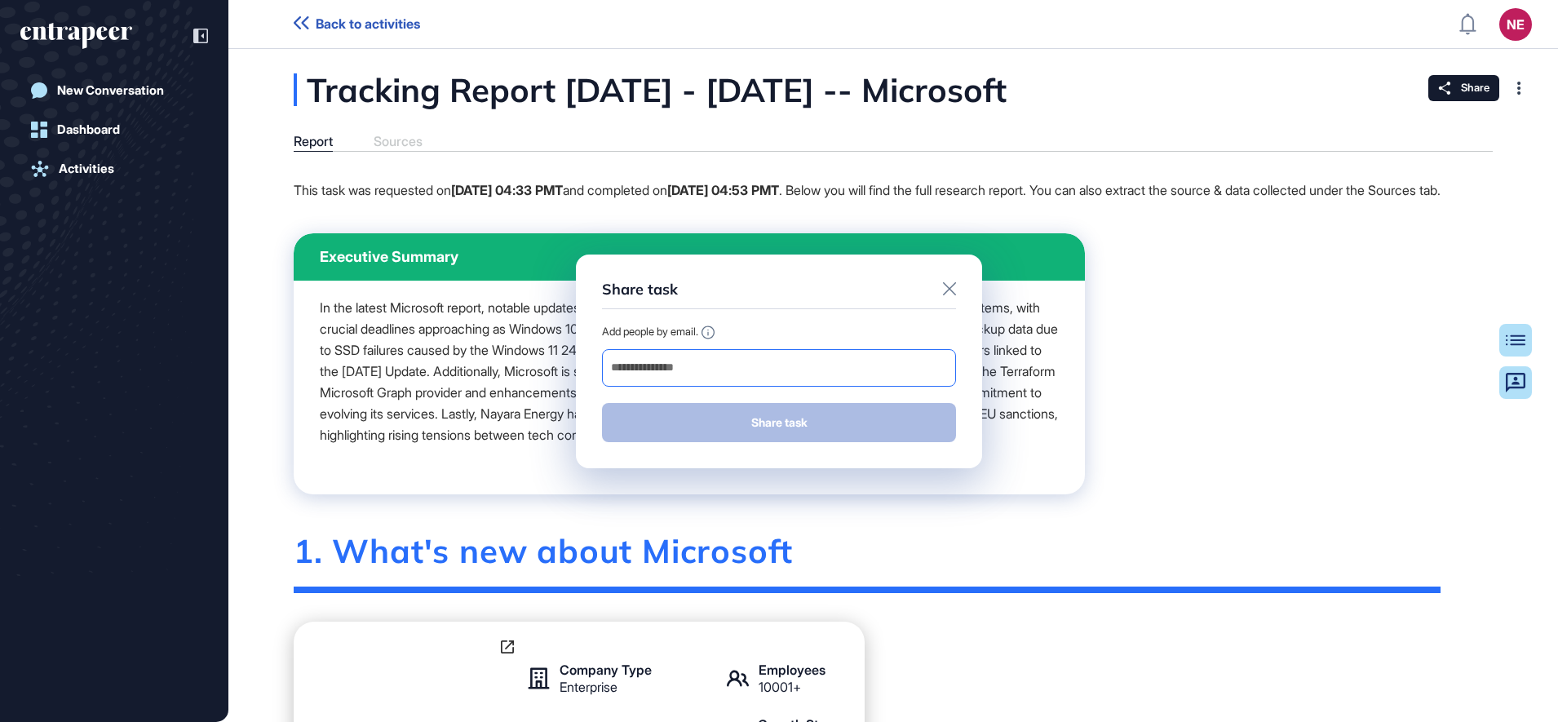
click at [761, 377] on input "email" at bounding box center [778, 367] width 339 height 23
type input "**********"
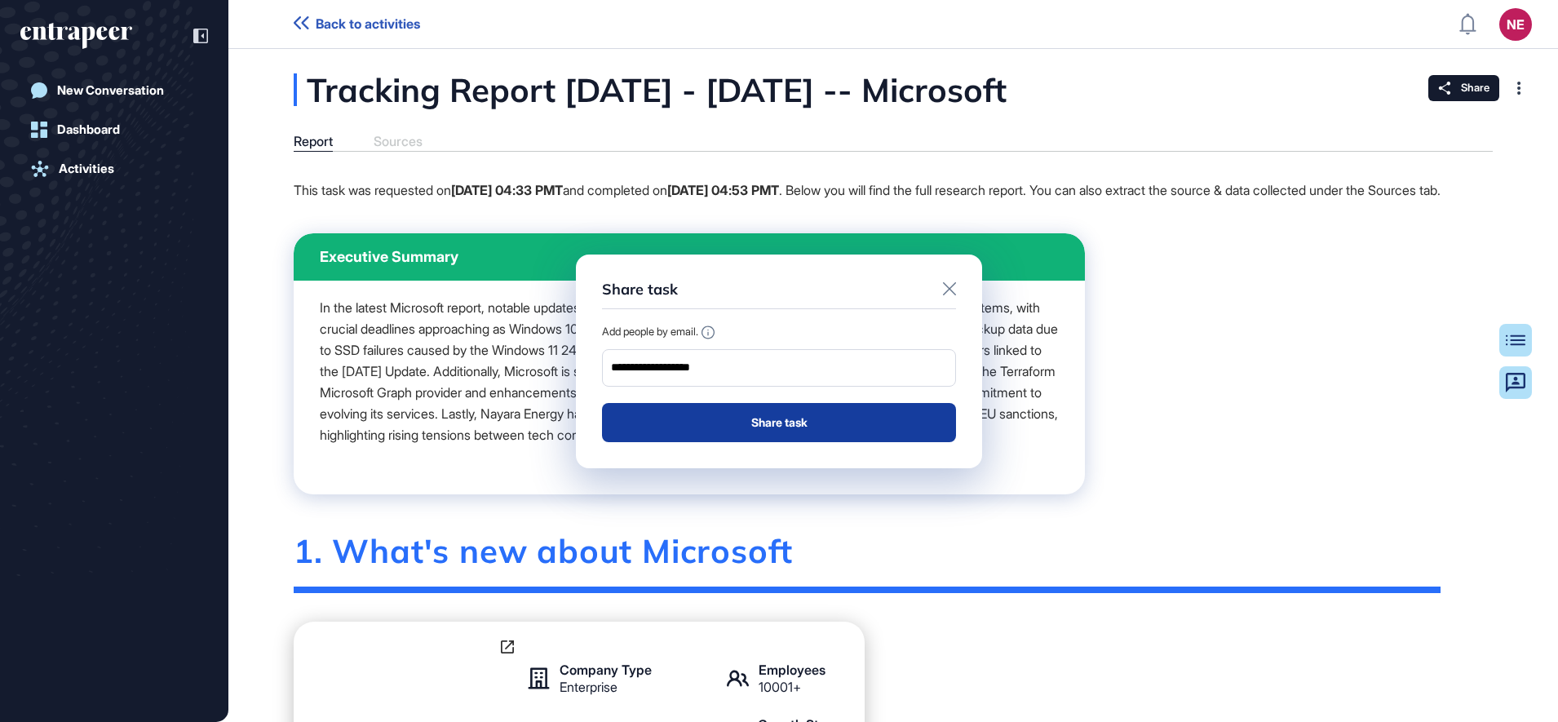
click at [675, 426] on button "Share task" at bounding box center [779, 422] width 354 height 39
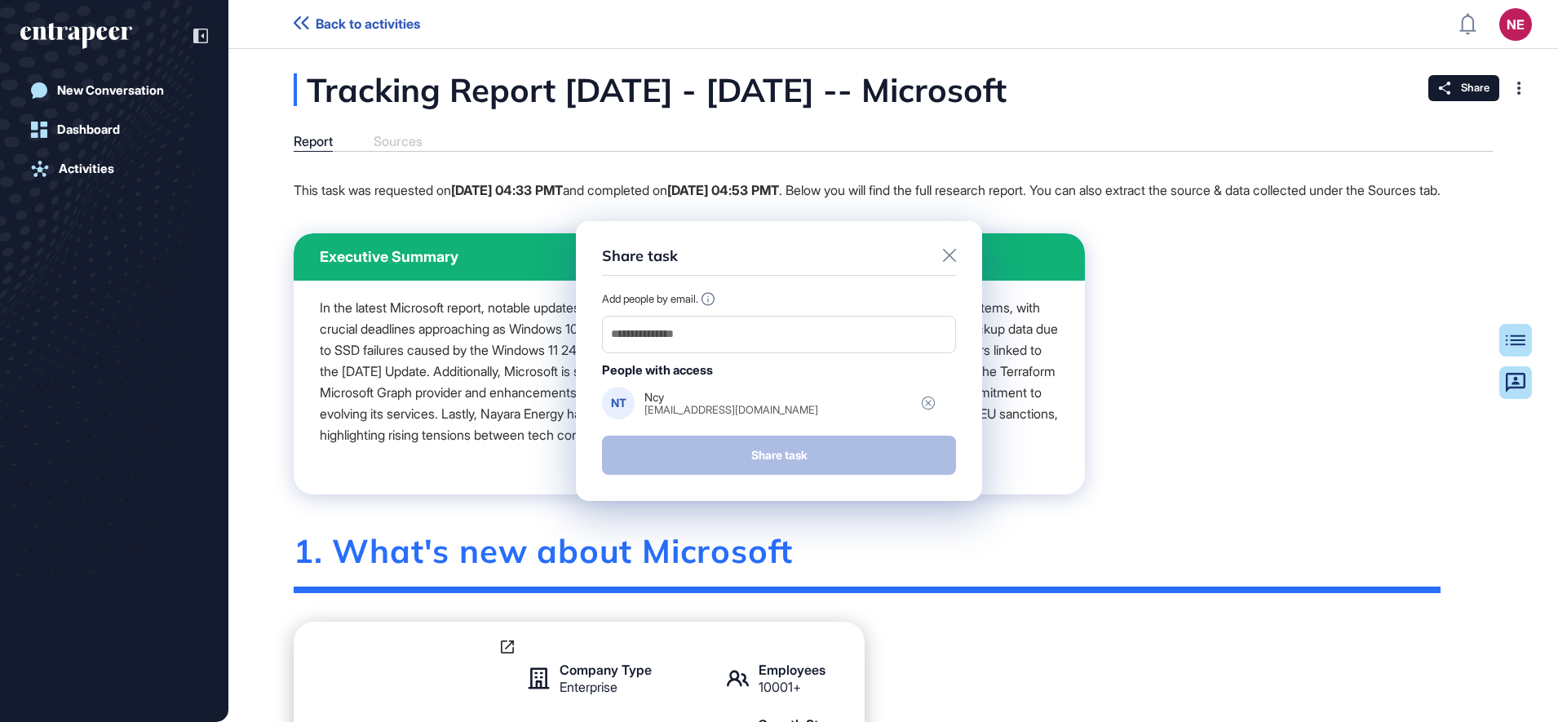
click at [951, 254] on icon at bounding box center [949, 255] width 13 height 13
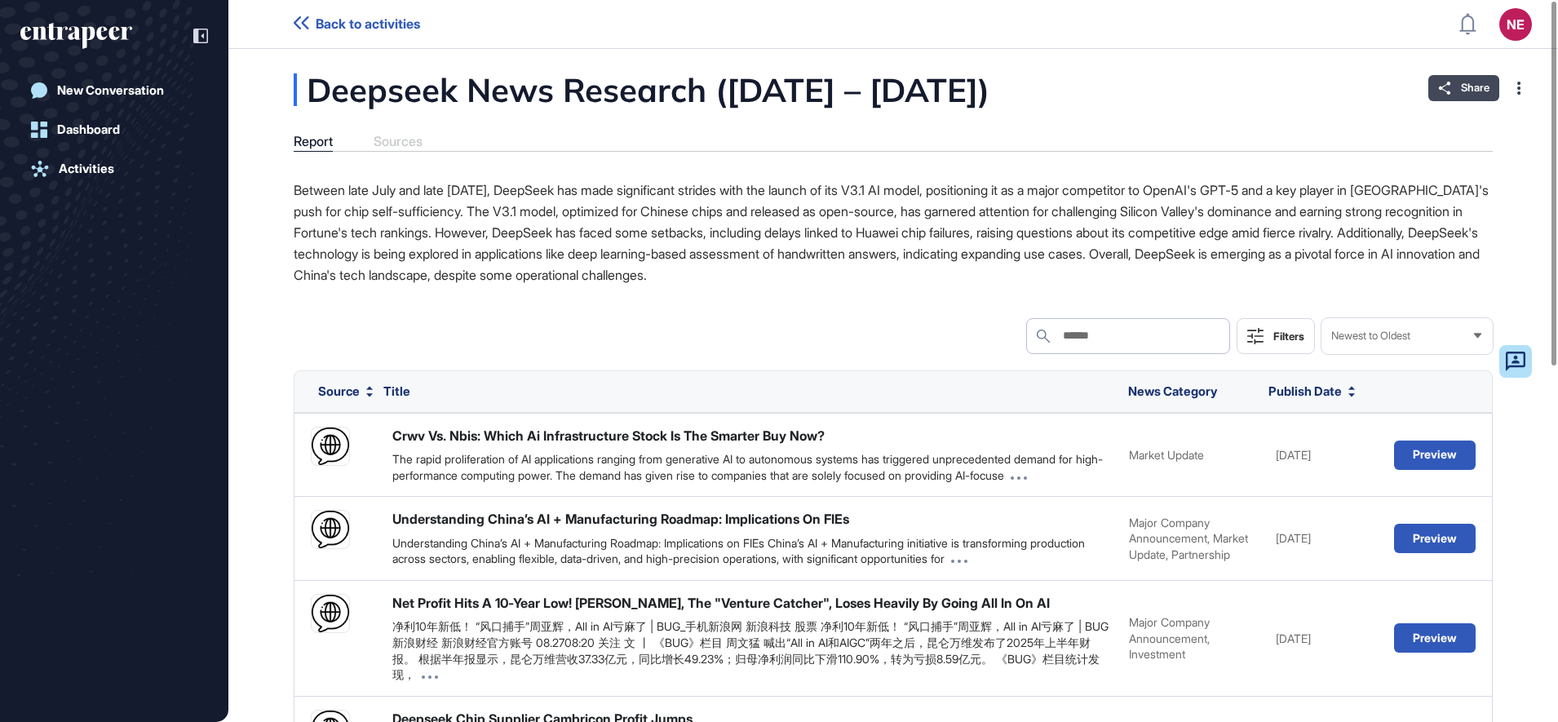
click at [1464, 91] on span "Share" at bounding box center [1474, 88] width 29 height 13
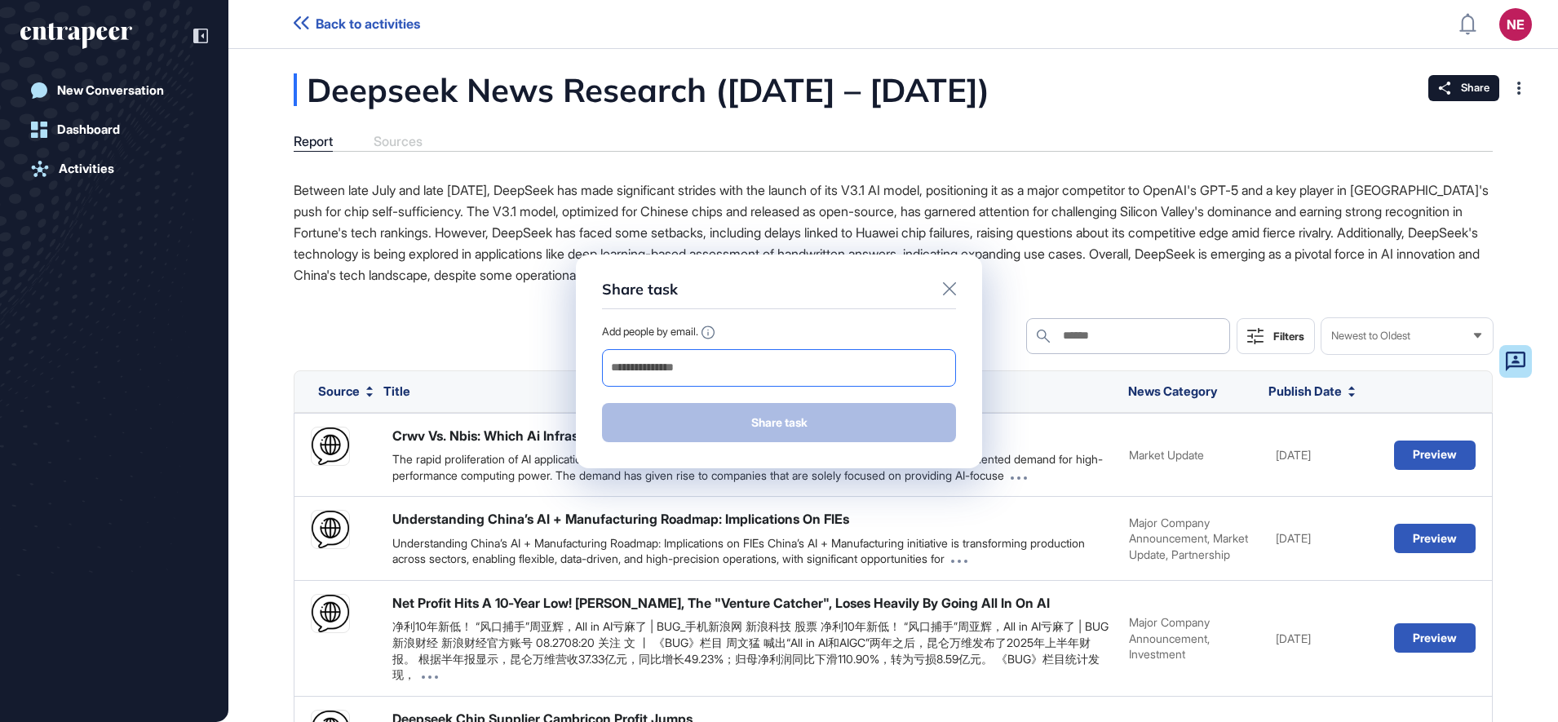
click at [736, 362] on input "email" at bounding box center [778, 367] width 339 height 23
type input "**********"
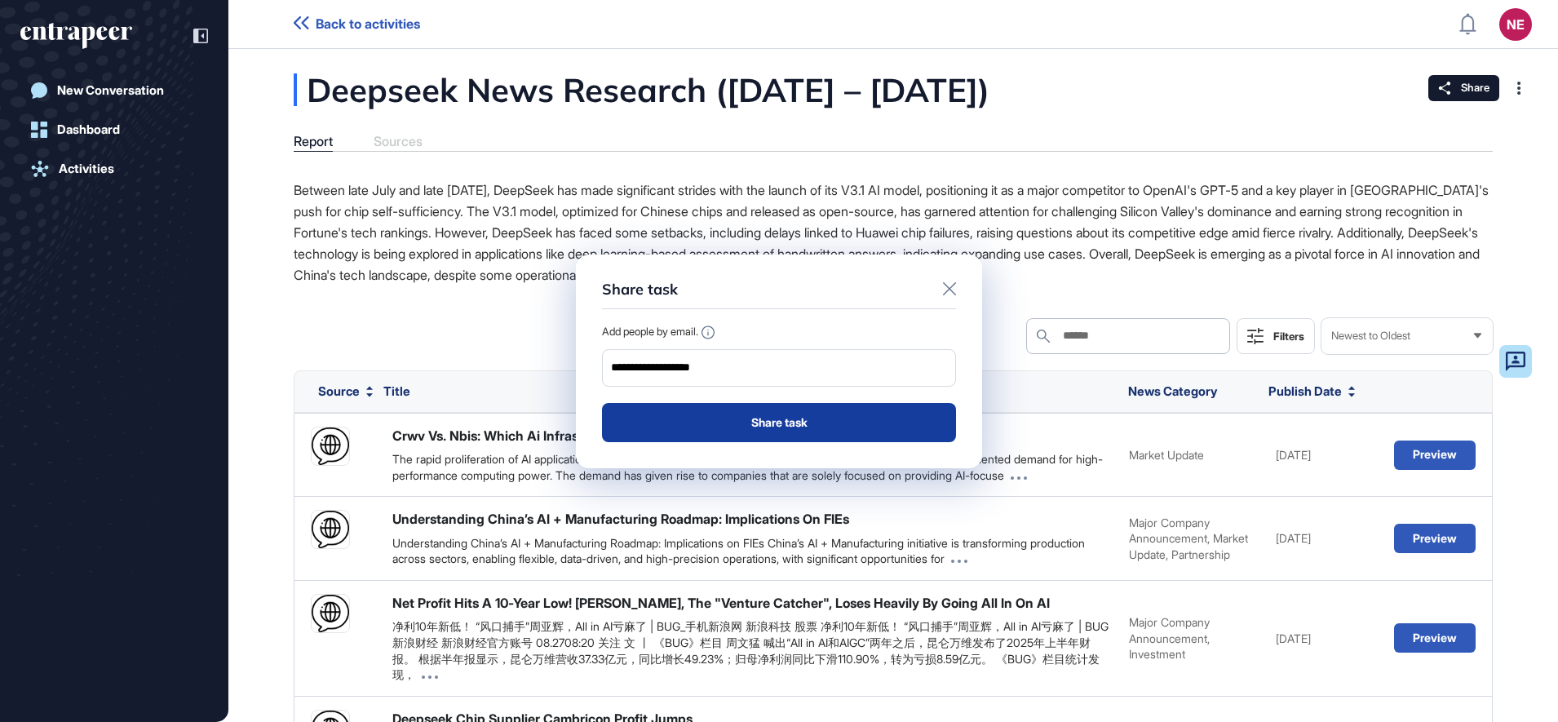
click at [705, 426] on button "Share task" at bounding box center [779, 422] width 354 height 39
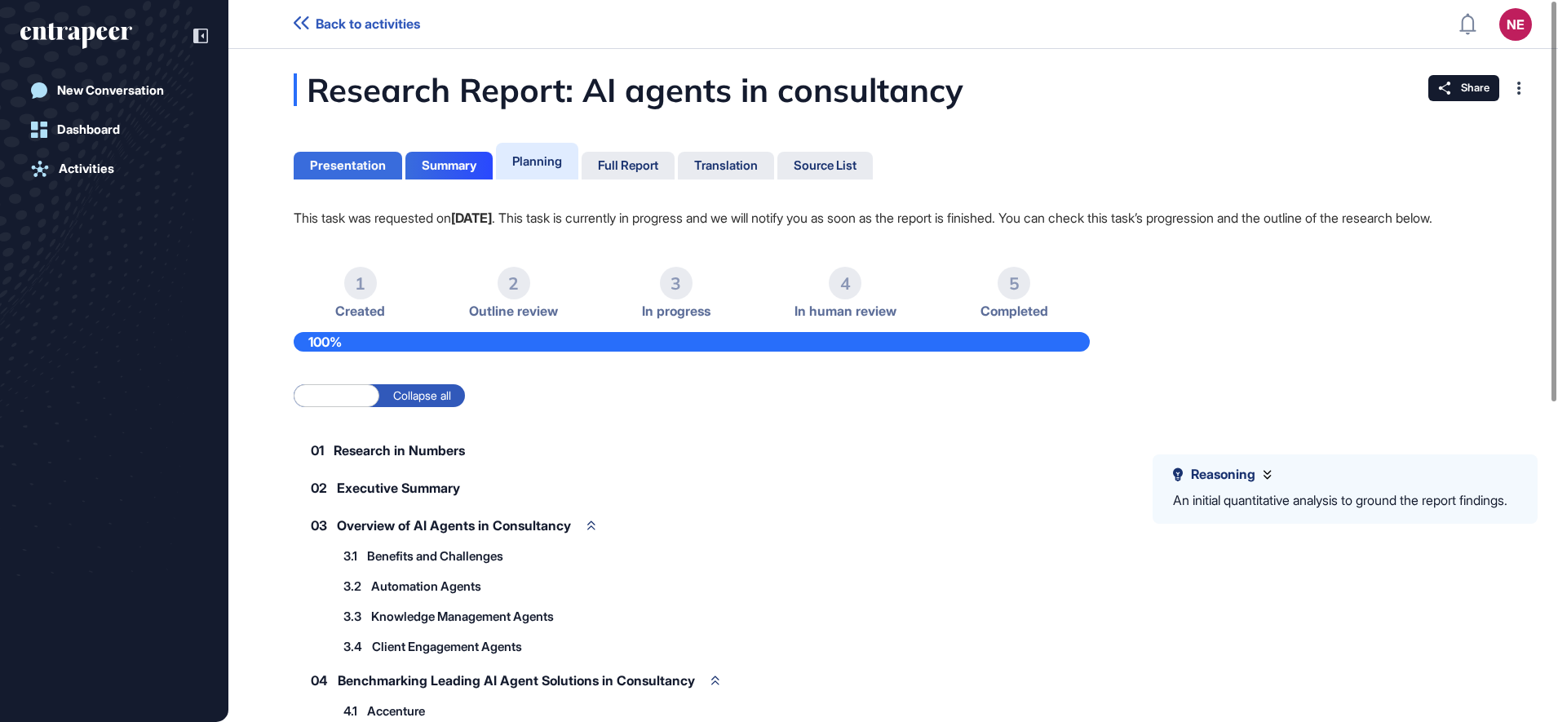
click at [400, 163] on div "Presentation" at bounding box center [348, 166] width 108 height 28
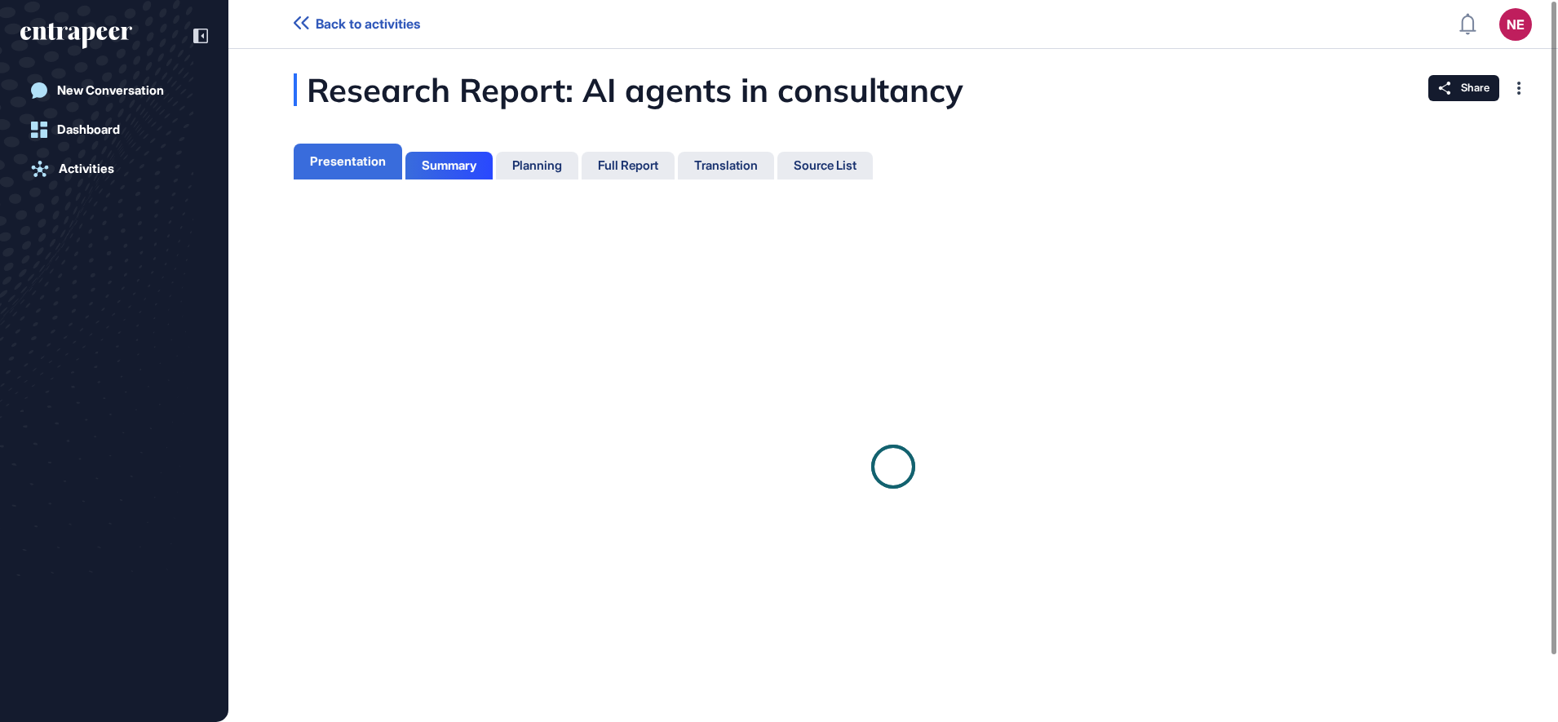
scroll to position [7, 1]
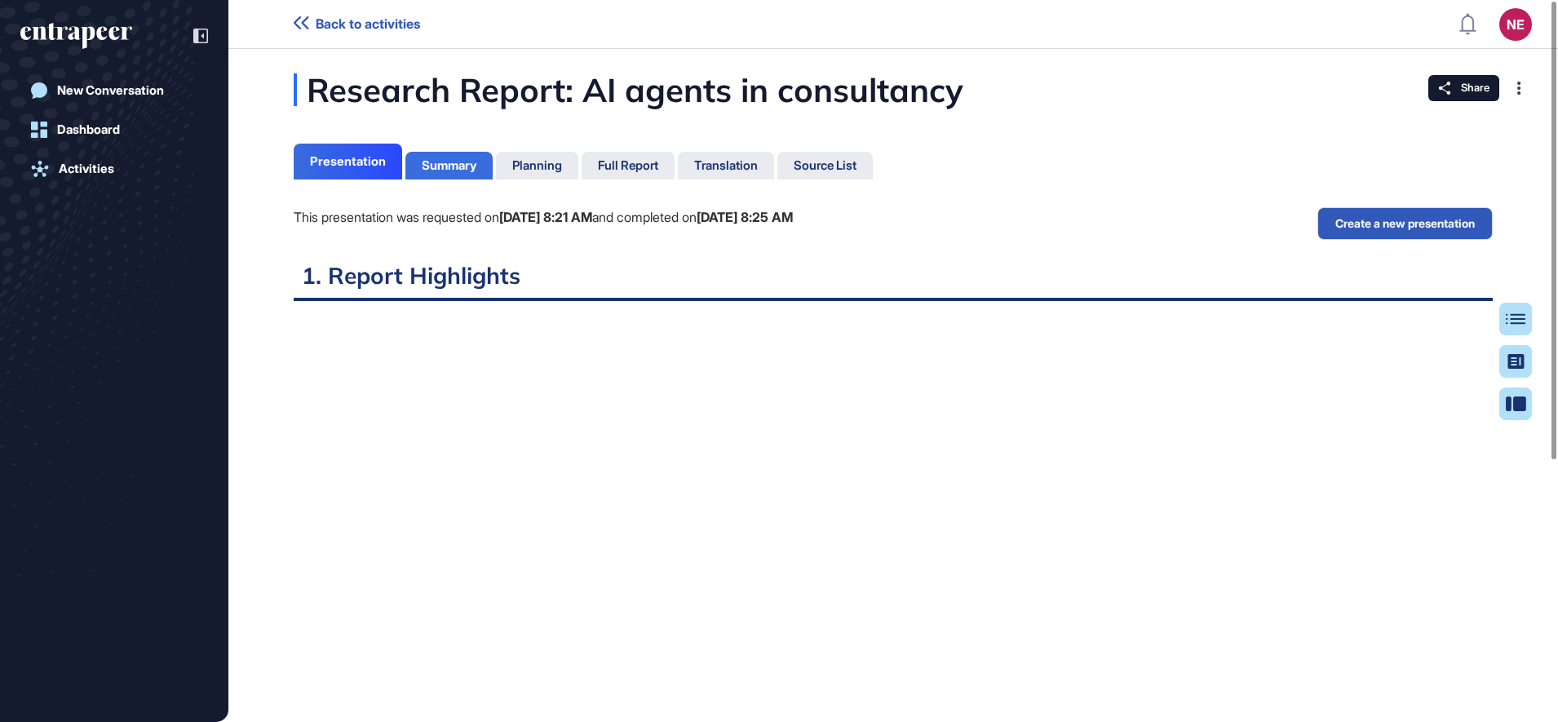
scroll to position [7, 1]
click at [449, 173] on div "Summary" at bounding box center [448, 166] width 87 height 28
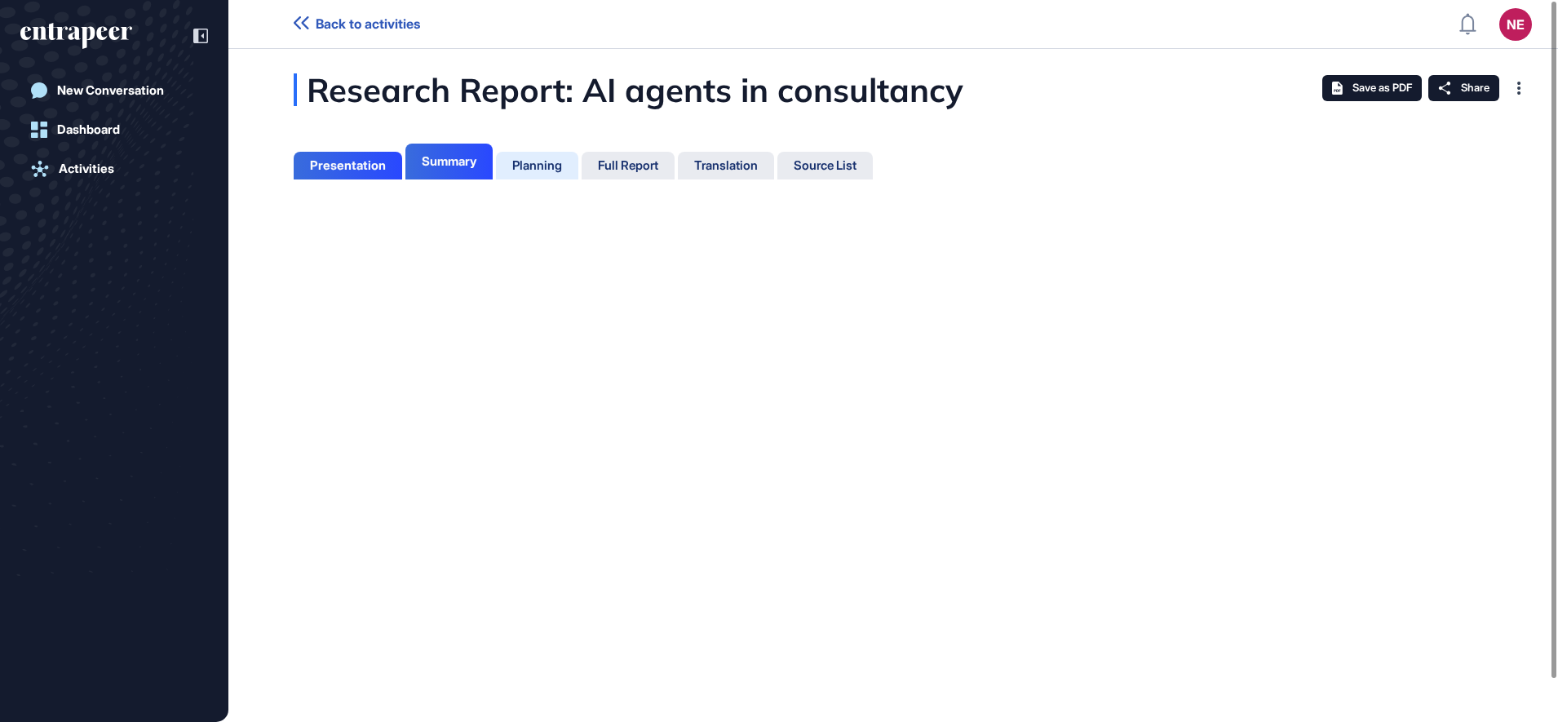
scroll to position [7, 1]
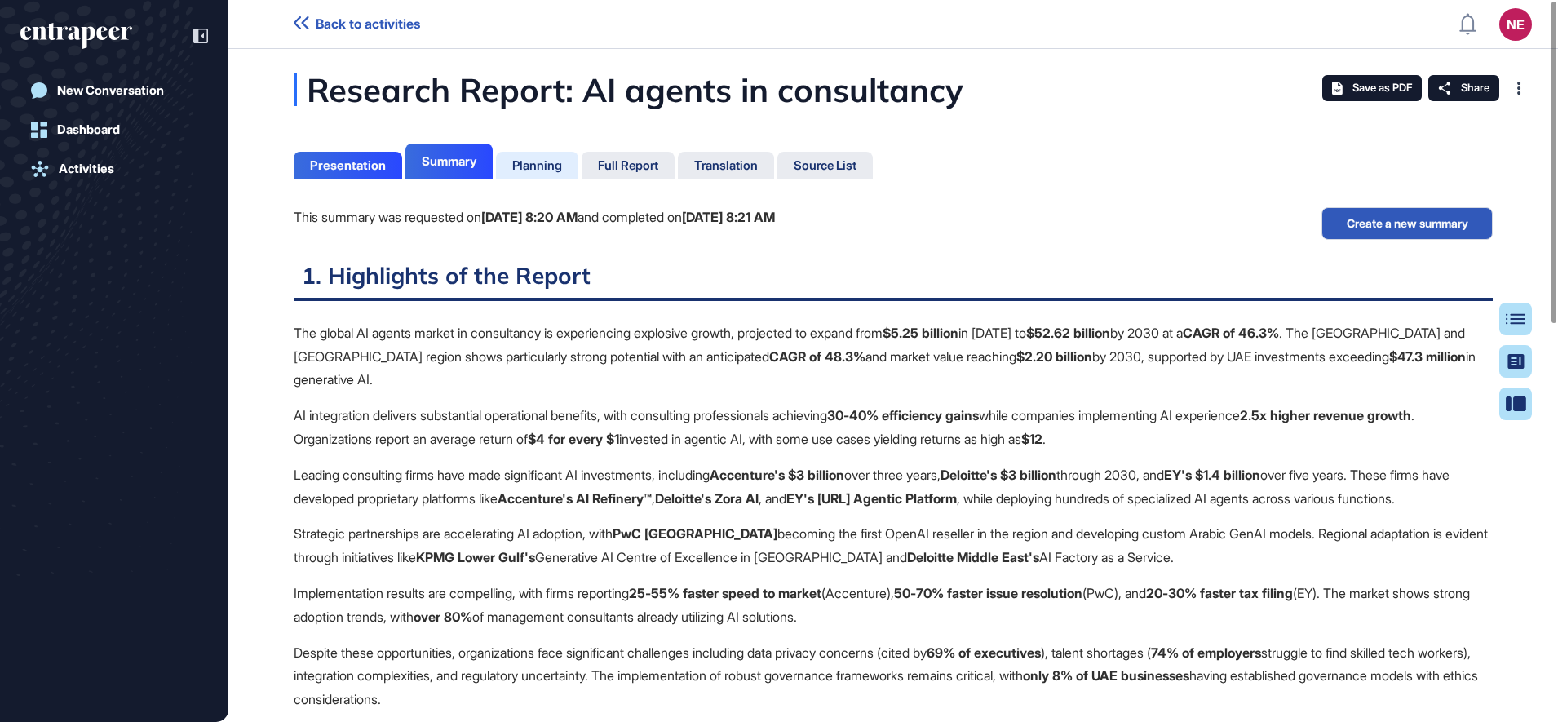
scroll to position [640, 4]
click at [535, 169] on div "Planning" at bounding box center [537, 165] width 50 height 15
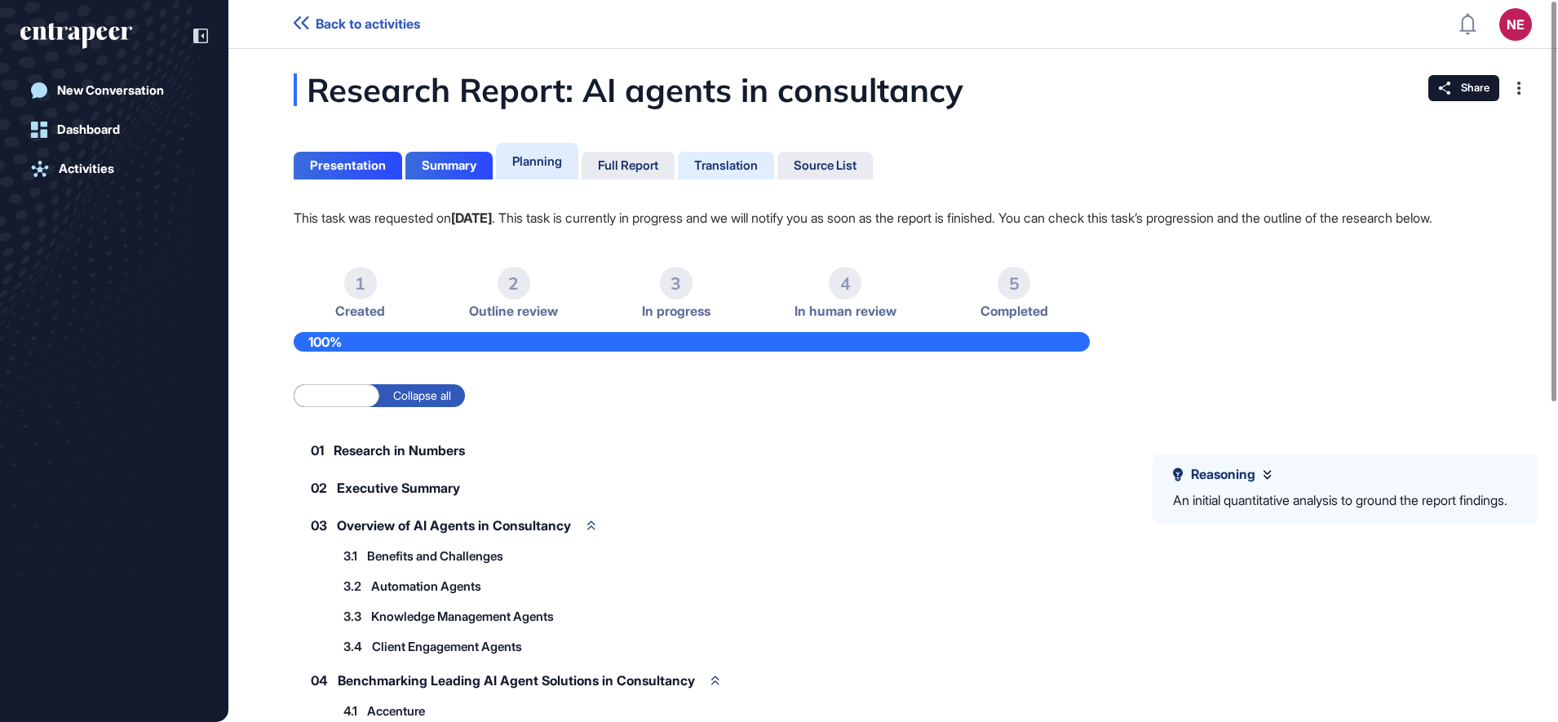
click at [705, 166] on div "Translation" at bounding box center [726, 165] width 64 height 15
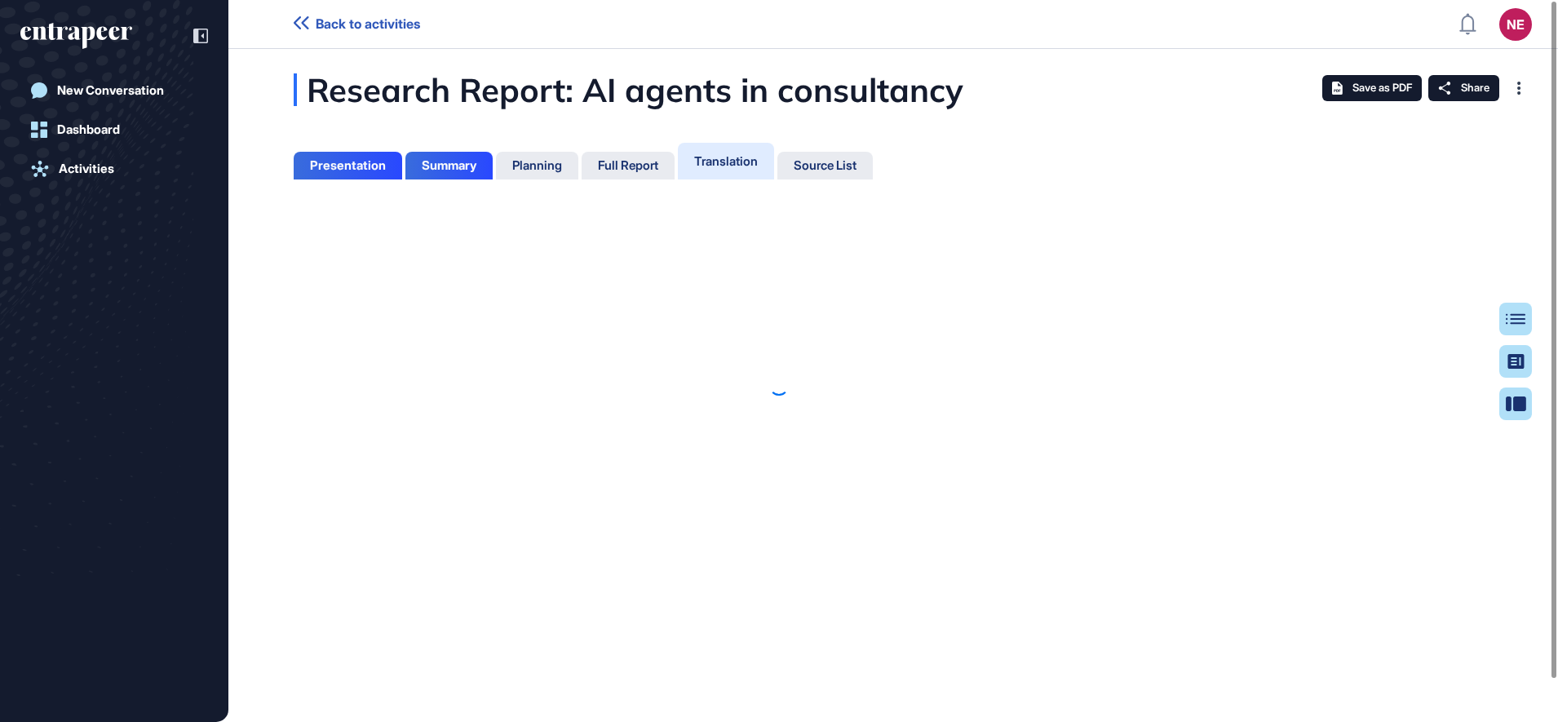
scroll to position [7, 1]
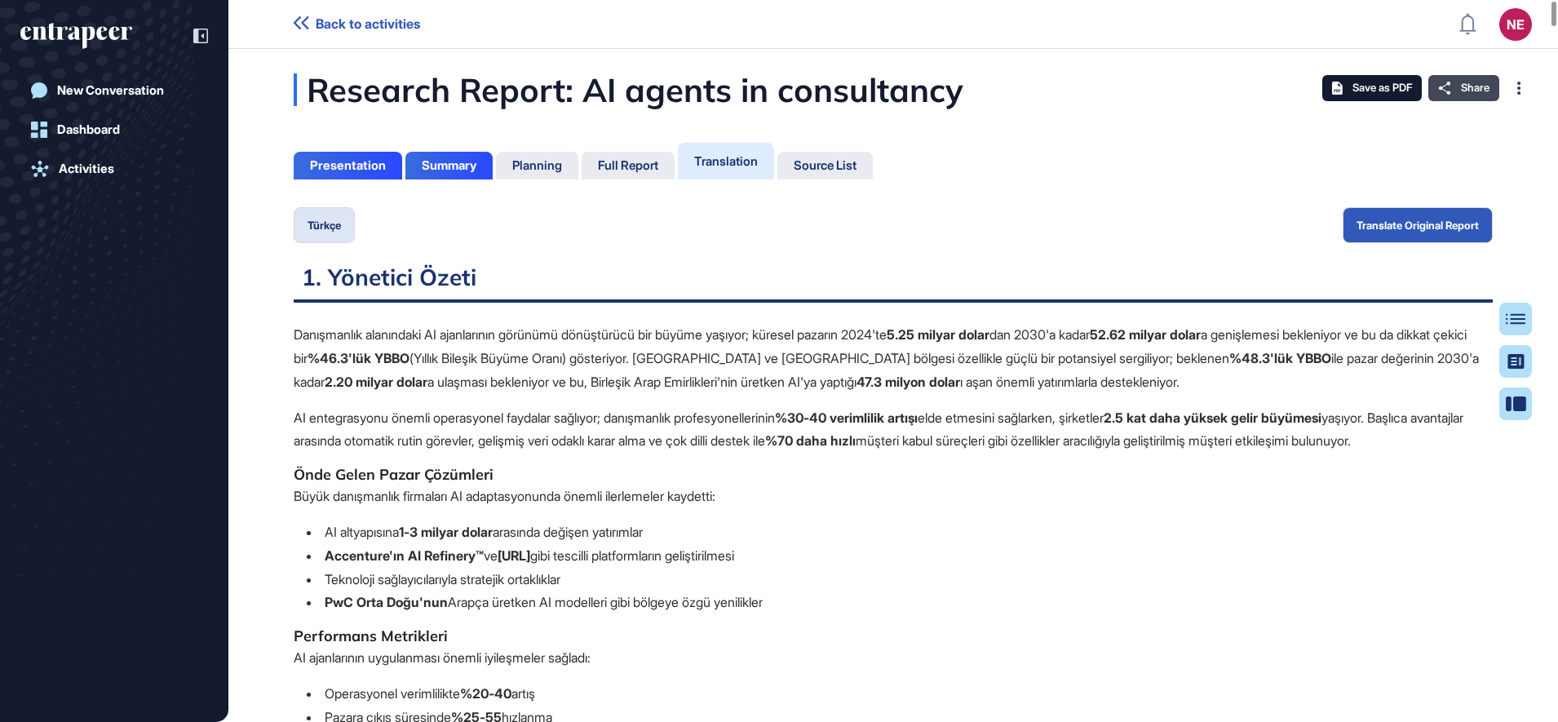
click at [1456, 90] on div "Share" at bounding box center [1463, 88] width 71 height 26
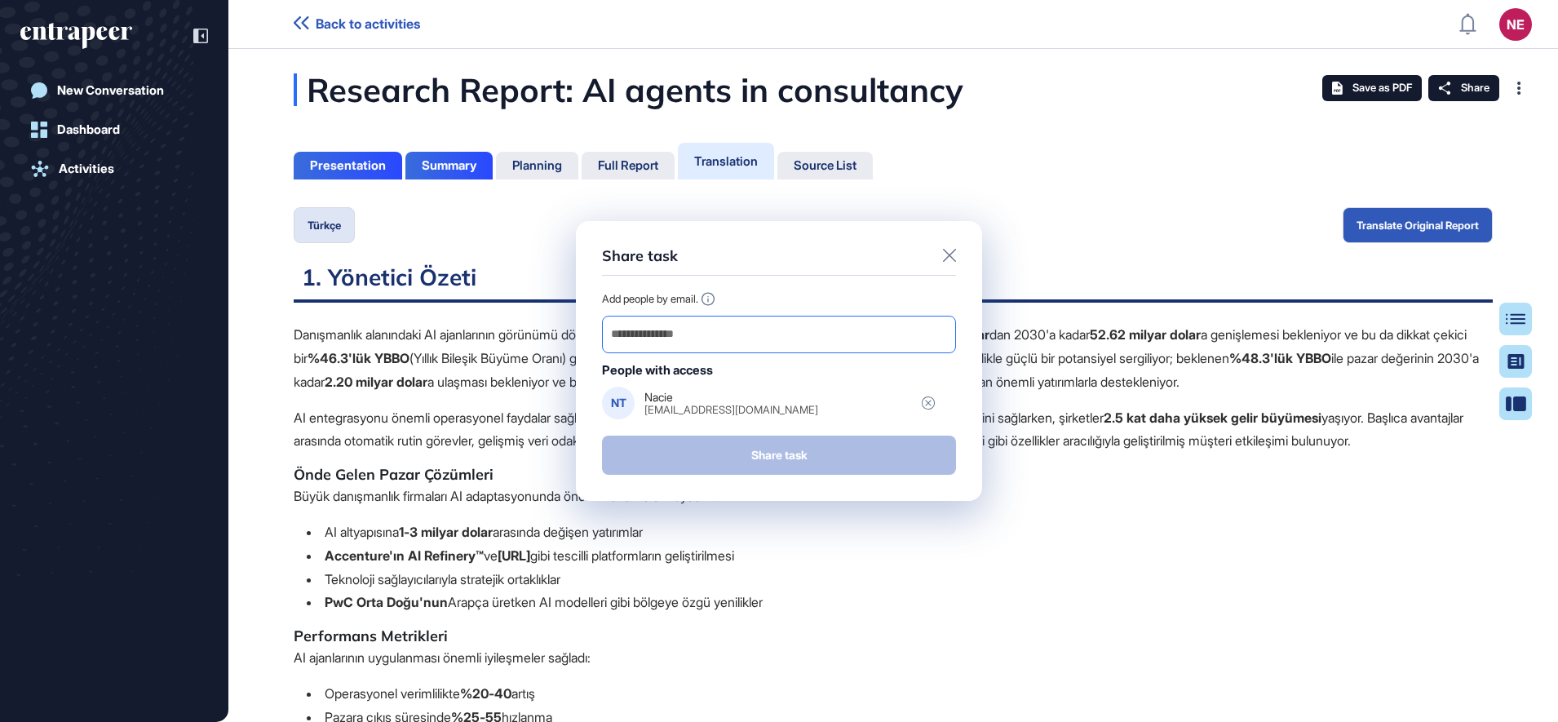
click at [738, 336] on input "email" at bounding box center [778, 334] width 339 height 23
type input "**********"
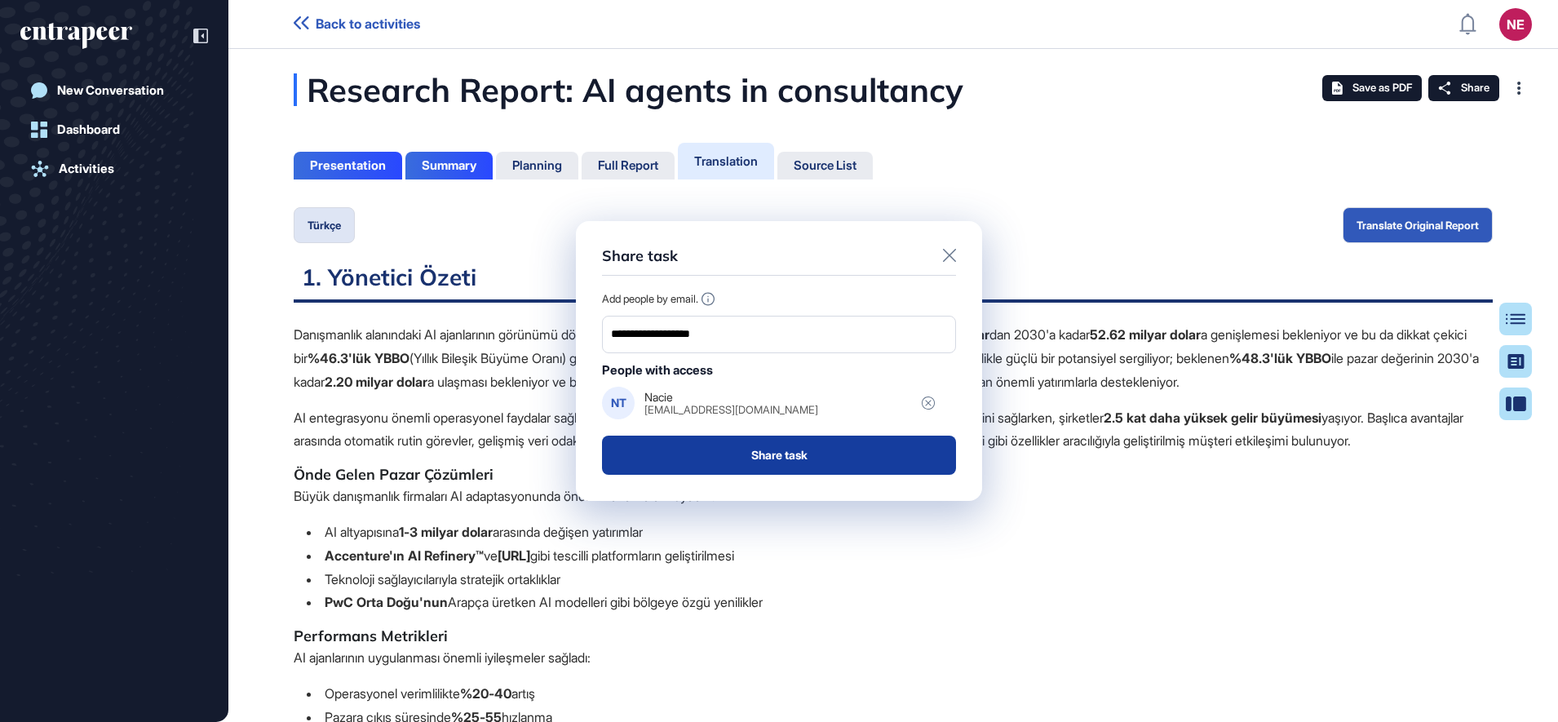
click at [723, 454] on button "Share task" at bounding box center [779, 454] width 354 height 39
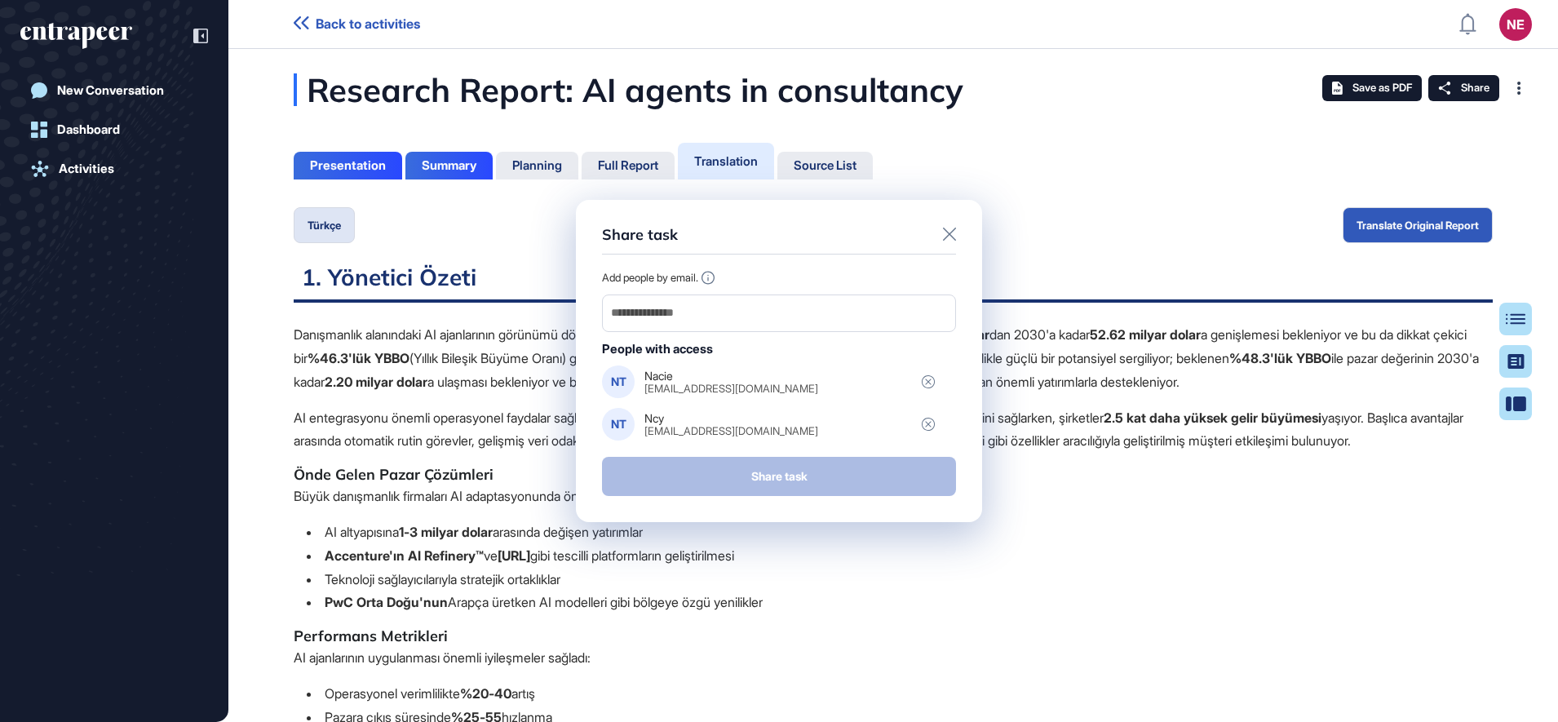
click at [958, 231] on div "Share task Add people by email. People with access NT Nacie nacie.zcn@gmail.com…" at bounding box center [779, 361] width 406 height 323
click at [950, 231] on icon at bounding box center [949, 234] width 13 height 13
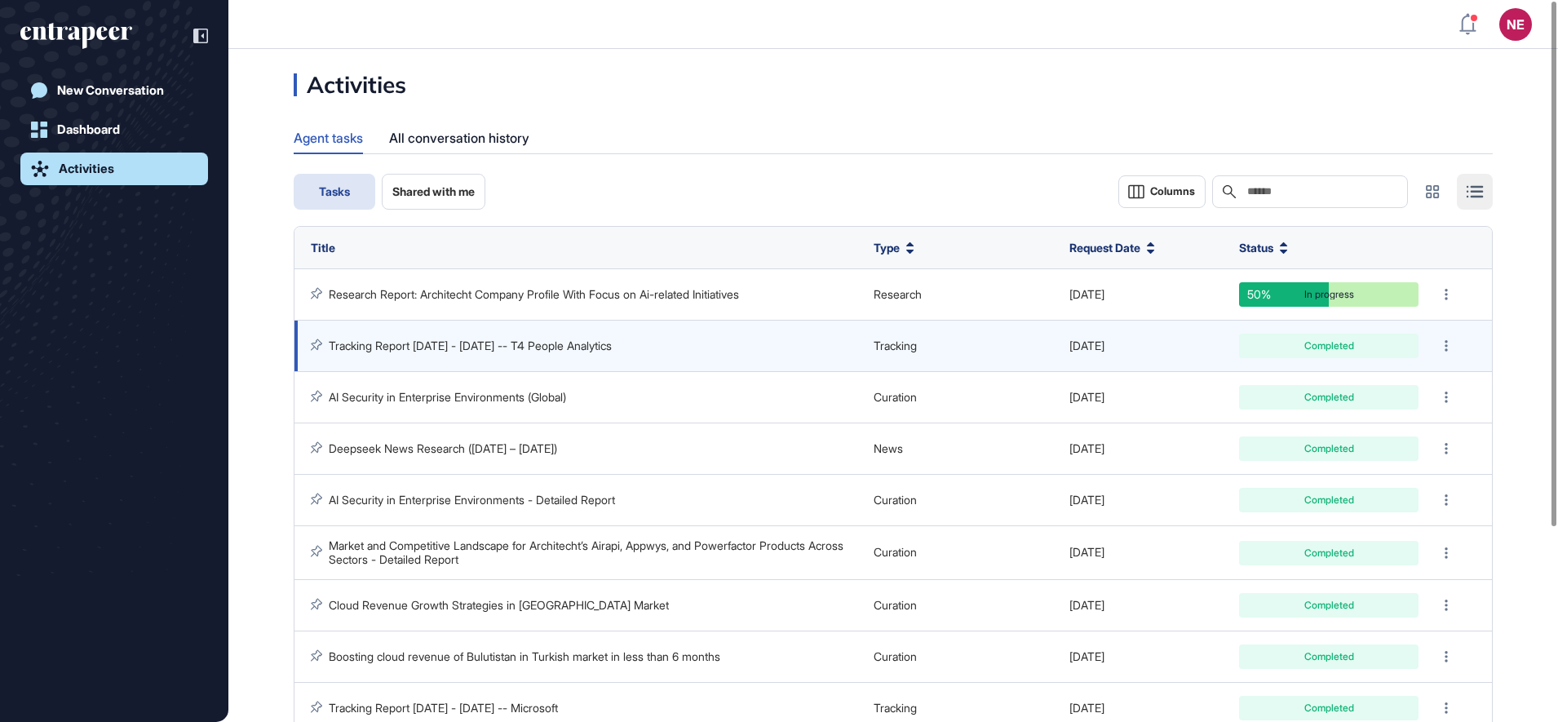
click at [561, 349] on link "Tracking Report [DATE] - [DATE] -- T4 People Analytics" at bounding box center [470, 345] width 283 height 14
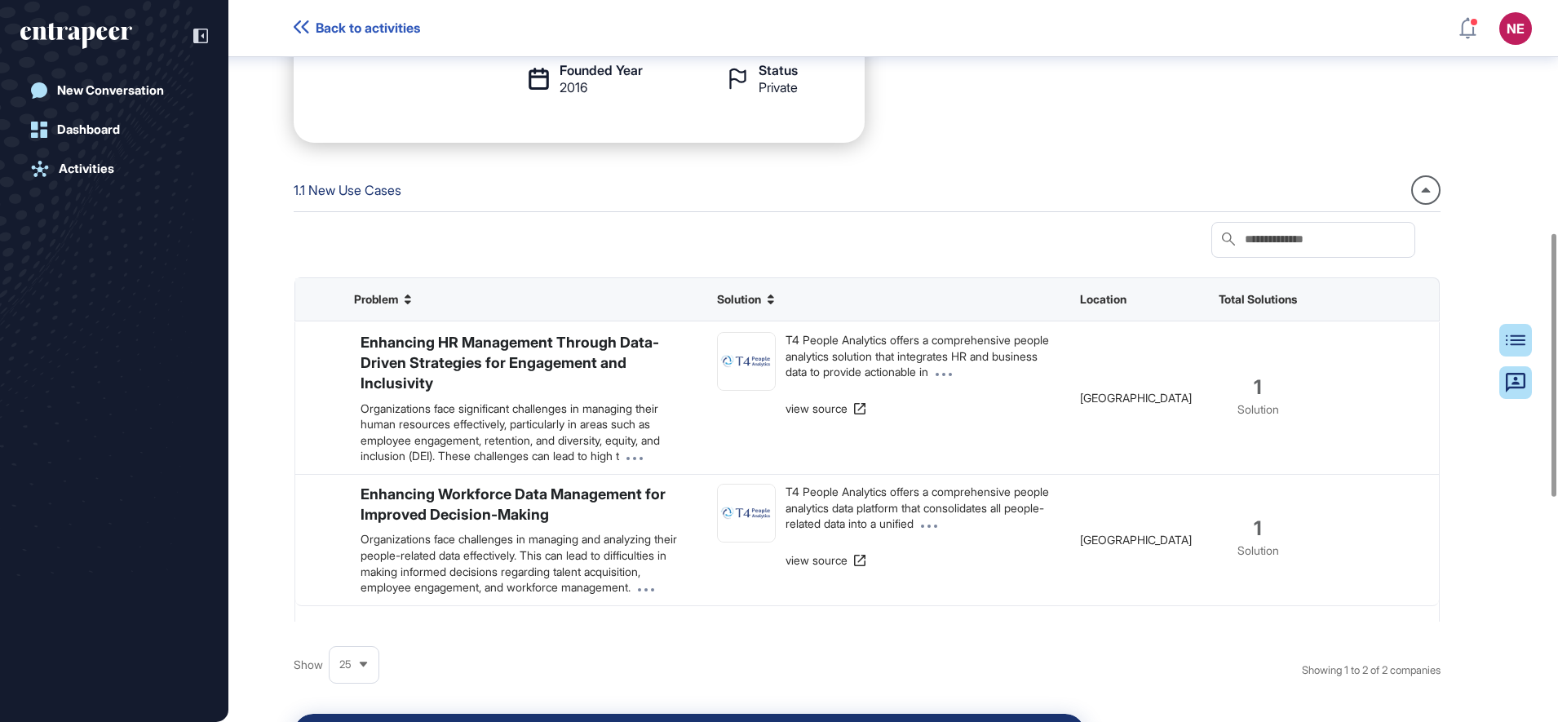
scroll to position [639, 0]
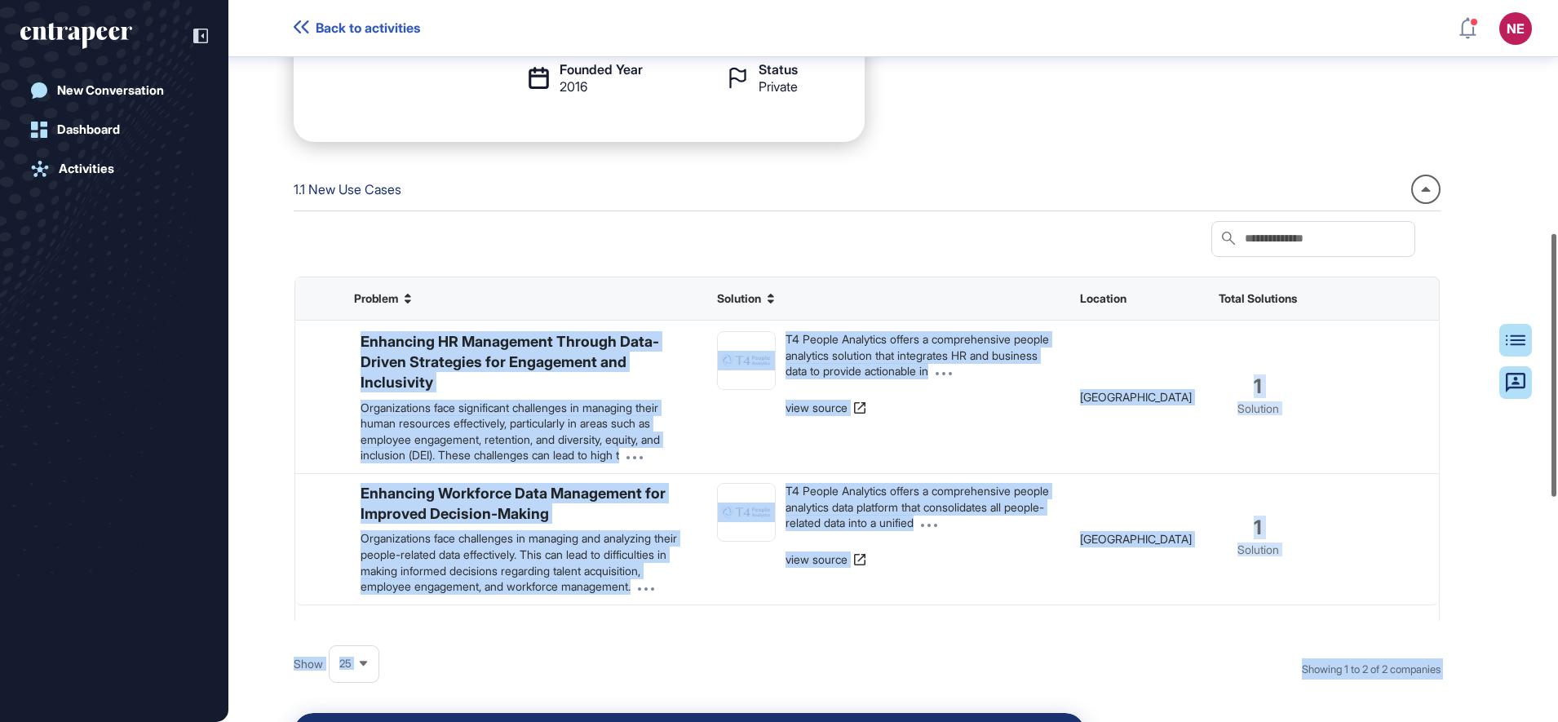
drag, startPoint x: 1556, startPoint y: 502, endPoint x: 1556, endPoint y: 387, distance: 115.0
click at [1556, 387] on div "Back to activities NE Dashboard Profile My Content Request More Data New Conver…" at bounding box center [779, 361] width 1558 height 722
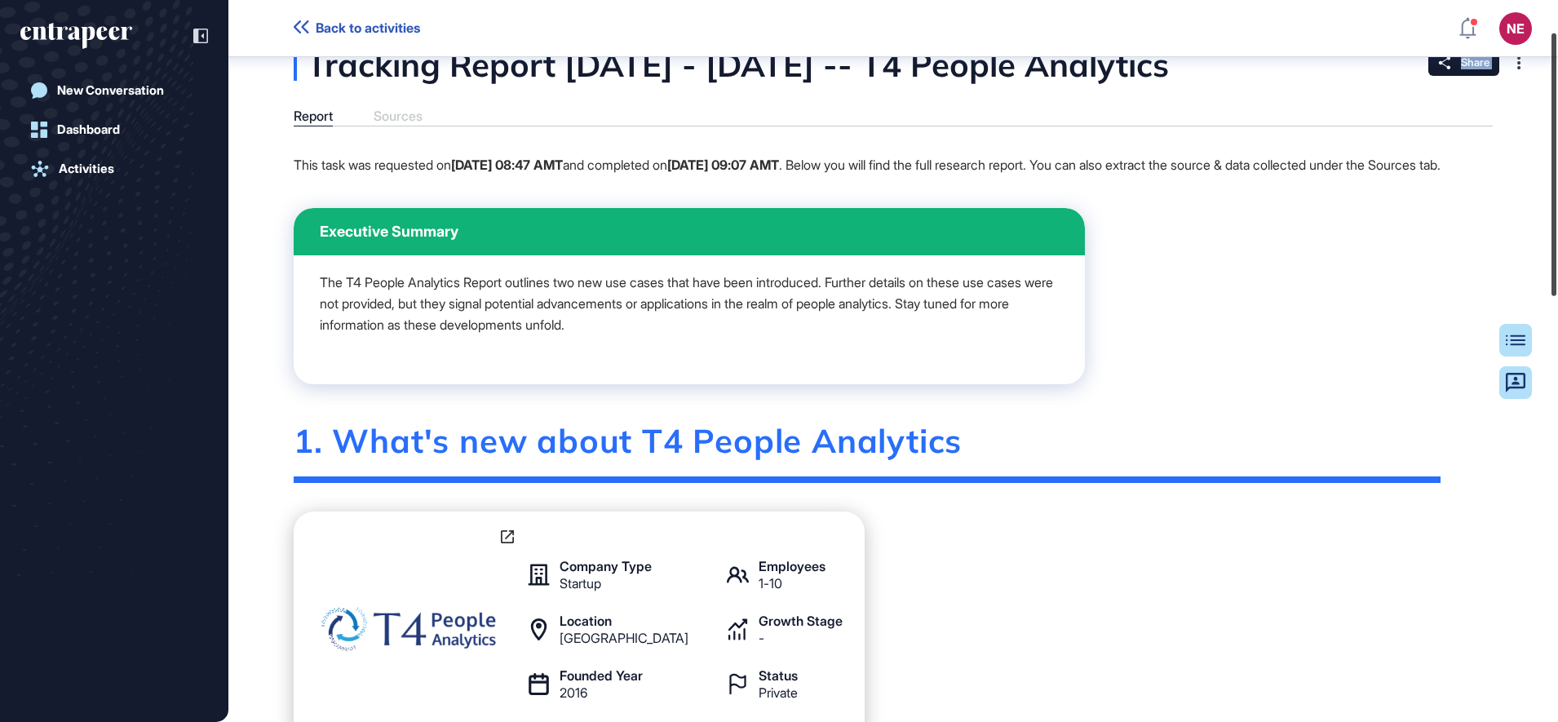
scroll to position [24, 0]
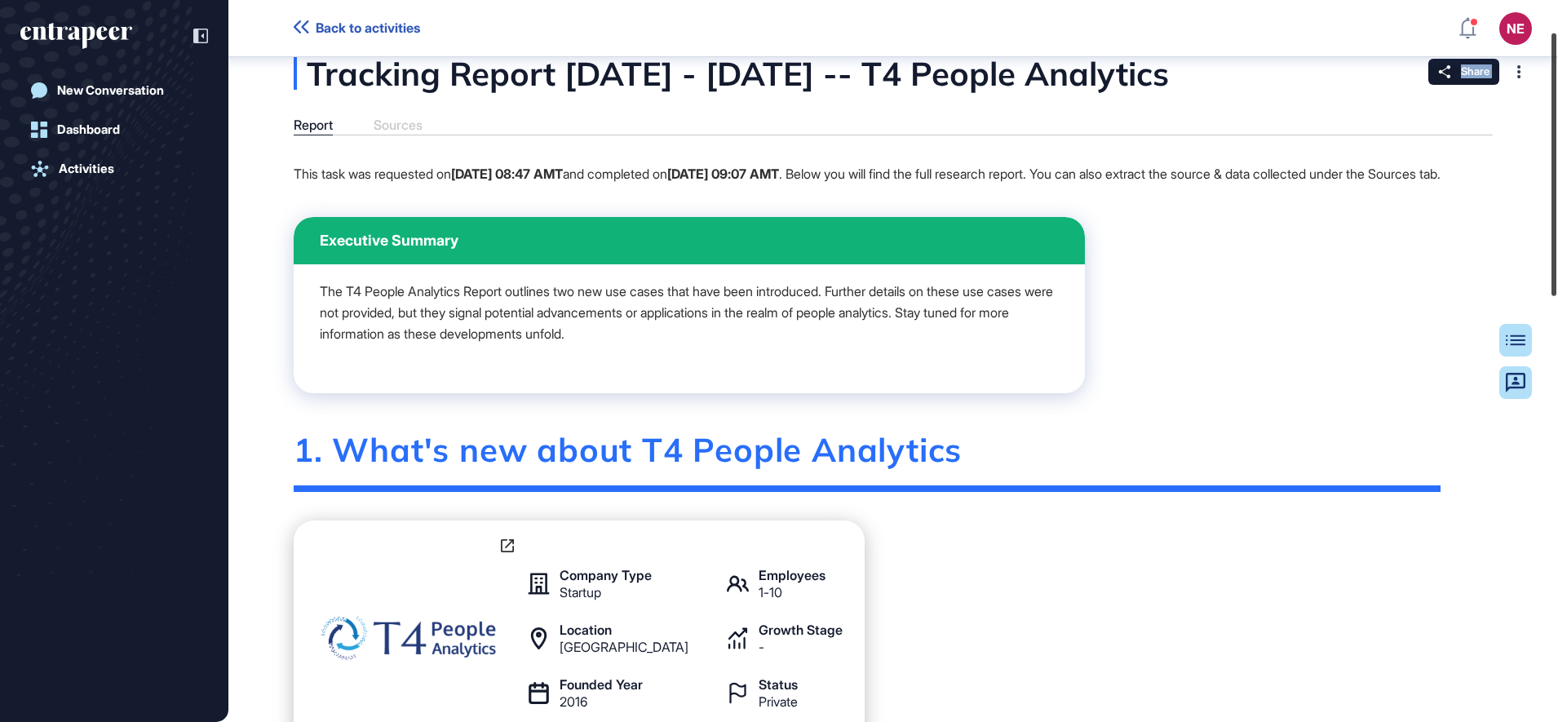
drag, startPoint x: 1556, startPoint y: 387, endPoint x: 1551, endPoint y: 174, distance: 212.9
click at [1551, 174] on div at bounding box center [1553, 164] width 5 height 263
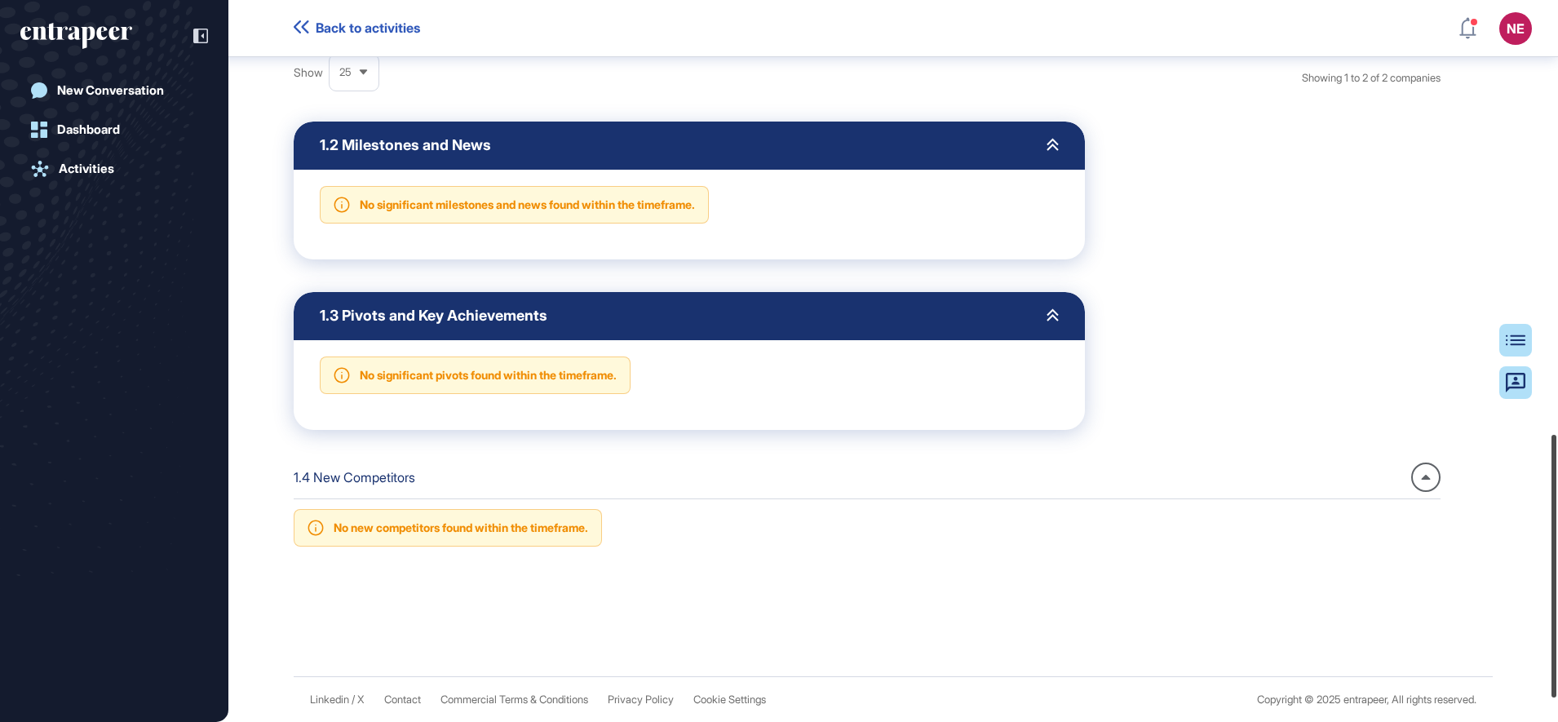
scroll to position [1255, 0]
drag, startPoint x: 1557, startPoint y: 188, endPoint x: 1454, endPoint y: 661, distance: 484.8
click at [1454, 661] on div "Back to activities NE Dashboard Profile My Content Request More Data New Conver…" at bounding box center [779, 361] width 1558 height 722
drag, startPoint x: 415, startPoint y: 535, endPoint x: 653, endPoint y: 541, distance: 238.2
click at [651, 541] on div "No new competitors found within the timeframe." at bounding box center [867, 528] width 1147 height 38
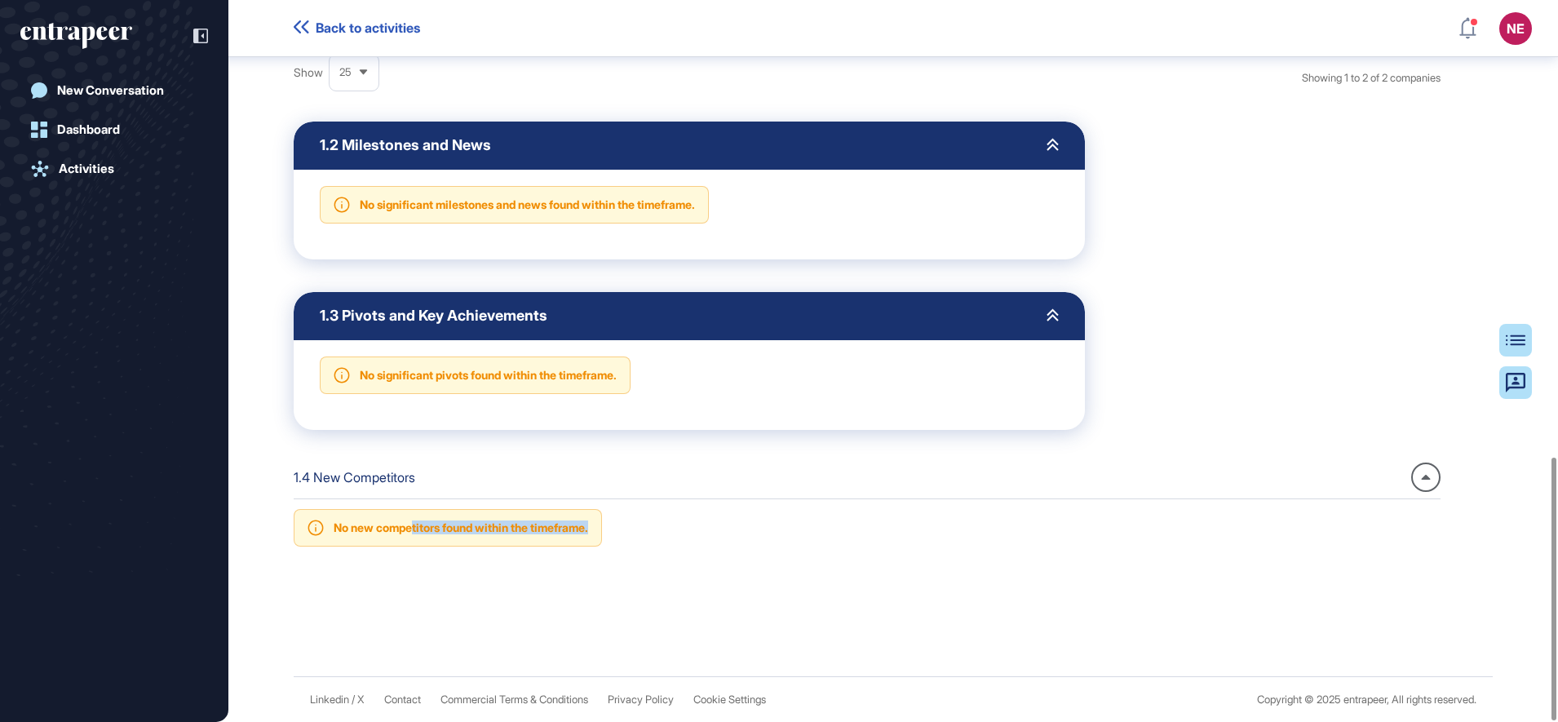
drag, startPoint x: 653, startPoint y: 541, endPoint x: 723, endPoint y: 544, distance: 70.2
click at [723, 544] on div "No new competitors found within the timeframe." at bounding box center [867, 528] width 1147 height 38
click at [718, 531] on div "No new competitors found within the timeframe." at bounding box center [867, 528] width 1147 height 38
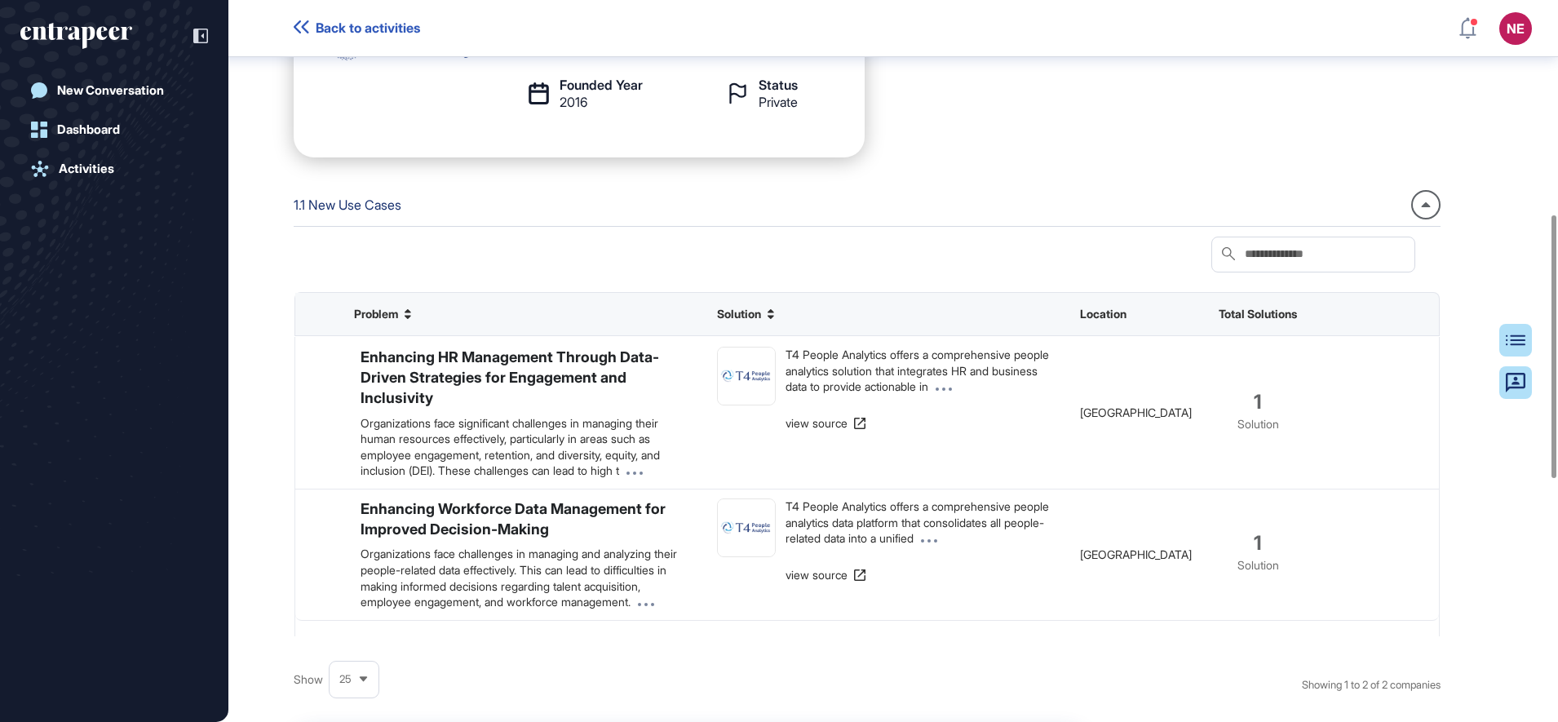
scroll to position [0, 0]
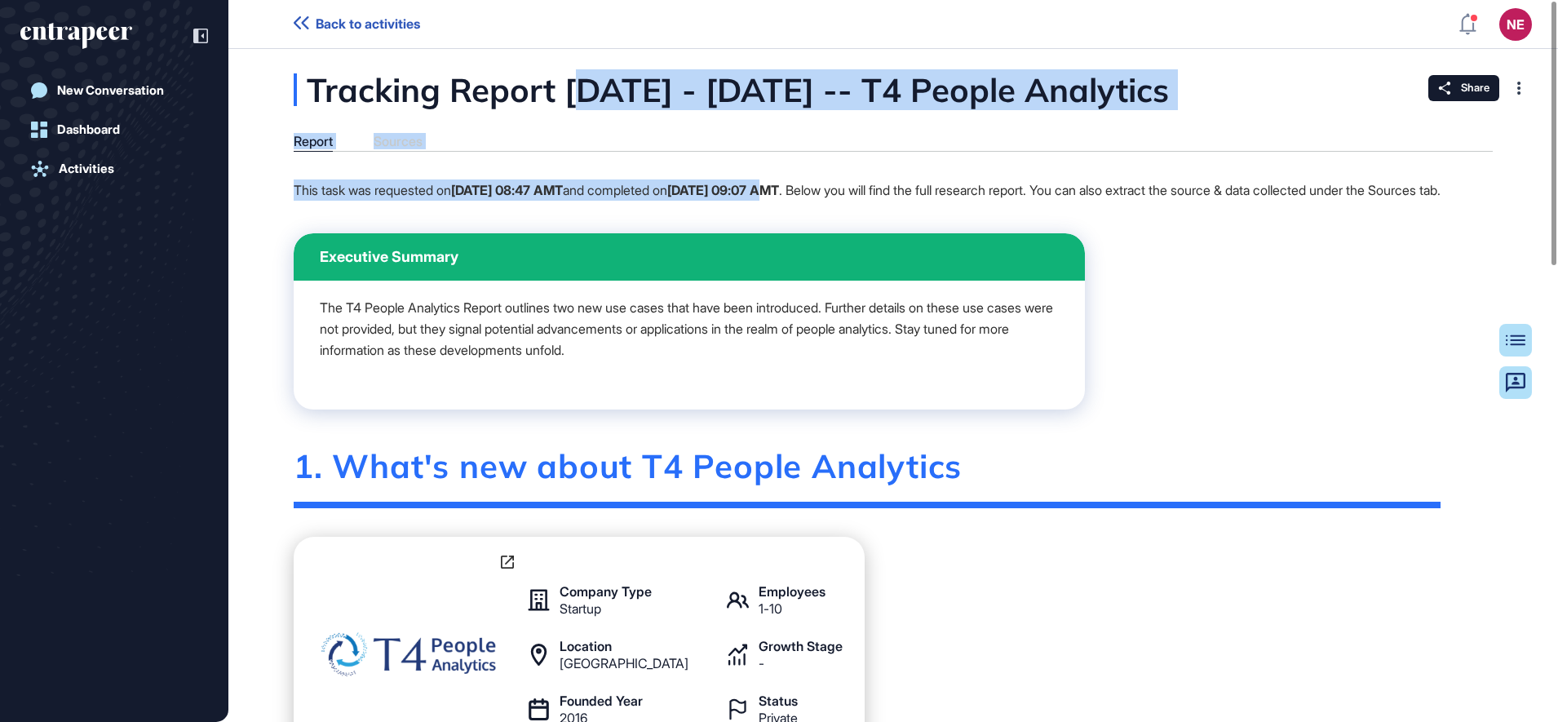
drag, startPoint x: 594, startPoint y: 101, endPoint x: 836, endPoint y: 181, distance: 254.3
drag, startPoint x: 836, startPoint y: 181, endPoint x: 841, endPoint y: 193, distance: 13.2
click at [779, 193] on strong "[DATE] 09:07 AMT" at bounding box center [723, 190] width 112 height 16
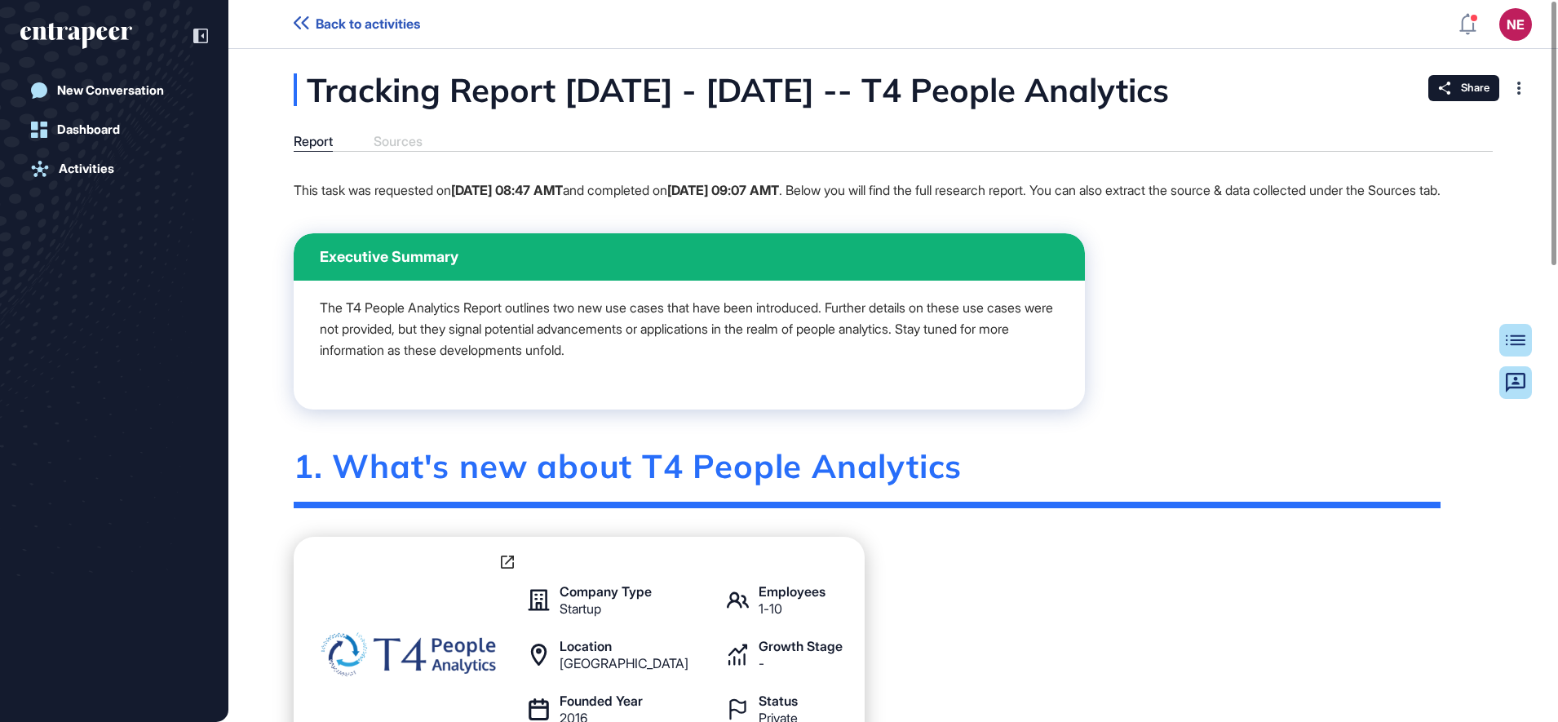
click at [839, 201] on p "This task was requested on [DATE] 08:47 AMT and completed on [DATE] 09:07 AMT .…" at bounding box center [867, 189] width 1147 height 21
